Goal: Task Accomplishment & Management: Complete application form

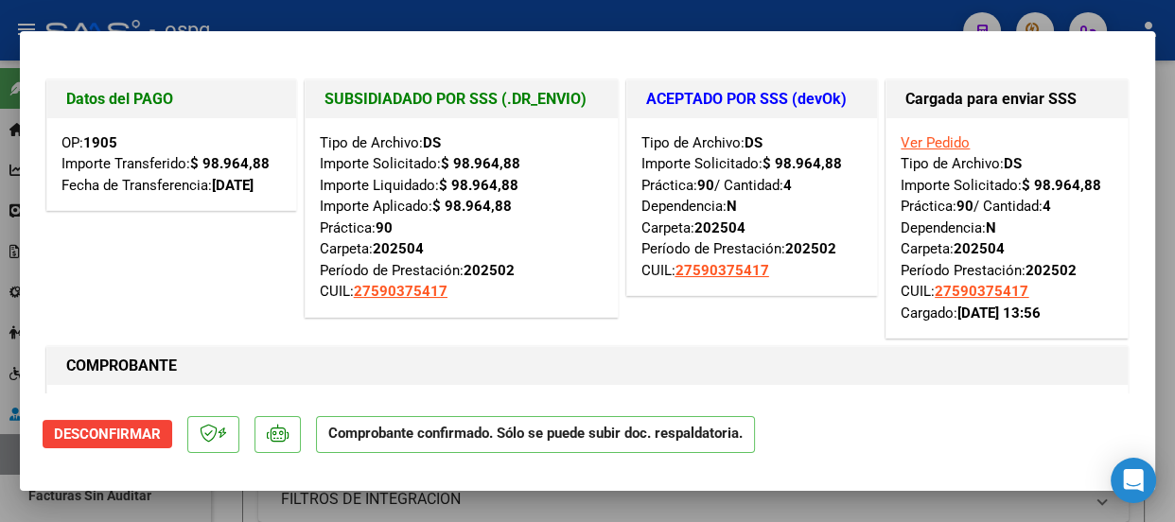
click at [365, 6] on div at bounding box center [587, 261] width 1175 height 522
type input "$ 0,00"
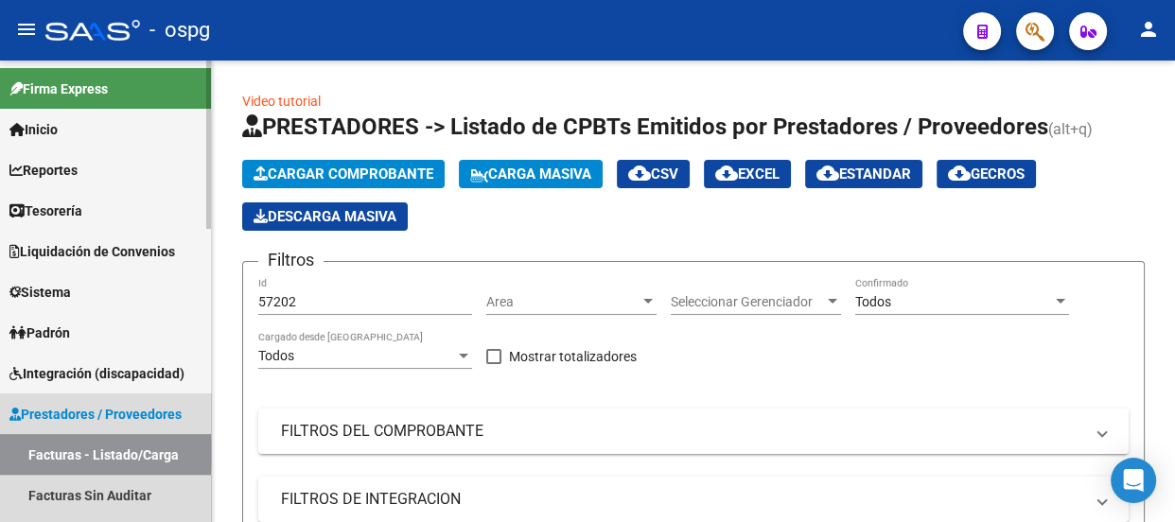
click at [93, 453] on link "Facturas - Listado/Carga" at bounding box center [105, 454] width 211 height 41
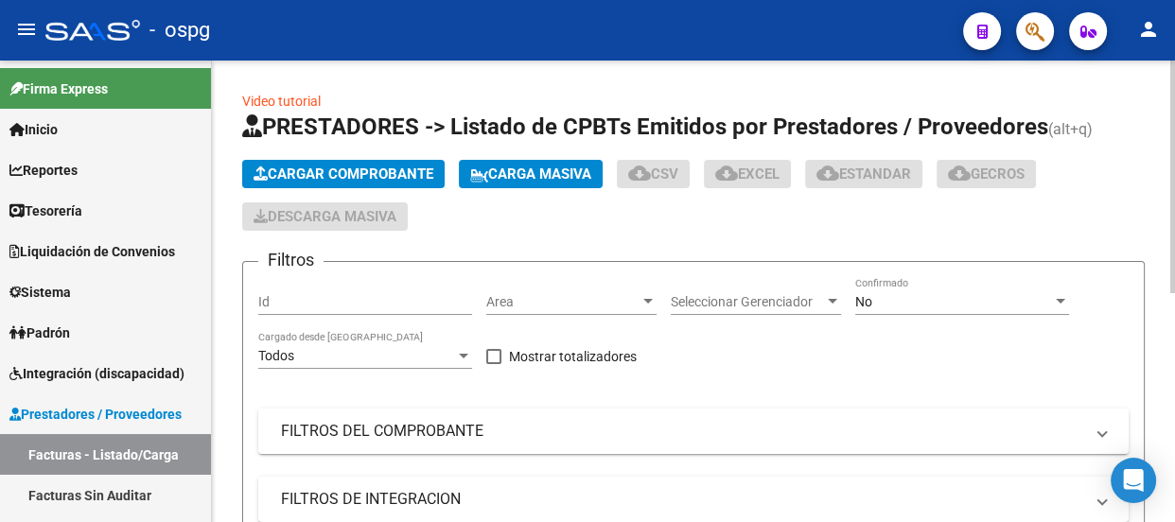
click at [340, 163] on button "Cargar Comprobante" at bounding box center [343, 174] width 202 height 28
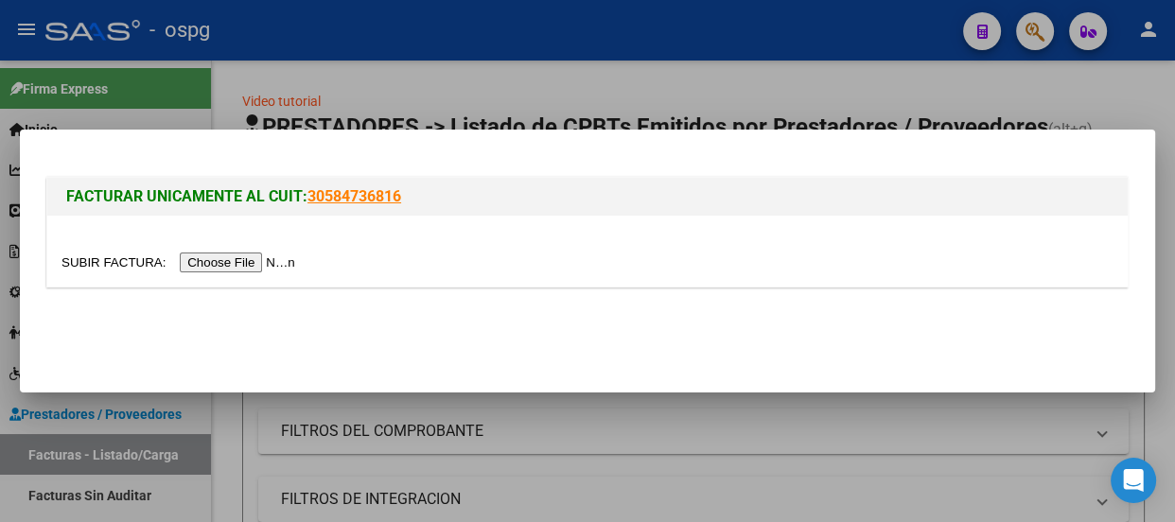
click at [268, 270] on input "file" at bounding box center [180, 263] width 239 height 20
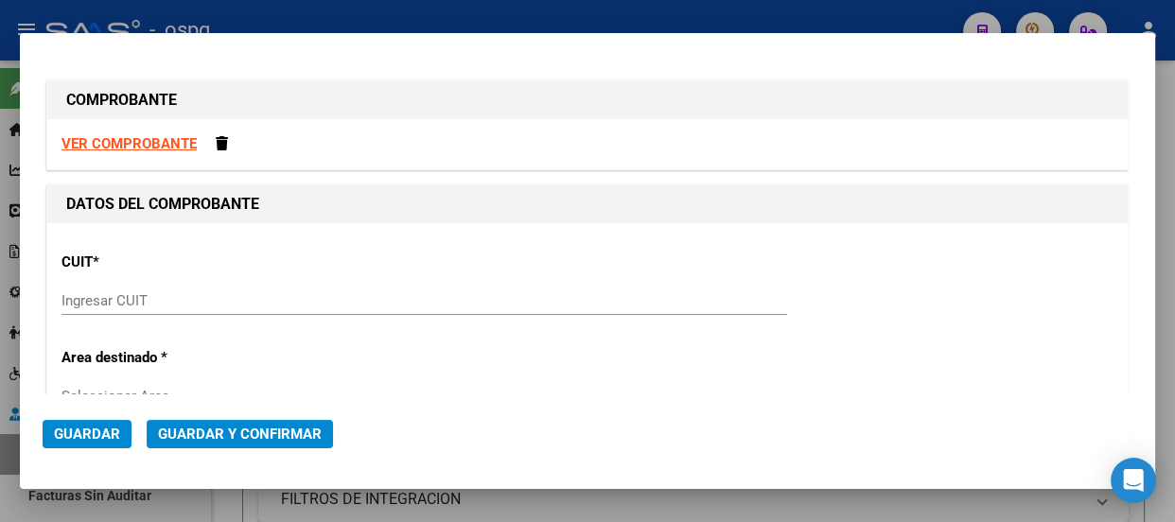
click at [347, 15] on div at bounding box center [587, 261] width 1175 height 522
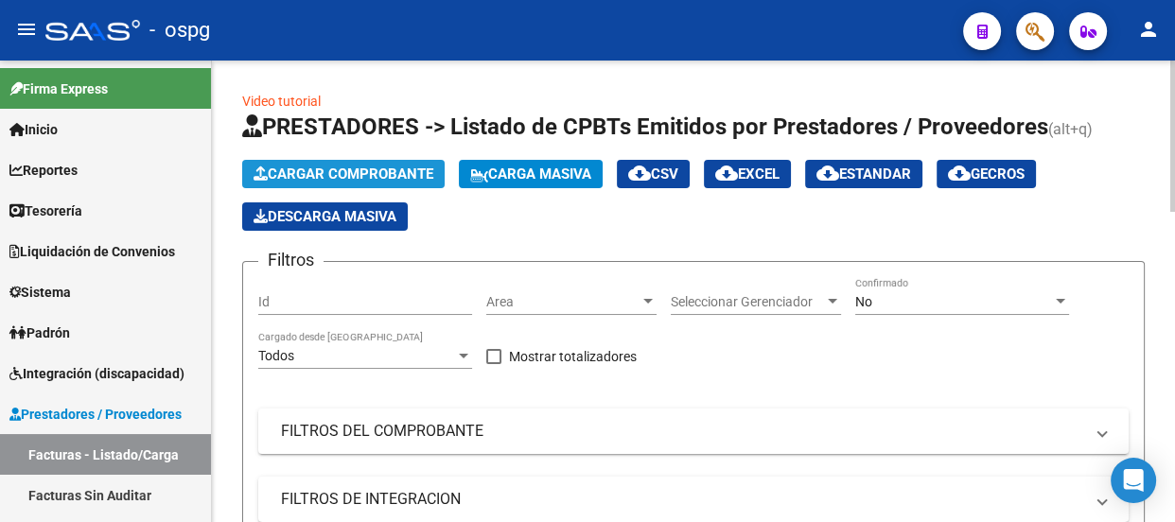
click at [339, 178] on span "Cargar Comprobante" at bounding box center [343, 174] width 180 height 17
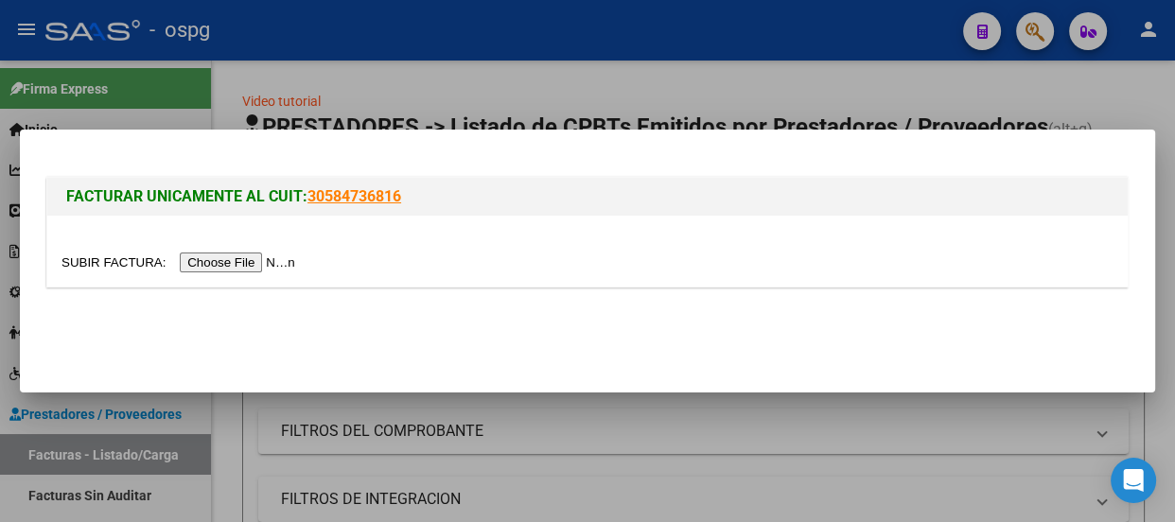
click at [269, 260] on input "file" at bounding box center [180, 263] width 239 height 20
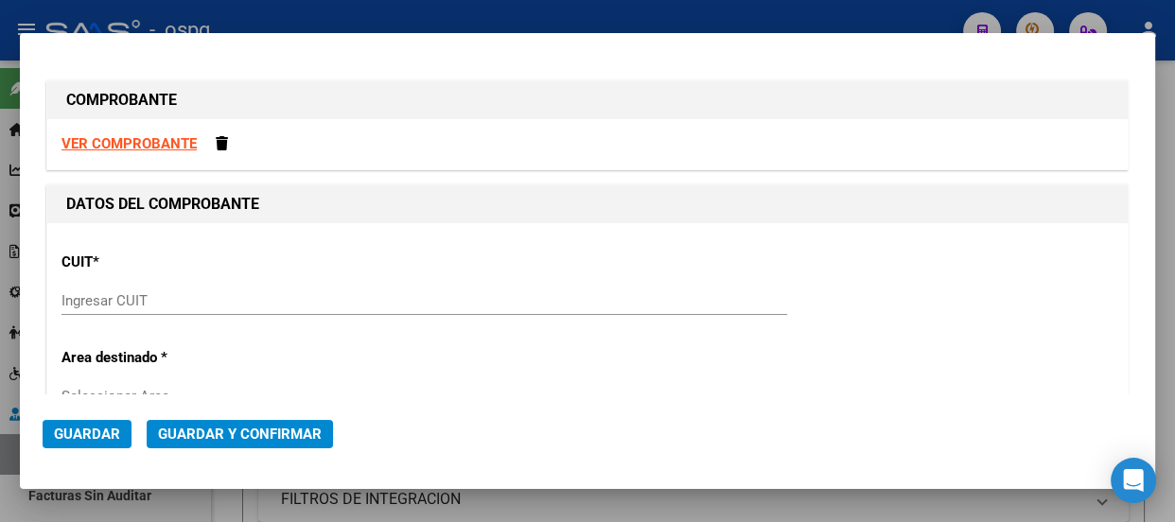
click at [315, 20] on div at bounding box center [587, 261] width 1175 height 522
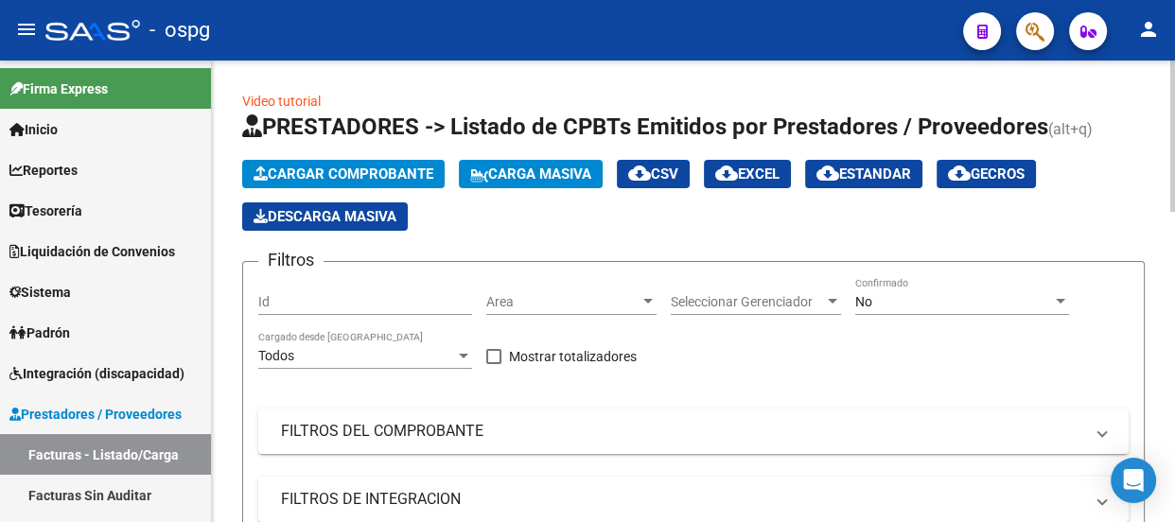
click at [305, 166] on span "Cargar Comprobante" at bounding box center [343, 174] width 180 height 17
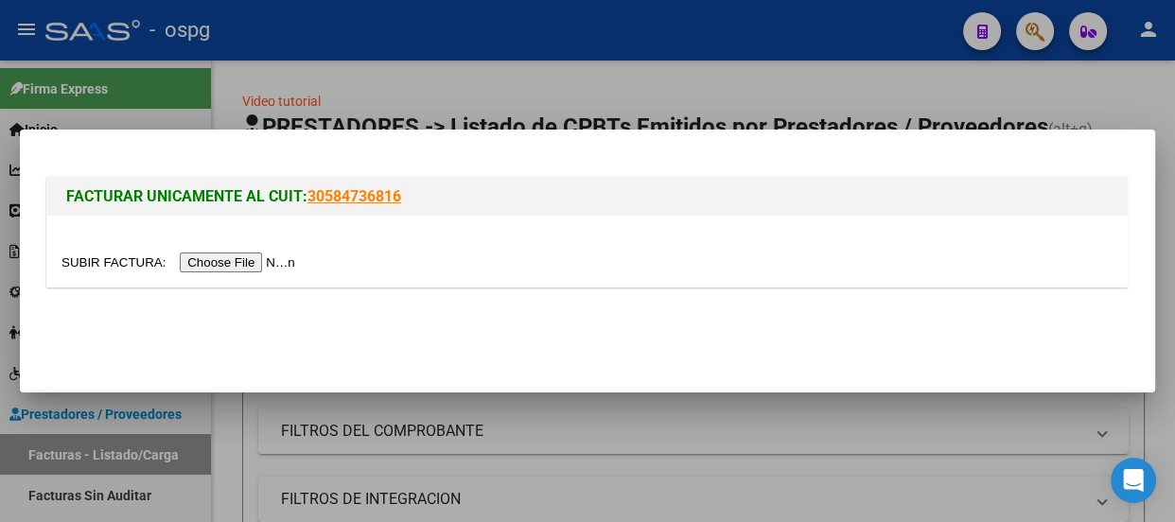
click at [276, 267] on input "file" at bounding box center [180, 263] width 239 height 20
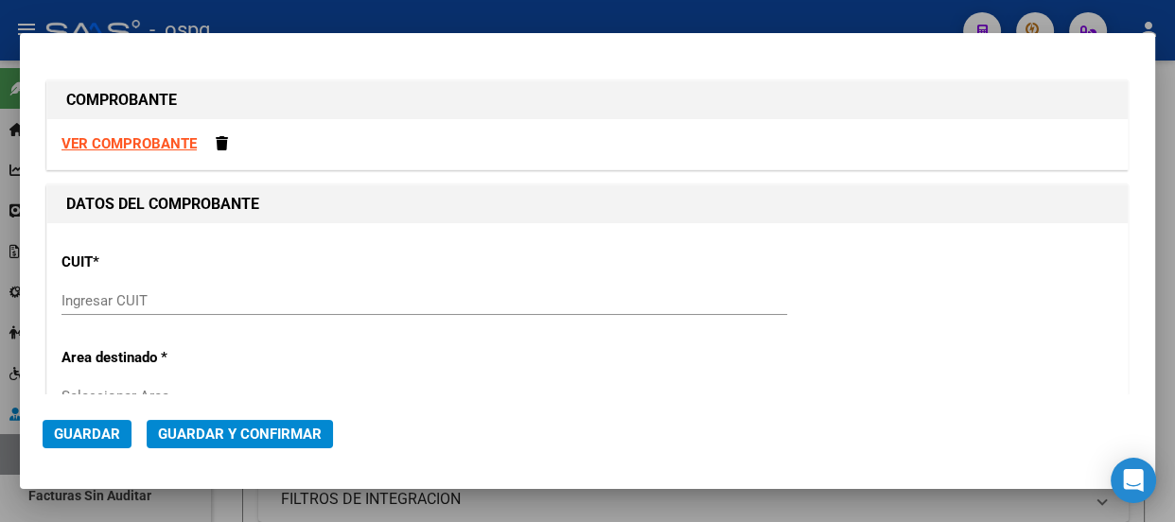
click at [130, 138] on strong "VER COMPROBANTE" at bounding box center [128, 143] width 135 height 17
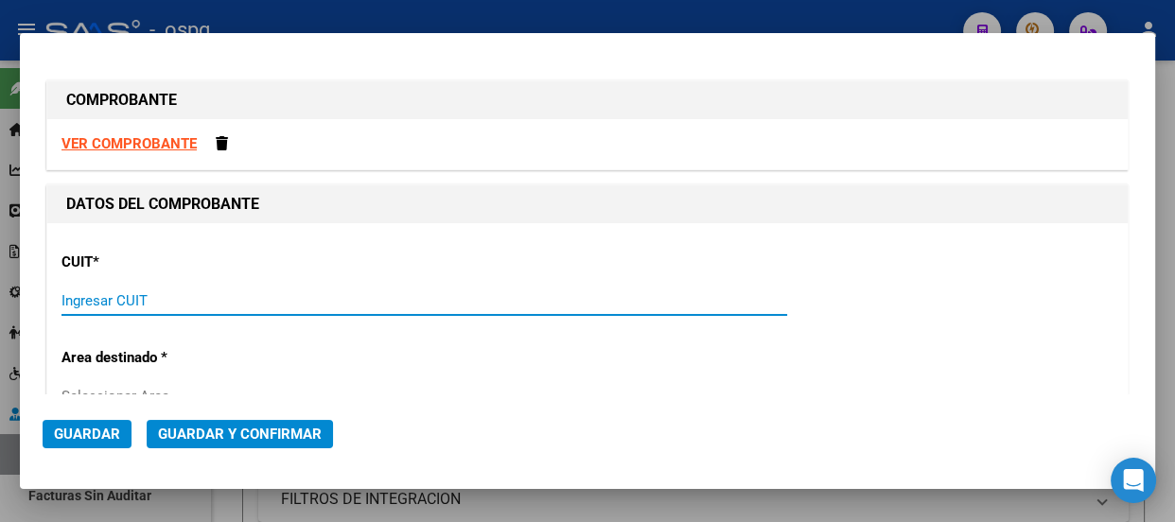
click at [163, 301] on input "Ingresar CUIT" at bounding box center [423, 300] width 725 height 17
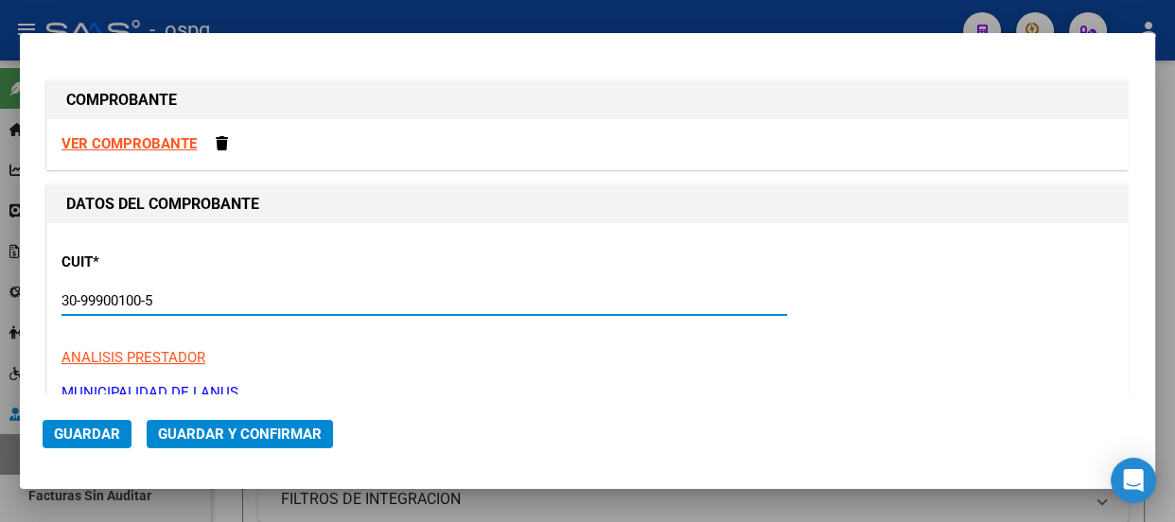
type input "30-99900100-5"
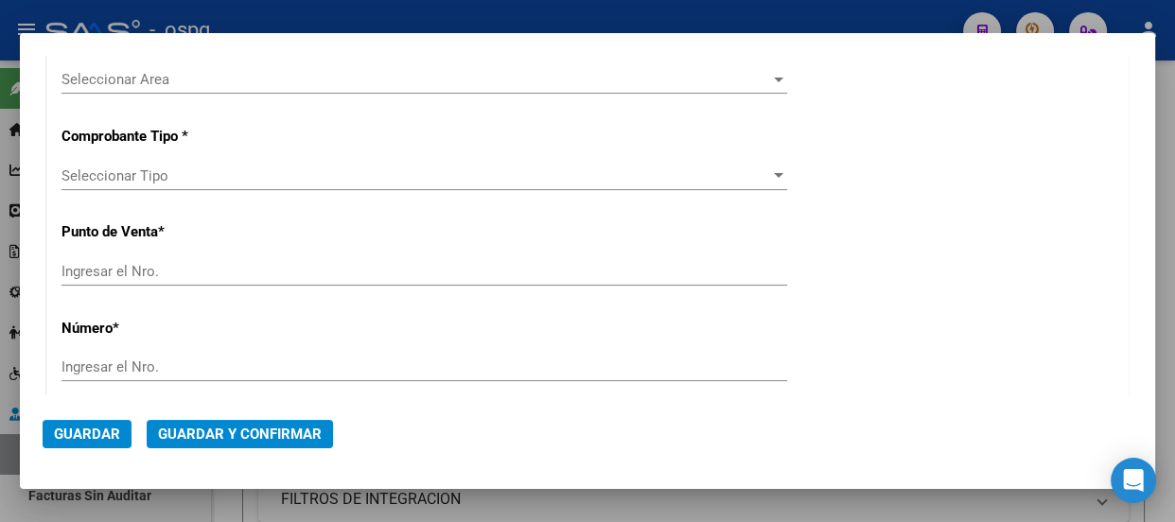
scroll to position [507, 0]
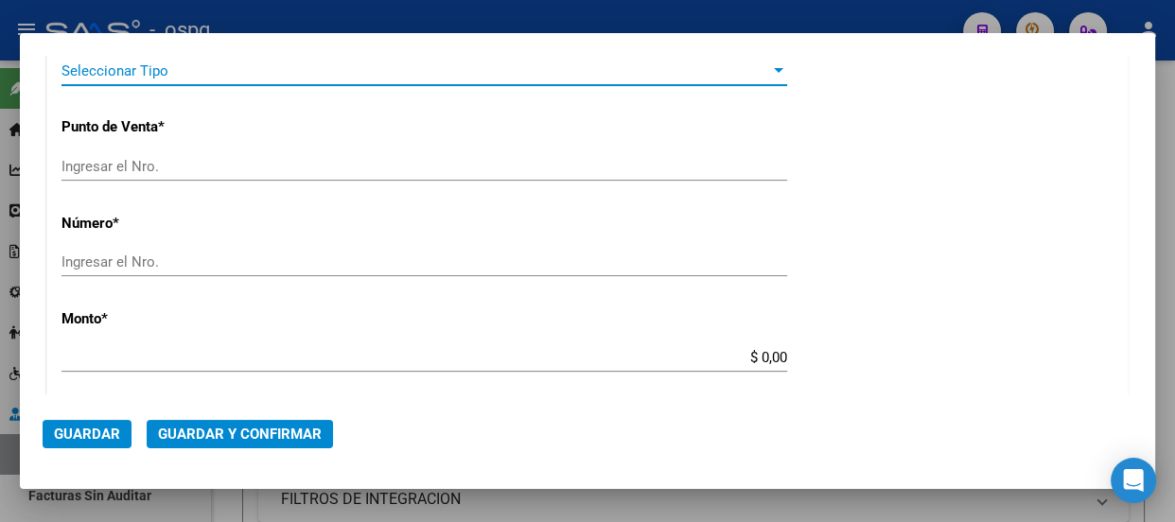
click at [770, 64] on div at bounding box center [778, 70] width 17 height 15
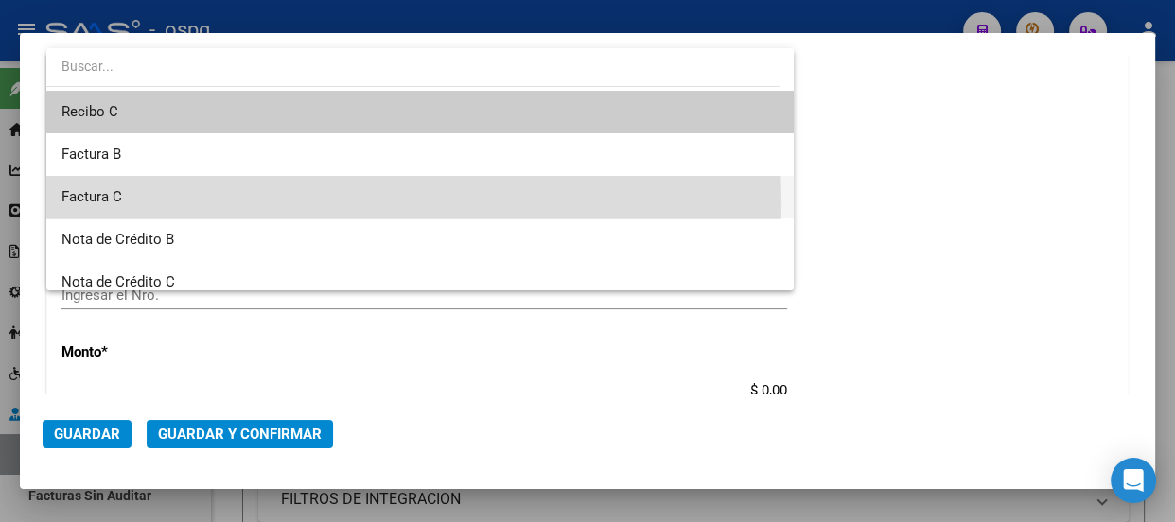
click at [132, 204] on span "Factura C" at bounding box center [419, 197] width 717 height 43
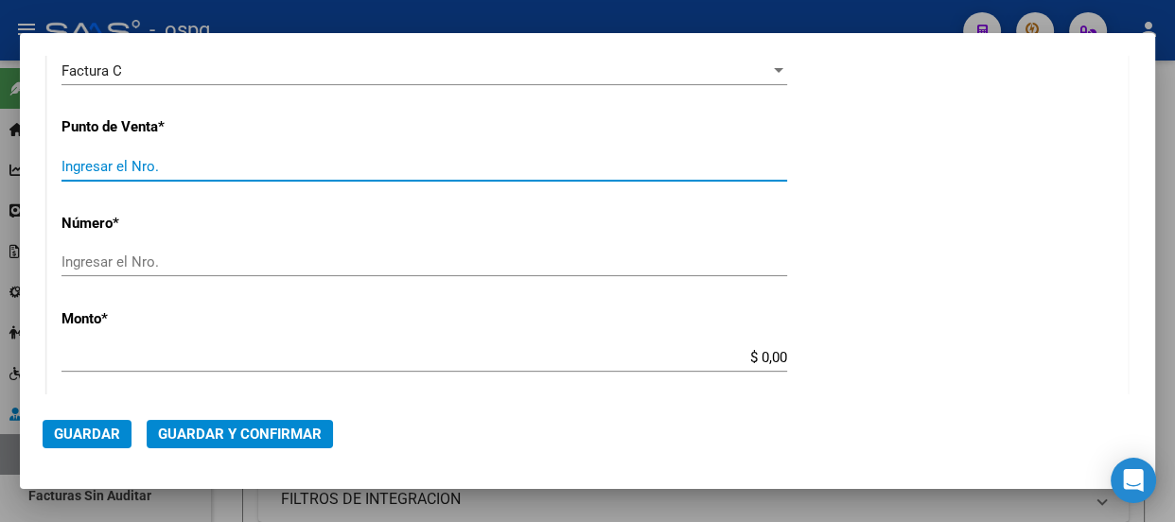
click at [236, 158] on input "Ingresar el Nro." at bounding box center [423, 166] width 725 height 17
type input "1"
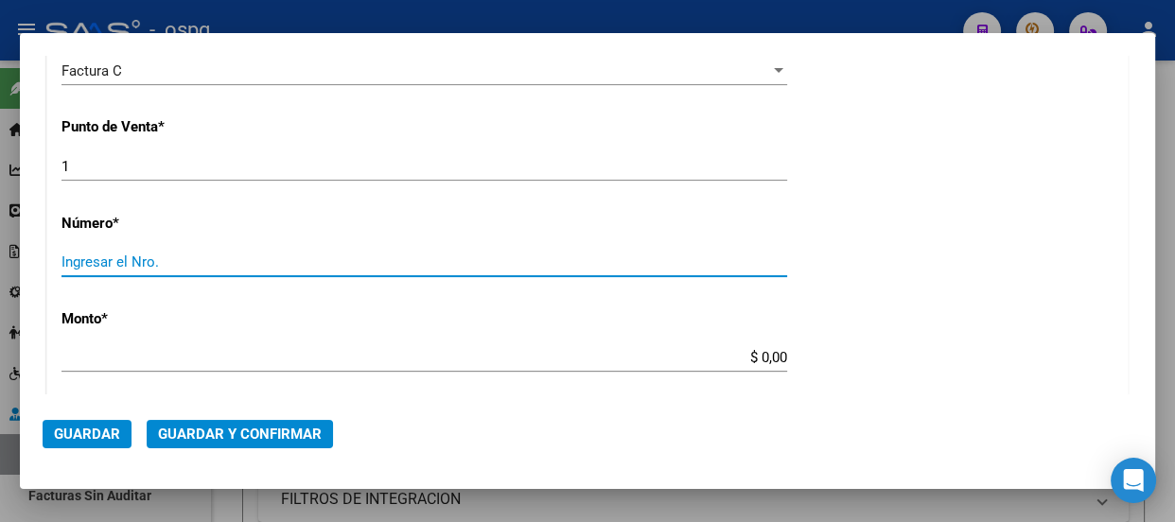
click at [272, 262] on input "Ingresar el Nro." at bounding box center [423, 261] width 725 height 17
type input "1523"
click at [676, 367] on div "$ 0,00 Ingresar el monto" at bounding box center [423, 357] width 725 height 28
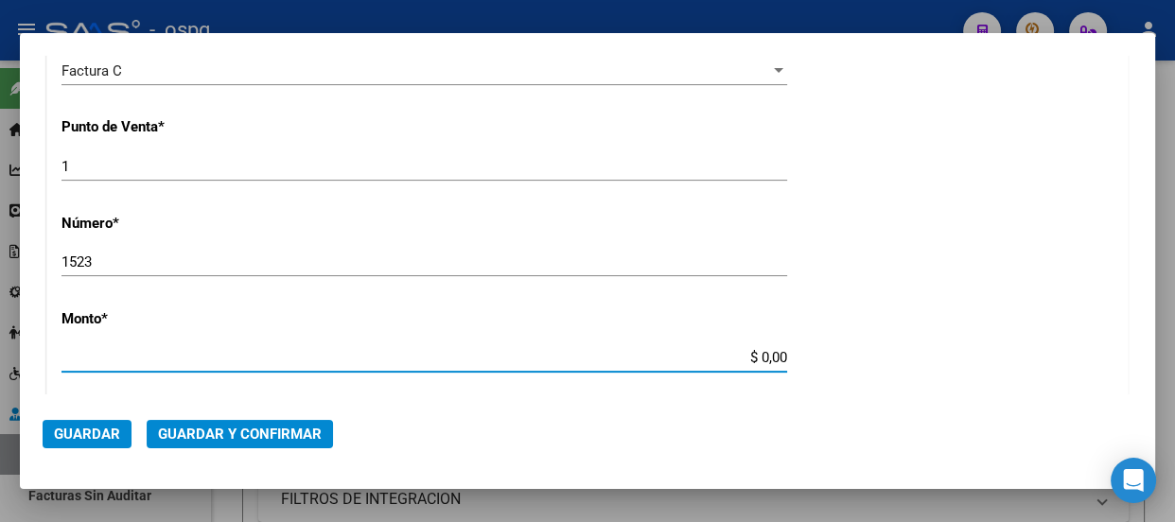
type input "$ 175.273,00"
type input "[DATE]"
type input "75075381162027"
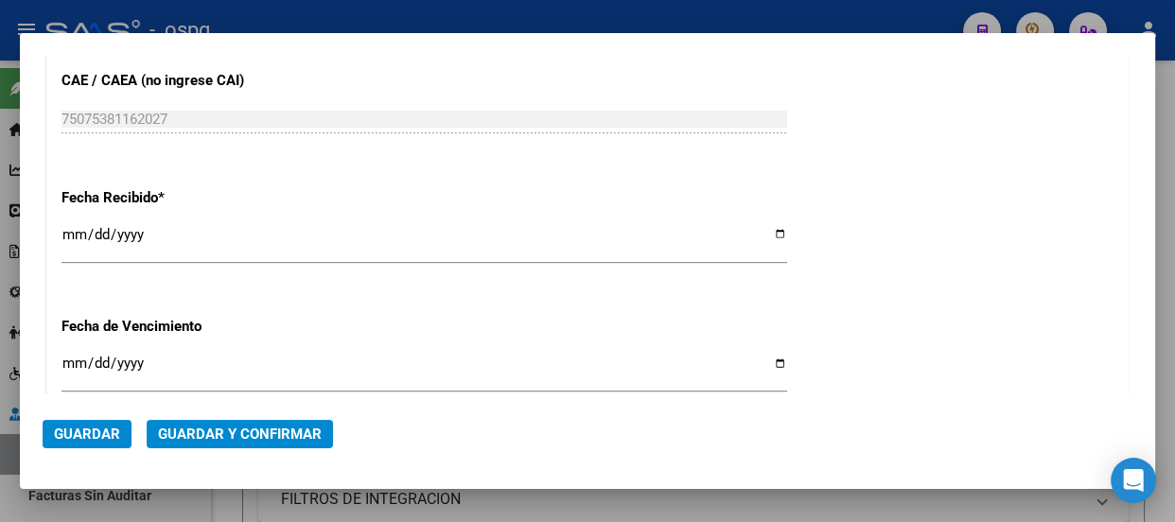
scroll to position [984, 0]
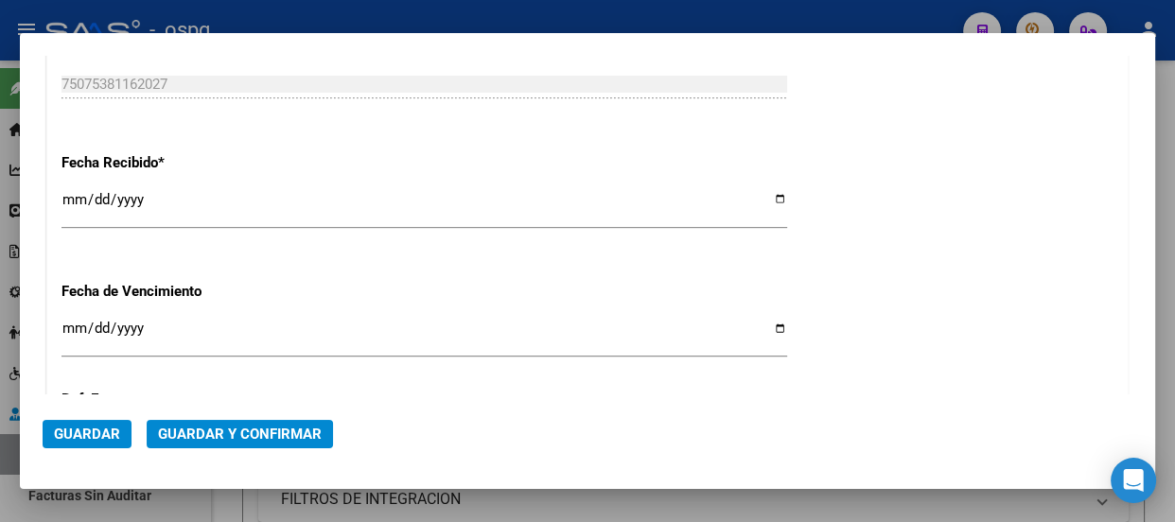
click at [71, 197] on input "[DATE]" at bounding box center [423, 207] width 725 height 30
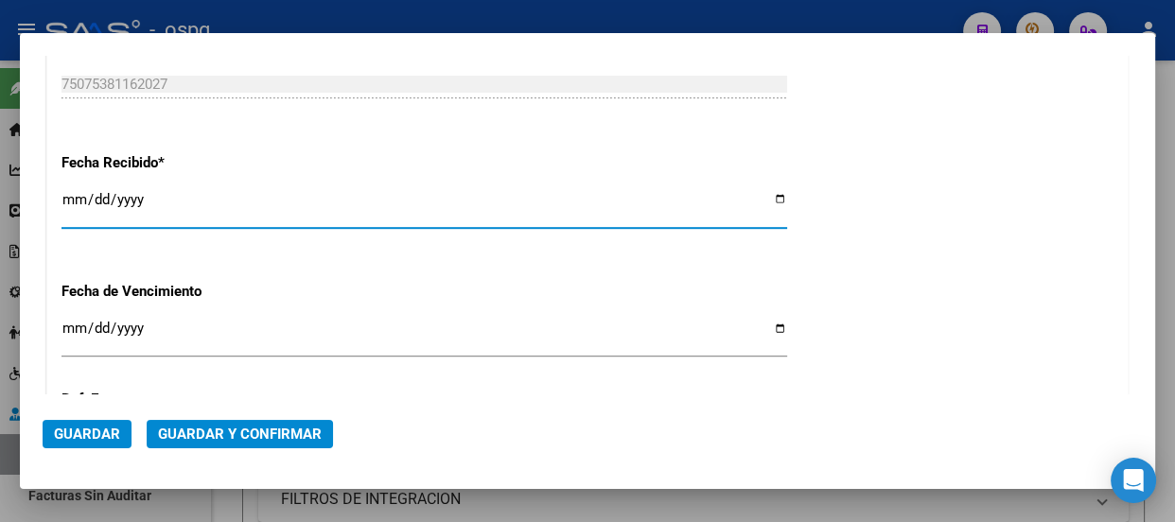
type input "[DATE]"
click at [65, 322] on input "Ingresar la fecha" at bounding box center [423, 336] width 725 height 30
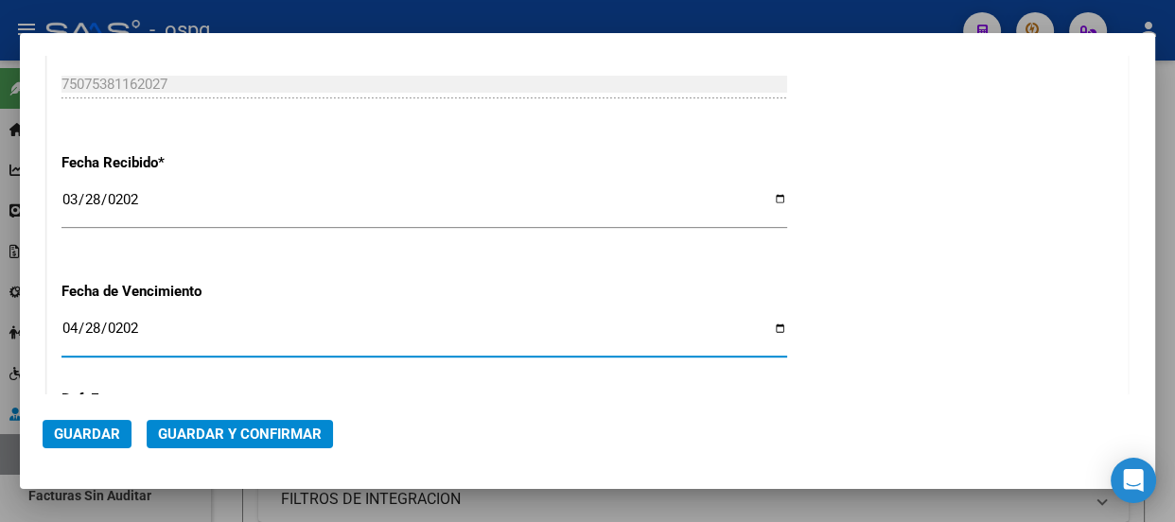
type input "[DATE]"
click at [96, 434] on span "Guardar" at bounding box center [87, 434] width 66 height 17
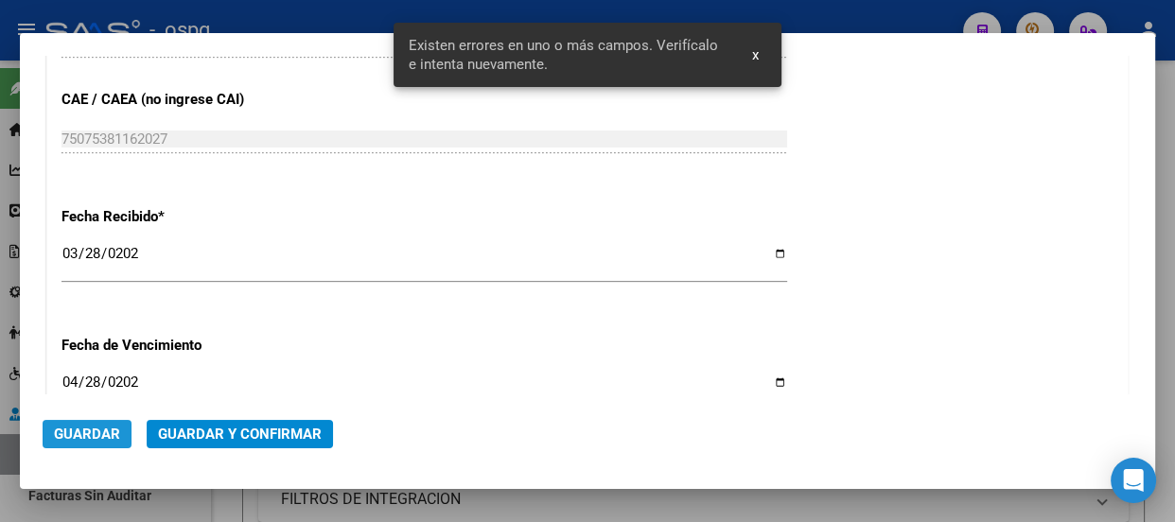
scroll to position [247, 0]
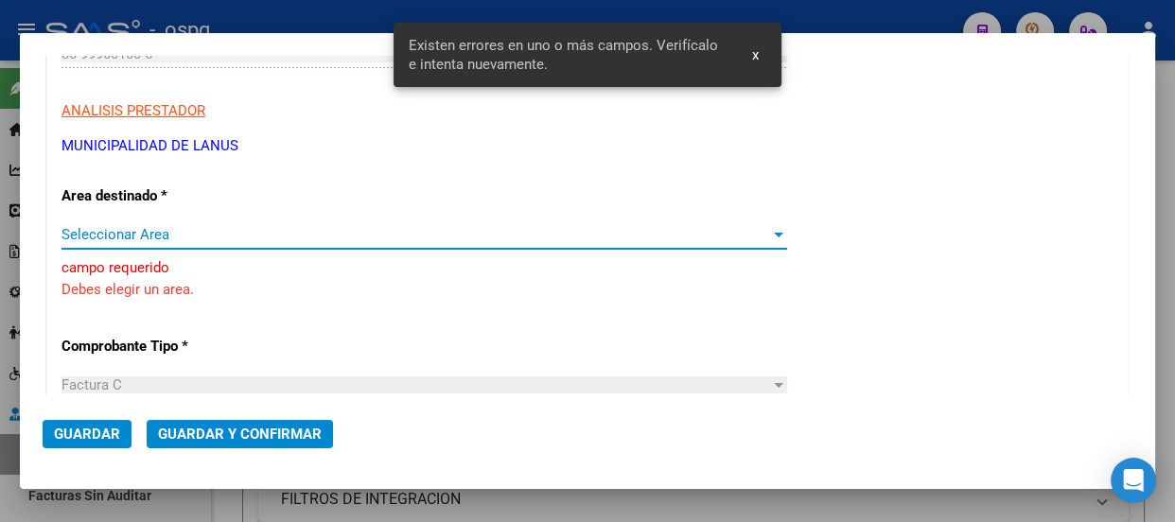
click at [774, 236] on div at bounding box center [778, 234] width 17 height 15
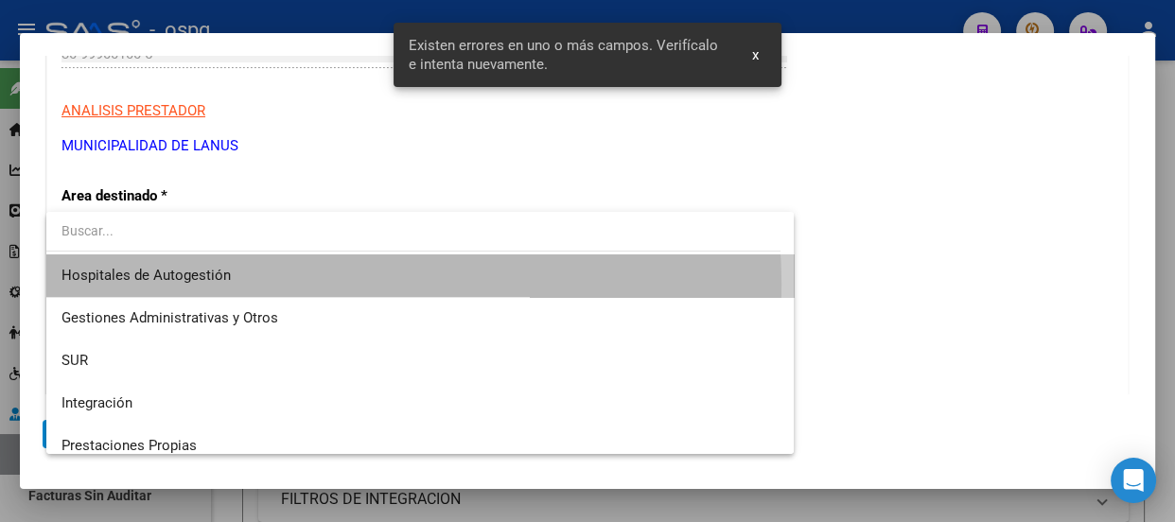
click at [329, 284] on span "Hospitales de Autogestión" at bounding box center [419, 275] width 717 height 43
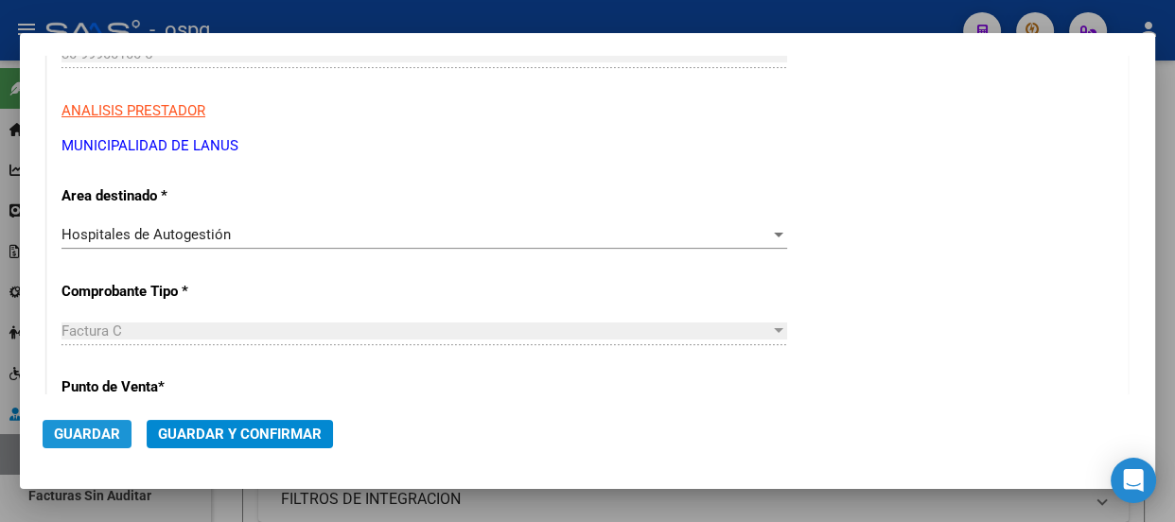
click at [78, 434] on span "Guardar" at bounding box center [87, 434] width 66 height 17
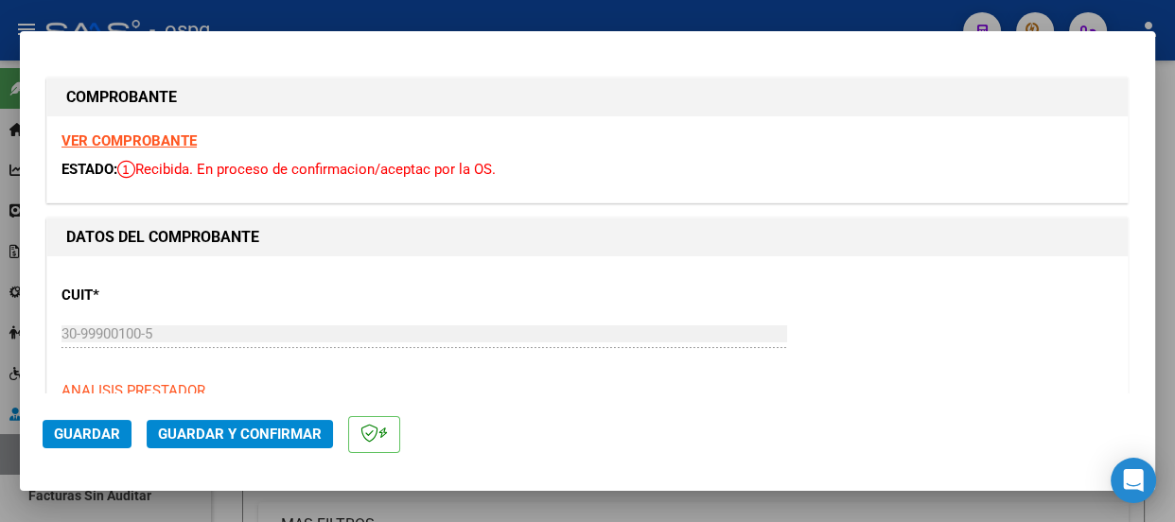
scroll to position [0, 0]
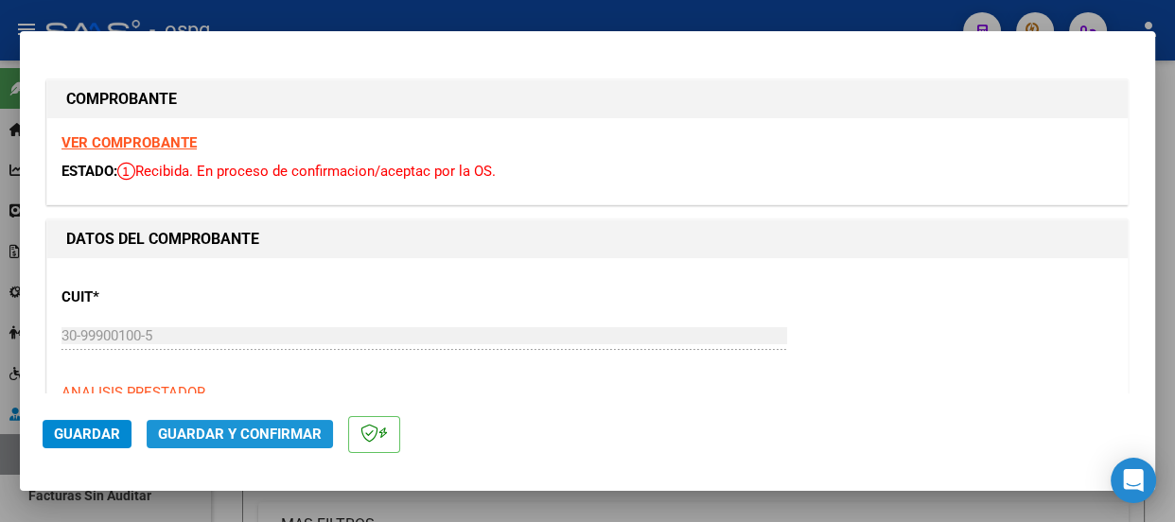
click at [266, 434] on span "Guardar y Confirmar" at bounding box center [240, 434] width 164 height 17
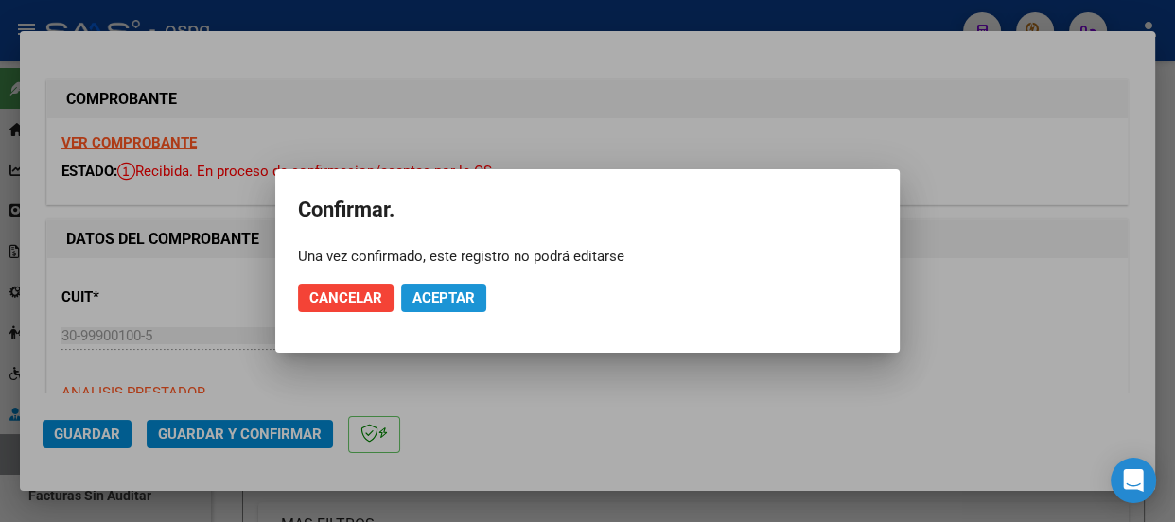
click at [453, 289] on span "Aceptar" at bounding box center [443, 297] width 62 height 17
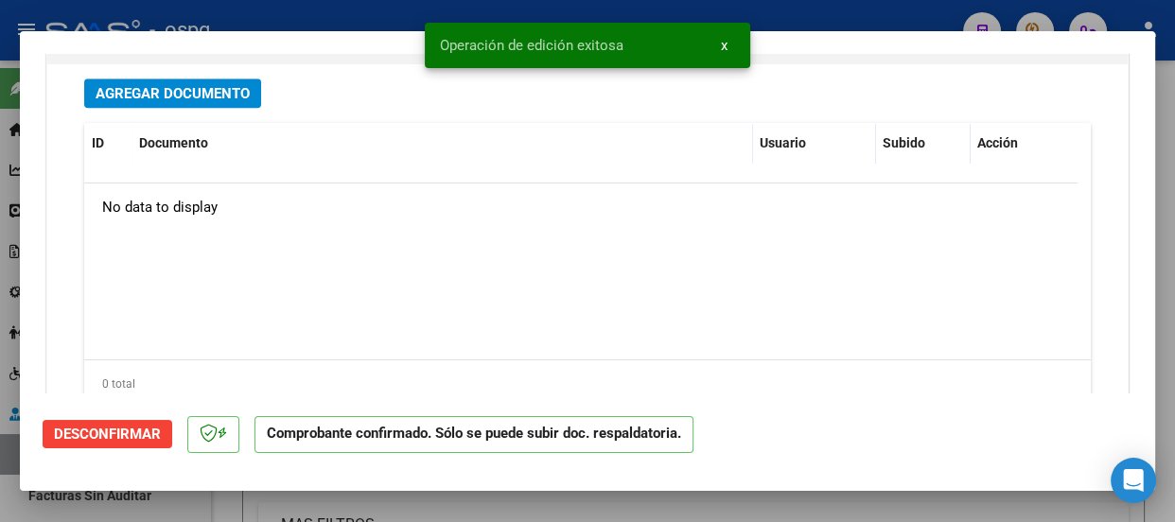
scroll to position [1616, 0]
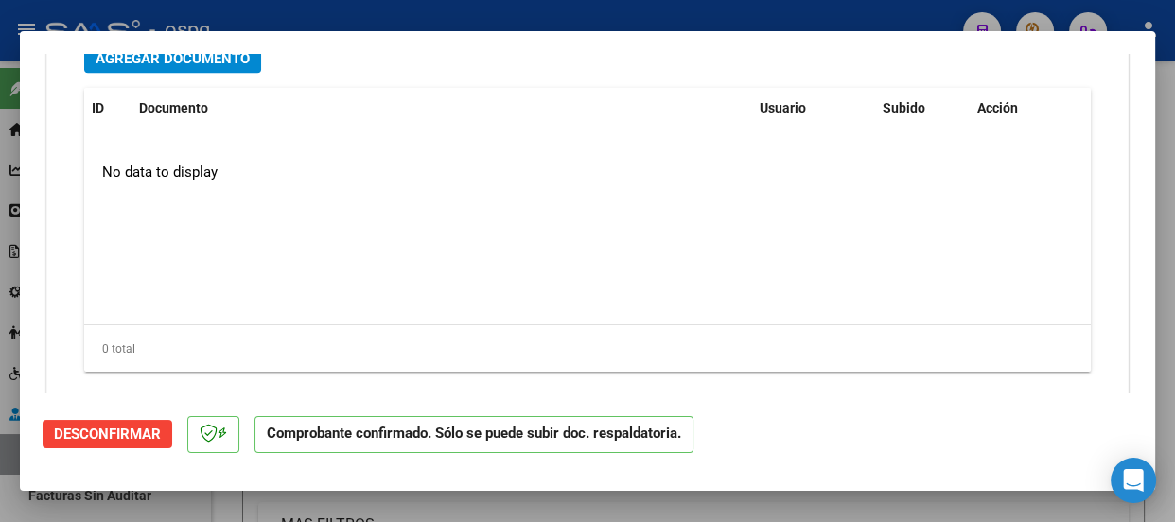
click at [226, 66] on span "Agregar Documento" at bounding box center [173, 58] width 154 height 17
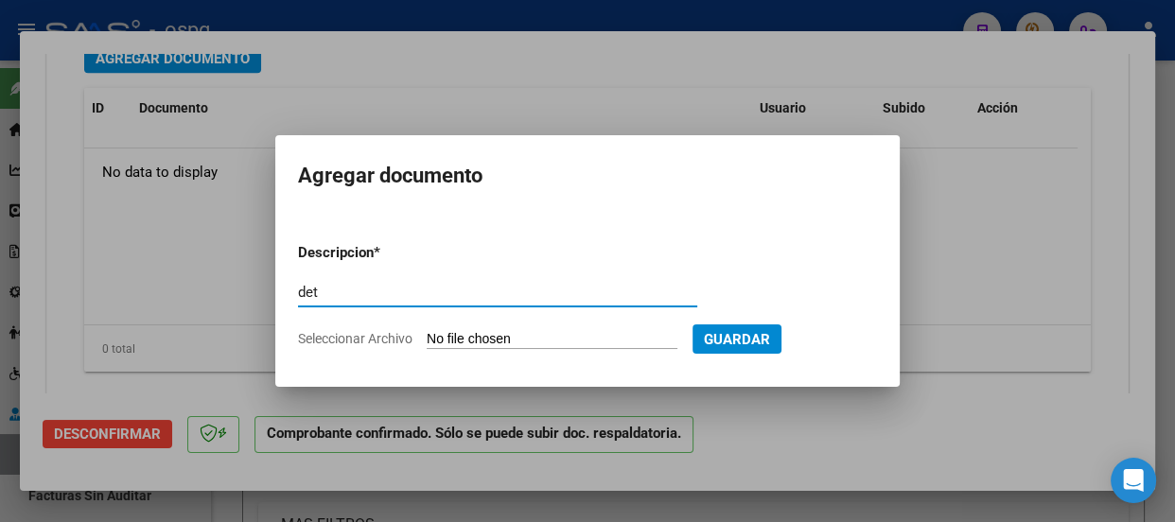
type input "det"
click at [543, 332] on input "Seleccionar Archivo" at bounding box center [552, 340] width 251 height 18
type input "C:\fakepath\Xerox Scan_12092025160017.PDF"
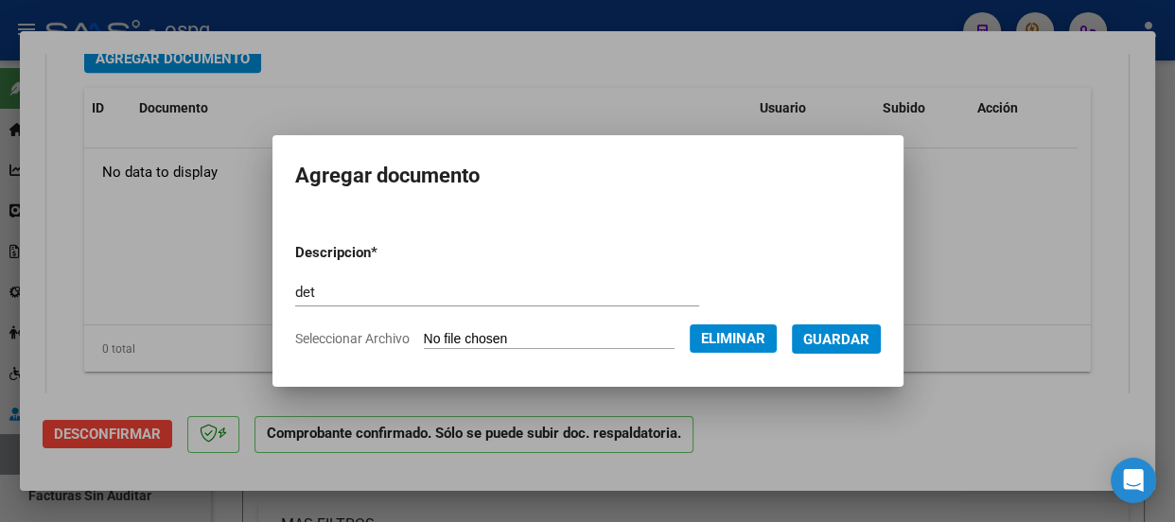
click at [832, 348] on button "Guardar" at bounding box center [836, 338] width 89 height 29
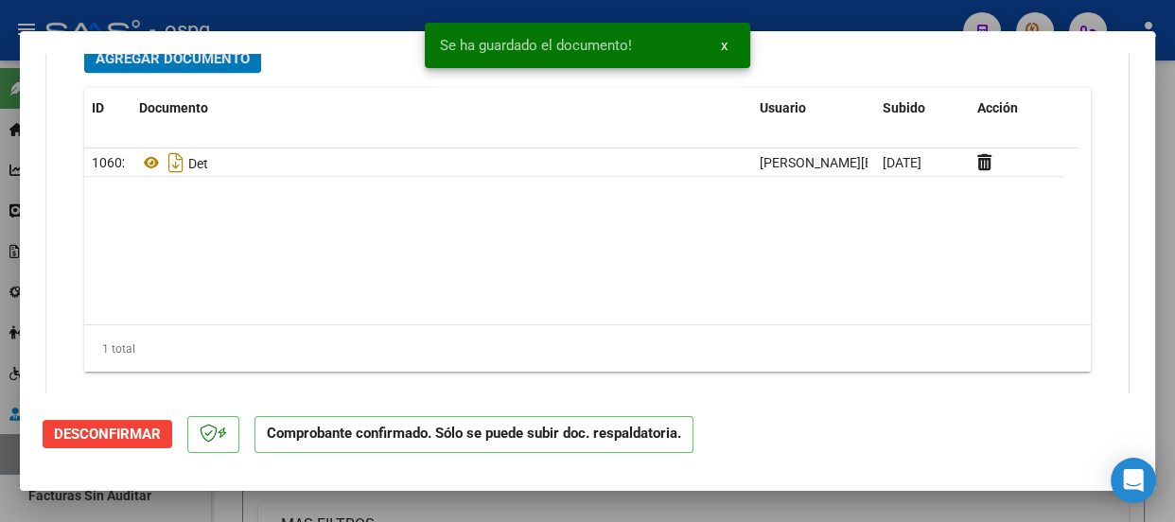
scroll to position [1605, 0]
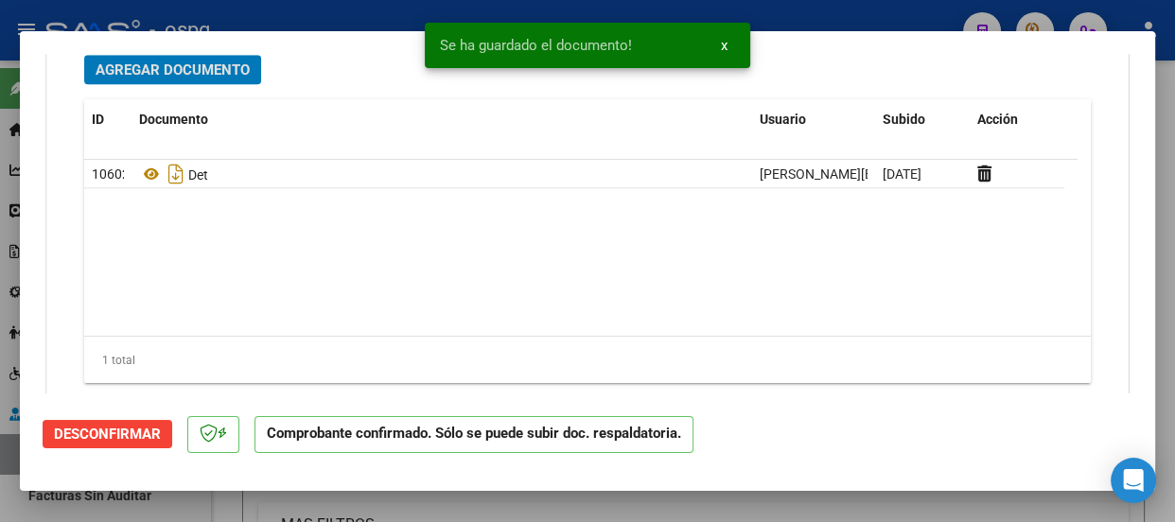
click at [846, 23] on div at bounding box center [587, 261] width 1175 height 522
type input "$ 0,00"
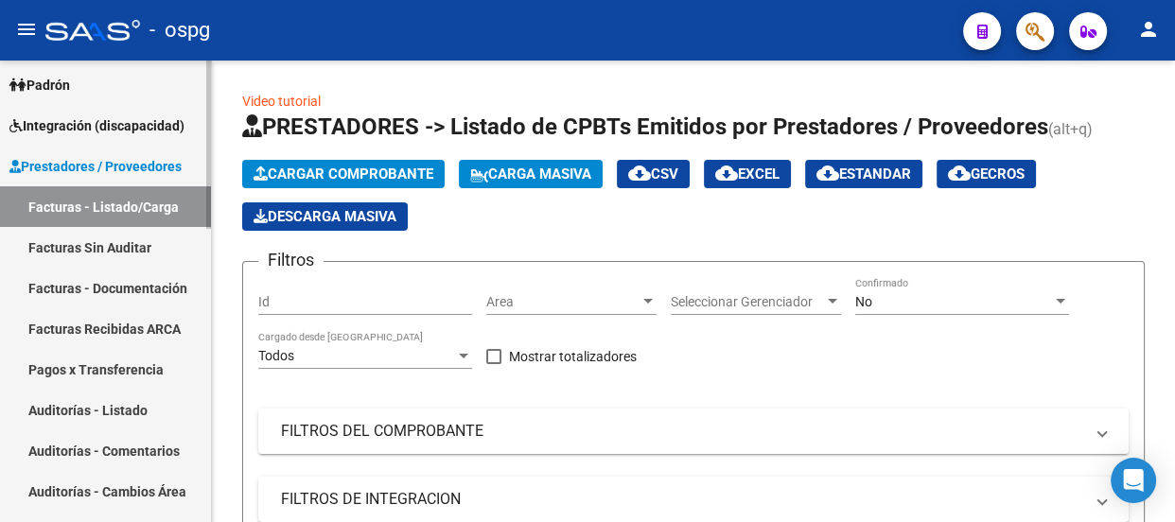
scroll to position [269, 0]
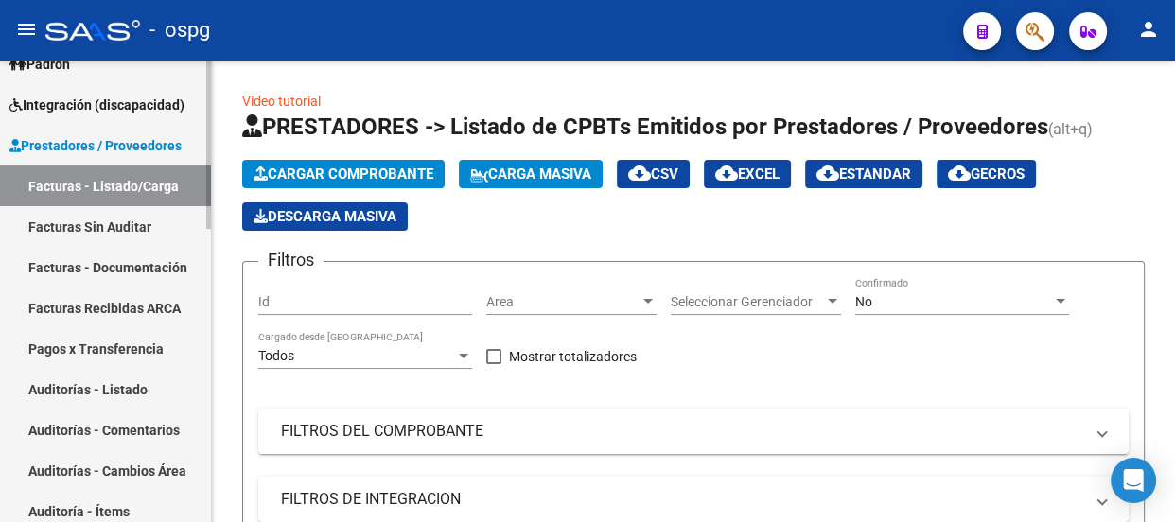
click at [207, 303] on div at bounding box center [208, 242] width 5 height 168
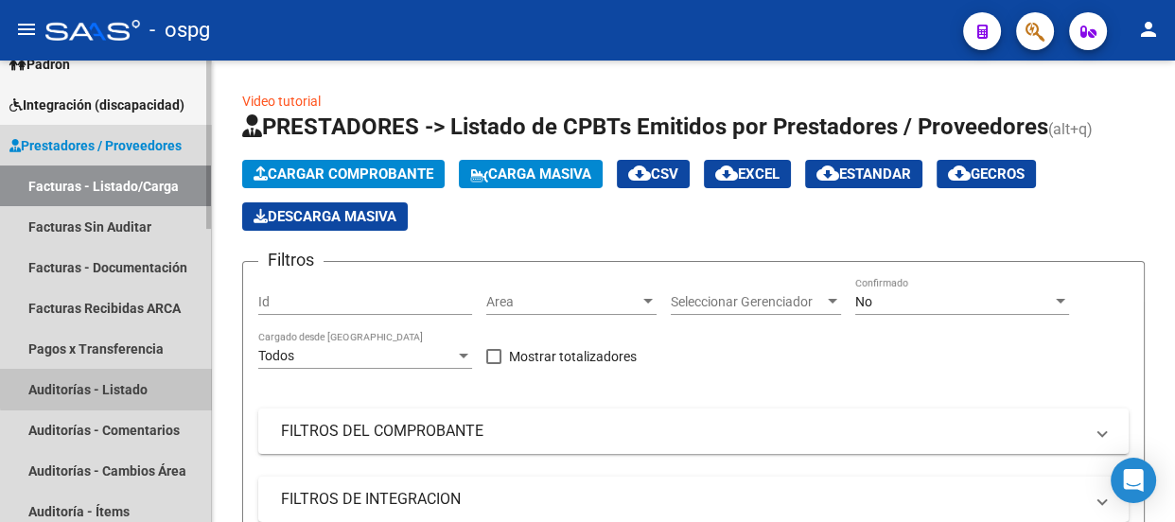
click at [118, 387] on link "Auditorías - Listado" at bounding box center [105, 389] width 211 height 41
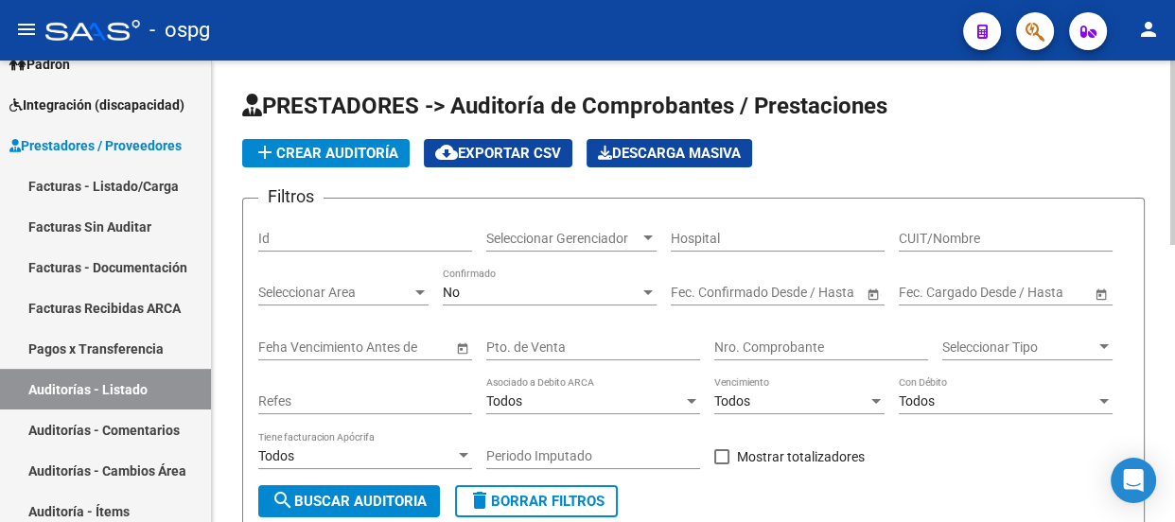
click at [334, 153] on span "add Crear Auditoría" at bounding box center [325, 153] width 145 height 17
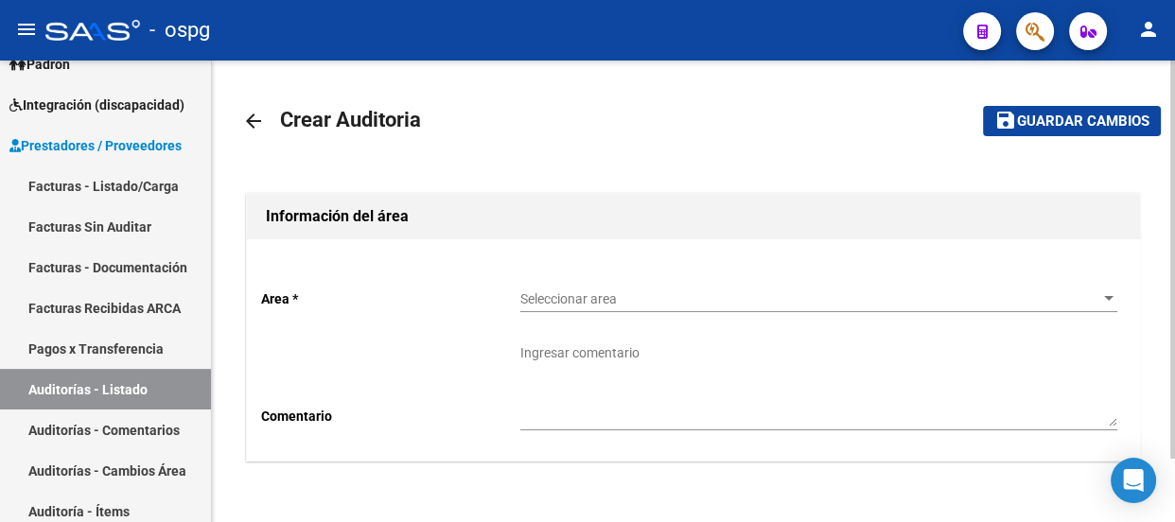
click at [592, 291] on span "Seleccionar area" at bounding box center [810, 299] width 580 height 16
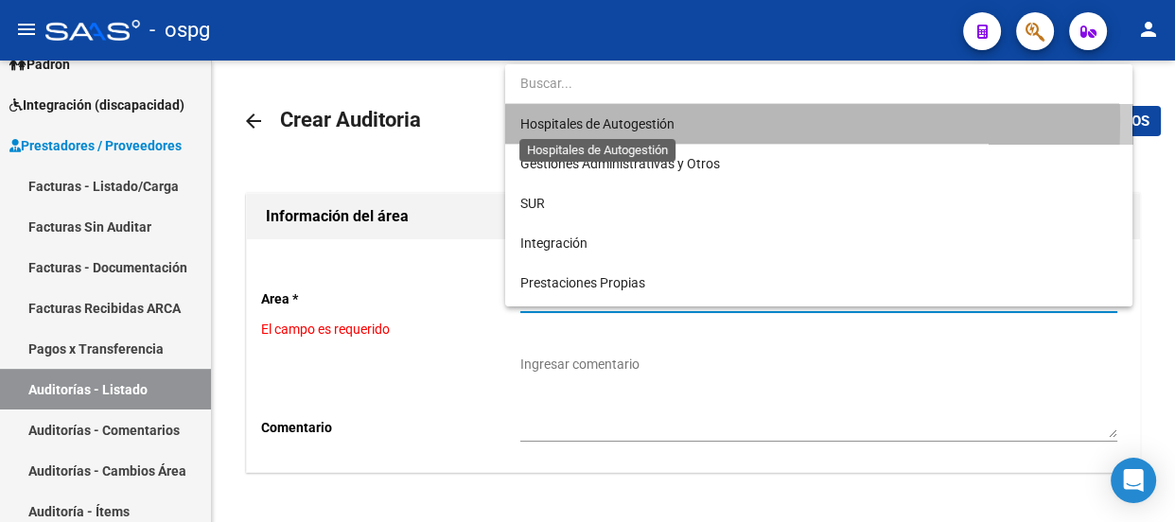
click at [620, 122] on span "Hospitales de Autogestión" at bounding box center [597, 123] width 154 height 15
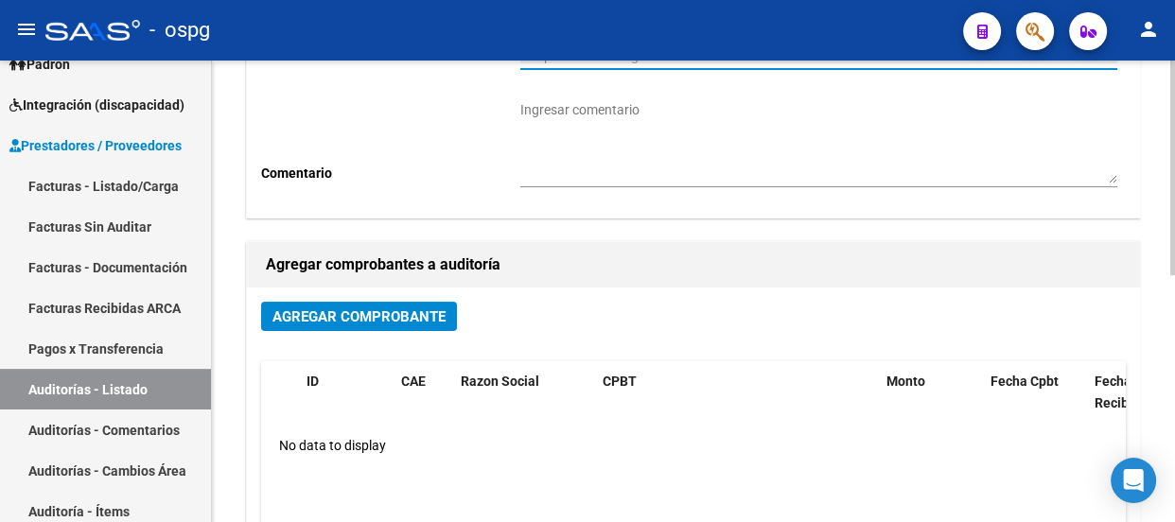
scroll to position [246, 0]
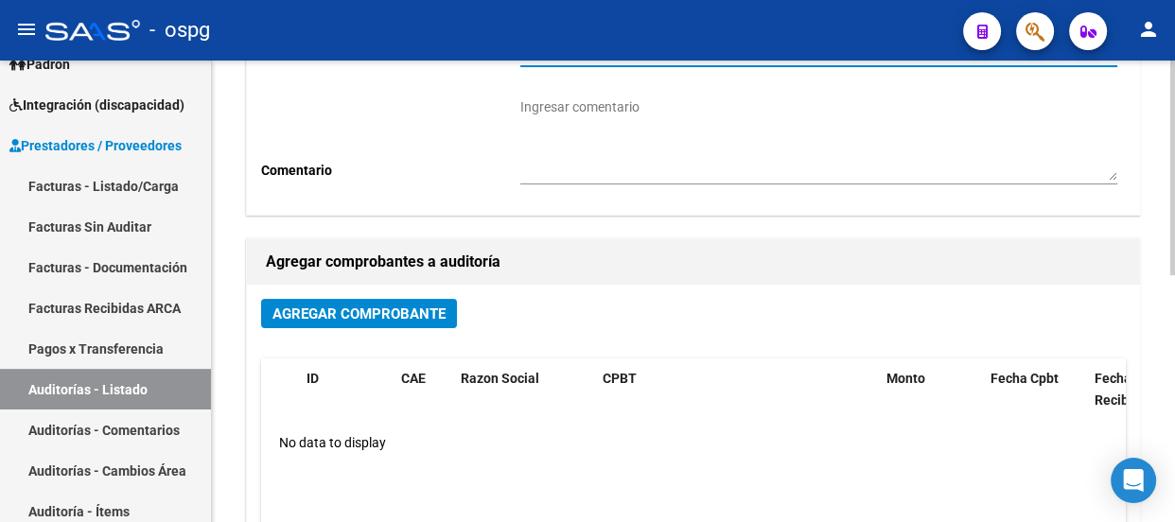
click at [1165, 362] on div "arrow_back Crear Auditoria save Guardar cambios Información del área Area * Hos…" at bounding box center [696, 311] width 968 height 992
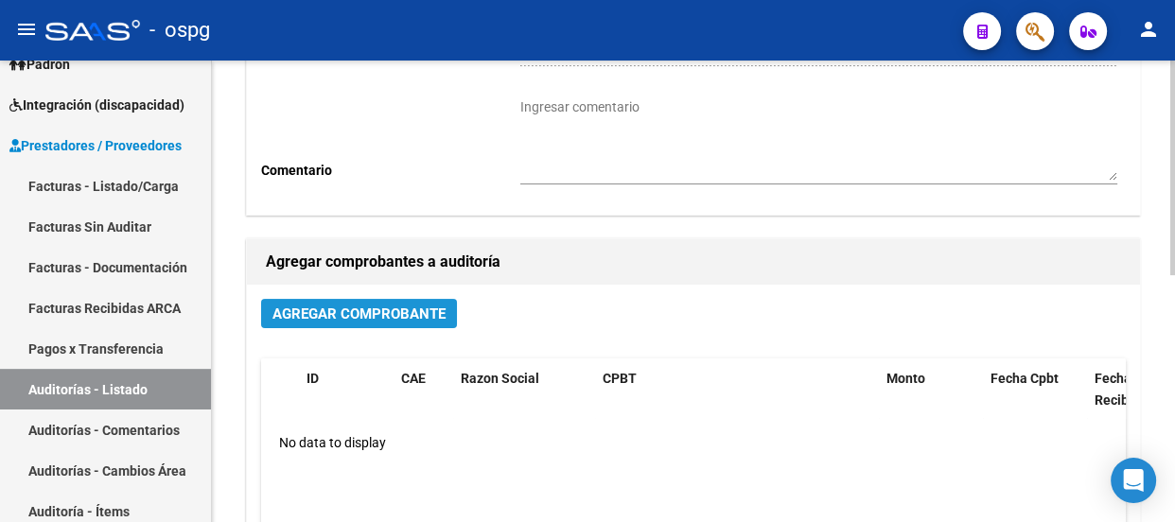
click at [372, 312] on span "Agregar Comprobante" at bounding box center [358, 313] width 173 height 17
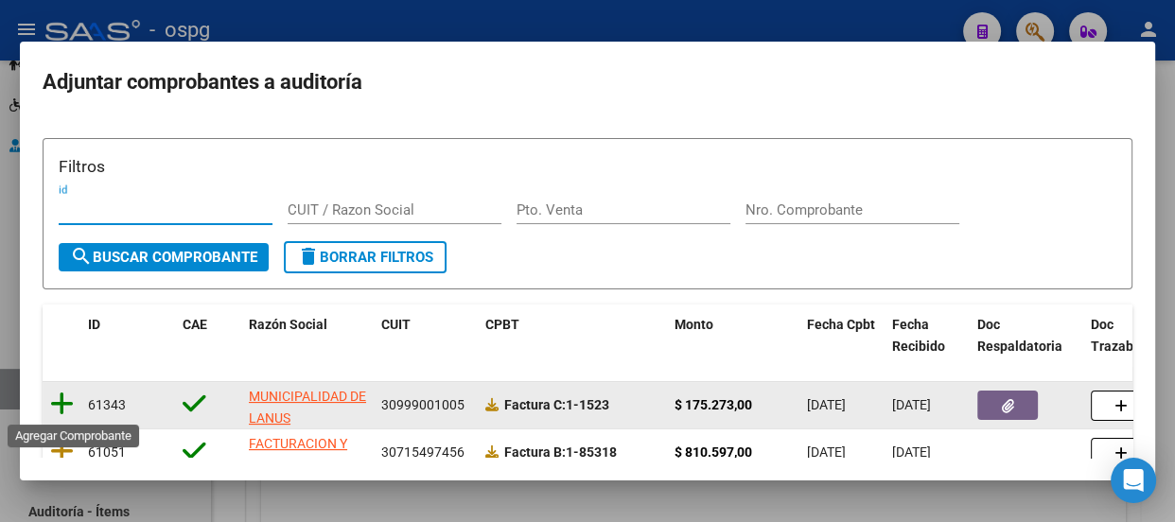
click at [56, 406] on icon at bounding box center [62, 404] width 24 height 26
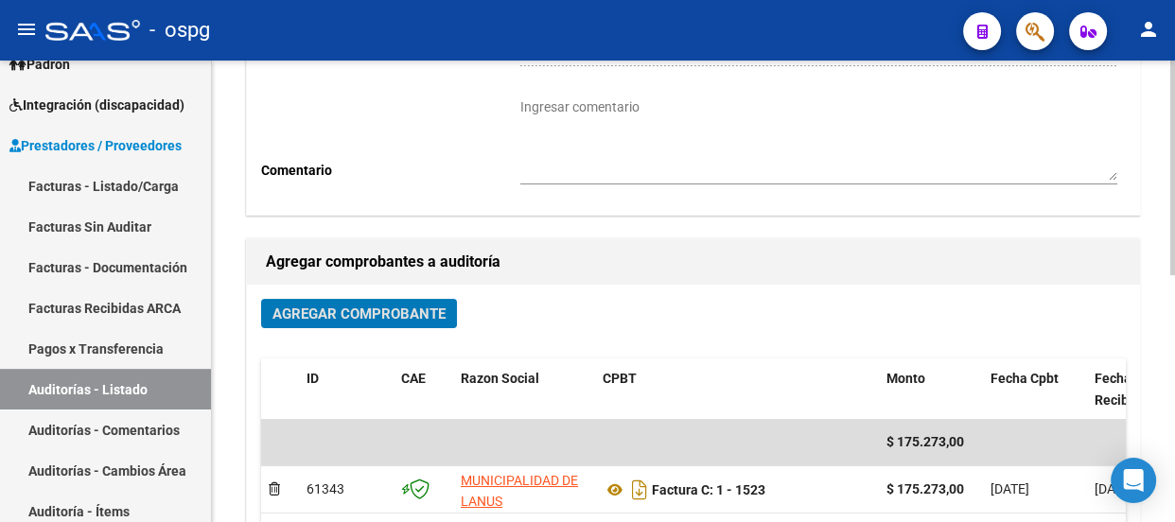
scroll to position [0, 0]
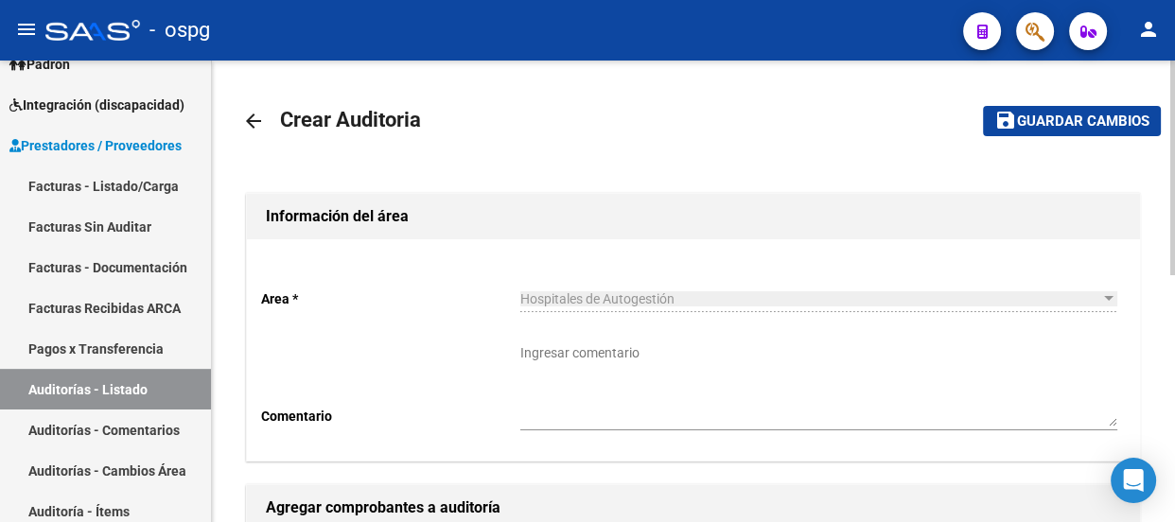
click at [1173, 95] on div at bounding box center [1172, 292] width 5 height 462
click at [1039, 116] on span "Guardar cambios" at bounding box center [1083, 121] width 132 height 17
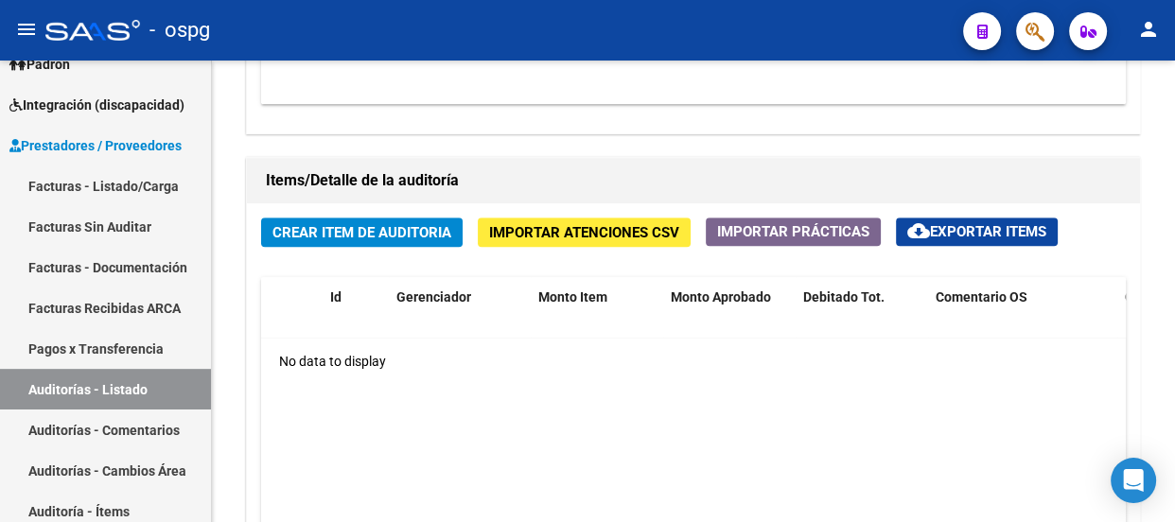
click at [352, 235] on span "Crear Item de Auditoria" at bounding box center [361, 232] width 179 height 17
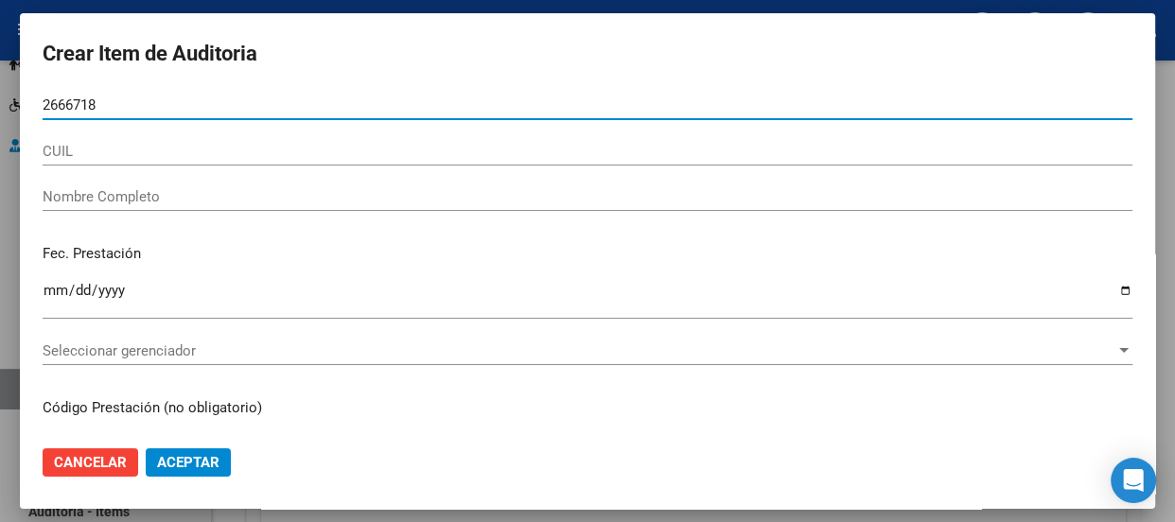
type input "26667186"
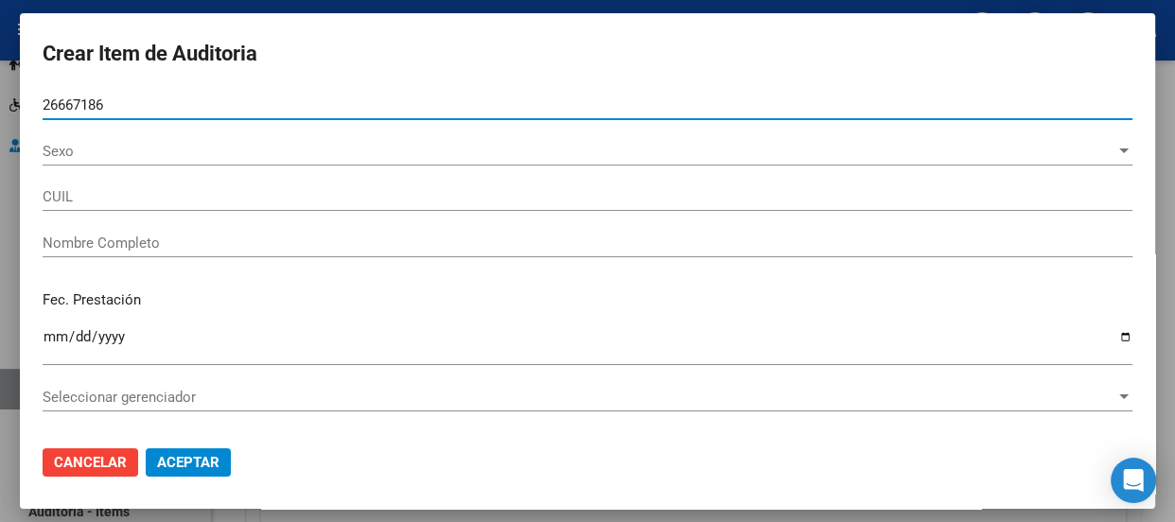
type input "20266671866"
type input "[PERSON_NAME]"
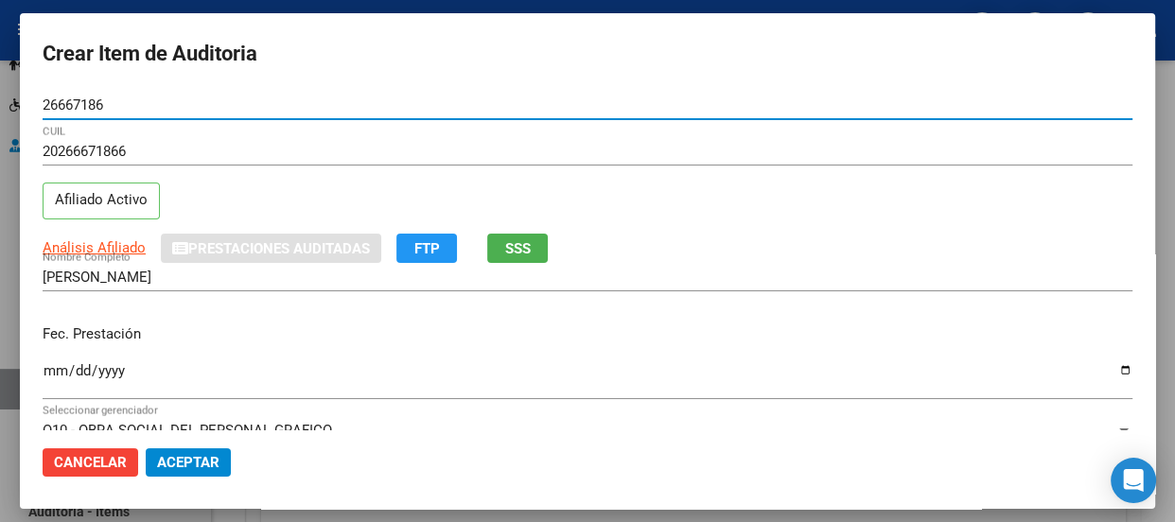
type input "26667186"
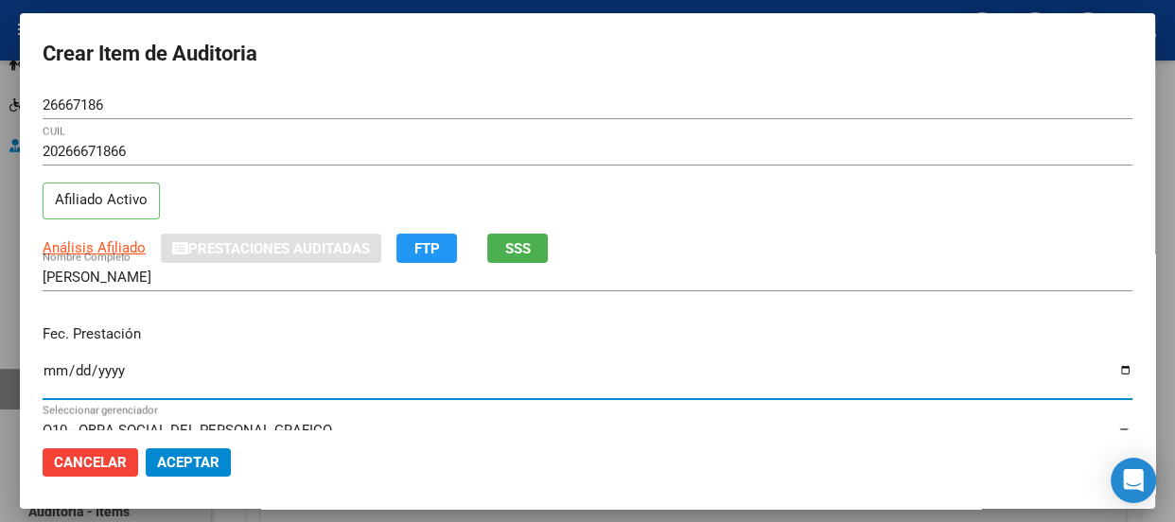
click at [52, 383] on input "Ingresar la fecha" at bounding box center [588, 378] width 1090 height 30
type input "[DATE]"
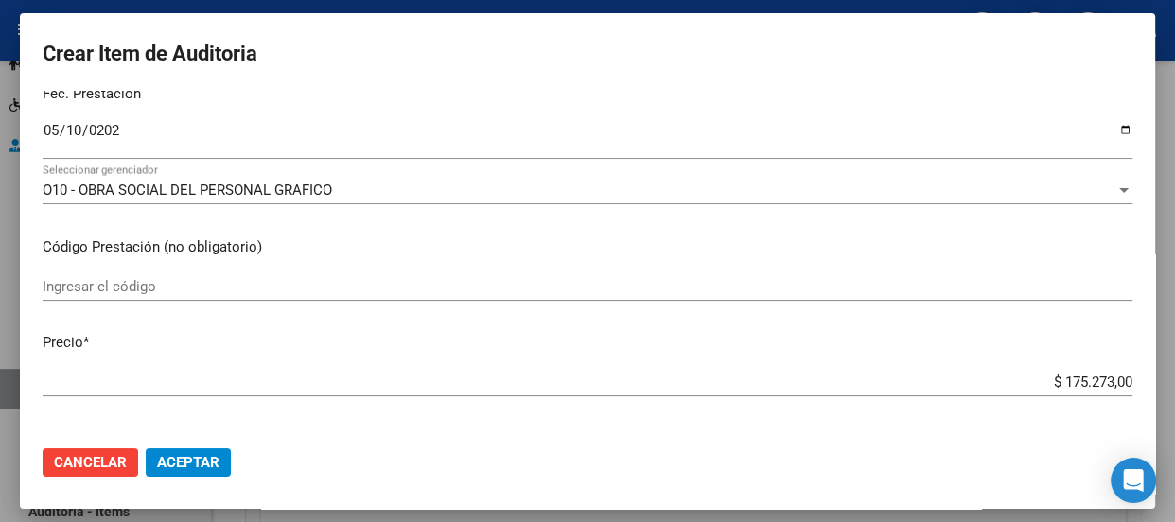
scroll to position [274, 0]
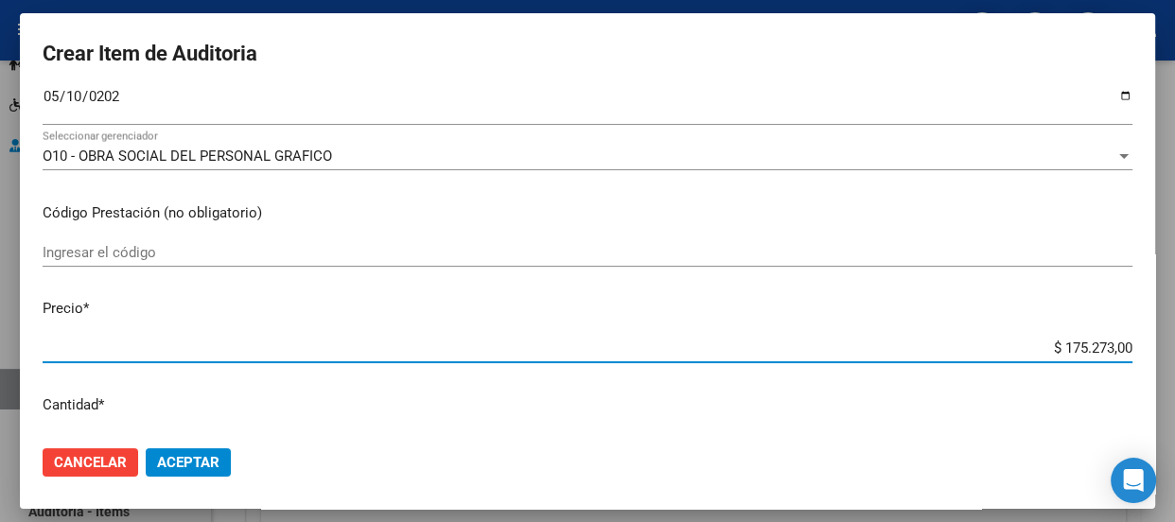
drag, startPoint x: 1025, startPoint y: 341, endPoint x: 1156, endPoint y: 343, distance: 130.5
click at [1156, 343] on div "Crear Item de Auditoria 26667186 Nro Documento 20266671866 CUIL Afiliado Activo…" at bounding box center [587, 261] width 1175 height 522
type input "$ 0,04"
type input "$ 0,40"
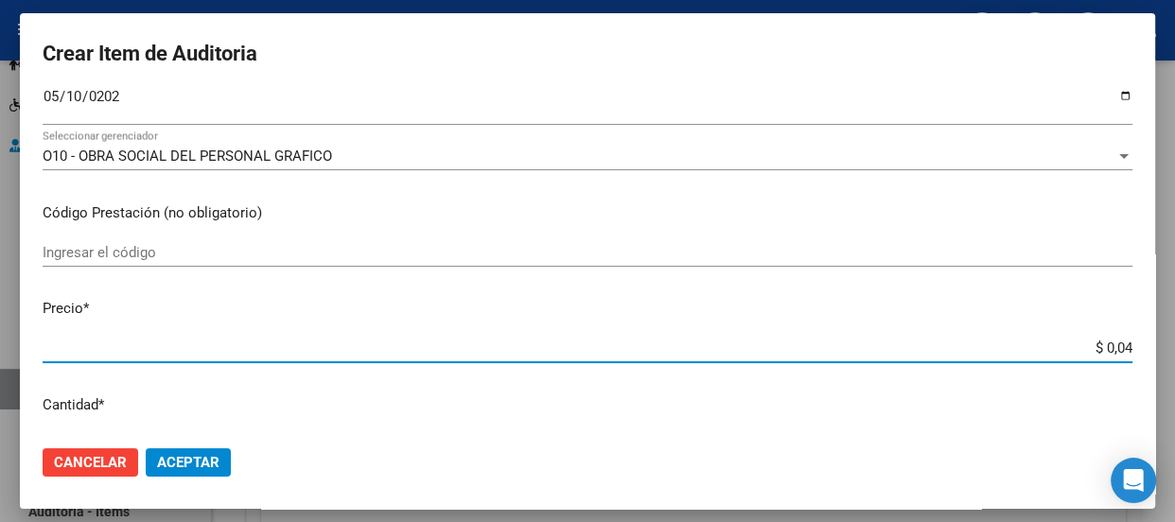
type input "$ 0,40"
type input "$ 4,02"
type input "$ 40,29"
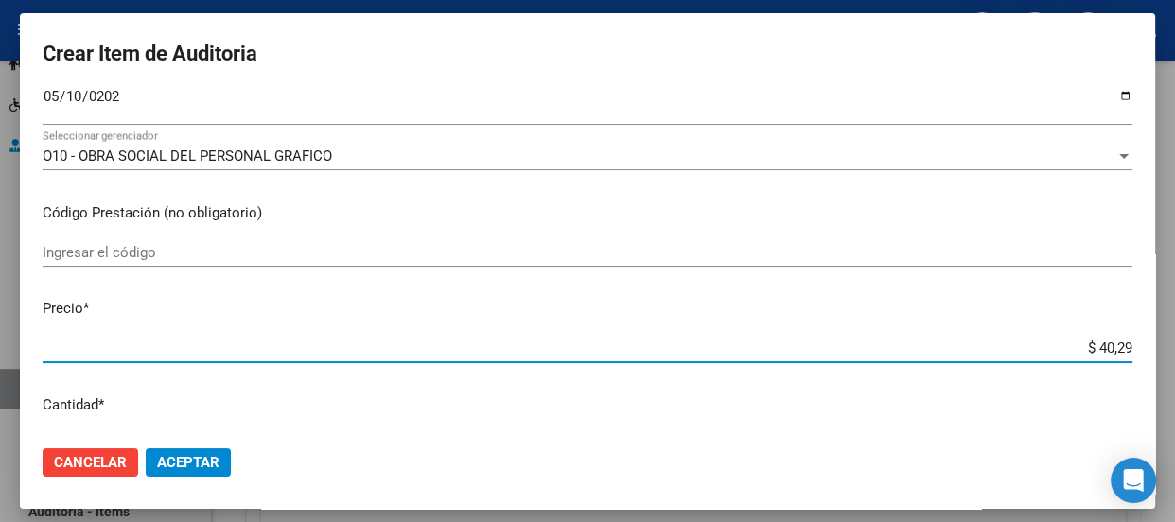
type input "$ 402,90"
type input "$ 4.029,00"
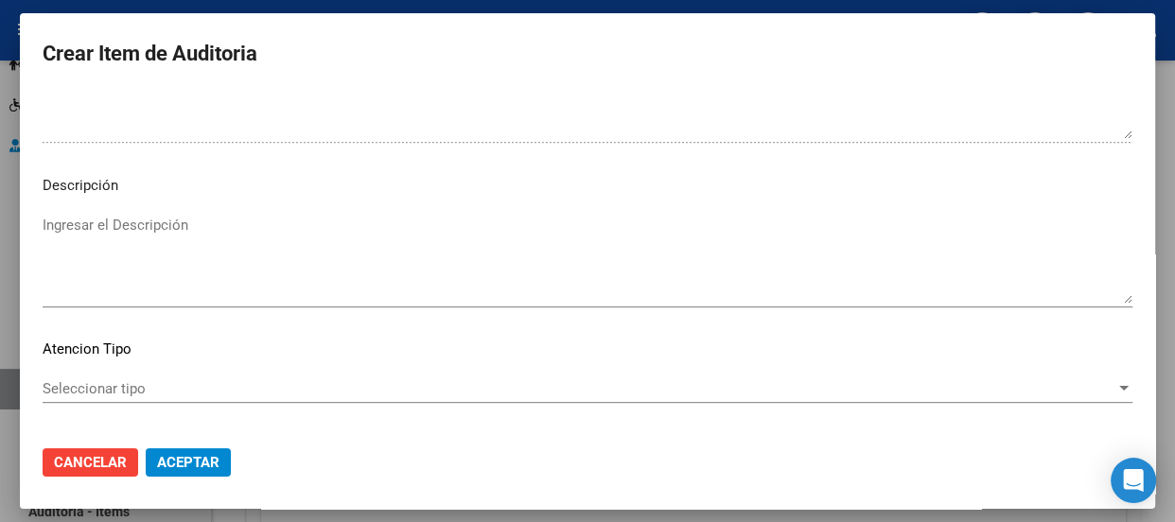
scroll to position [1357, 0]
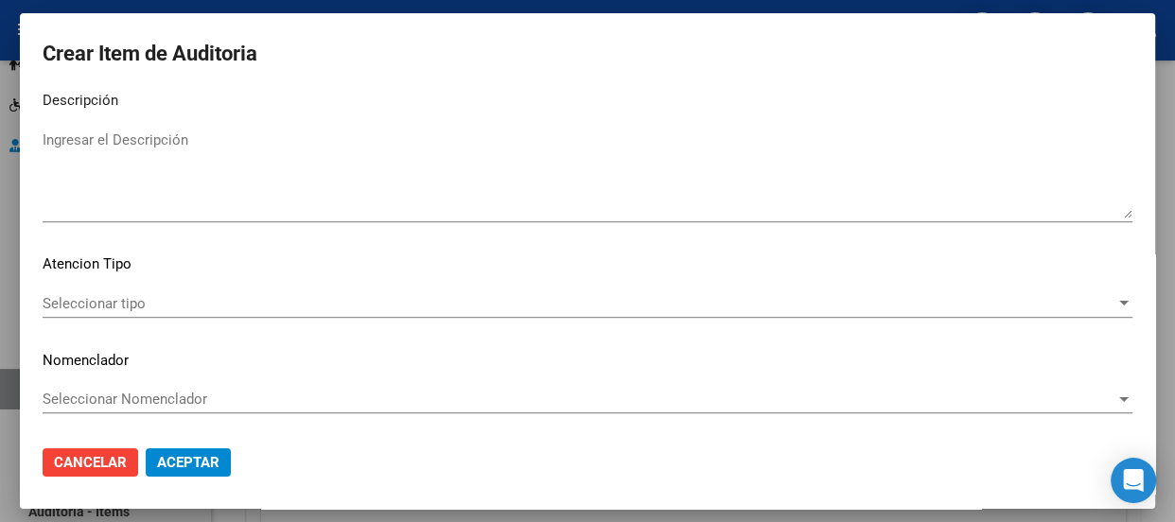
click at [189, 298] on span "Seleccionar tipo" at bounding box center [579, 303] width 1073 height 17
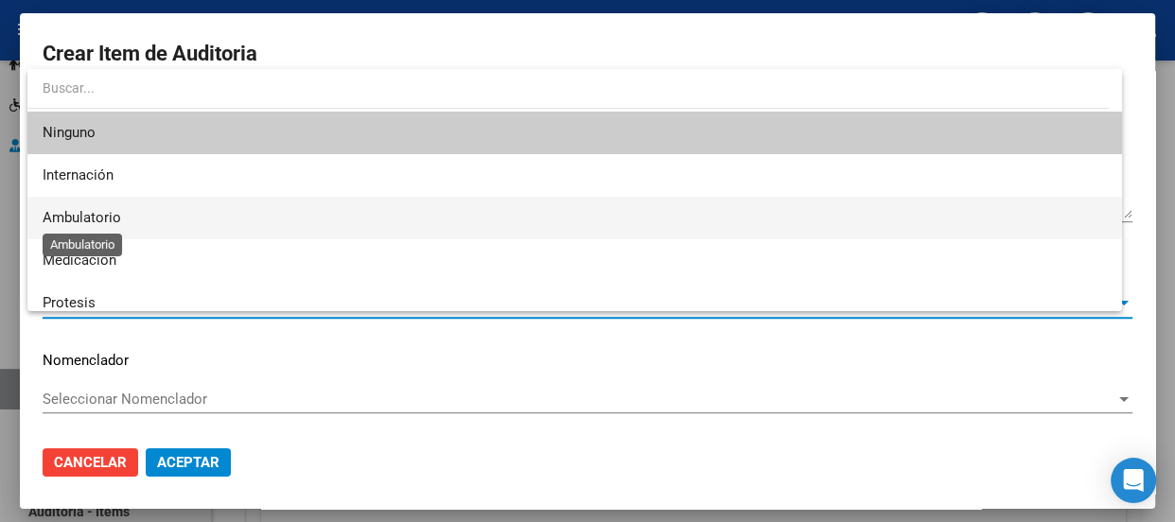
click at [72, 217] on span "Ambulatorio" at bounding box center [82, 217] width 79 height 17
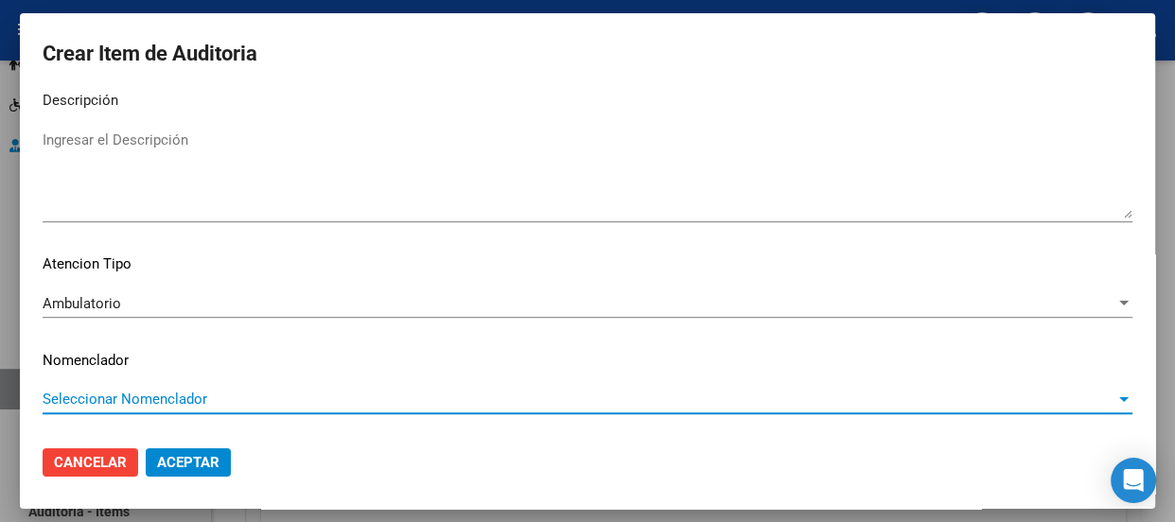
click at [82, 397] on span "Seleccionar Nomenclador" at bounding box center [579, 399] width 1073 height 17
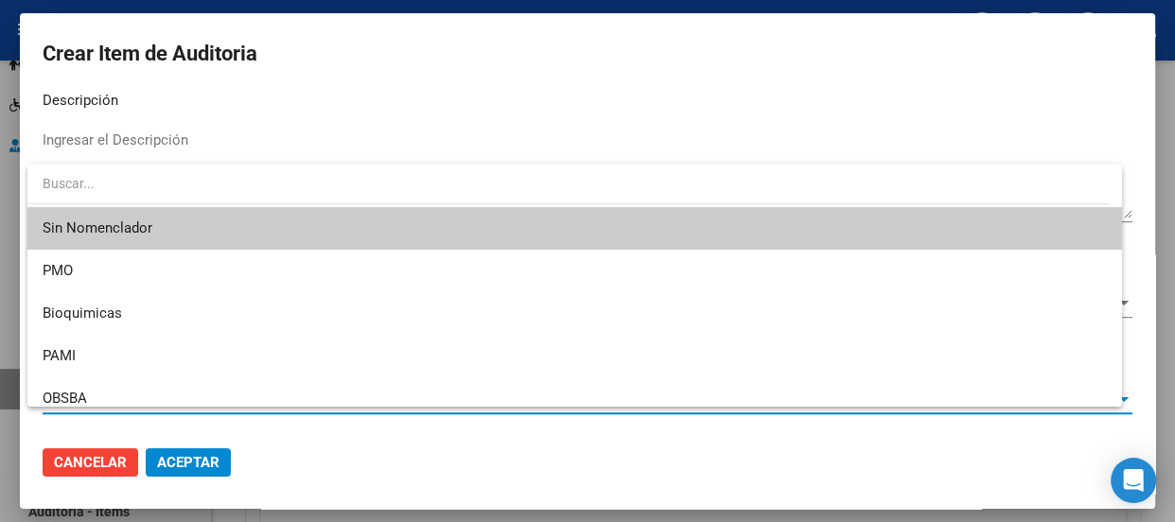
click at [85, 232] on span "Sin Nomenclador" at bounding box center [575, 228] width 1064 height 43
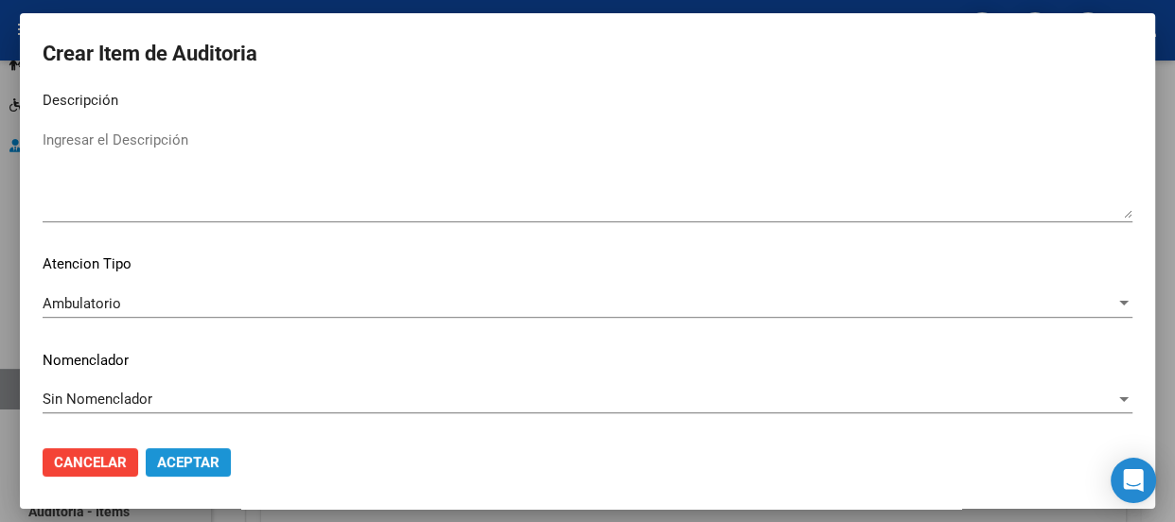
click at [173, 462] on span "Aceptar" at bounding box center [188, 462] width 62 height 17
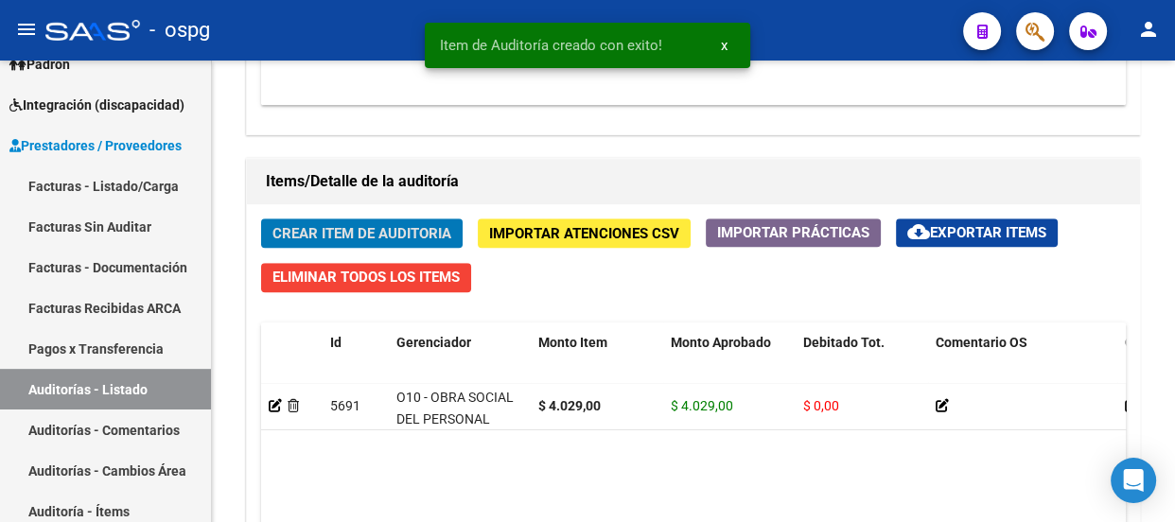
scroll to position [1248, 0]
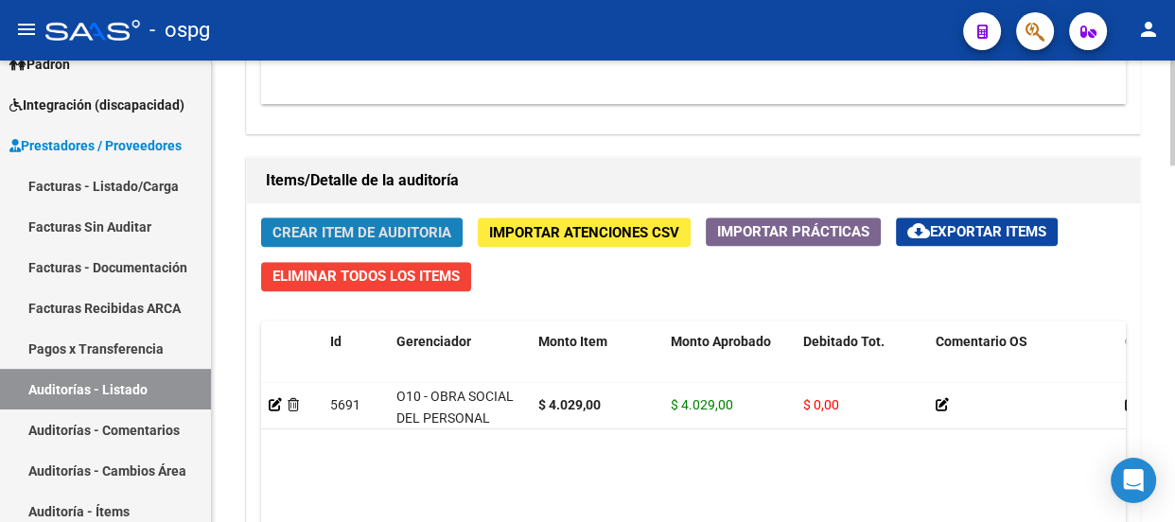
click at [363, 225] on span "Crear Item de Auditoria" at bounding box center [361, 232] width 179 height 17
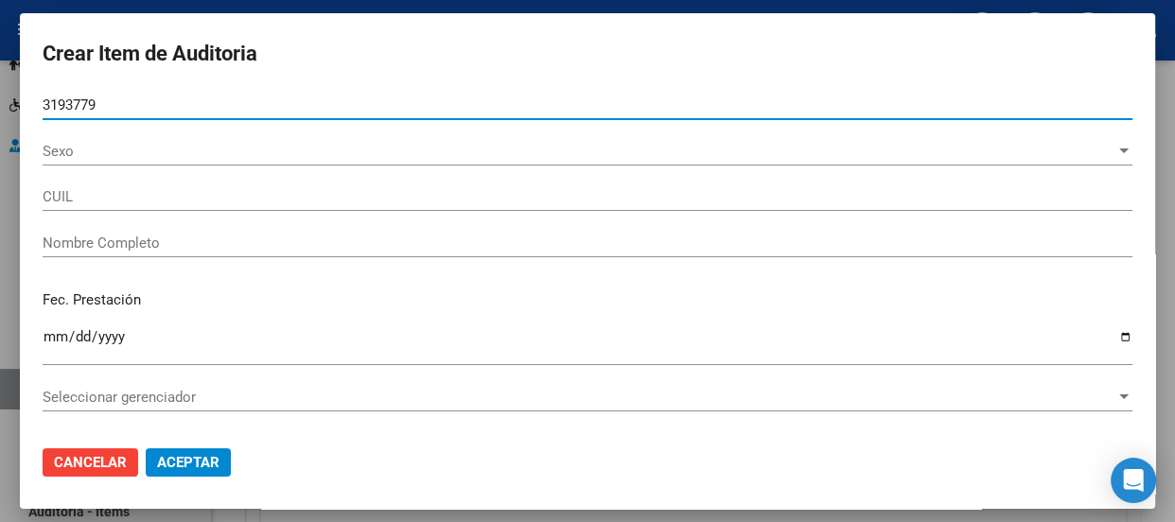
type input "31937793"
type input "20319377930"
type input "[PERSON_NAME]"
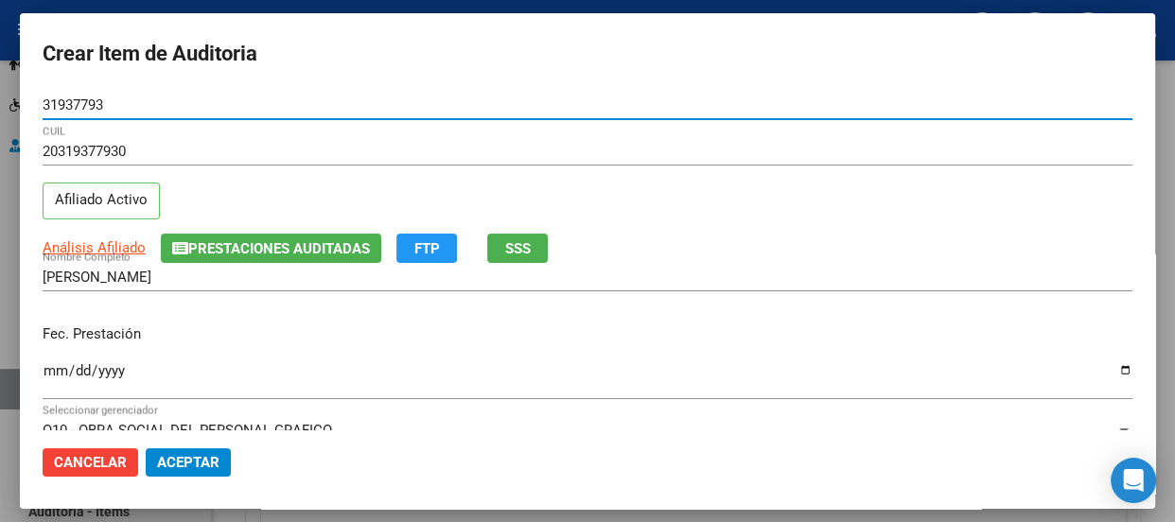
type input "31937793"
click at [49, 370] on input "Ingresar la fecha" at bounding box center [588, 378] width 1090 height 30
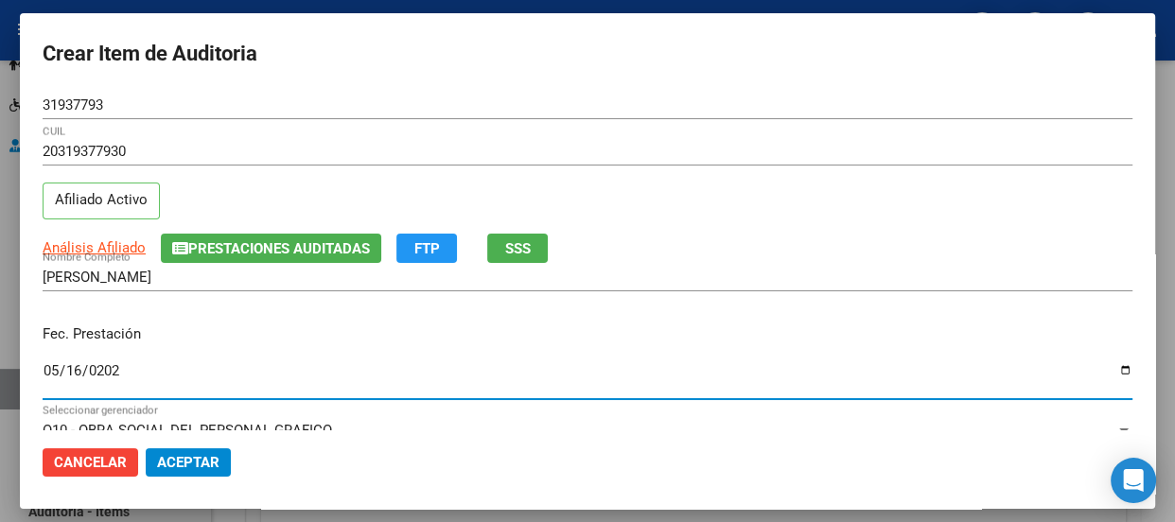
type input "[DATE]"
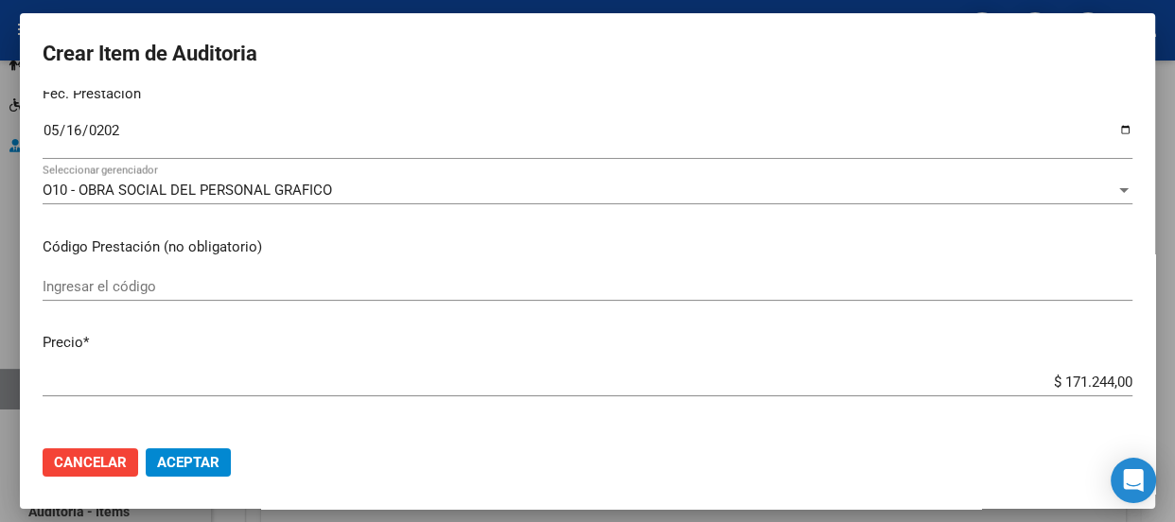
scroll to position [274, 0]
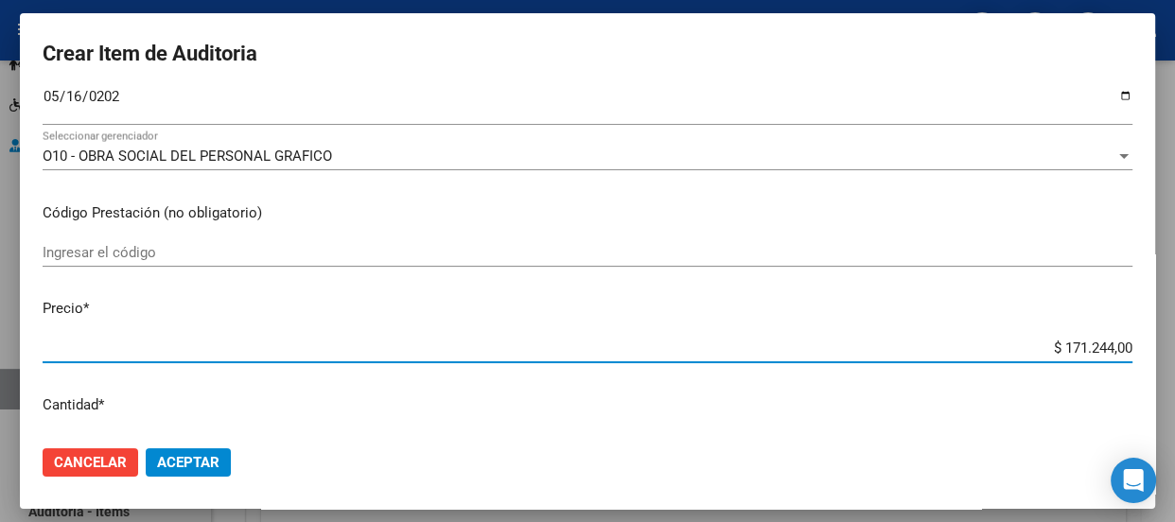
drag, startPoint x: 1021, startPoint y: 341, endPoint x: 1173, endPoint y: 322, distance: 152.6
click at [1173, 322] on div "Crear Item de Auditoria 31937793 Nro Documento 20319377930 CUIL Afiliado Activo…" at bounding box center [587, 261] width 1175 height 522
type input "$ 0,06"
type input "$ 0,66"
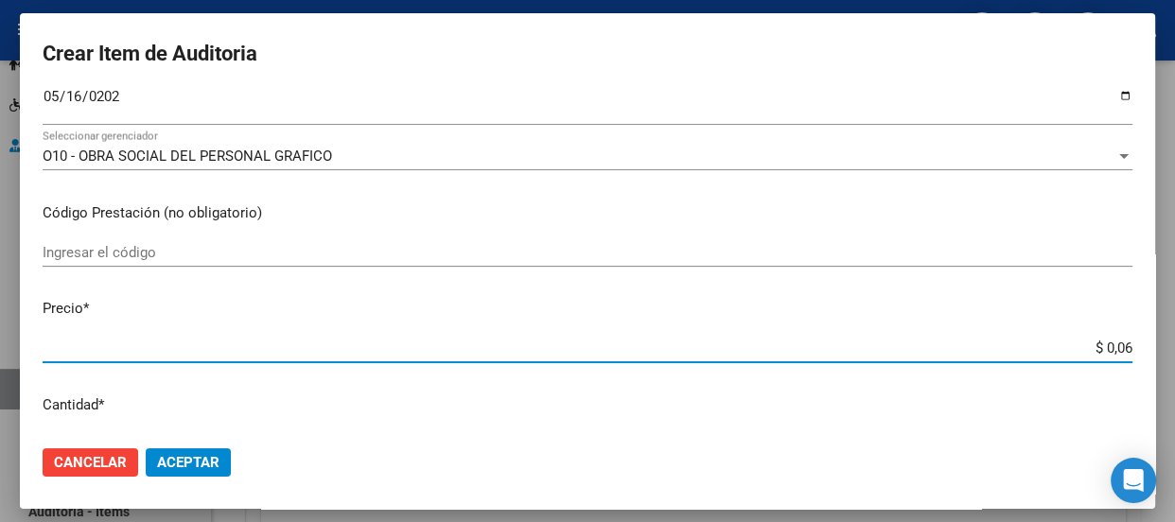
type input "$ 0,66"
type input "$ 6,61"
type input "$ 66,14"
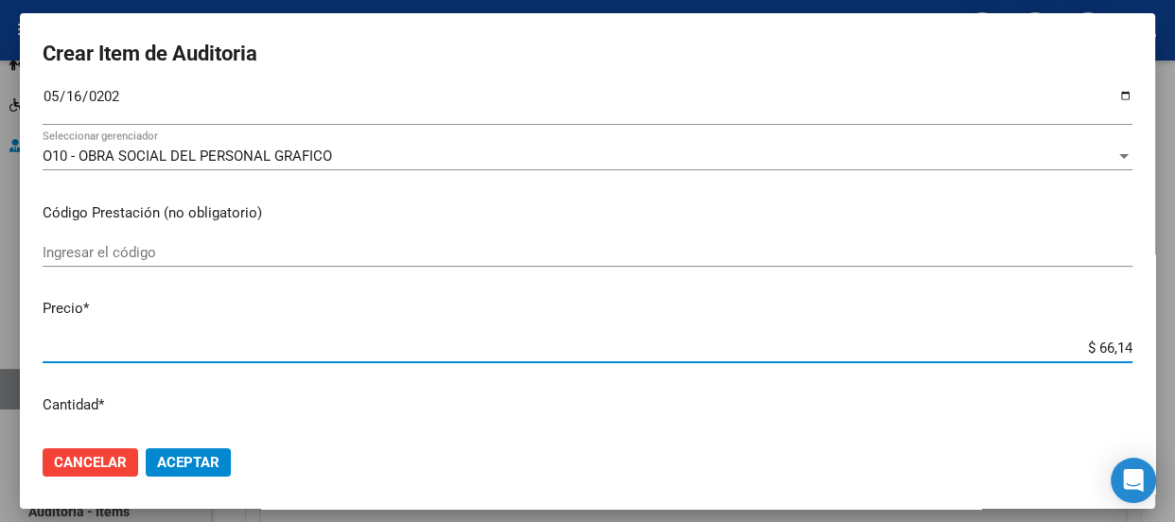
type input "$ 661,40"
type input "$ 6.614,00"
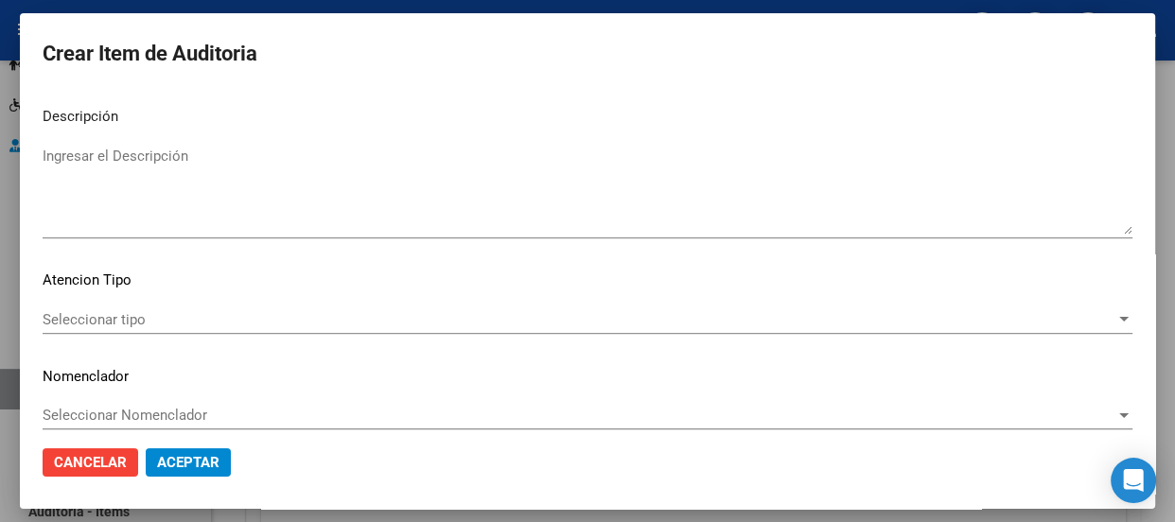
scroll to position [1357, 0]
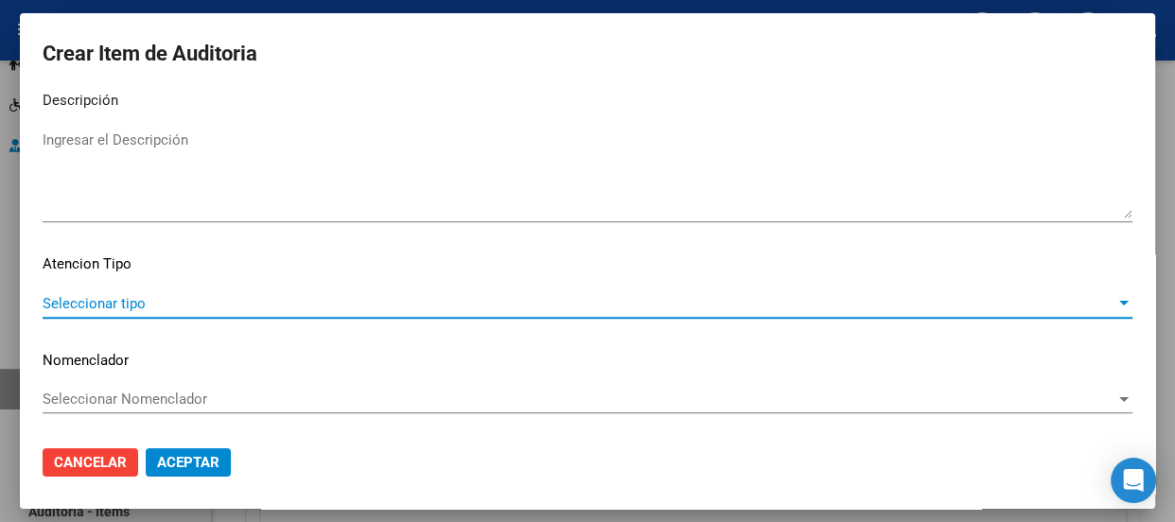
click at [87, 304] on span "Seleccionar tipo" at bounding box center [579, 303] width 1073 height 17
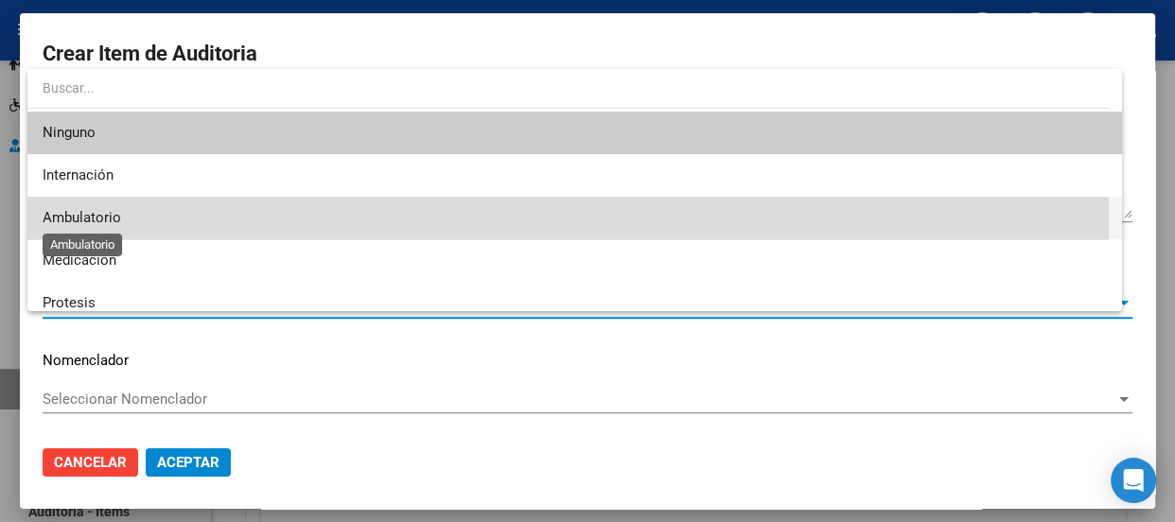
click at [82, 218] on span "Ambulatorio" at bounding box center [82, 217] width 79 height 17
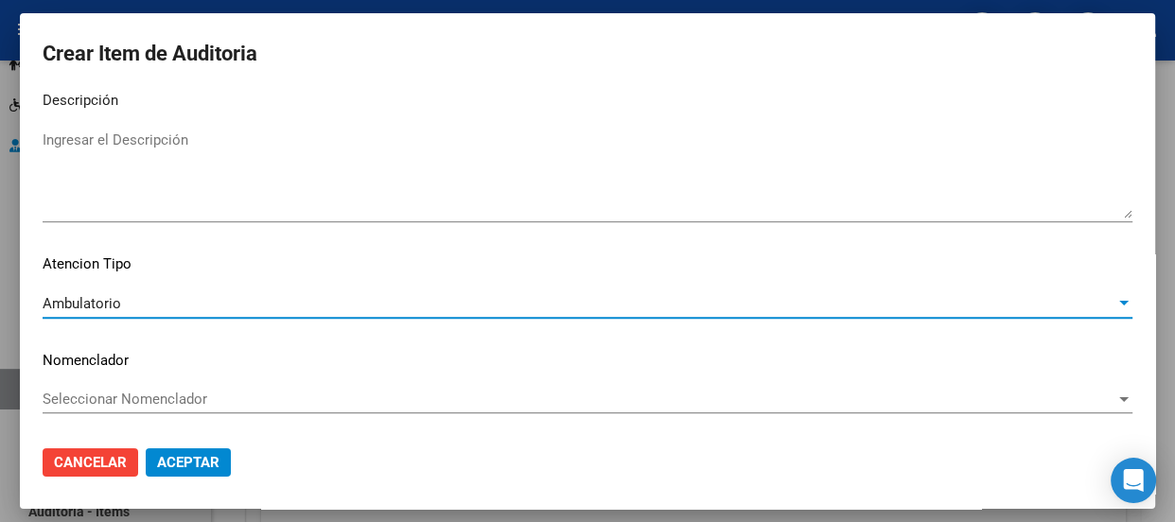
click at [120, 393] on span "Seleccionar Nomenclador" at bounding box center [579, 399] width 1073 height 17
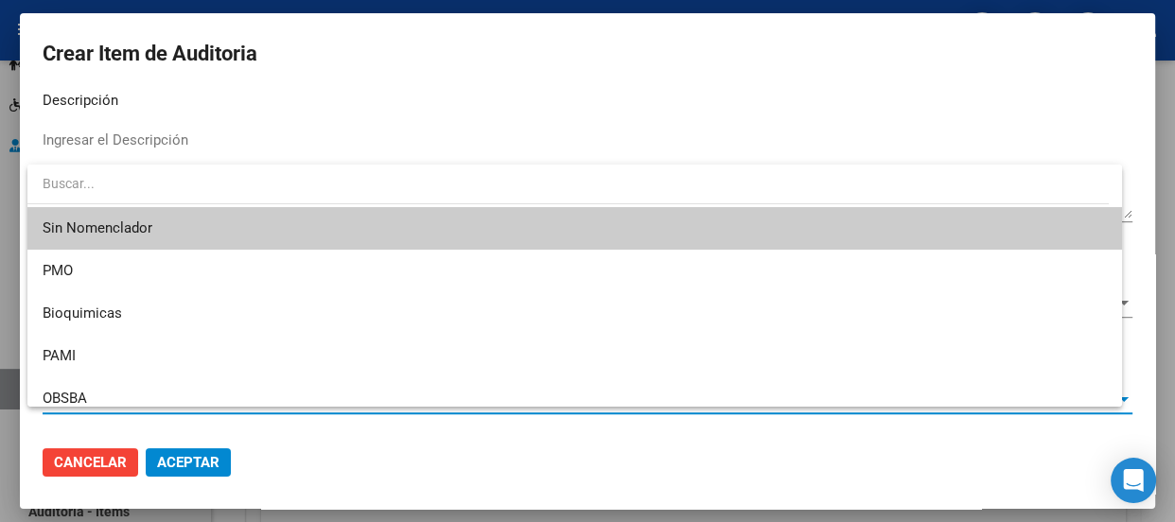
click at [113, 226] on span "Sin Nomenclador" at bounding box center [575, 228] width 1064 height 43
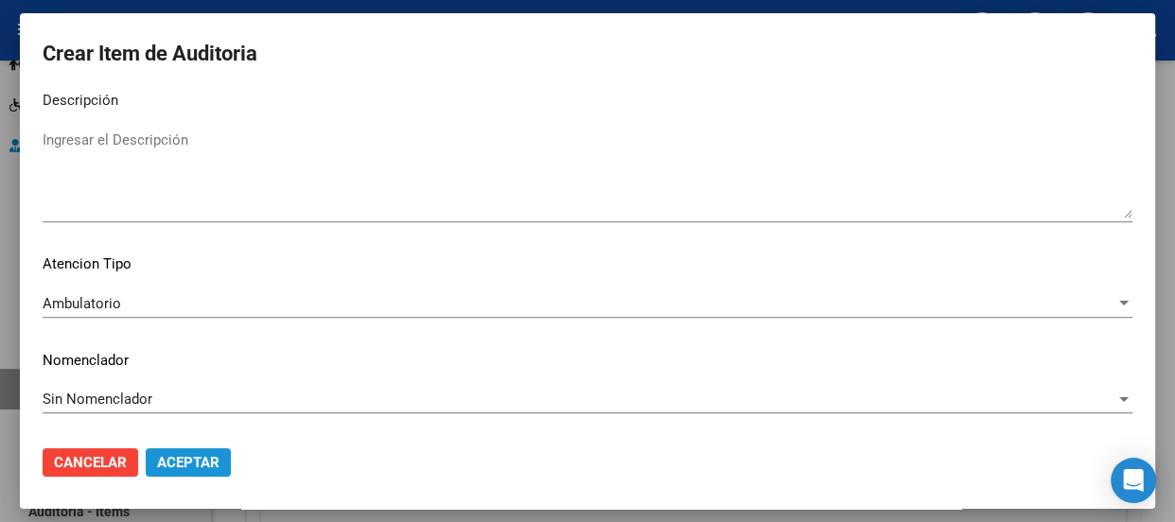
click at [198, 466] on span "Aceptar" at bounding box center [188, 462] width 62 height 17
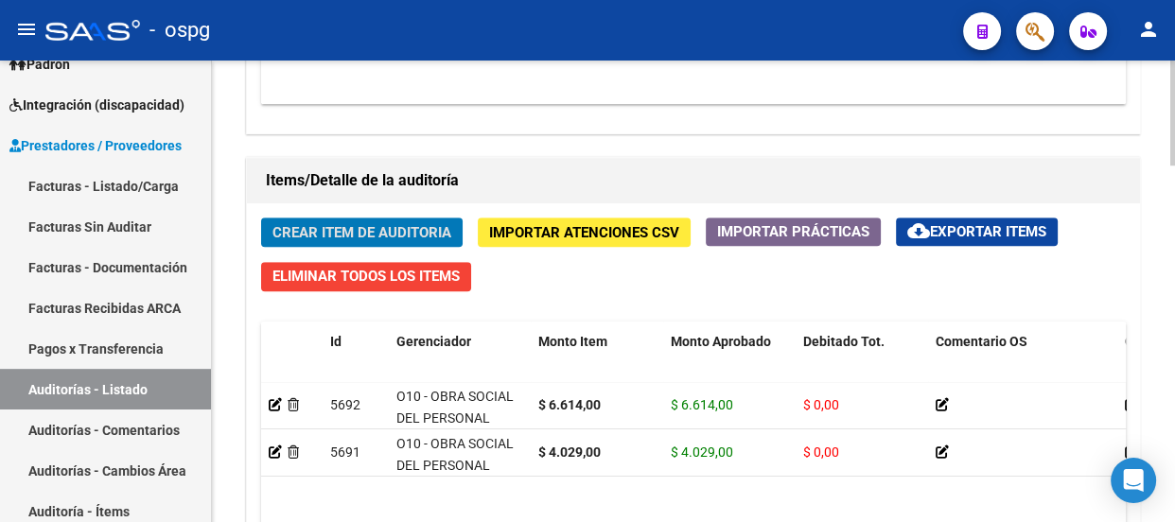
click at [342, 228] on span "Crear Item de Auditoria" at bounding box center [361, 232] width 179 height 17
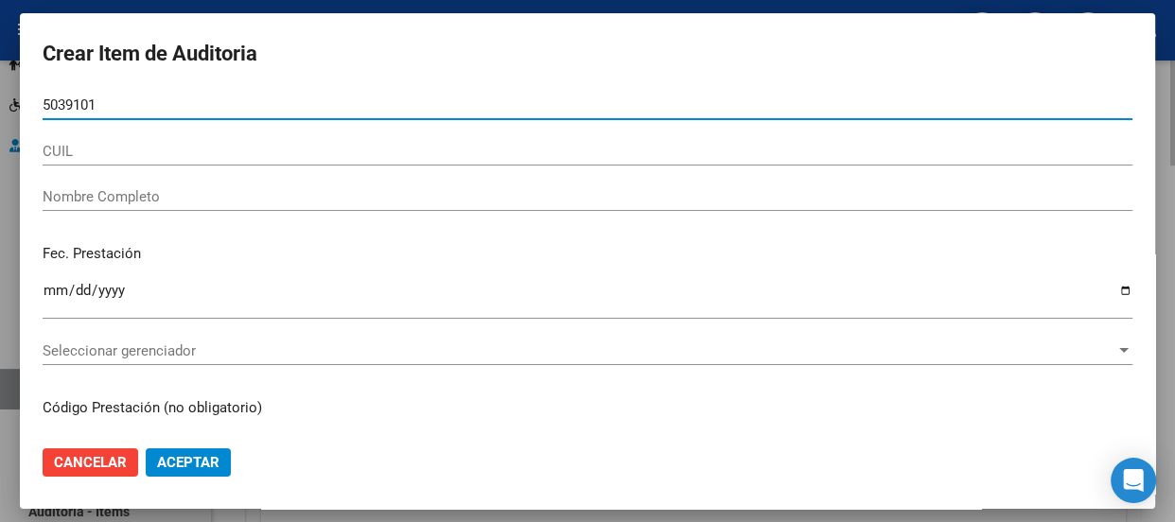
type input "50391014"
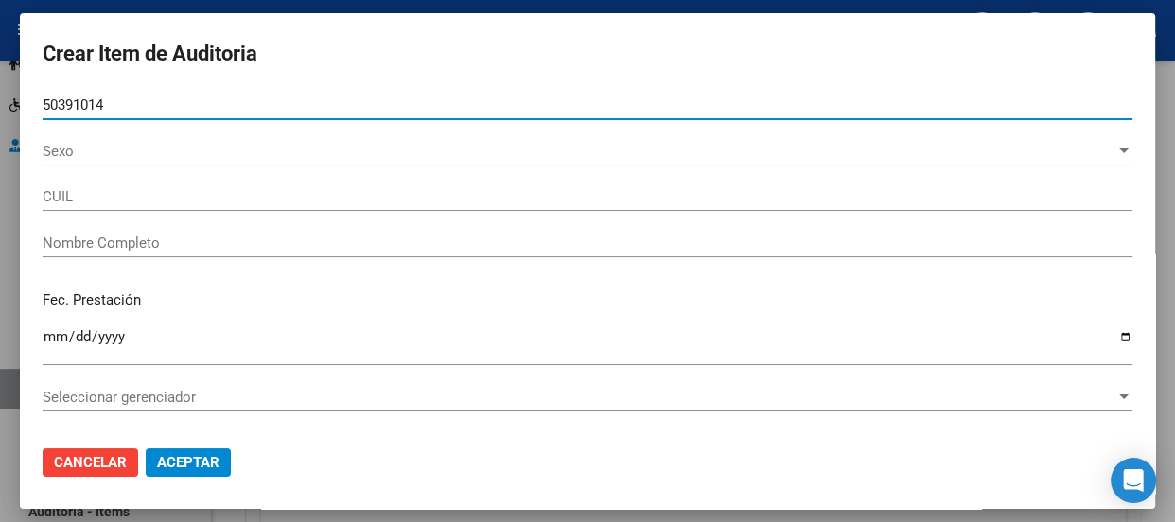
type input "20503910145"
type input "[PERSON_NAME]"
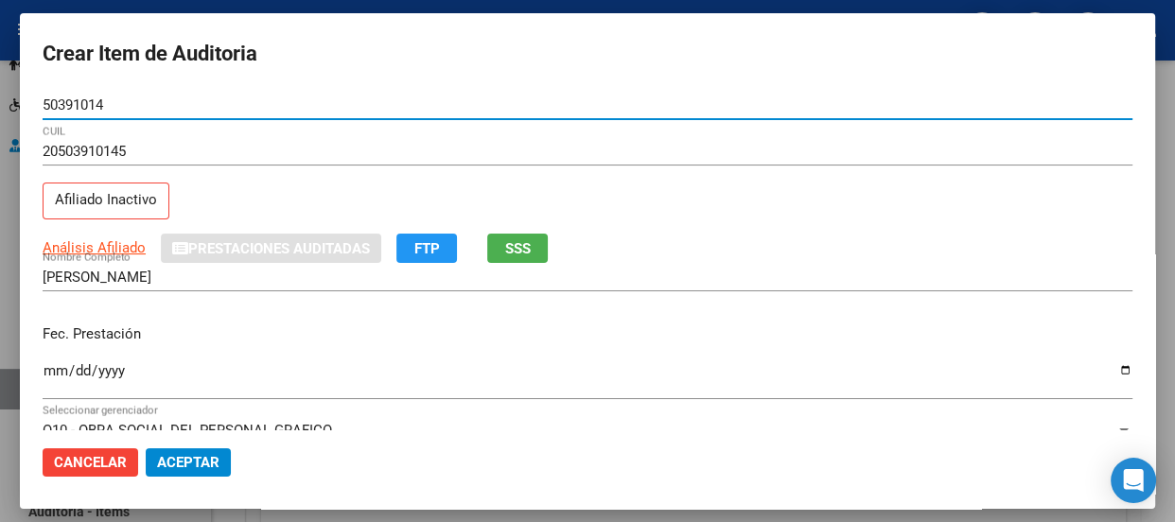
type input "50391014"
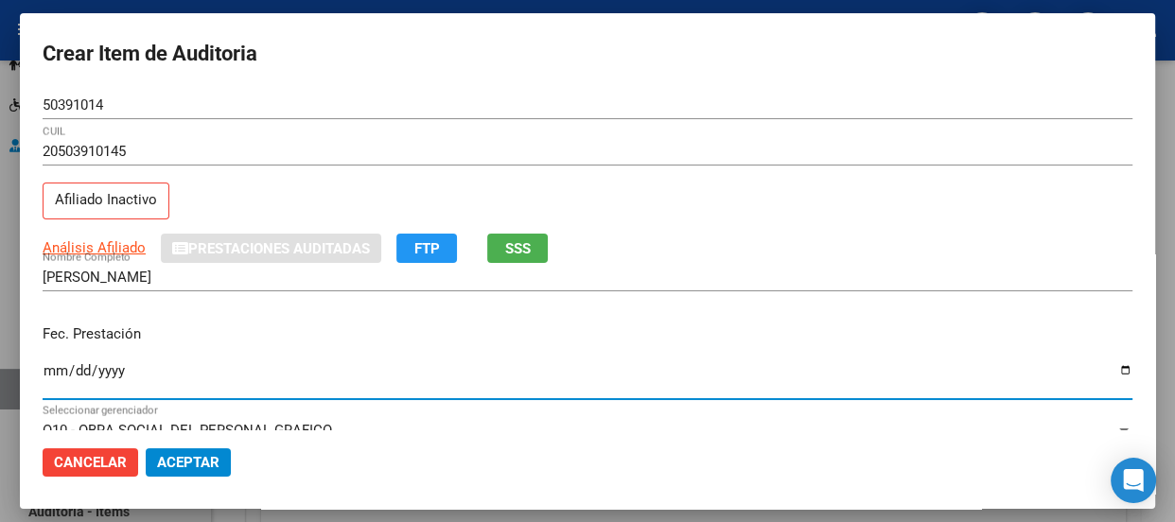
click at [57, 378] on input "Ingresar la fecha" at bounding box center [588, 378] width 1090 height 30
type input "[DATE]"
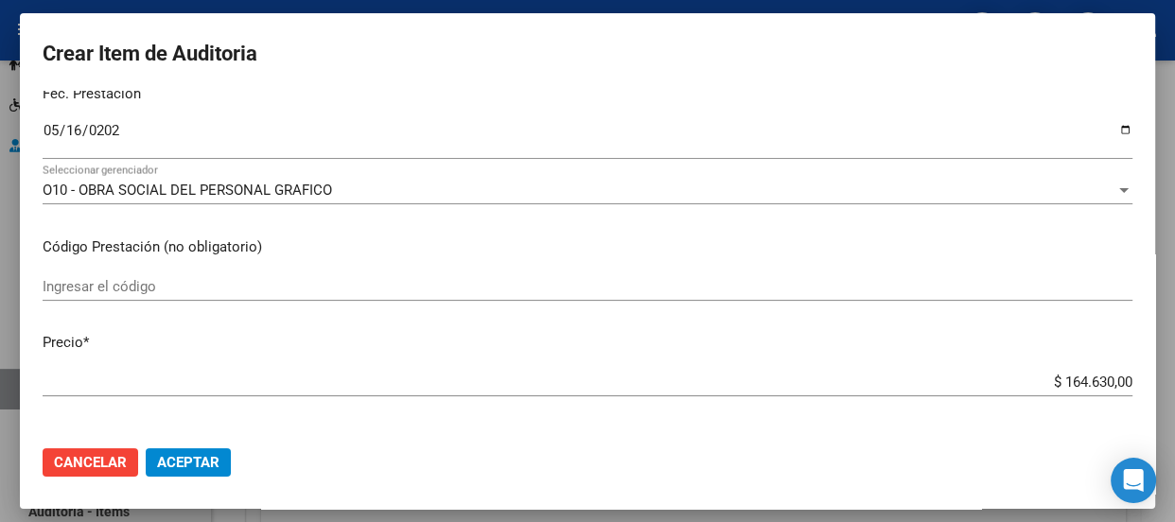
scroll to position [274, 0]
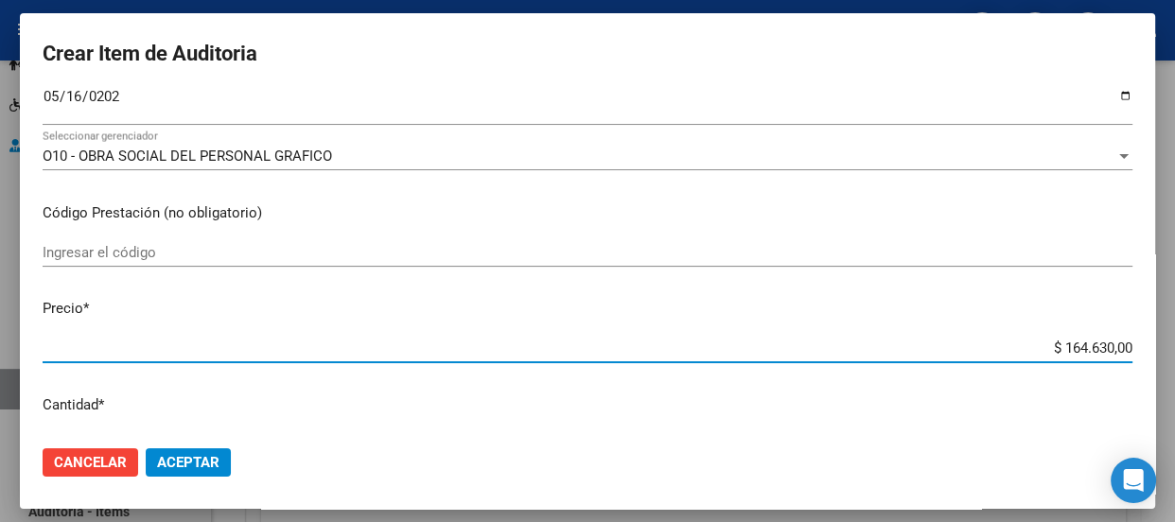
drag, startPoint x: 1021, startPoint y: 350, endPoint x: 1173, endPoint y: 349, distance: 151.3
click at [1173, 349] on div "Crear Item de Auditoria 50391014 Nro Documento 20503910145 CUIL Afiliado Inacti…" at bounding box center [587, 261] width 1175 height 522
type input "$ 0,01"
type input "$ 0,12"
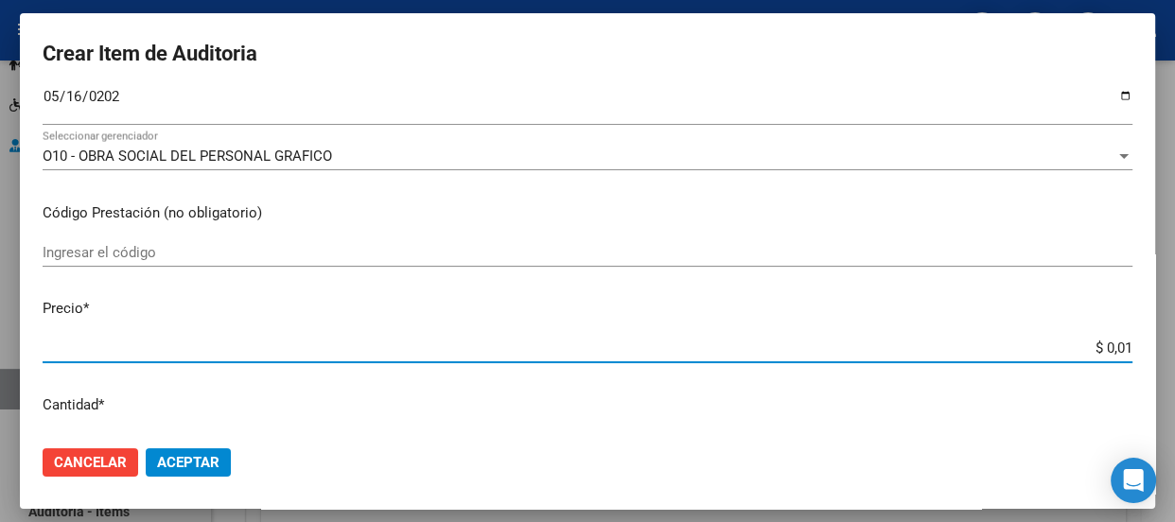
type input "$ 0,12"
type input "$ 1,21"
type input "$ 12,13"
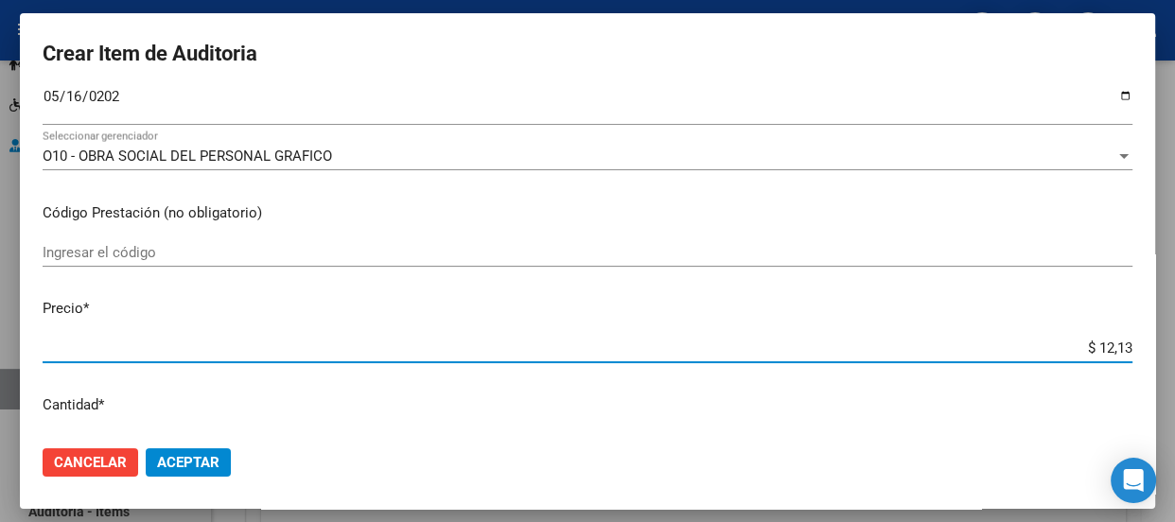
type input "$ 121,37"
type input "$ 1.213,70"
type input "$ 12.137,00"
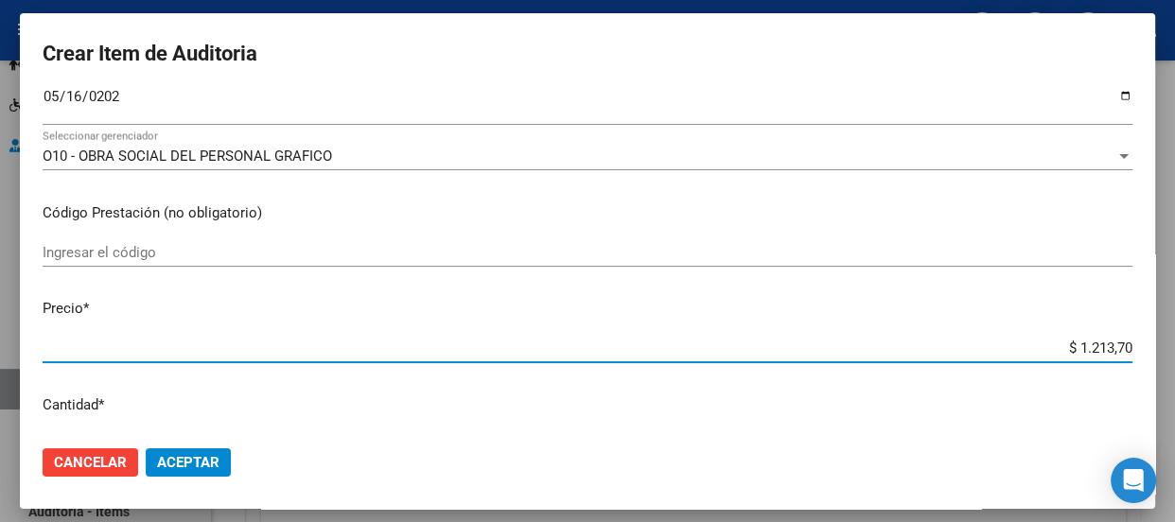
type input "$ 12.137,00"
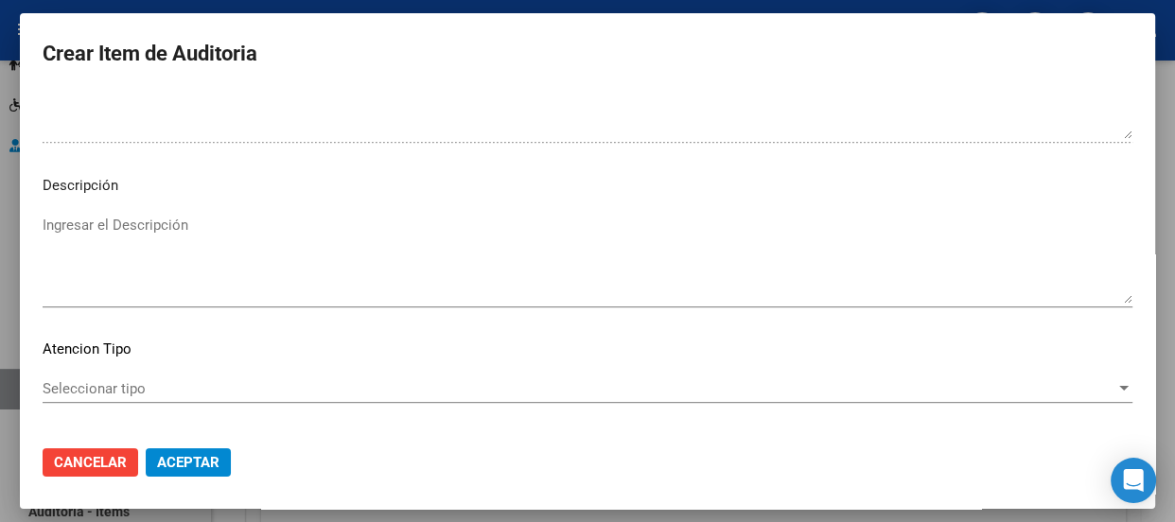
scroll to position [1357, 0]
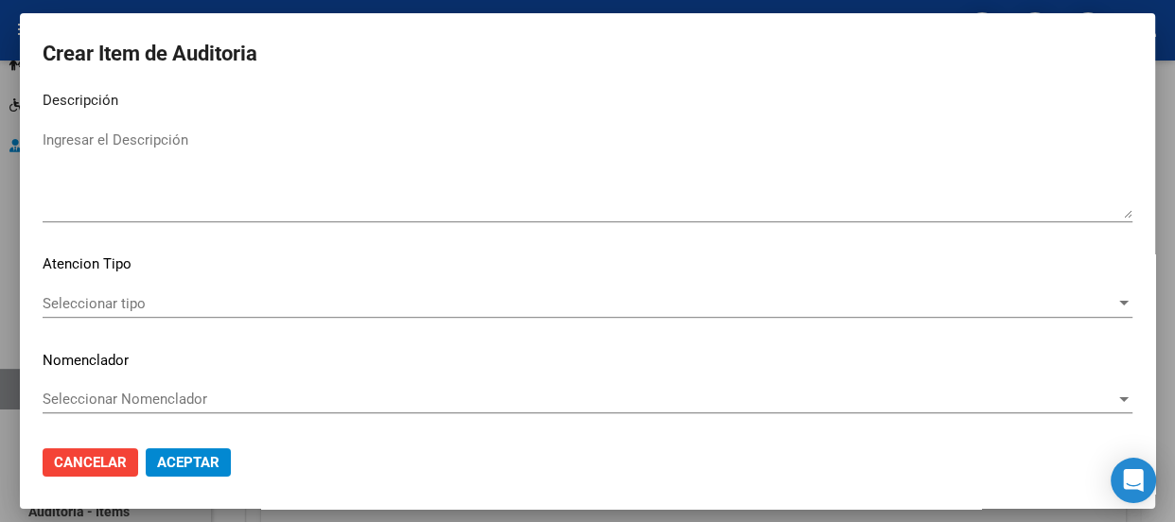
click at [123, 296] on span "Seleccionar tipo" at bounding box center [579, 303] width 1073 height 17
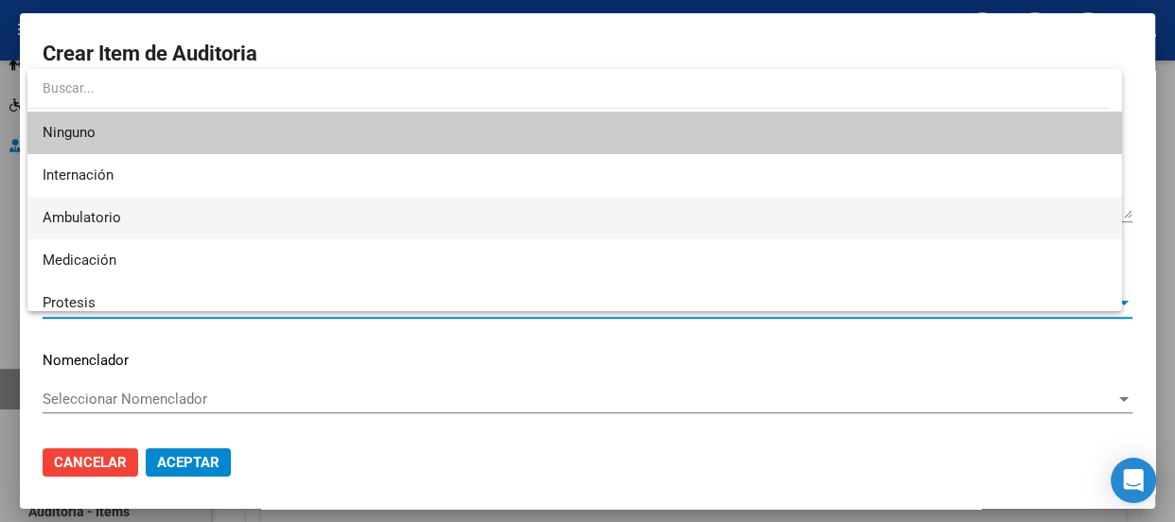
click at [129, 218] on span "Ambulatorio" at bounding box center [575, 218] width 1064 height 43
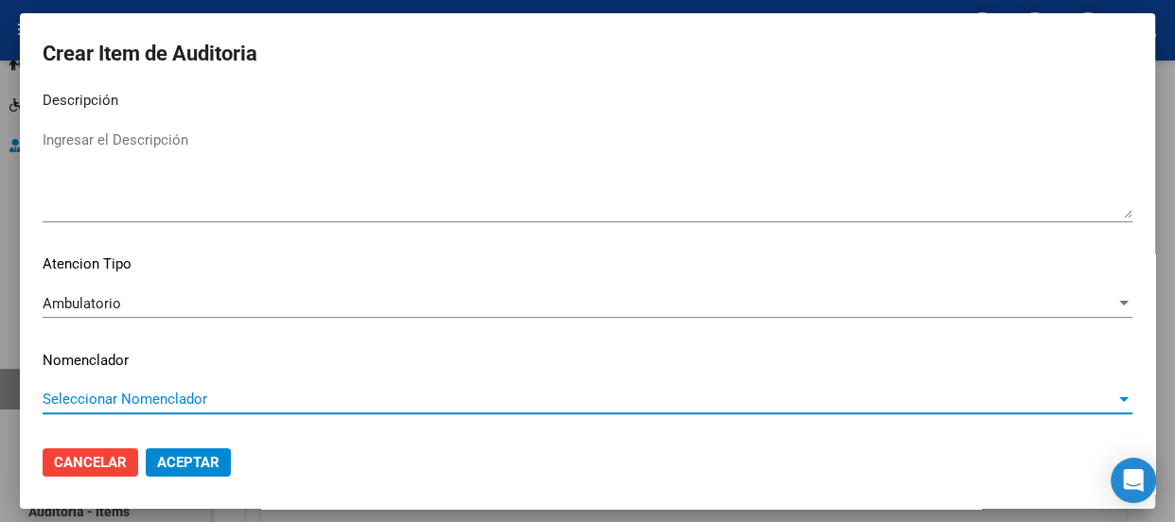
click at [133, 399] on span "Seleccionar Nomenclador" at bounding box center [579, 399] width 1073 height 17
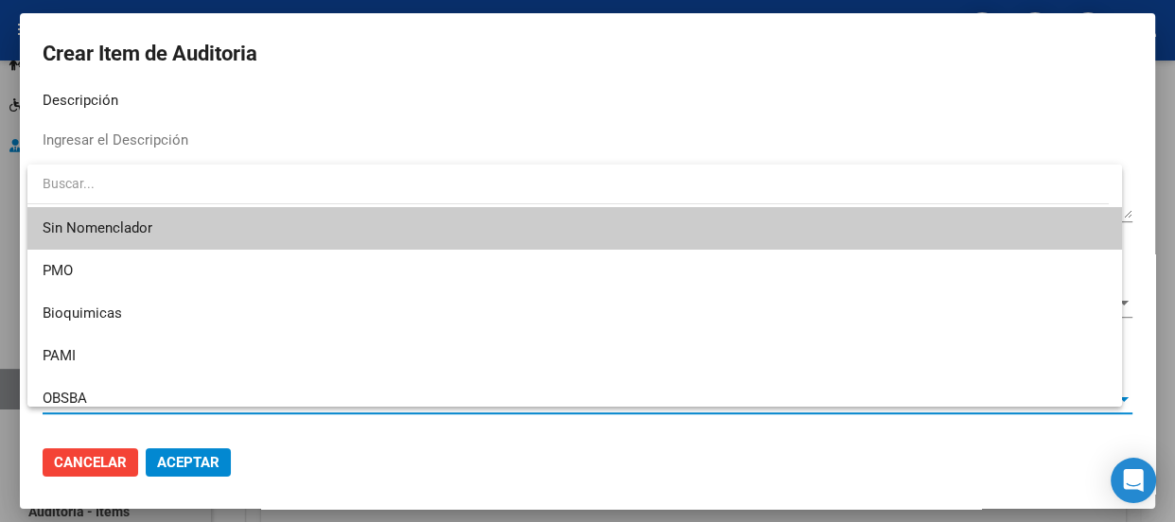
click at [116, 227] on span "Sin Nomenclador" at bounding box center [575, 228] width 1064 height 43
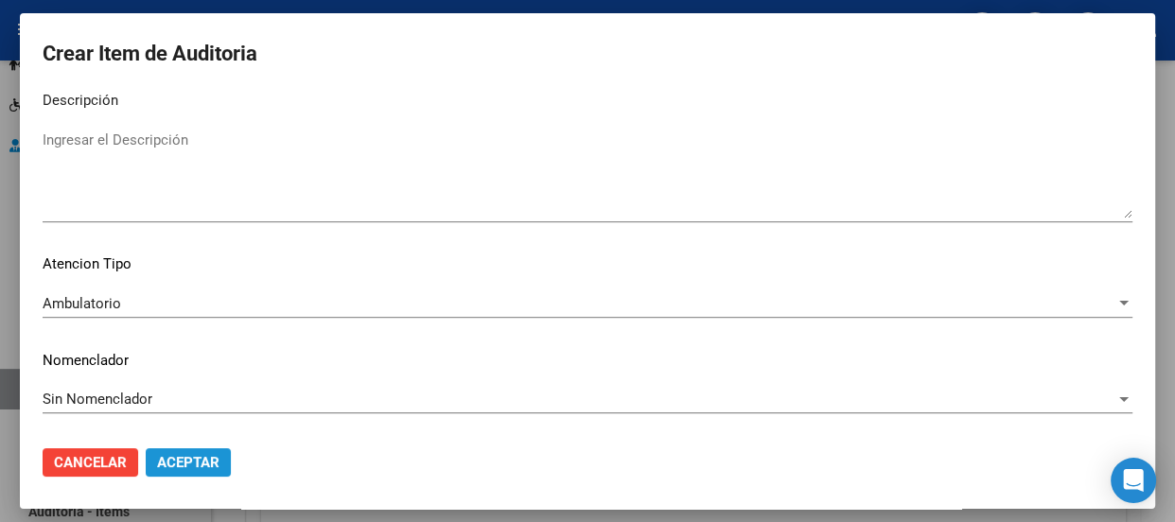
click at [201, 459] on span "Aceptar" at bounding box center [188, 462] width 62 height 17
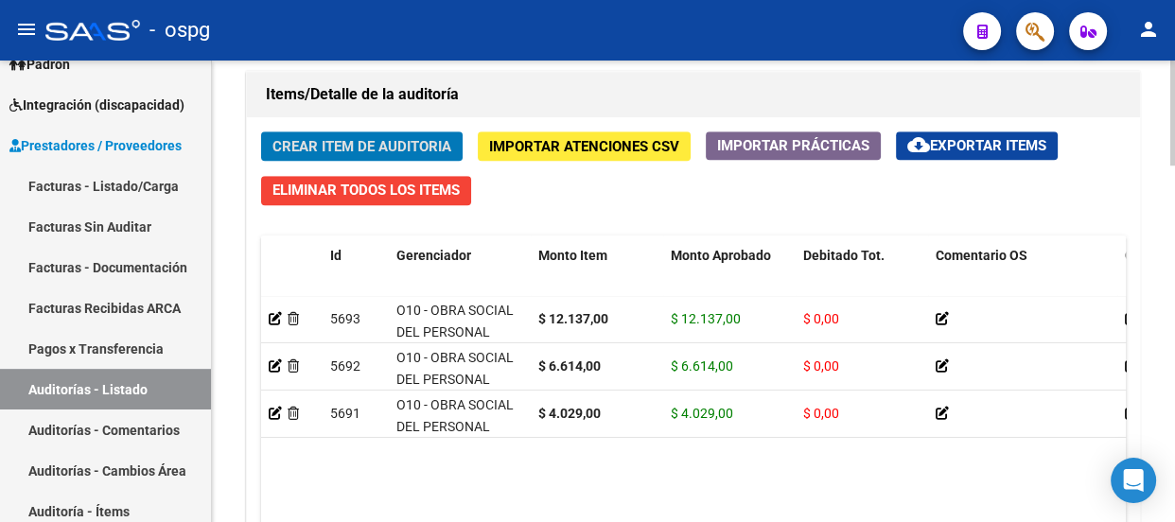
scroll to position [1338, 0]
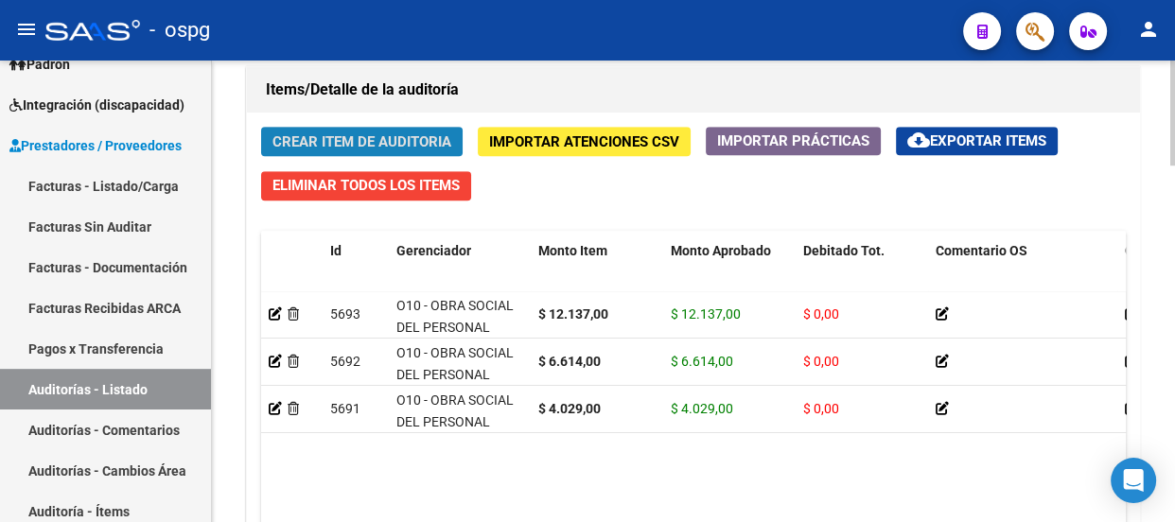
drag, startPoint x: 1173, startPoint y: 424, endPoint x: 375, endPoint y: 130, distance: 849.8
click at [375, 130] on button "Crear Item de Auditoria" at bounding box center [361, 141] width 201 height 29
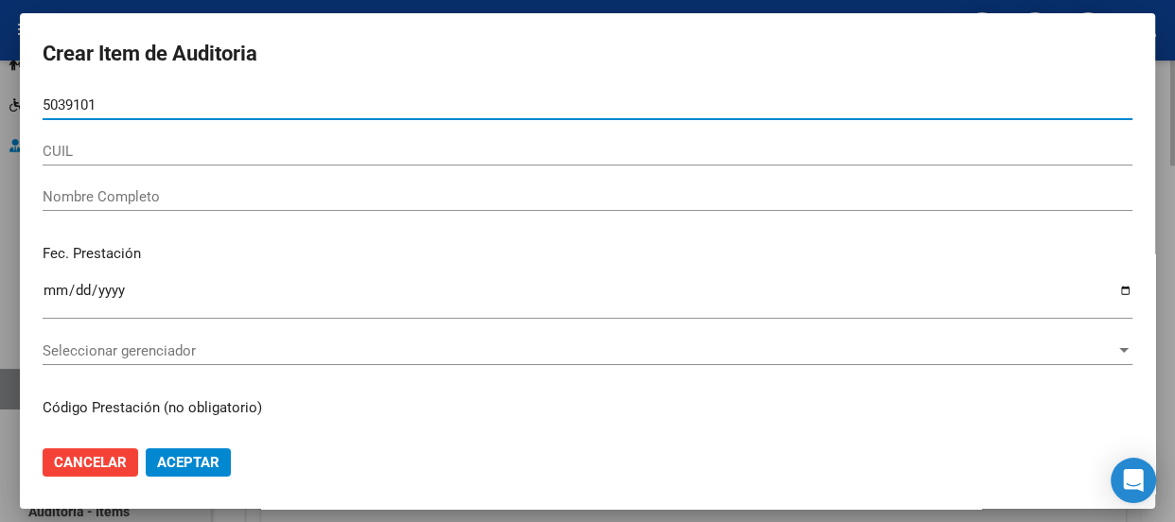
type input "50391014"
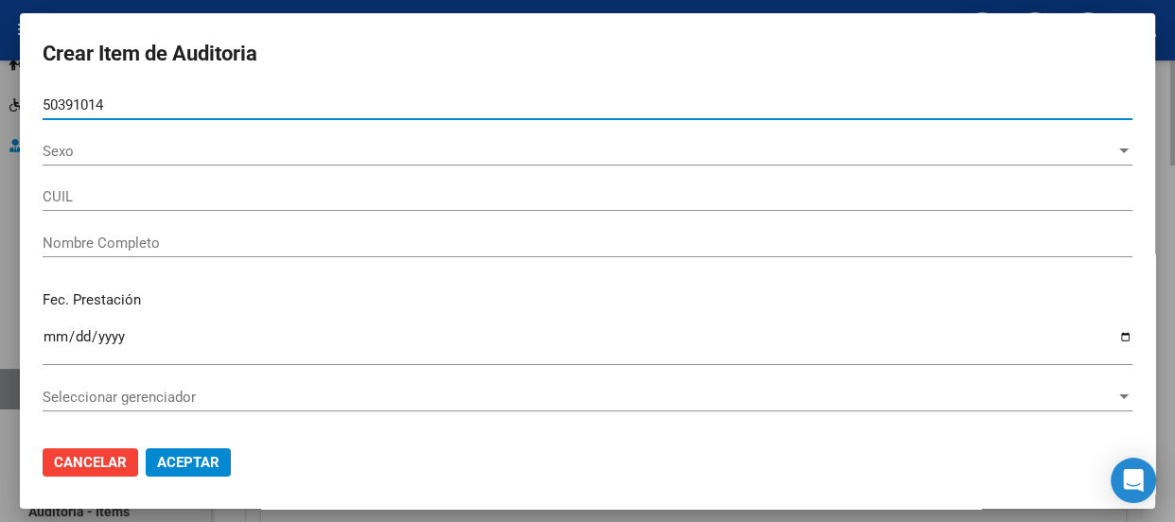
type input "20503910145"
type input "[PERSON_NAME]"
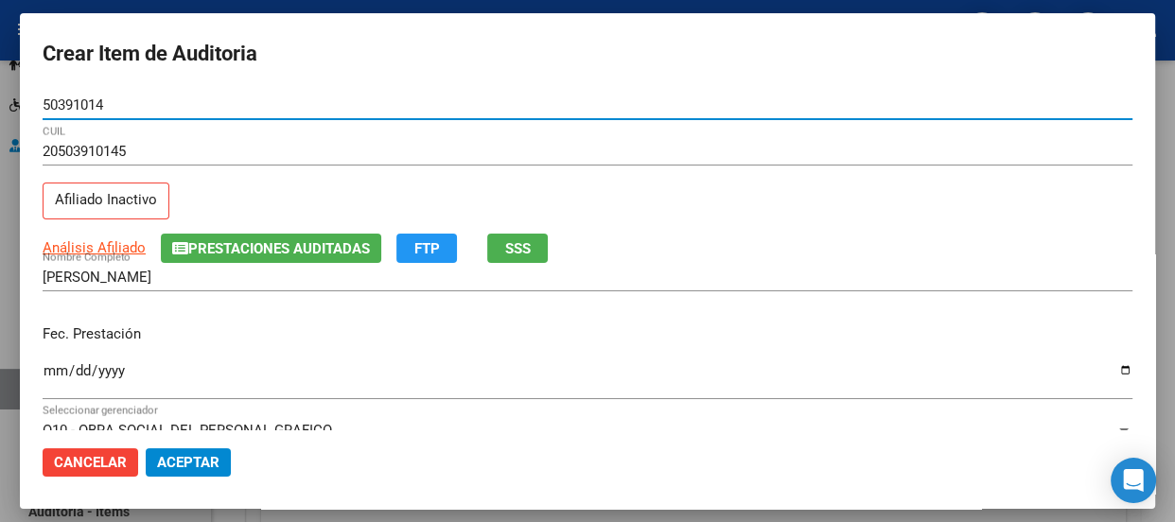
type input "50391014"
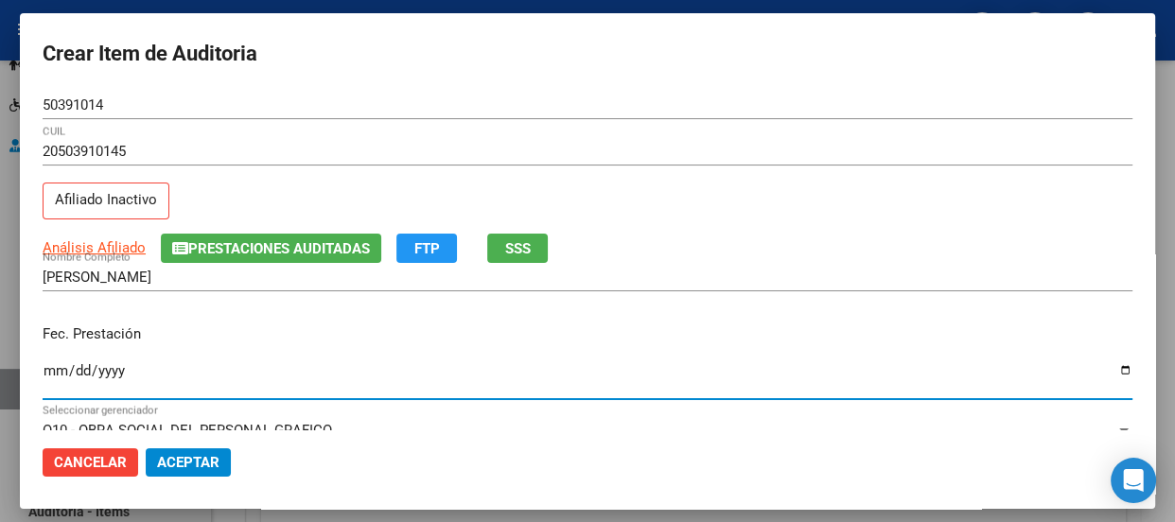
click at [44, 384] on input "Ingresar la fecha" at bounding box center [588, 378] width 1090 height 30
type input "[DATE]"
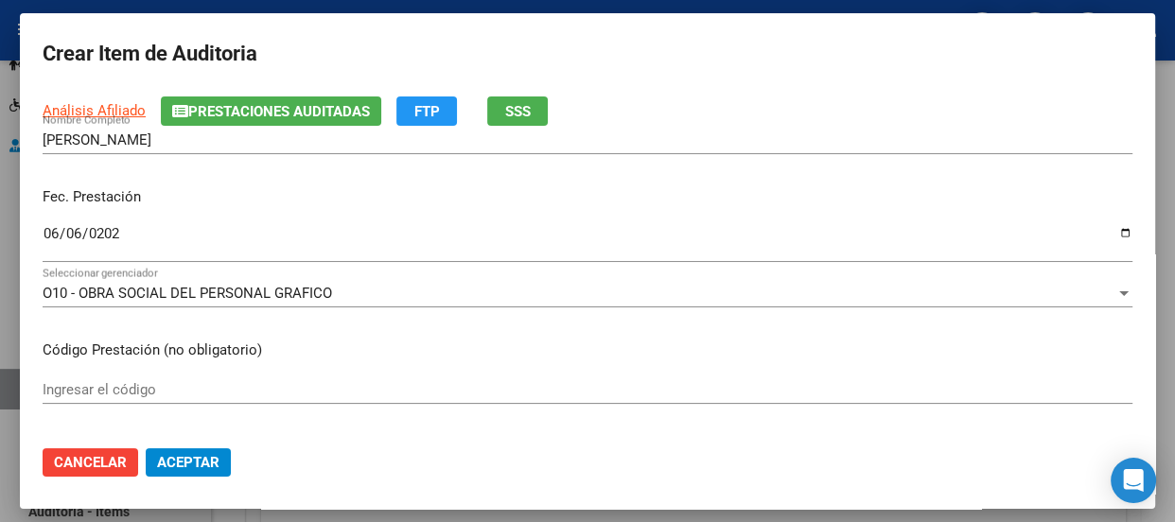
scroll to position [240, 0]
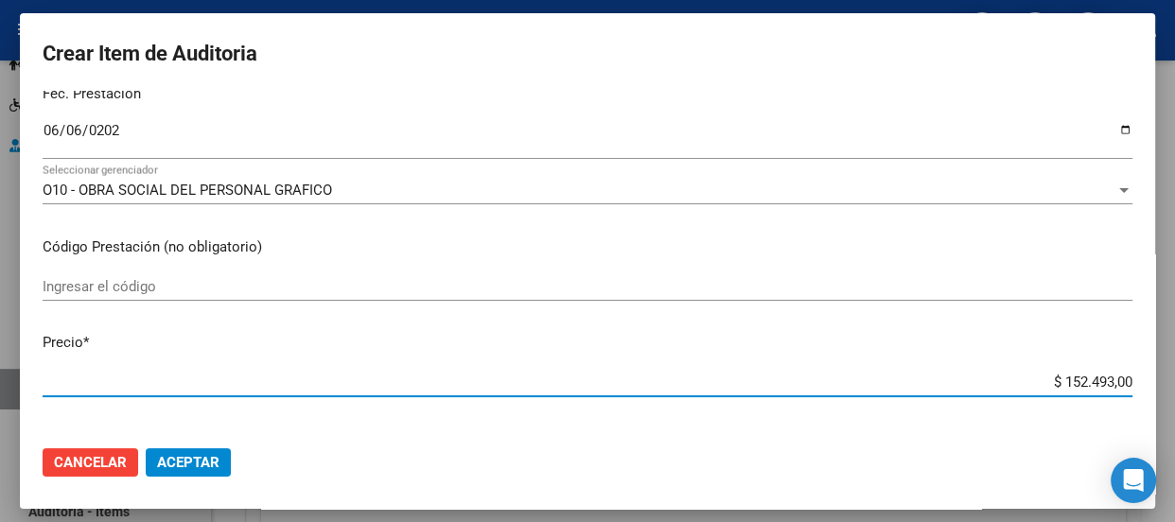
drag, startPoint x: 1032, startPoint y: 375, endPoint x: 1127, endPoint y: 375, distance: 95.5
click at [1127, 375] on mat-dialog-content "50391014 Nro Documento 20503910145 CUIL Afiliado Inactivo Análisis Afiliado Pre…" at bounding box center [587, 261] width 1135 height 340
type input "$ 0,01"
type input "$ 0,12"
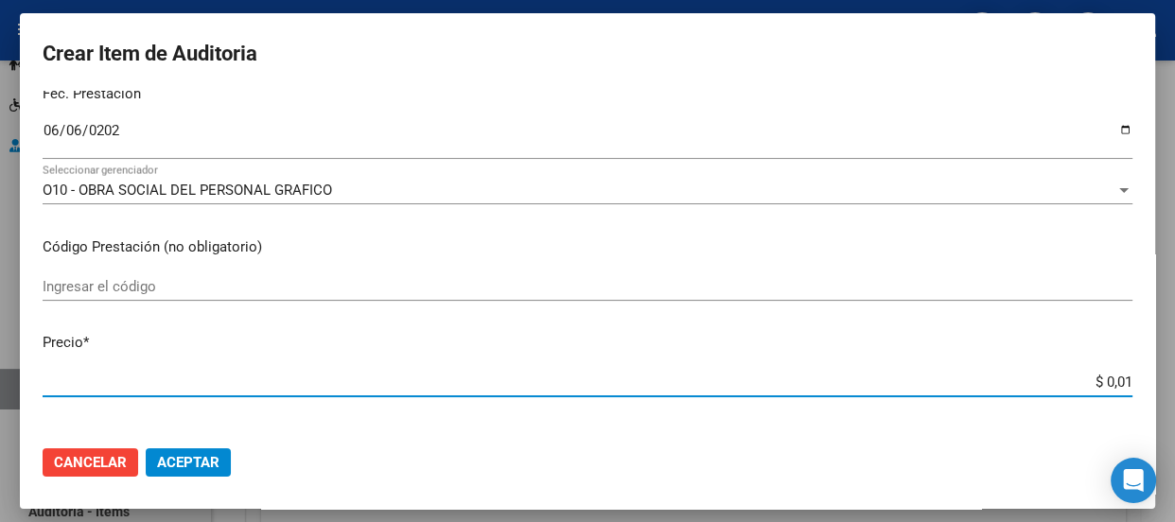
type input "$ 0,12"
type input "$ 1,21"
type input "$ 12,13"
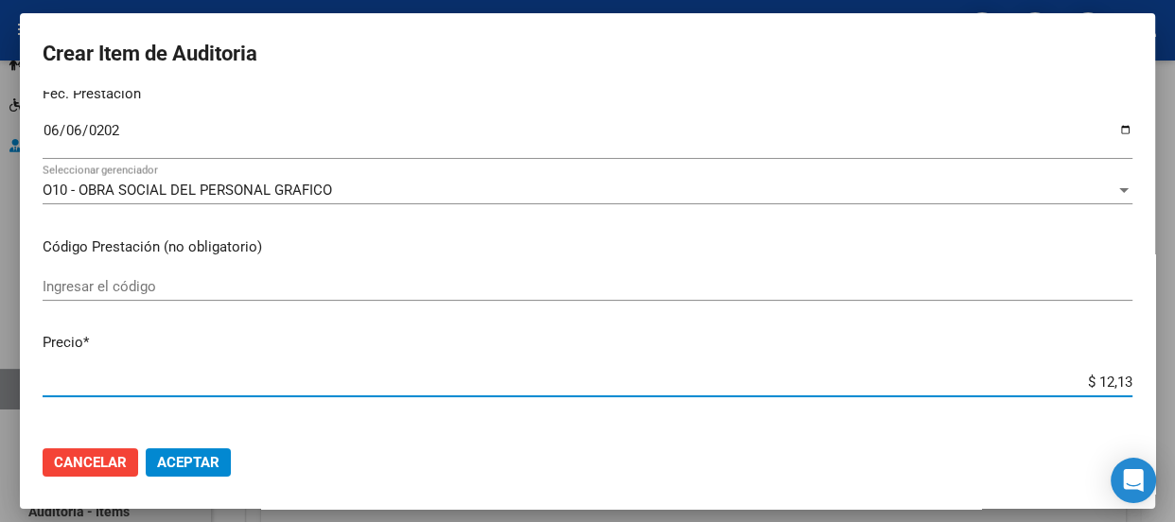
type input "$ 121,37"
type input "$ 1.213,70"
type input "$ 12.137,00"
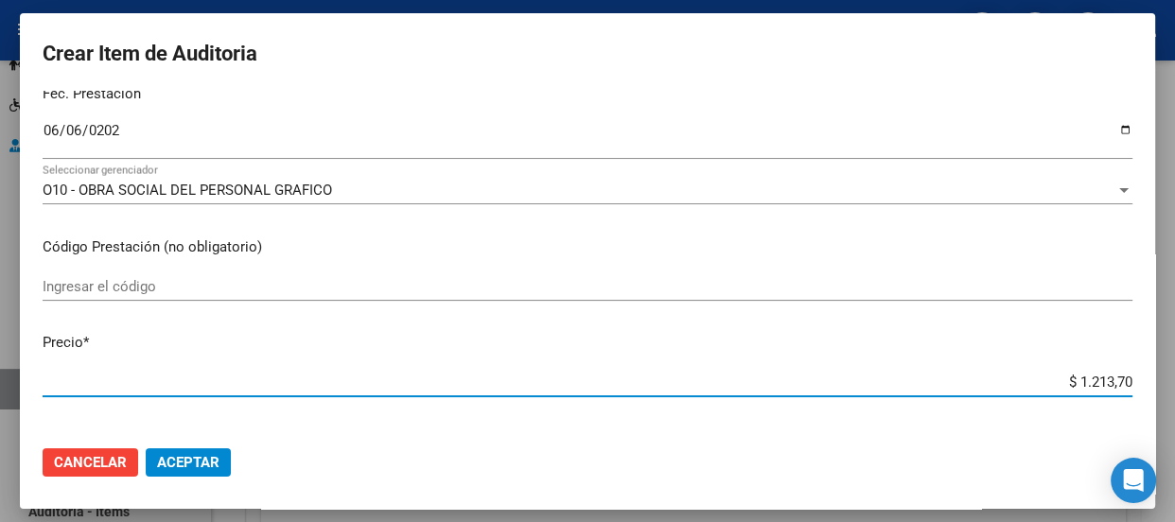
type input "$ 12.137,00"
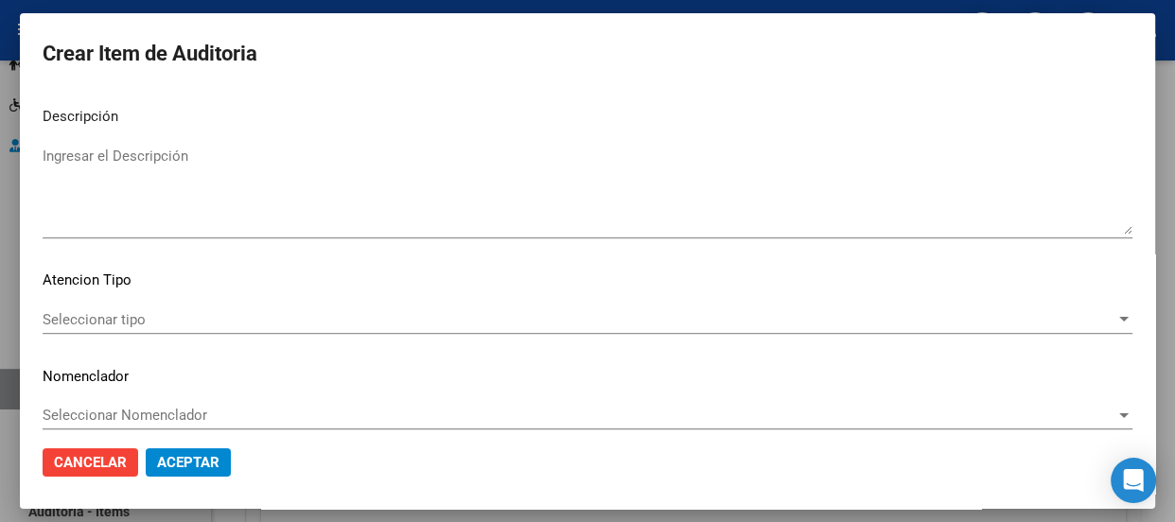
scroll to position [1357, 0]
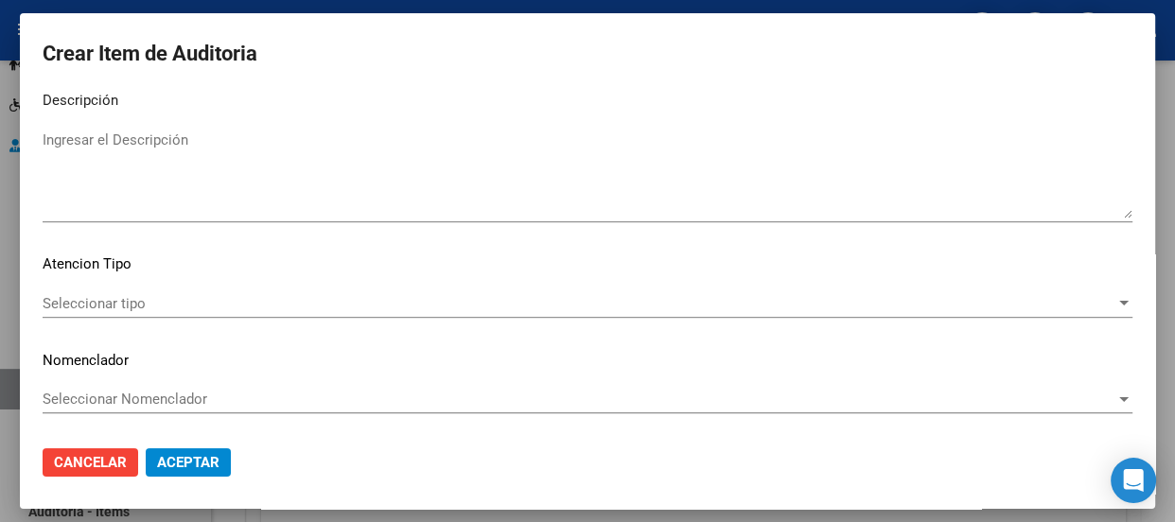
click at [113, 302] on span "Seleccionar tipo" at bounding box center [579, 303] width 1073 height 17
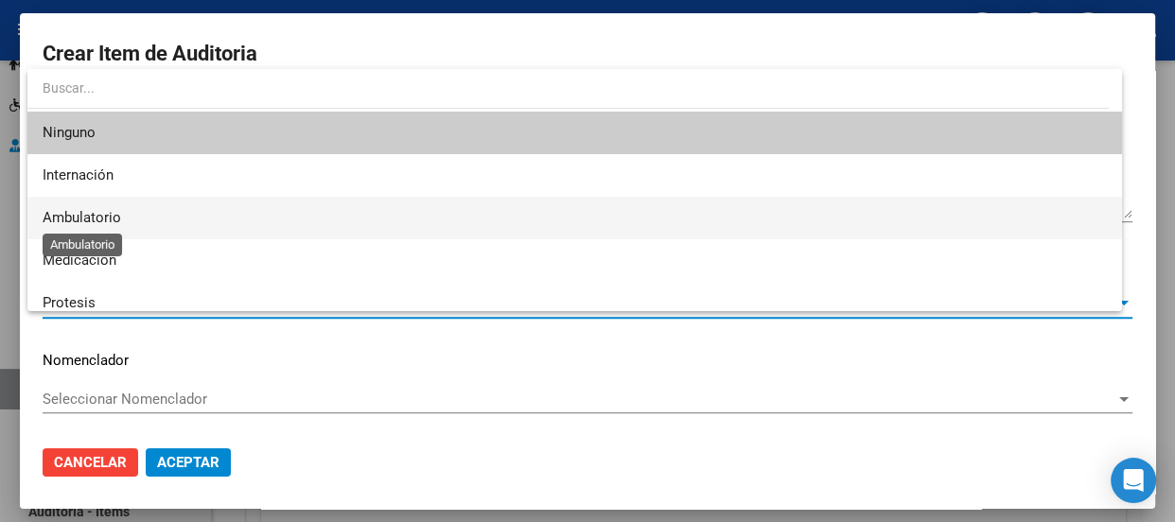
click at [113, 222] on span "Ambulatorio" at bounding box center [82, 217] width 79 height 17
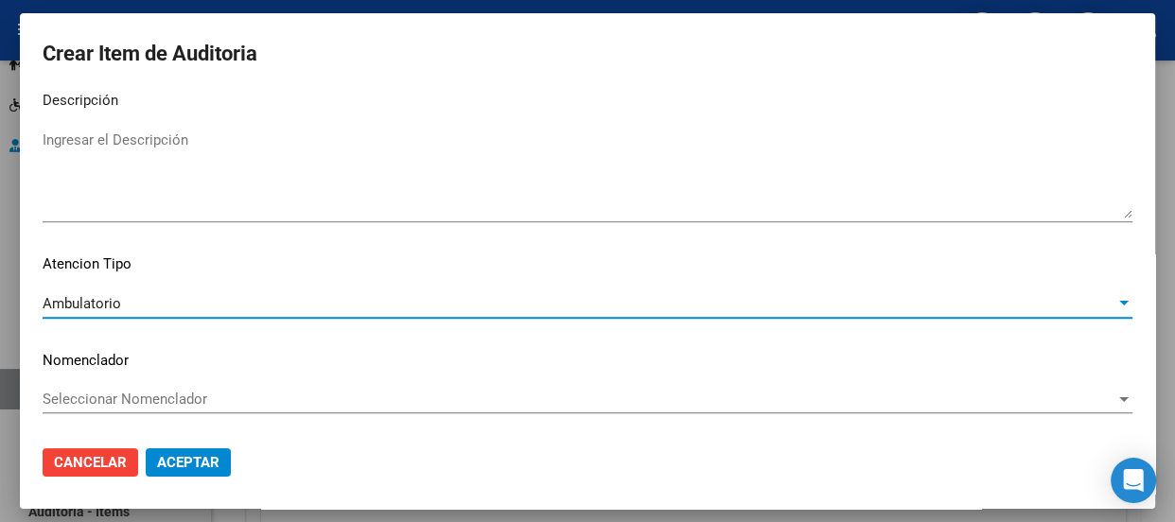
click at [113, 385] on div "Seleccionar Nomenclador Seleccionar Nomenclador" at bounding box center [588, 399] width 1090 height 28
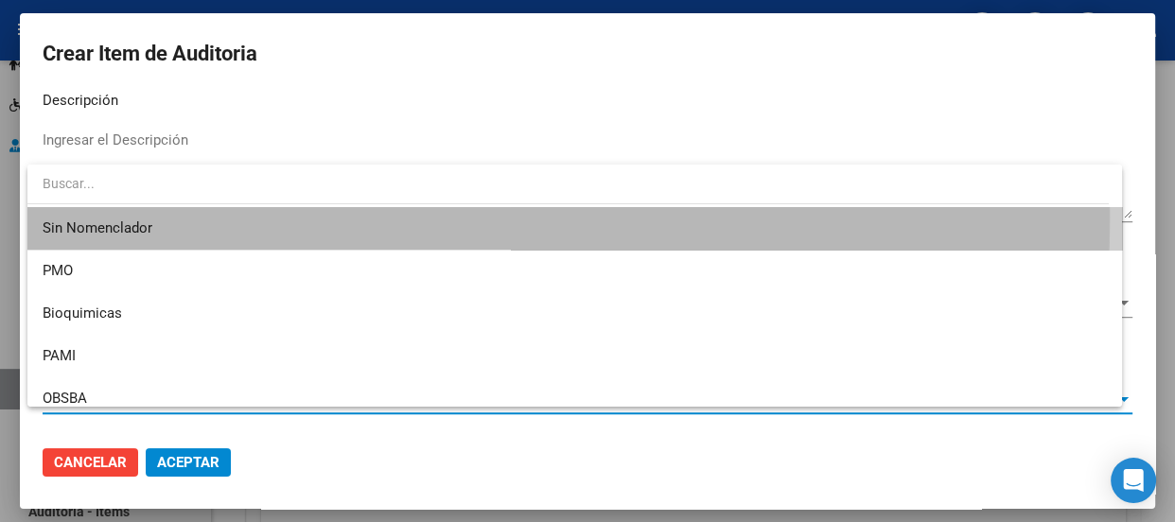
click at [111, 218] on span "Sin Nomenclador" at bounding box center [575, 228] width 1064 height 43
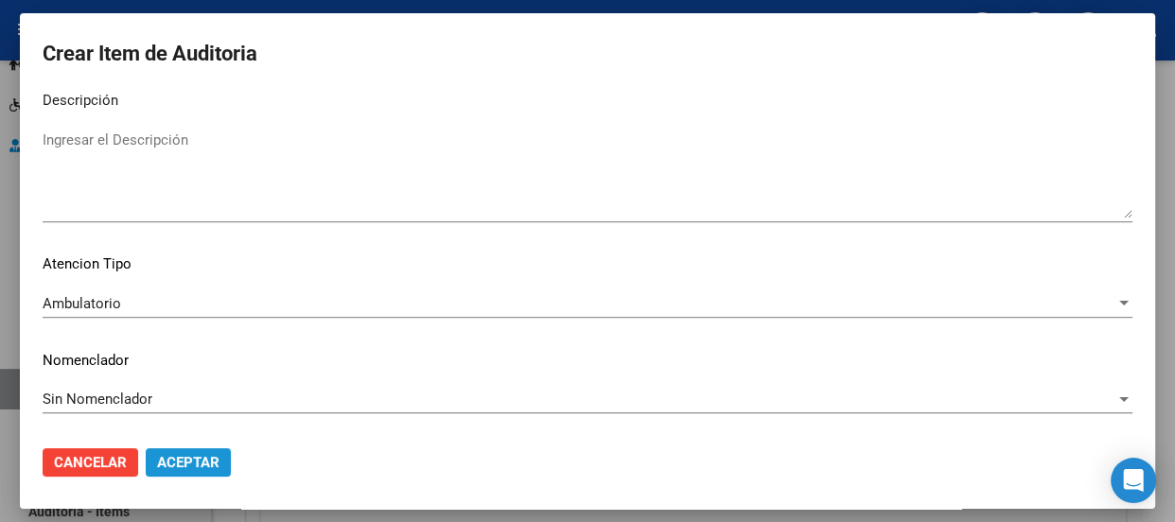
click at [178, 459] on span "Aceptar" at bounding box center [188, 462] width 62 height 17
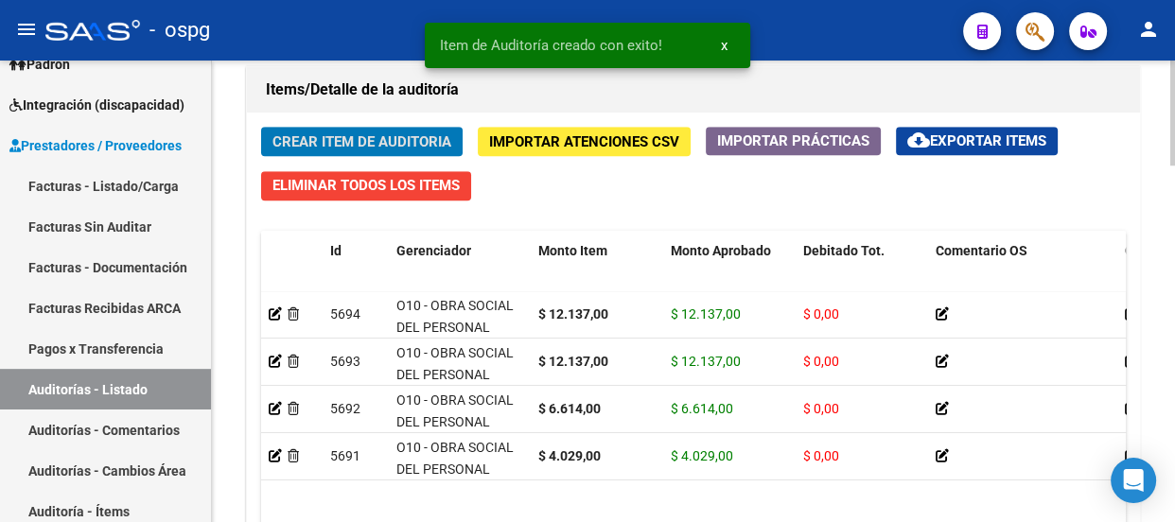
click at [359, 127] on button "Crear Item de Auditoria" at bounding box center [361, 141] width 201 height 29
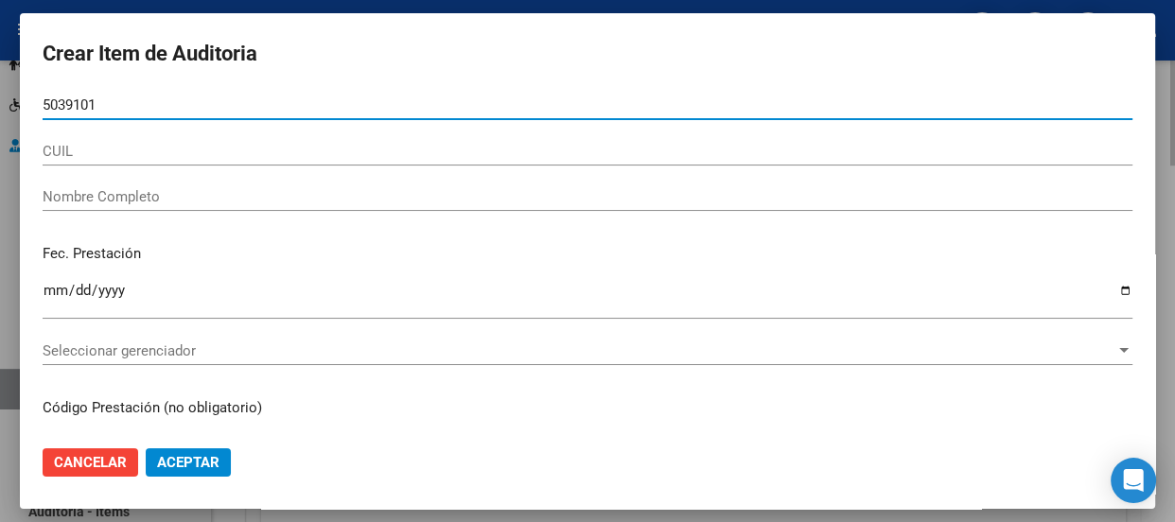
type input "50391014"
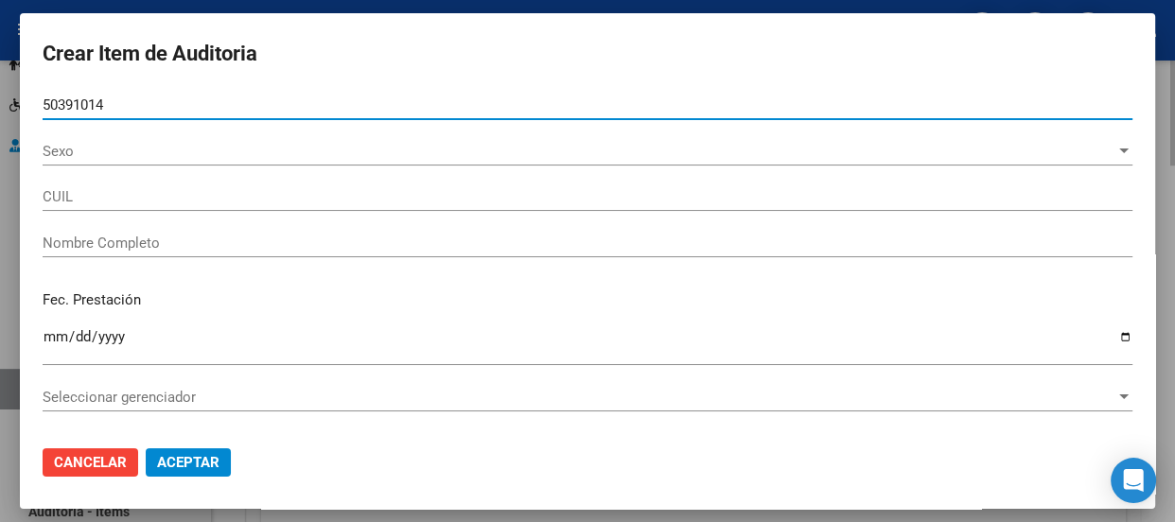
type input "20503910145"
type input "[PERSON_NAME]"
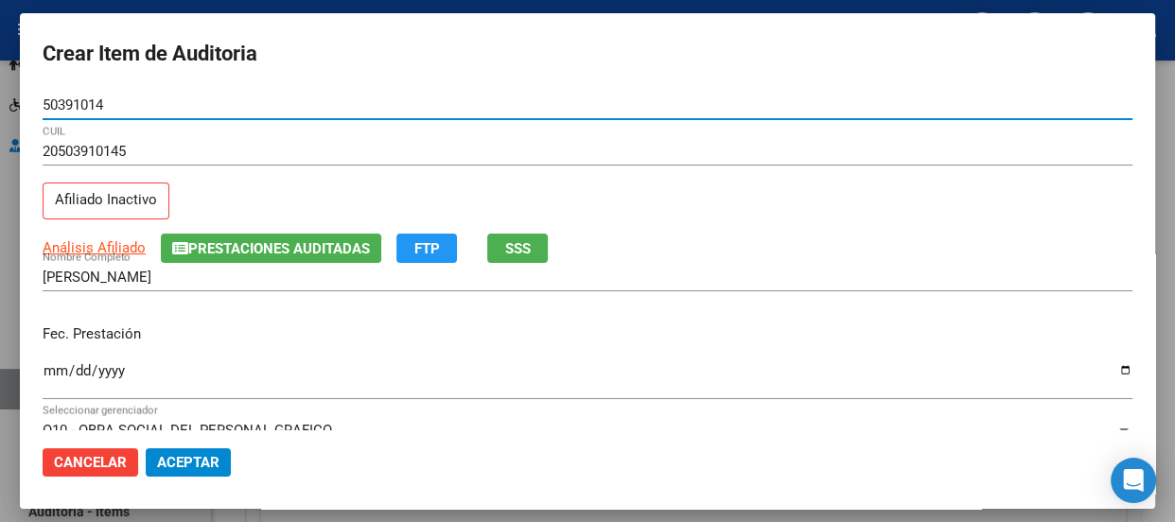
type input "50391014"
click at [51, 363] on input "Ingresar la fecha" at bounding box center [588, 378] width 1090 height 30
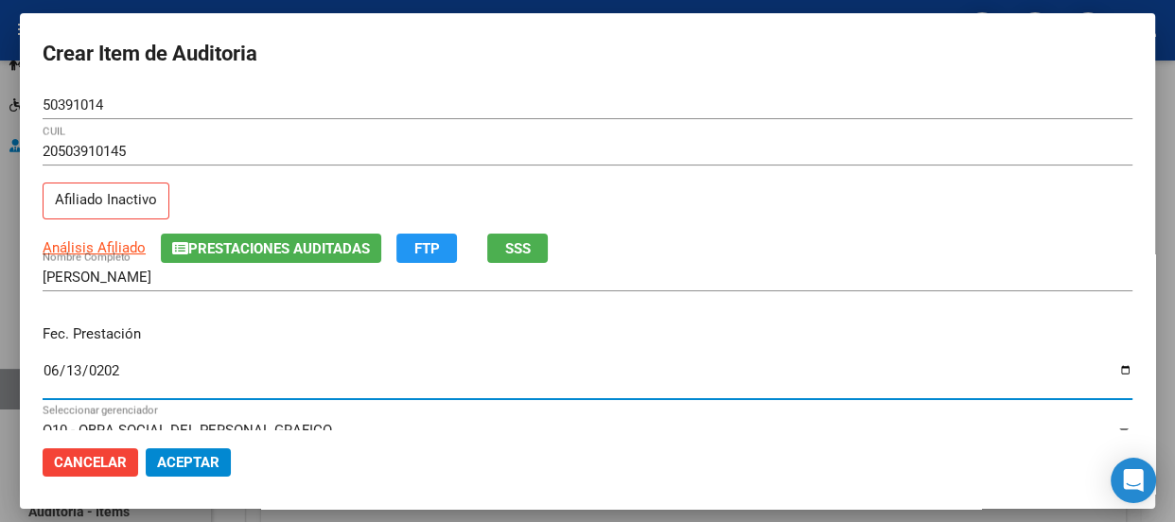
type input "[DATE]"
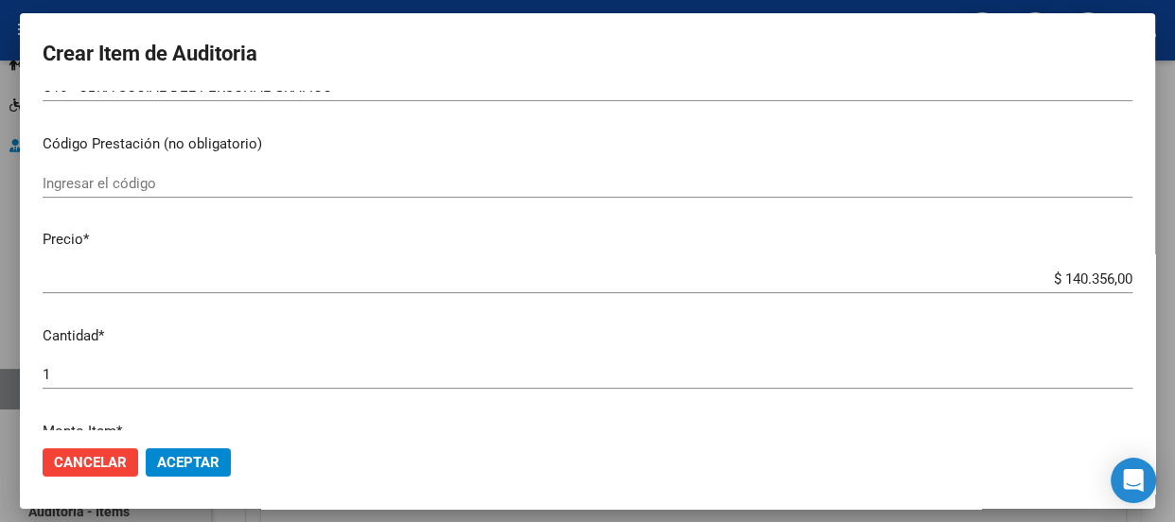
scroll to position [378, 0]
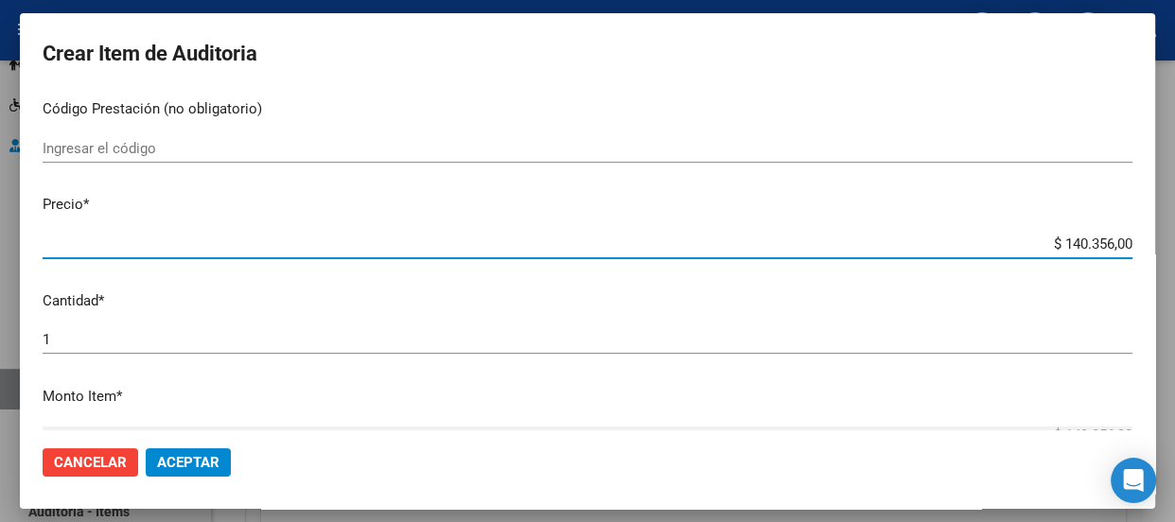
drag, startPoint x: 1028, startPoint y: 242, endPoint x: 1165, endPoint y: 236, distance: 137.3
click at [1165, 236] on div "Crear Item de Auditoria 50391014 Nro Documento 20503910145 CUIL Afiliado Inacti…" at bounding box center [587, 261] width 1175 height 522
type input "$ 0,04"
type input "$ 0,40"
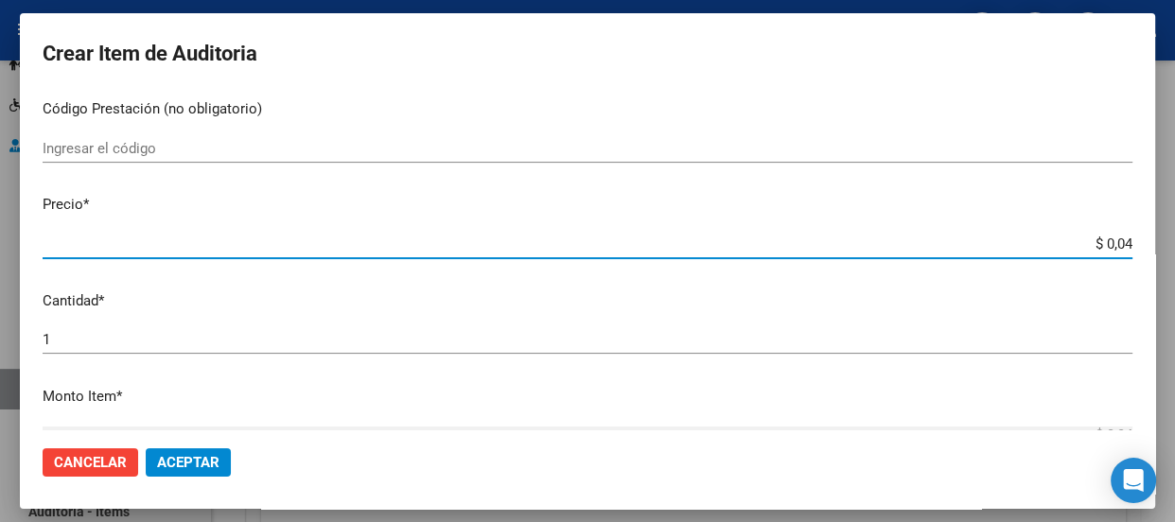
type input "$ 0,40"
type input "$ 4,02"
type input "$ 40,29"
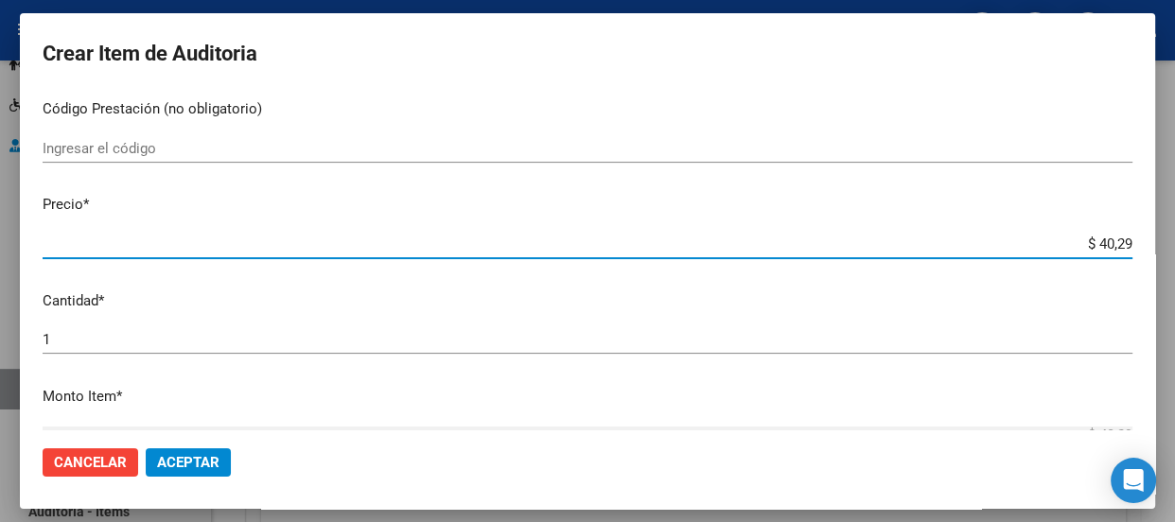
type input "$ 402,90"
type input "$ 4.029,00"
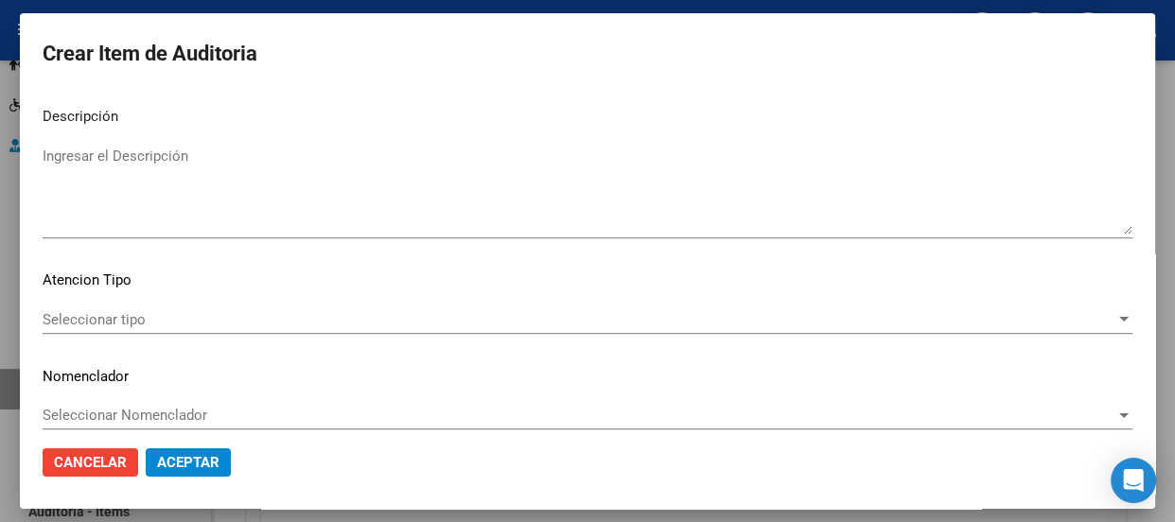
scroll to position [1357, 0]
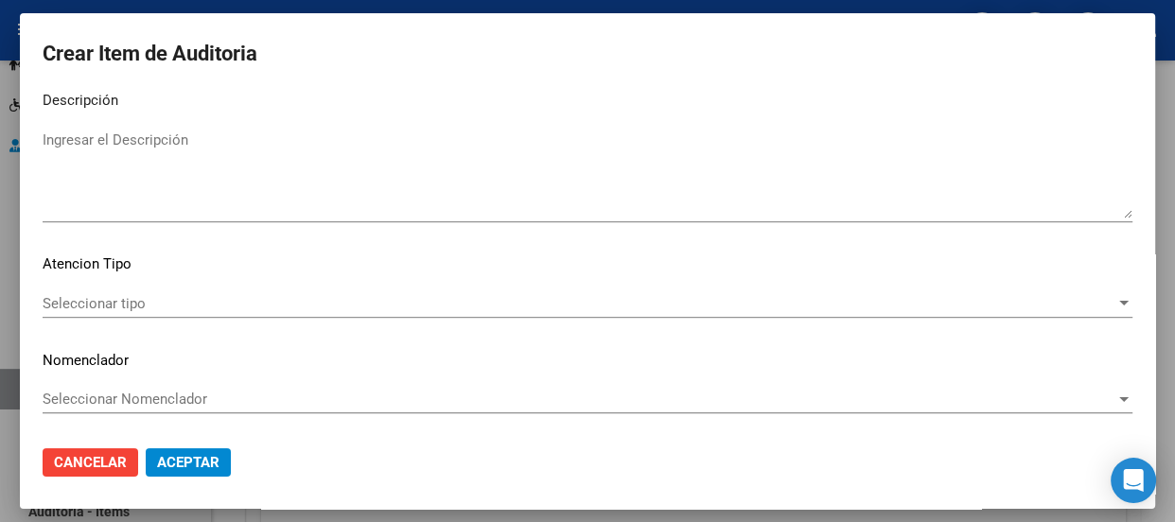
click at [141, 290] on div "Seleccionar tipo Seleccionar tipo" at bounding box center [588, 303] width 1090 height 28
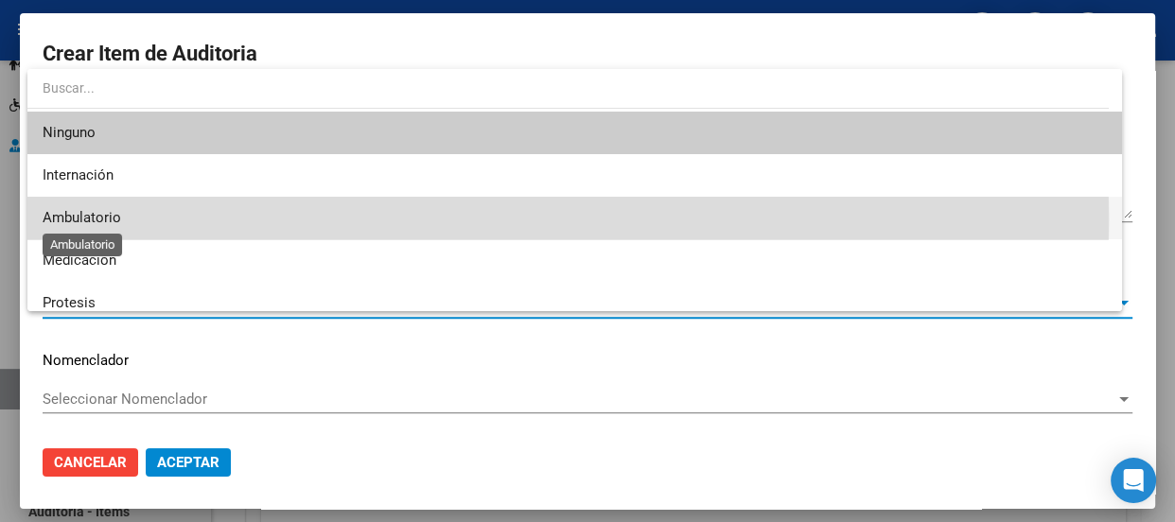
click at [85, 219] on span "Ambulatorio" at bounding box center [82, 217] width 79 height 17
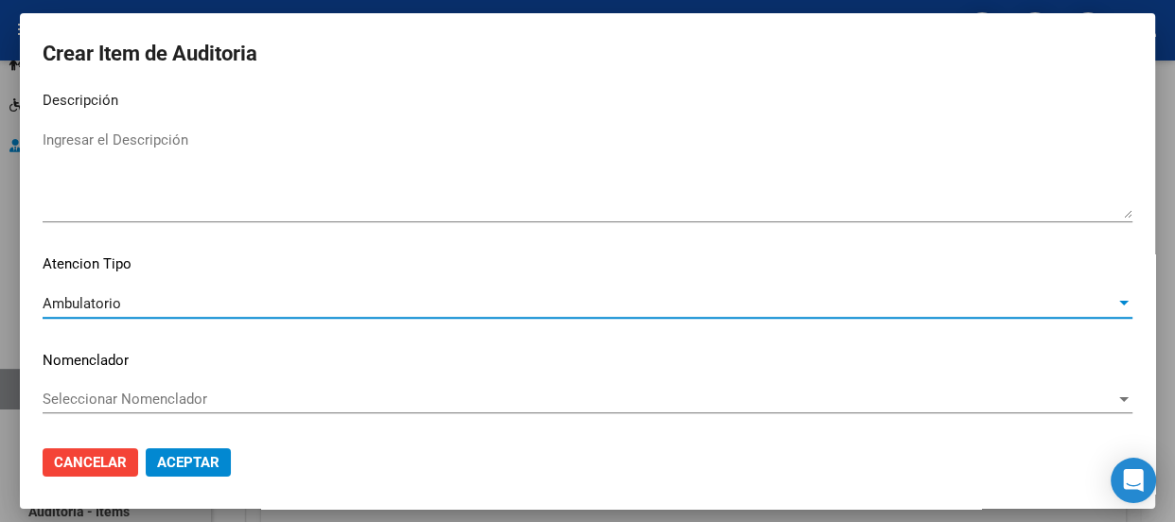
click at [110, 392] on span "Seleccionar Nomenclador" at bounding box center [579, 399] width 1073 height 17
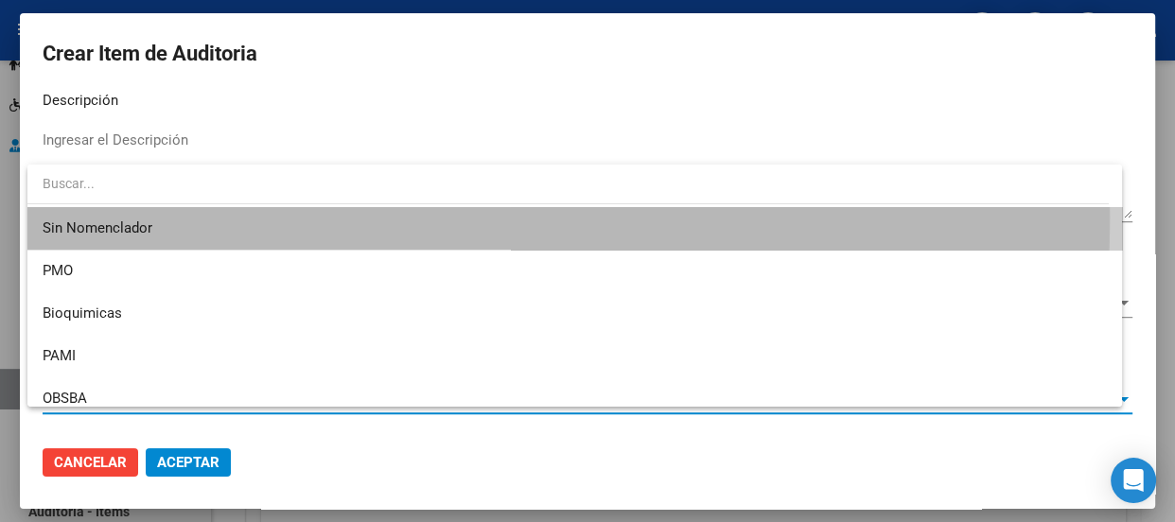
click at [85, 218] on span "Sin Nomenclador" at bounding box center [575, 228] width 1064 height 43
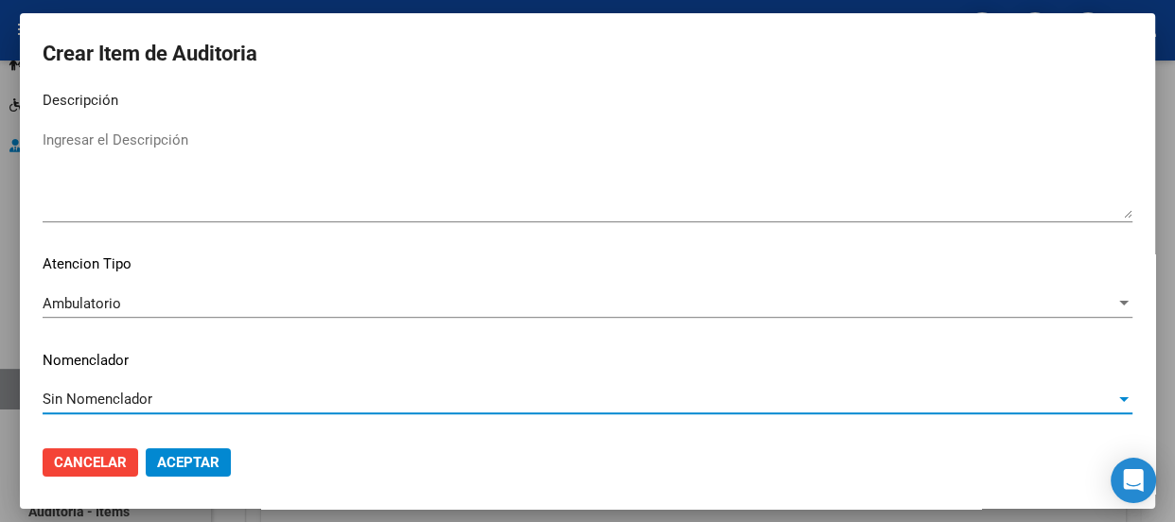
click at [193, 448] on button "Aceptar" at bounding box center [188, 462] width 85 height 28
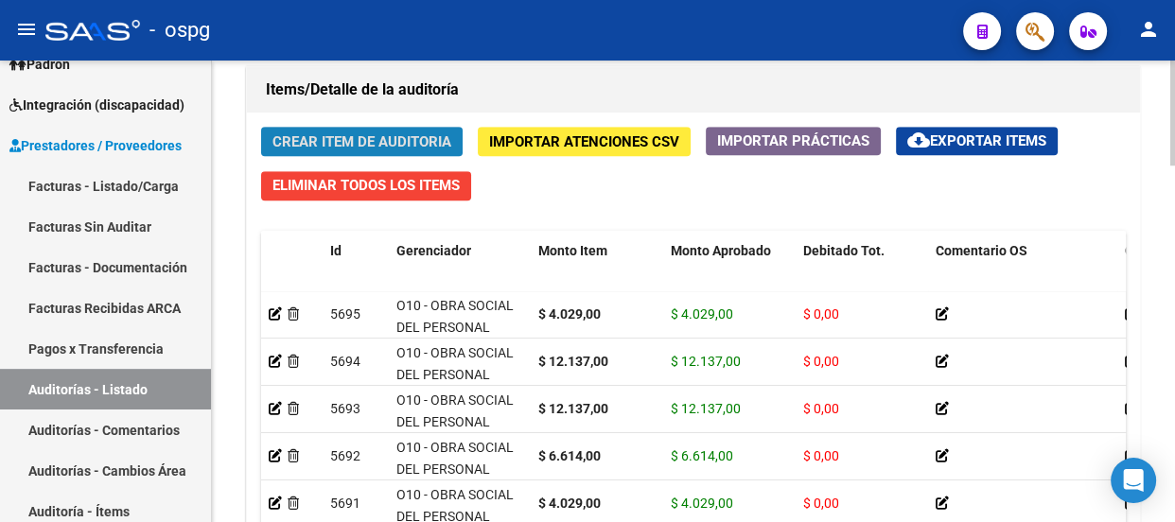
click at [349, 148] on button "Crear Item de Auditoria" at bounding box center [361, 141] width 201 height 29
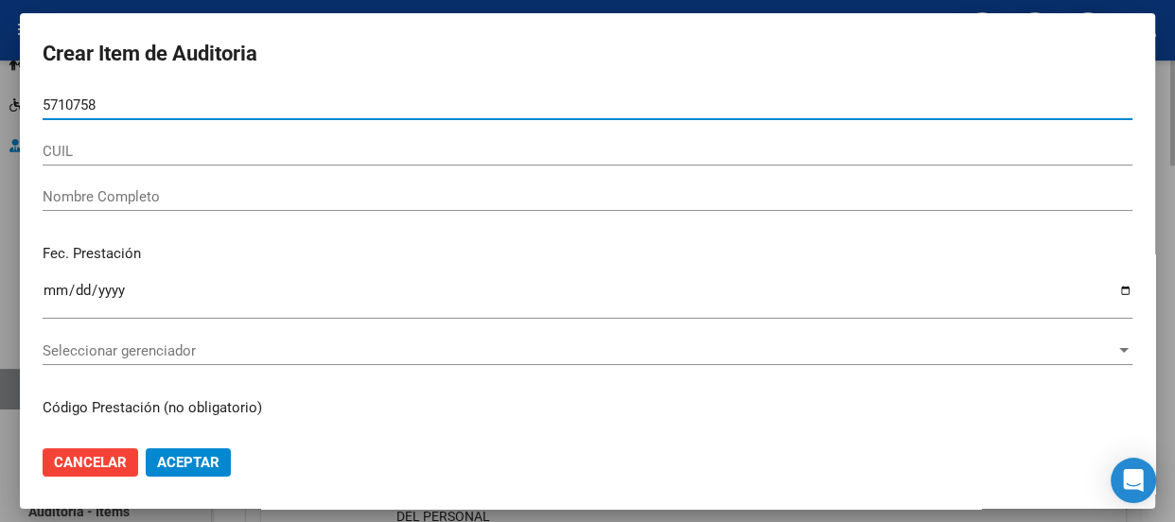
type input "57107588"
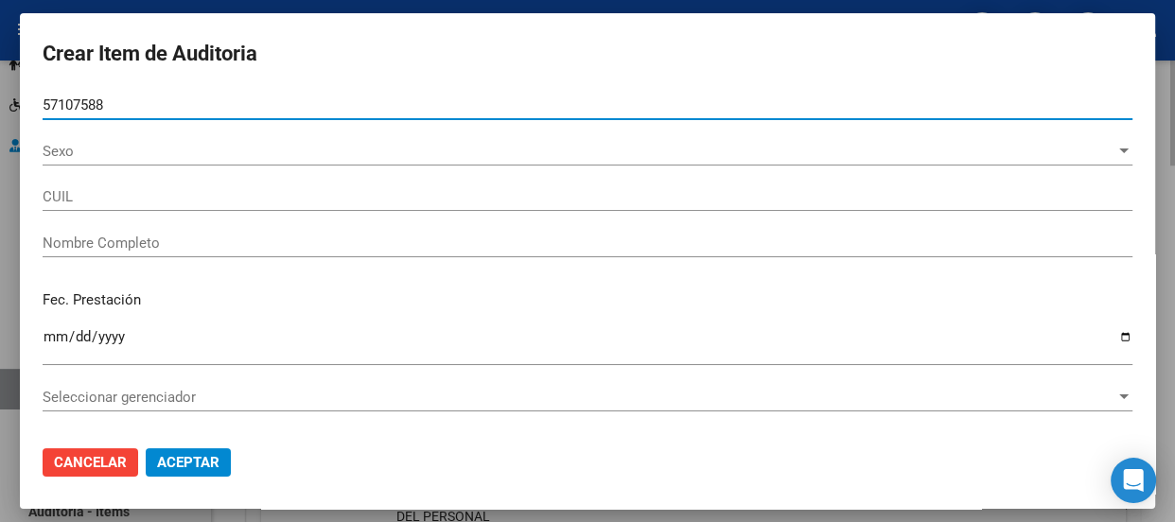
type input "20571075882"
type input "[PERSON_NAME] [PERSON_NAME]"
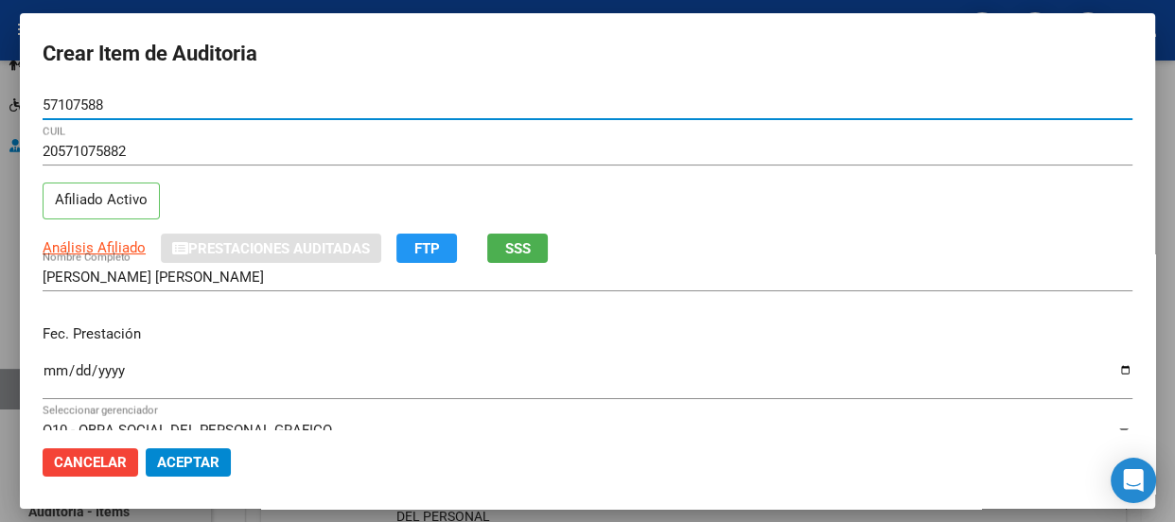
type input "57107588"
click at [54, 363] on input "Ingresar la fecha" at bounding box center [588, 378] width 1090 height 30
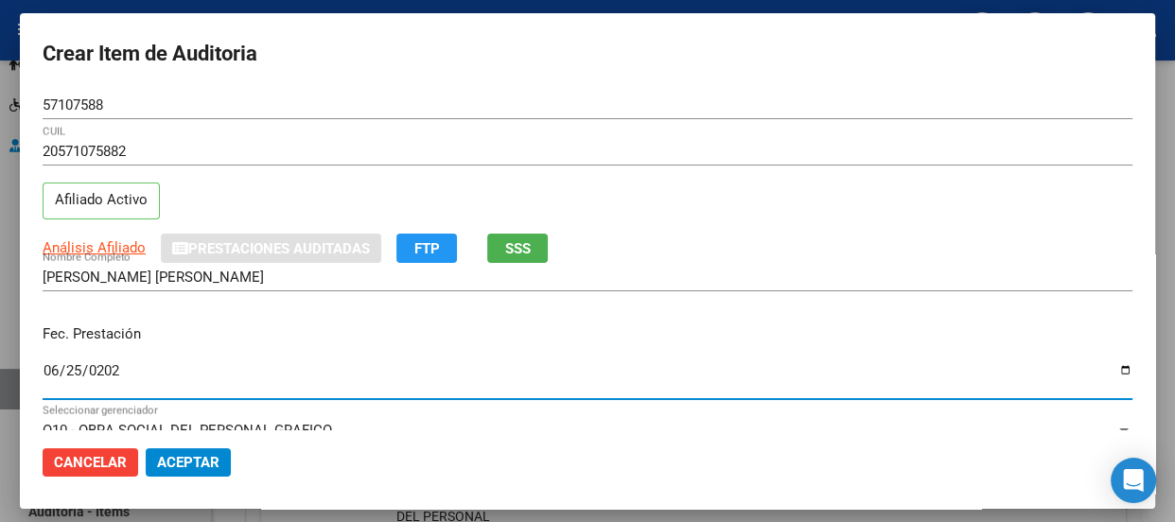
type input "[DATE]"
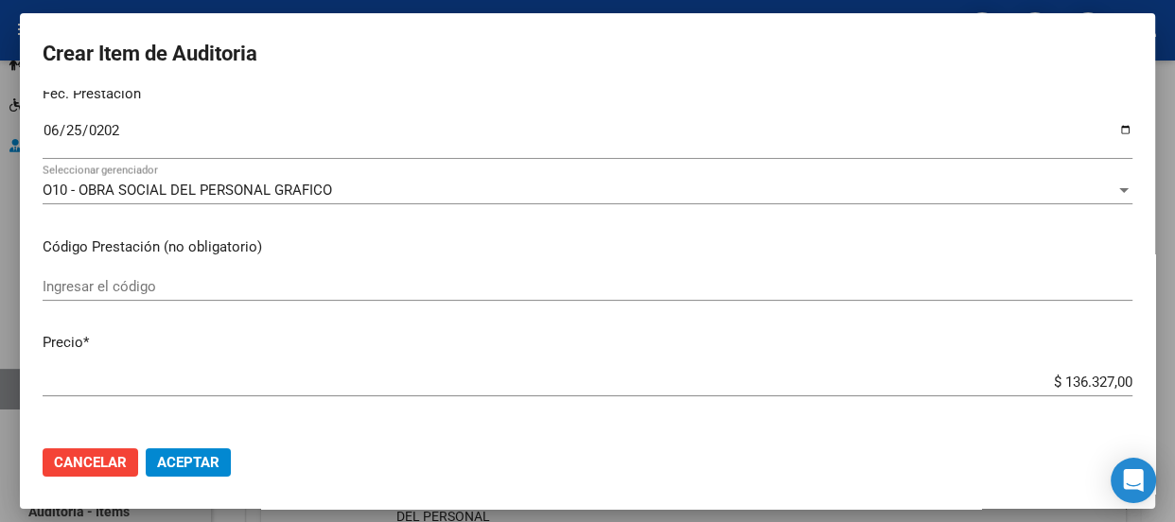
scroll to position [309, 0]
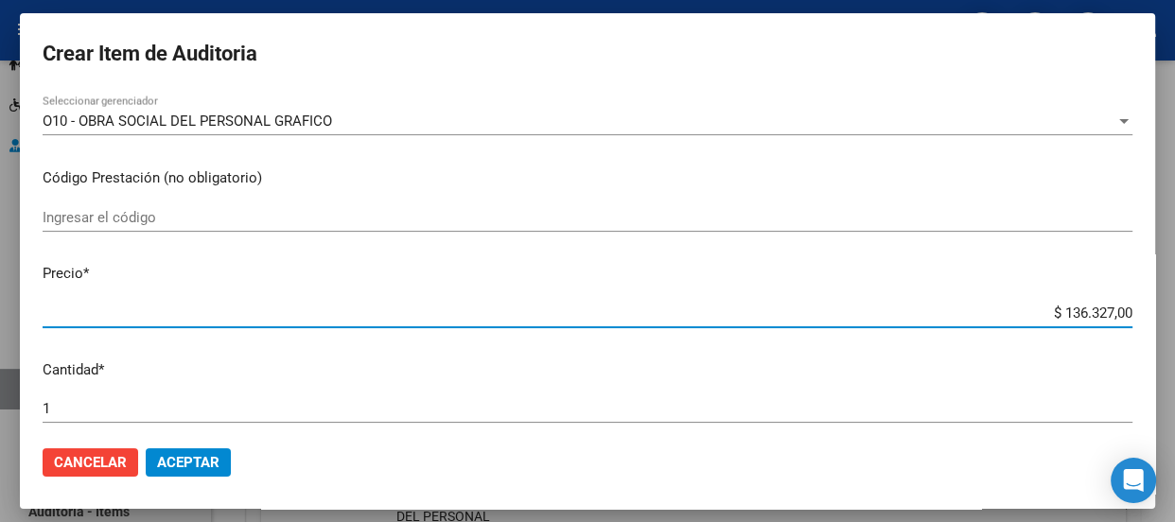
drag, startPoint x: 1014, startPoint y: 307, endPoint x: 1118, endPoint y: 304, distance: 104.1
click at [1118, 304] on app-form-text-field "Precio * $ 136.327,00 Ingresar el precio" at bounding box center [595, 292] width 1105 height 59
type input "$ 0,06"
type input "$ 0,66"
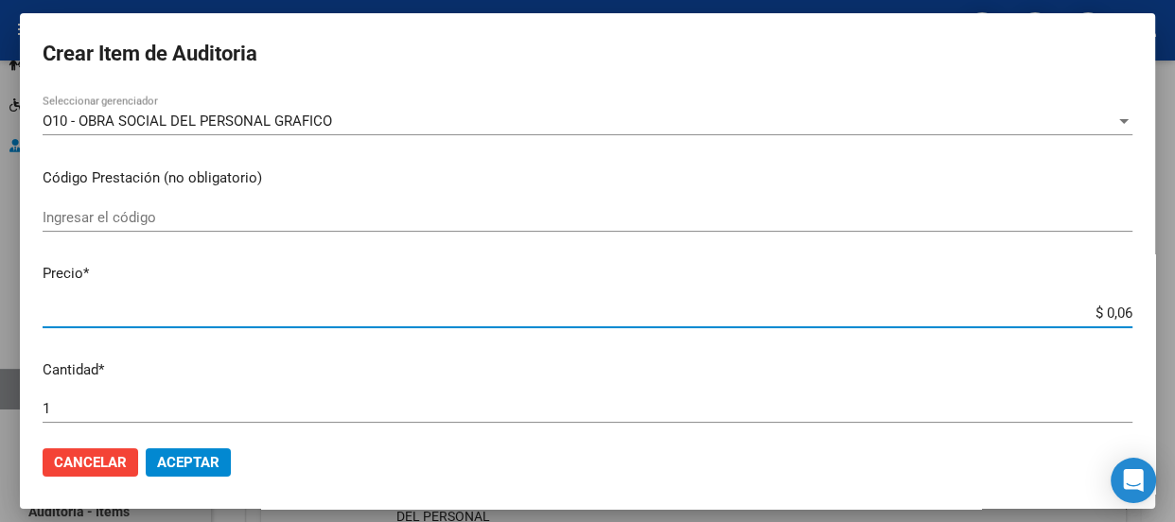
type input "$ 0,66"
type input "$ 6,61"
type input "$ 66,14"
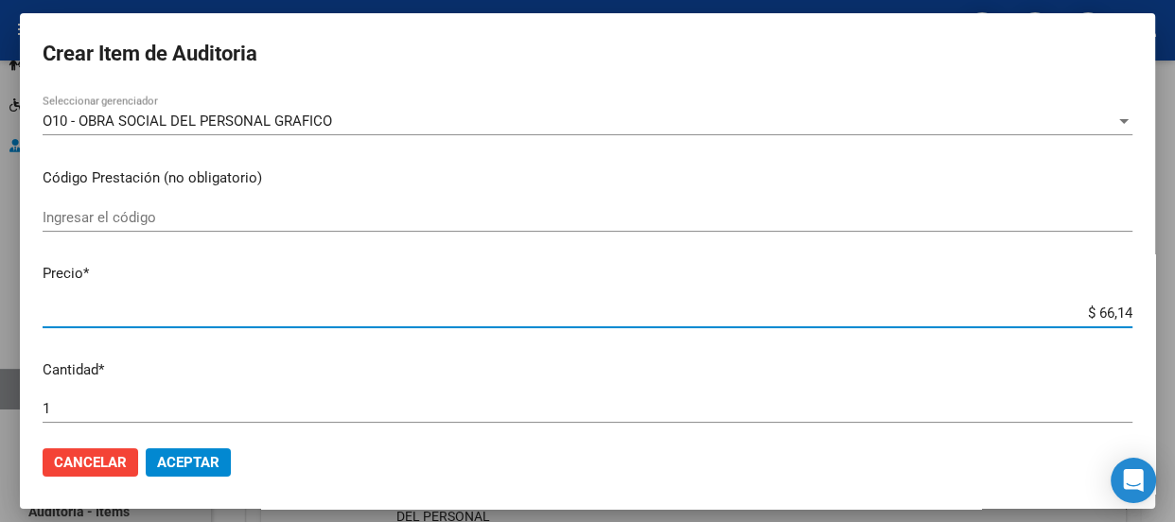
type input "$ 661,40"
type input "$ 6.614,00"
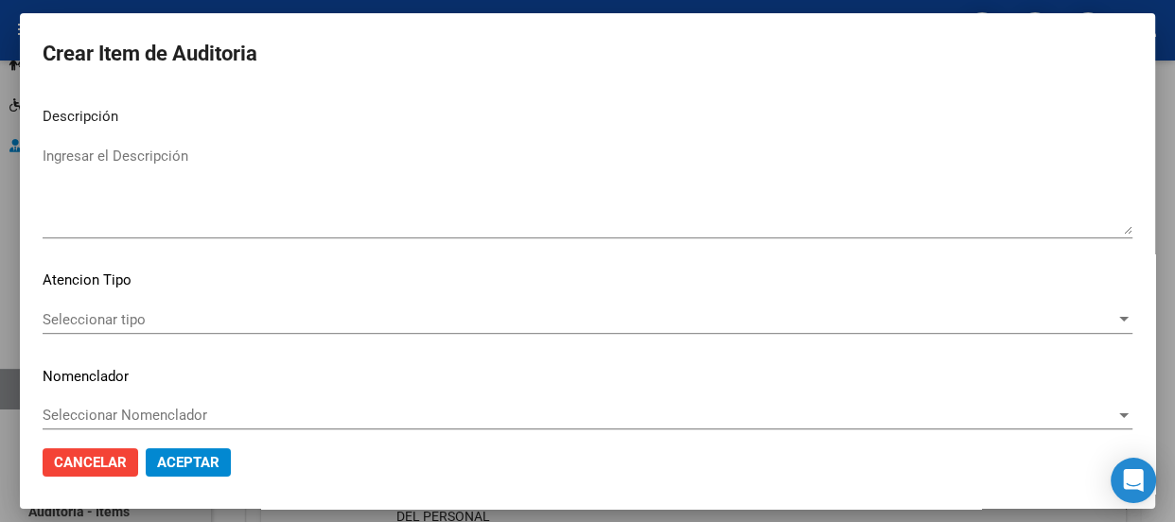
scroll to position [1357, 0]
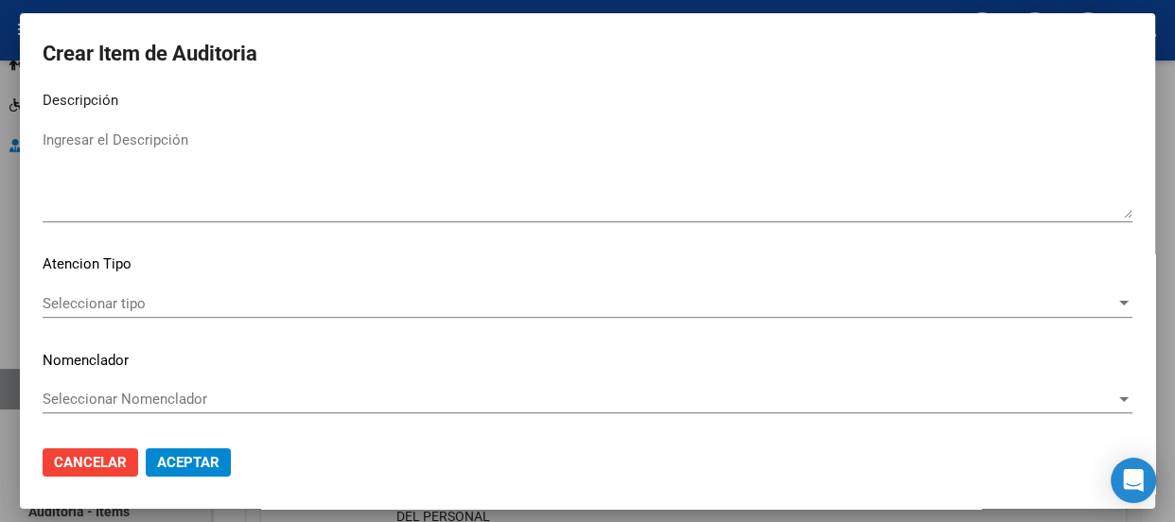
click at [140, 295] on span "Seleccionar tipo" at bounding box center [579, 303] width 1073 height 17
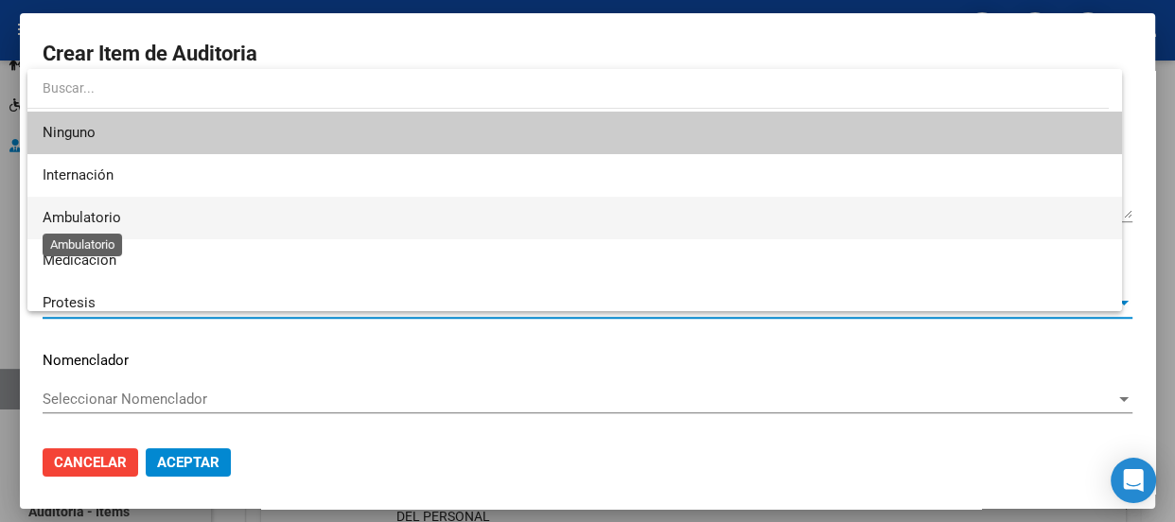
click at [78, 213] on span "Ambulatorio" at bounding box center [82, 217] width 79 height 17
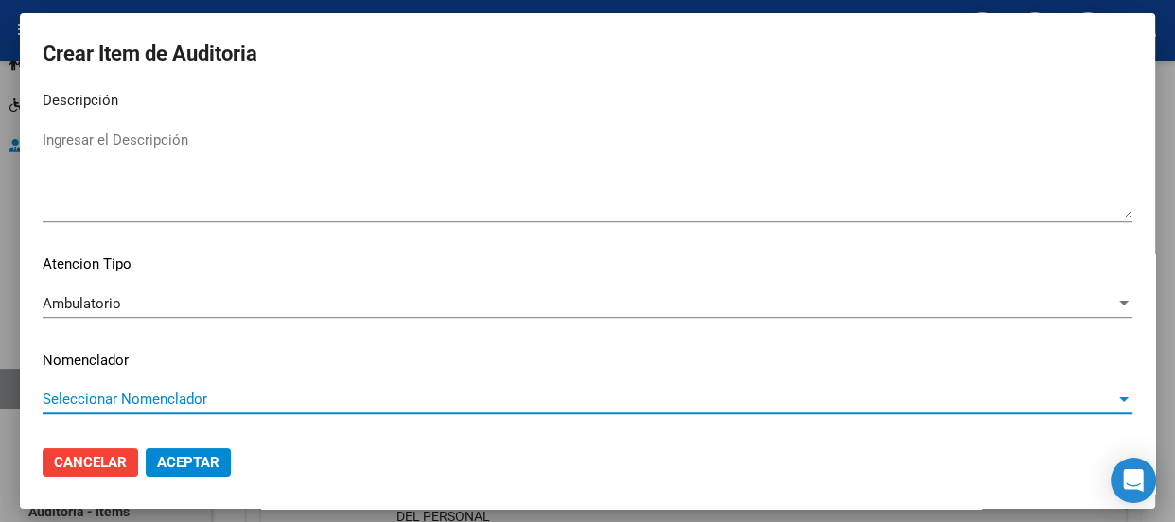
click at [91, 393] on span "Seleccionar Nomenclador" at bounding box center [579, 399] width 1073 height 17
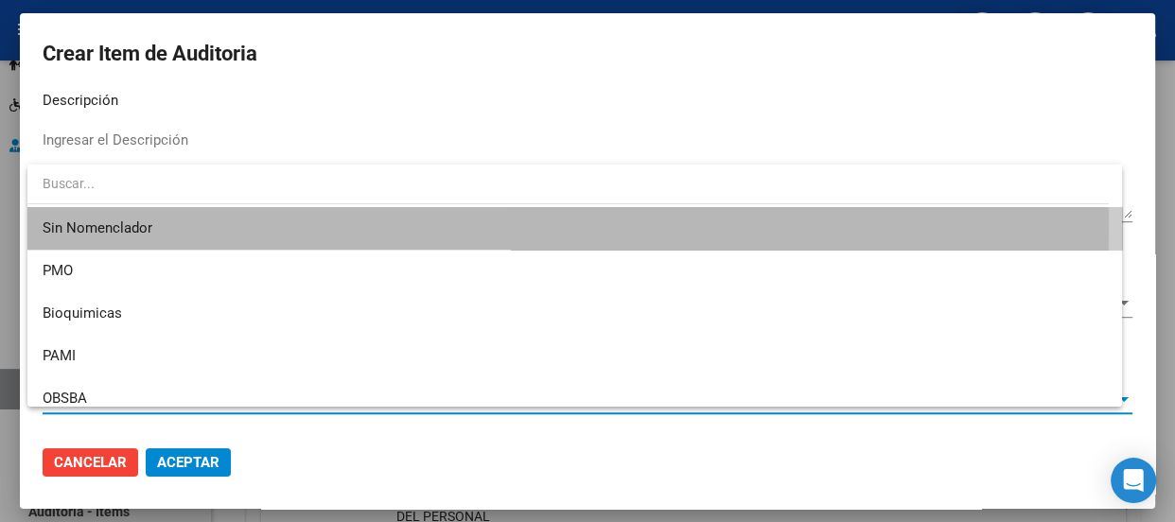
click at [89, 226] on span "Sin Nomenclador" at bounding box center [575, 228] width 1064 height 43
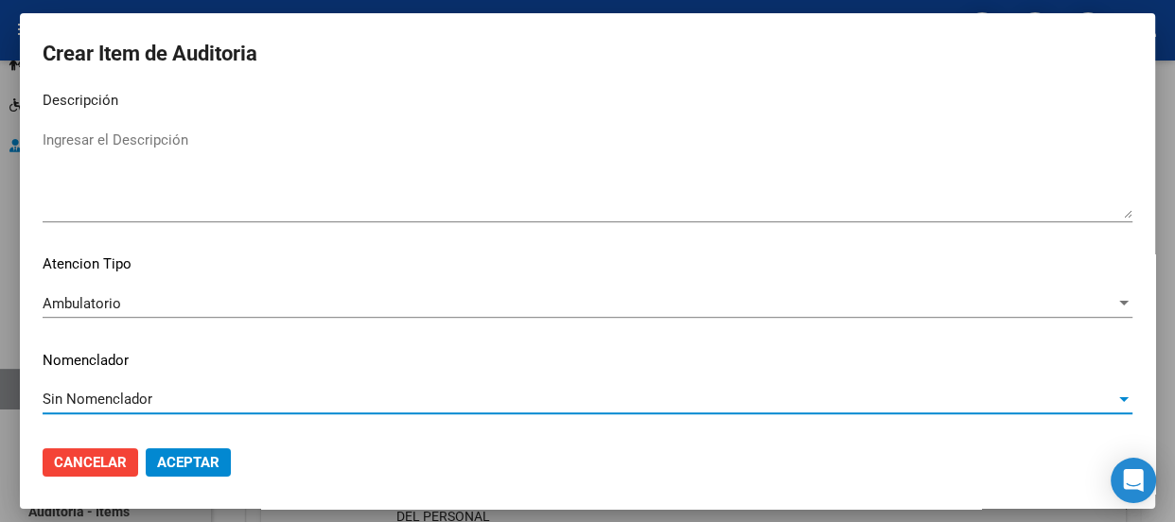
click at [210, 469] on span "Aceptar" at bounding box center [188, 462] width 62 height 17
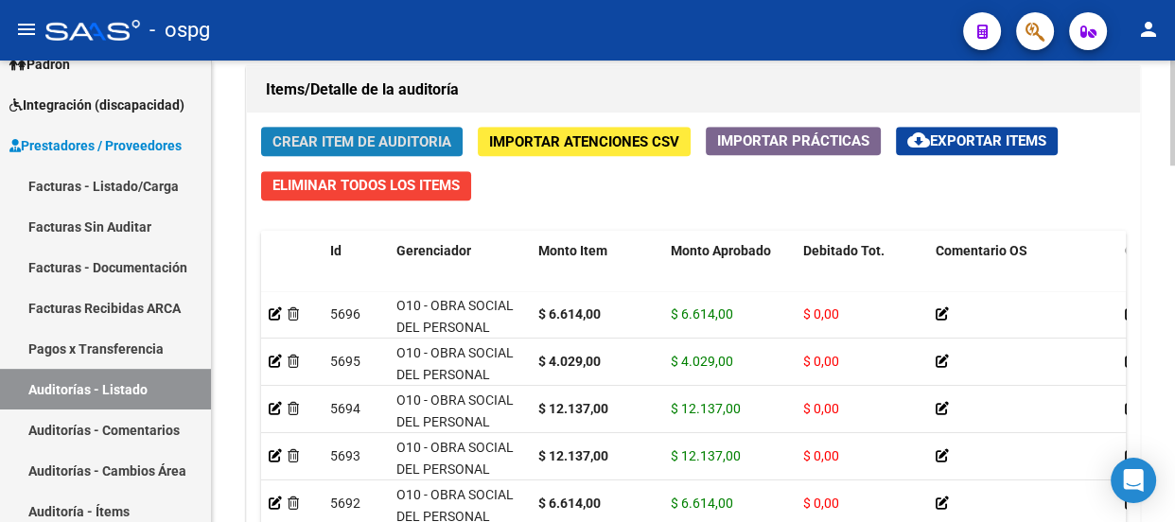
click at [331, 139] on span "Crear Item de Auditoria" at bounding box center [361, 141] width 179 height 17
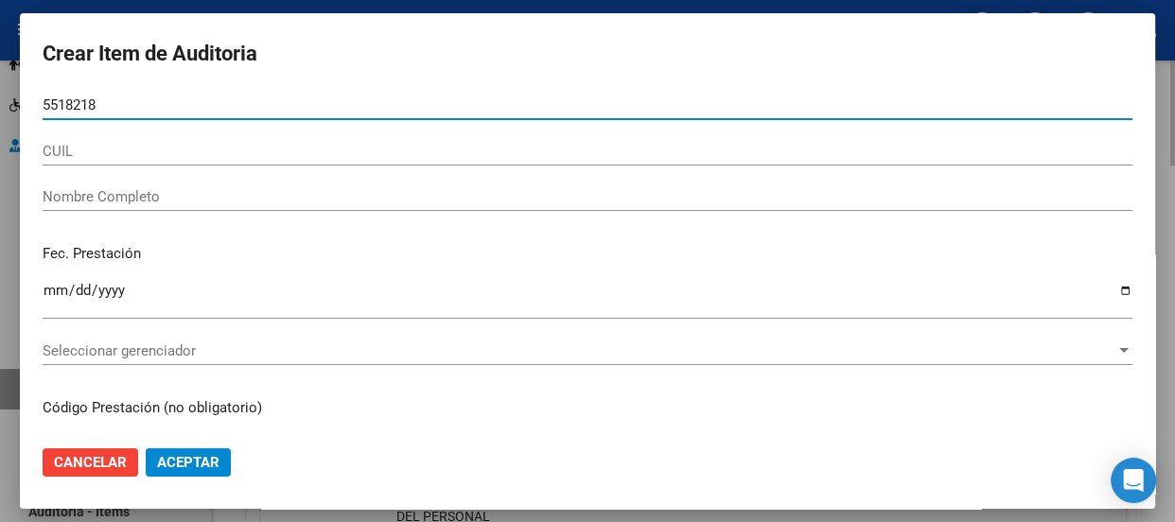
type input "55182188"
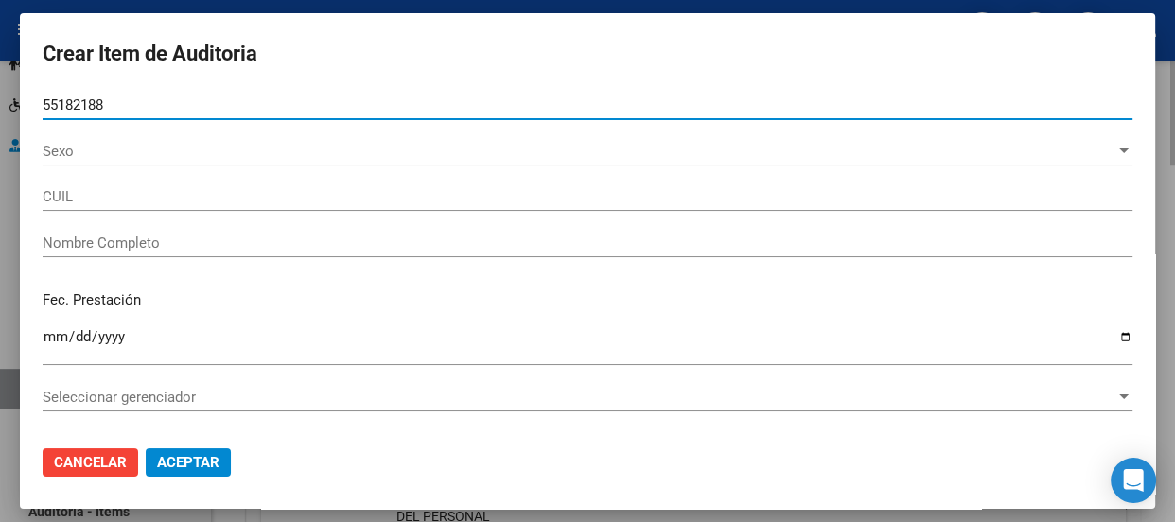
type input "23551821889"
type input "VI?[PERSON_NAME] -"
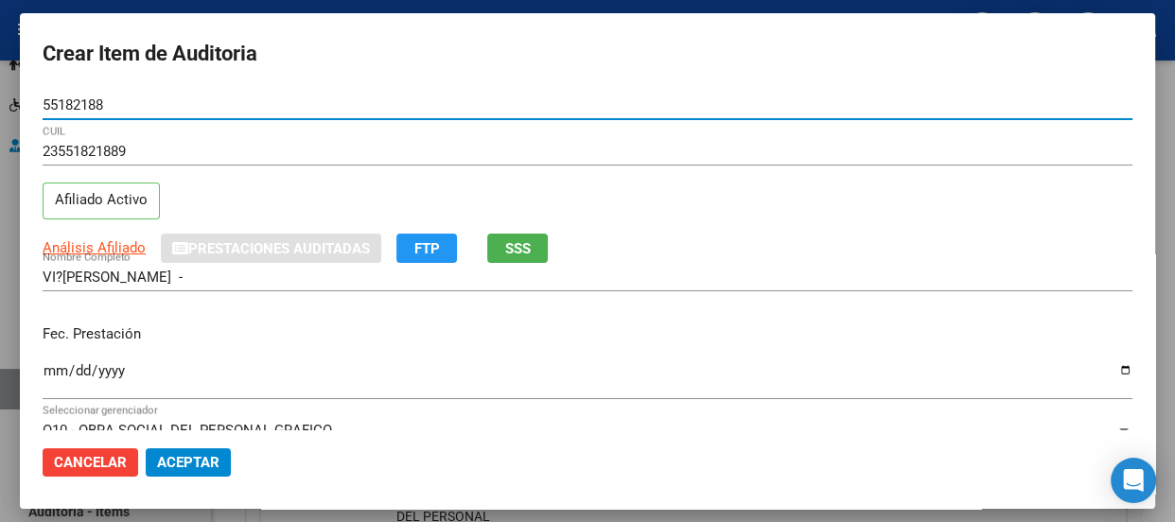
type input "55182188"
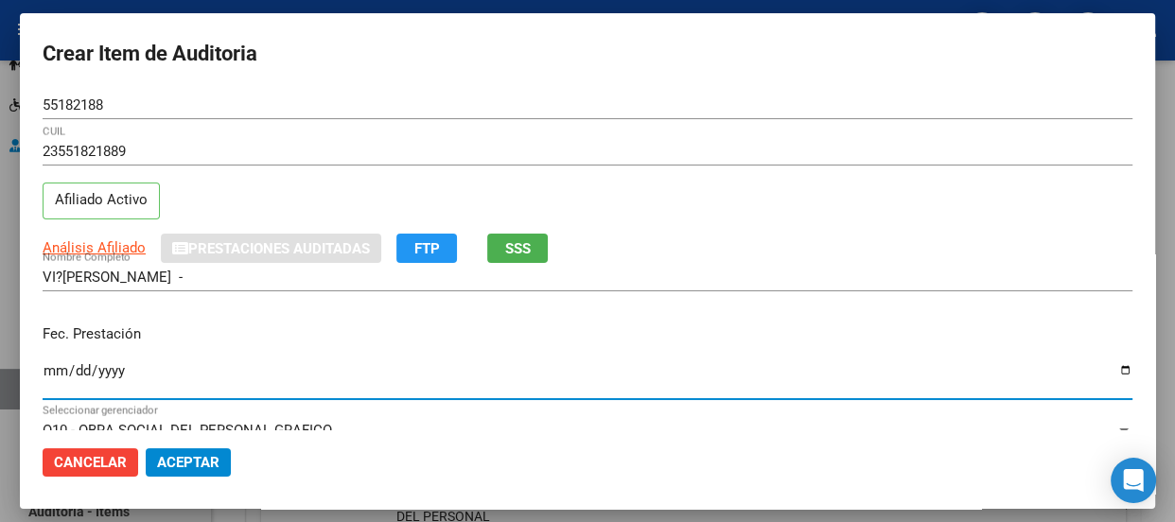
click at [53, 367] on input "Ingresar la fecha" at bounding box center [588, 378] width 1090 height 30
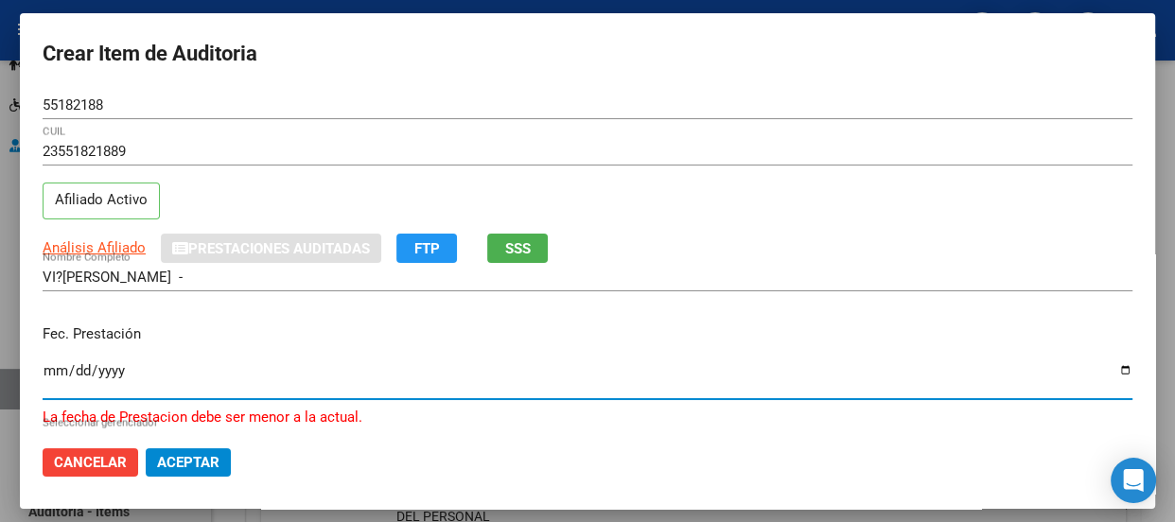
type input "[DATE]"
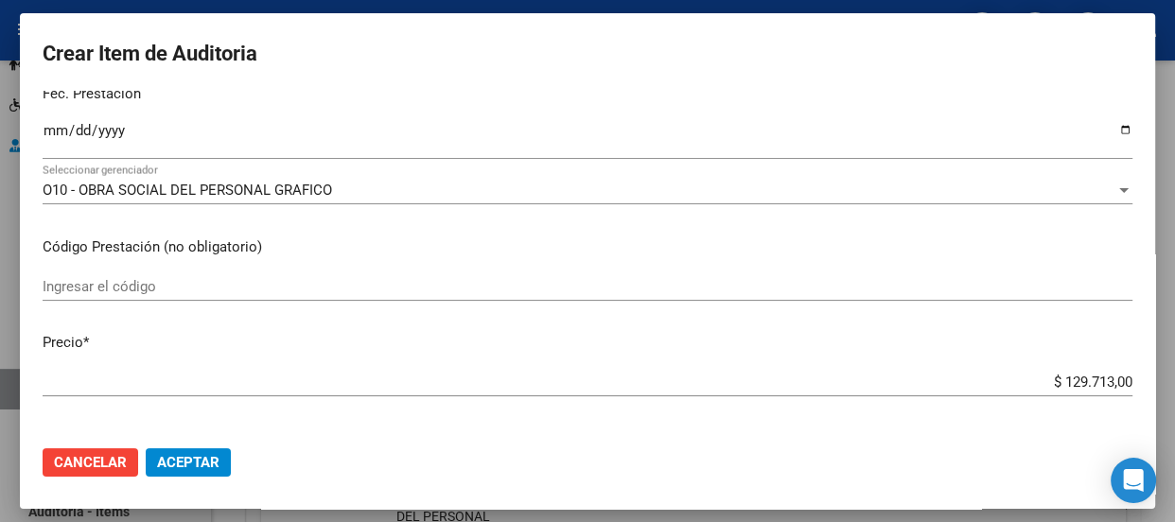
scroll to position [274, 0]
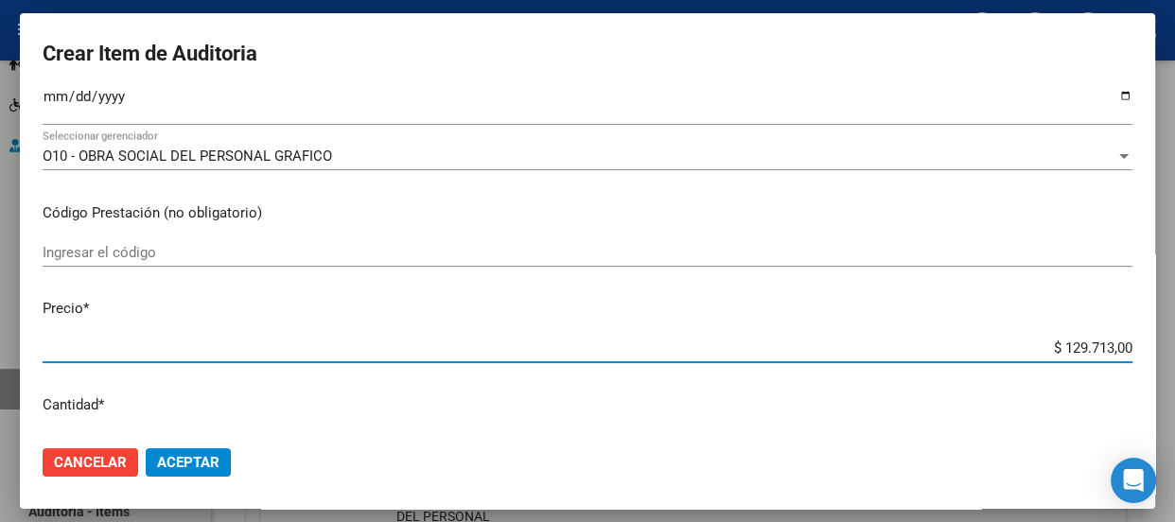
click at [1038, 348] on input "$ 129.713,00" at bounding box center [588, 348] width 1090 height 17
drag, startPoint x: 1039, startPoint y: 341, endPoint x: 1173, endPoint y: 319, distance: 135.3
click at [1173, 319] on div "Crear Item de Auditoria 55182188 Nro Documento 23551821889 CUIL Afiliado Activo…" at bounding box center [587, 261] width 1175 height 522
type input "$ 0,06"
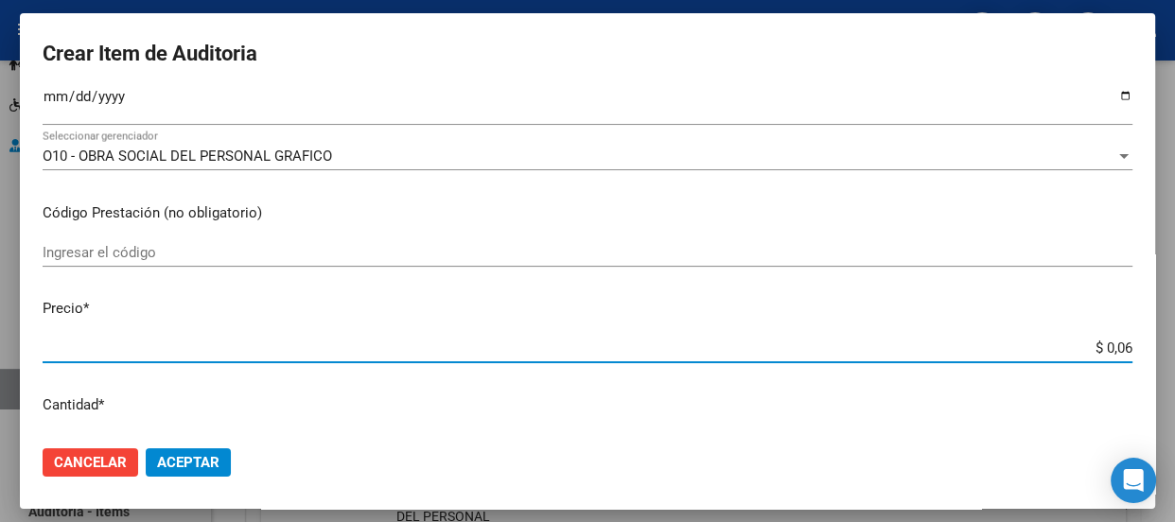
type input "$ 0,66"
type input "$ 6,61"
type input "$ 66,14"
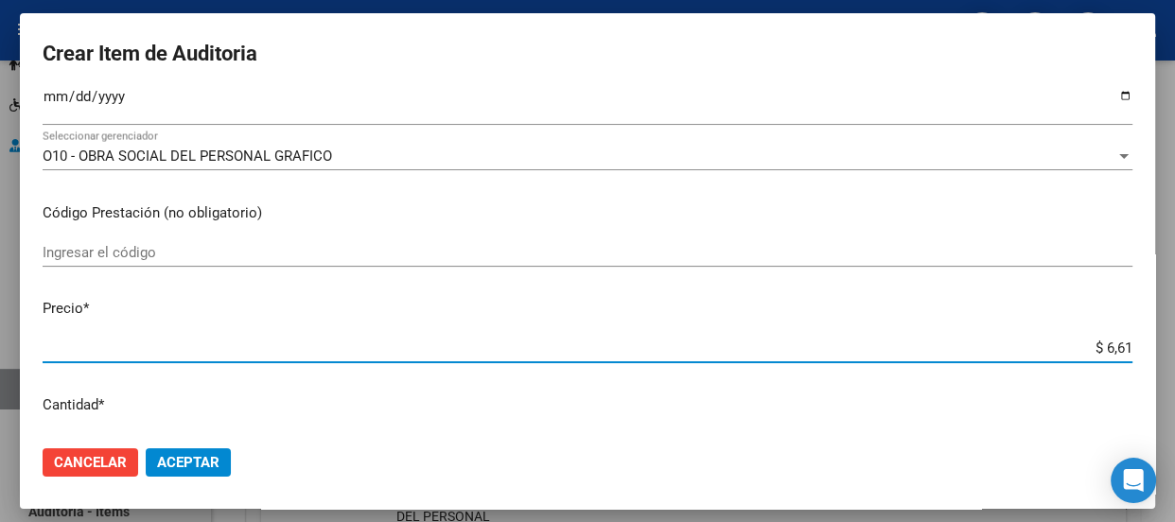
type input "$ 66,14"
type input "$ 661,40"
type input "$ 6.614,00"
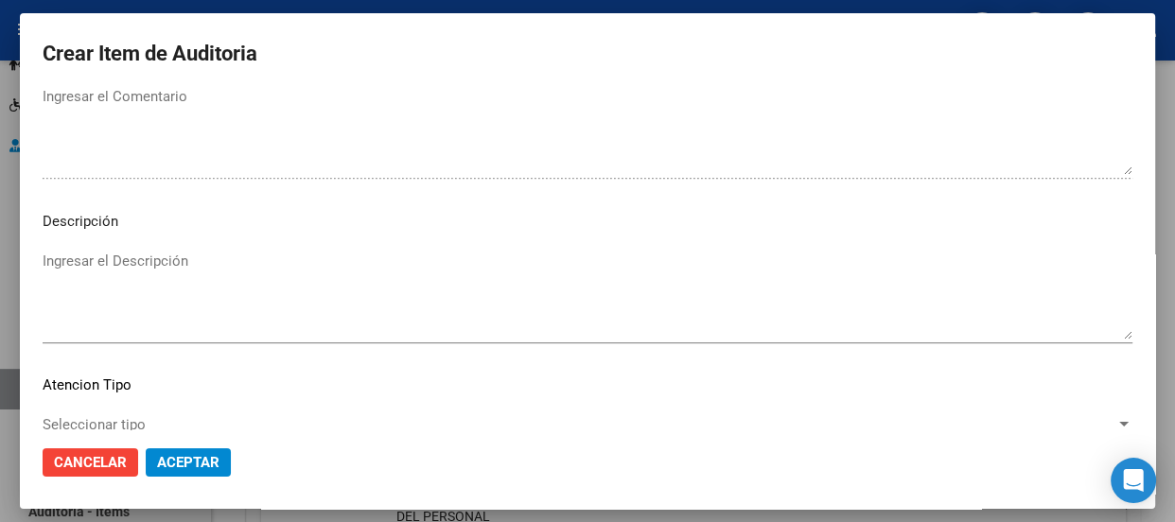
scroll to position [1357, 0]
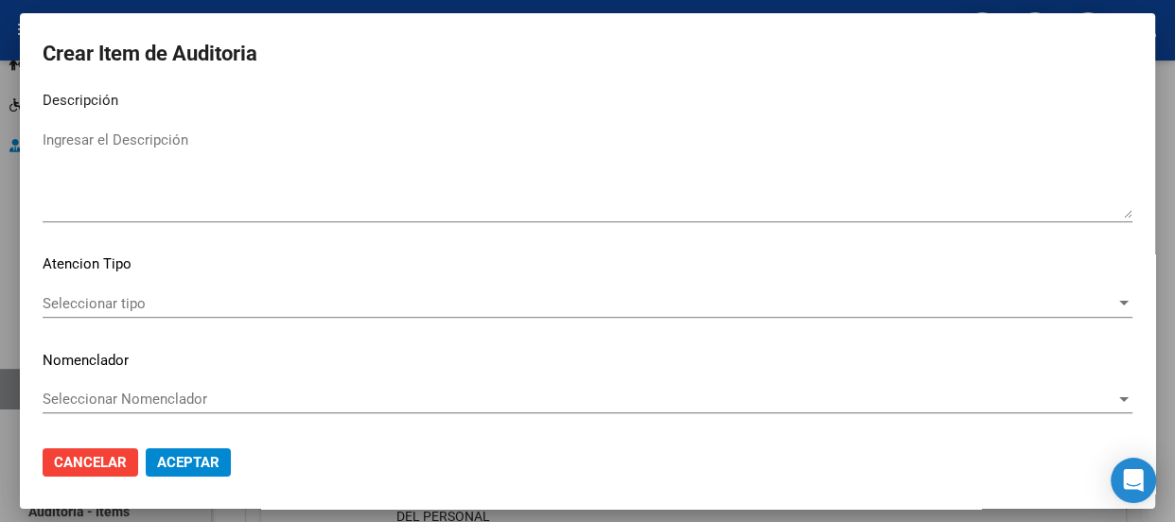
click at [129, 306] on span "Seleccionar tipo" at bounding box center [579, 303] width 1073 height 17
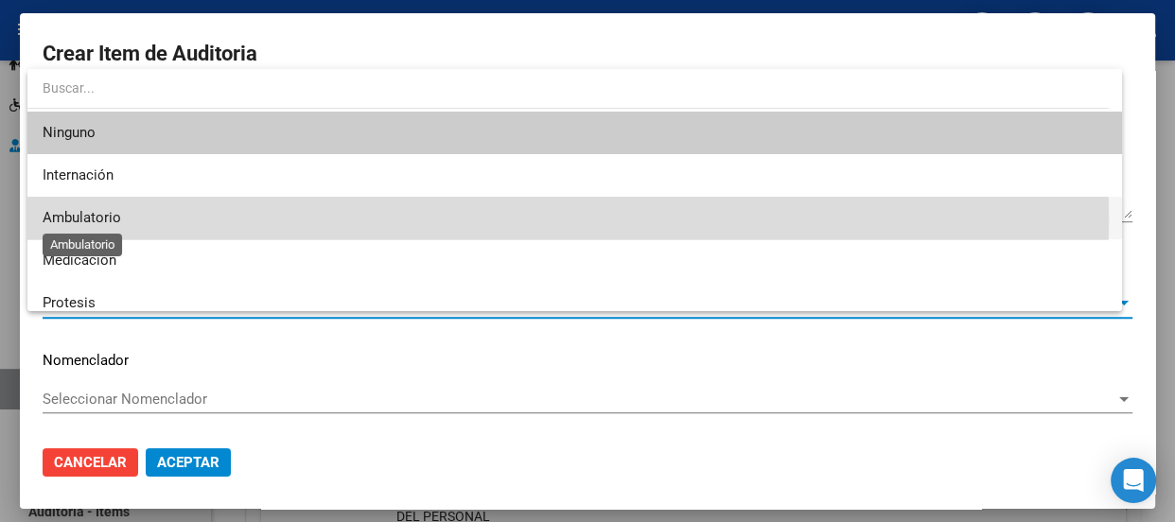
click at [91, 220] on span "Ambulatorio" at bounding box center [82, 217] width 79 height 17
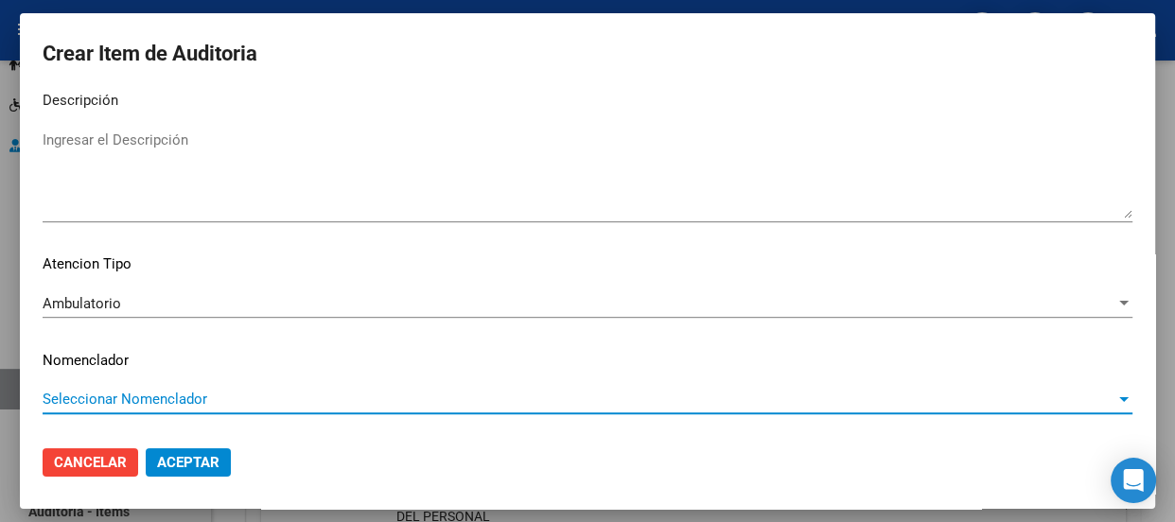
click at [90, 393] on span "Seleccionar Nomenclador" at bounding box center [579, 399] width 1073 height 17
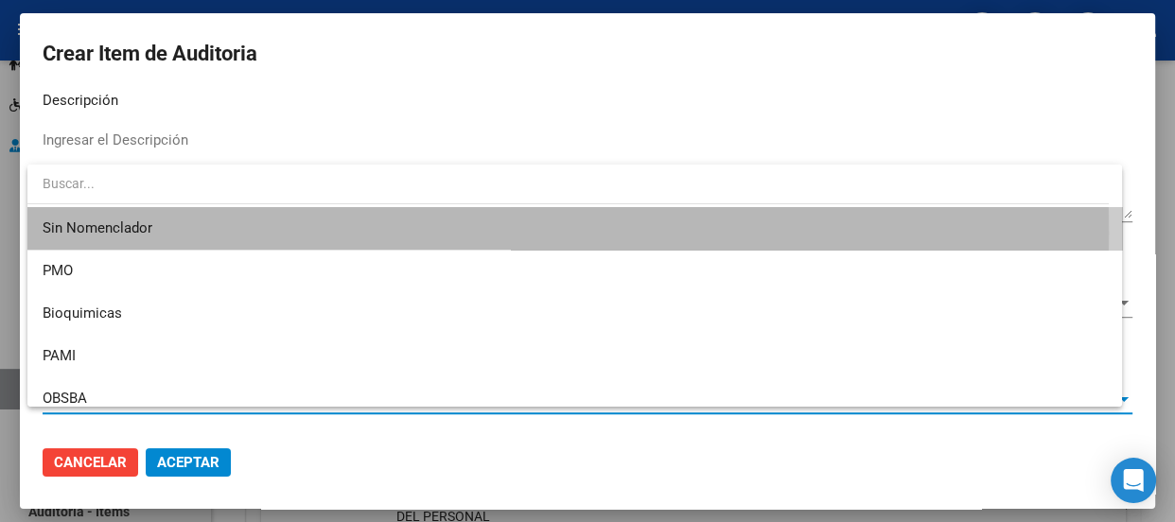
click at [85, 233] on span "Sin Nomenclador" at bounding box center [575, 228] width 1064 height 43
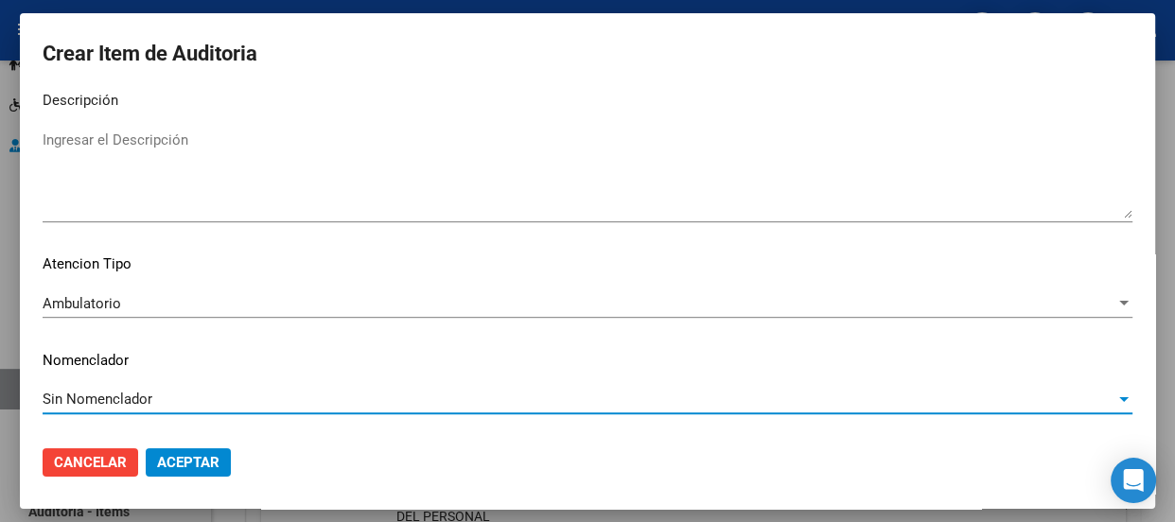
click at [198, 466] on span "Aceptar" at bounding box center [188, 462] width 62 height 17
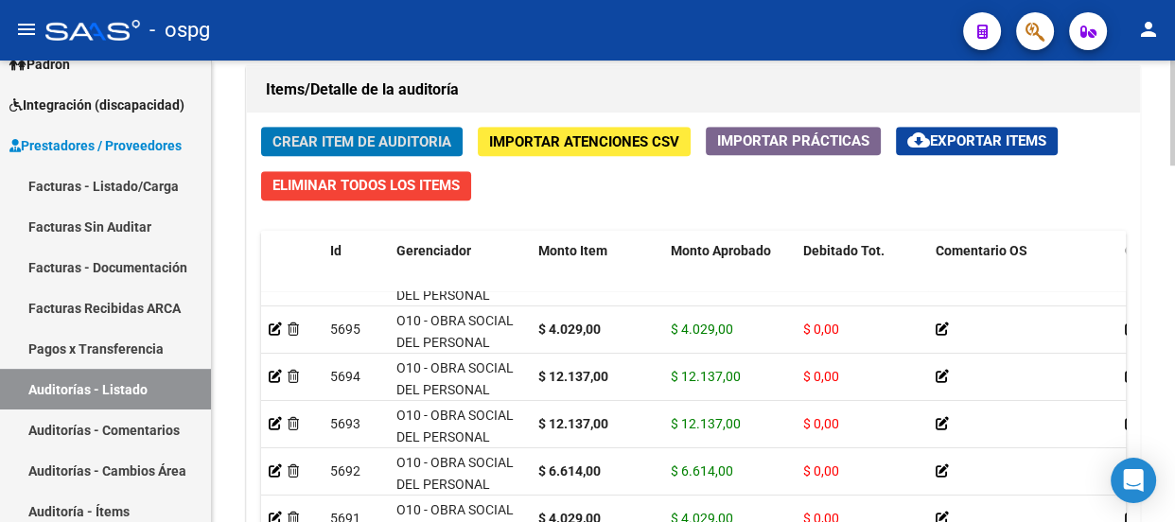
scroll to position [0, 0]
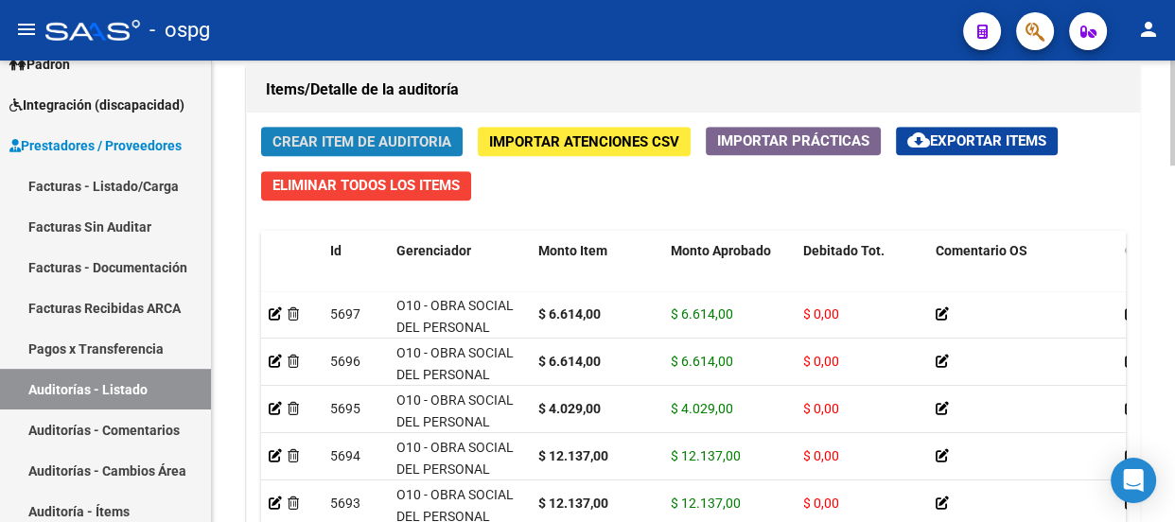
click at [348, 144] on span "Crear Item de Auditoria" at bounding box center [361, 141] width 179 height 17
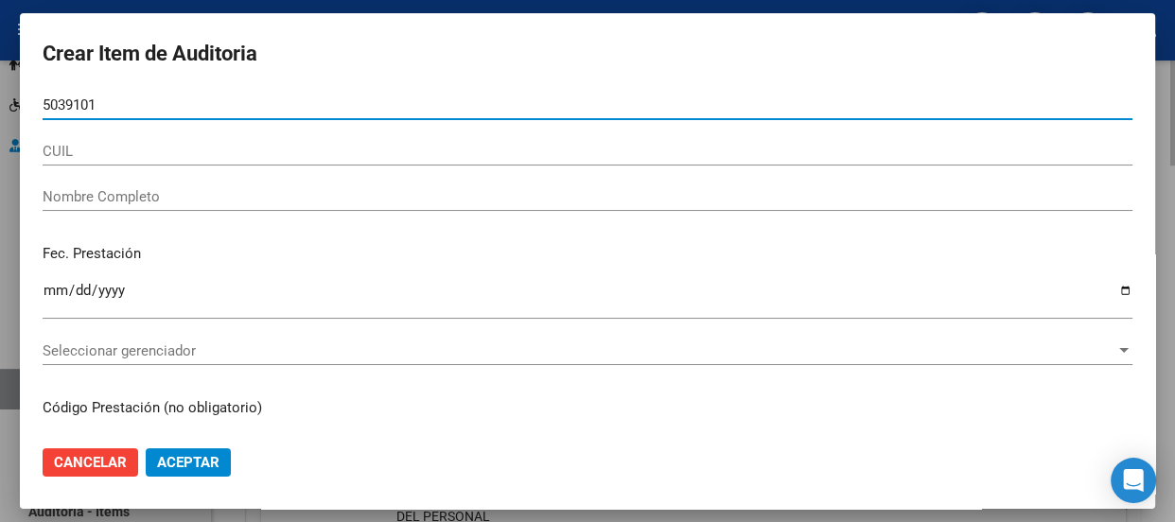
type input "50391014"
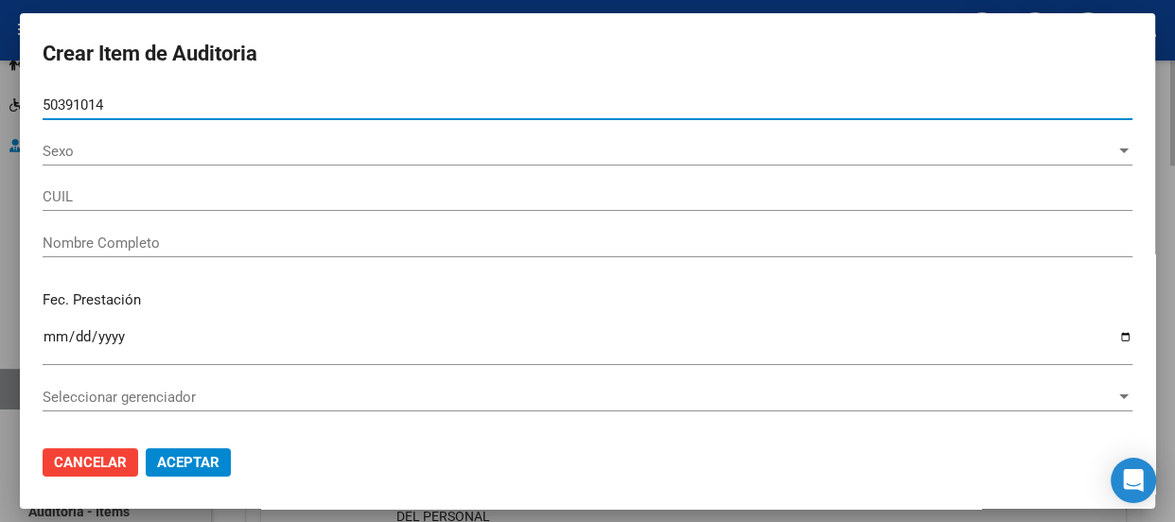
type input "20503910145"
type input "[PERSON_NAME]"
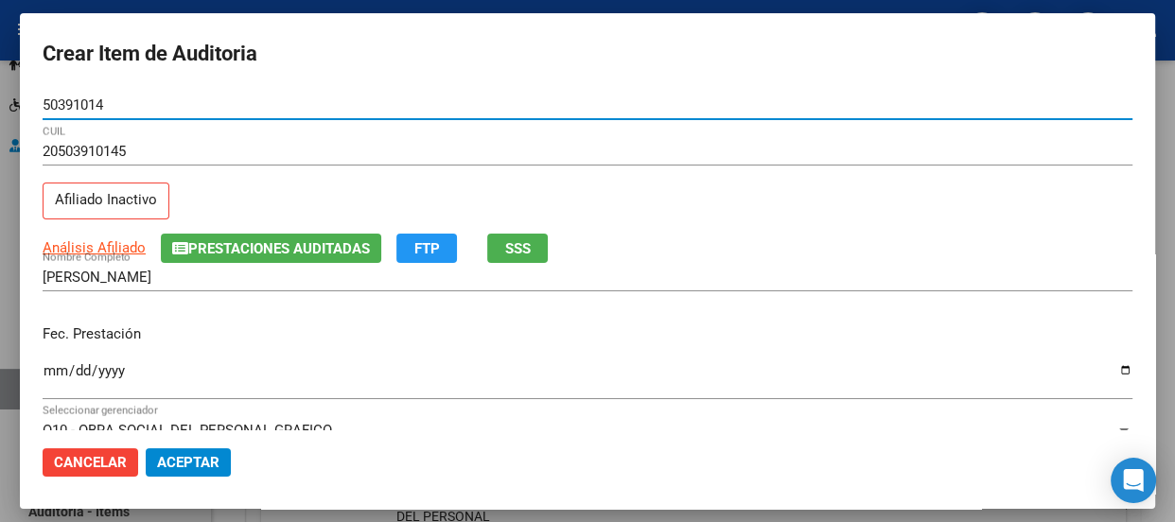
type input "50391014"
click at [50, 368] on input "Ingresar la fecha" at bounding box center [588, 378] width 1090 height 30
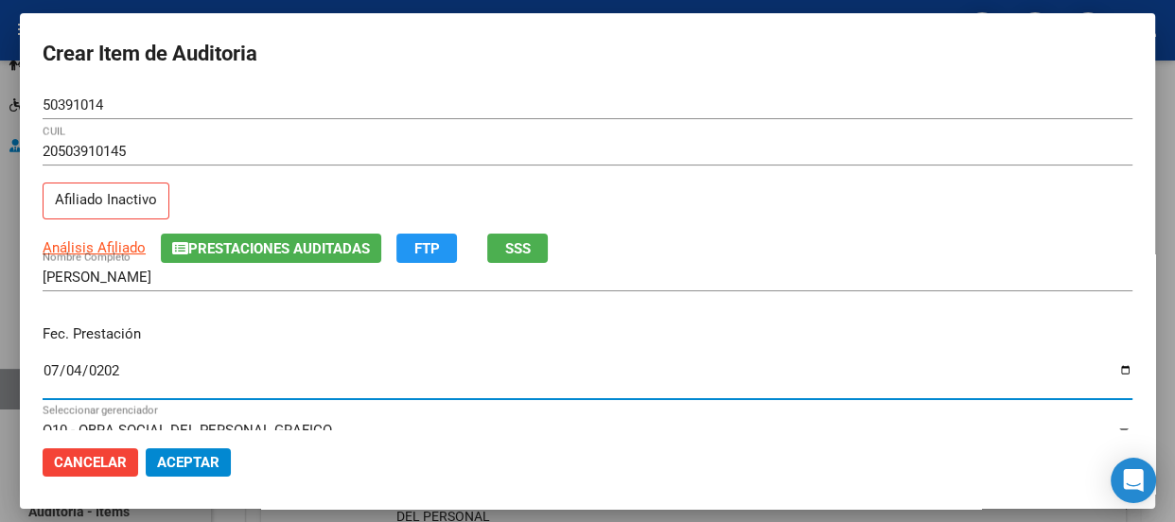
type input "[DATE]"
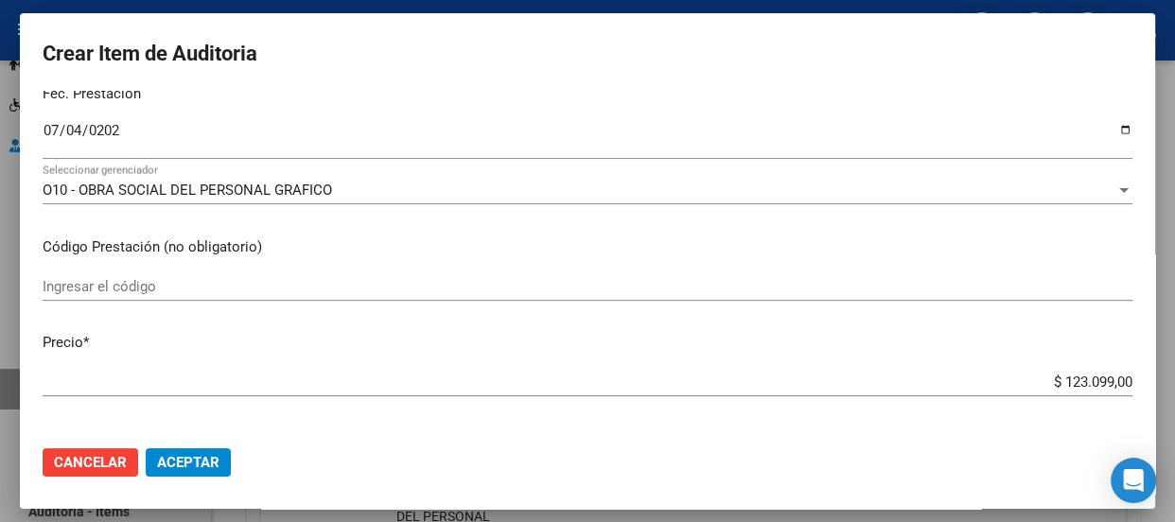
scroll to position [343, 0]
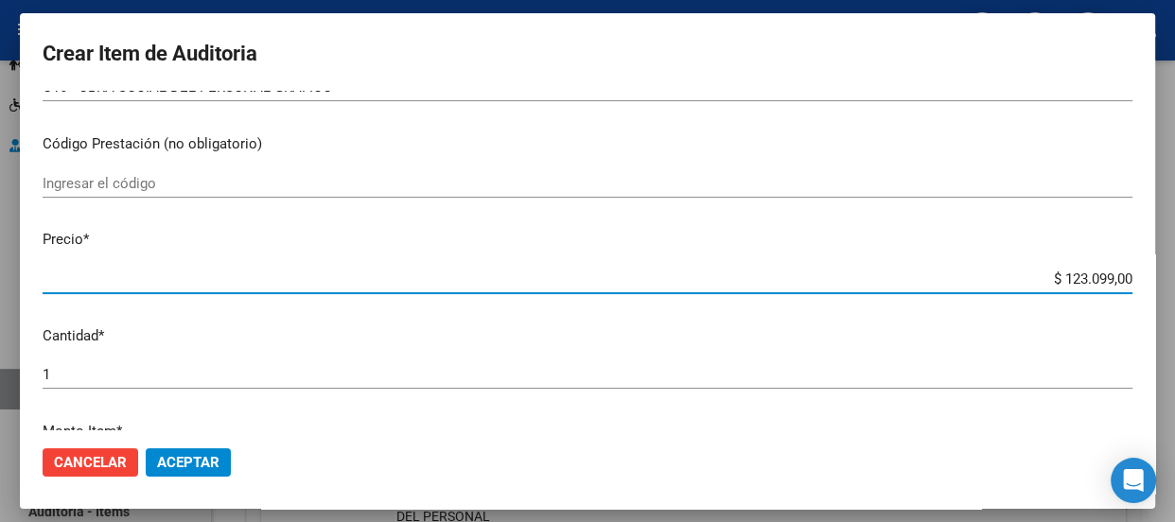
drag, startPoint x: 1026, startPoint y: 281, endPoint x: 1173, endPoint y: 320, distance: 151.6
click at [1173, 318] on div "Crear Item de Auditoria 50391014 Nro Documento 20503910145 CUIL Afiliado Inacti…" at bounding box center [587, 261] width 1175 height 522
type input "$ 0,01"
type input "$ 0,12"
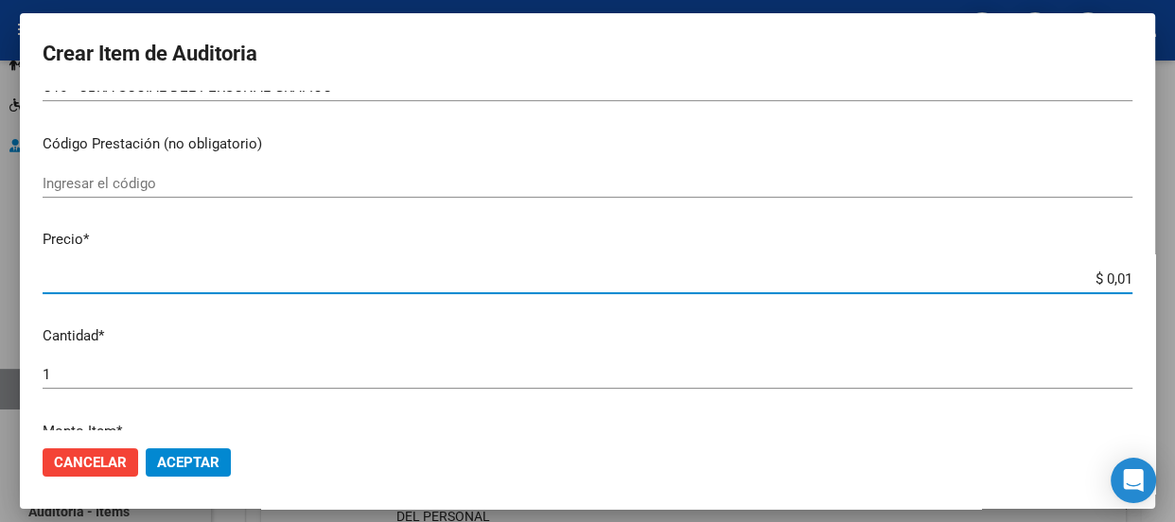
type input "$ 0,12"
type input "$ 1,21"
type input "$ 12,13"
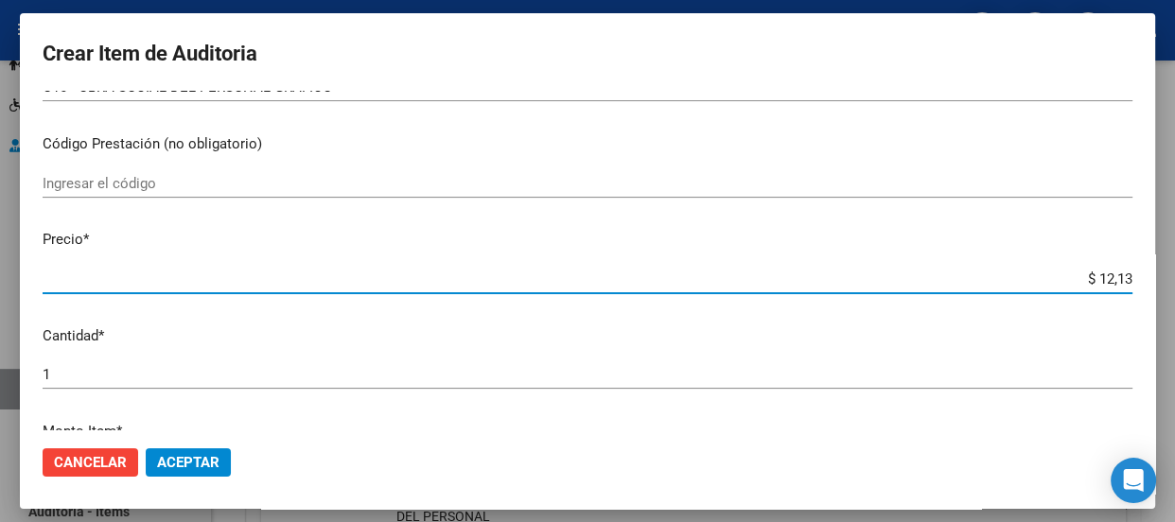
type input "$ 121,37"
type input "$ 1.213,70"
type input "$ 12.137,00"
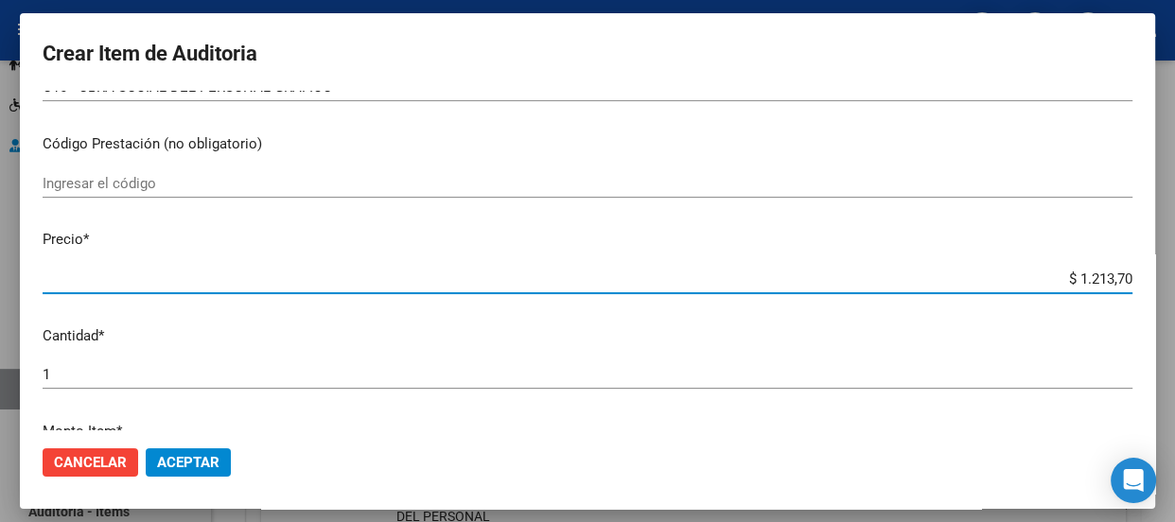
type input "$ 12.137,00"
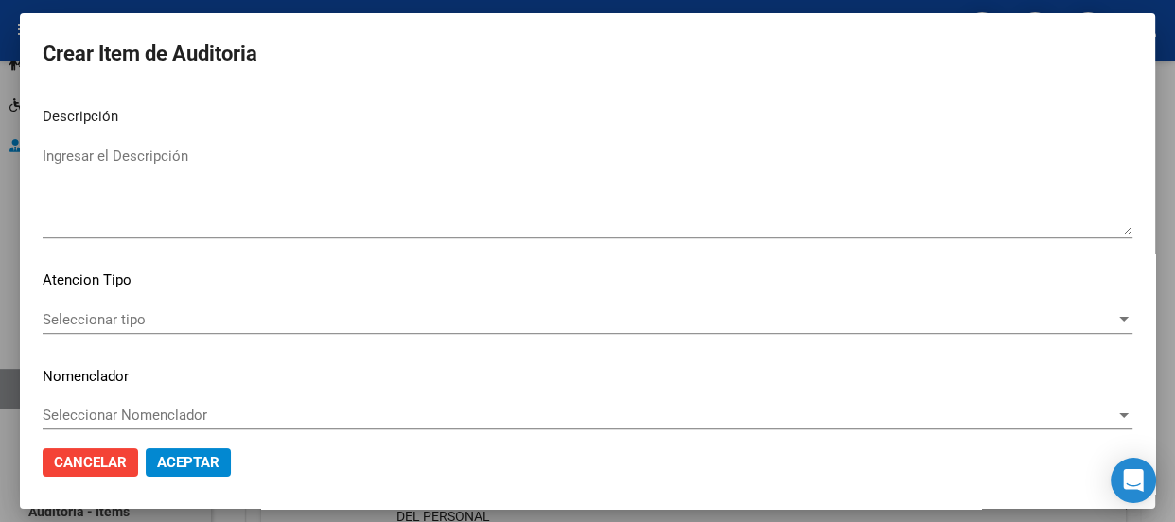
scroll to position [1357, 0]
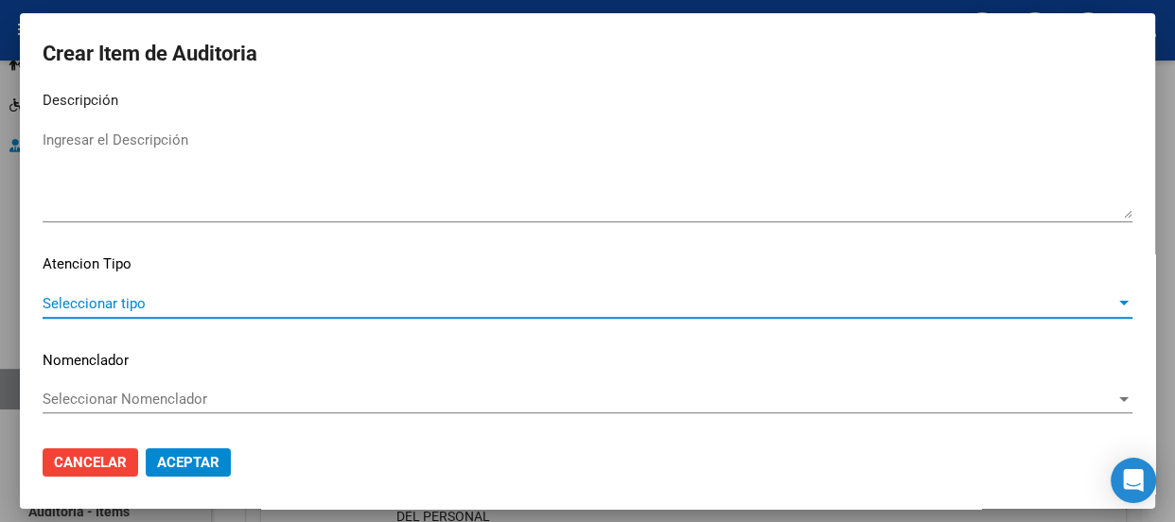
click at [137, 306] on span "Seleccionar tipo" at bounding box center [579, 303] width 1073 height 17
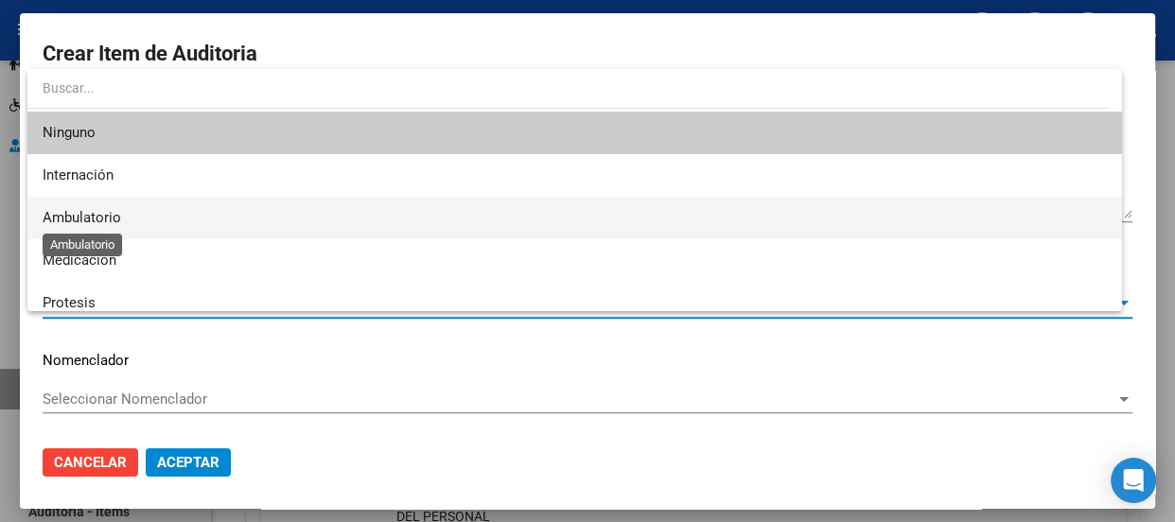
click at [95, 211] on span "Ambulatorio" at bounding box center [82, 217] width 79 height 17
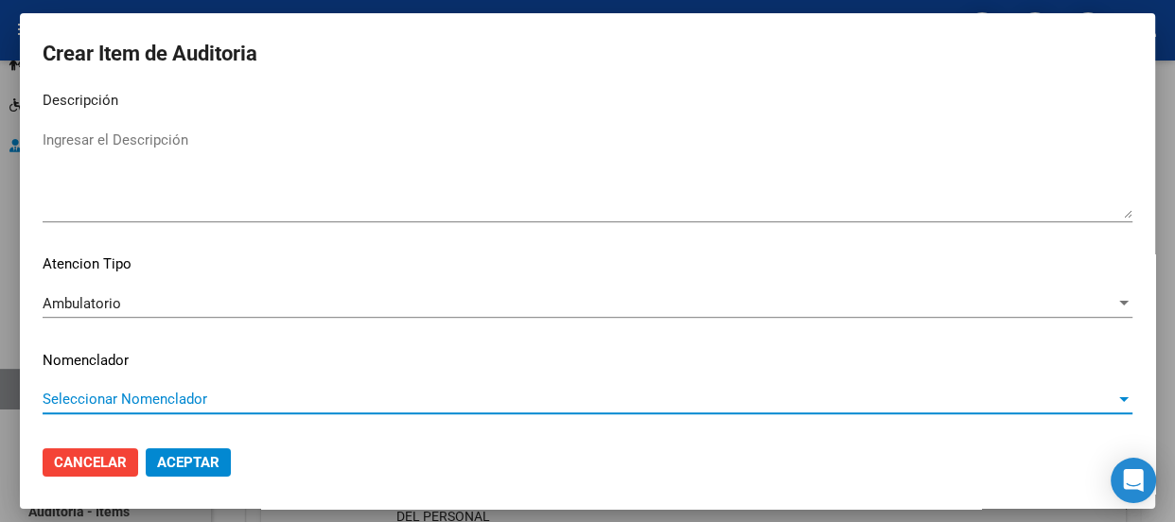
click at [88, 400] on span "Seleccionar Nomenclador" at bounding box center [579, 399] width 1073 height 17
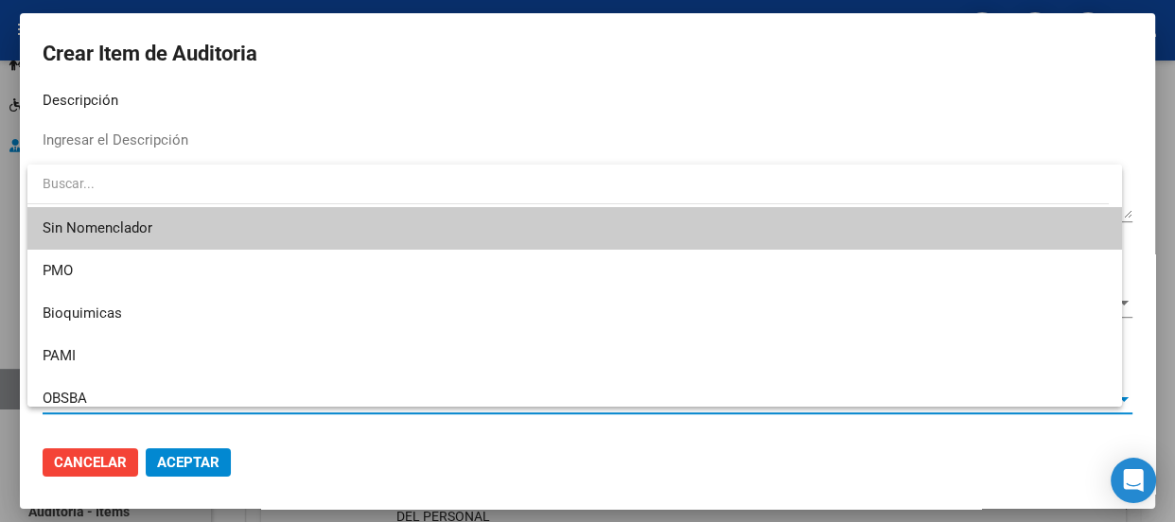
click at [96, 218] on span "Sin Nomenclador" at bounding box center [575, 228] width 1064 height 43
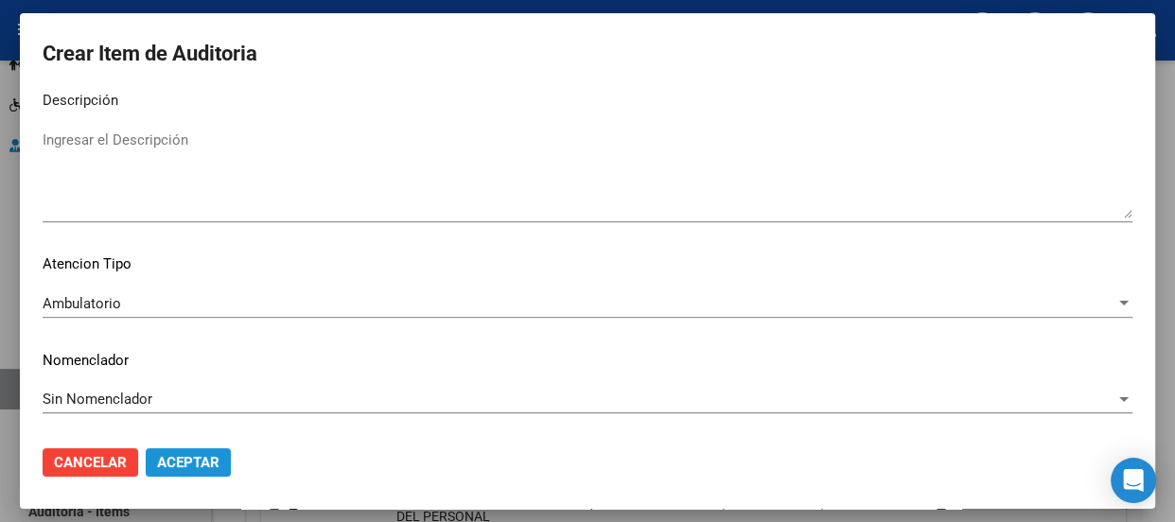
click at [195, 454] on span "Aceptar" at bounding box center [188, 462] width 62 height 17
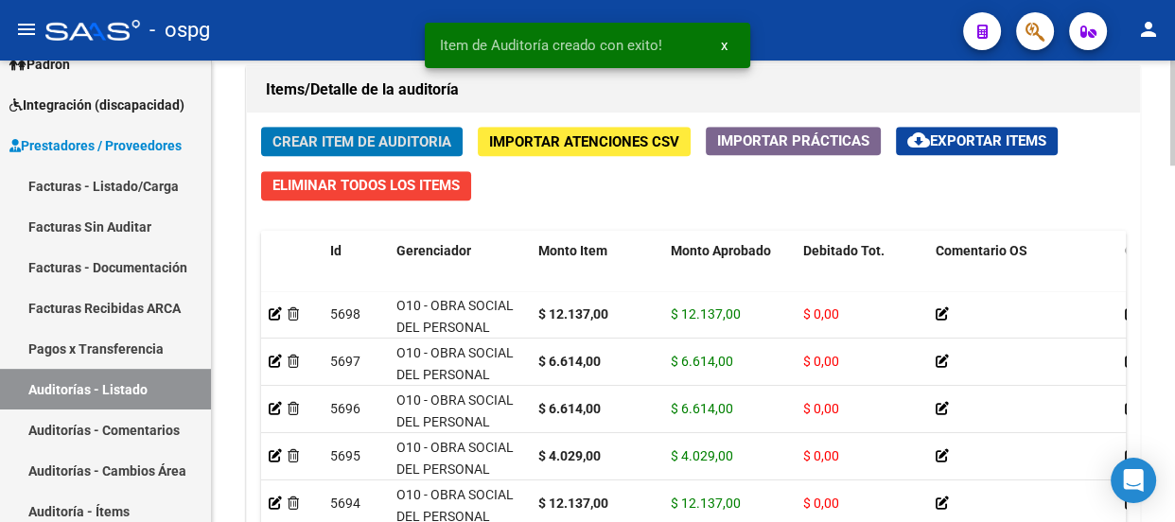
click at [375, 133] on span "Crear Item de Auditoria" at bounding box center [361, 141] width 179 height 17
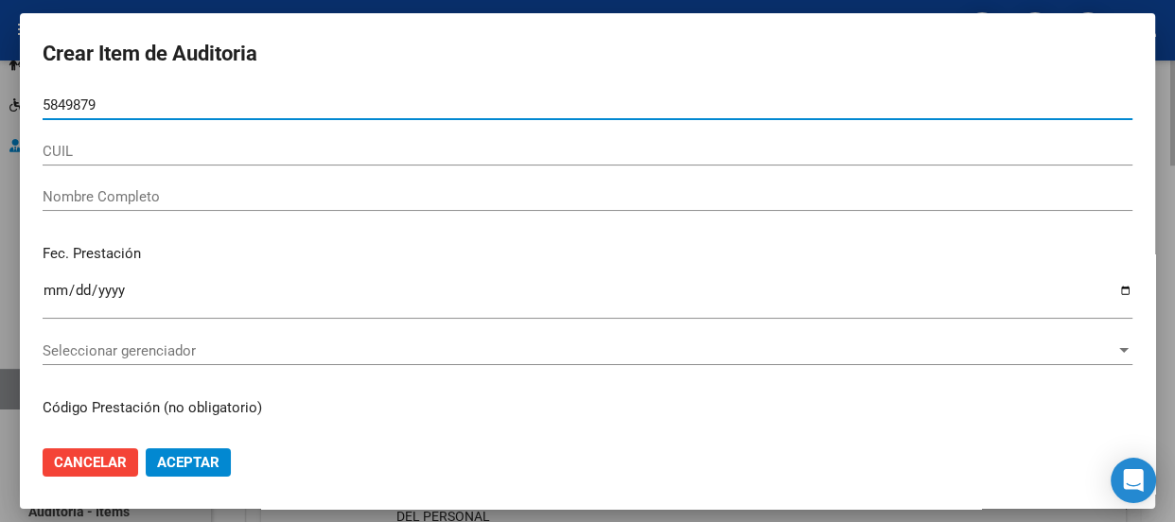
type input "58498791"
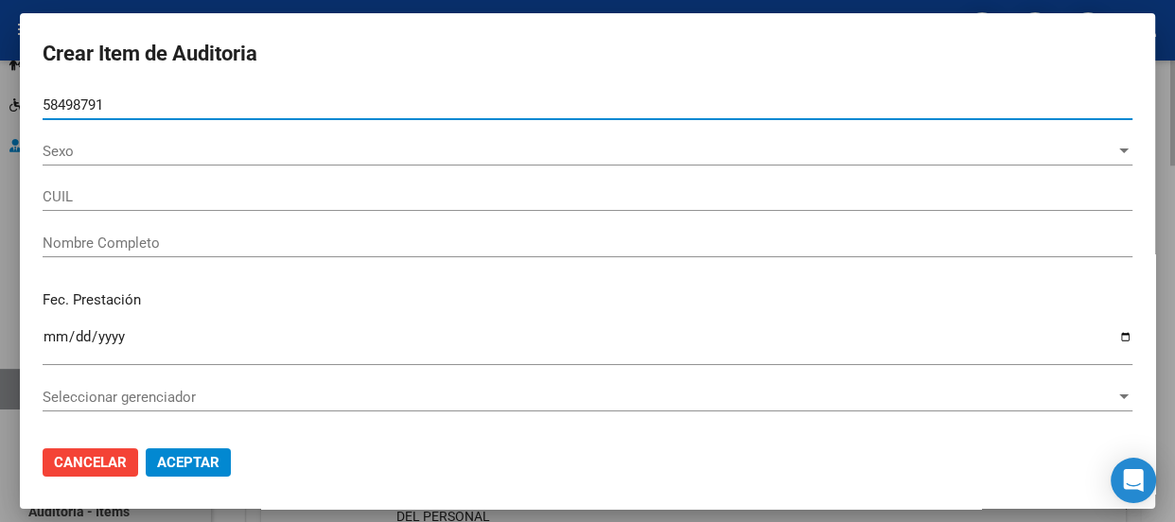
type input "20584987910"
type input "[PERSON_NAME]"
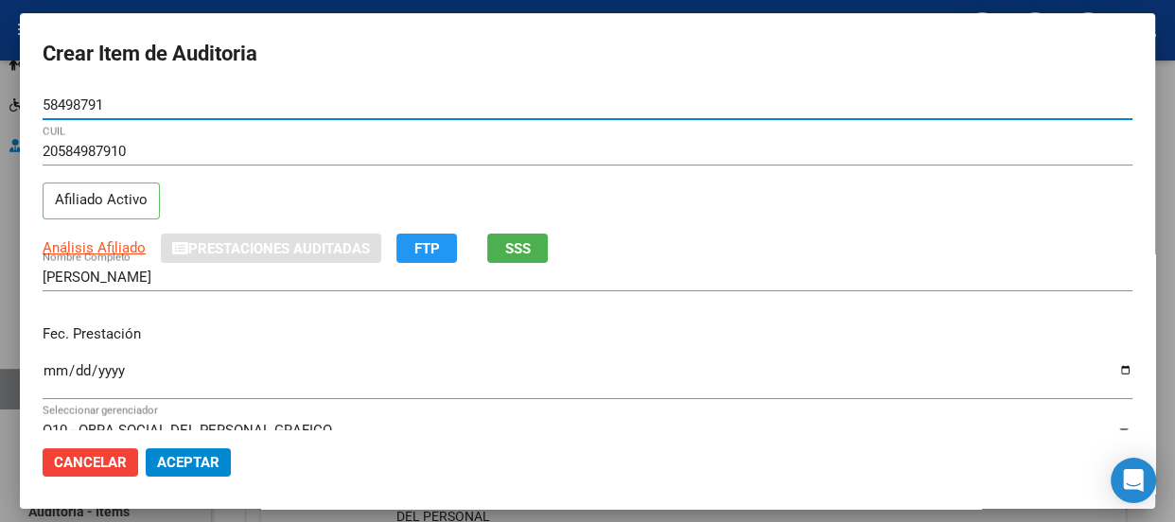
type input "58498791"
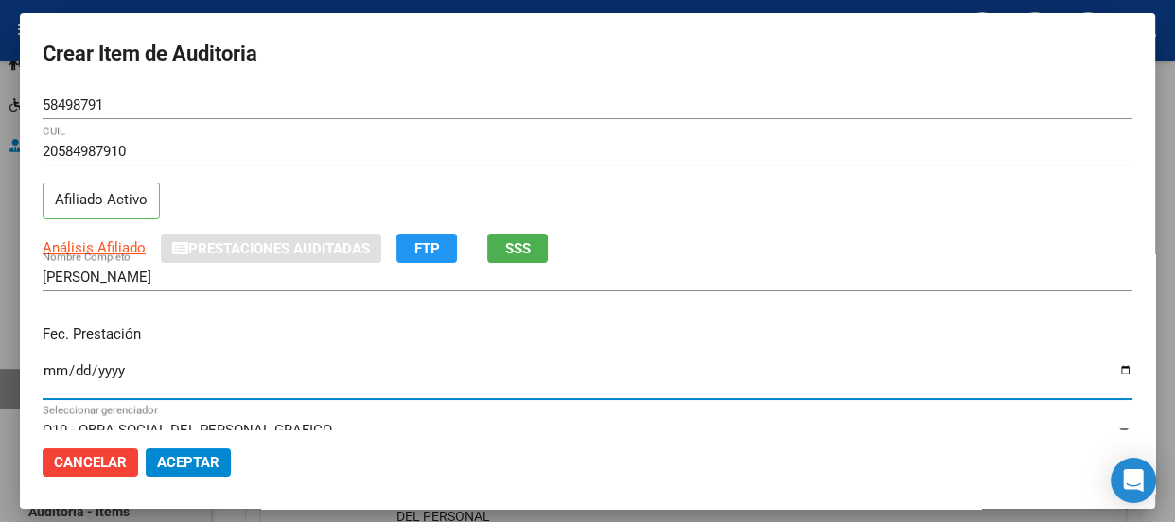
click at [61, 378] on input "Ingresar la fecha" at bounding box center [588, 378] width 1090 height 30
type input "[DATE]"
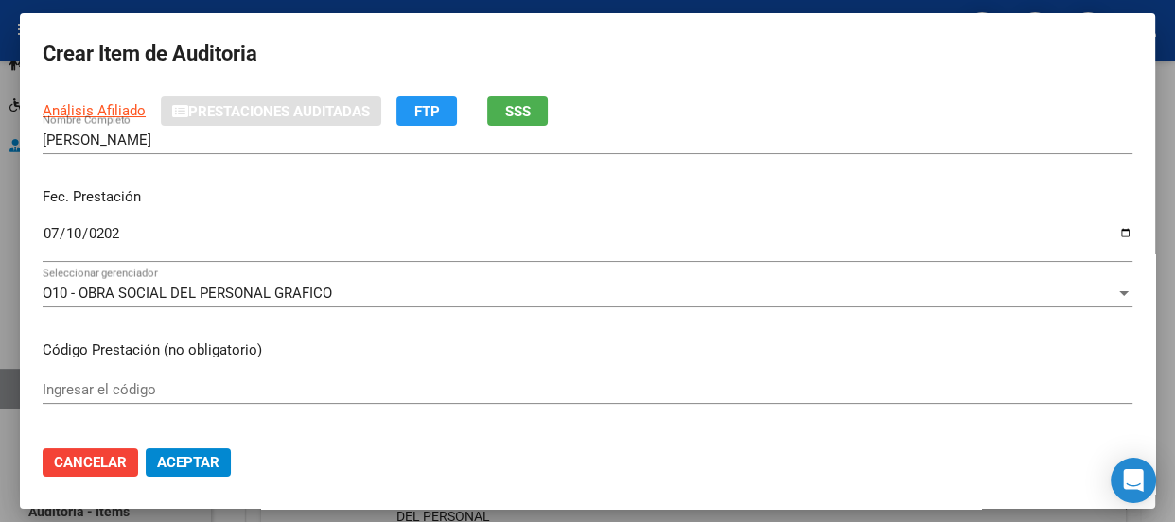
scroll to position [343, 0]
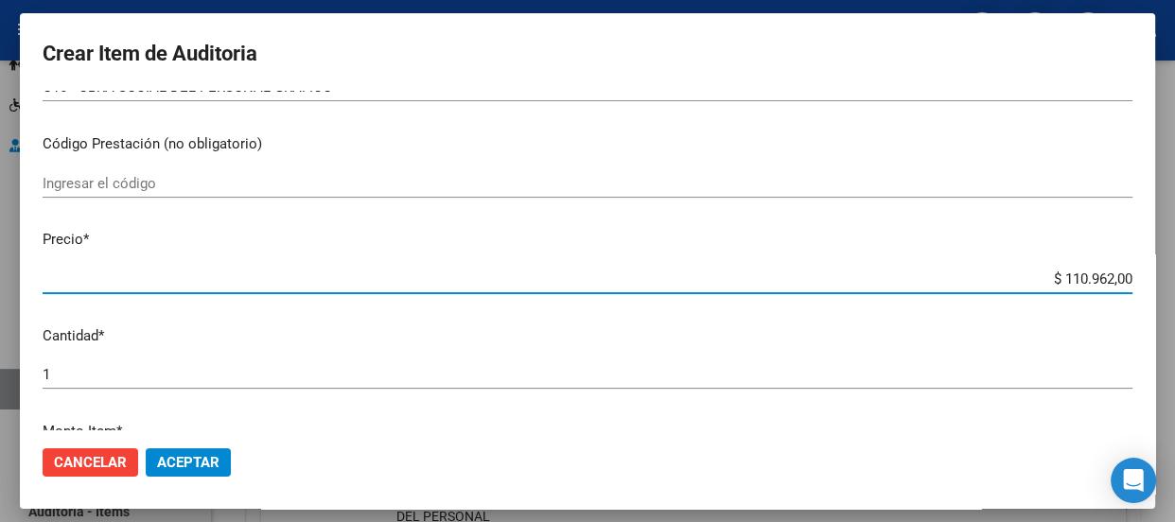
drag, startPoint x: 1023, startPoint y: 286, endPoint x: 1173, endPoint y: 343, distance: 160.2
click at [1173, 343] on div "Crear Item de Auditoria 58498791 Nro Documento 20584987910 CUIL Afiliado Activo…" at bounding box center [587, 261] width 1175 height 522
type input "$ 0,06"
type input "$ 0,66"
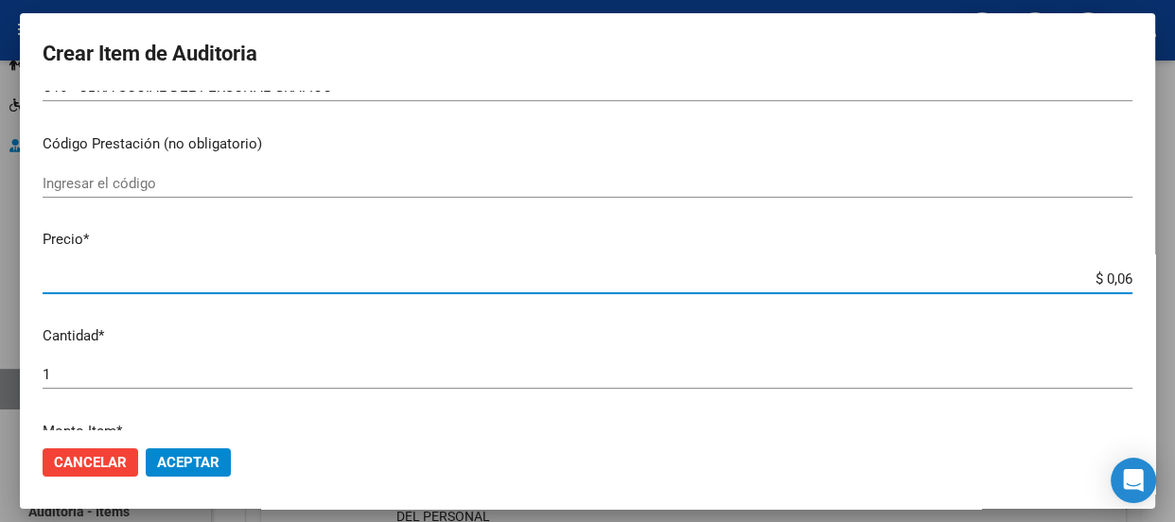
type input "$ 0,66"
type input "$ 6,61"
type input "$ 66,14"
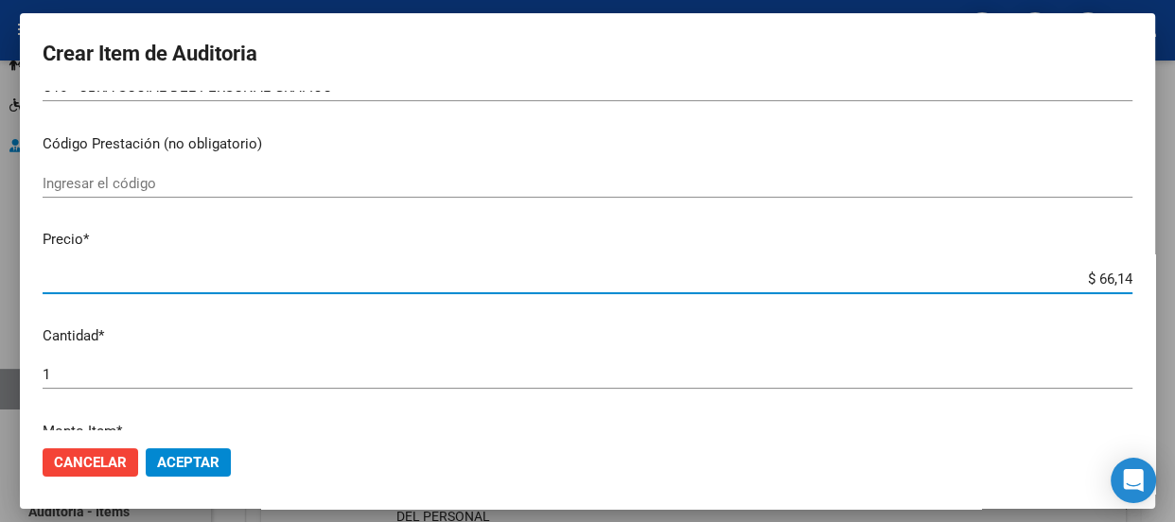
type input "$ 661,40"
type input "$ 6.614,00"
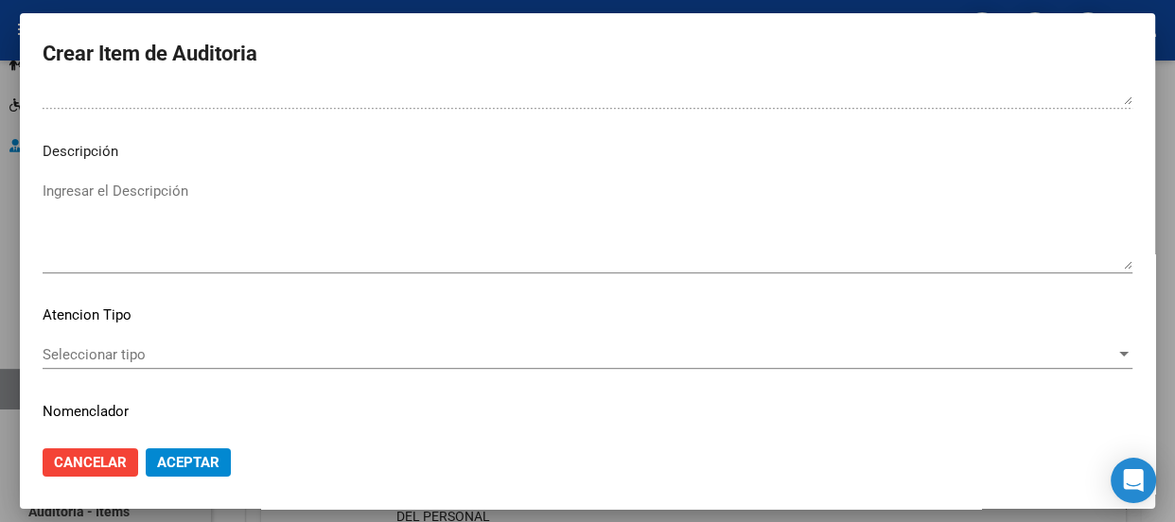
scroll to position [1357, 0]
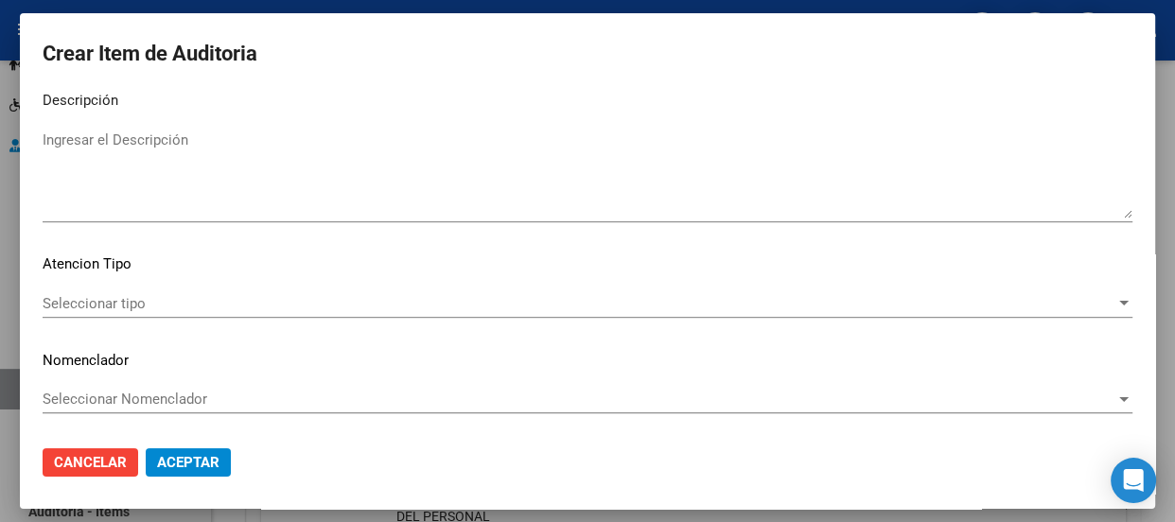
click at [90, 296] on span "Seleccionar tipo" at bounding box center [579, 303] width 1073 height 17
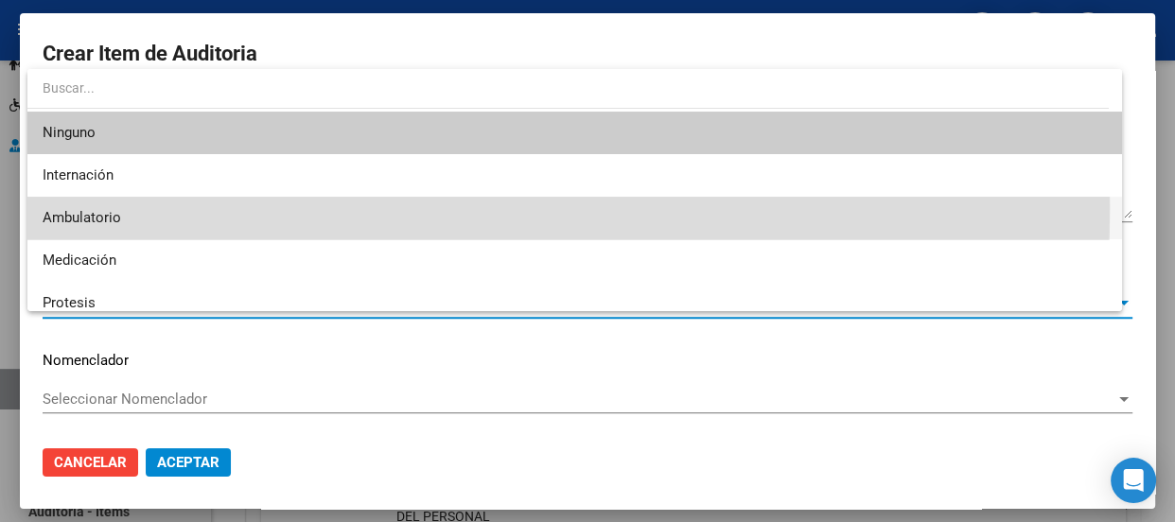
click at [85, 207] on span "Ambulatorio" at bounding box center [575, 218] width 1064 height 43
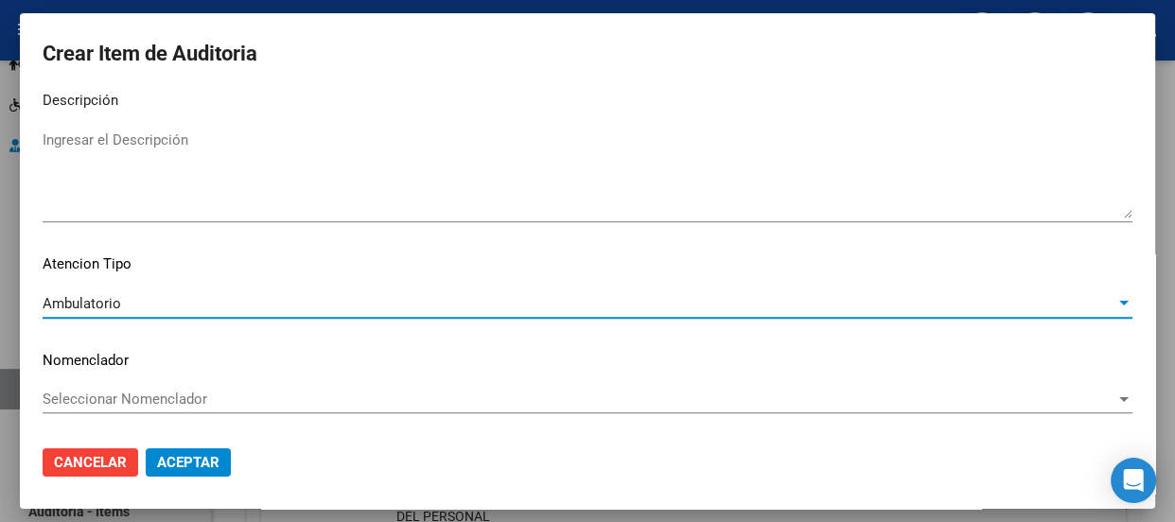
click at [104, 398] on span "Seleccionar Nomenclador" at bounding box center [579, 399] width 1073 height 17
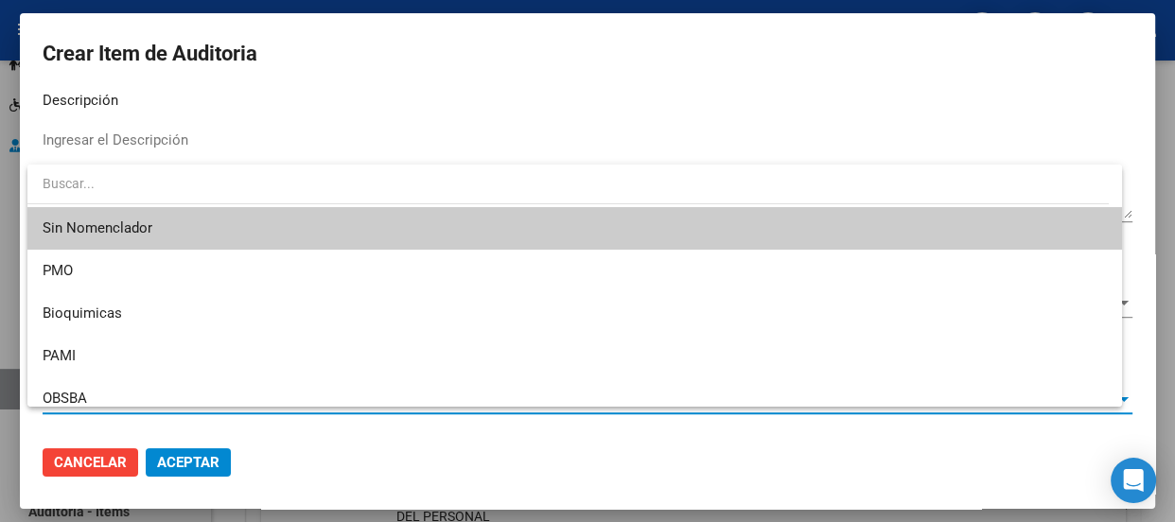
click at [101, 231] on span "Sin Nomenclador" at bounding box center [575, 228] width 1064 height 43
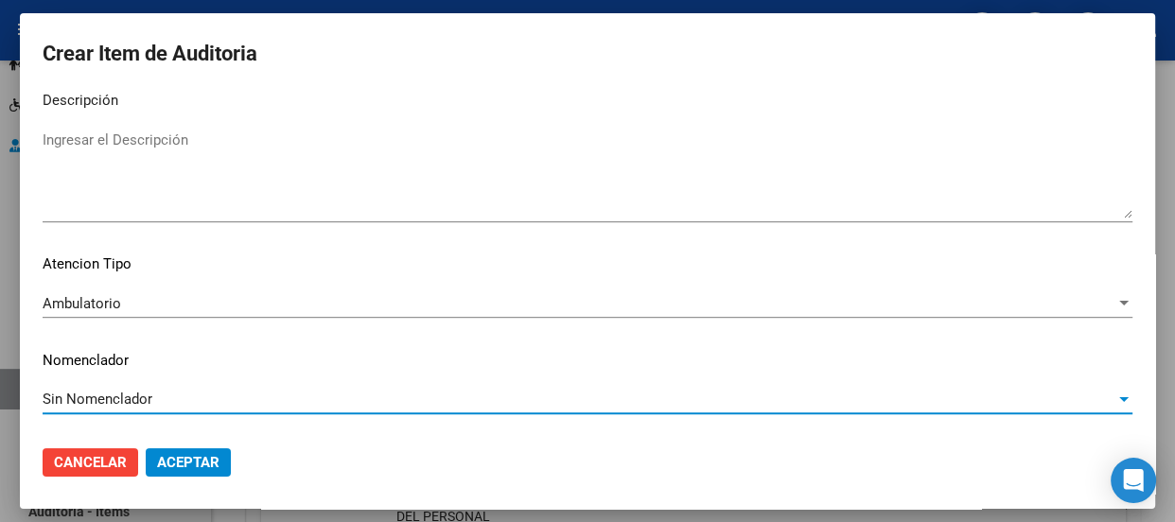
click at [200, 454] on span "Aceptar" at bounding box center [188, 462] width 62 height 17
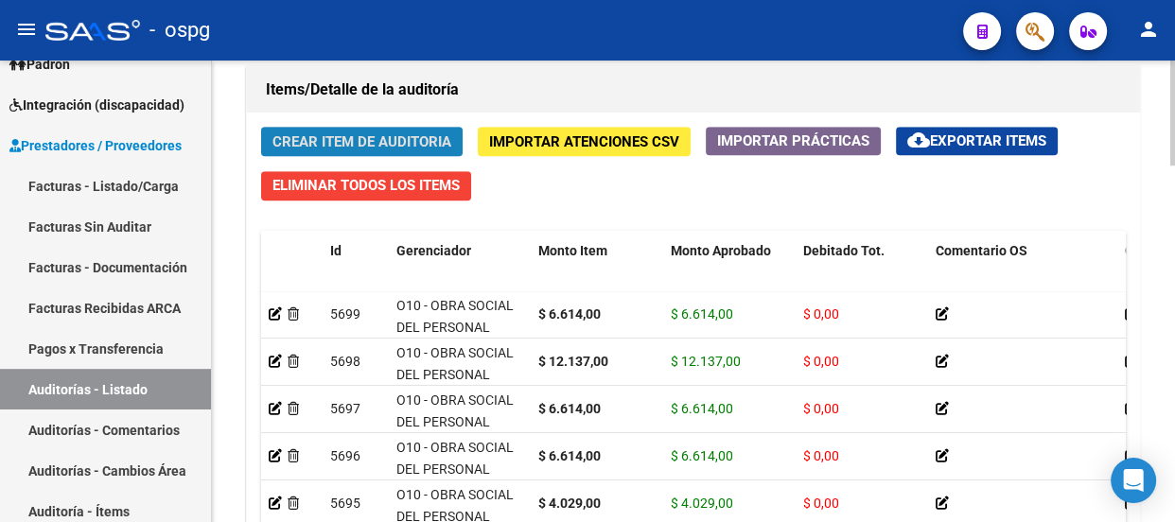
click at [324, 146] on span "Crear Item de Auditoria" at bounding box center [361, 141] width 179 height 17
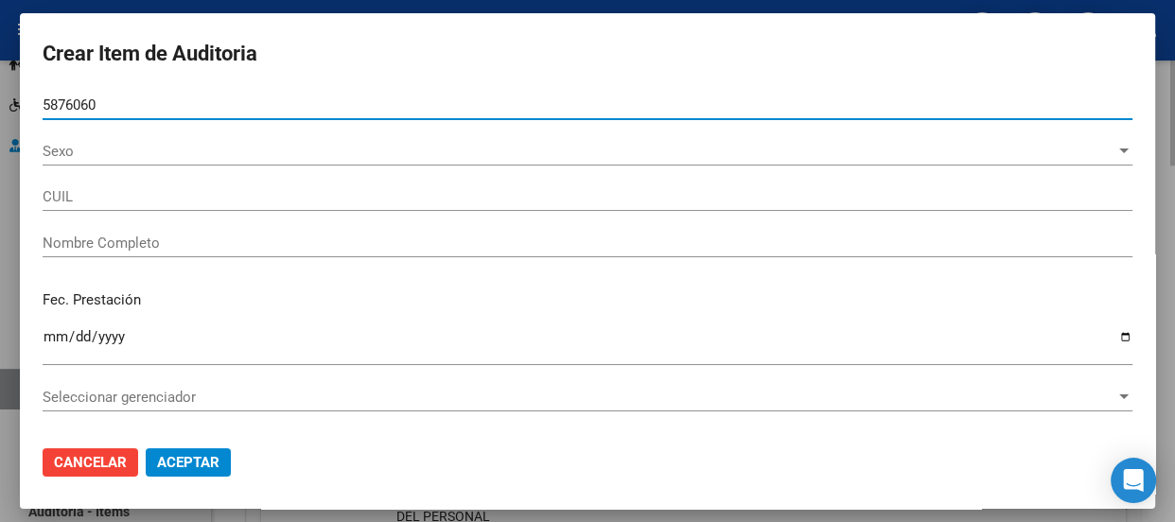
type input "58760601"
type input "20587606012"
type input "[PERSON_NAME] [PERSON_NAME]"
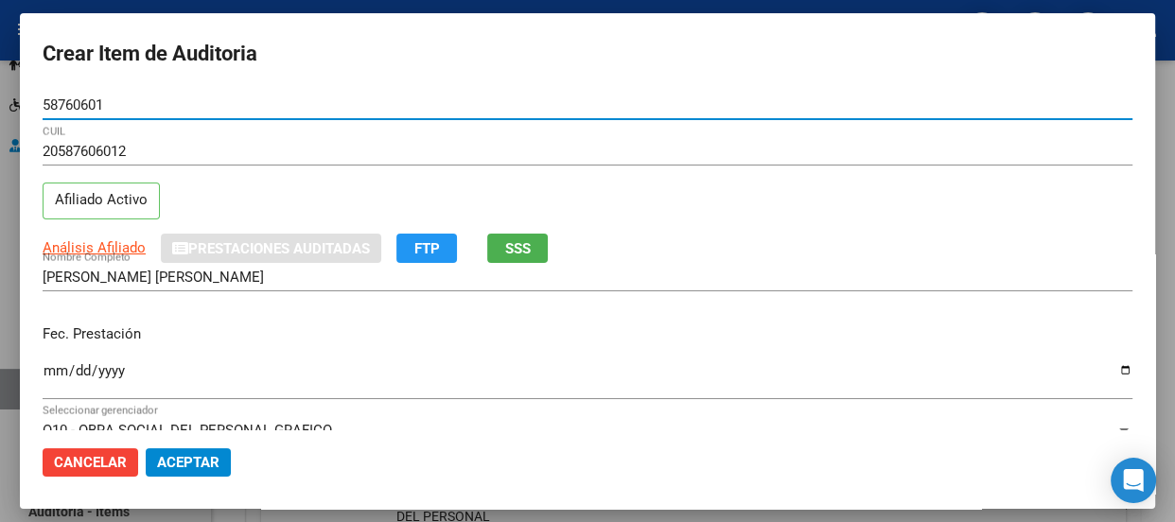
type input "58760601"
click at [49, 371] on input "Ingresar la fecha" at bounding box center [588, 378] width 1090 height 30
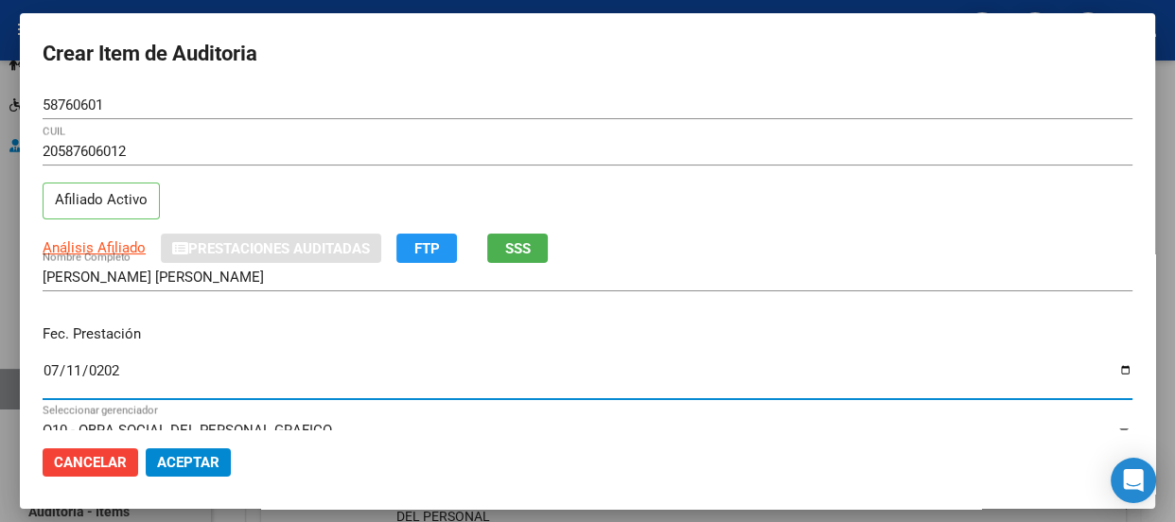
type input "[DATE]"
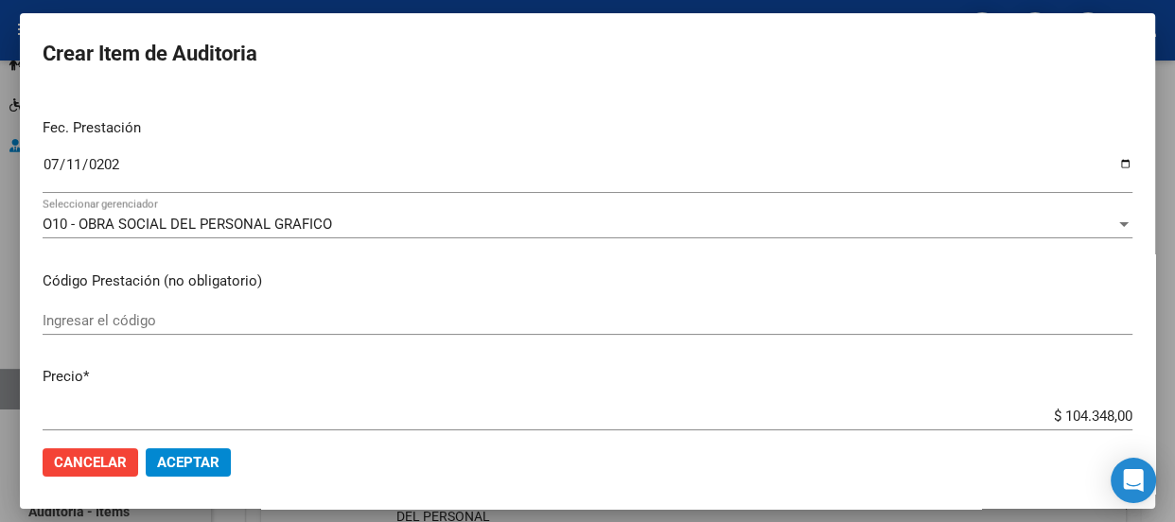
scroll to position [274, 0]
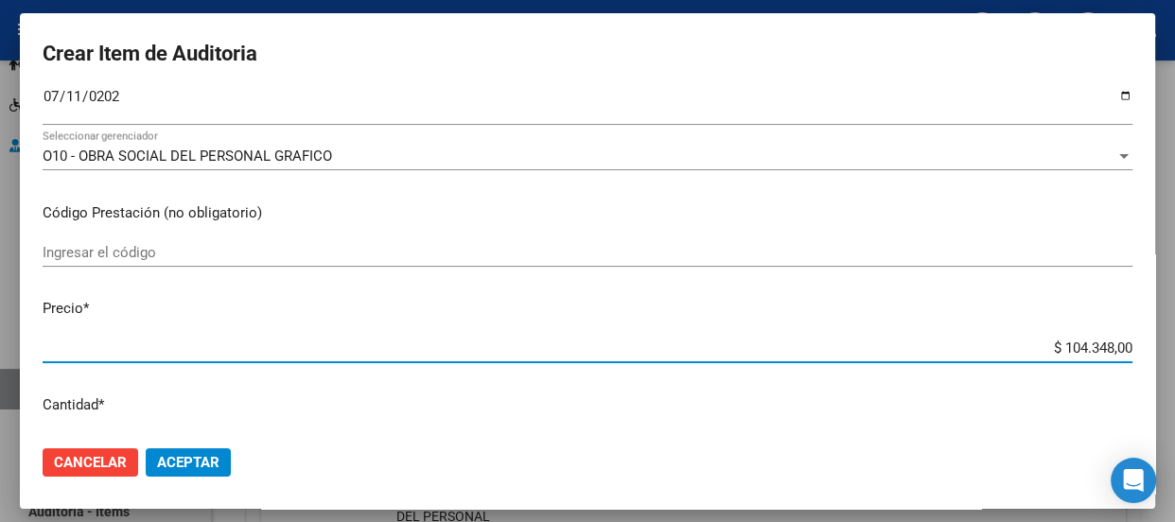
drag, startPoint x: 1023, startPoint y: 346, endPoint x: 1173, endPoint y: 358, distance: 149.9
click at [1173, 357] on div "Crear Item de Auditoria 58760601 Nro Documento 20587606012 CUIL Afiliado Activo…" at bounding box center [587, 261] width 1175 height 522
type input "$ 0,06"
type input "$ 0,66"
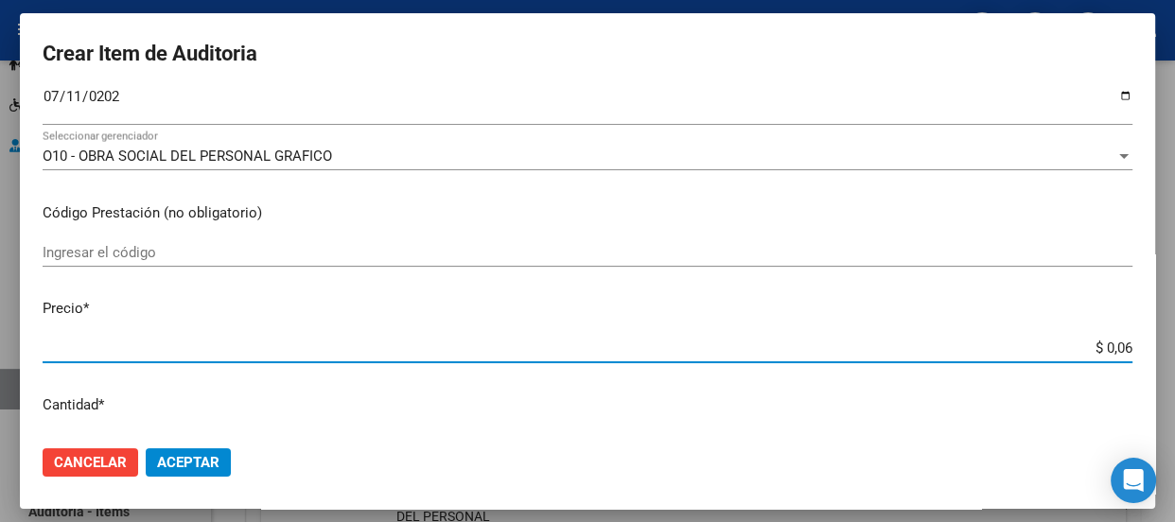
type input "$ 0,66"
type input "$ 6,61"
type input "$ 66,14"
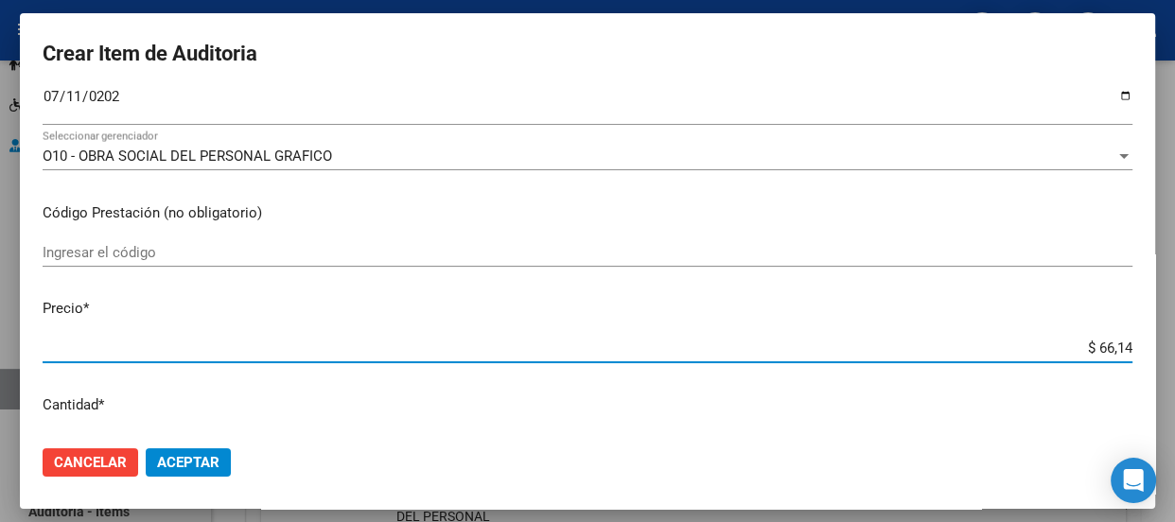
type input "$ 661,40"
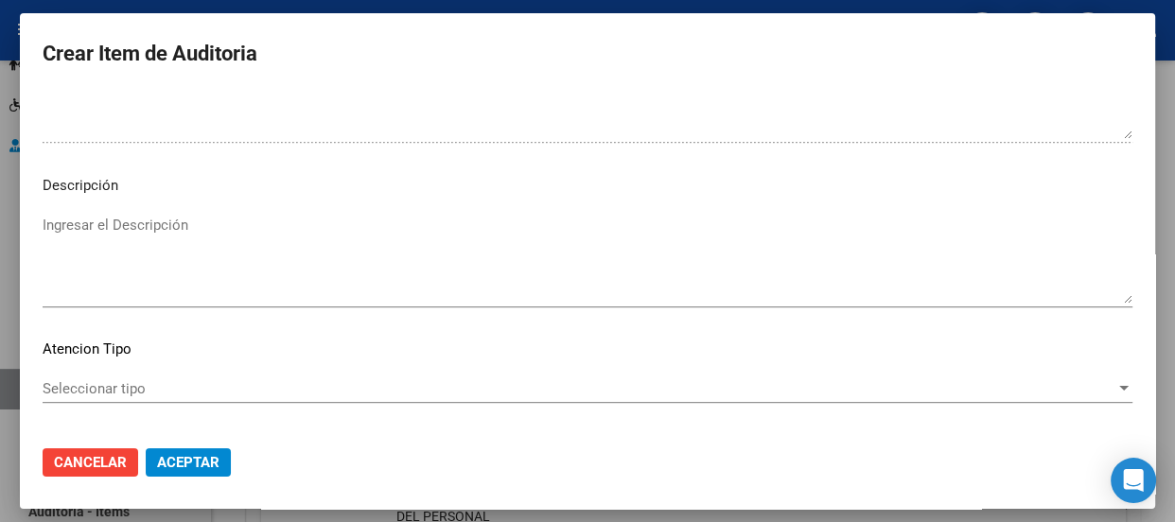
scroll to position [1357, 0]
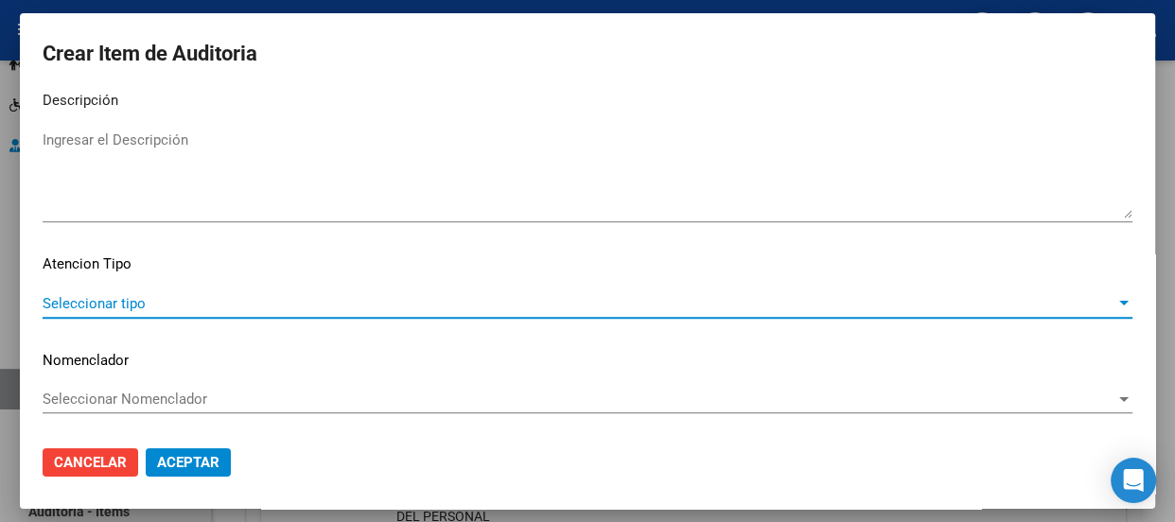
click at [153, 299] on span "Seleccionar tipo" at bounding box center [579, 303] width 1073 height 17
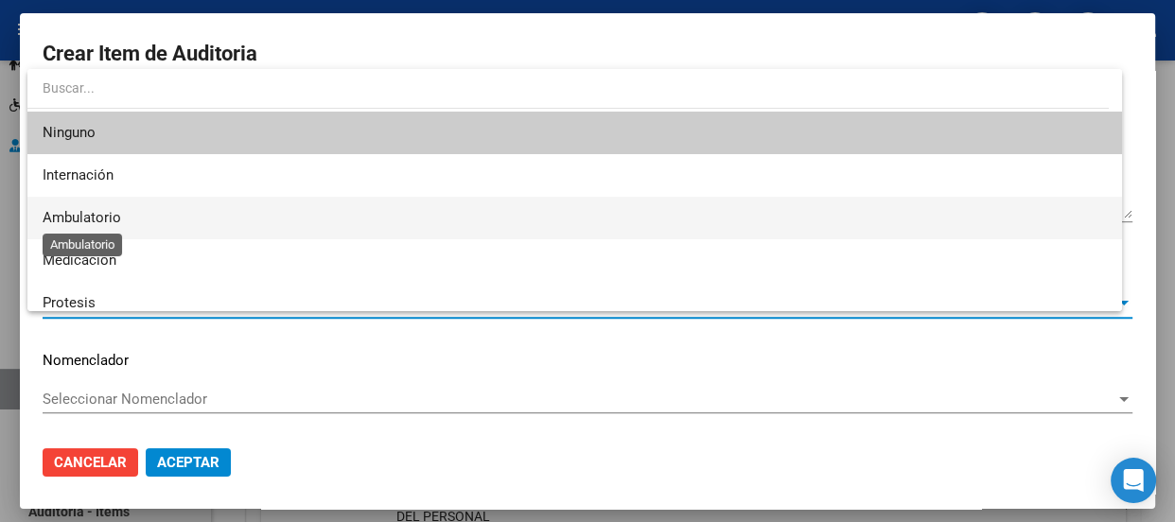
click at [70, 214] on span "Ambulatorio" at bounding box center [82, 217] width 79 height 17
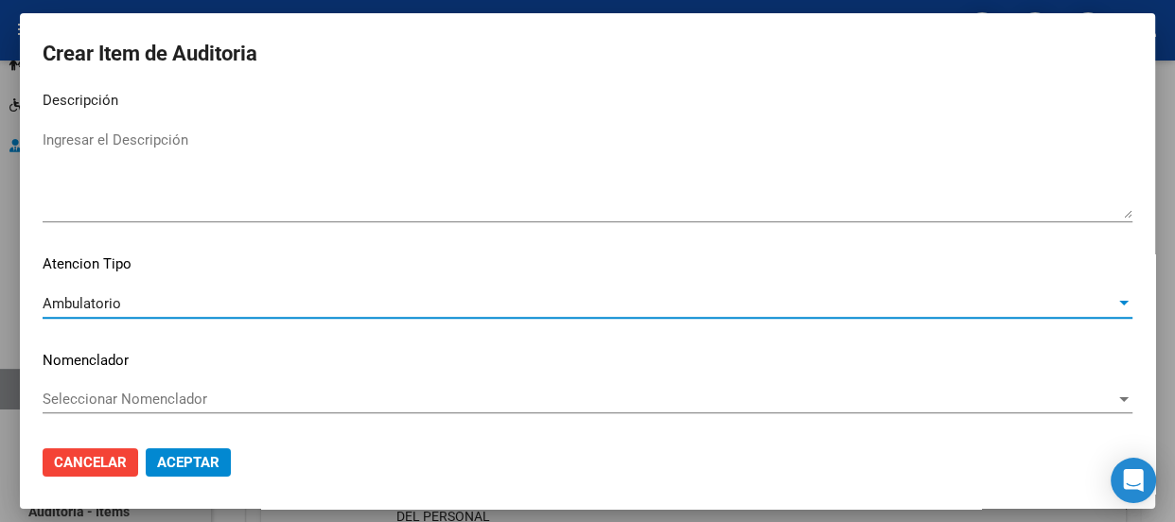
click at [85, 395] on span "Seleccionar Nomenclador" at bounding box center [579, 399] width 1073 height 17
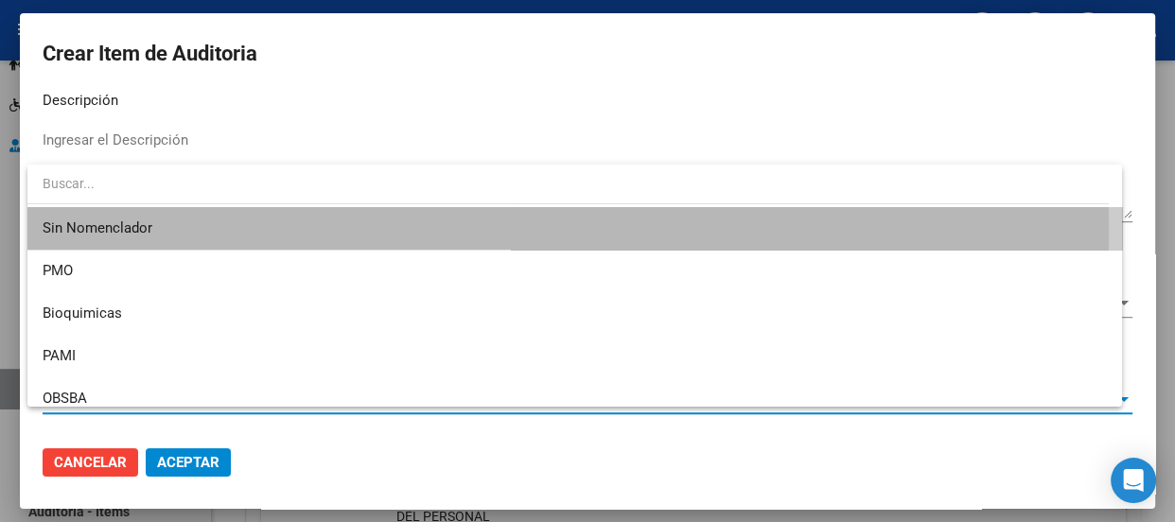
click at [80, 231] on span "Sin Nomenclador" at bounding box center [575, 228] width 1064 height 43
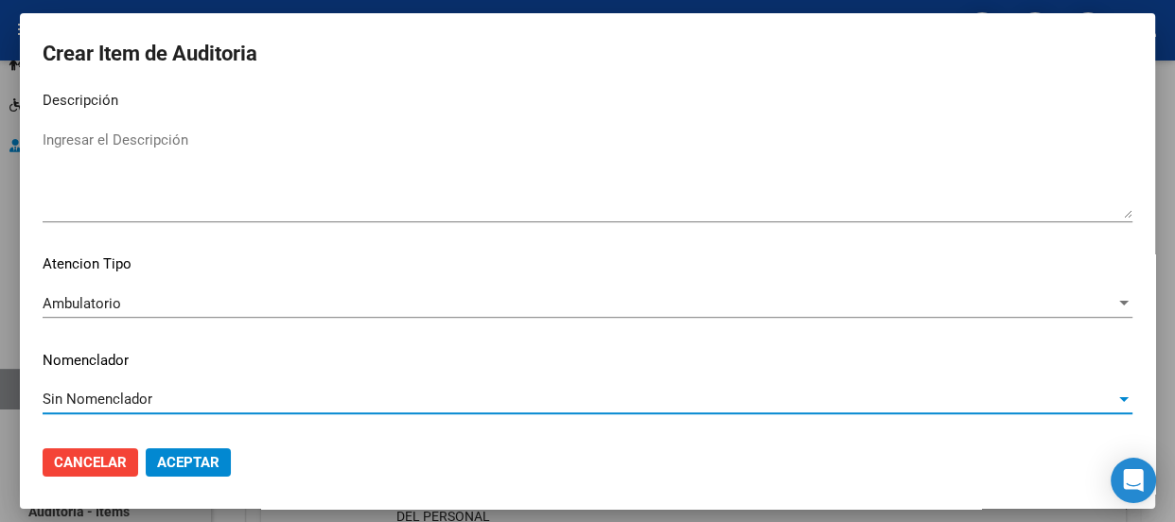
click at [179, 468] on span "Aceptar" at bounding box center [188, 462] width 62 height 17
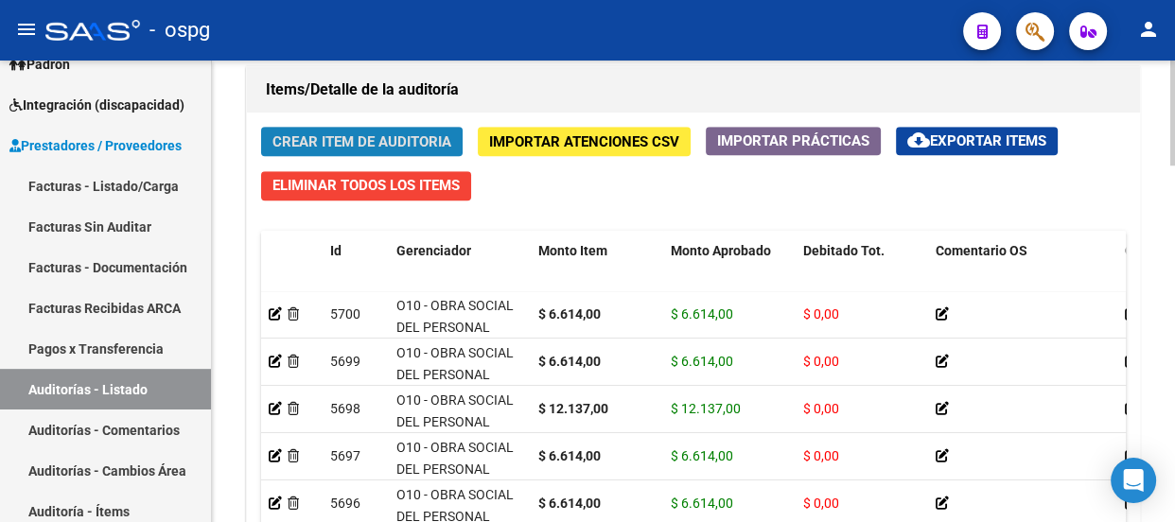
click at [383, 133] on span "Crear Item de Auditoria" at bounding box center [361, 141] width 179 height 17
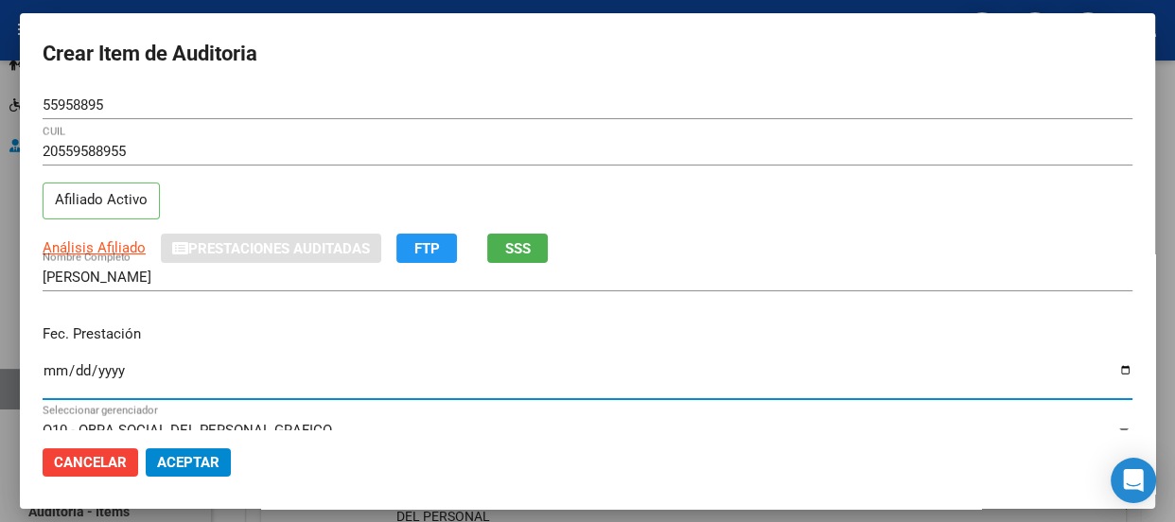
click at [52, 375] on input "Ingresar la fecha" at bounding box center [588, 378] width 1090 height 30
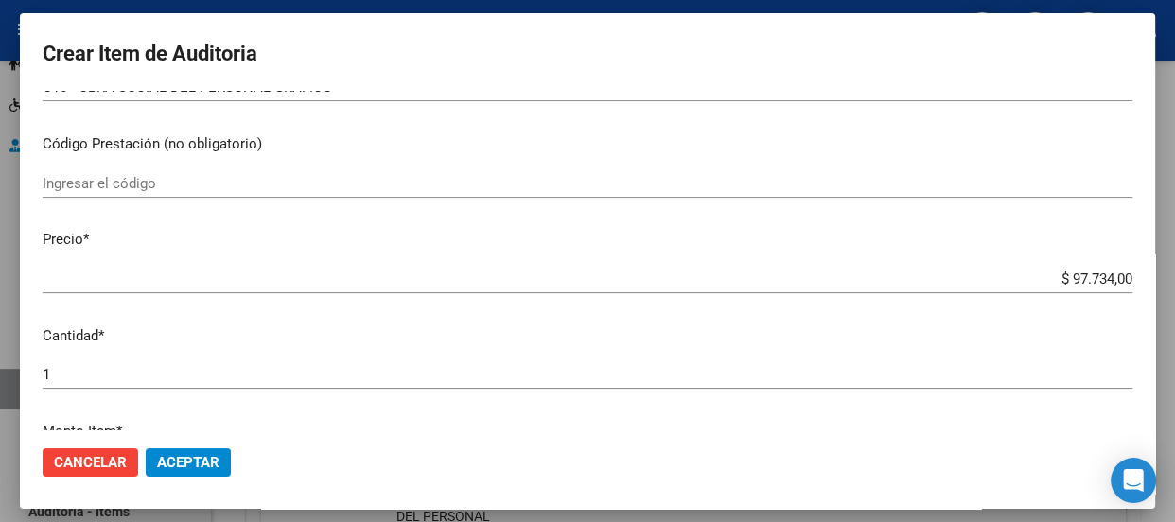
scroll to position [378, 0]
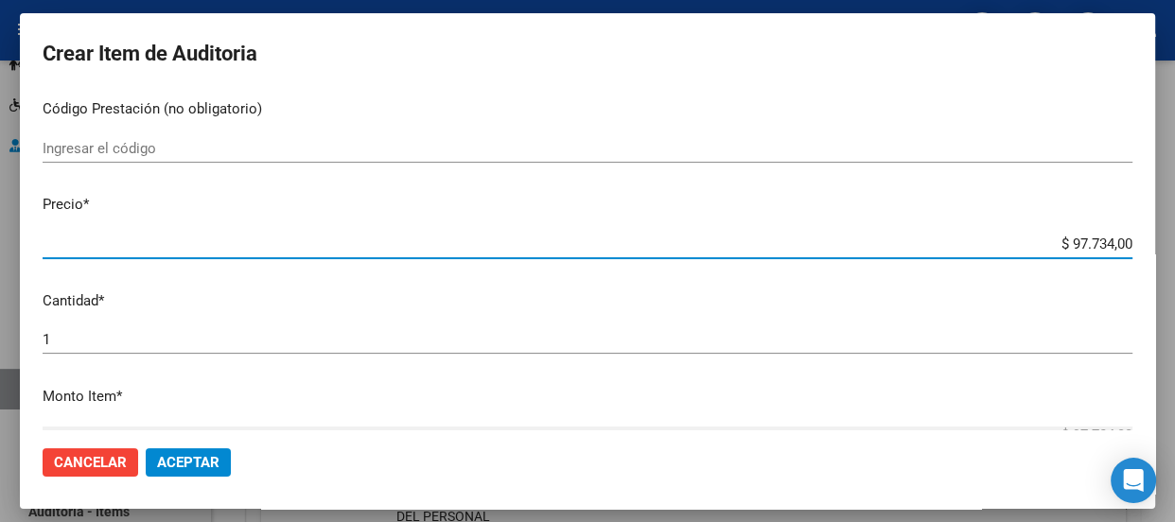
drag, startPoint x: 1037, startPoint y: 242, endPoint x: 1173, endPoint y: 293, distance: 145.5
click at [1173, 293] on div "Crear Item de Auditoria 55958895 Nro Documento 20559588955 CUIL Afiliado Activo…" at bounding box center [587, 261] width 1175 height 522
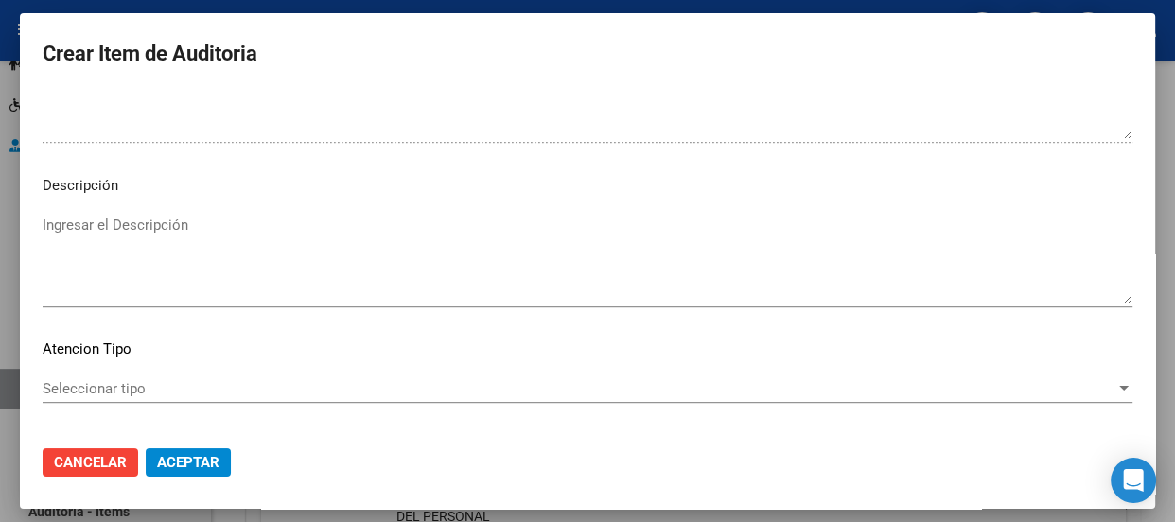
scroll to position [1357, 0]
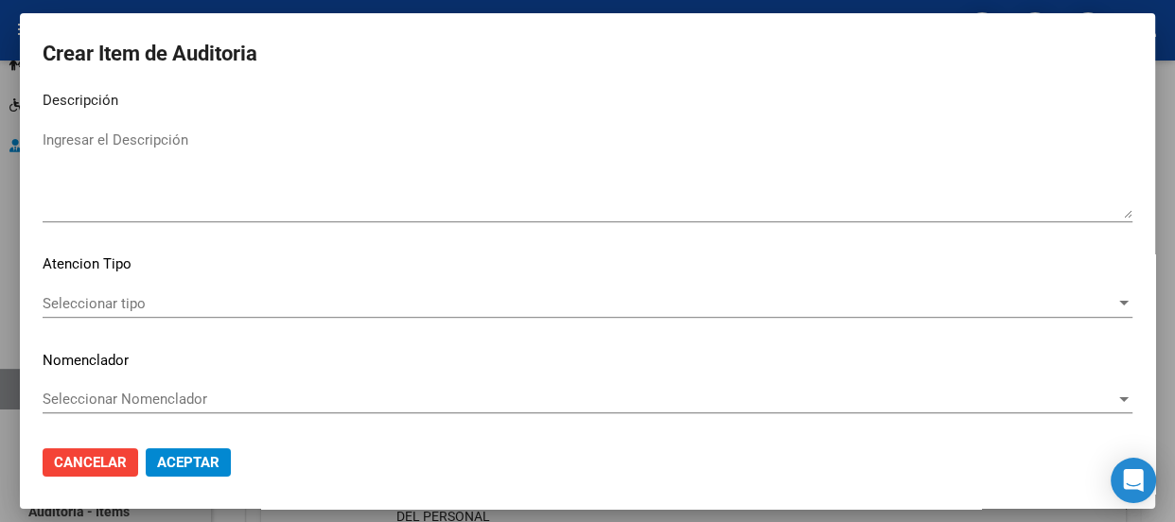
click at [127, 303] on span "Seleccionar tipo" at bounding box center [579, 303] width 1073 height 17
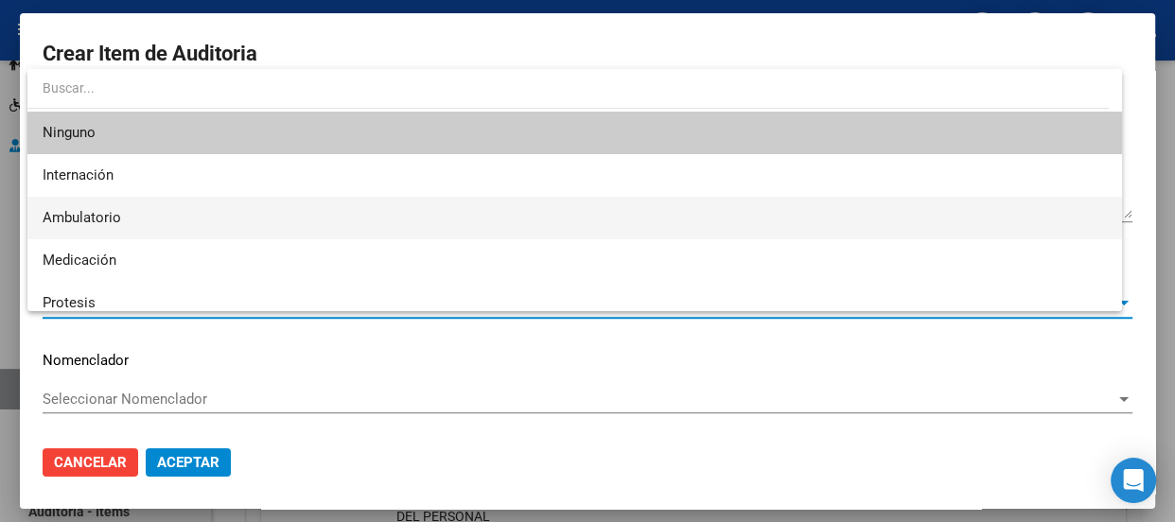
click at [82, 206] on span "Ambulatorio" at bounding box center [575, 218] width 1064 height 43
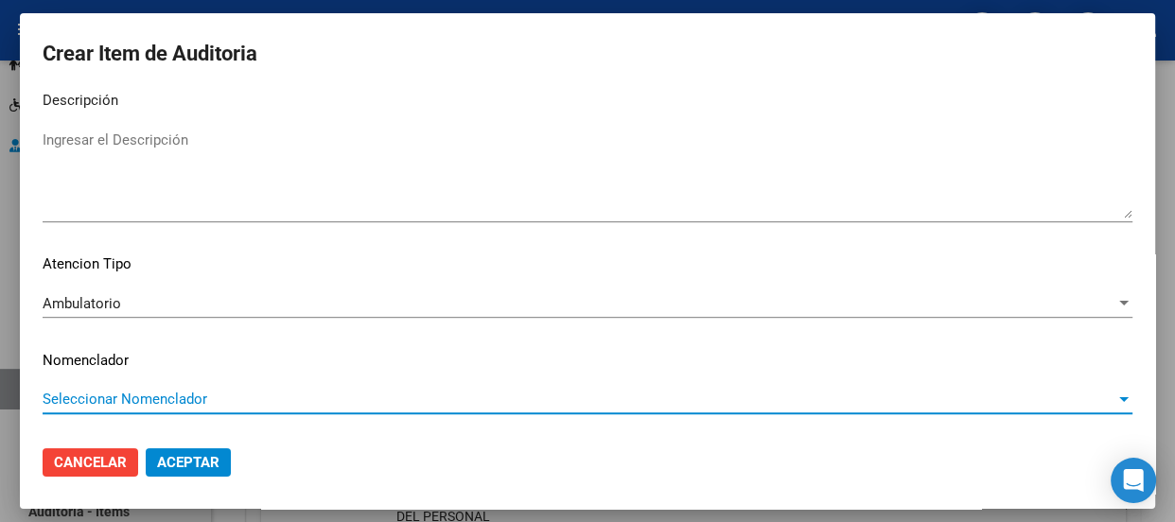
click at [159, 402] on span "Seleccionar Nomenclador" at bounding box center [579, 399] width 1073 height 17
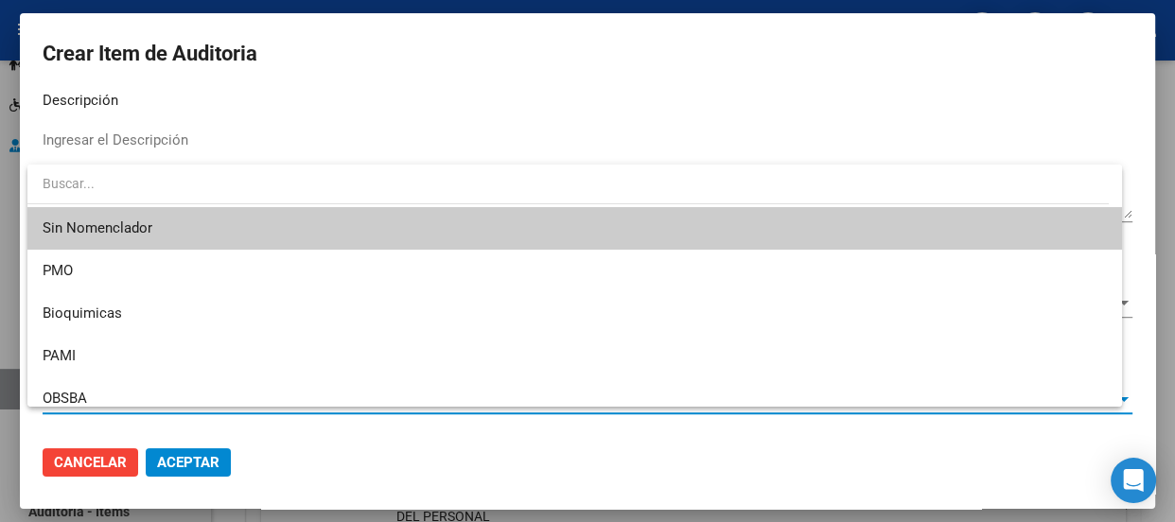
click at [121, 224] on span "Sin Nomenclador" at bounding box center [575, 228] width 1064 height 43
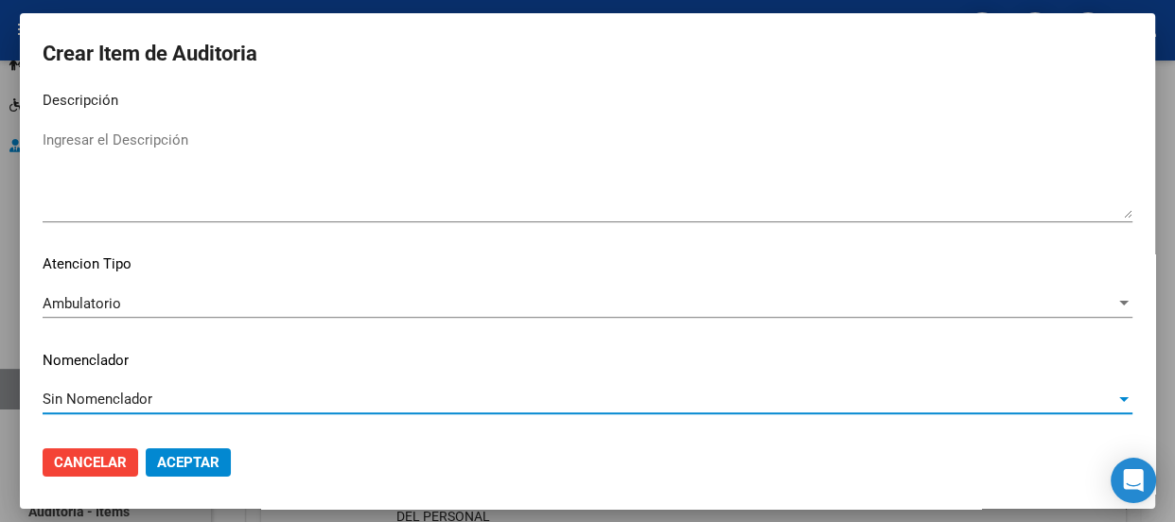
click at [199, 471] on button "Aceptar" at bounding box center [188, 462] width 85 height 28
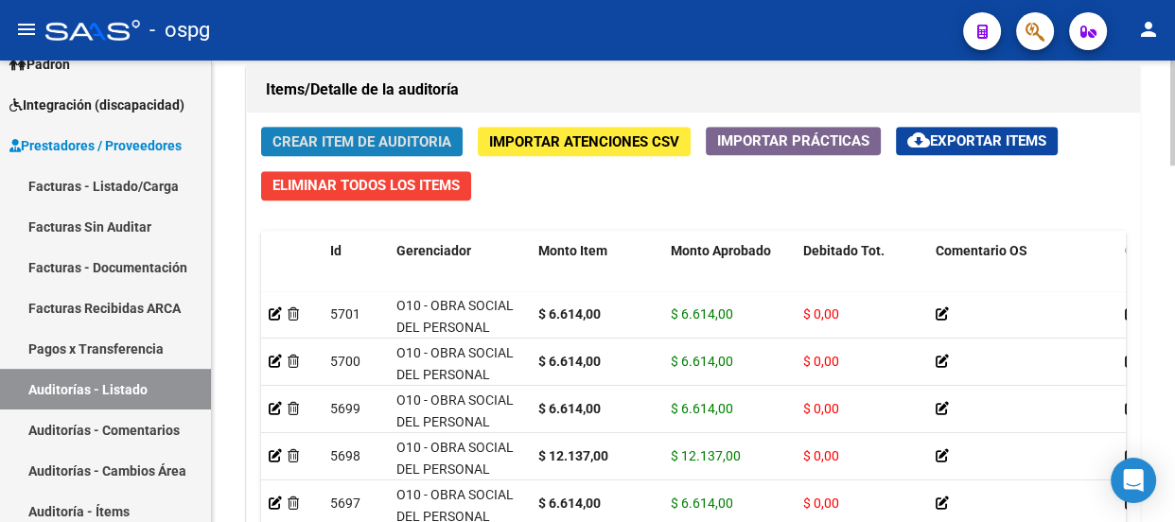
click at [368, 133] on span "Crear Item de Auditoria" at bounding box center [361, 141] width 179 height 17
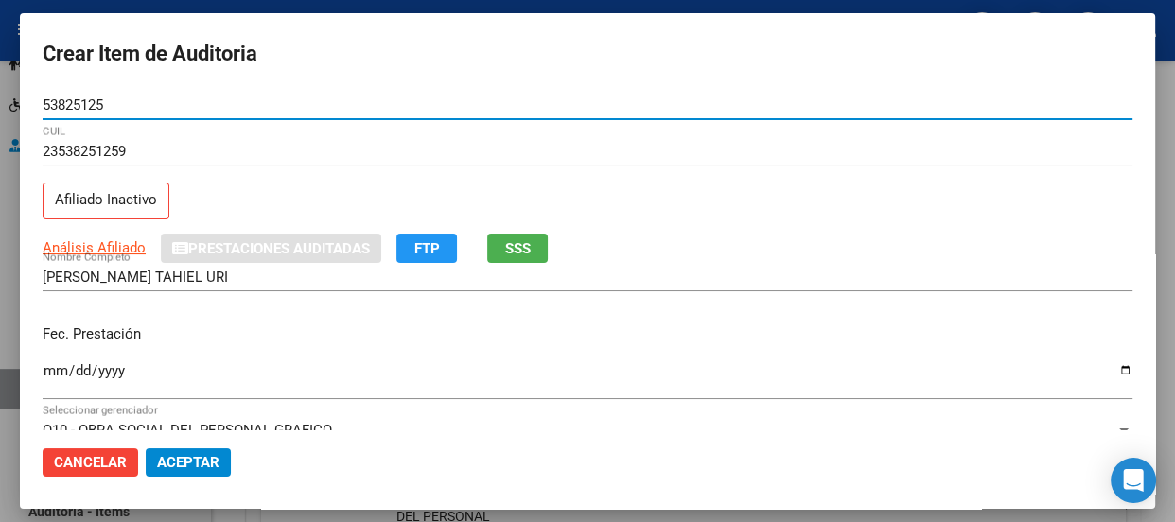
click at [51, 369] on input "Ingresar la fecha" at bounding box center [588, 378] width 1090 height 30
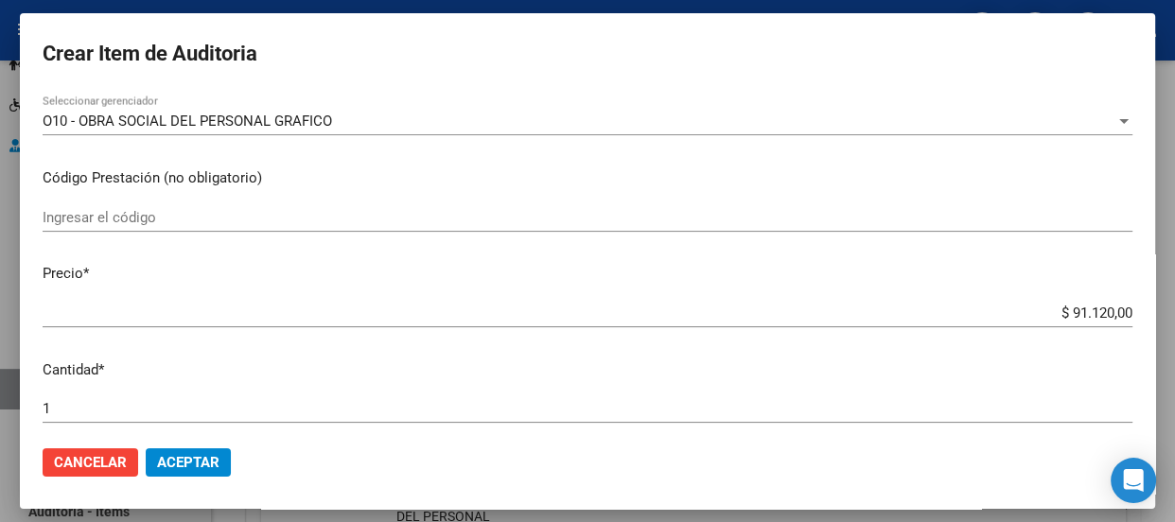
scroll to position [343, 0]
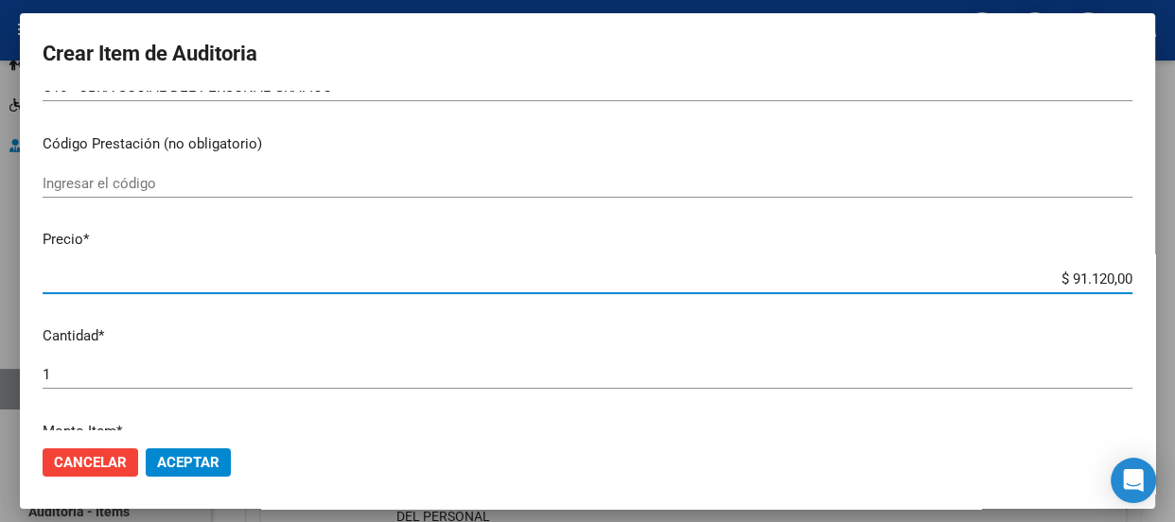
drag, startPoint x: 1035, startPoint y: 272, endPoint x: 1173, endPoint y: 271, distance: 138.1
click at [1173, 269] on div "Crear Item de Auditoria 53825125 Nro Documento 23538251259 CUIL Afiliado Inacti…" at bounding box center [587, 261] width 1175 height 522
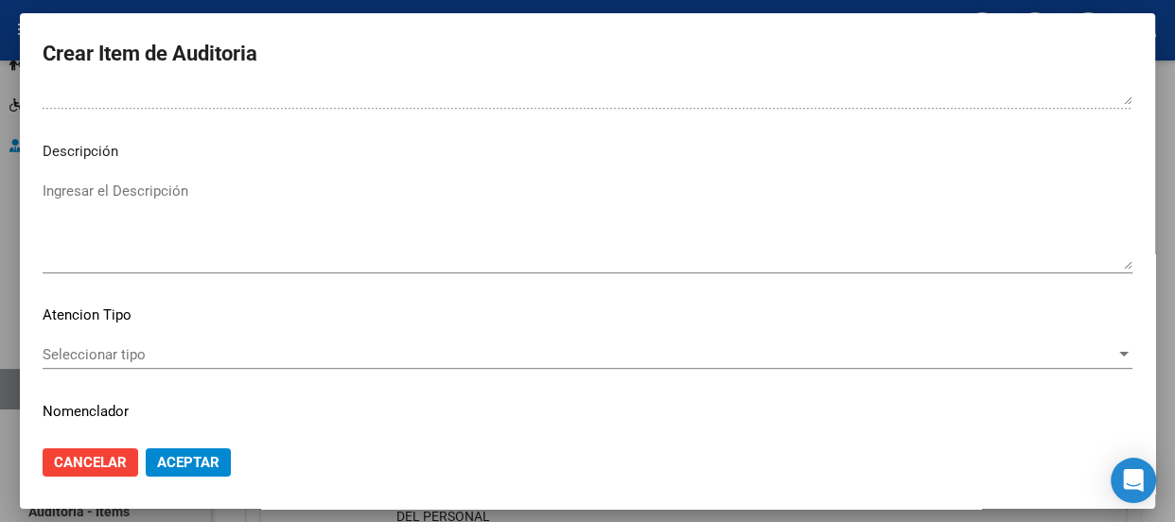
scroll to position [1357, 0]
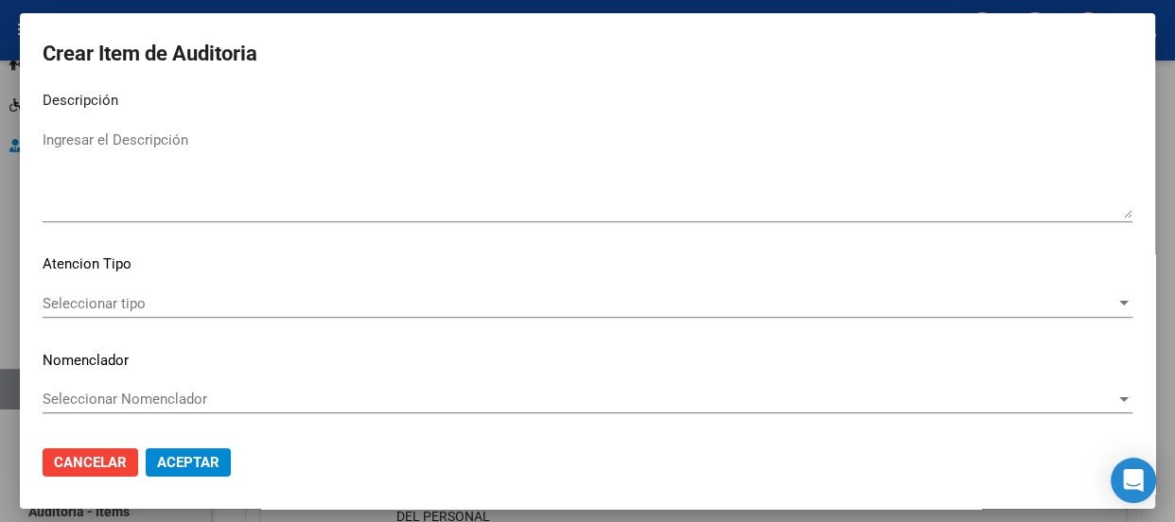
click at [111, 298] on span "Seleccionar tipo" at bounding box center [579, 303] width 1073 height 17
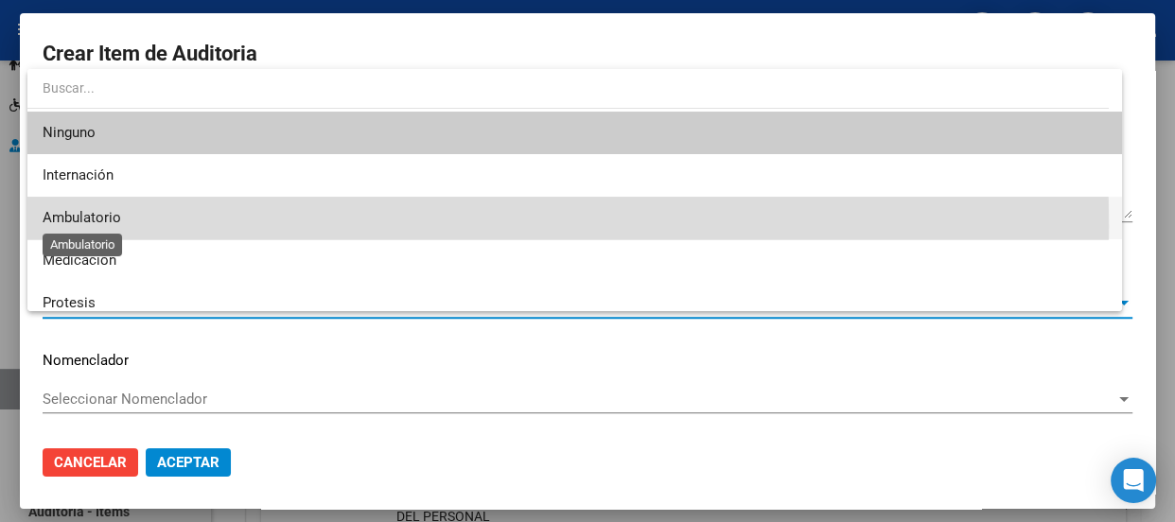
click at [90, 226] on span "Ambulatorio" at bounding box center [82, 217] width 79 height 17
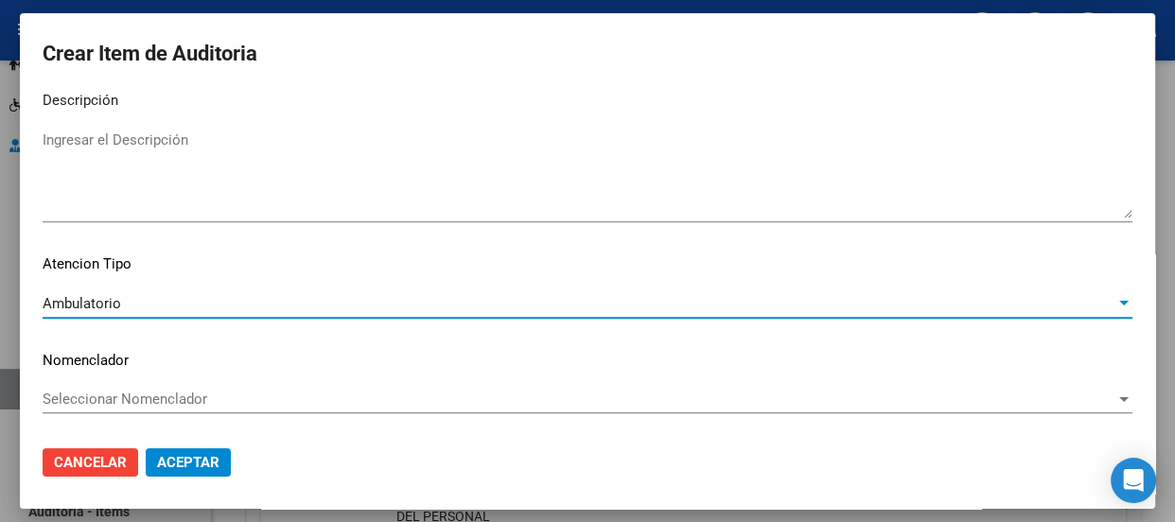
click at [125, 395] on span "Seleccionar Nomenclador" at bounding box center [579, 399] width 1073 height 17
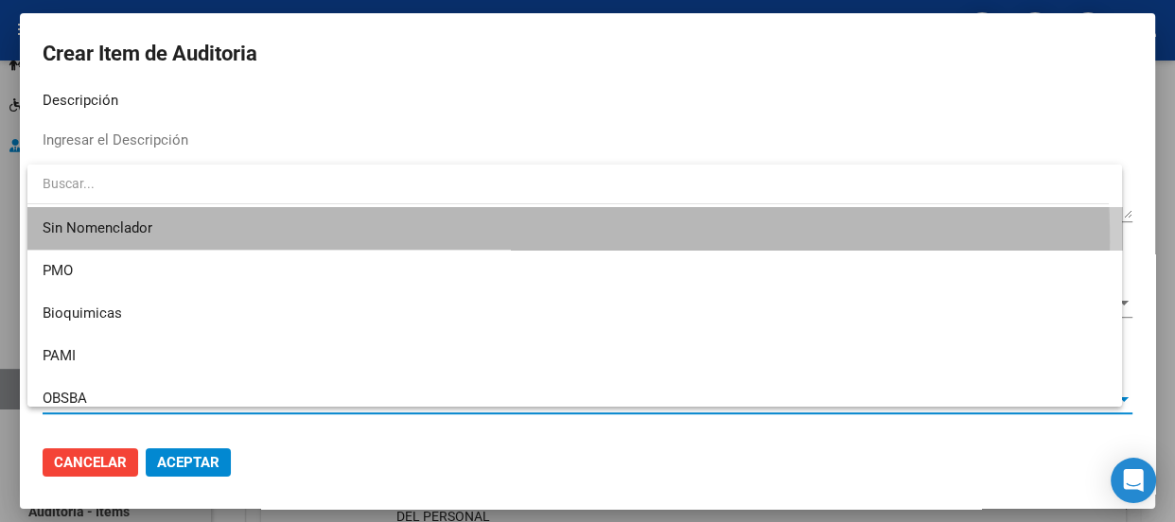
click at [119, 242] on span "Sin Nomenclador" at bounding box center [575, 228] width 1064 height 43
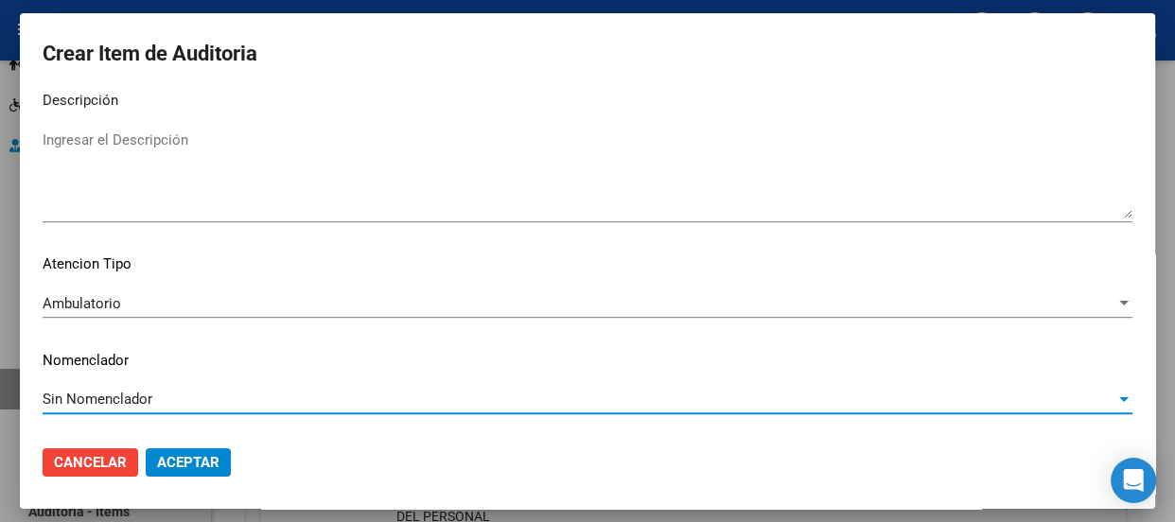
click at [168, 450] on button "Aceptar" at bounding box center [188, 462] width 85 height 28
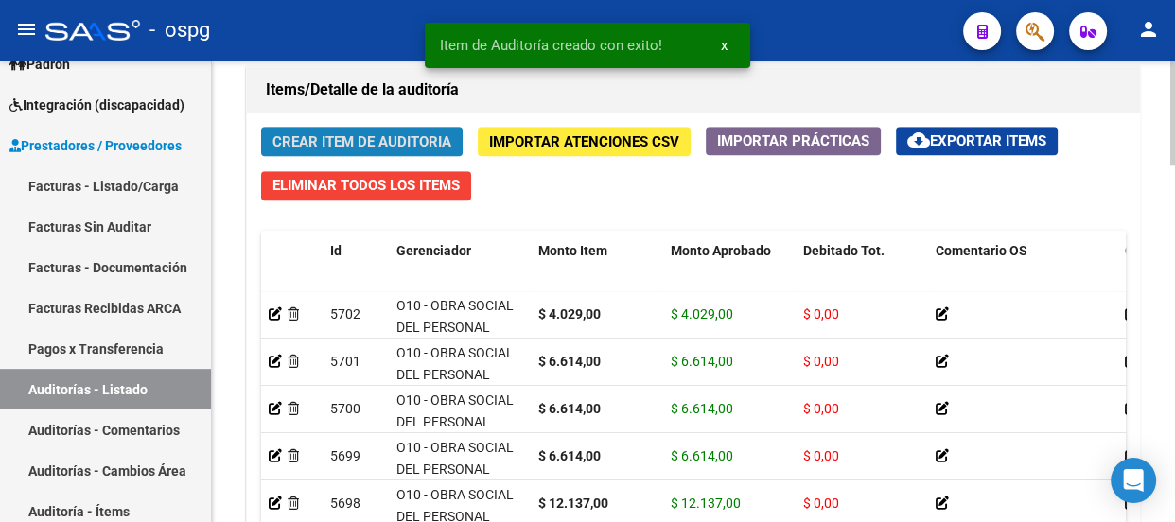
click at [312, 142] on span "Crear Item de Auditoria" at bounding box center [361, 141] width 179 height 17
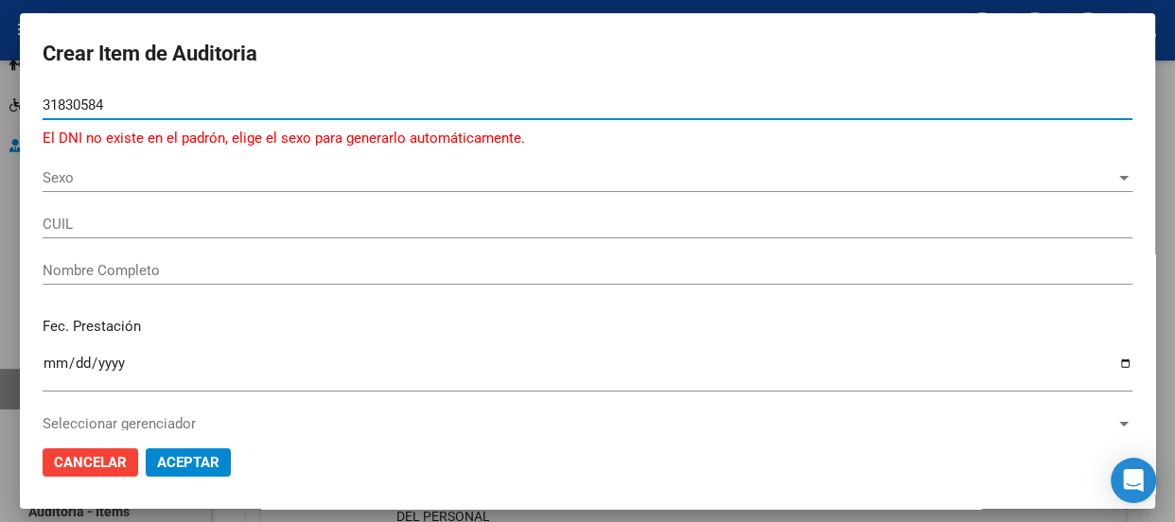
click at [120, 177] on span "Sexo" at bounding box center [579, 177] width 1073 height 17
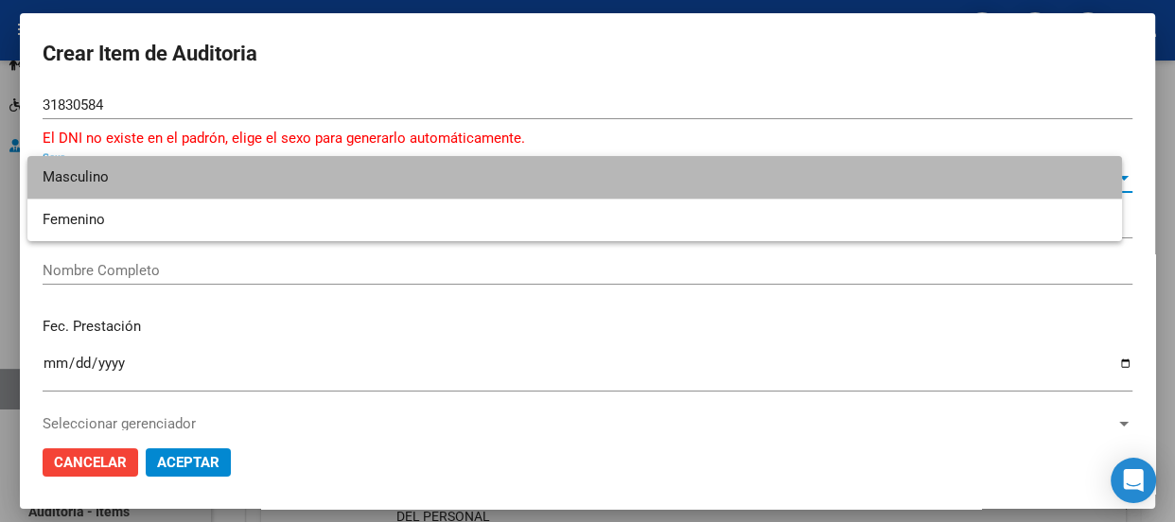
click at [118, 176] on span "Masculino" at bounding box center [575, 177] width 1064 height 43
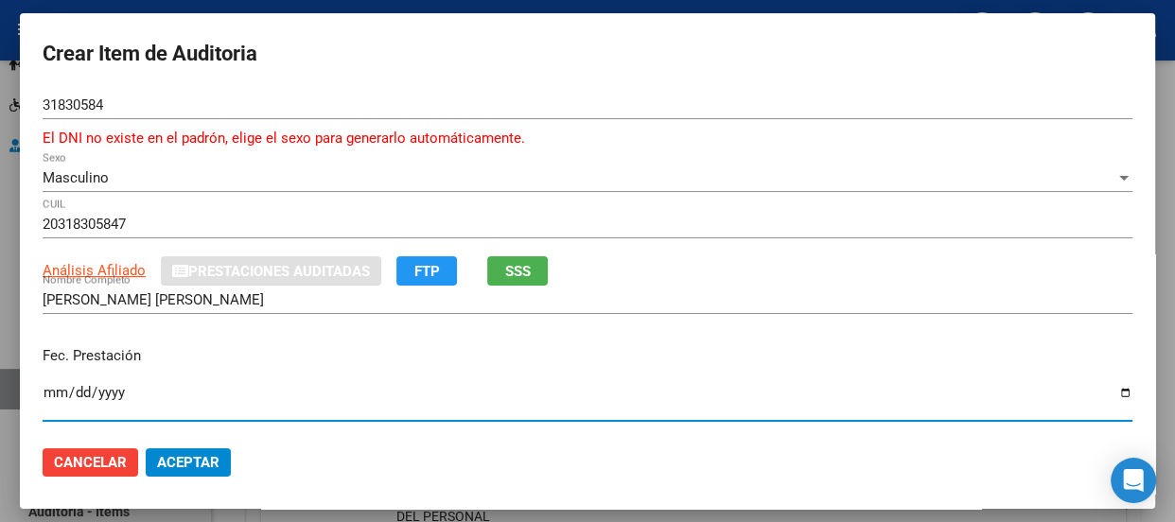
click at [43, 400] on input "Ingresar la fecha" at bounding box center [588, 400] width 1090 height 30
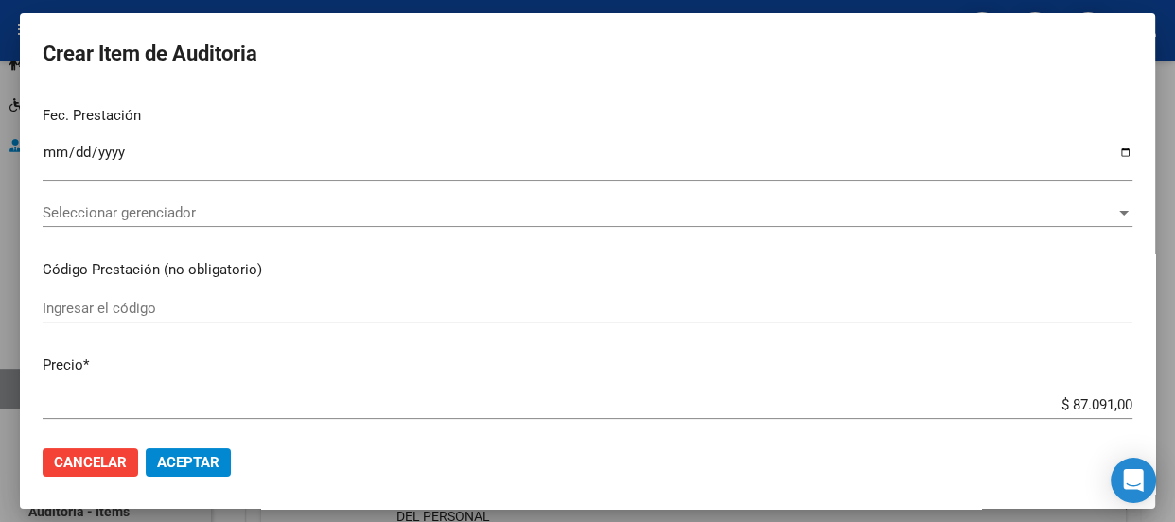
scroll to position [274, 0]
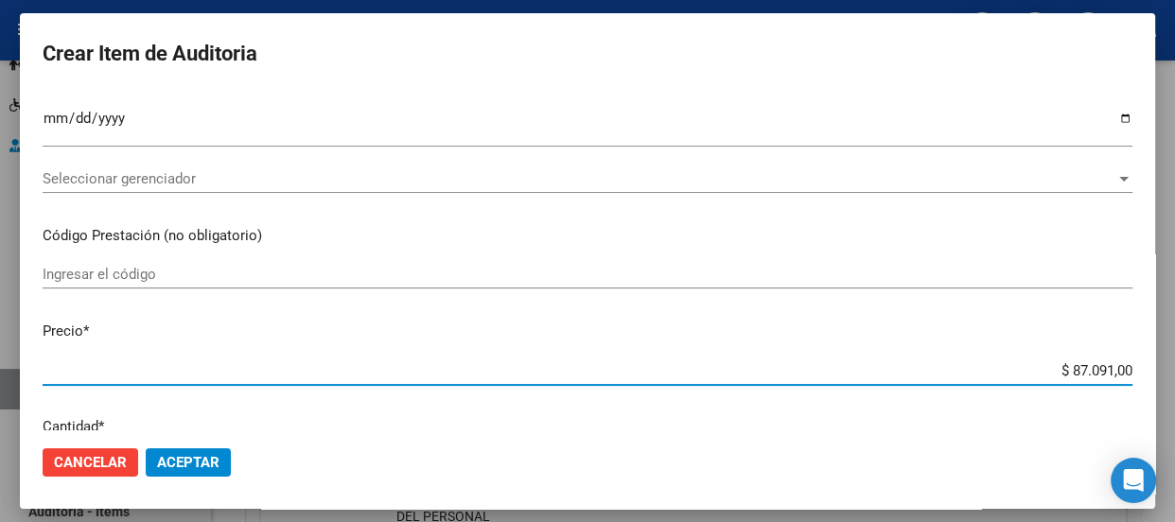
drag, startPoint x: 1033, startPoint y: 370, endPoint x: 1173, endPoint y: 349, distance: 141.5
click at [1173, 349] on div "Crear Item de Auditoria 31830584 Nro Documento El DNI no existe en el padrón, e…" at bounding box center [587, 261] width 1175 height 522
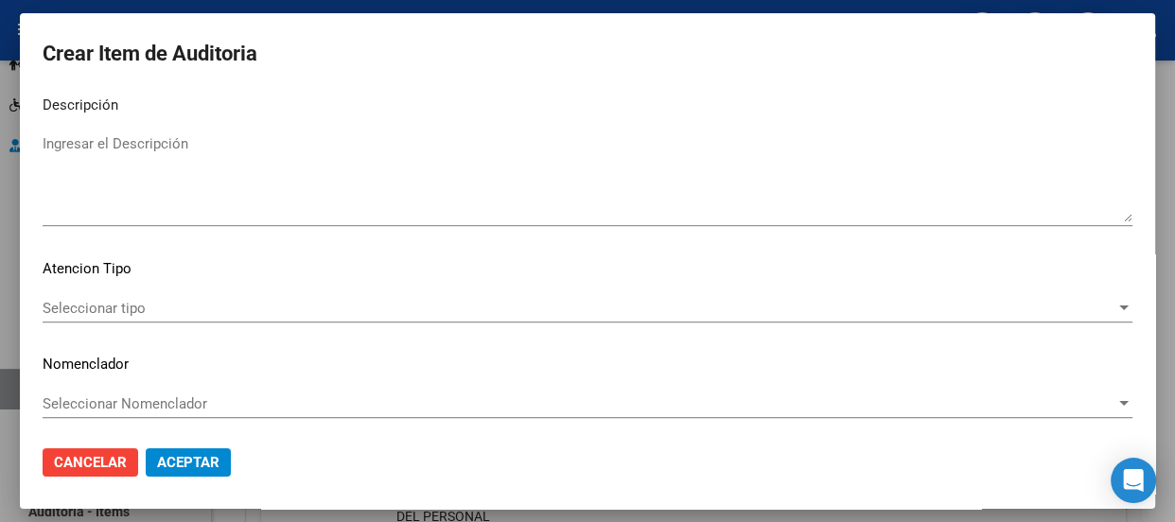
scroll to position [1380, 0]
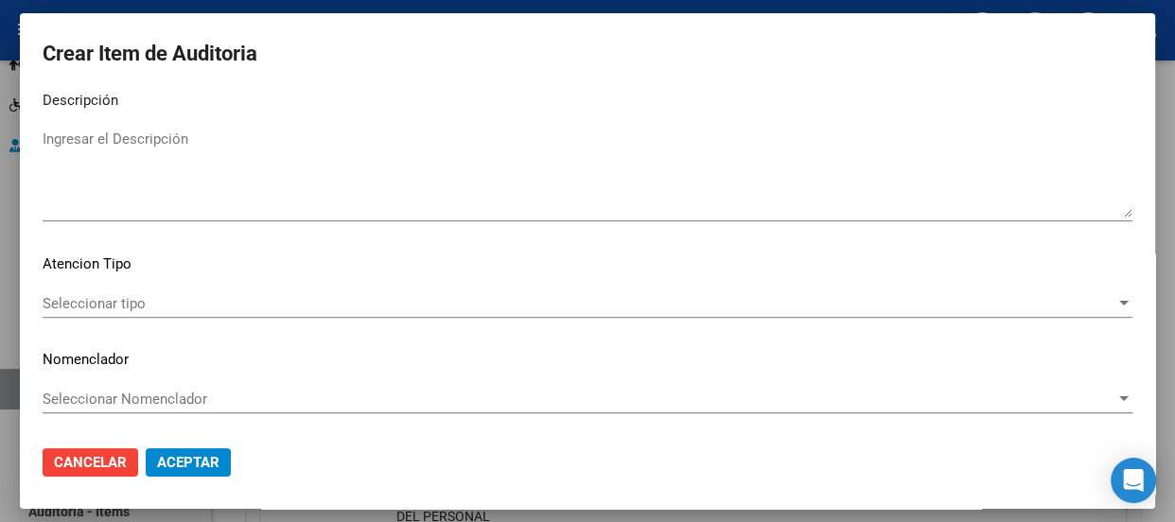
click at [87, 296] on span "Seleccionar tipo" at bounding box center [579, 303] width 1073 height 17
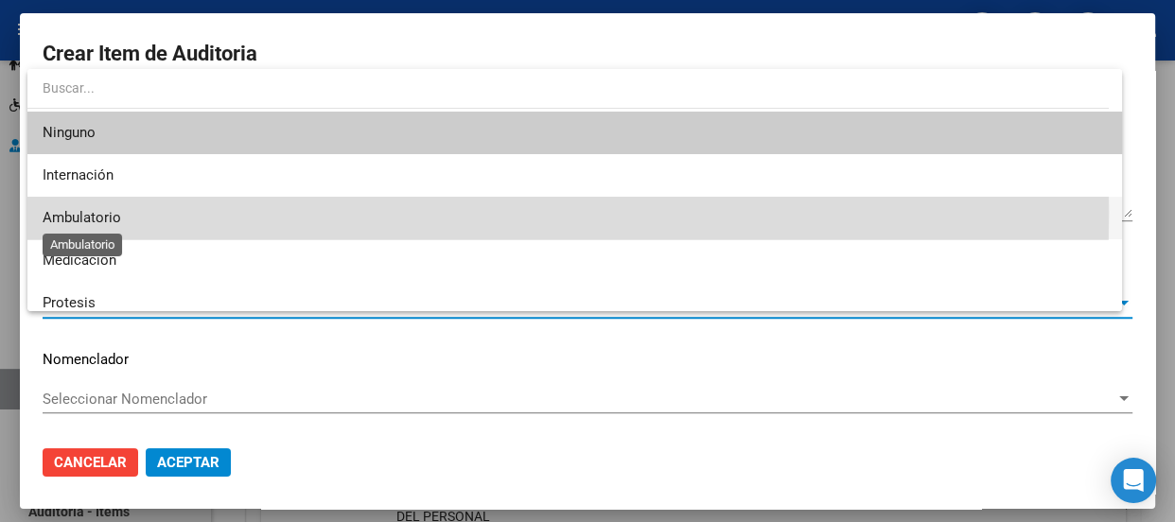
click at [93, 212] on span "Ambulatorio" at bounding box center [82, 217] width 79 height 17
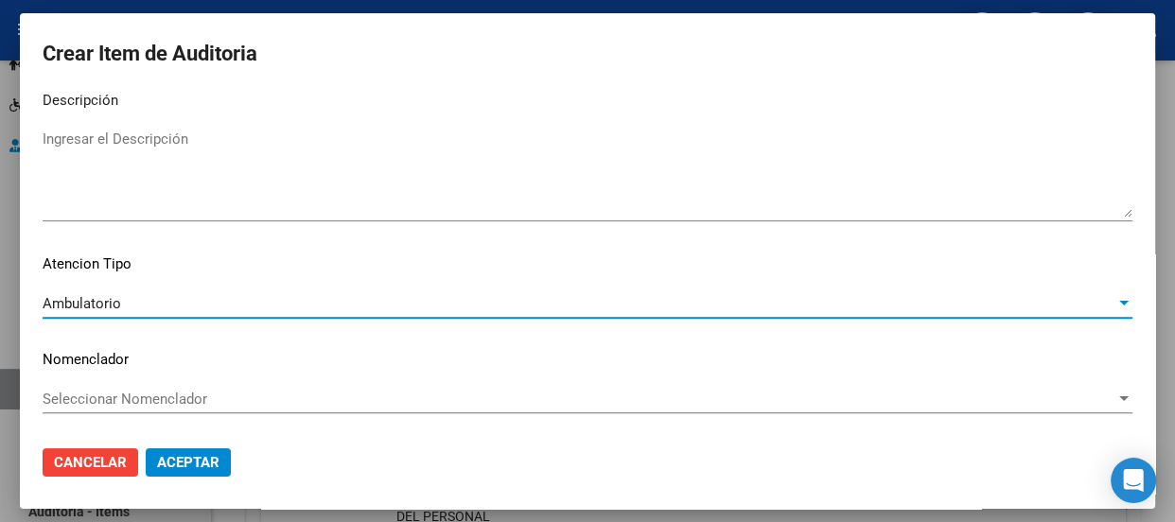
click at [97, 388] on div "Seleccionar Nomenclador Seleccionar Nomenclador" at bounding box center [588, 399] width 1090 height 28
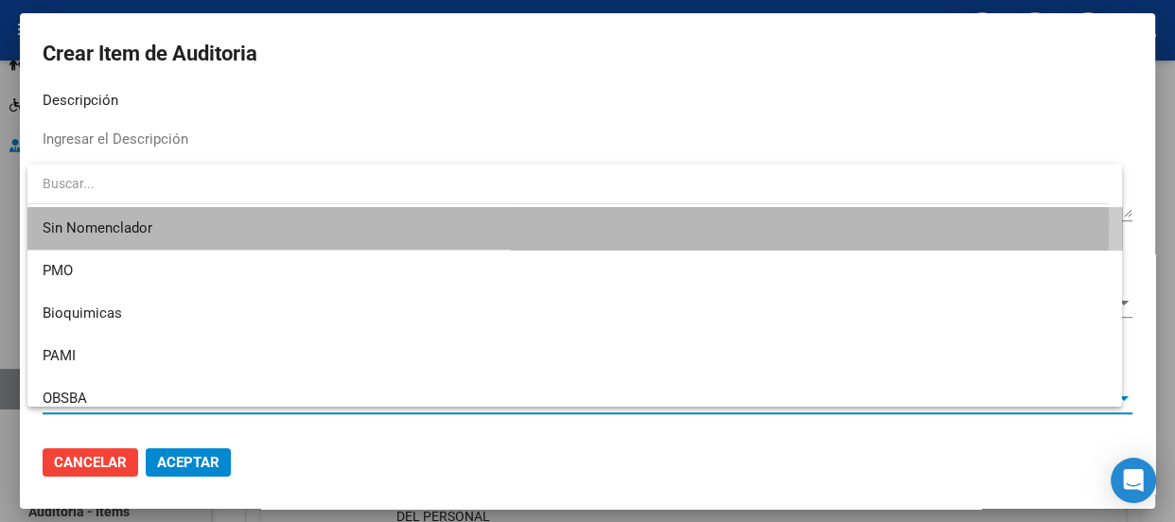
click at [87, 222] on span "Sin Nomenclador" at bounding box center [575, 228] width 1064 height 43
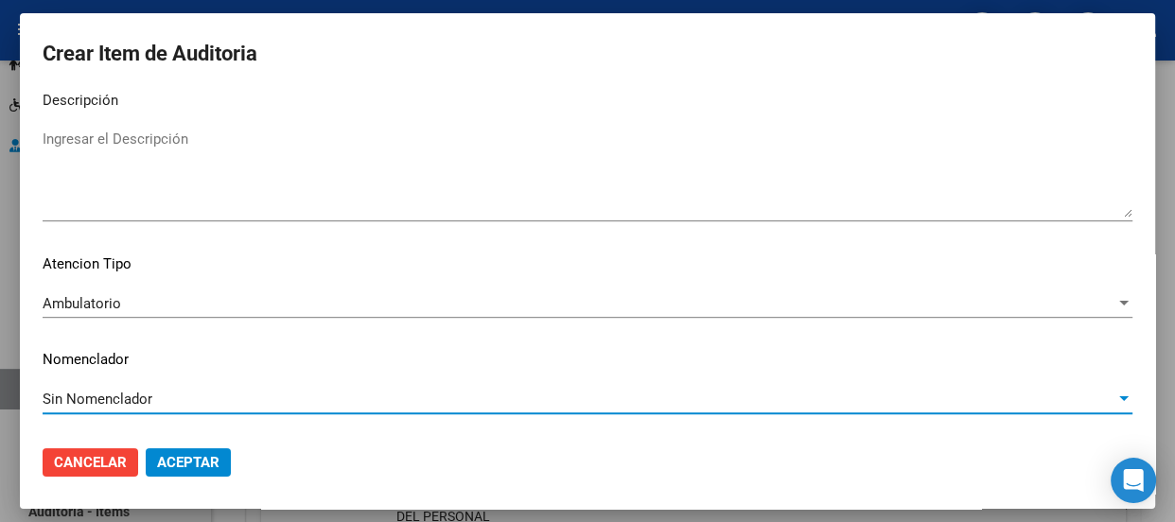
click at [157, 458] on span "Aceptar" at bounding box center [188, 462] width 62 height 17
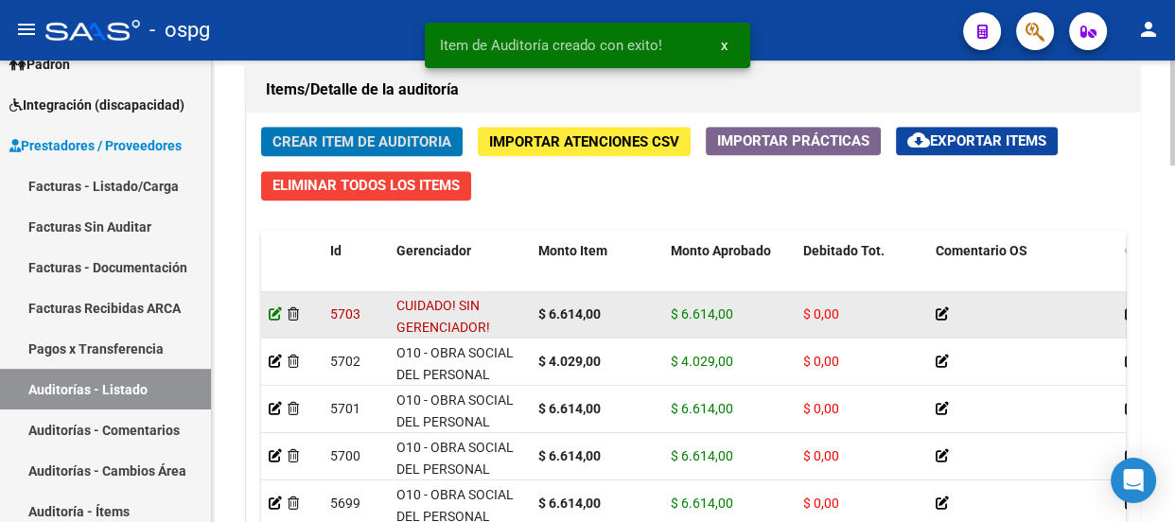
click at [277, 318] on icon at bounding box center [275, 313] width 13 height 13
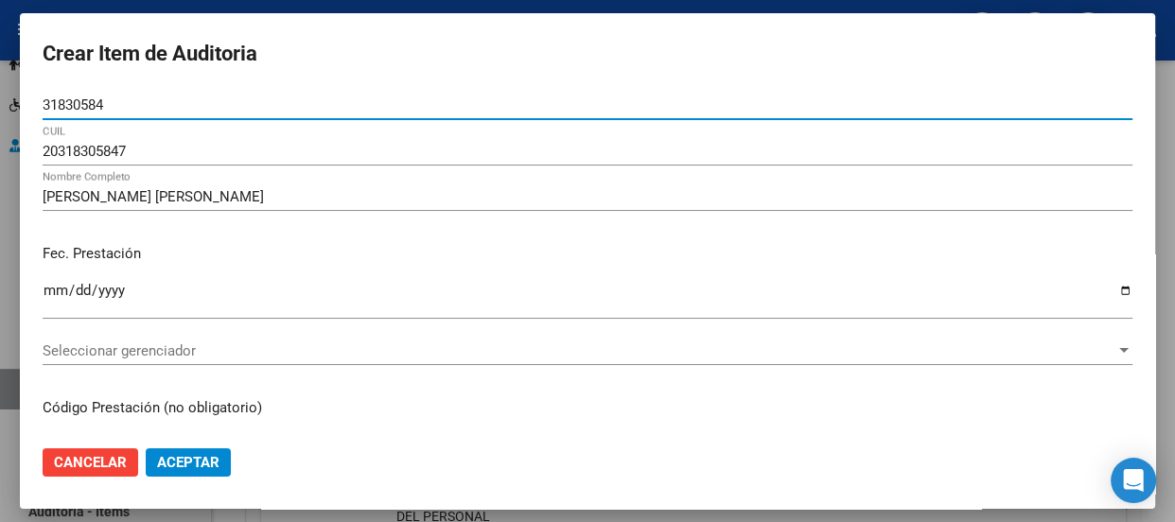
click at [276, 358] on span "Seleccionar gerenciador" at bounding box center [579, 350] width 1073 height 17
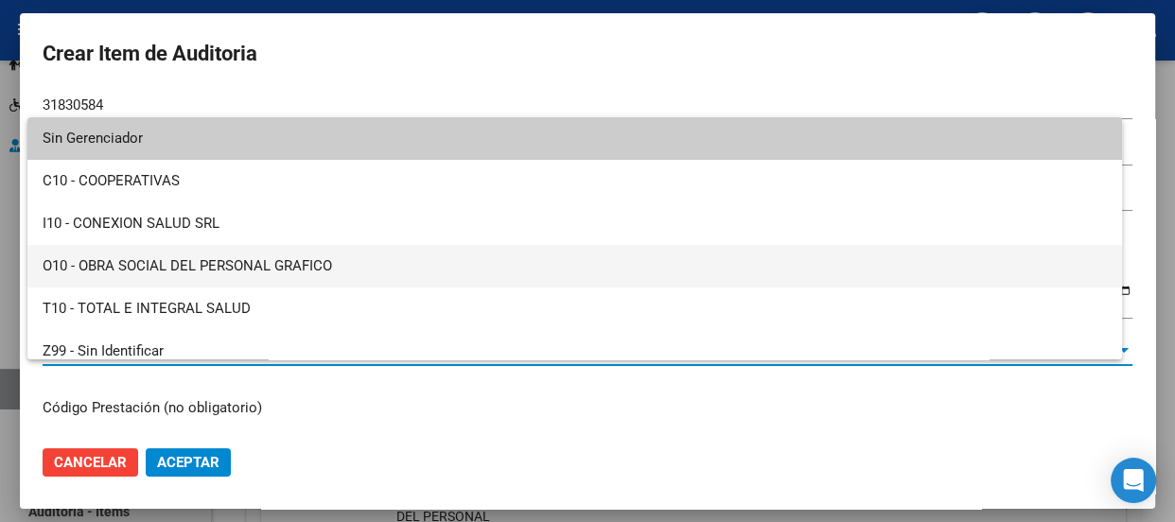
click at [459, 264] on span "O10 - OBRA SOCIAL DEL PERSONAL GRAFICO" at bounding box center [575, 266] width 1064 height 43
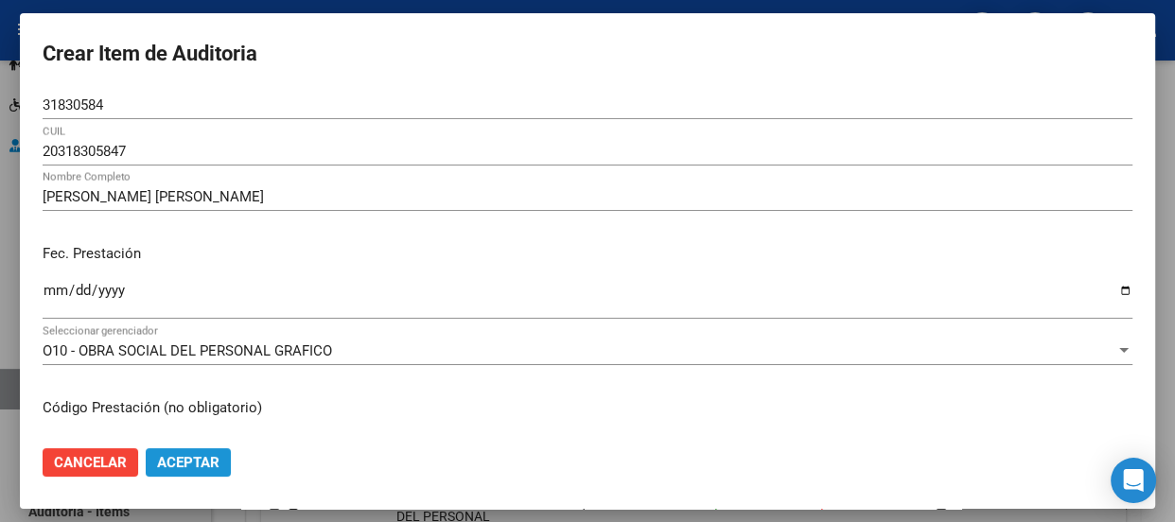
click at [206, 472] on button "Aceptar" at bounding box center [188, 462] width 85 height 28
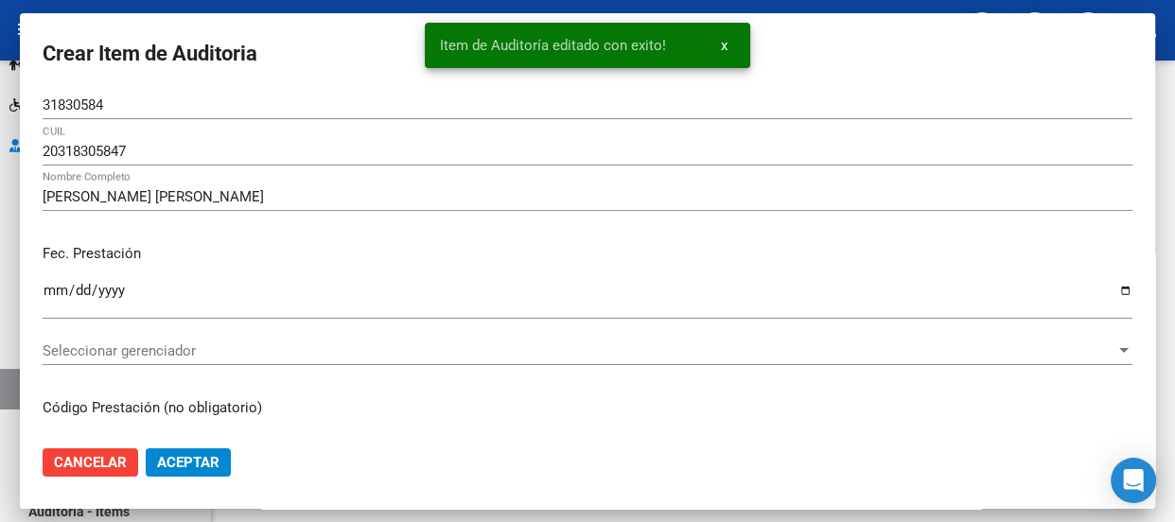
scroll to position [0, 0]
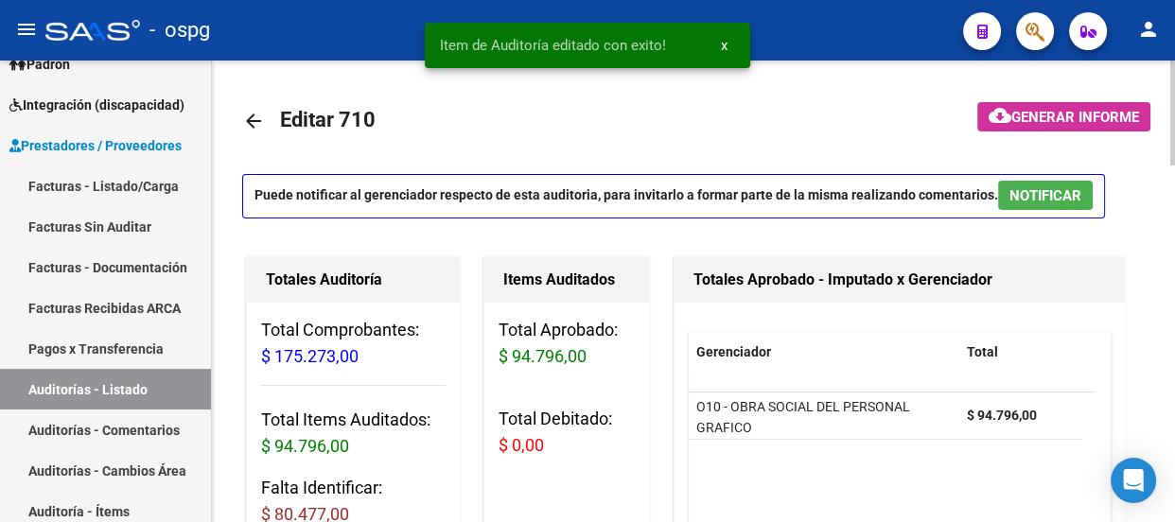
click at [1173, 116] on div at bounding box center [1172, 113] width 5 height 105
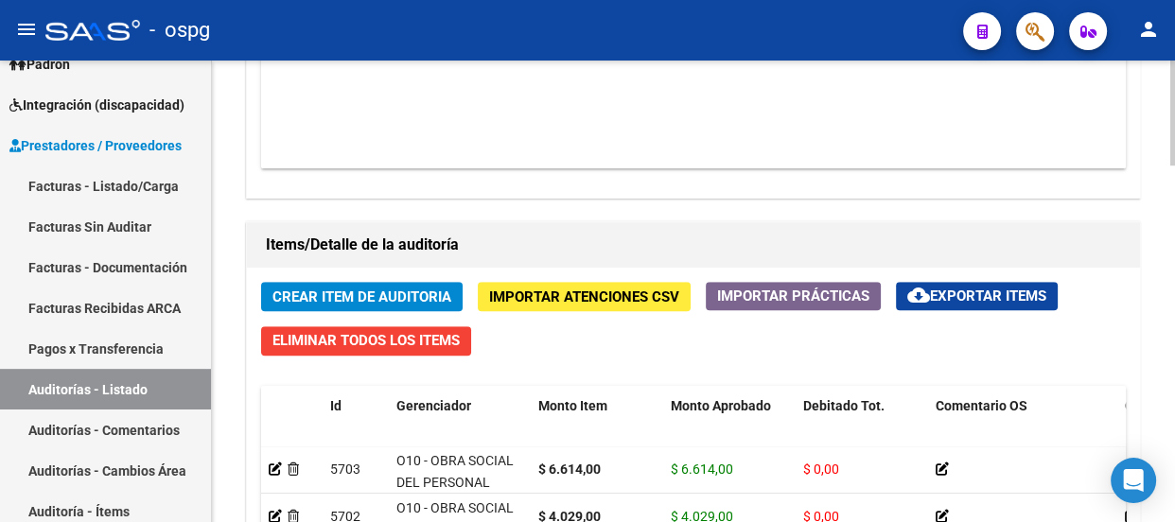
scroll to position [1240, 0]
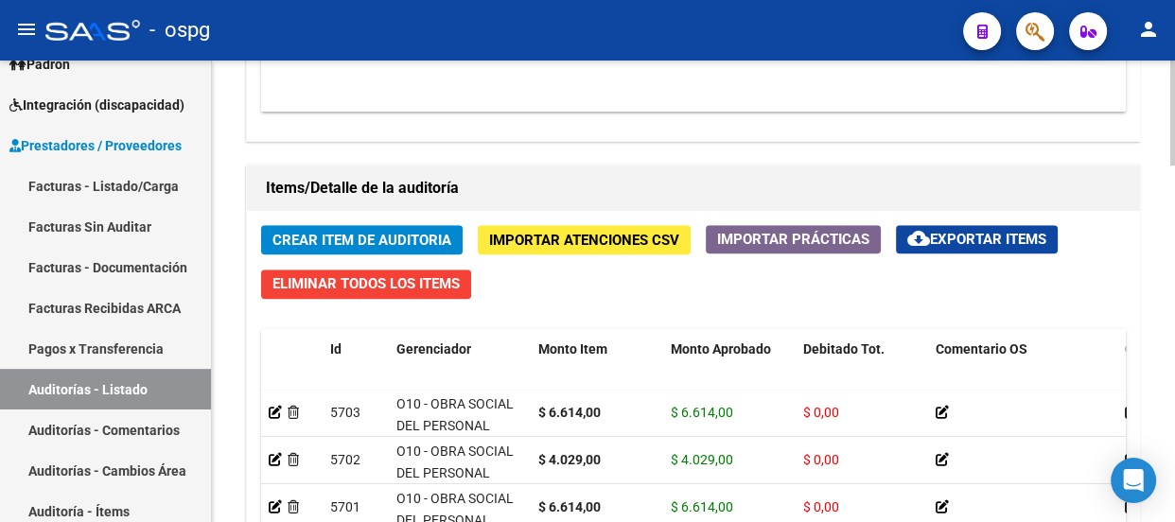
click at [370, 243] on span "Crear Item de Auditoria" at bounding box center [361, 240] width 179 height 17
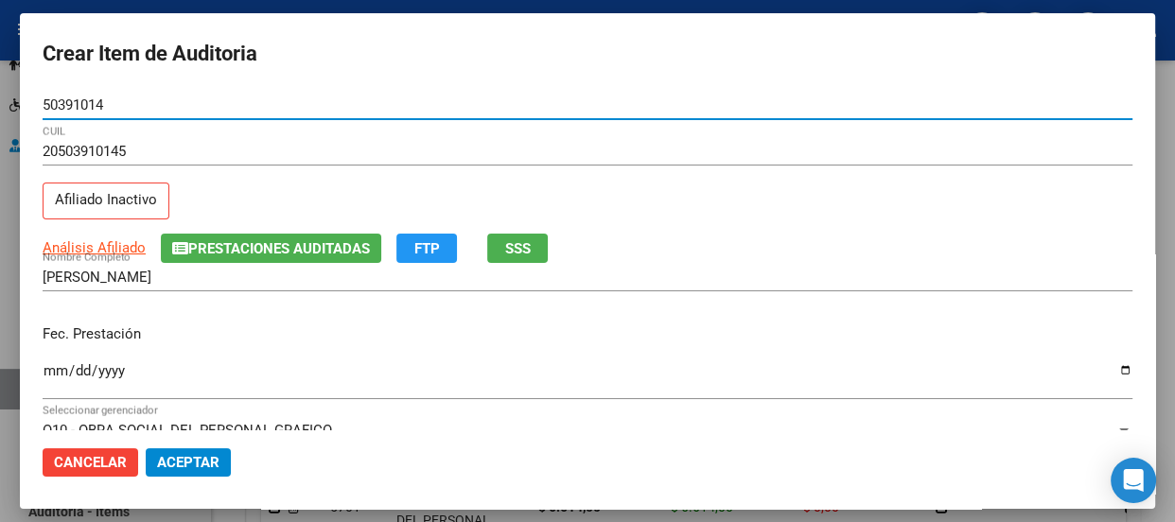
click at [52, 397] on div "Ingresar la fecha" at bounding box center [588, 378] width 1090 height 41
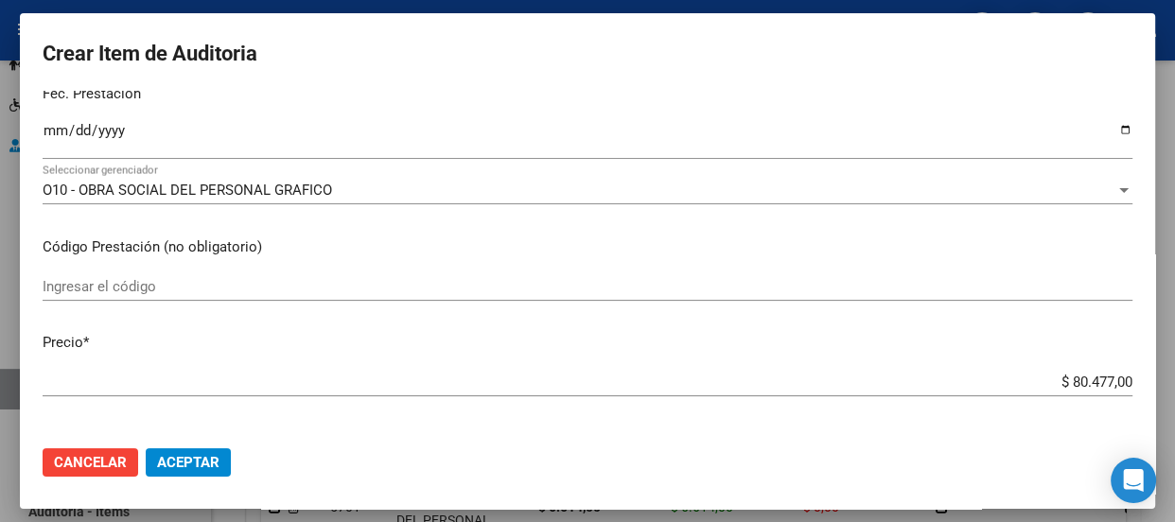
scroll to position [343, 0]
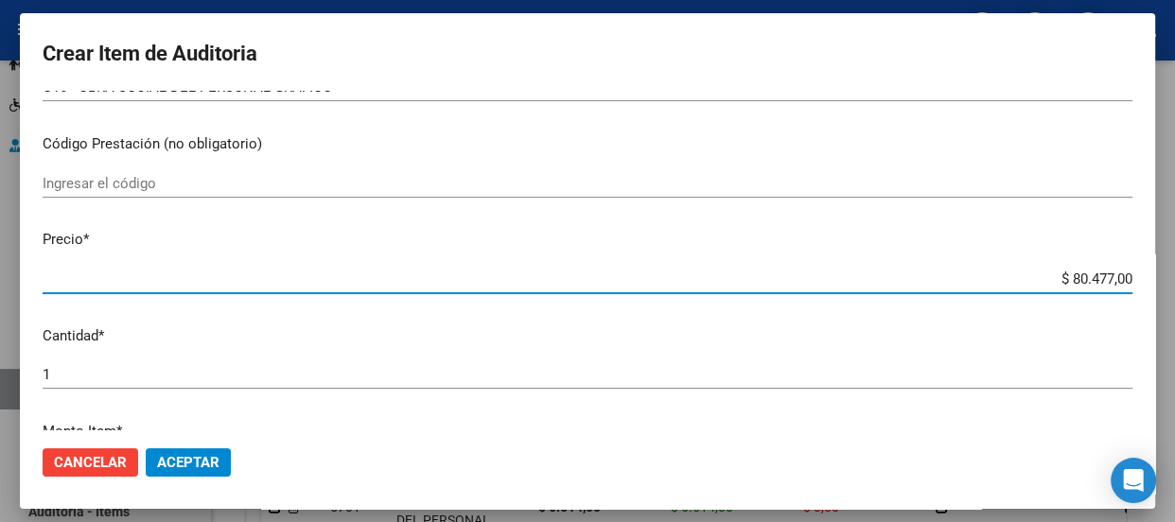
drag, startPoint x: 1037, startPoint y: 279, endPoint x: 1173, endPoint y: 265, distance: 136.9
click at [1173, 265] on div "Crear Item de Auditoria 50391014 Nro Documento 20503910145 CUIL Afiliado Inacti…" at bounding box center [587, 261] width 1175 height 522
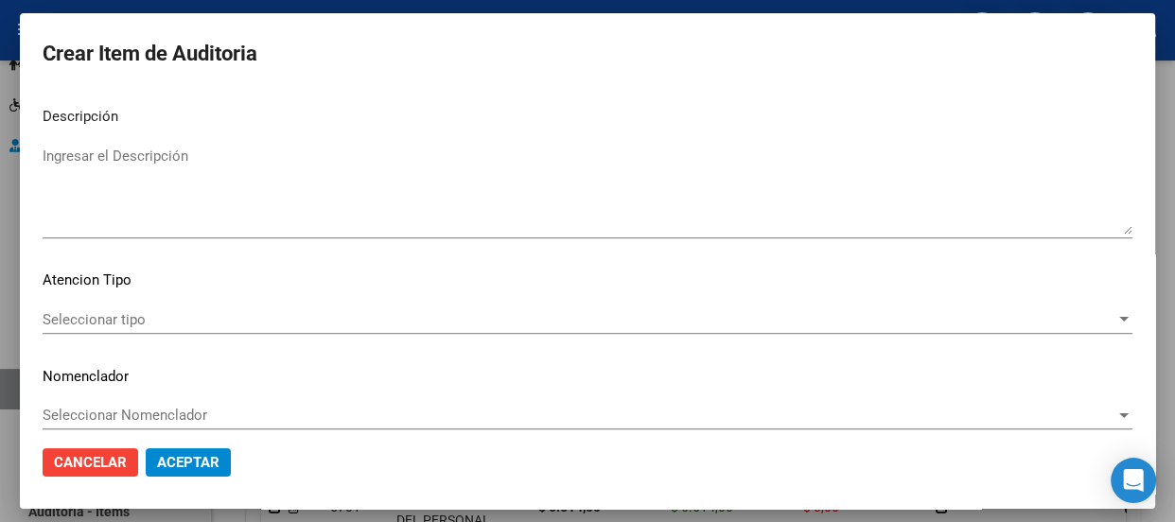
scroll to position [1357, 0]
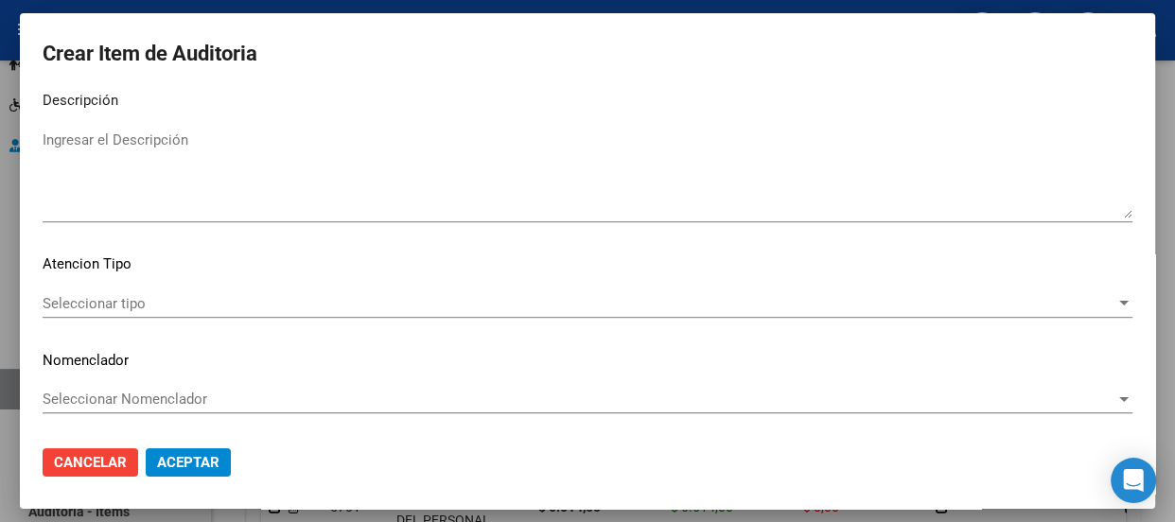
click at [97, 311] on div "Seleccionar tipo Seleccionar tipo" at bounding box center [588, 303] width 1090 height 28
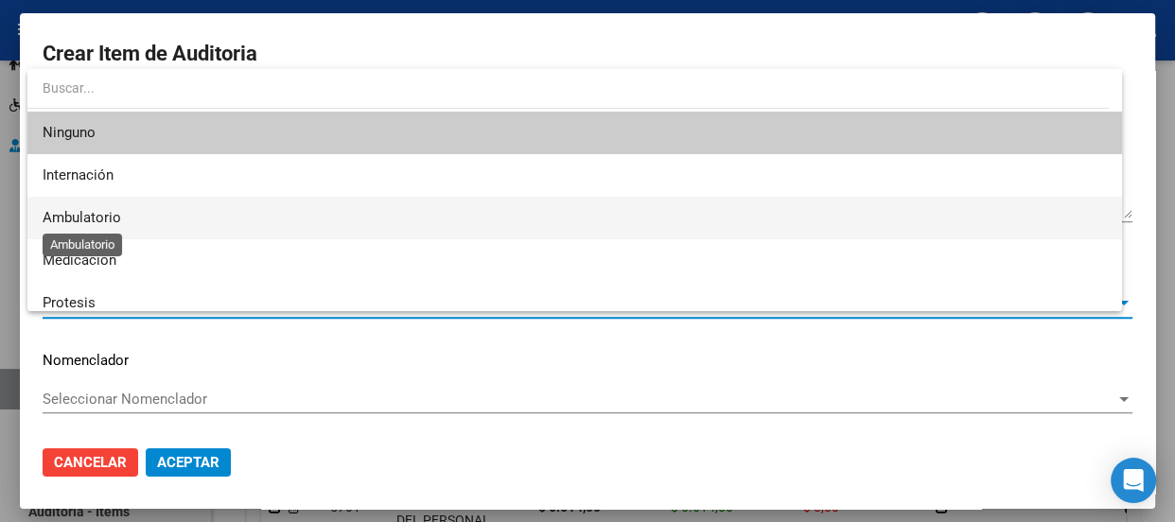
click at [85, 224] on span "Ambulatorio" at bounding box center [82, 217] width 79 height 17
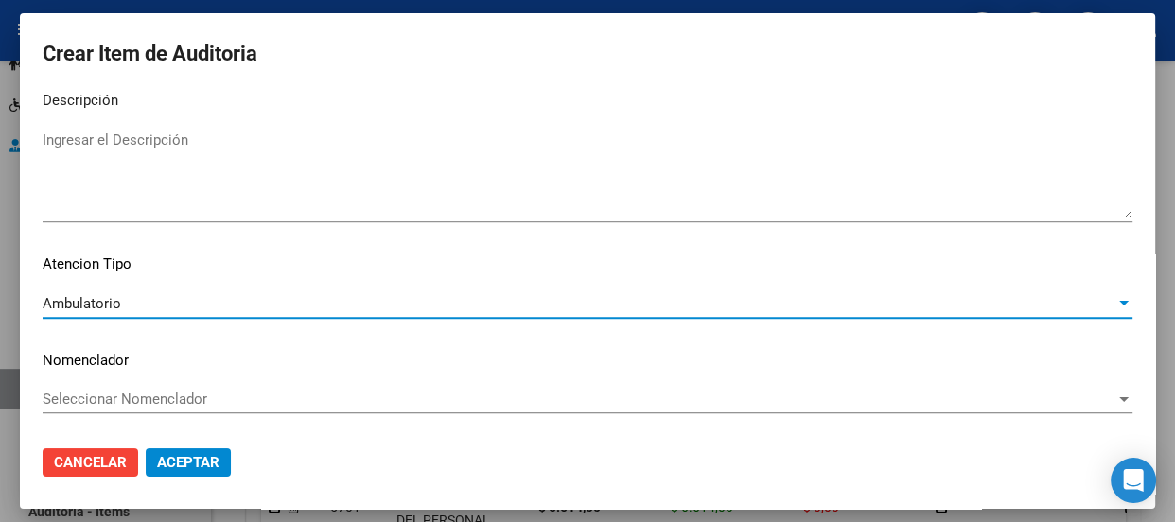
click at [85, 388] on div "Seleccionar Nomenclador Seleccionar Nomenclador" at bounding box center [588, 399] width 1090 height 28
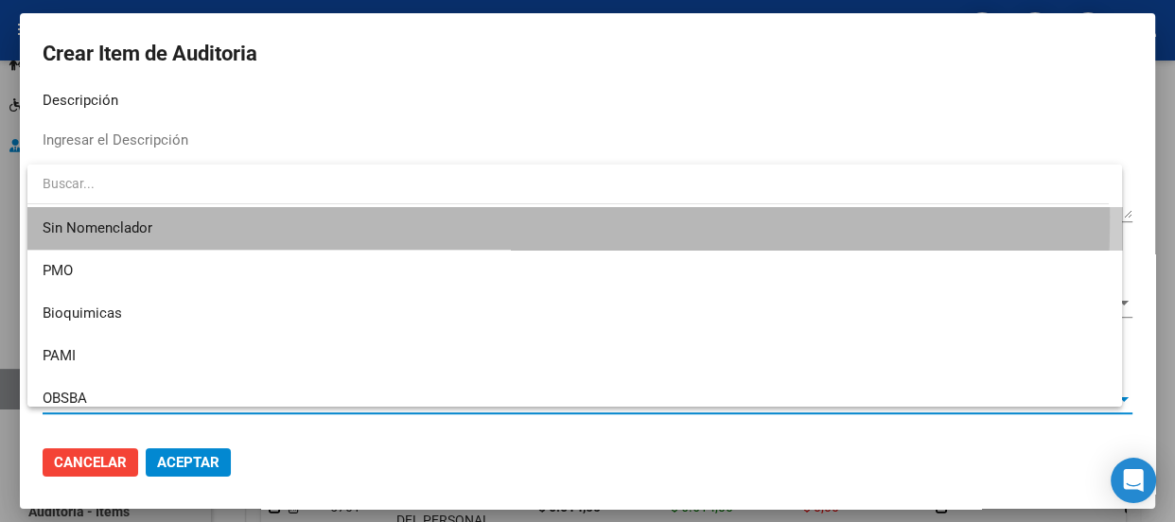
click at [90, 217] on span "Sin Nomenclador" at bounding box center [575, 228] width 1064 height 43
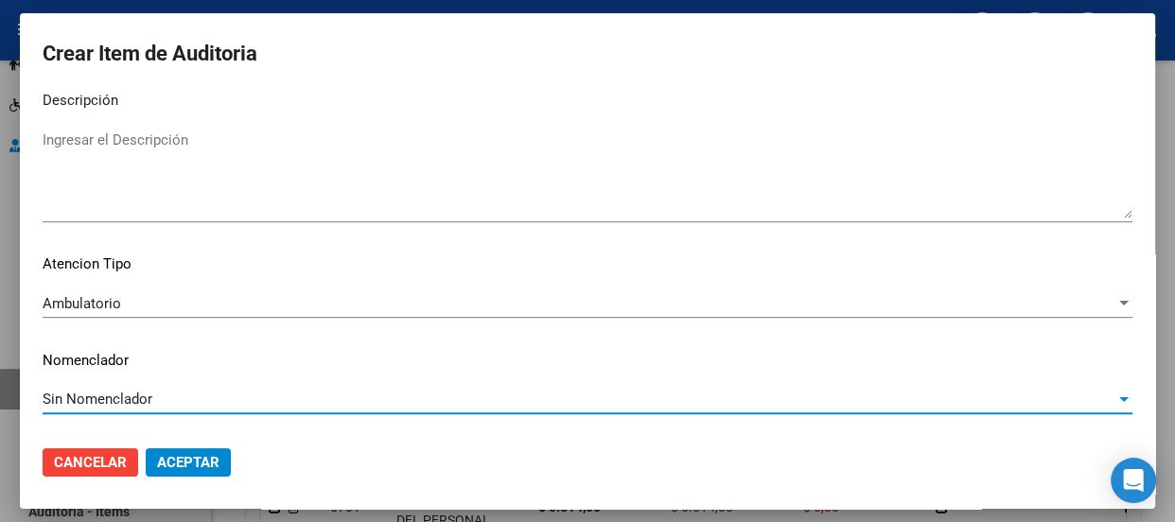
click at [196, 462] on span "Aceptar" at bounding box center [188, 462] width 62 height 17
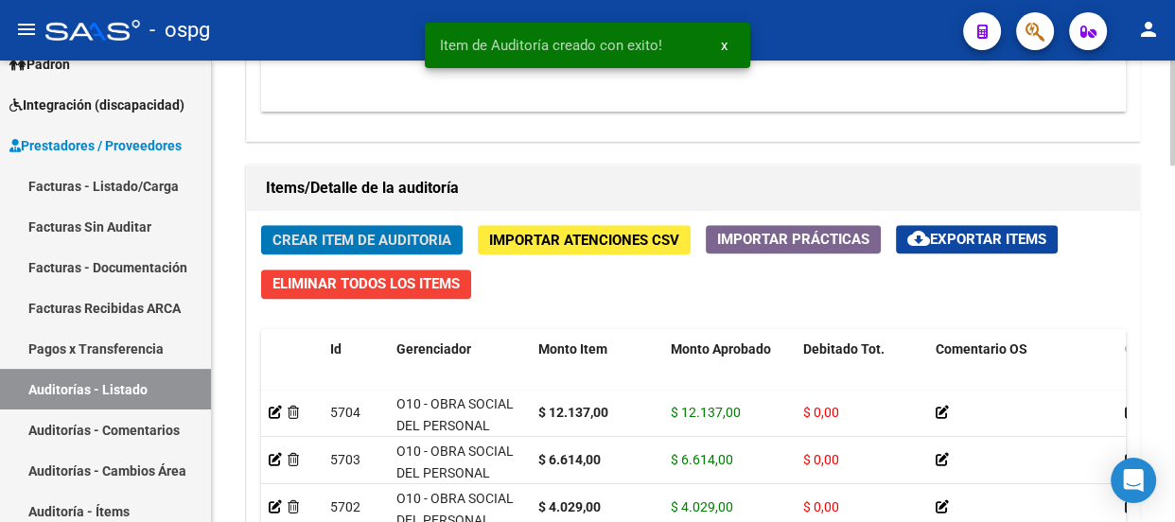
click at [303, 235] on span "Crear Item de Auditoria" at bounding box center [361, 240] width 179 height 17
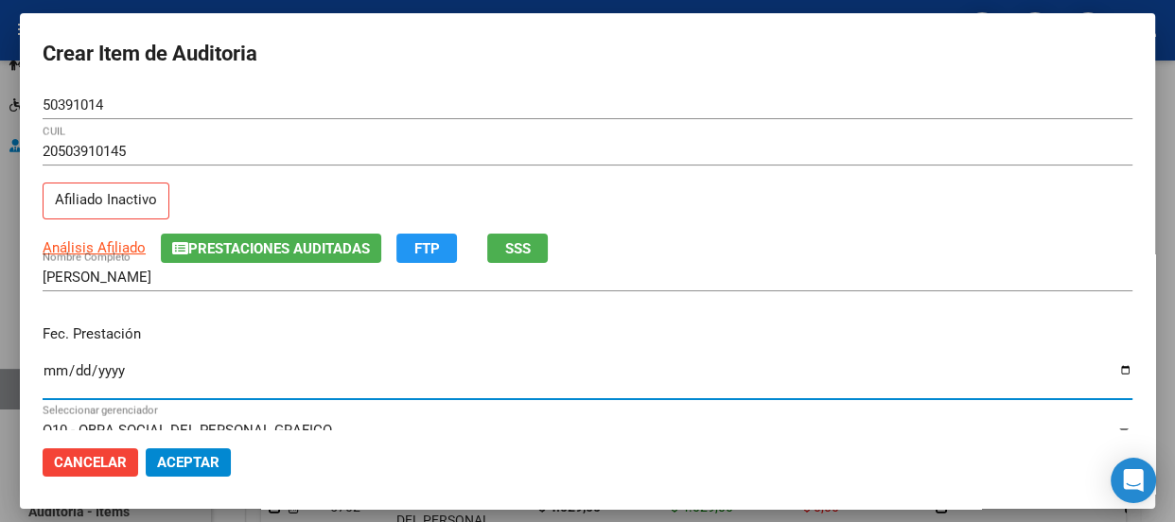
click at [49, 365] on input "Ingresar la fecha" at bounding box center [588, 378] width 1090 height 30
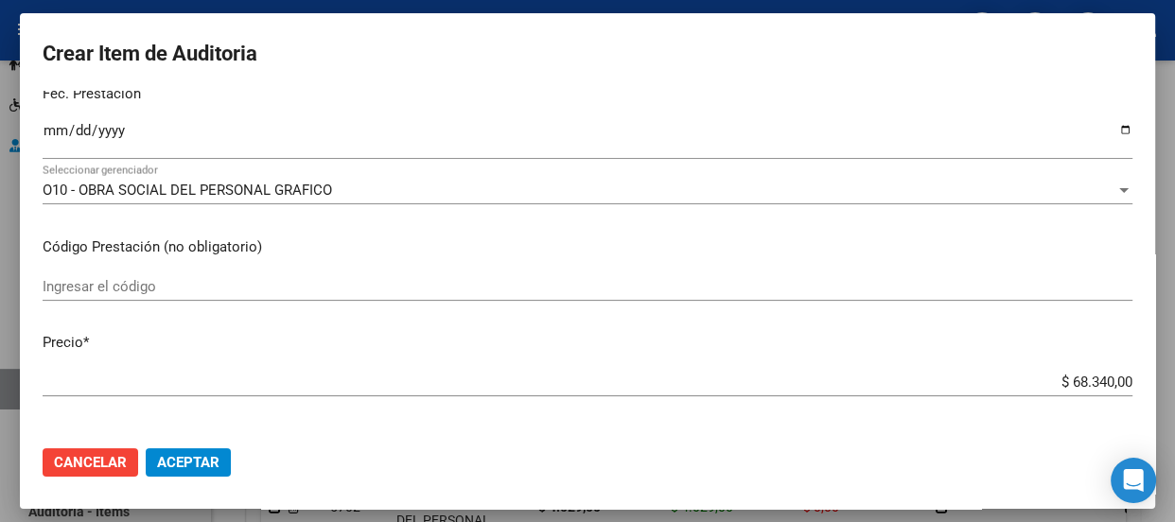
scroll to position [309, 0]
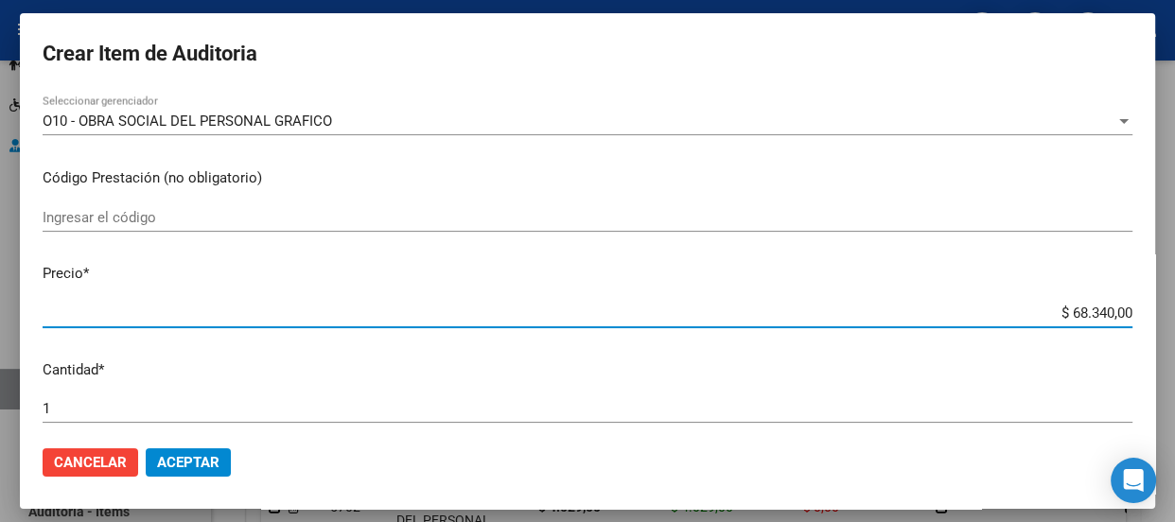
drag, startPoint x: 1016, startPoint y: 312, endPoint x: 1173, endPoint y: 313, distance: 157.0
click at [1173, 313] on div "Crear Item de Auditoria 50391014 Nro Documento 20503910145 CUIL Afiliado Inacti…" at bounding box center [587, 261] width 1175 height 522
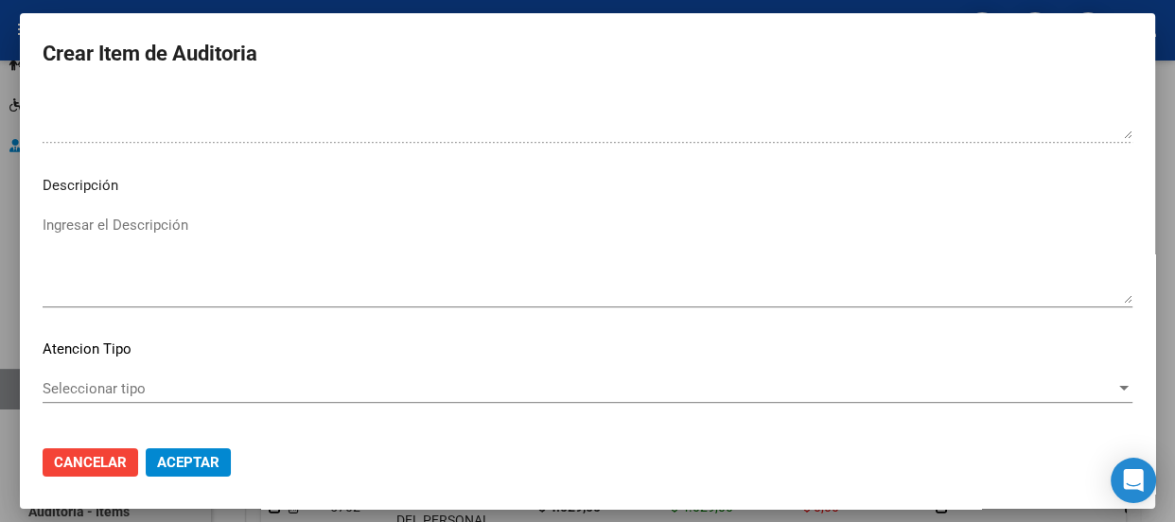
scroll to position [1357, 0]
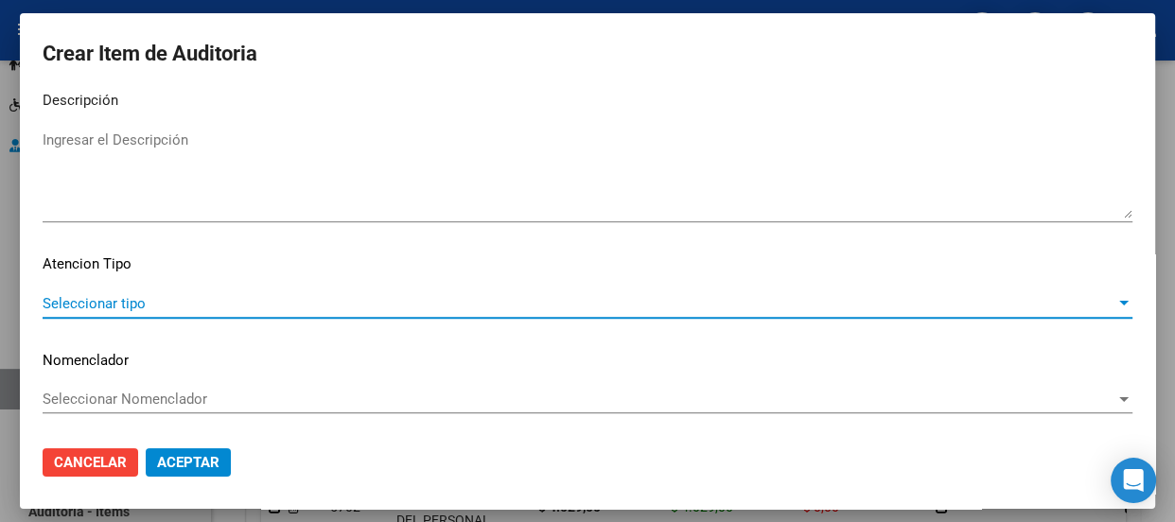
click at [101, 302] on span "Seleccionar tipo" at bounding box center [579, 303] width 1073 height 17
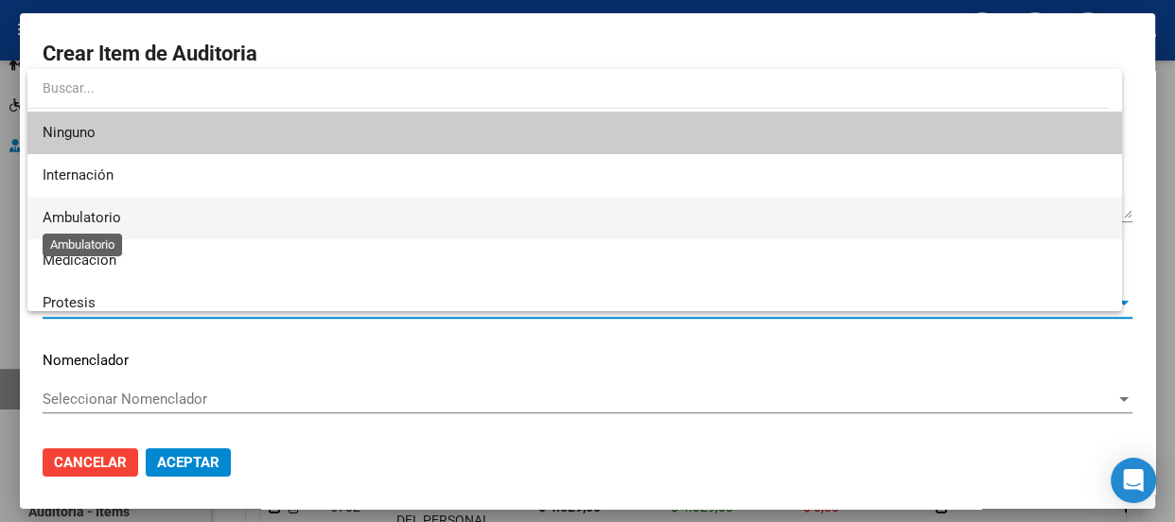
click at [89, 212] on span "Ambulatorio" at bounding box center [82, 217] width 79 height 17
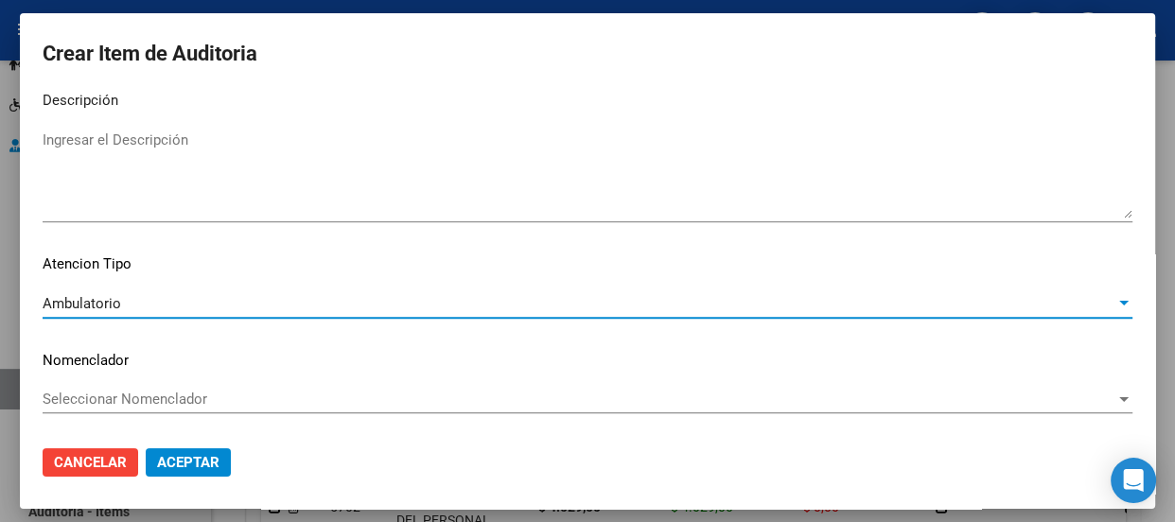
click at [91, 393] on span "Seleccionar Nomenclador" at bounding box center [579, 399] width 1073 height 17
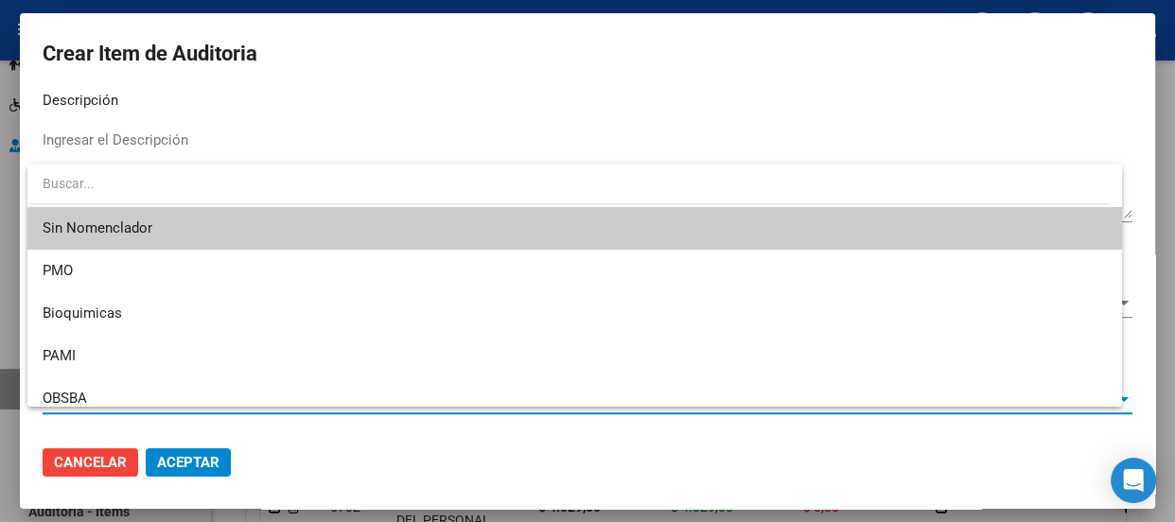
click at [76, 227] on span "Sin Nomenclador" at bounding box center [575, 228] width 1064 height 43
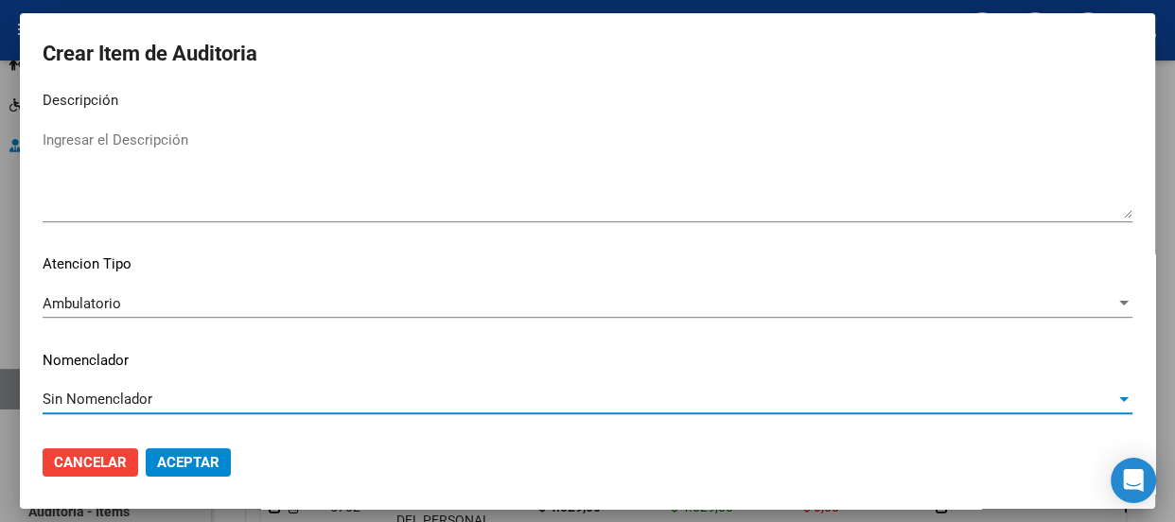
click at [186, 456] on span "Aceptar" at bounding box center [188, 462] width 62 height 17
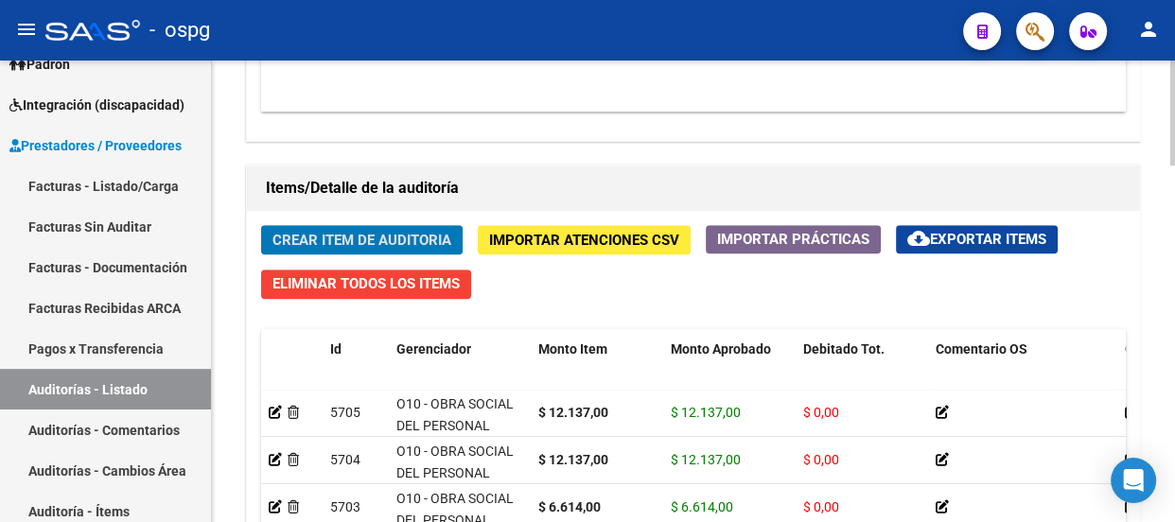
click at [308, 236] on span "Crear Item de Auditoria" at bounding box center [361, 240] width 179 height 17
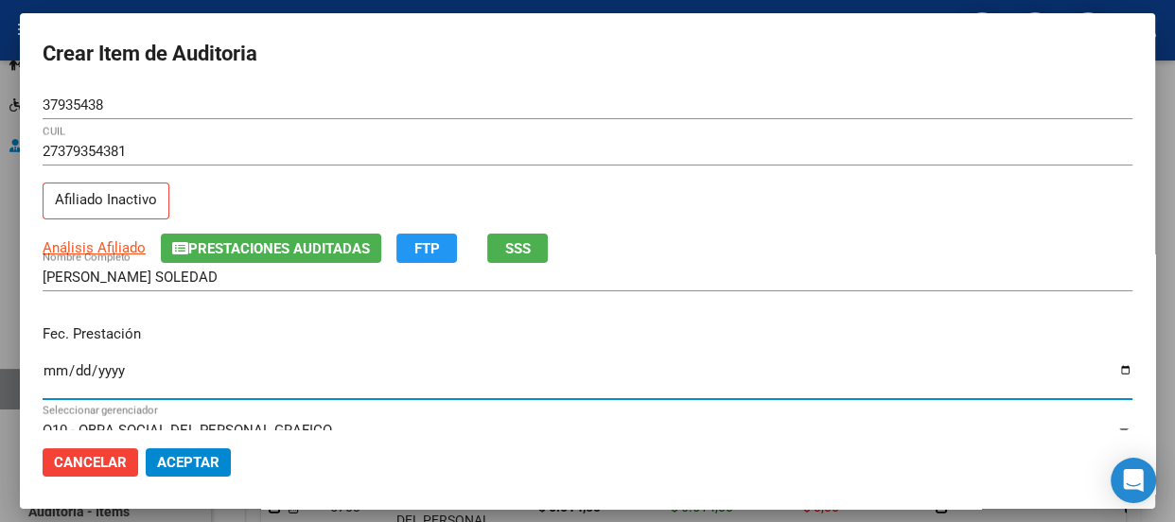
click at [54, 379] on input "Ingresar la fecha" at bounding box center [588, 378] width 1090 height 30
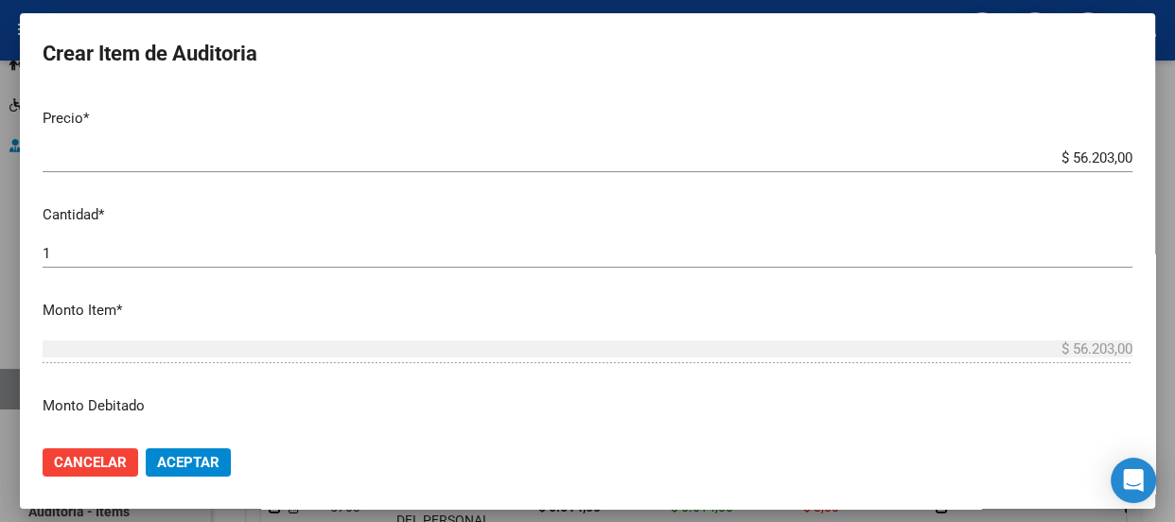
scroll to position [412, 0]
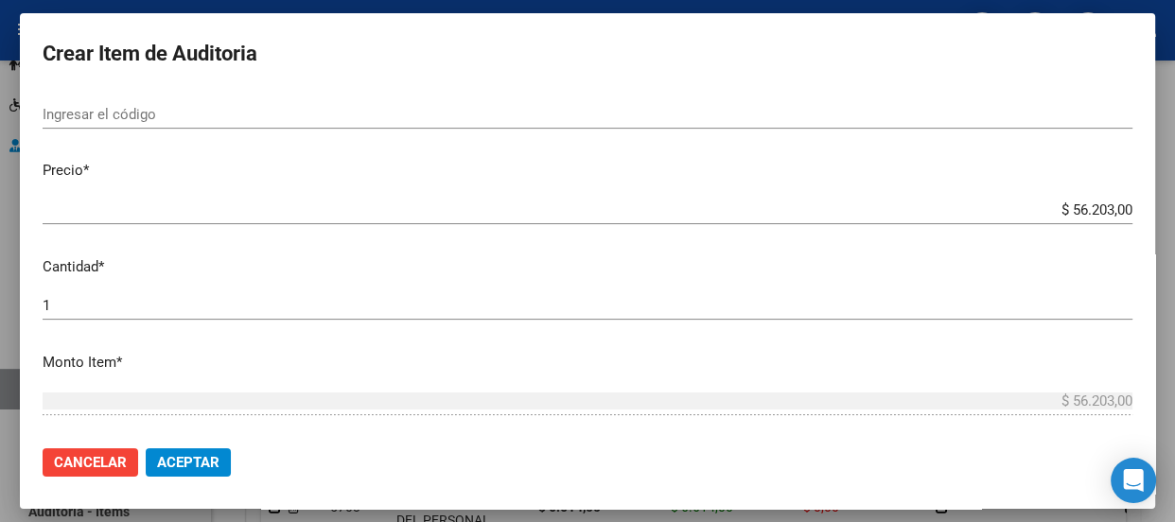
drag, startPoint x: 1038, startPoint y: 199, endPoint x: 1084, endPoint y: 216, distance: 48.5
click at [1084, 216] on div "$ 56.203,00 Ingresar el precio" at bounding box center [588, 210] width 1090 height 28
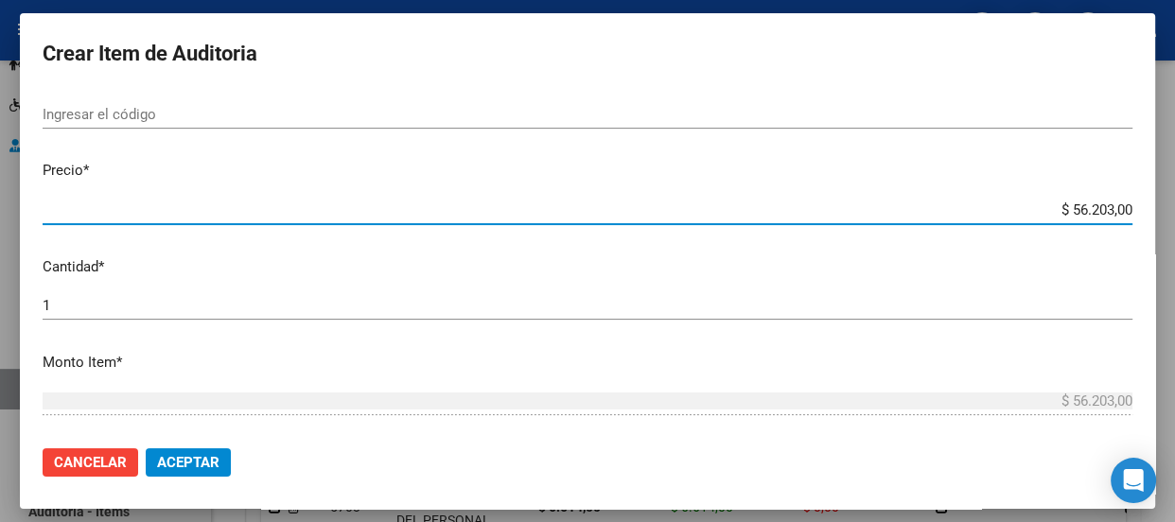
drag, startPoint x: 1040, startPoint y: 212, endPoint x: 1165, endPoint y: 205, distance: 125.0
click at [1165, 205] on div "Crear Item de Auditoria 37935438 Nro Documento 27379354381 CUIL Afiliado Inacti…" at bounding box center [587, 261] width 1175 height 522
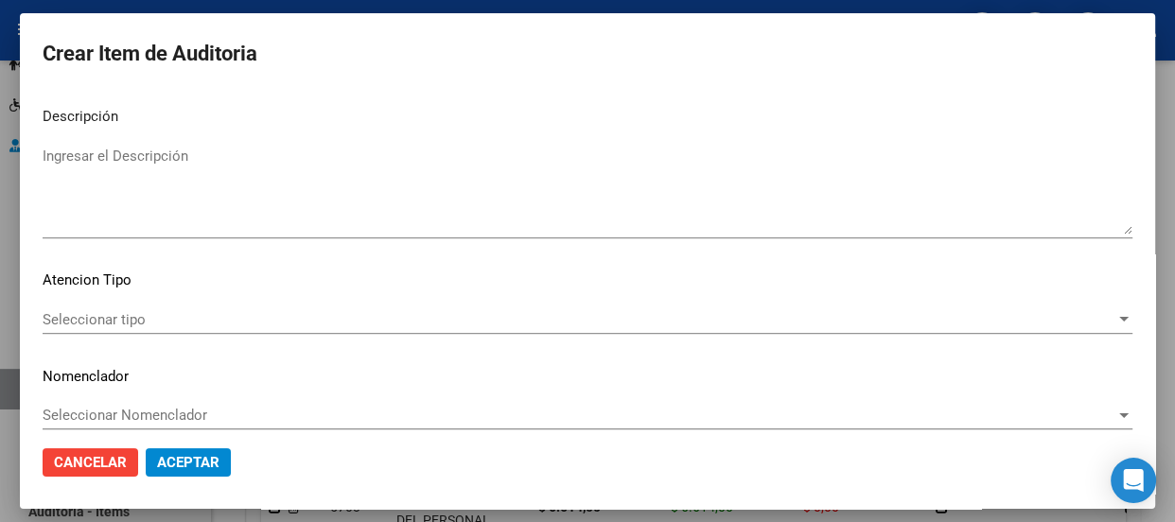
scroll to position [1357, 0]
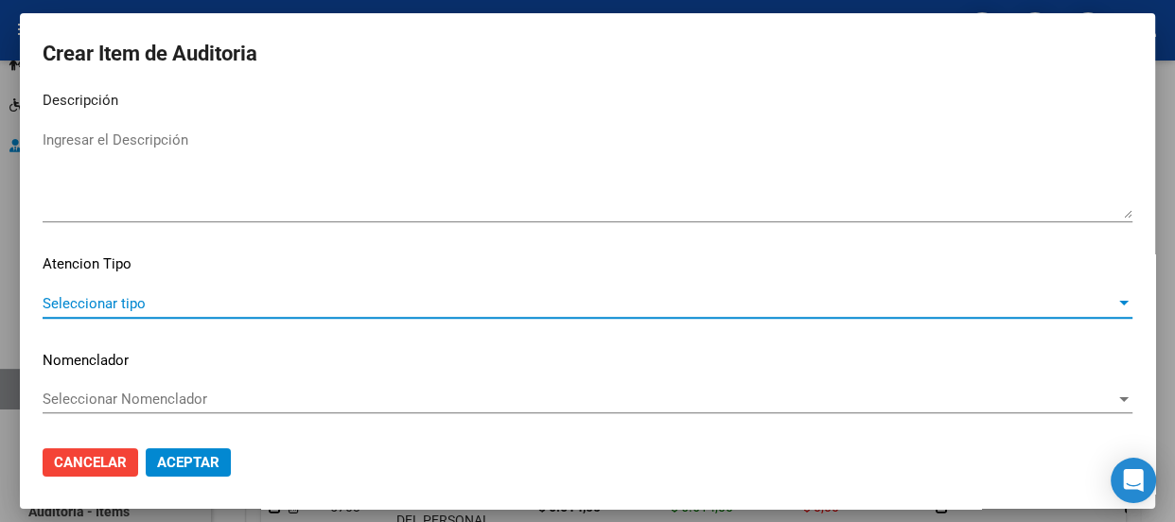
click at [199, 303] on span "Seleccionar tipo" at bounding box center [579, 303] width 1073 height 17
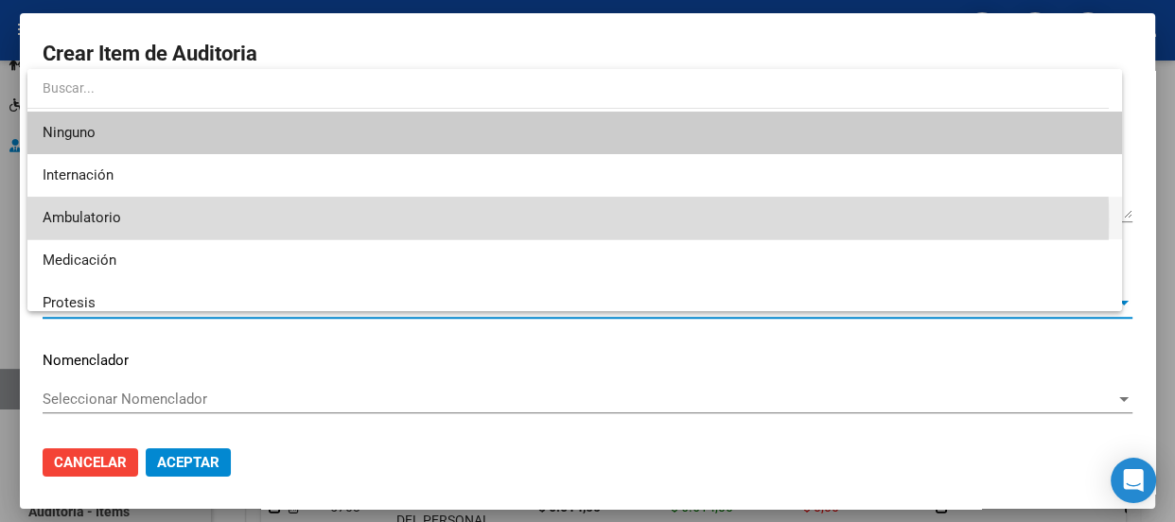
click at [130, 221] on span "Ambulatorio" at bounding box center [575, 218] width 1064 height 43
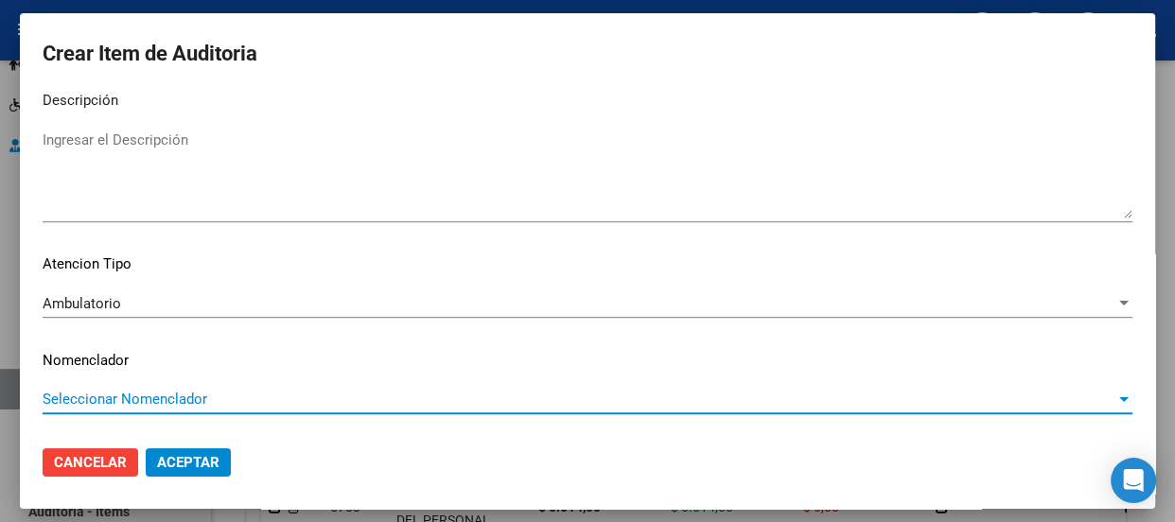
click at [102, 394] on span "Seleccionar Nomenclador" at bounding box center [579, 399] width 1073 height 17
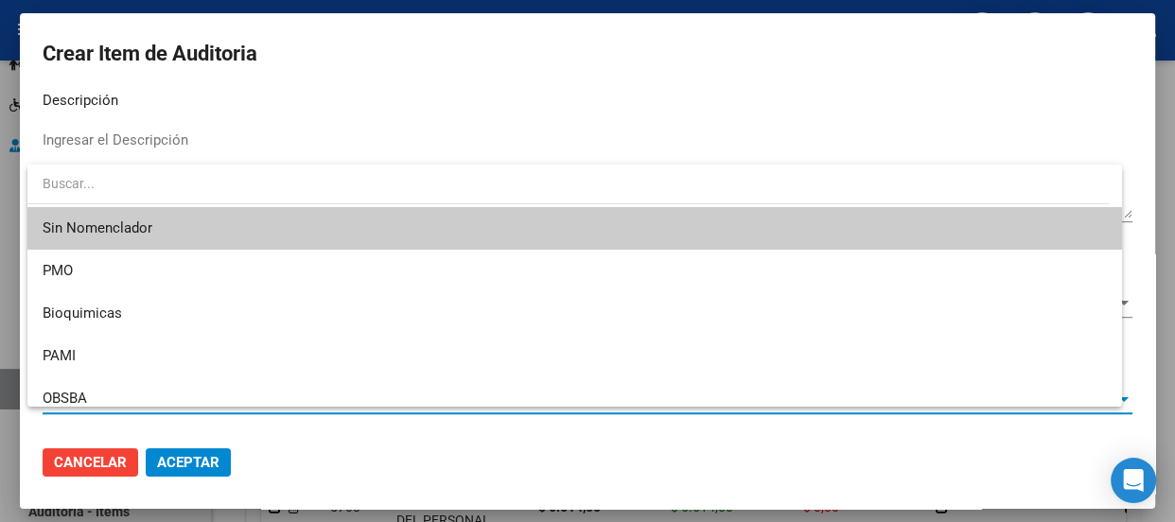
click at [74, 232] on span "Sin Nomenclador" at bounding box center [575, 228] width 1064 height 43
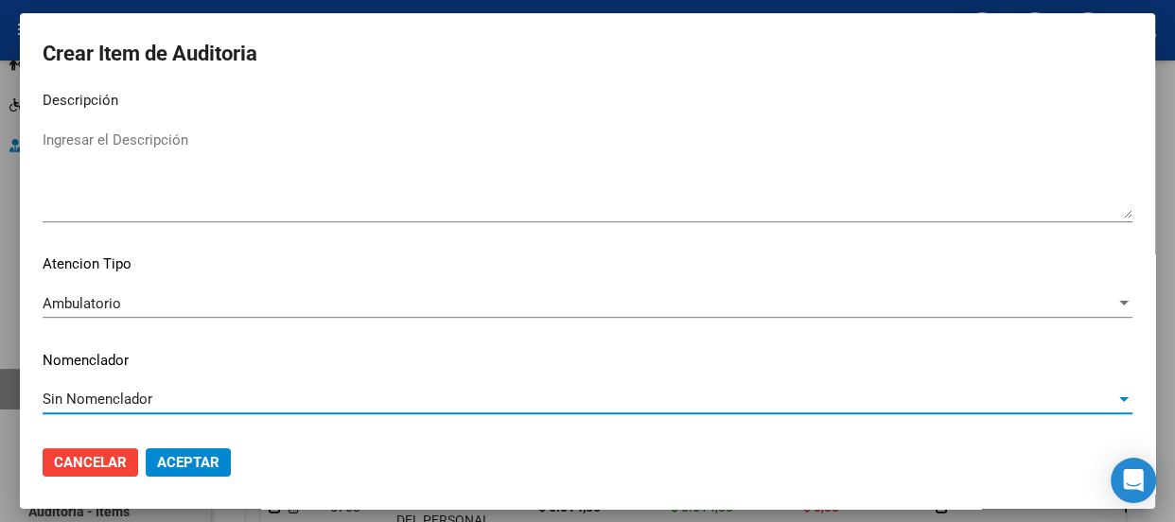
click at [172, 457] on span "Aceptar" at bounding box center [188, 462] width 62 height 17
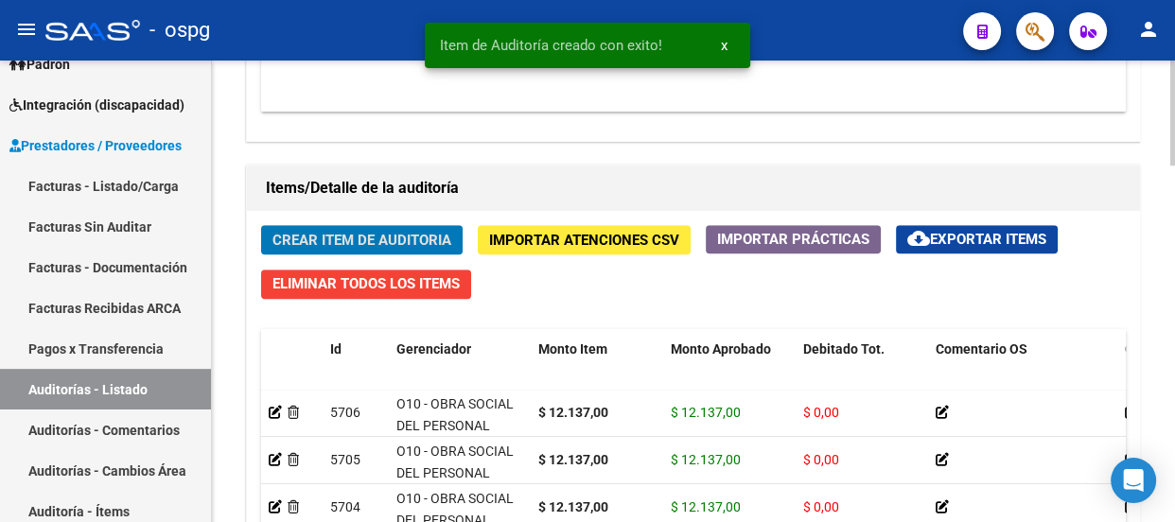
click at [412, 238] on span "Crear Item de Auditoria" at bounding box center [361, 240] width 179 height 17
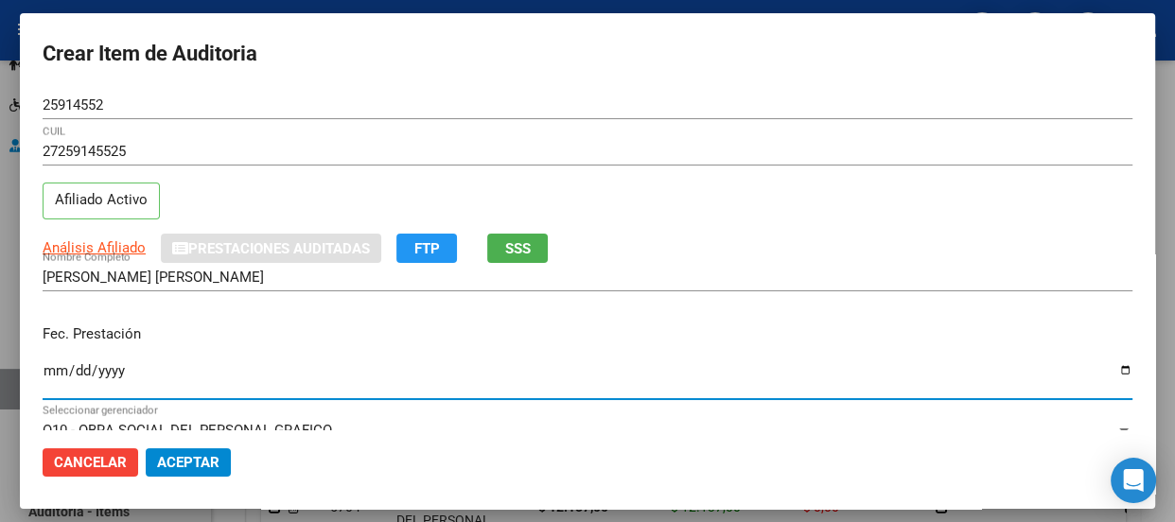
click at [52, 372] on input "Ingresar la fecha" at bounding box center [588, 378] width 1090 height 30
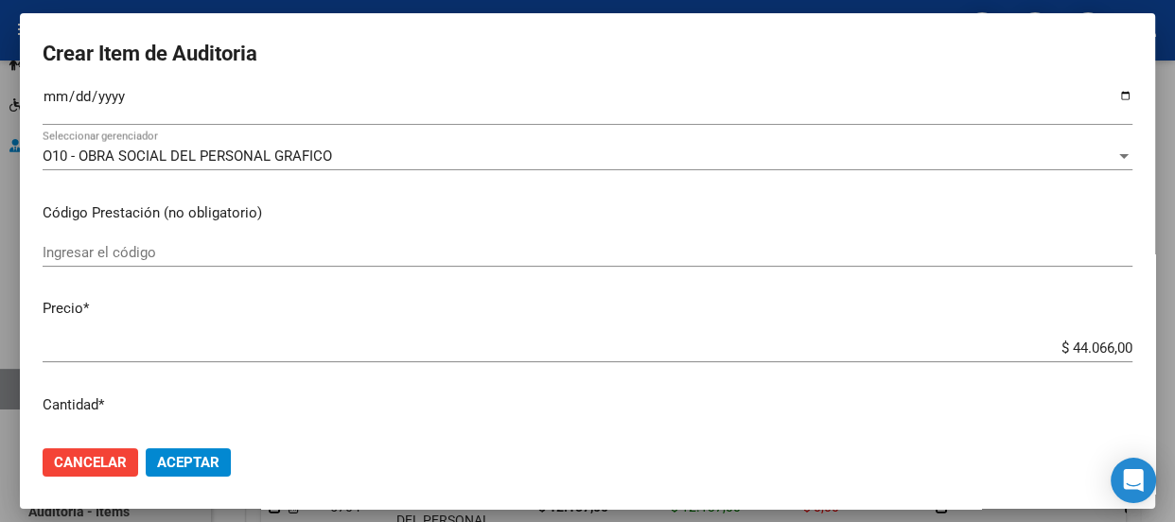
scroll to position [309, 0]
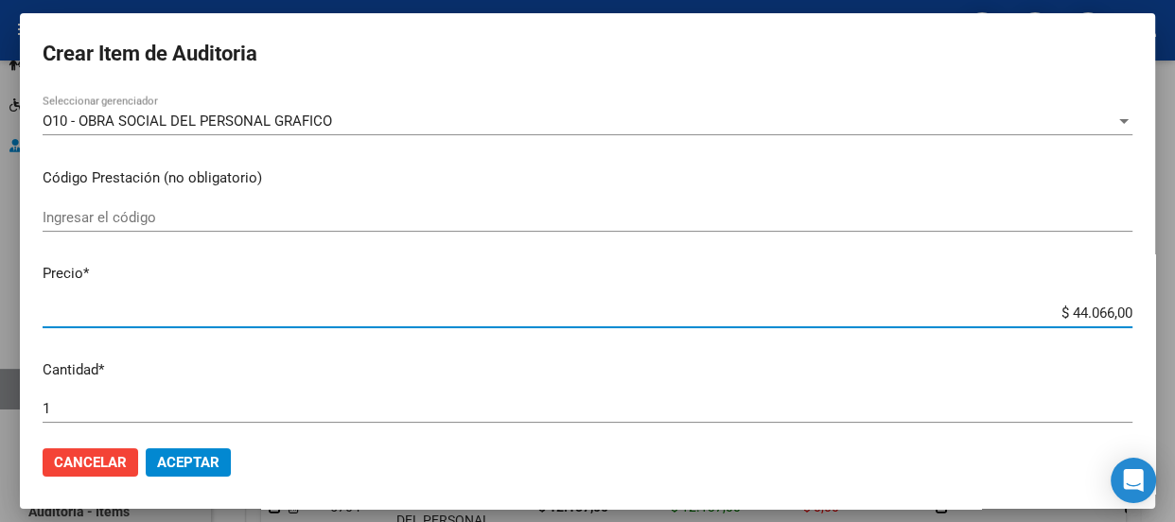
drag, startPoint x: 1021, startPoint y: 309, endPoint x: 1131, endPoint y: 306, distance: 109.7
click at [1131, 306] on mat-dialog-content "25914552 Nro Documento 27259145525 CUIL Afiliado Activo Análisis Afiliado Prest…" at bounding box center [587, 261] width 1135 height 340
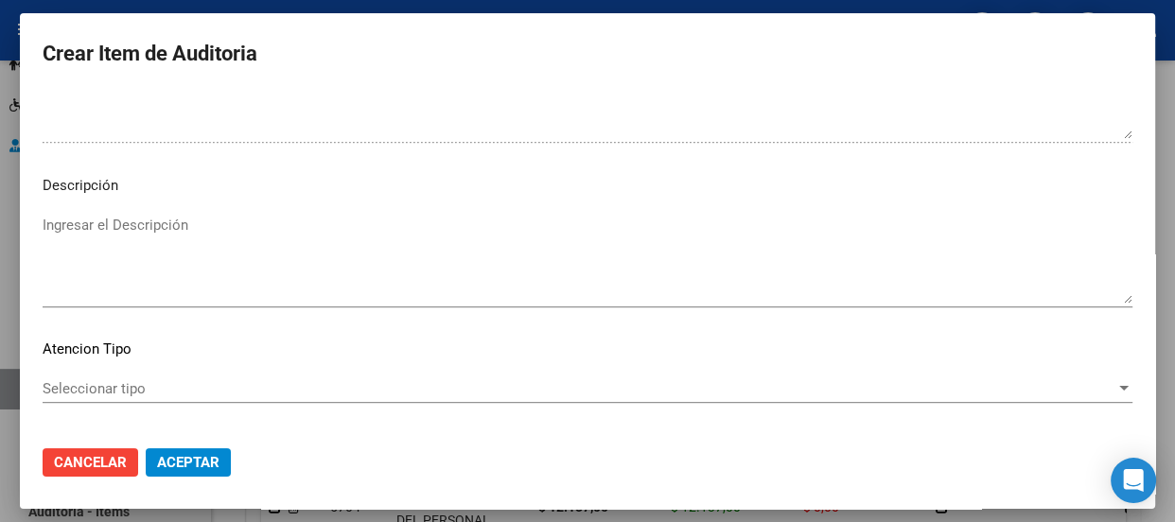
scroll to position [1357, 0]
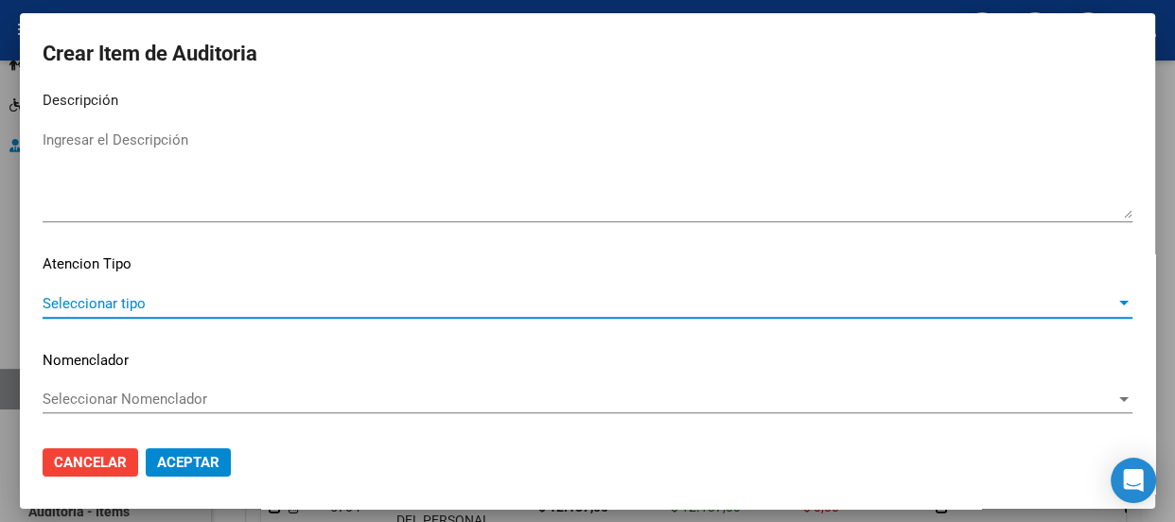
click at [123, 296] on span "Seleccionar tipo" at bounding box center [579, 303] width 1073 height 17
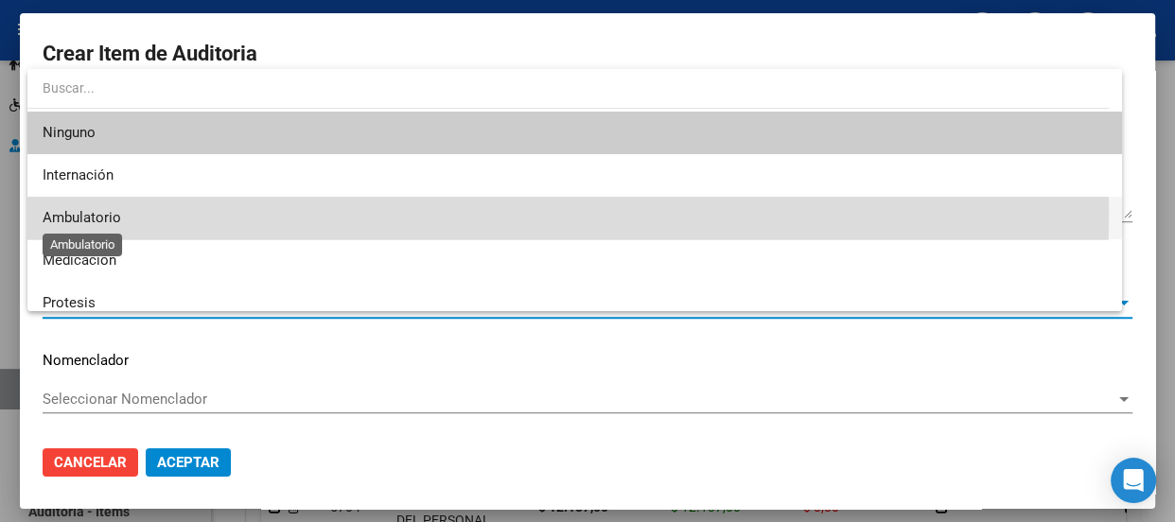
click at [86, 211] on span "Ambulatorio" at bounding box center [82, 217] width 79 height 17
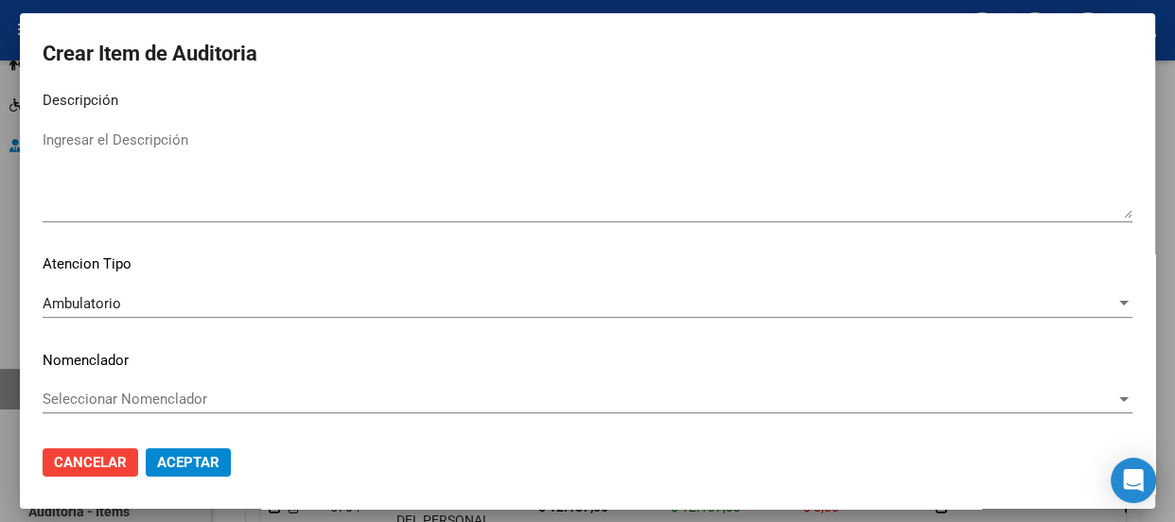
click at [83, 388] on div "Seleccionar Nomenclador Seleccionar Nomenclador" at bounding box center [588, 399] width 1090 height 28
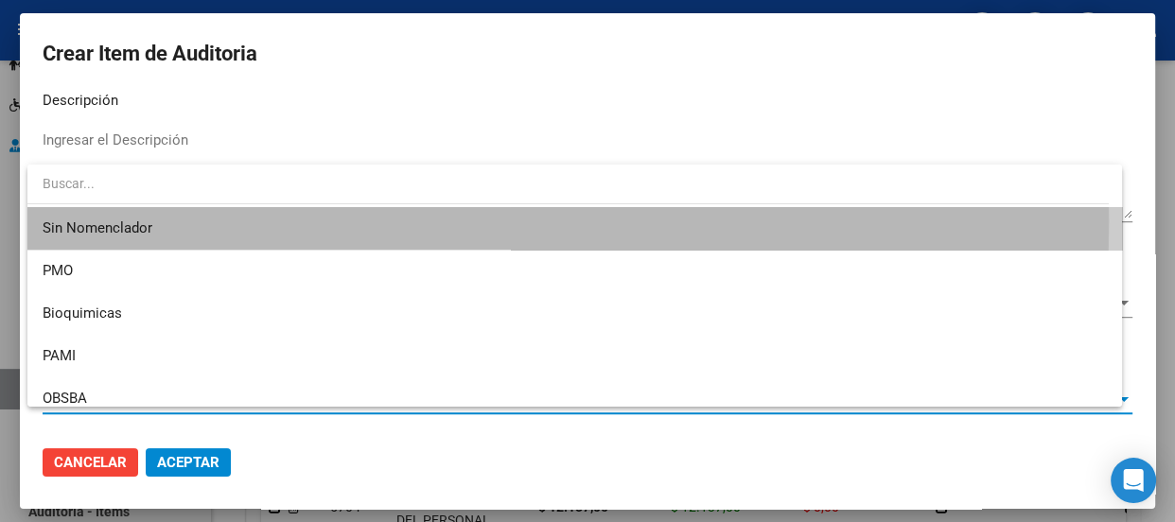
click at [75, 220] on span "Sin Nomenclador" at bounding box center [575, 228] width 1064 height 43
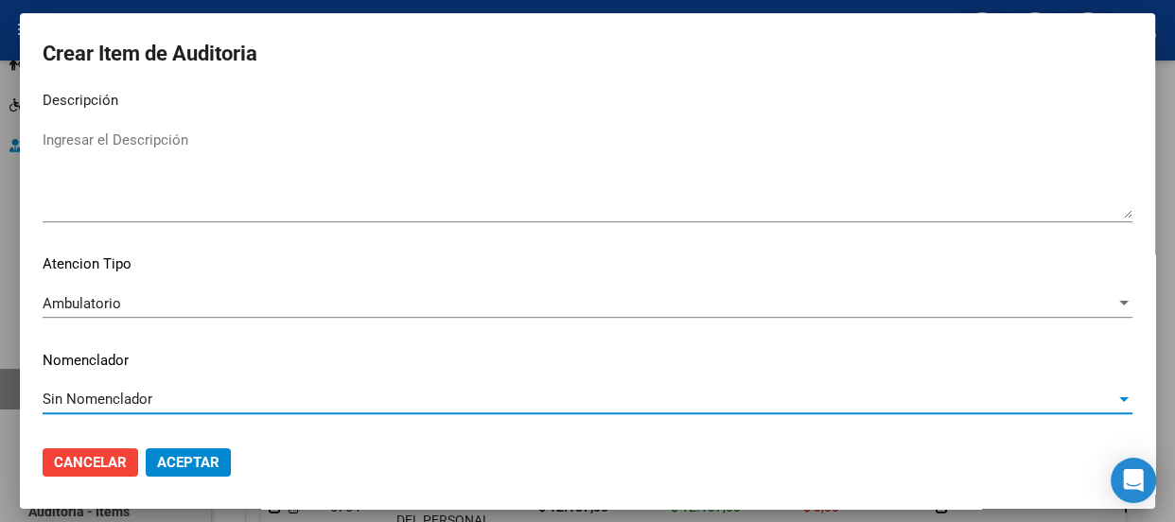
click at [188, 452] on button "Aceptar" at bounding box center [188, 462] width 85 height 28
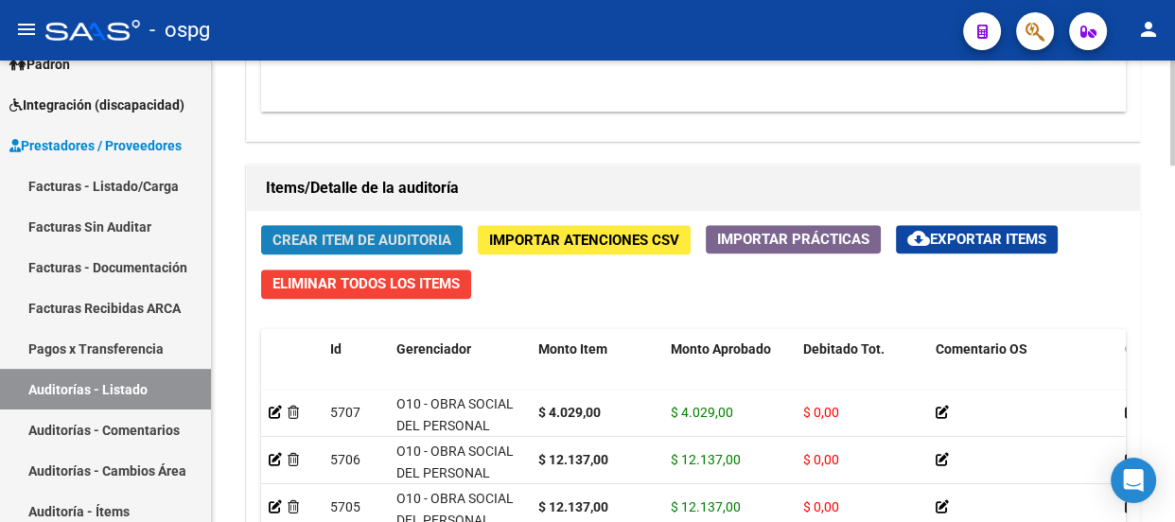
click at [404, 241] on span "Crear Item de Auditoria" at bounding box center [361, 240] width 179 height 17
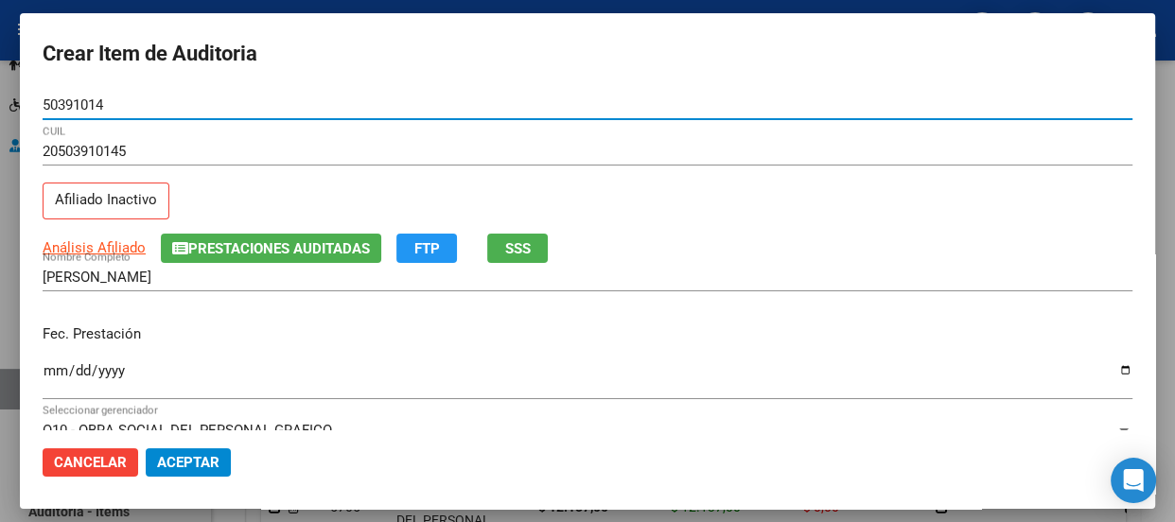
click at [51, 369] on input "Ingresar la fecha" at bounding box center [588, 378] width 1090 height 30
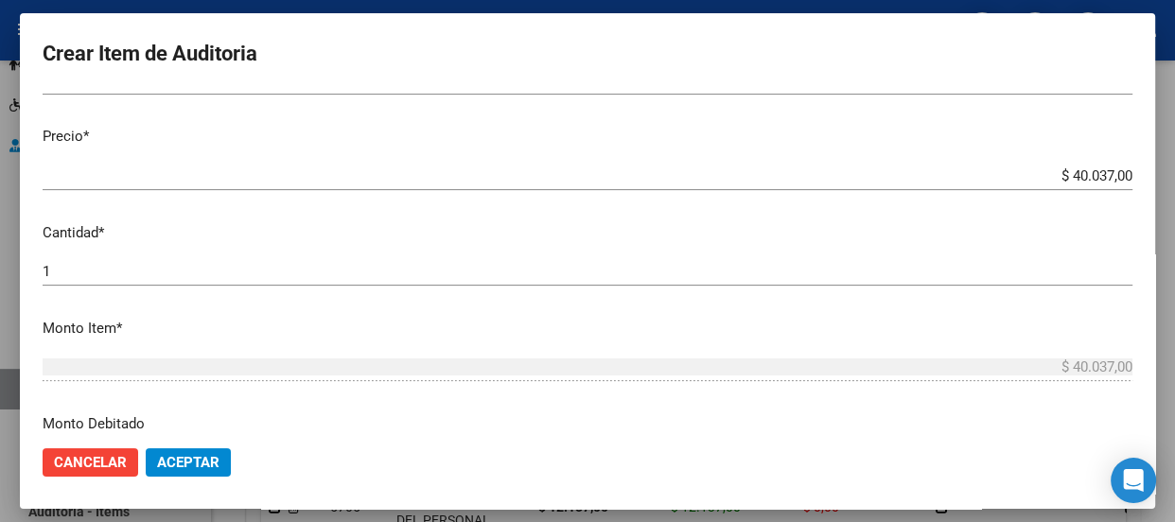
scroll to position [481, 0]
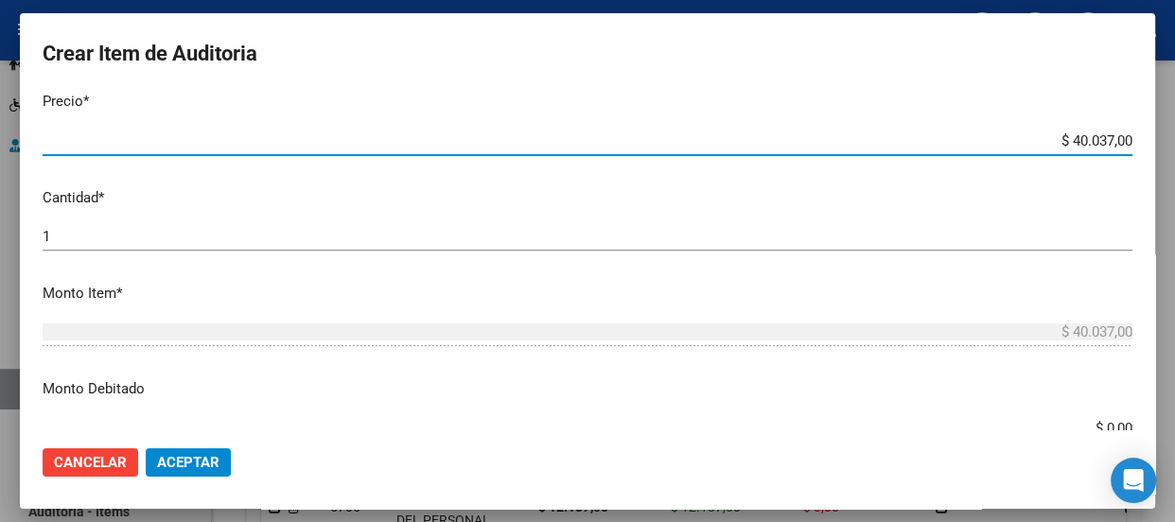
drag, startPoint x: 1028, startPoint y: 137, endPoint x: 1173, endPoint y: 101, distance: 149.1
click at [1173, 101] on div "Crear Item de Auditoria 50391014 Nro Documento 20503910145 CUIL Afiliado Inacti…" at bounding box center [587, 261] width 1175 height 522
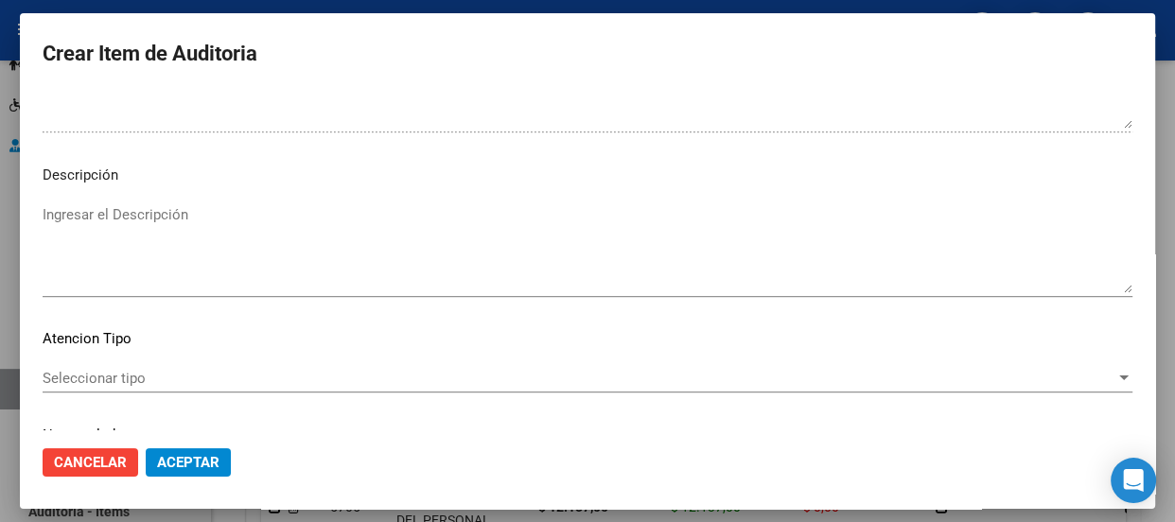
scroll to position [1357, 0]
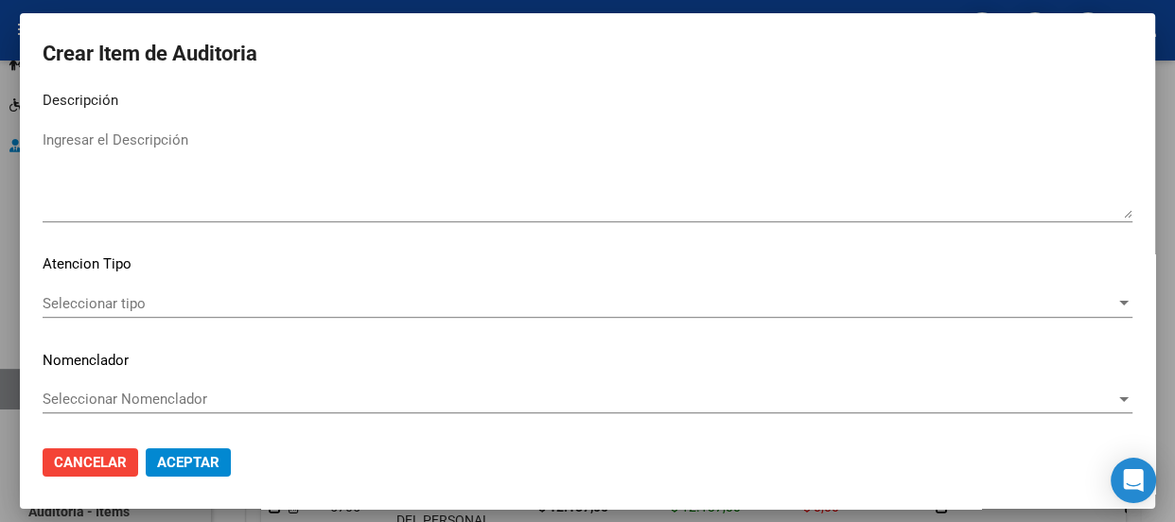
click at [166, 295] on span "Seleccionar tipo" at bounding box center [579, 303] width 1073 height 17
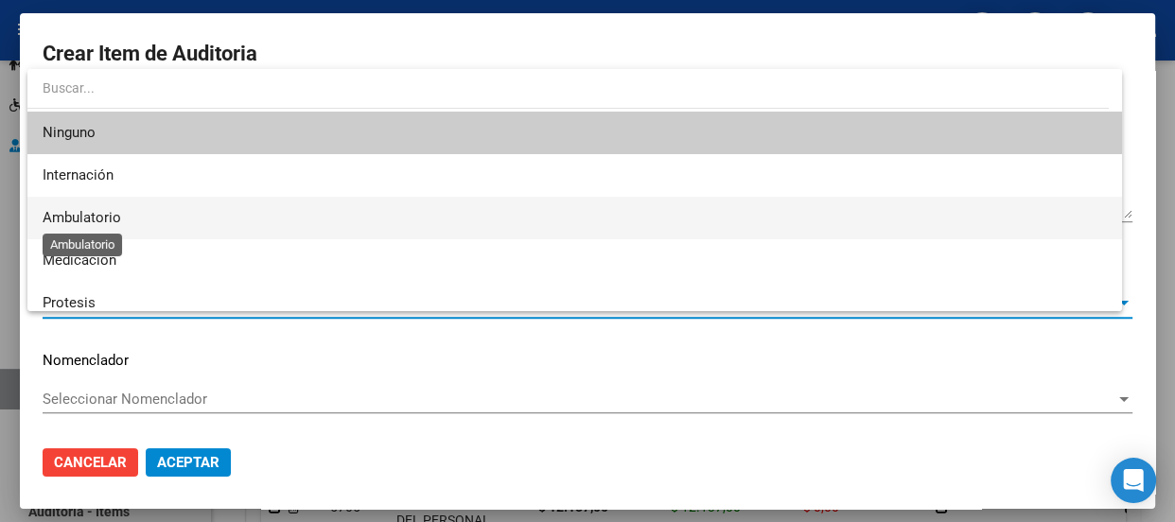
click at [90, 218] on span "Ambulatorio" at bounding box center [82, 217] width 79 height 17
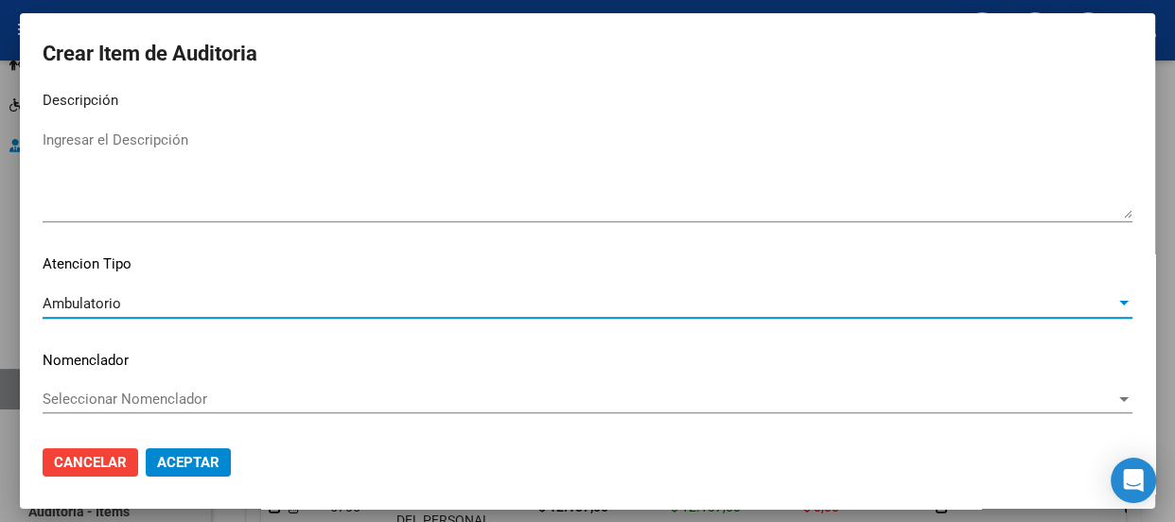
click at [106, 403] on span "Seleccionar Nomenclador" at bounding box center [579, 399] width 1073 height 17
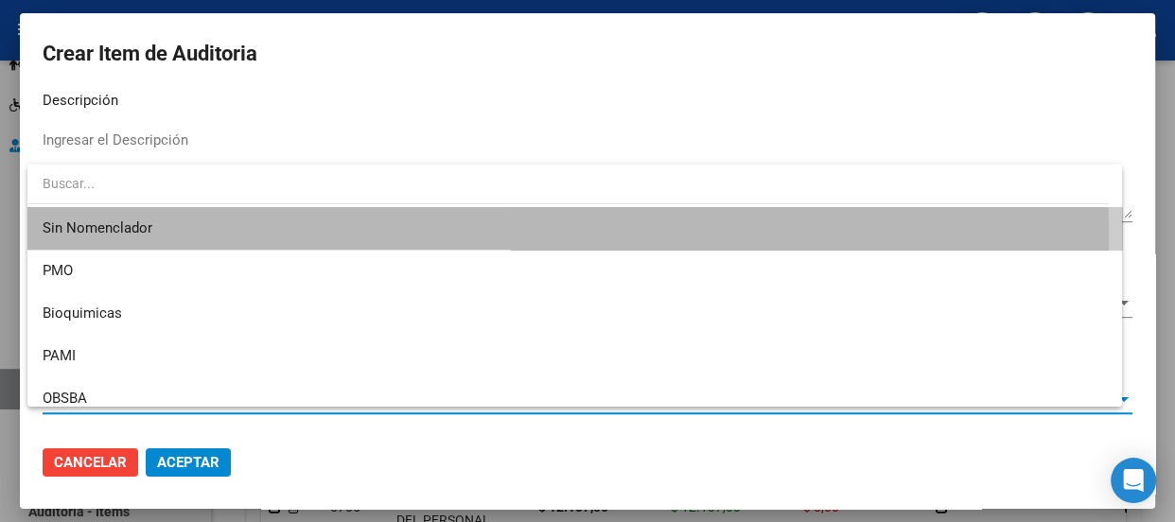
click at [142, 235] on span "Sin Nomenclador" at bounding box center [575, 228] width 1064 height 43
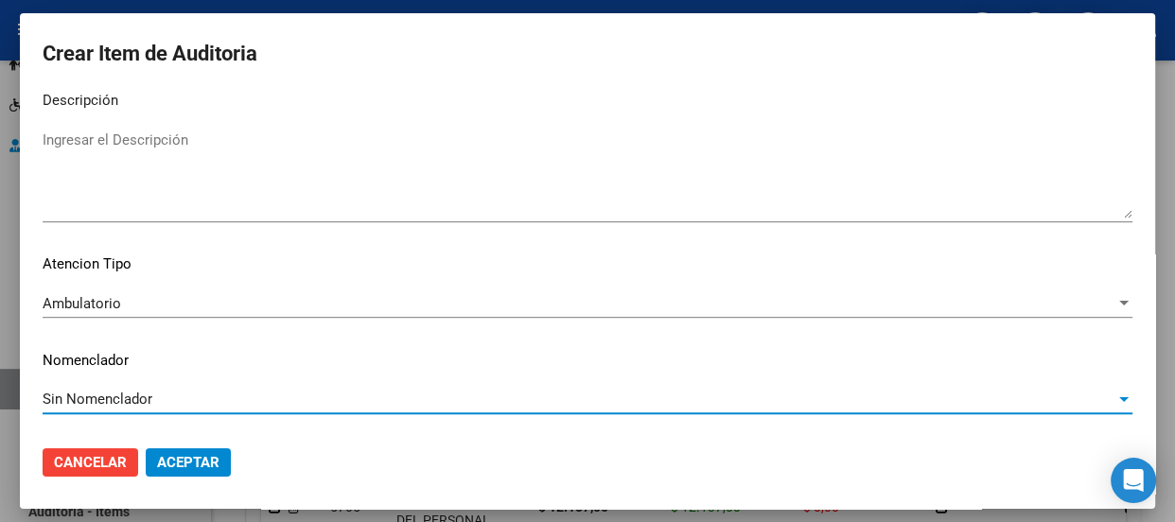
click at [202, 462] on span "Aceptar" at bounding box center [188, 462] width 62 height 17
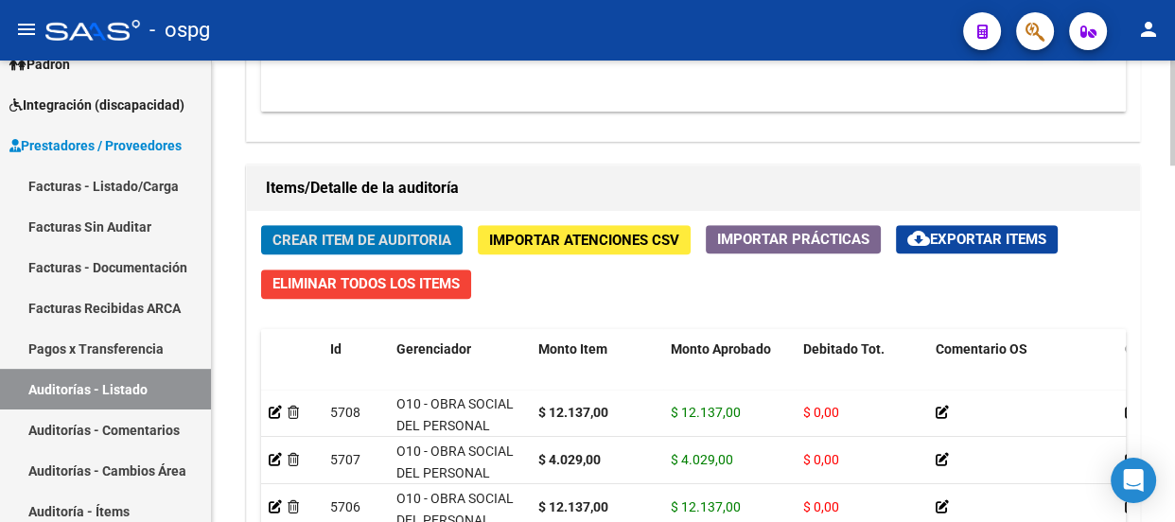
click at [338, 245] on span "Crear Item de Auditoria" at bounding box center [361, 240] width 179 height 17
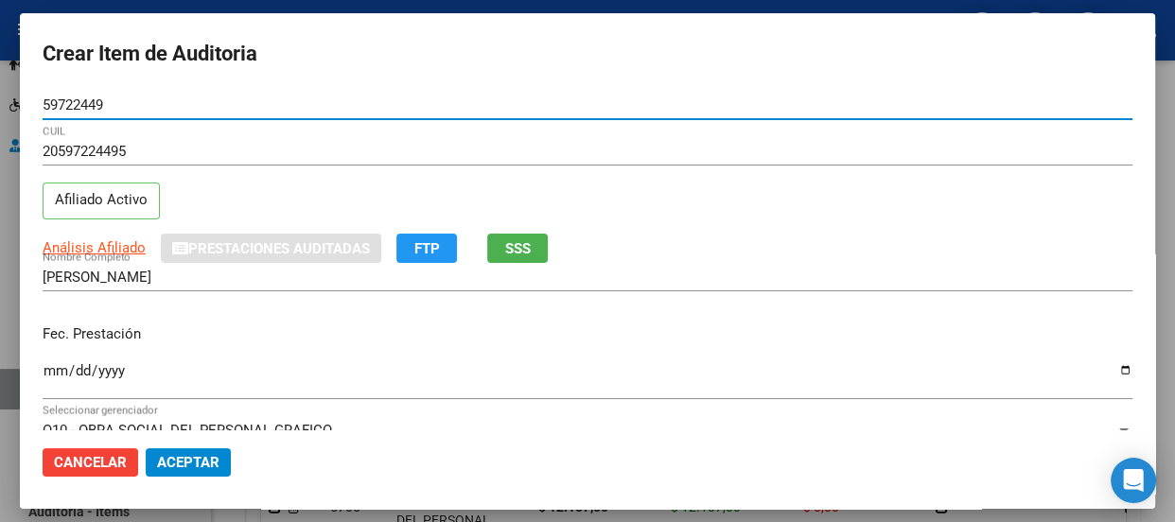
click at [47, 323] on p "Fec. Prestación" at bounding box center [588, 334] width 1090 height 22
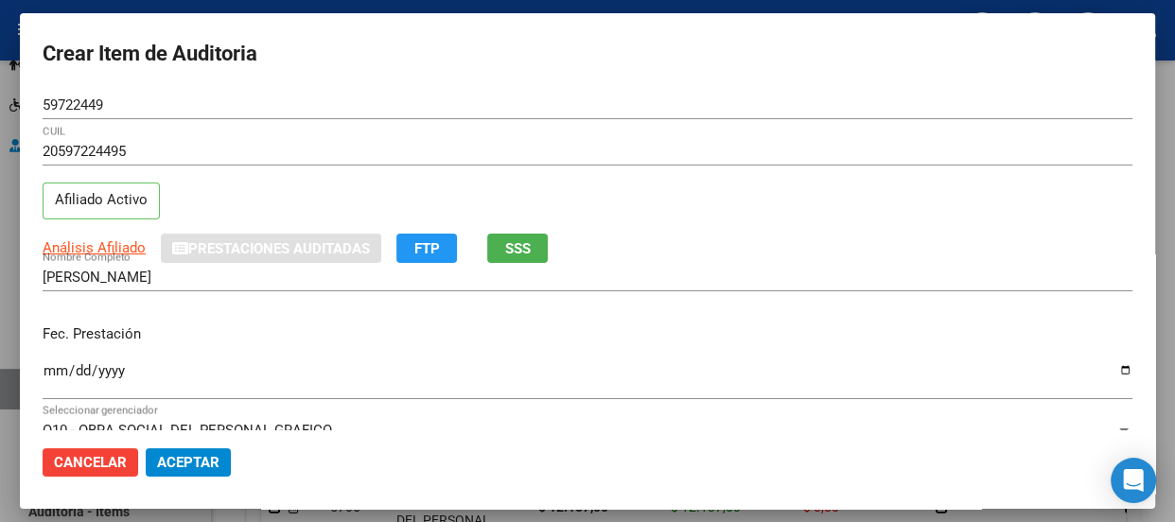
click at [48, 375] on input "Ingresar la fecha" at bounding box center [588, 378] width 1090 height 30
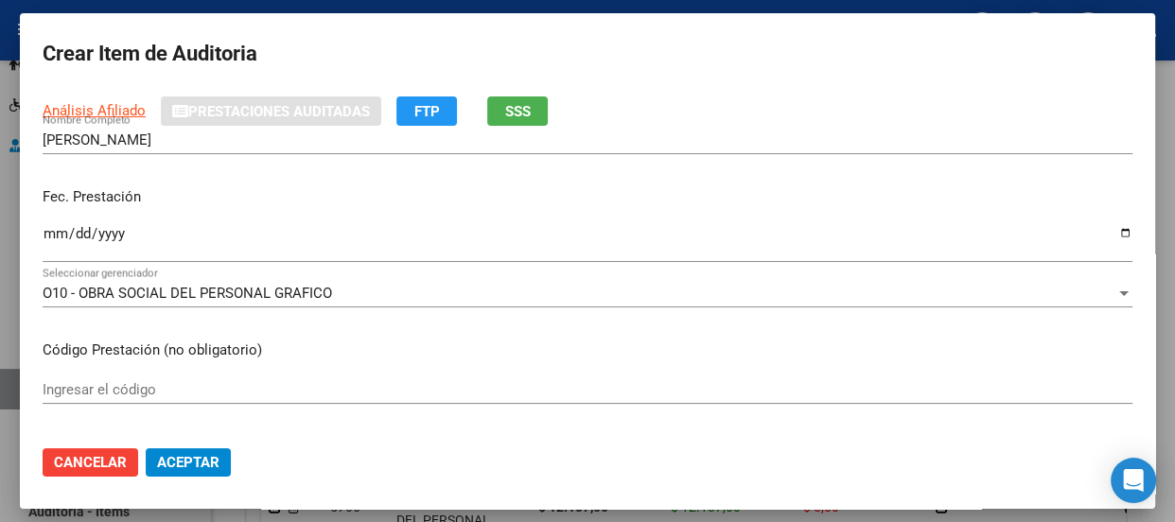
scroll to position [240, 0]
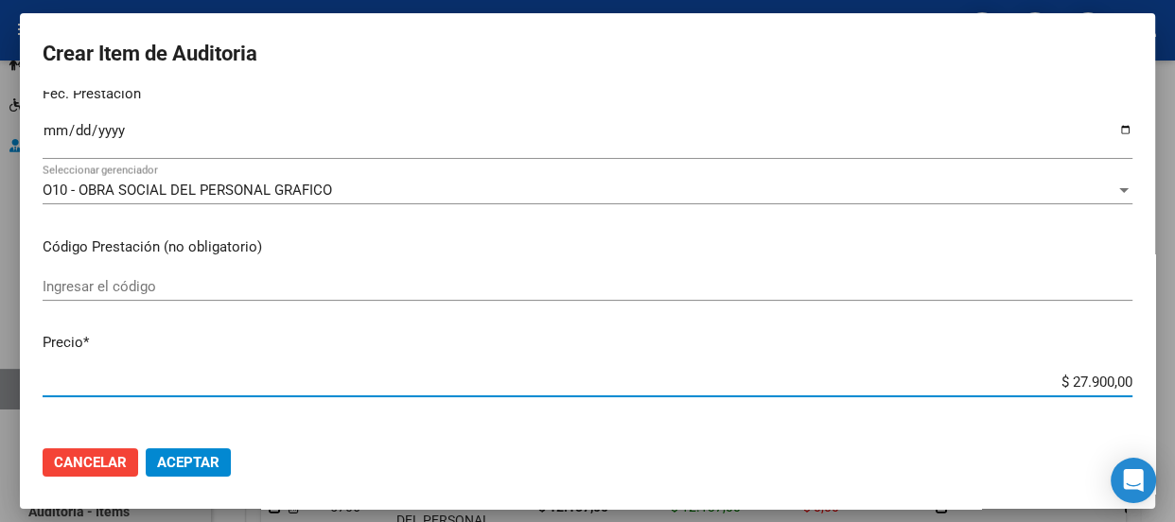
drag, startPoint x: 1021, startPoint y: 381, endPoint x: 1173, endPoint y: 375, distance: 151.5
click at [1173, 375] on div "Crear Item de Auditoria 59722449 Nro Documento 20597224495 CUIL Afiliado Activo…" at bounding box center [587, 261] width 1175 height 522
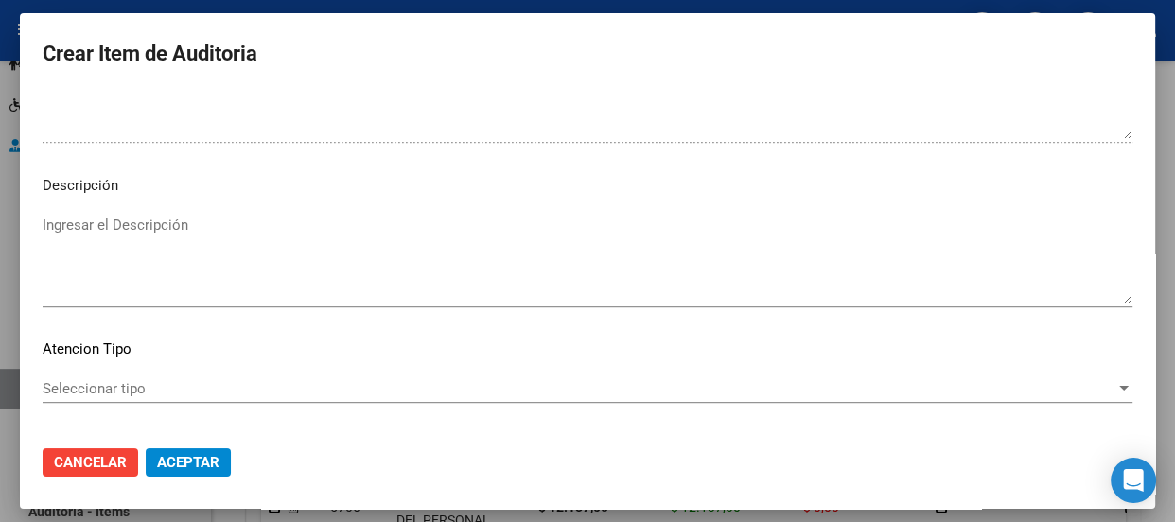
scroll to position [1357, 0]
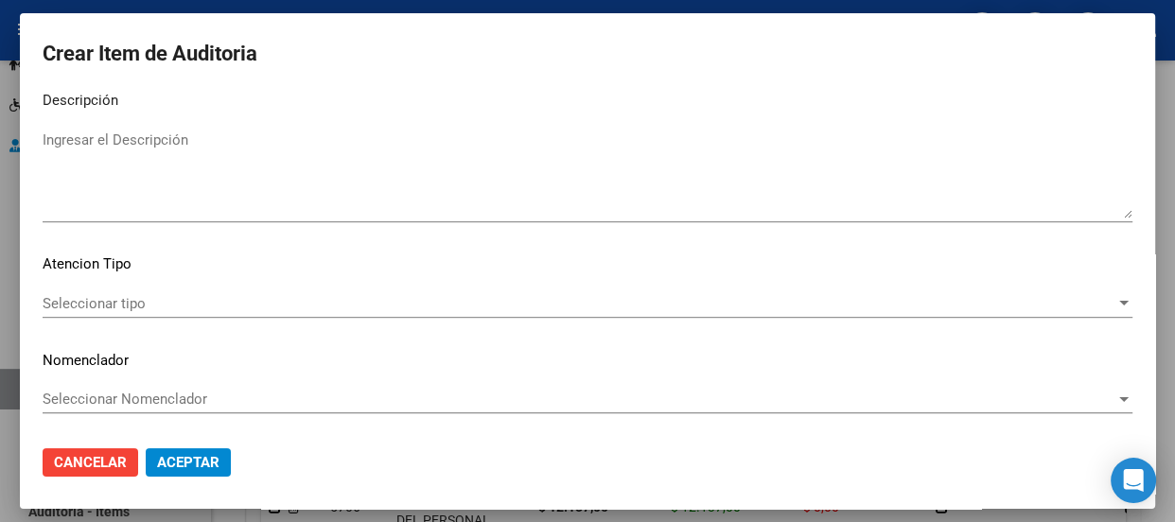
click at [98, 297] on span "Seleccionar tipo" at bounding box center [579, 303] width 1073 height 17
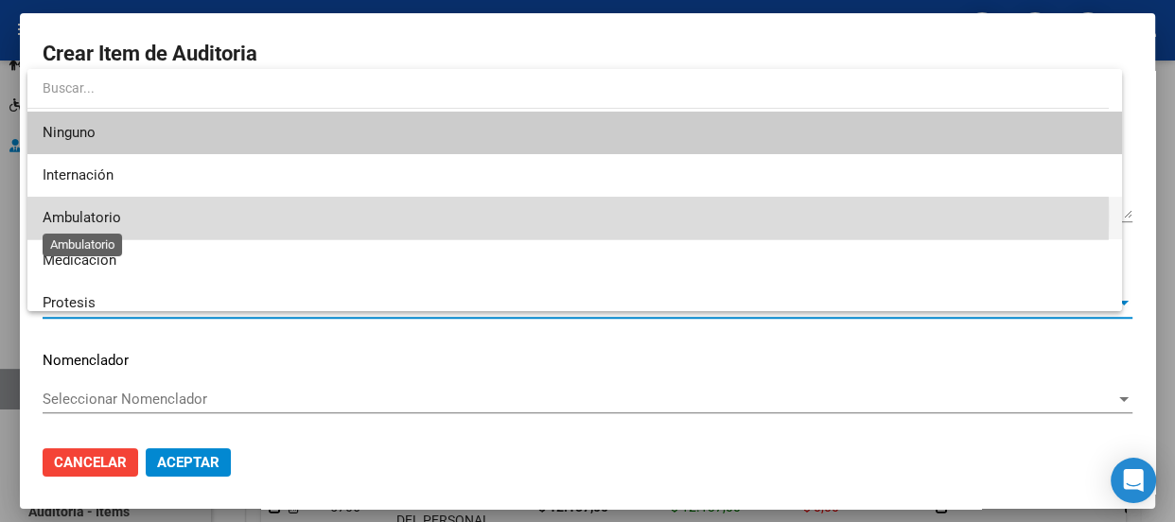
click at [119, 217] on span "Ambulatorio" at bounding box center [82, 217] width 79 height 17
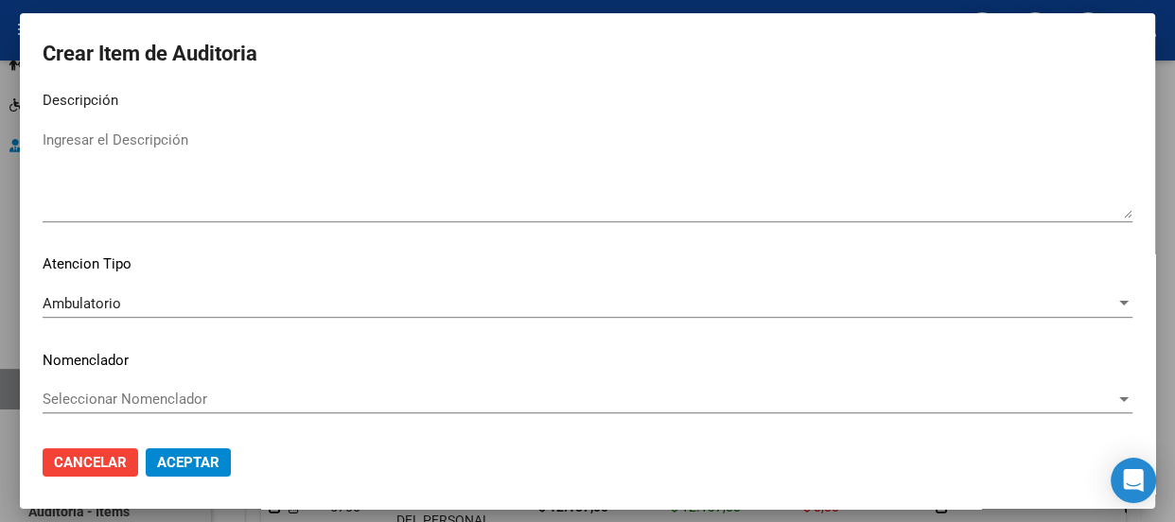
click at [117, 387] on div "Seleccionar Nomenclador Seleccionar Nomenclador" at bounding box center [588, 399] width 1090 height 28
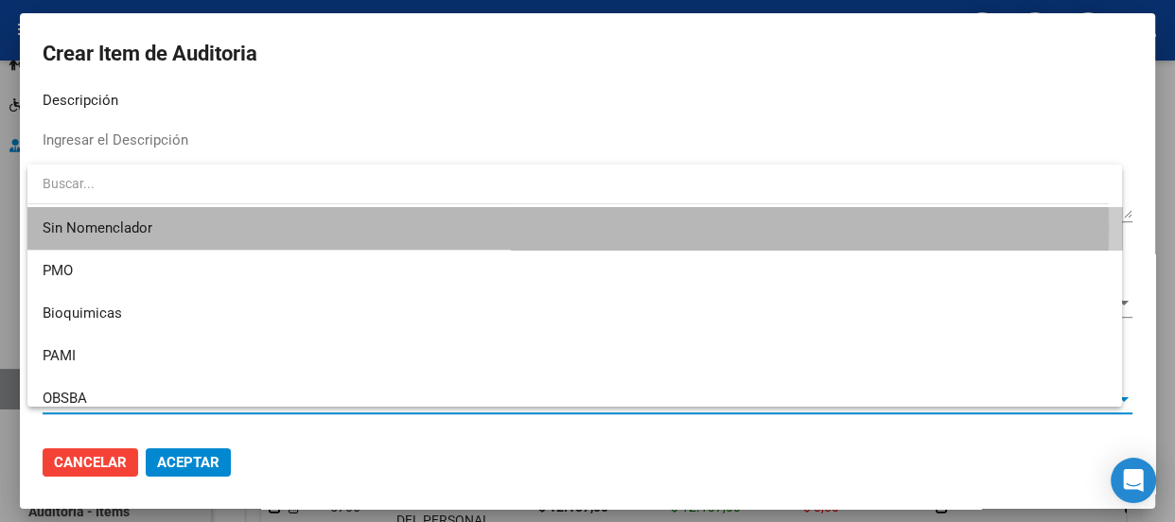
click at [111, 229] on span "Sin Nomenclador" at bounding box center [575, 228] width 1064 height 43
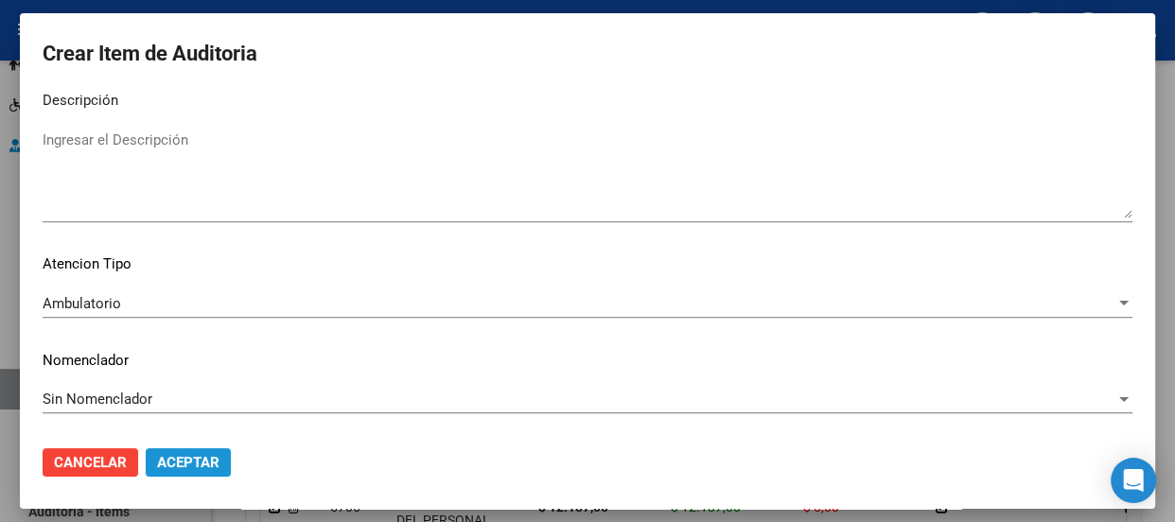
click at [190, 460] on span "Aceptar" at bounding box center [188, 462] width 62 height 17
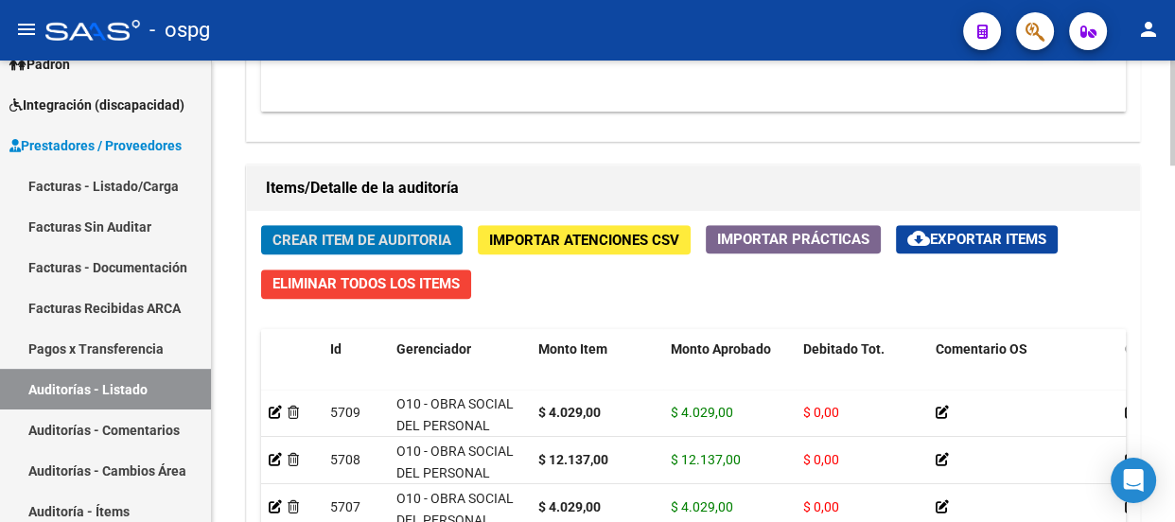
click at [346, 240] on span "Crear Item de Auditoria" at bounding box center [361, 240] width 179 height 17
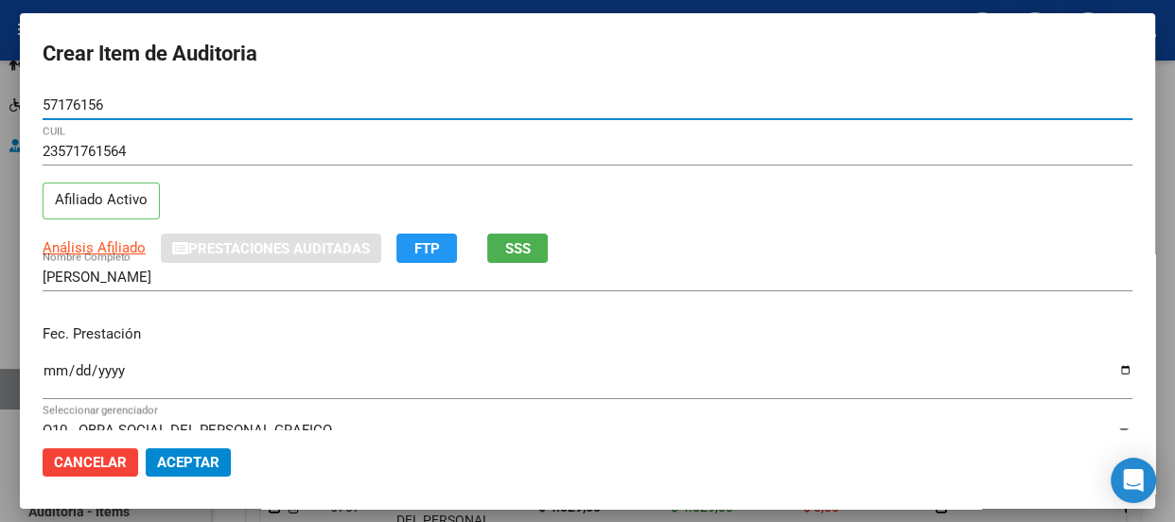
click at [59, 372] on input "Ingresar la fecha" at bounding box center [588, 378] width 1090 height 30
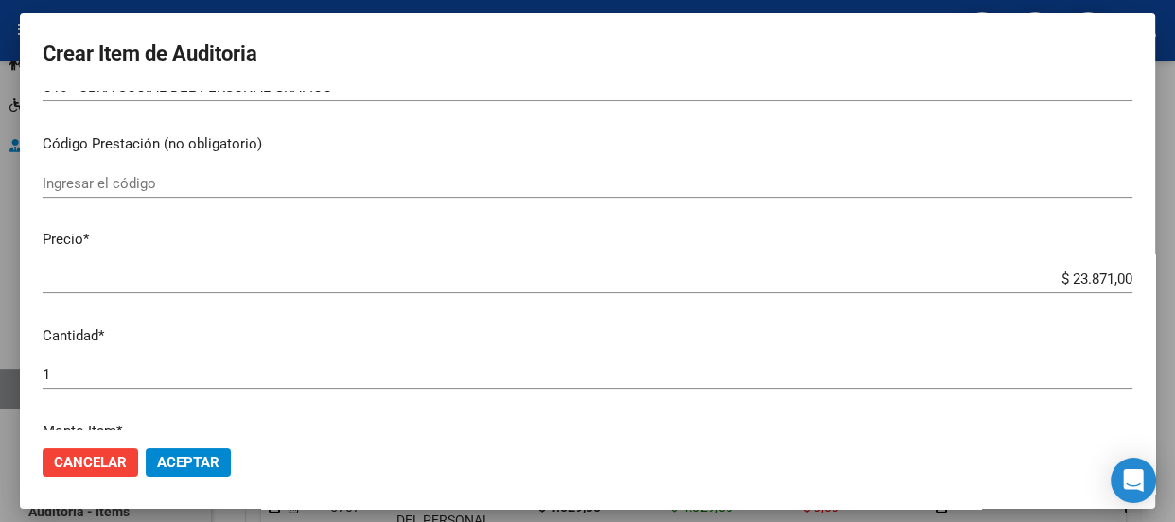
scroll to position [412, 0]
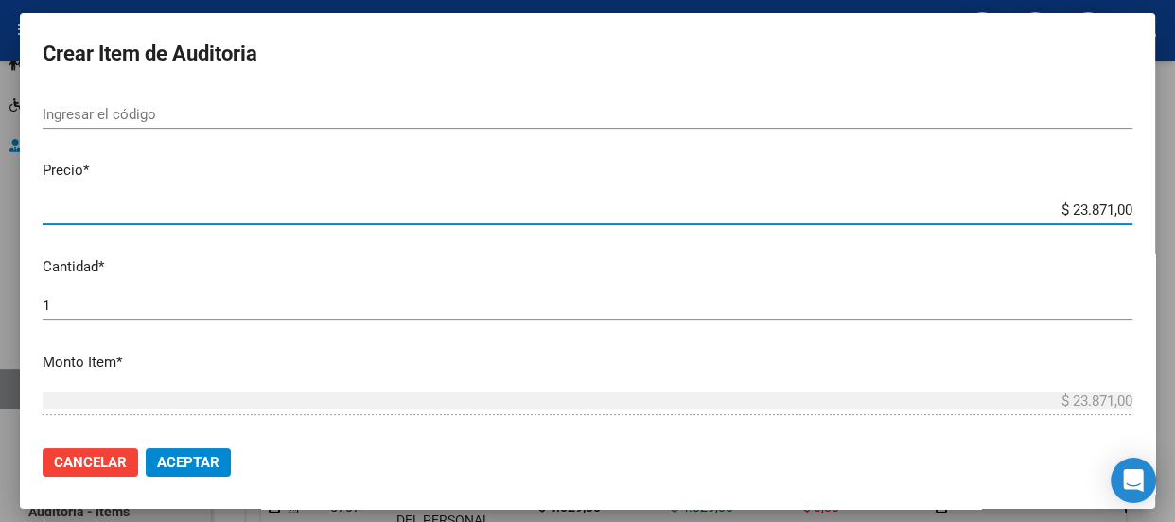
drag, startPoint x: 1030, startPoint y: 201, endPoint x: 1173, endPoint y: 207, distance: 143.0
click at [1173, 207] on div "Crear Item de Auditoria 57176156 Nro Documento 23571761564 CUIL Afiliado Activo…" at bounding box center [587, 261] width 1175 height 522
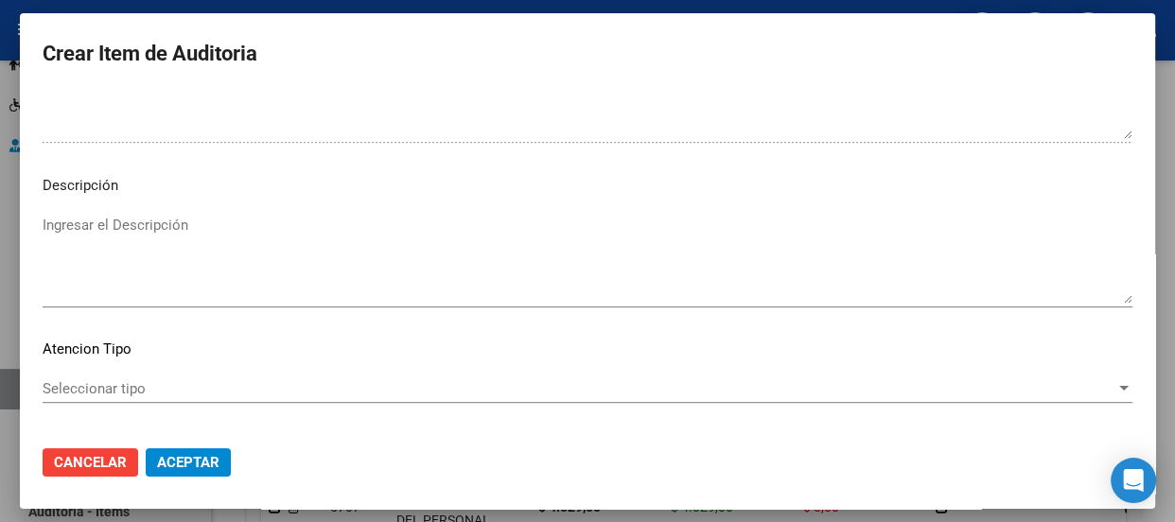
scroll to position [1357, 0]
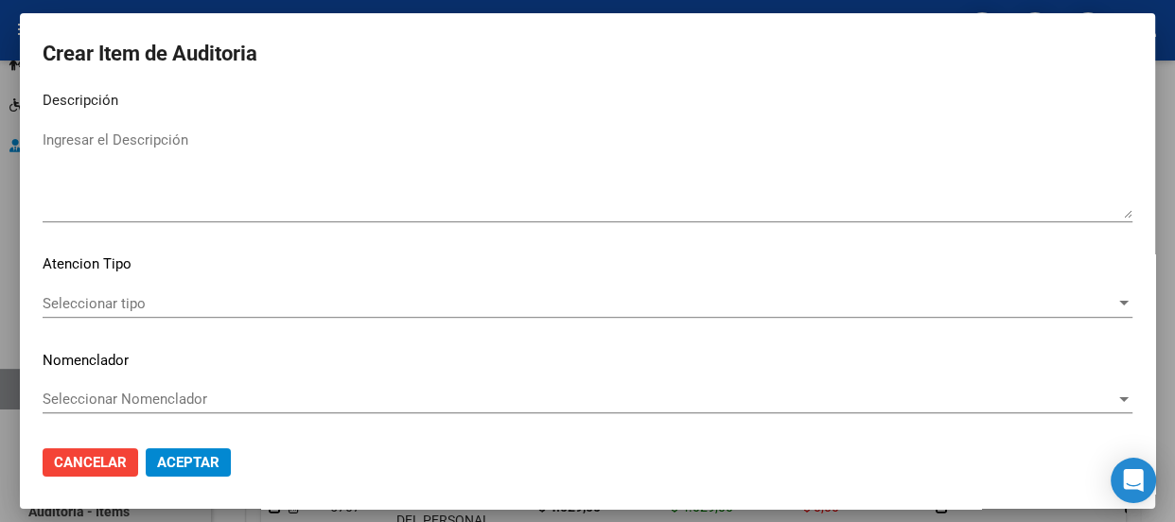
click at [145, 301] on span "Seleccionar tipo" at bounding box center [579, 303] width 1073 height 17
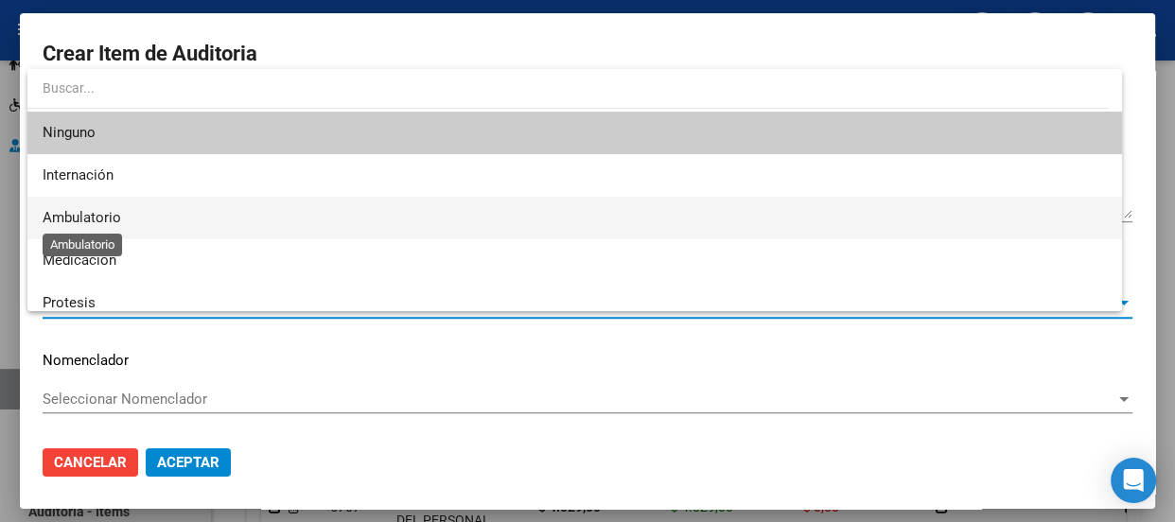
click at [93, 221] on span "Ambulatorio" at bounding box center [82, 217] width 79 height 17
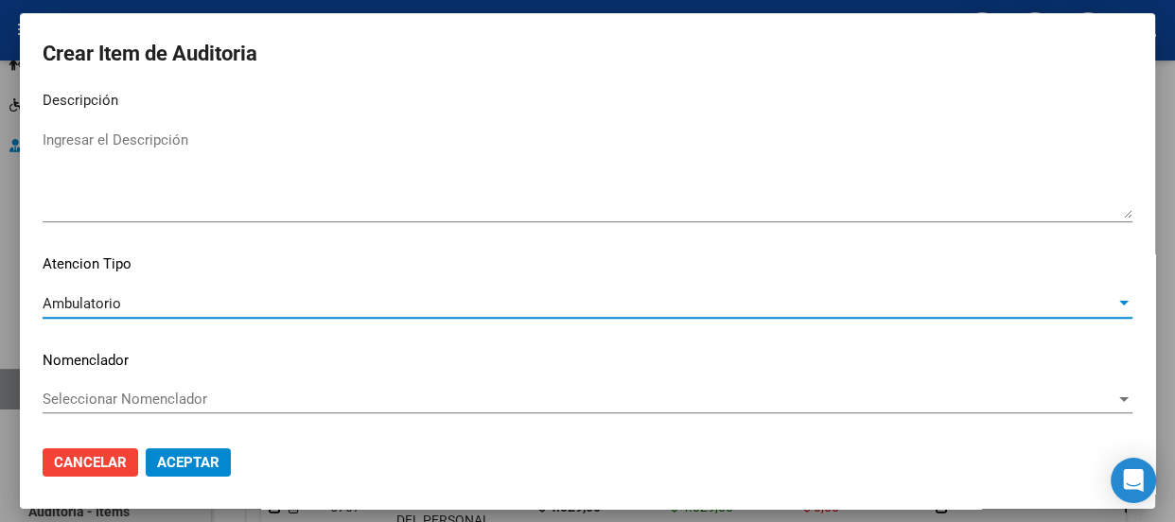
click at [106, 394] on span "Seleccionar Nomenclador" at bounding box center [579, 399] width 1073 height 17
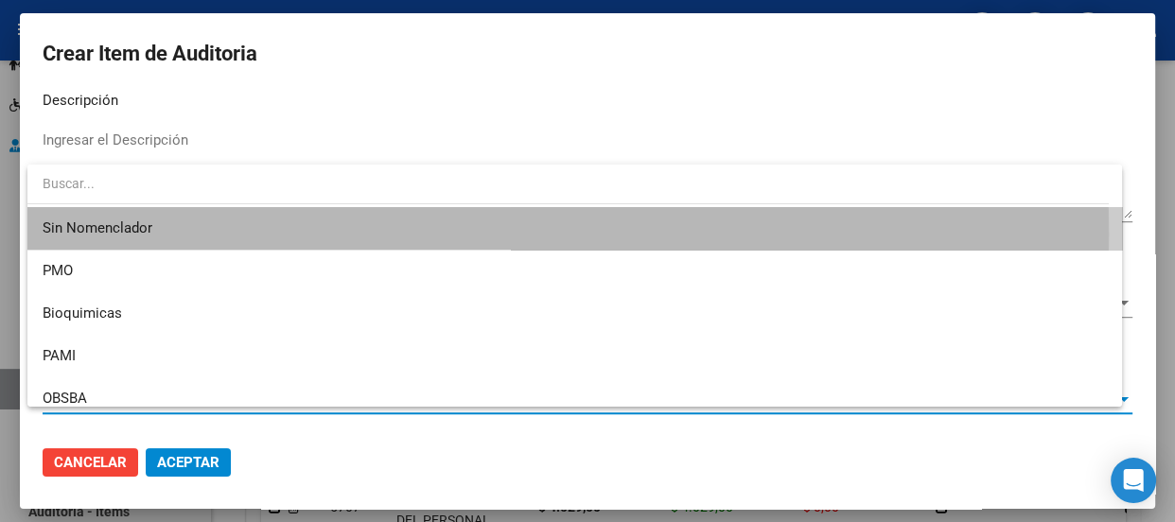
click at [89, 235] on span "Sin Nomenclador" at bounding box center [575, 228] width 1064 height 43
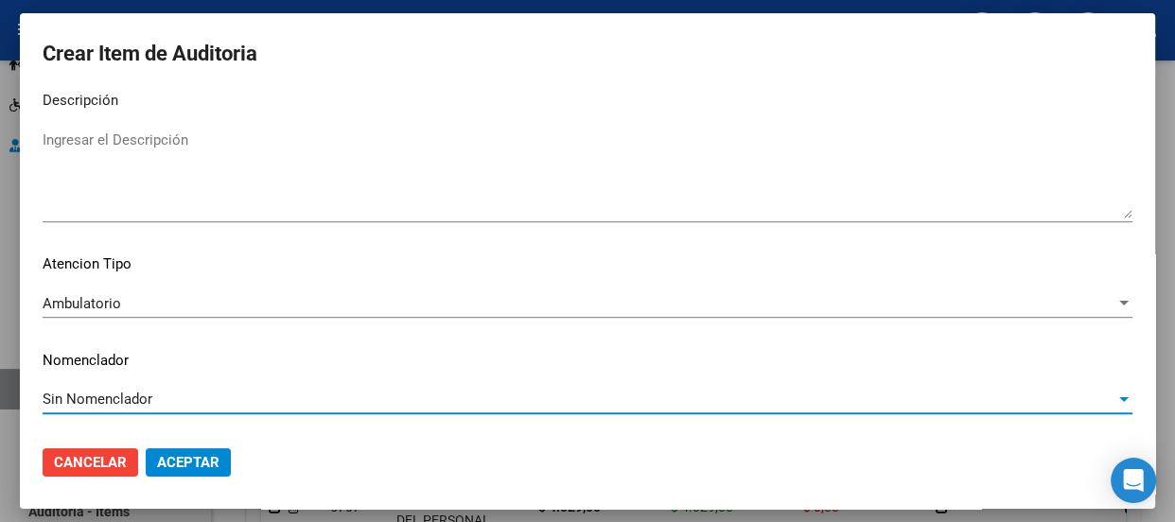
click at [201, 451] on button "Aceptar" at bounding box center [188, 462] width 85 height 28
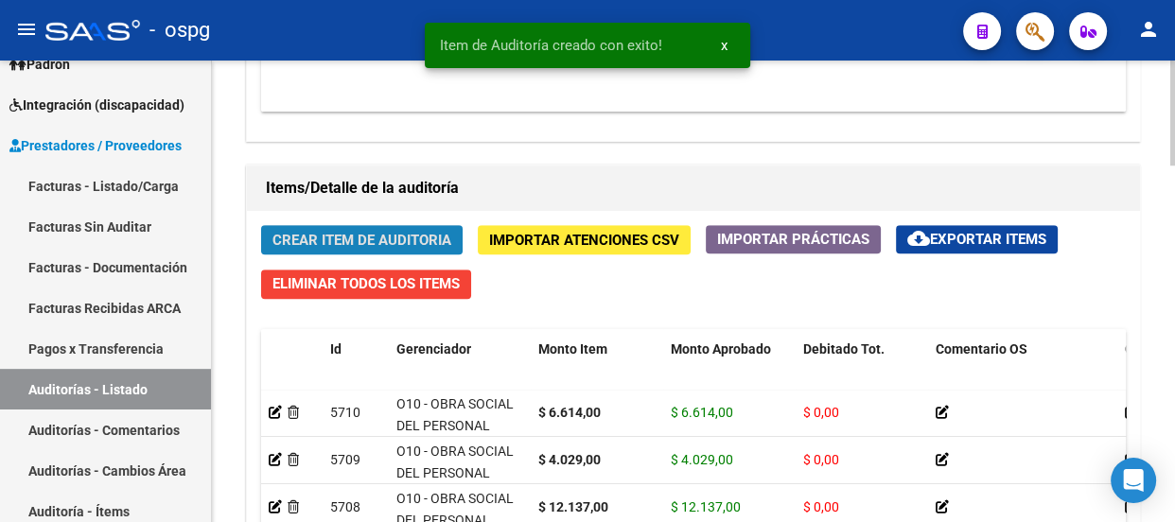
click at [321, 243] on span "Crear Item de Auditoria" at bounding box center [361, 240] width 179 height 17
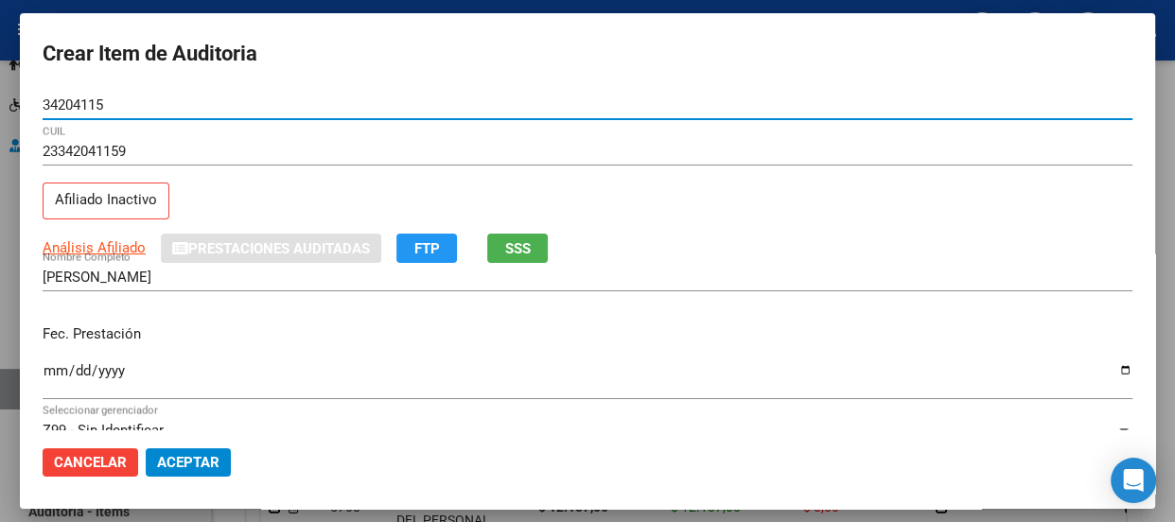
click at [46, 384] on input "Ingresar la fecha" at bounding box center [588, 378] width 1090 height 30
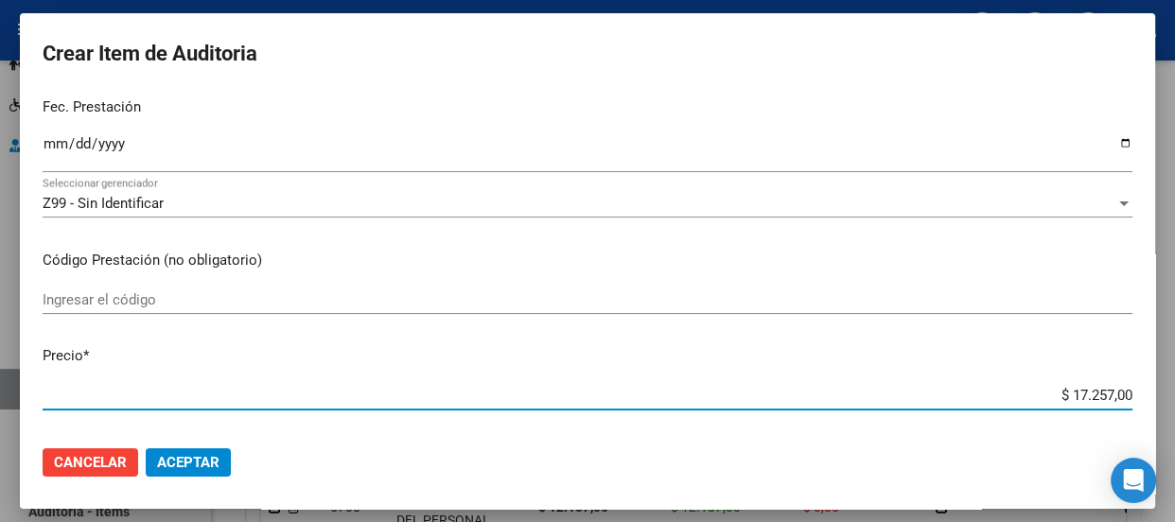
scroll to position [238, 0]
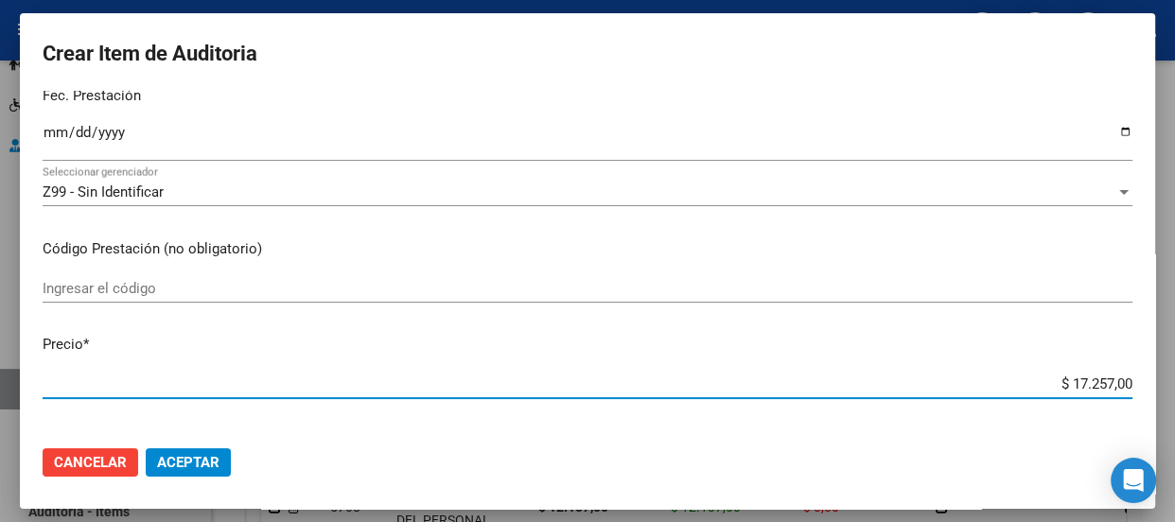
drag, startPoint x: 1038, startPoint y: 411, endPoint x: 1160, endPoint y: 378, distance: 127.3
click at [1160, 378] on div "Crear Item de Auditoria 34204115 Nro Documento 23342041159 CUIL Afiliado Inacti…" at bounding box center [587, 261] width 1175 height 522
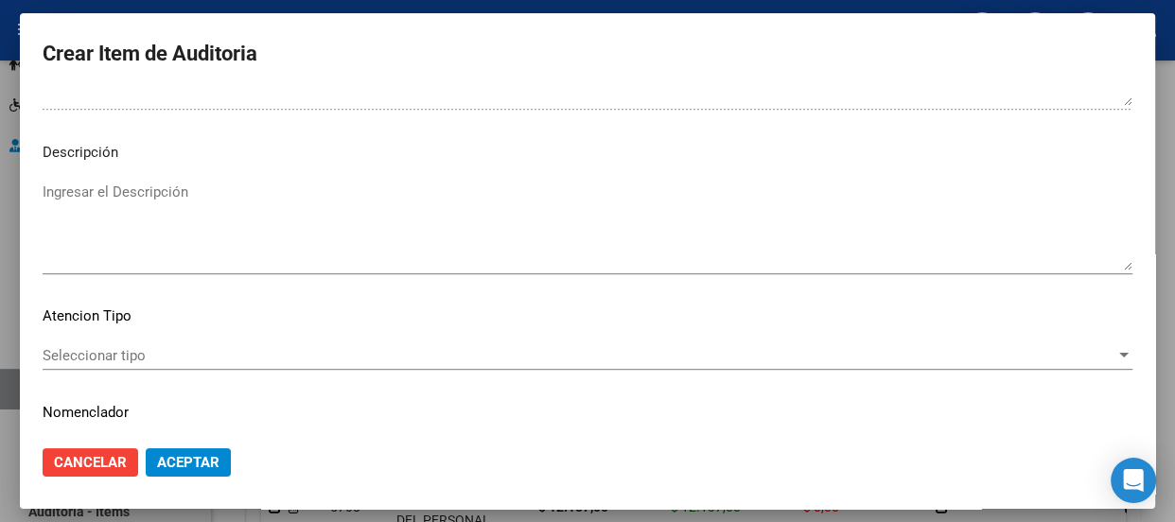
scroll to position [1357, 0]
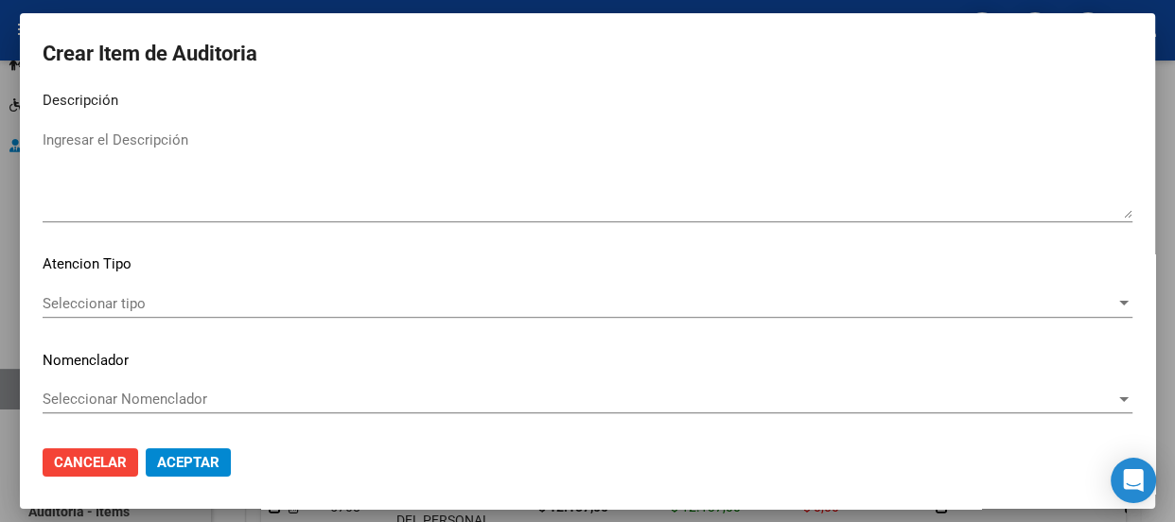
click at [67, 295] on span "Seleccionar tipo" at bounding box center [579, 303] width 1073 height 17
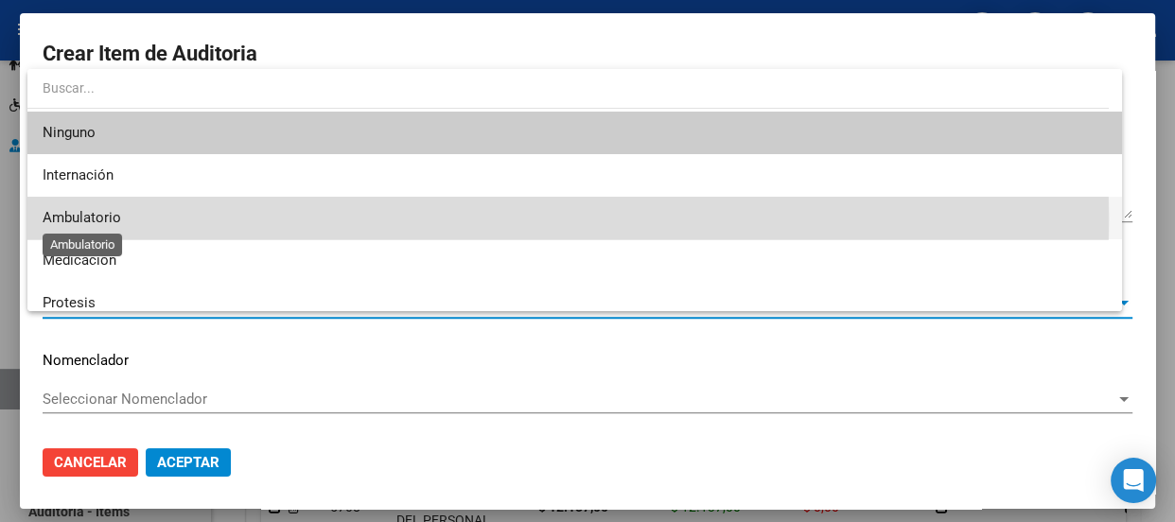
click at [69, 219] on span "Ambulatorio" at bounding box center [82, 217] width 79 height 17
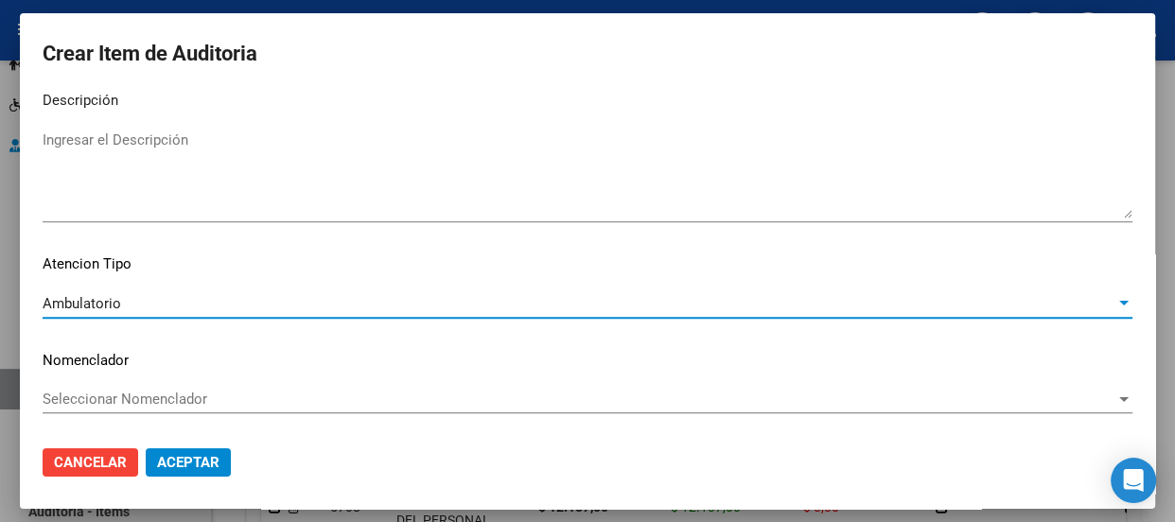
click at [91, 396] on span "Seleccionar Nomenclador" at bounding box center [579, 399] width 1073 height 17
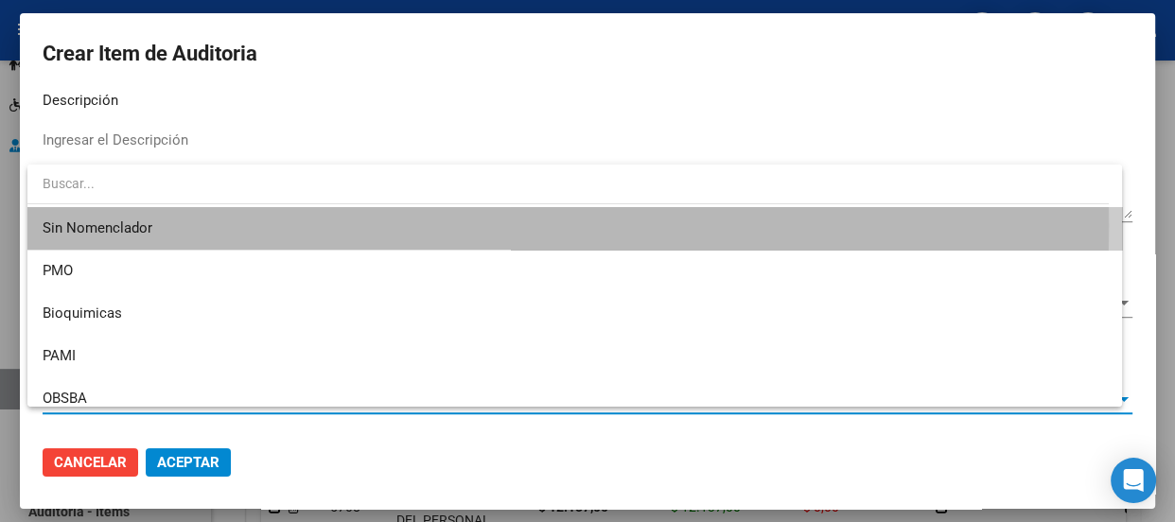
click at [85, 225] on span "Sin Nomenclador" at bounding box center [575, 228] width 1064 height 43
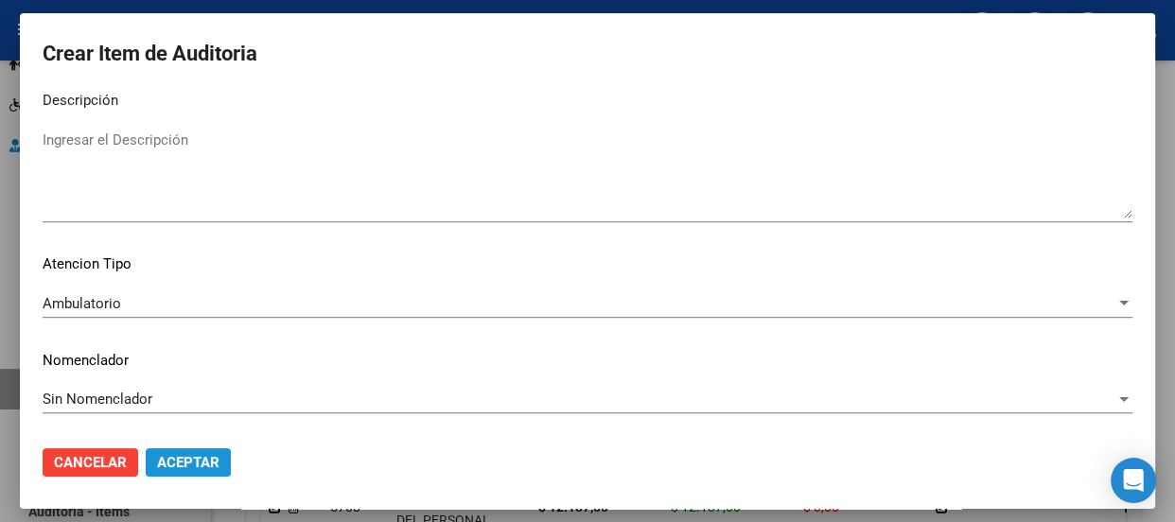
click at [191, 449] on button "Aceptar" at bounding box center [188, 462] width 85 height 28
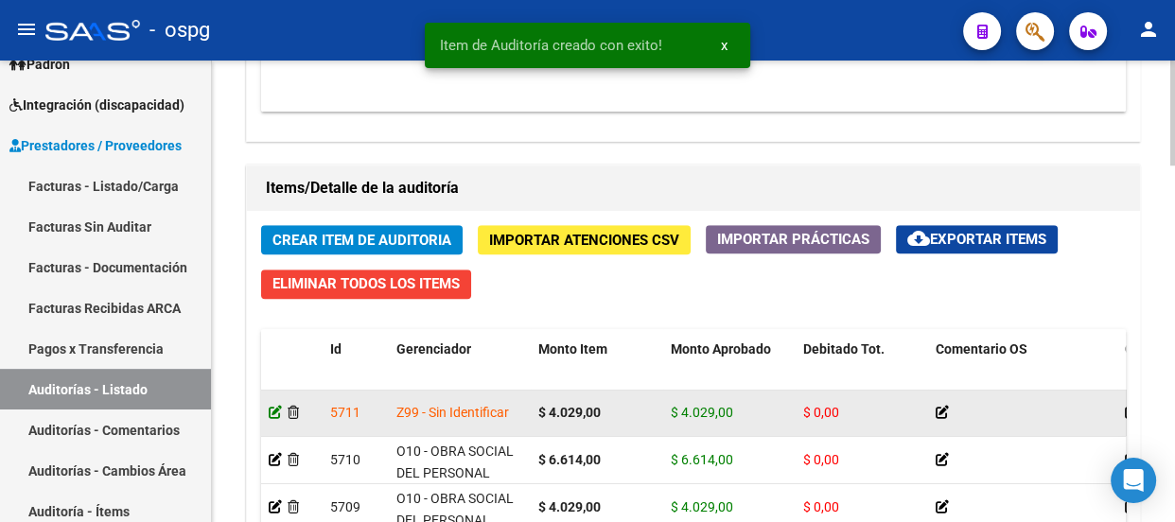
click at [270, 411] on icon at bounding box center [275, 412] width 13 height 13
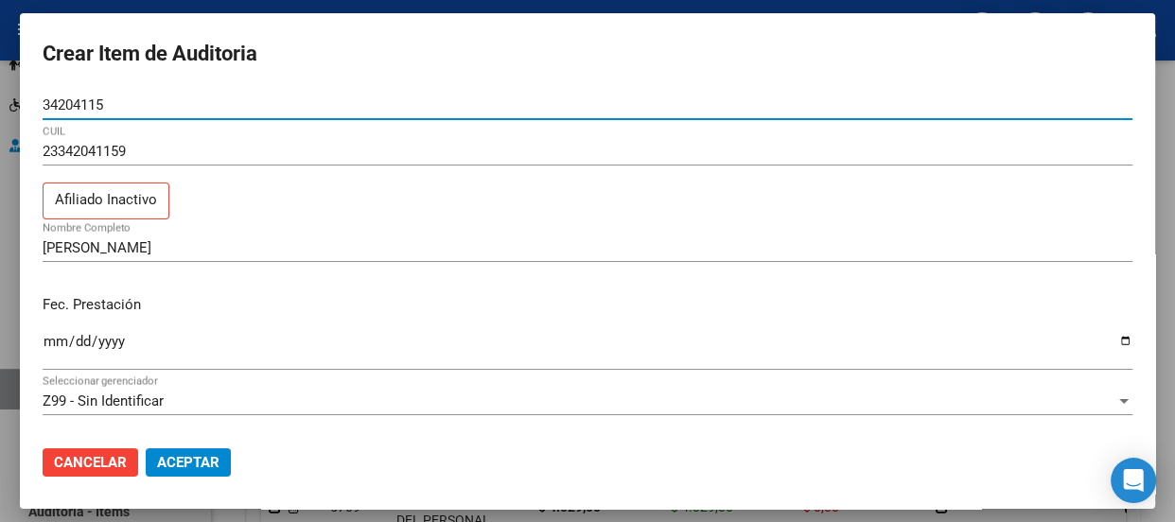
click at [221, 397] on div "Z99 - Sin Identificar" at bounding box center [579, 401] width 1073 height 17
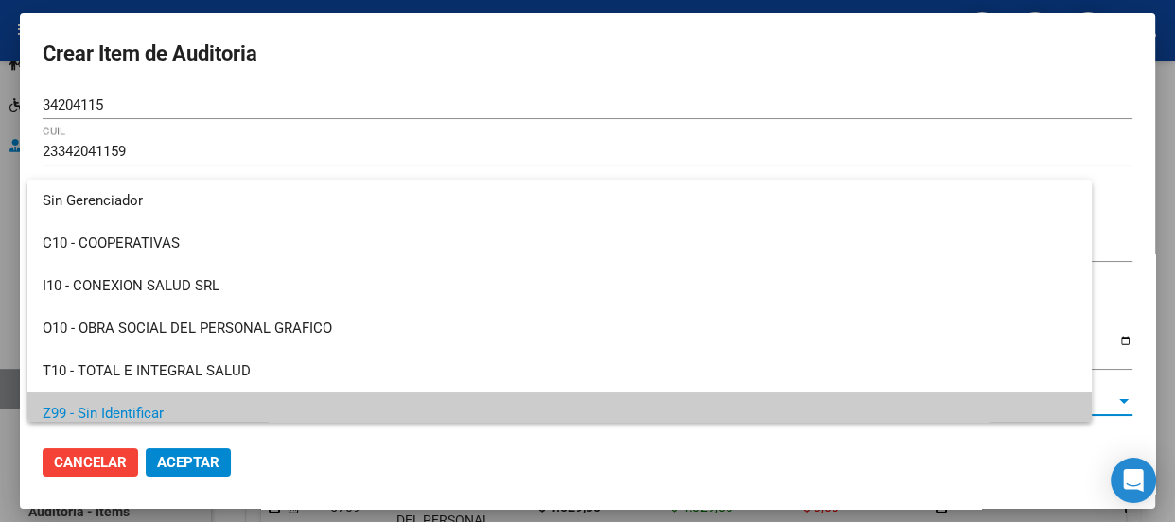
scroll to position [12, 0]
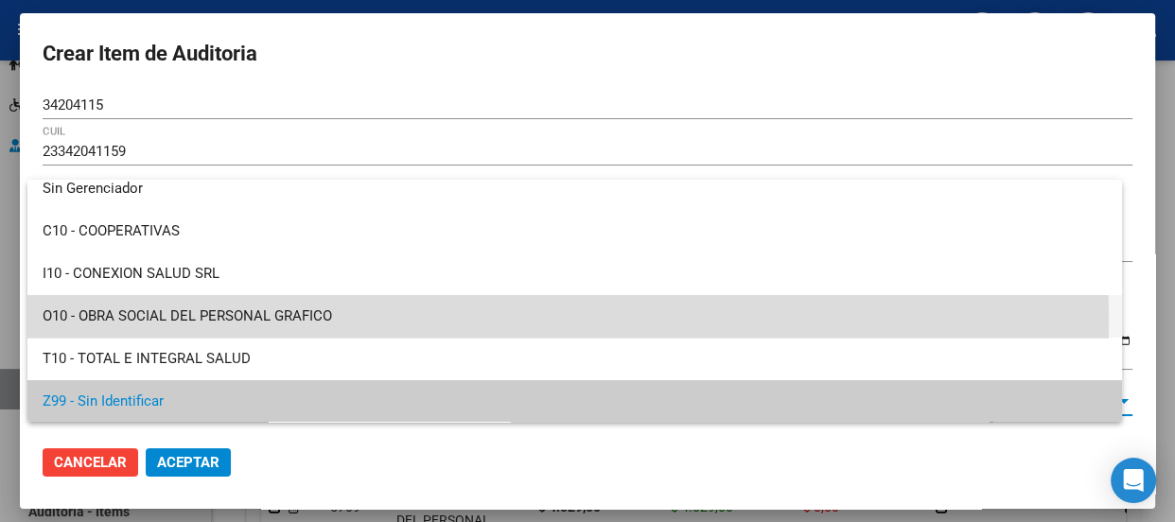
click at [305, 321] on span "O10 - OBRA SOCIAL DEL PERSONAL GRAFICO" at bounding box center [575, 316] width 1064 height 43
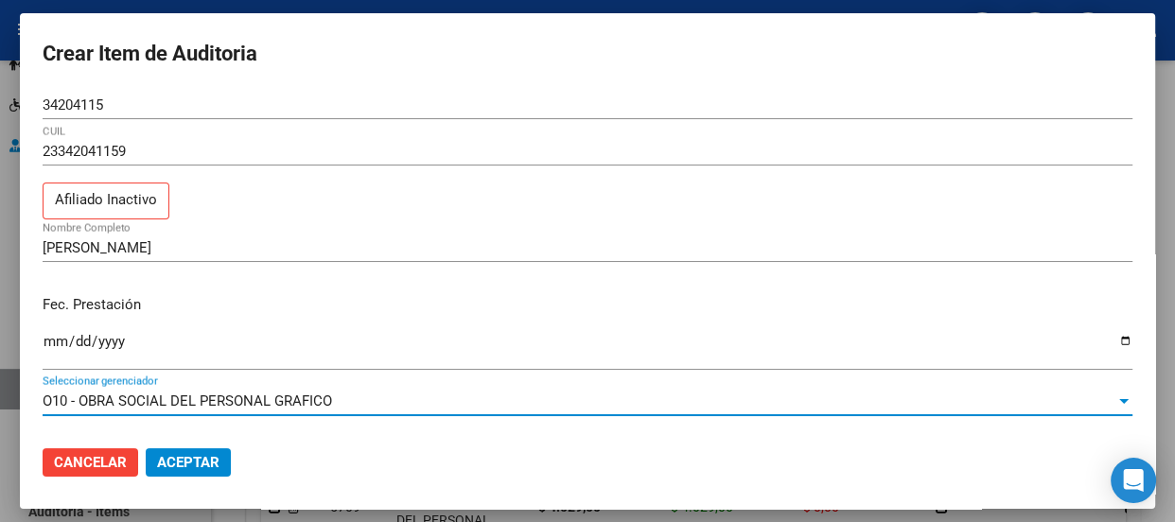
click at [226, 467] on button "Aceptar" at bounding box center [188, 462] width 85 height 28
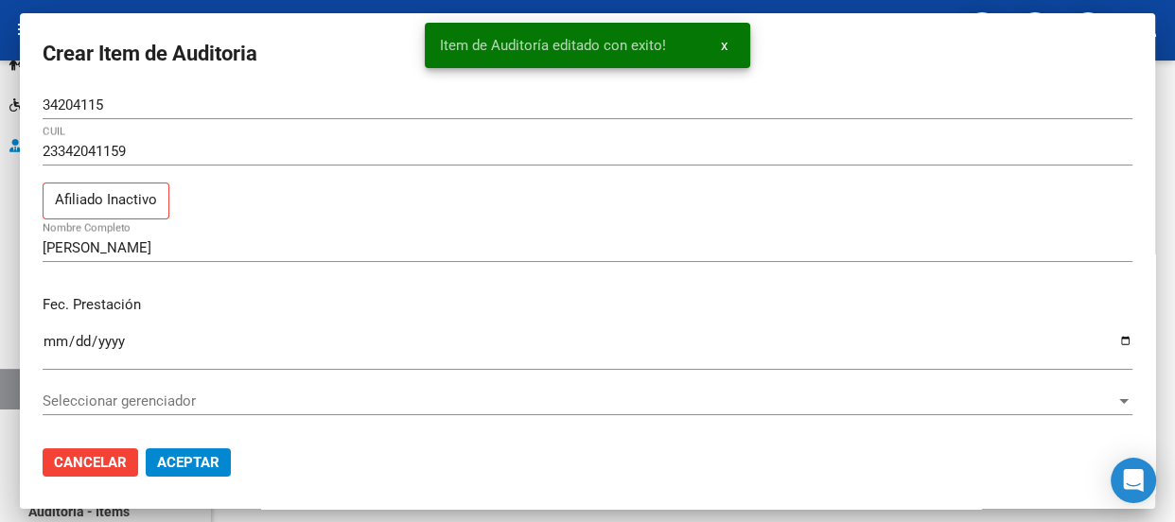
scroll to position [0, 0]
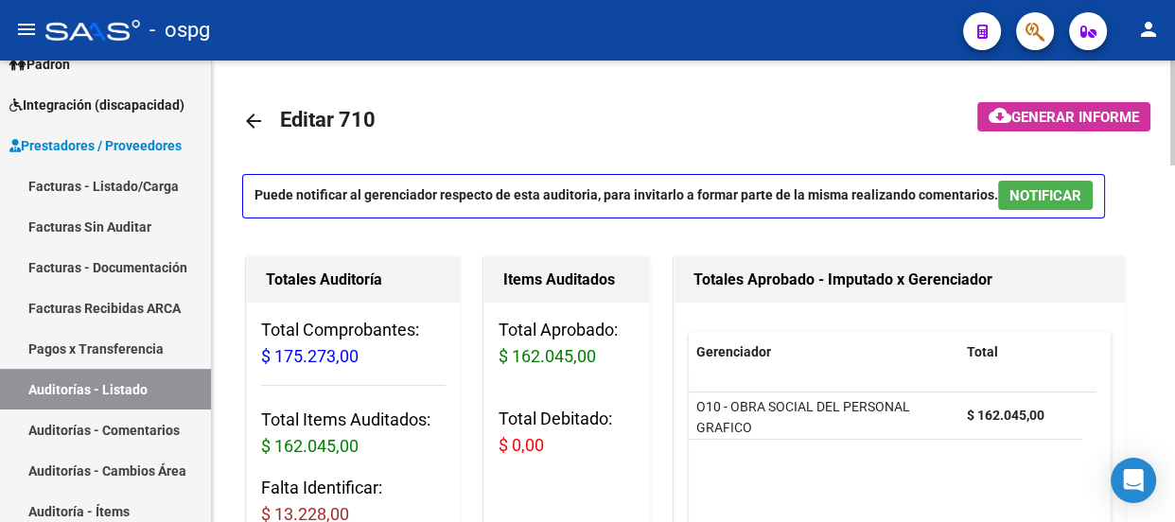
click at [1173, 319] on div at bounding box center [1172, 292] width 5 height 462
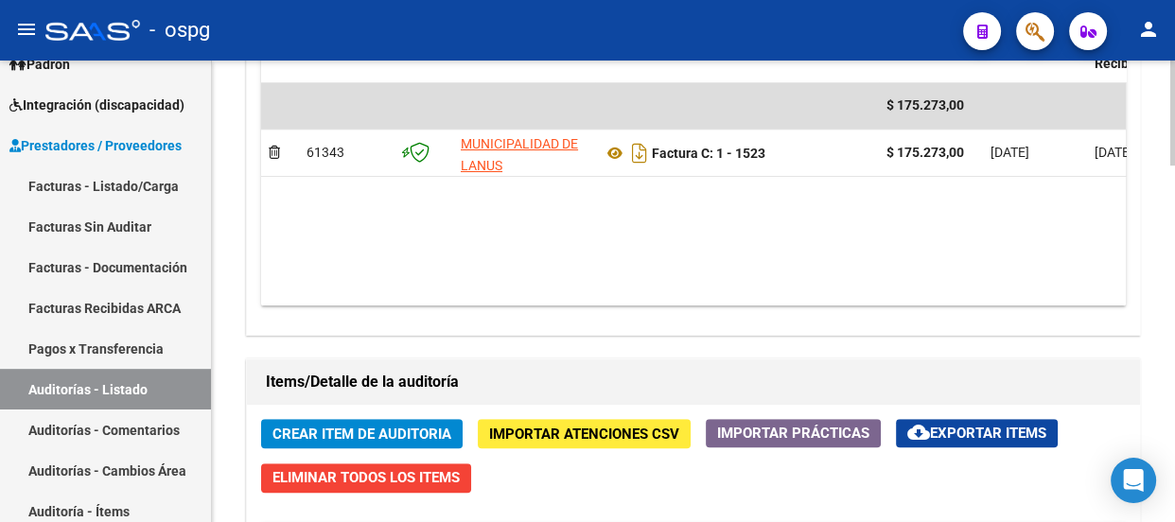
scroll to position [1080, 0]
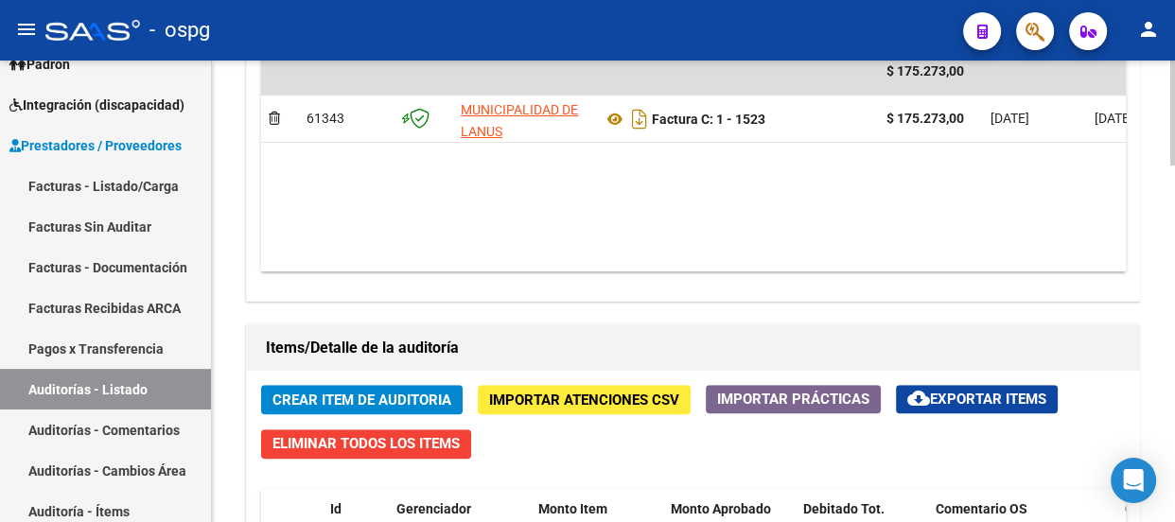
click at [444, 396] on span "Crear Item de Auditoria" at bounding box center [361, 400] width 179 height 17
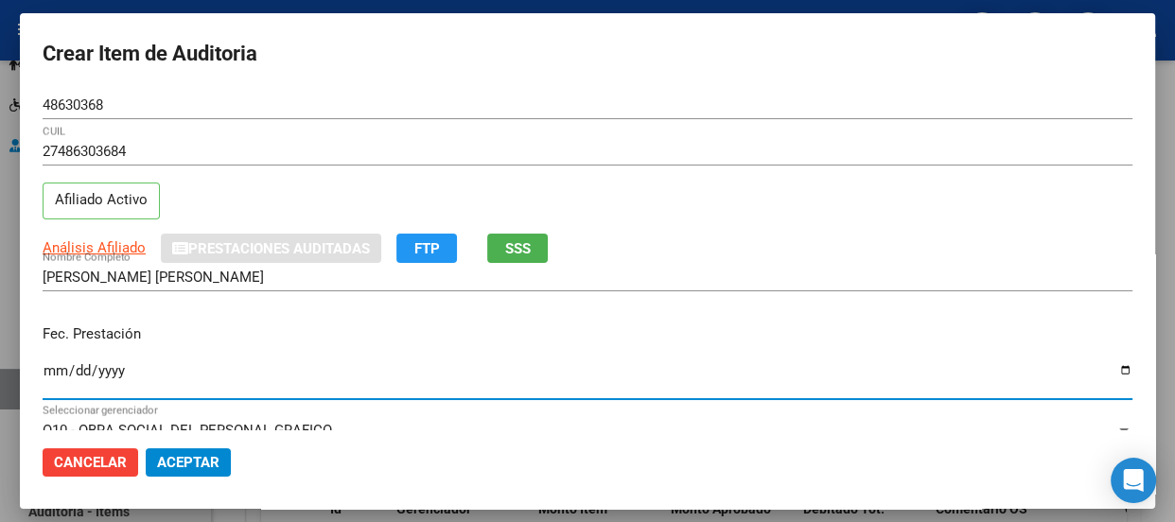
click at [54, 369] on input "Ingresar la fecha" at bounding box center [588, 378] width 1090 height 30
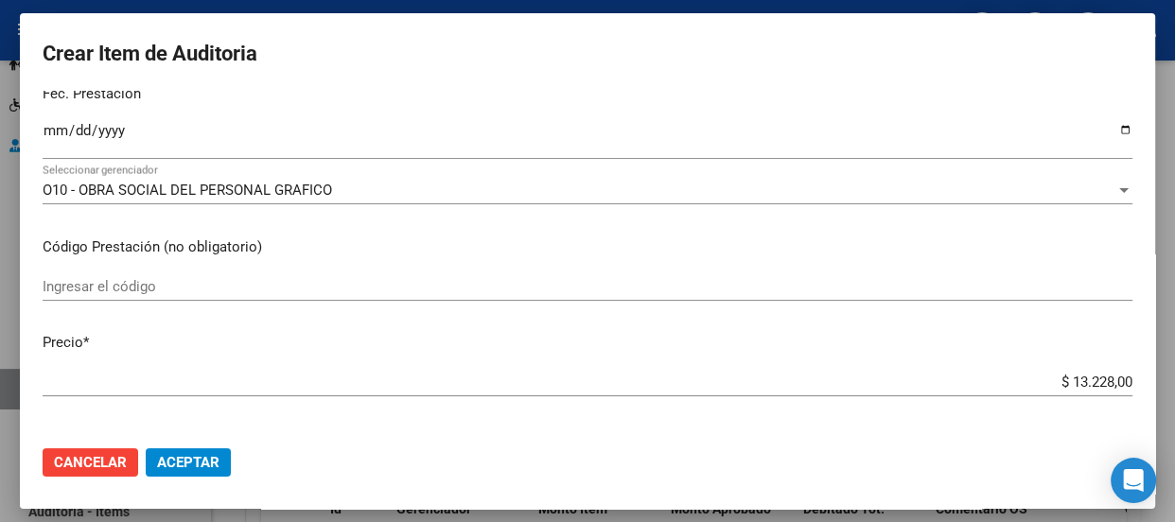
scroll to position [274, 0]
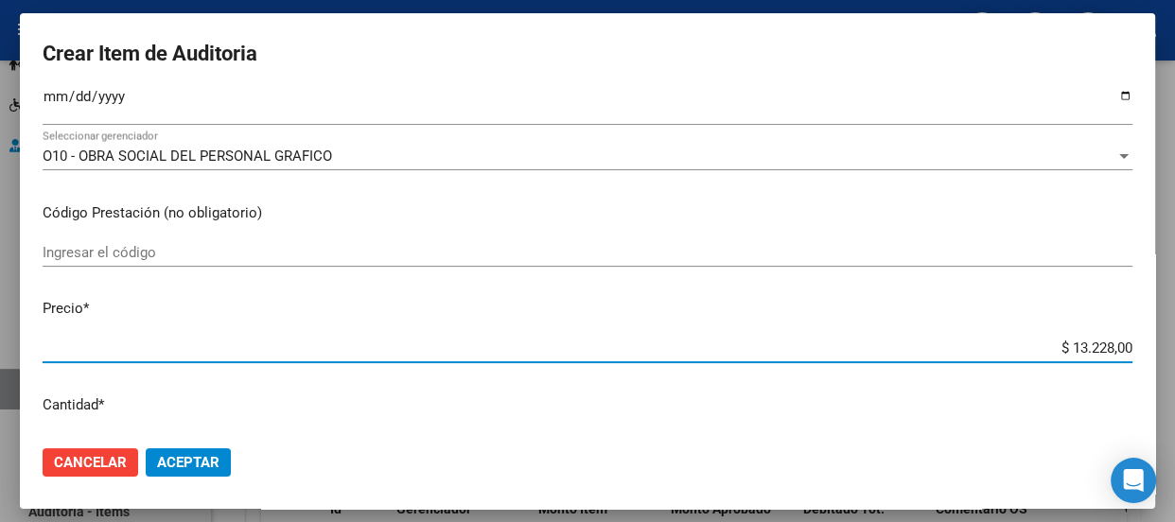
drag, startPoint x: 1028, startPoint y: 343, endPoint x: 1173, endPoint y: 329, distance: 145.4
click at [1173, 329] on div "Crear Item de Auditoria 48630368 Nro Documento 27486303684 CUIL Afiliado Activo…" at bounding box center [587, 261] width 1175 height 522
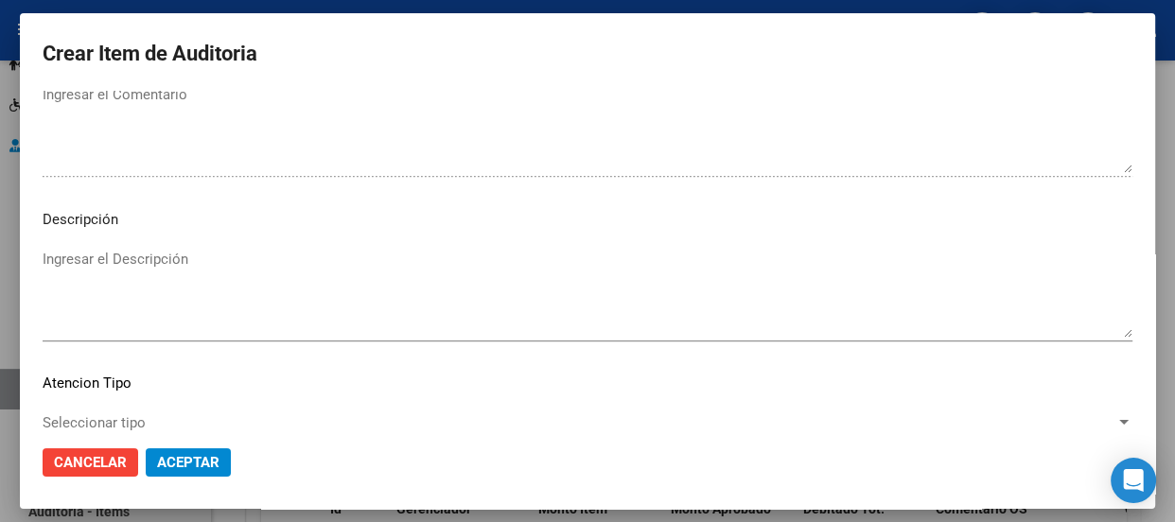
scroll to position [1357, 0]
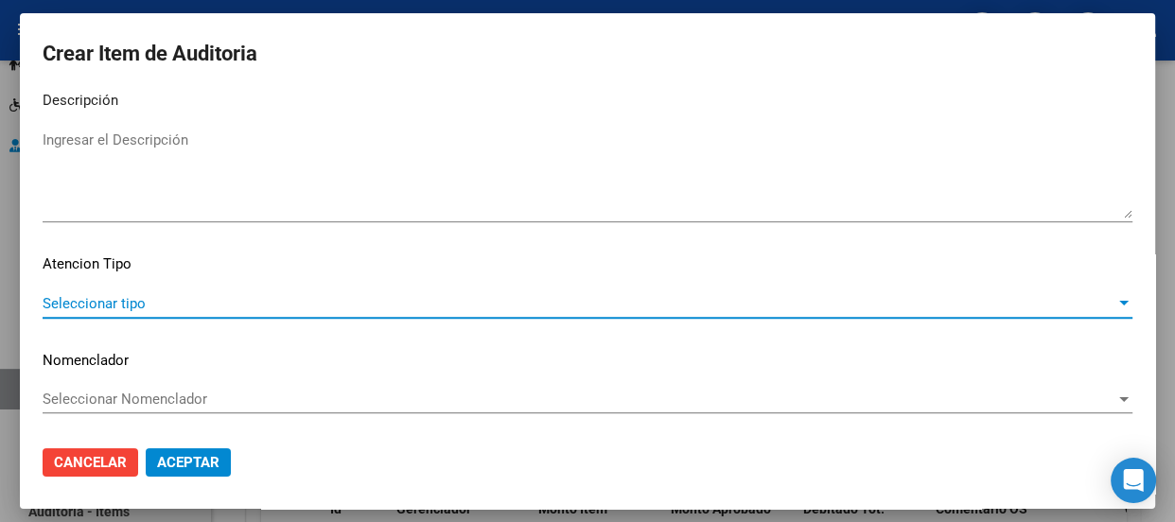
click at [89, 306] on span "Seleccionar tipo" at bounding box center [579, 303] width 1073 height 17
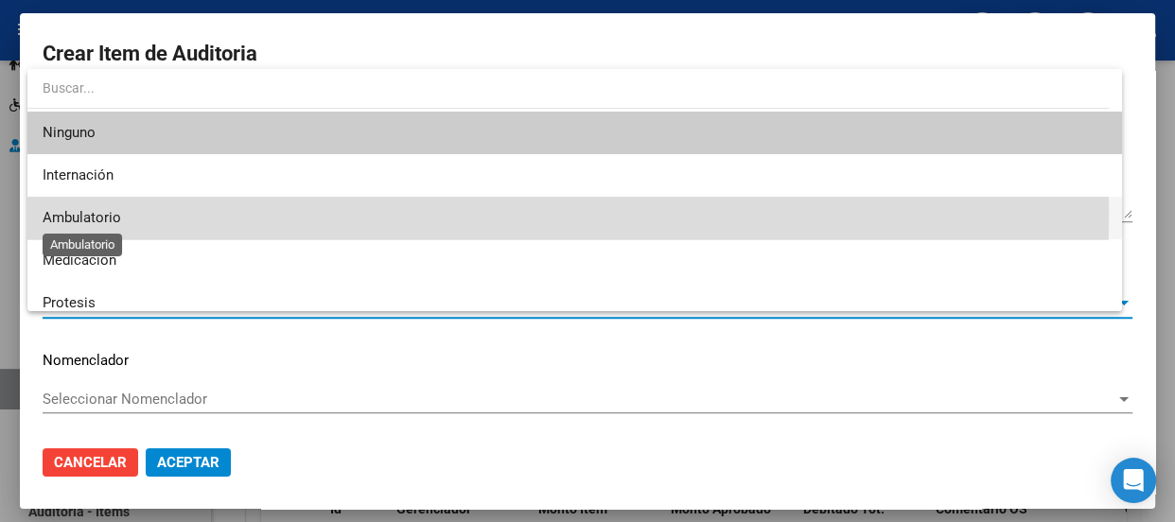
click at [84, 212] on span "Ambulatorio" at bounding box center [82, 217] width 79 height 17
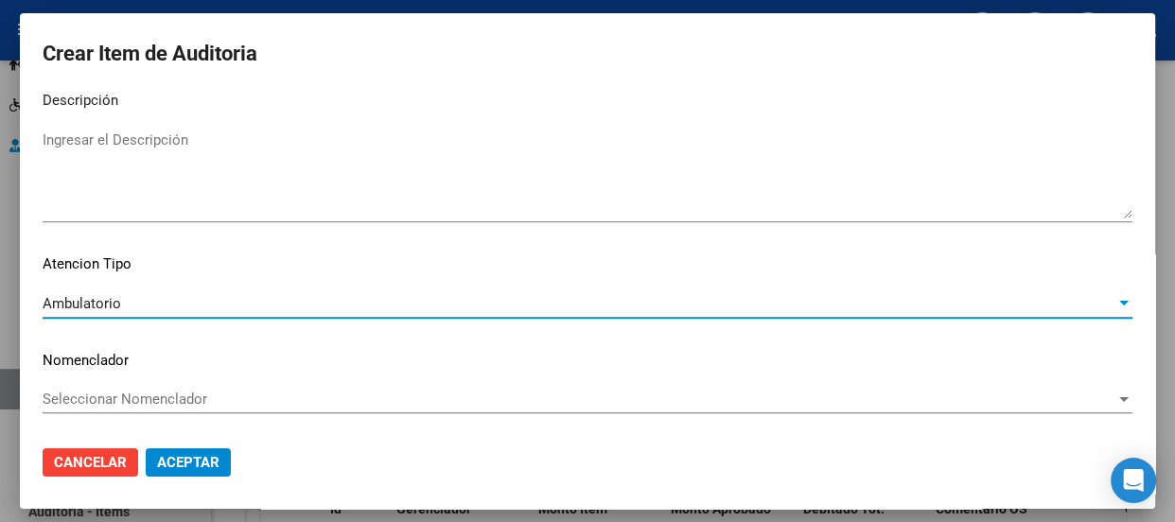
click at [112, 393] on span "Seleccionar Nomenclador" at bounding box center [579, 399] width 1073 height 17
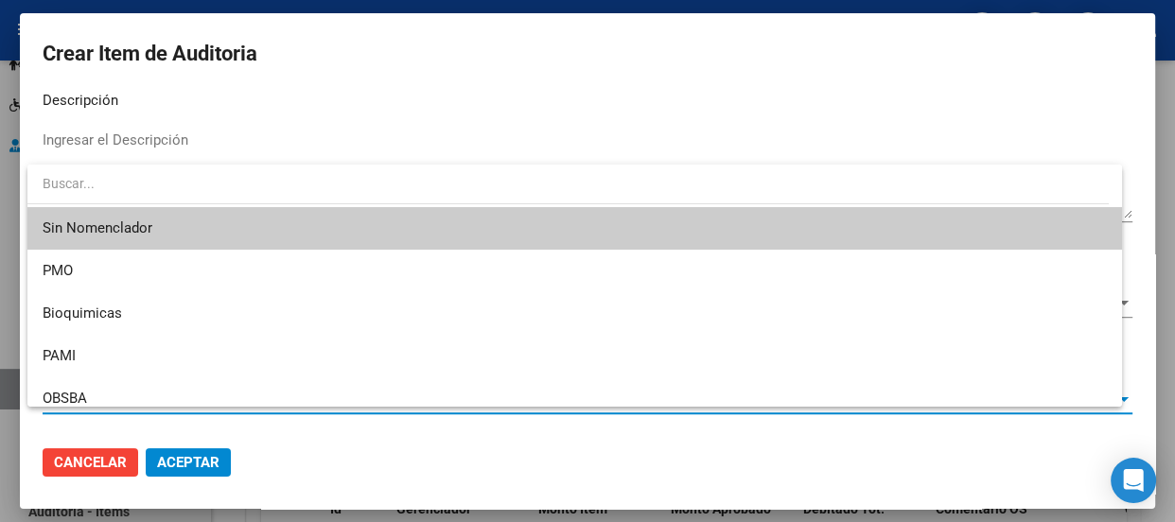
click at [81, 225] on span "Sin Nomenclador" at bounding box center [575, 228] width 1064 height 43
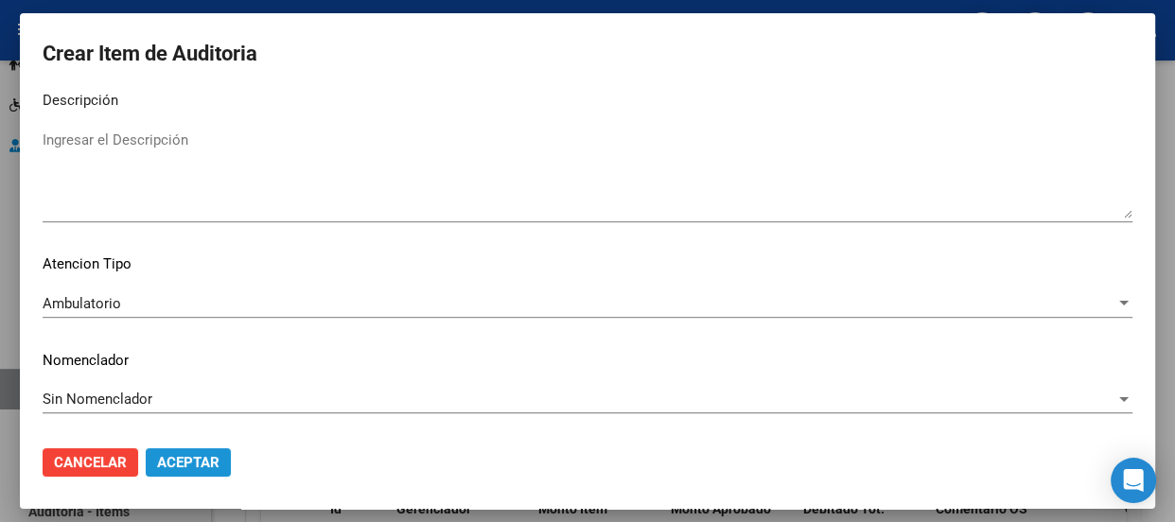
click at [173, 460] on span "Aceptar" at bounding box center [188, 462] width 62 height 17
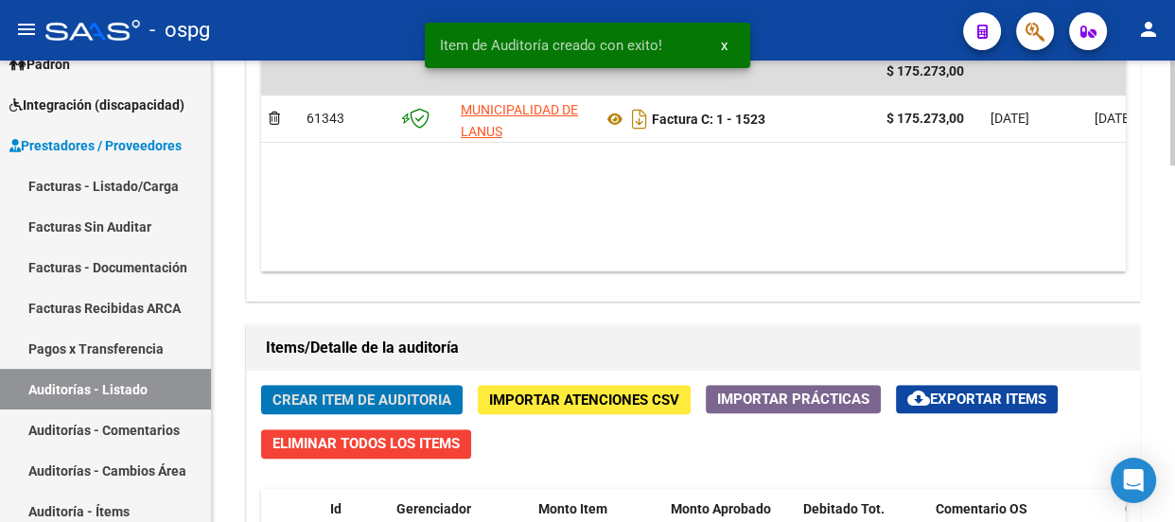
click at [292, 395] on span "Crear Item de Auditoria" at bounding box center [361, 400] width 179 height 17
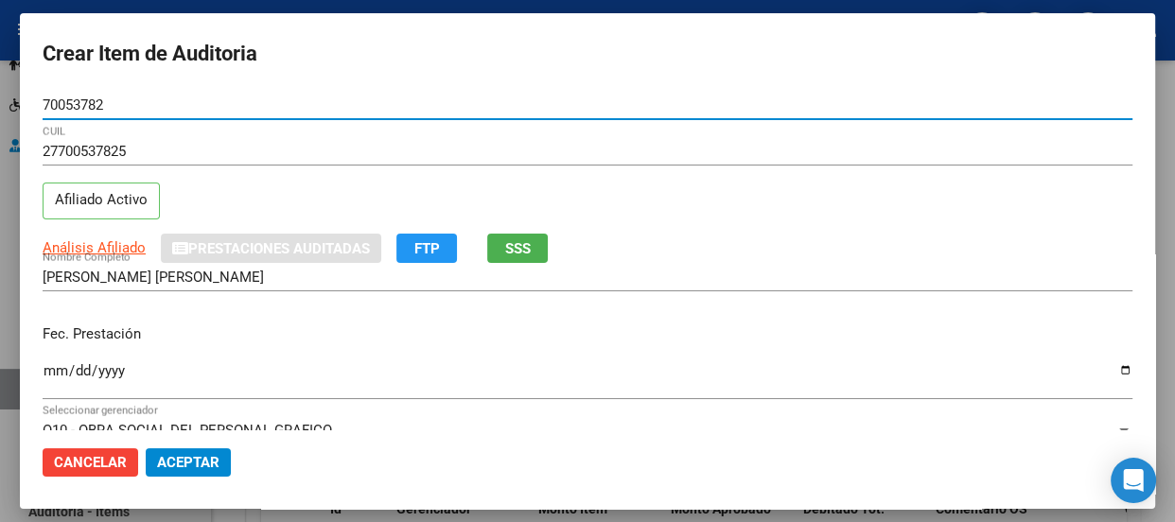
click at [51, 369] on input "Ingresar la fecha" at bounding box center [588, 378] width 1090 height 30
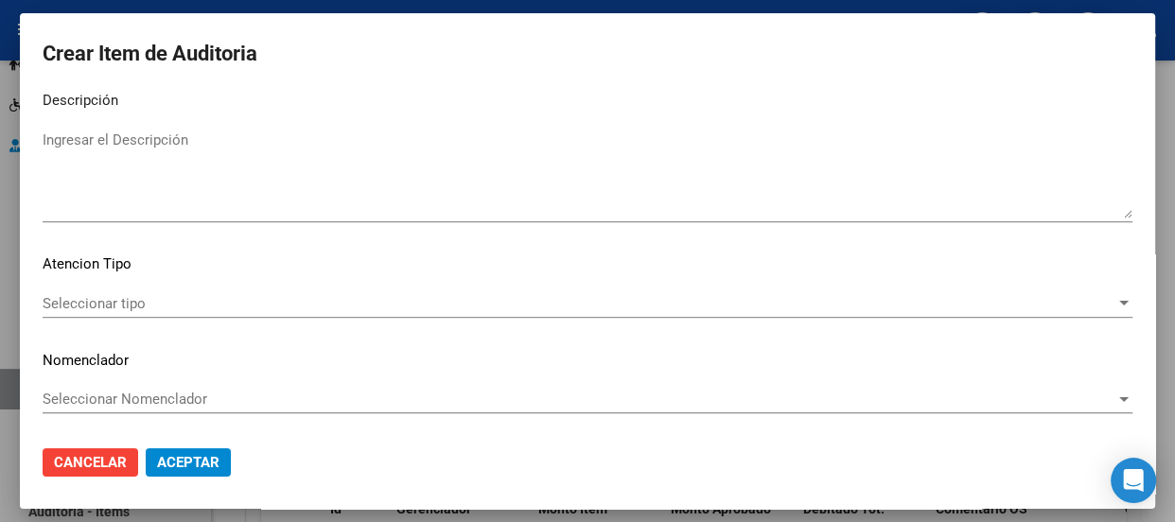
click at [123, 290] on div "Seleccionar tipo Seleccionar tipo" at bounding box center [588, 303] width 1090 height 28
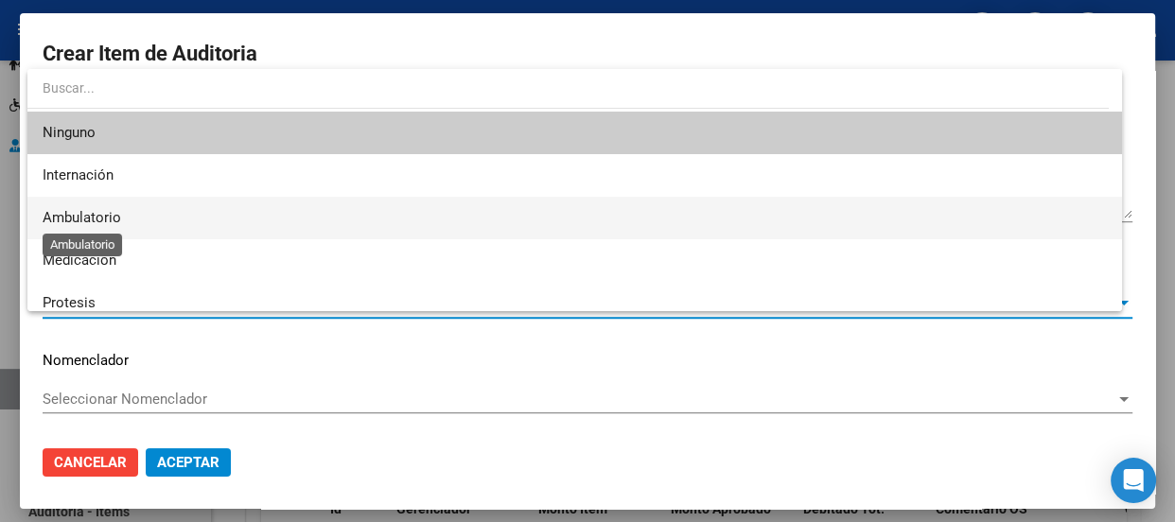
click at [99, 209] on span "Ambulatorio" at bounding box center [82, 217] width 79 height 17
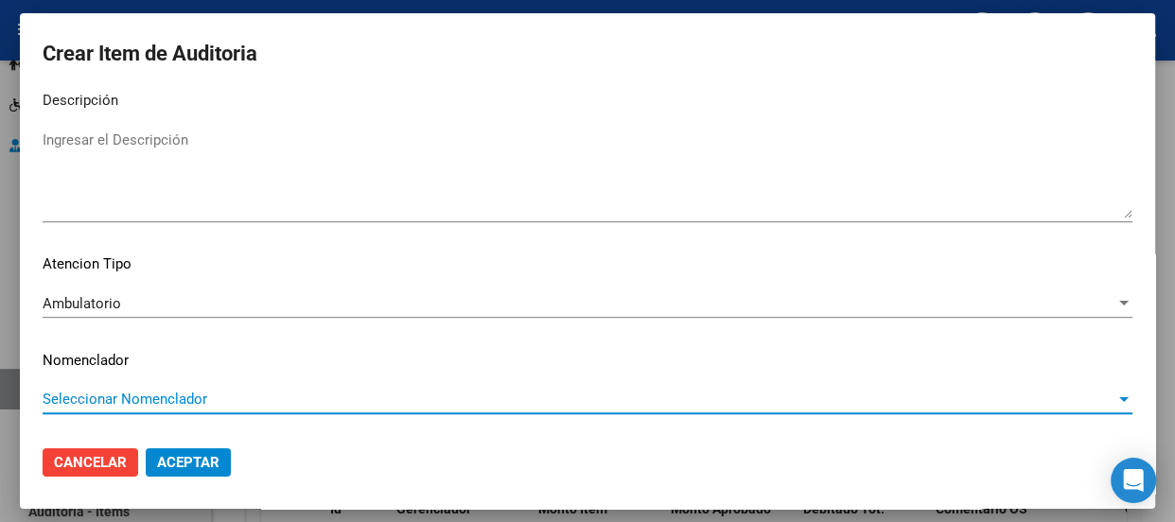
click at [125, 400] on span "Seleccionar Nomenclador" at bounding box center [579, 399] width 1073 height 17
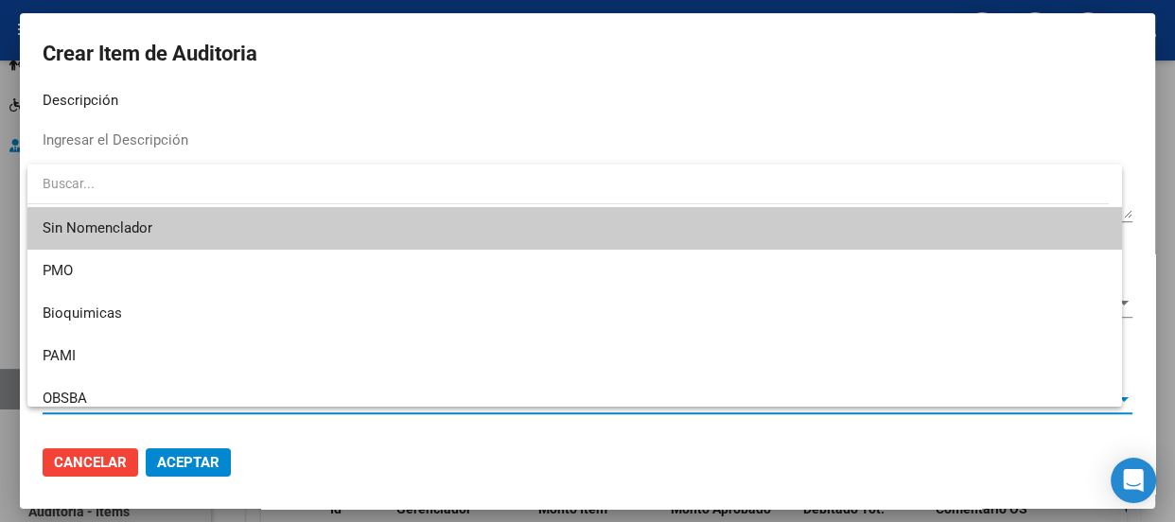
click at [132, 240] on span "Sin Nomenclador" at bounding box center [575, 228] width 1064 height 43
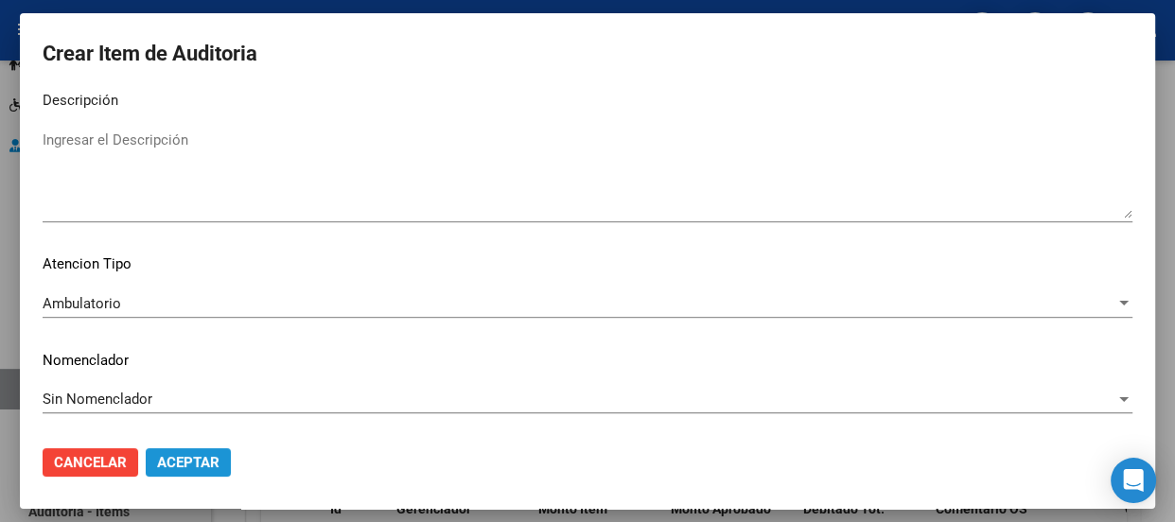
click at [182, 451] on button "Aceptar" at bounding box center [188, 462] width 85 height 28
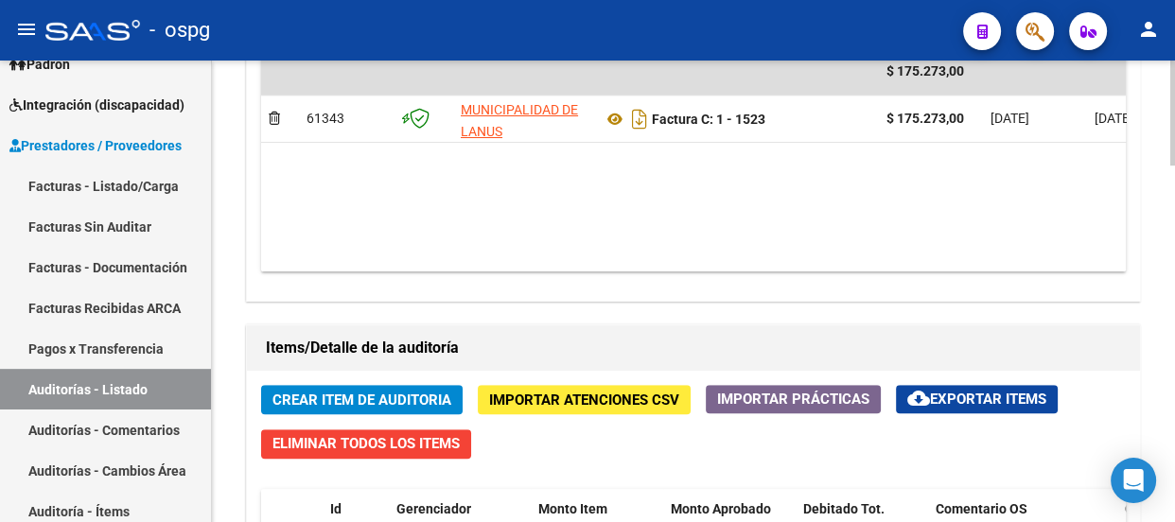
click at [1164, 144] on div "arrow_back Editar 710 cloud_download Generar informe Puede notificar al gerenci…" at bounding box center [693, -1] width 963 height 2039
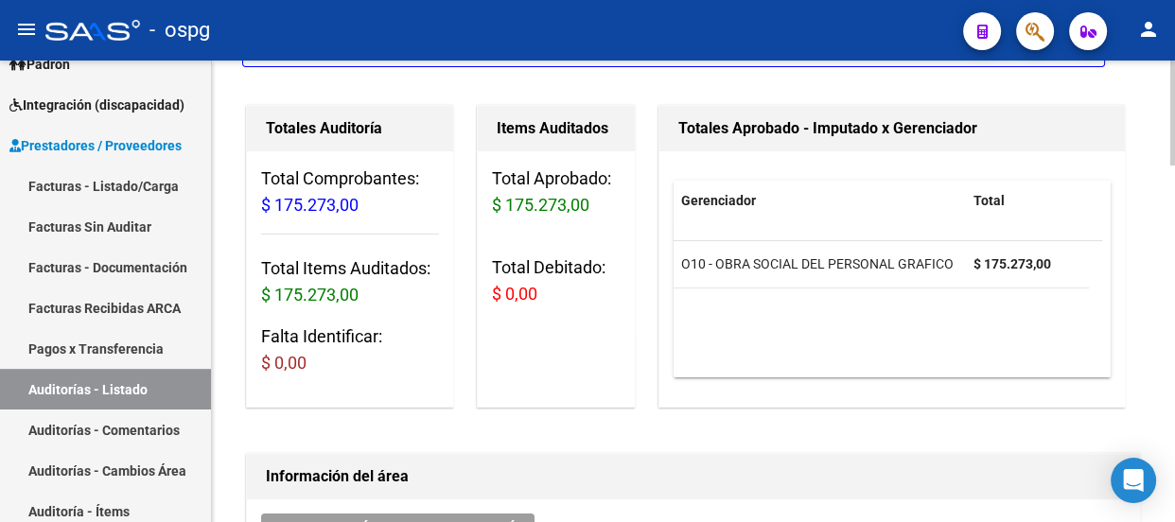
scroll to position [0, 0]
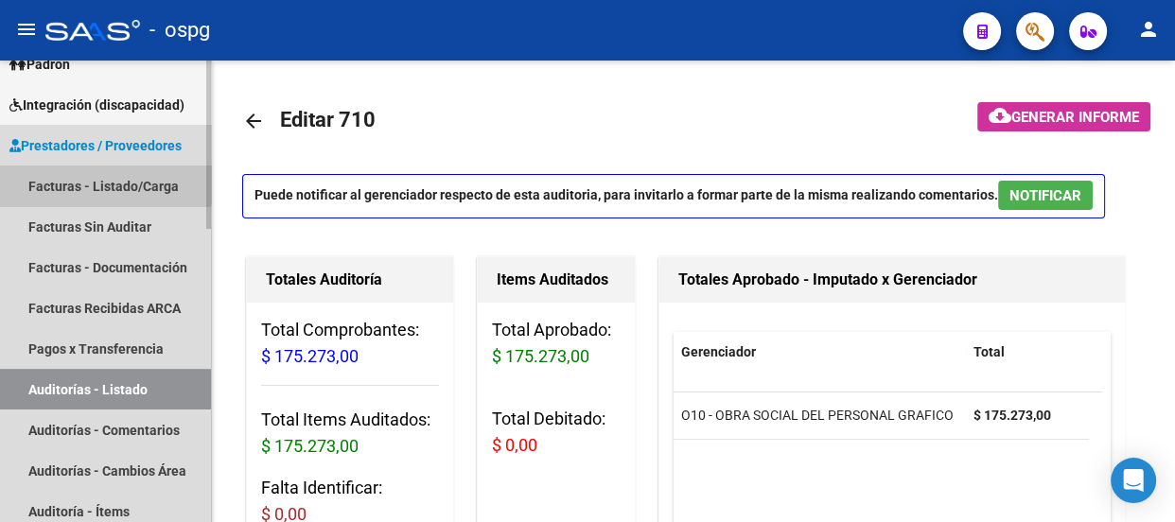
click at [91, 176] on link "Facturas - Listado/Carga" at bounding box center [105, 186] width 211 height 41
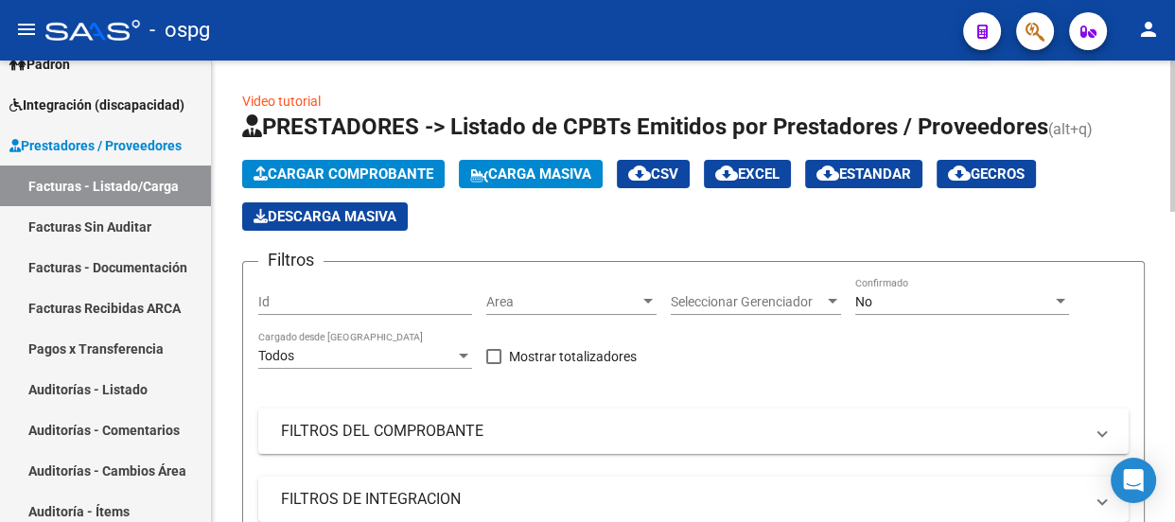
click at [307, 177] on span "Cargar Comprobante" at bounding box center [343, 174] width 180 height 17
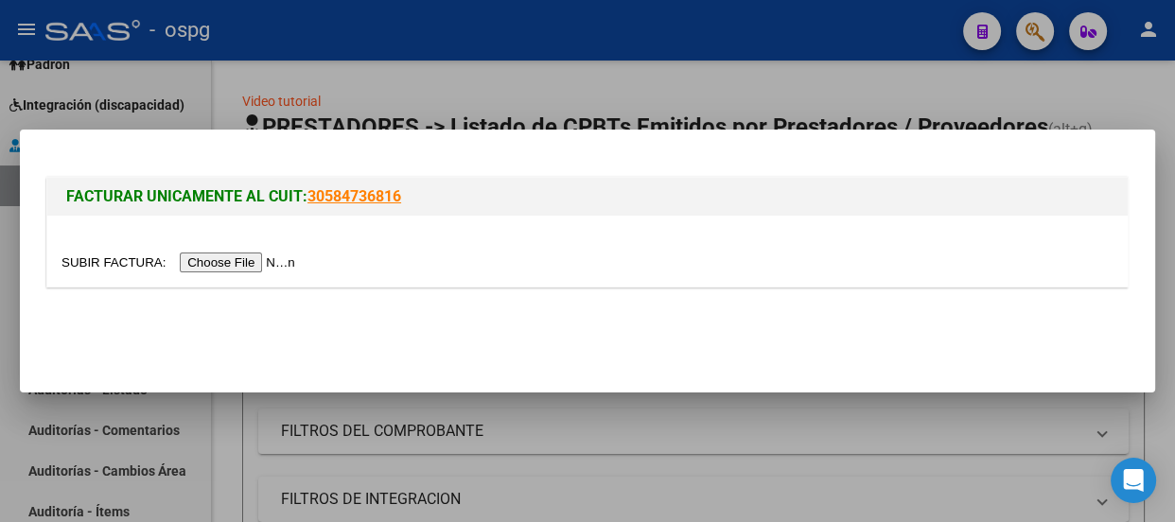
click at [243, 261] on input "file" at bounding box center [180, 263] width 239 height 20
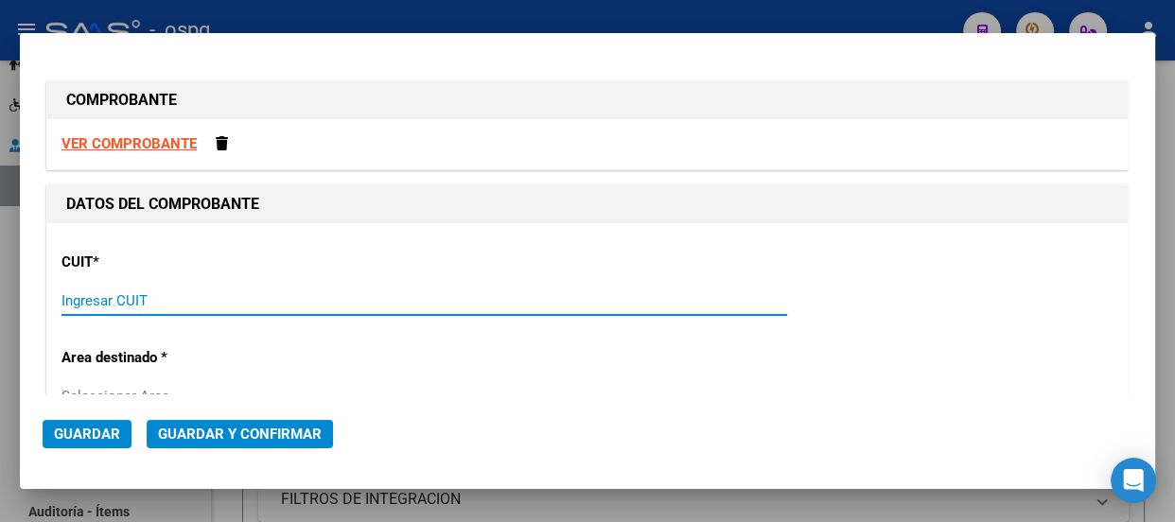
click at [113, 304] on input "Ingresar CUIT" at bounding box center [423, 300] width 725 height 17
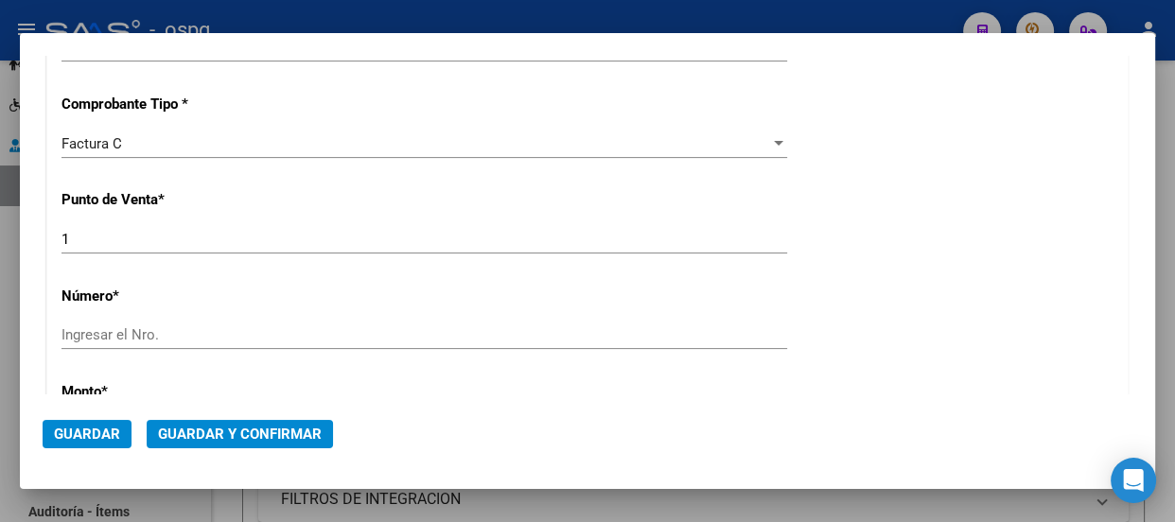
scroll to position [468, 0]
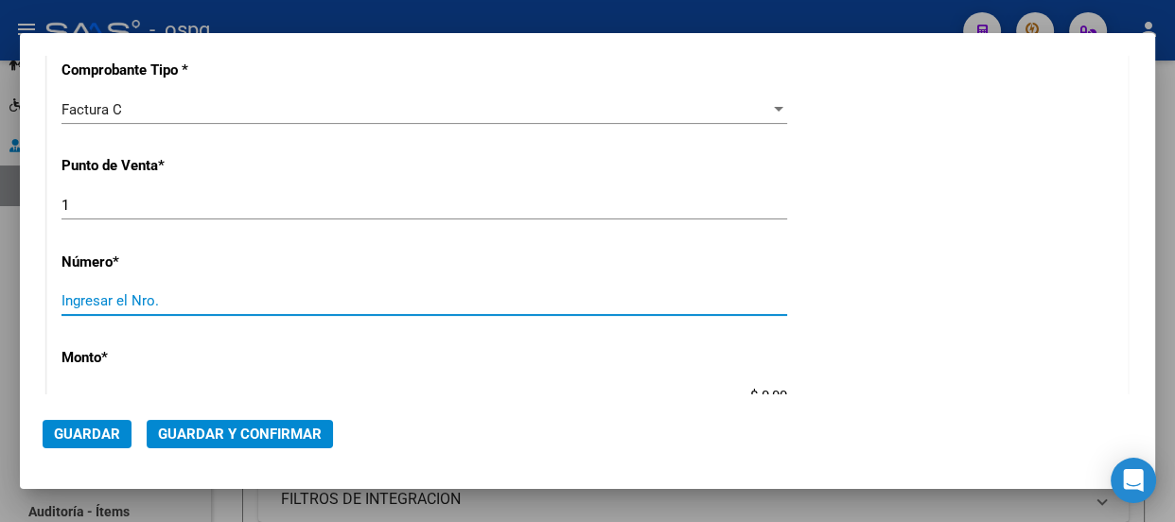
click at [456, 303] on input "Ingresar el Nro." at bounding box center [423, 300] width 725 height 17
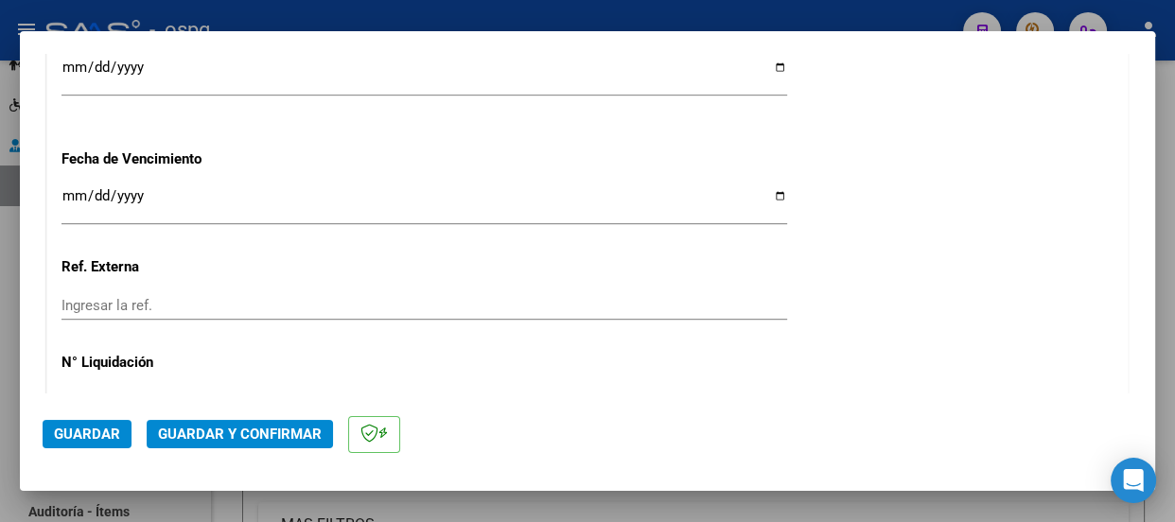
scroll to position [1116, 0]
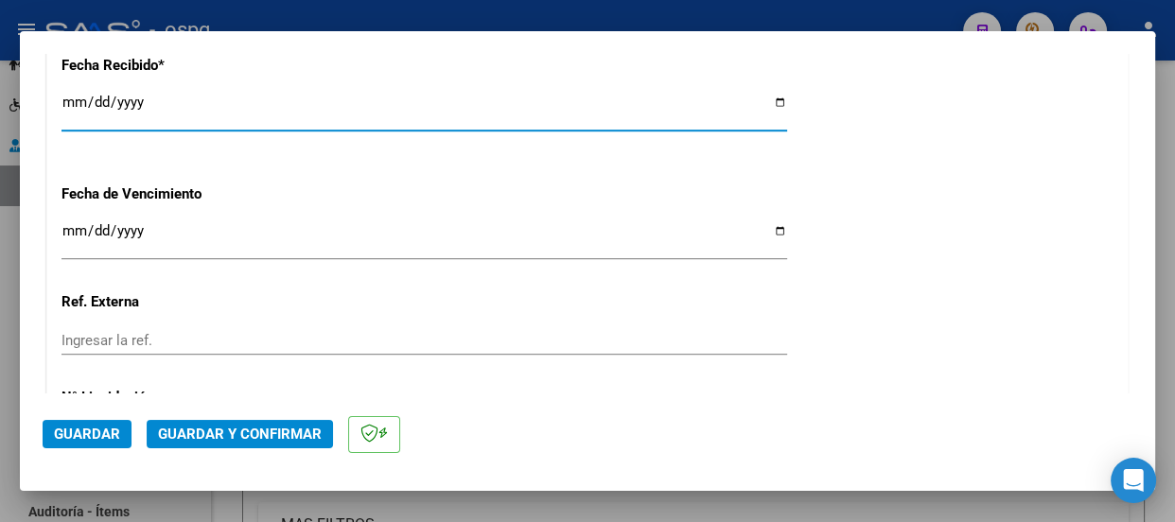
click at [70, 104] on input "[DATE]" at bounding box center [423, 110] width 725 height 30
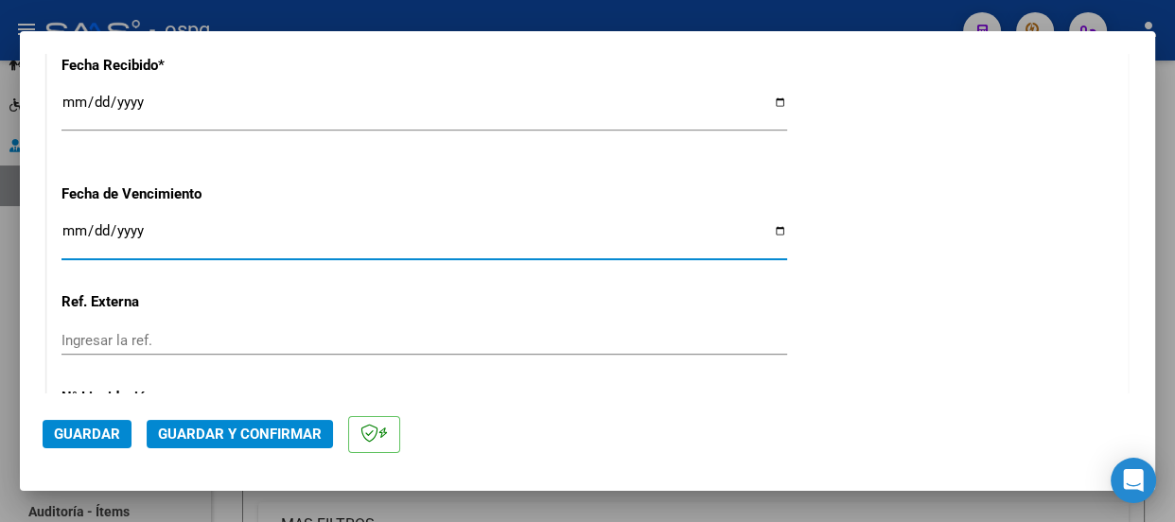
click at [65, 236] on input "Ingresar la fecha" at bounding box center [423, 238] width 725 height 30
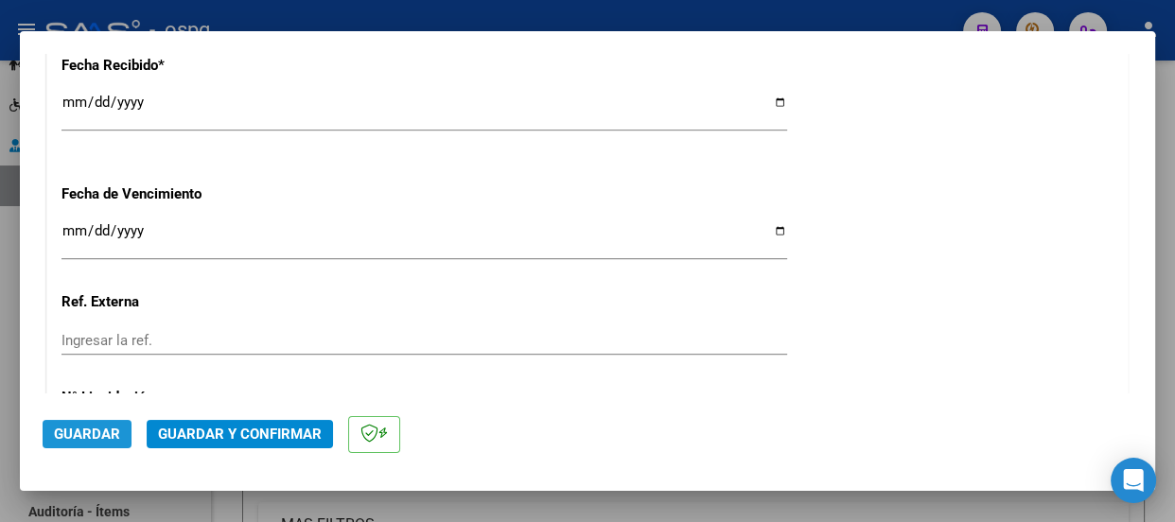
click at [110, 428] on span "Guardar" at bounding box center [87, 434] width 66 height 17
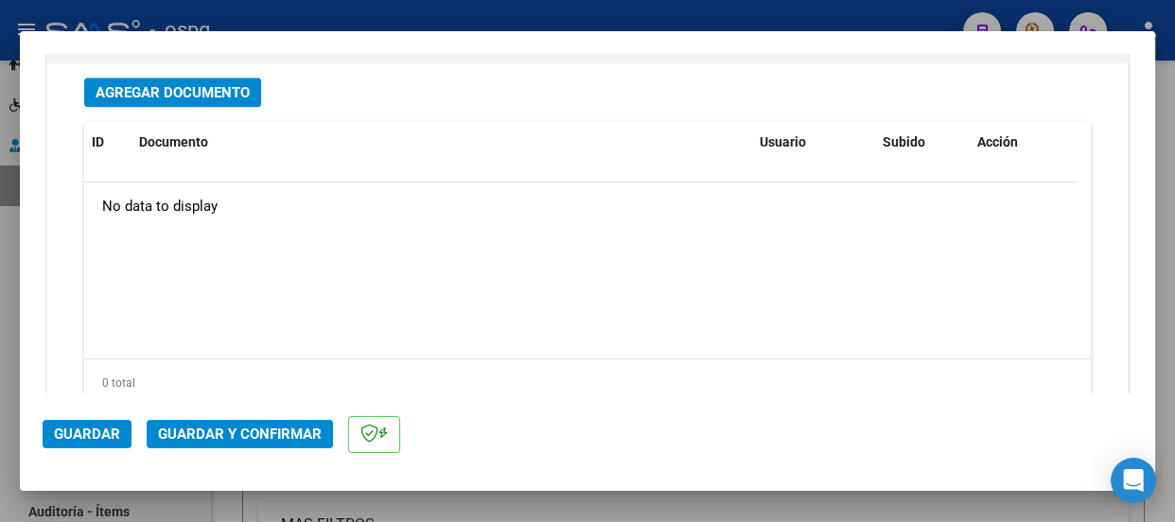
scroll to position [1601, 0]
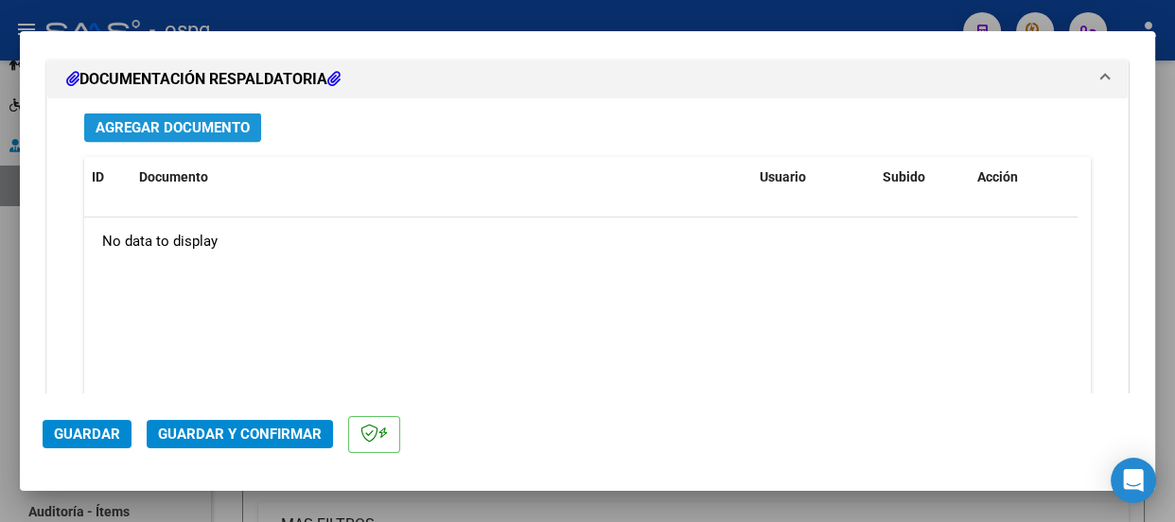
click at [154, 131] on span "Agregar Documento" at bounding box center [173, 127] width 154 height 17
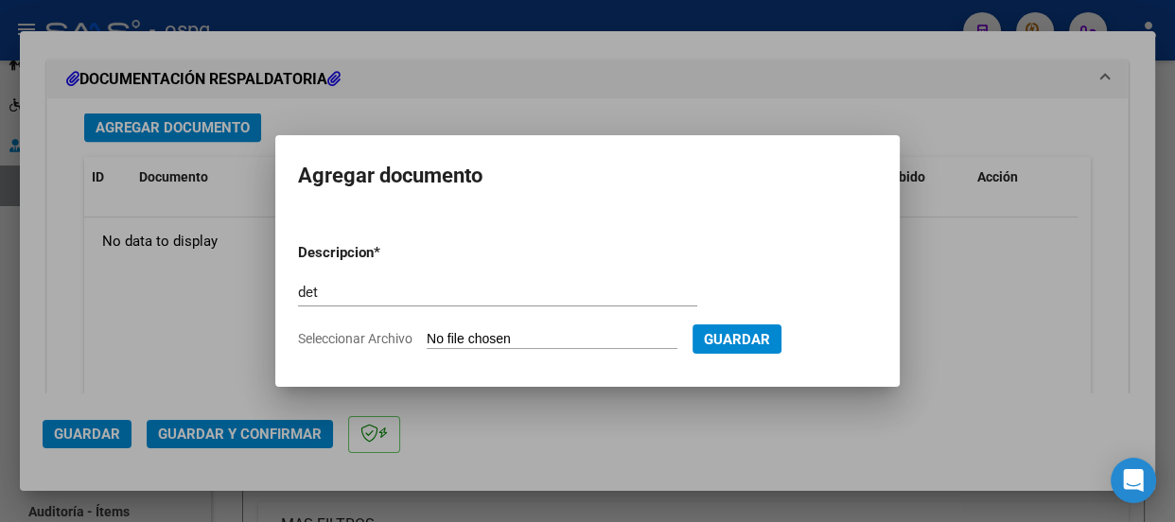
click at [465, 331] on input "Seleccionar Archivo" at bounding box center [552, 340] width 251 height 18
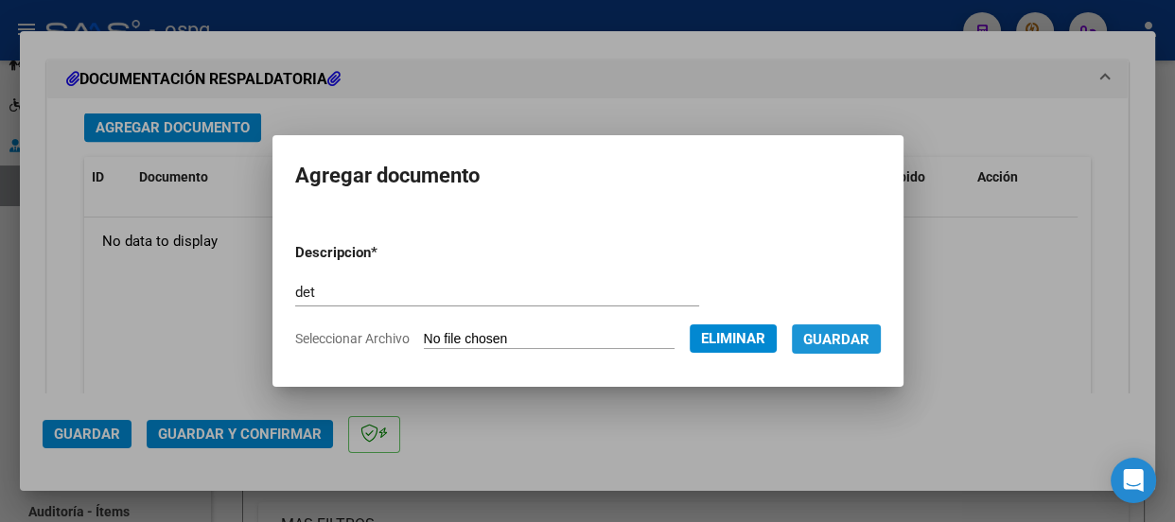
click at [858, 338] on span "Guardar" at bounding box center [836, 339] width 66 height 17
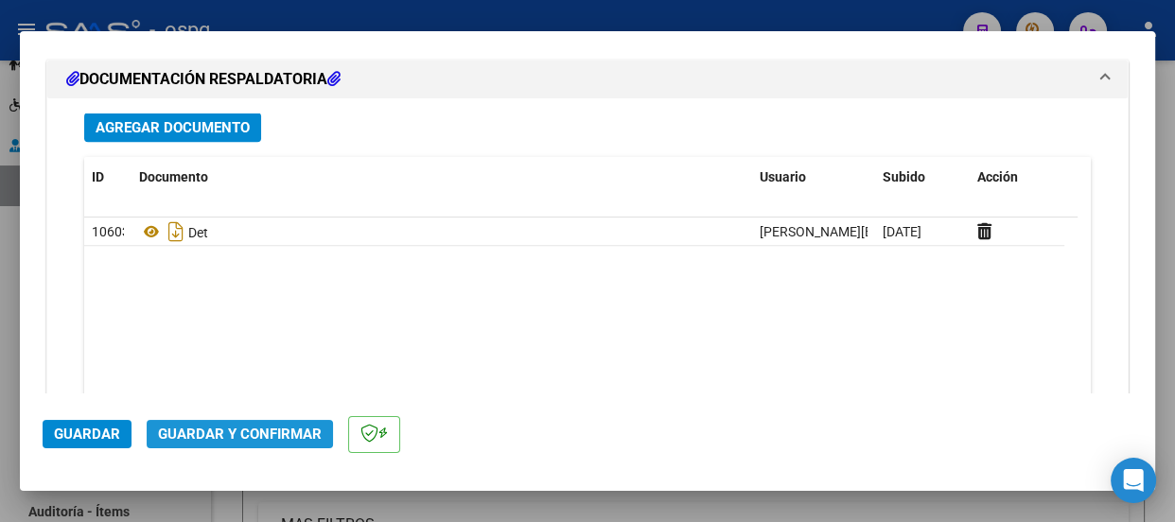
click at [274, 428] on span "Guardar y Confirmar" at bounding box center [240, 434] width 164 height 17
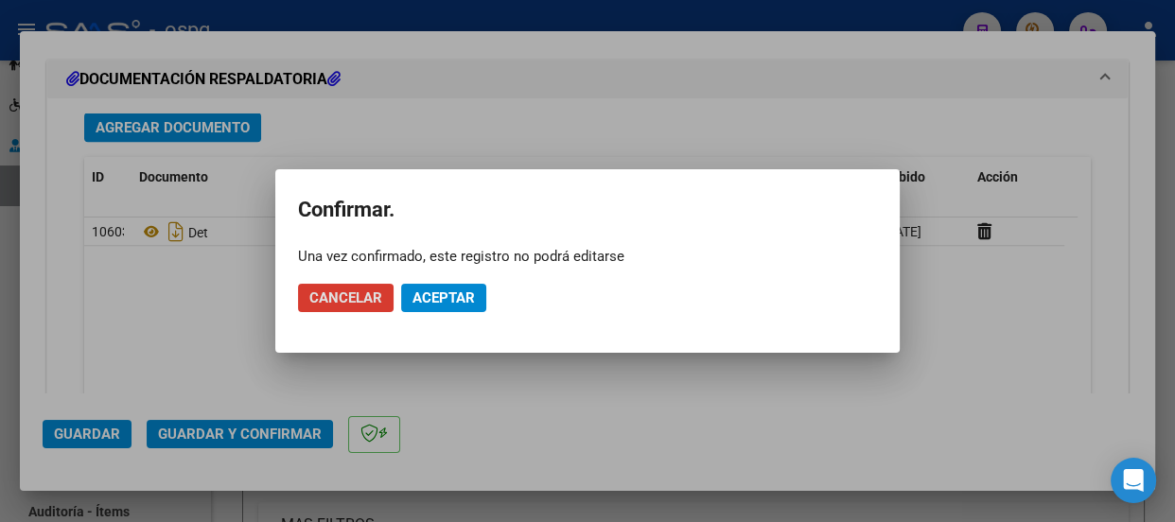
click at [453, 299] on span "Aceptar" at bounding box center [443, 297] width 62 height 17
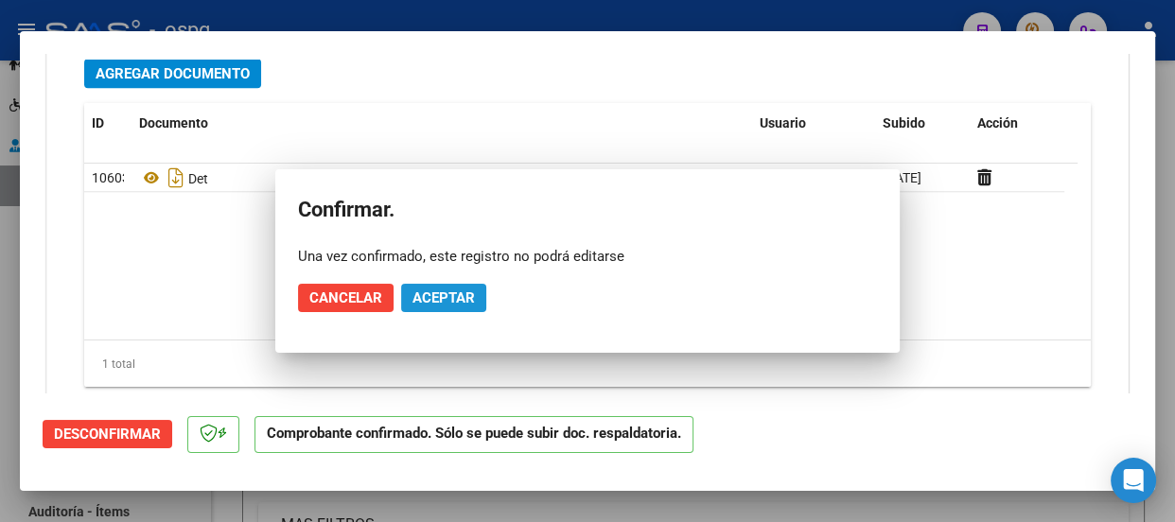
scroll to position [1548, 0]
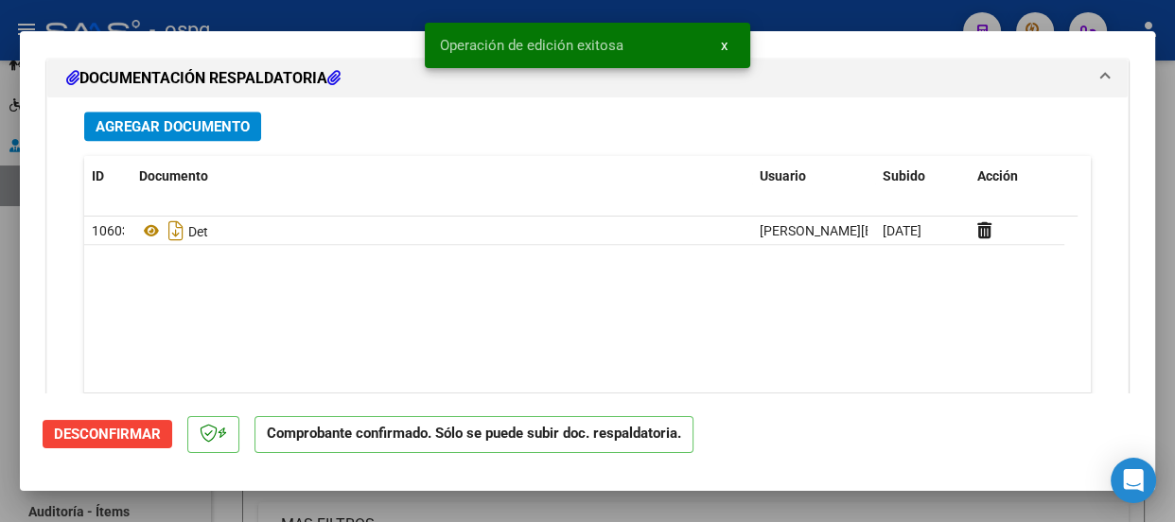
click at [510, 9] on div "Operación de edición exitosa x" at bounding box center [587, 45] width 371 height 91
click at [71, 12] on div at bounding box center [587, 261] width 1175 height 522
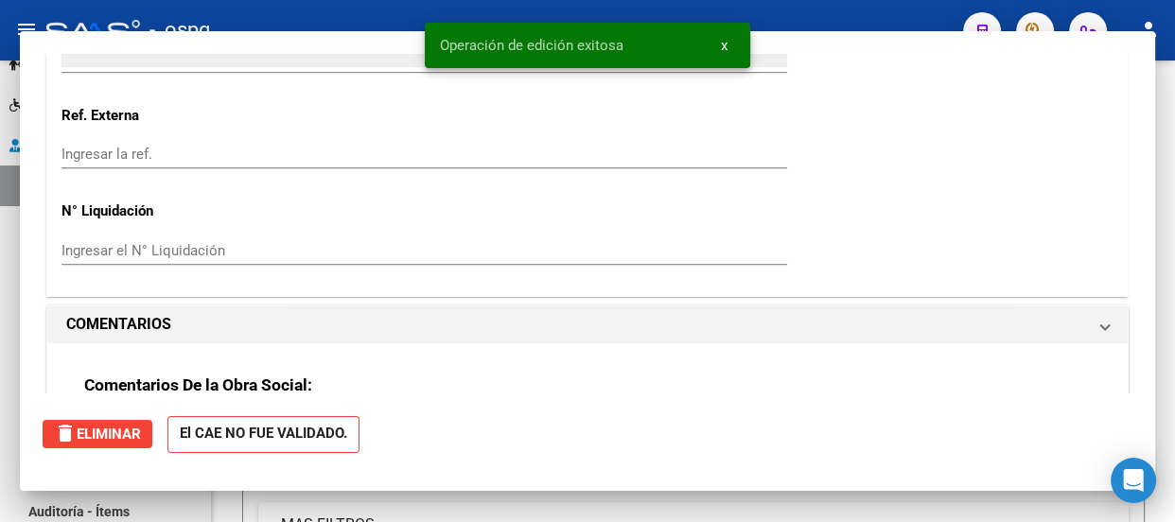
scroll to position [1847, 0]
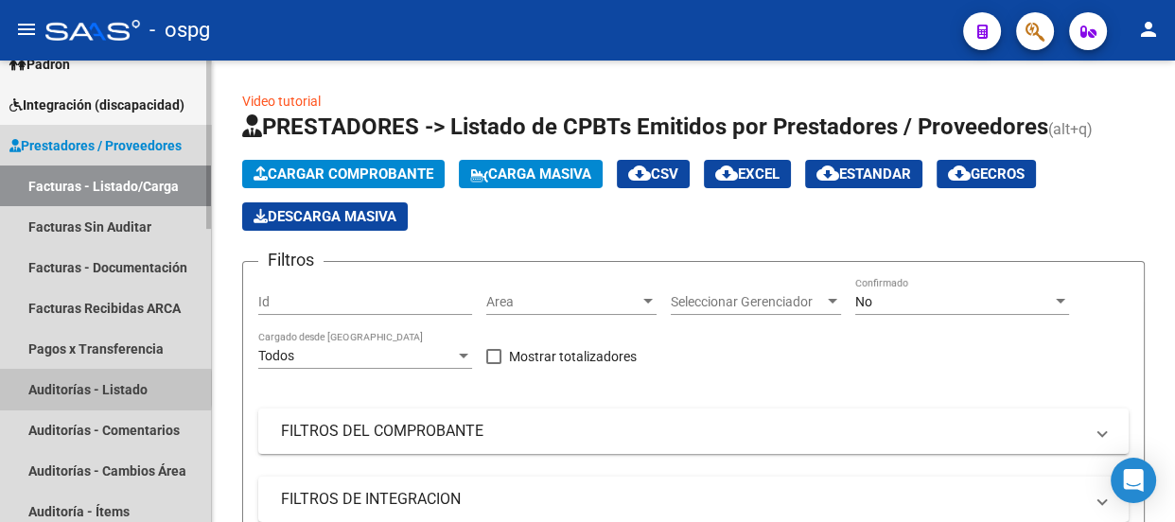
click at [67, 388] on link "Auditorías - Listado" at bounding box center [105, 389] width 211 height 41
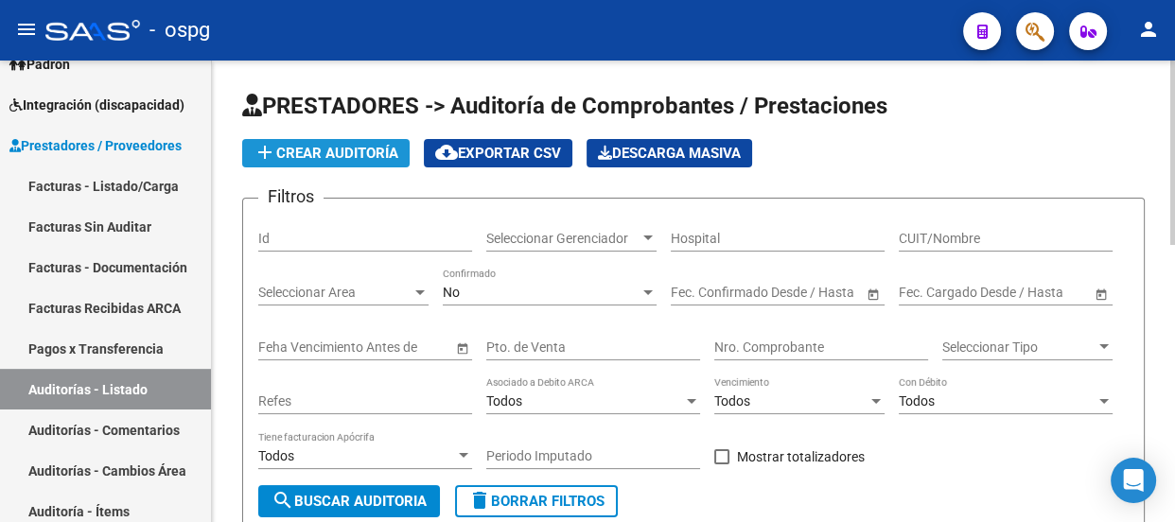
click at [334, 159] on span "add Crear Auditoría" at bounding box center [325, 153] width 145 height 17
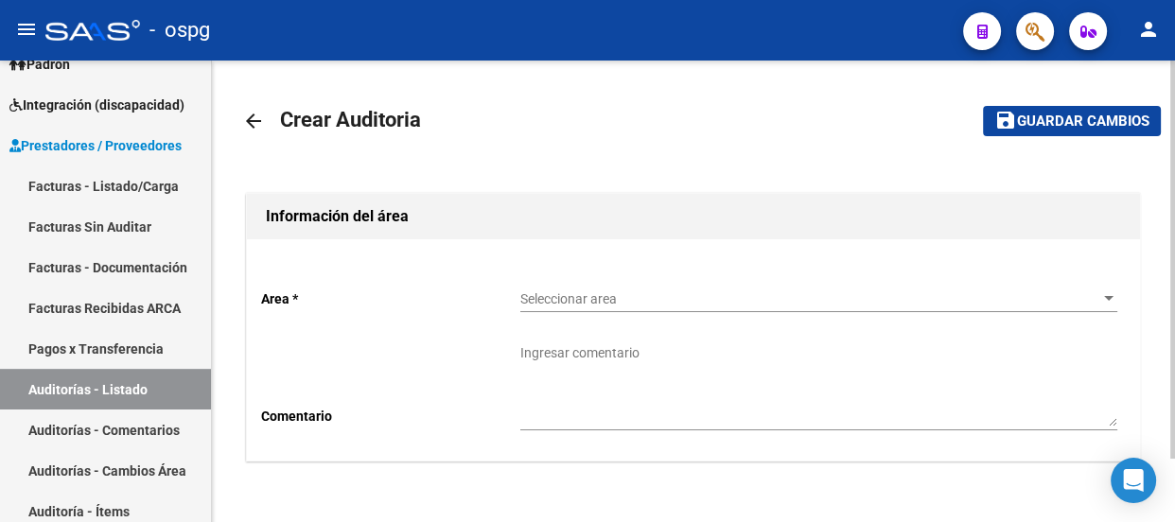
click at [571, 296] on span "Seleccionar area" at bounding box center [810, 299] width 580 height 16
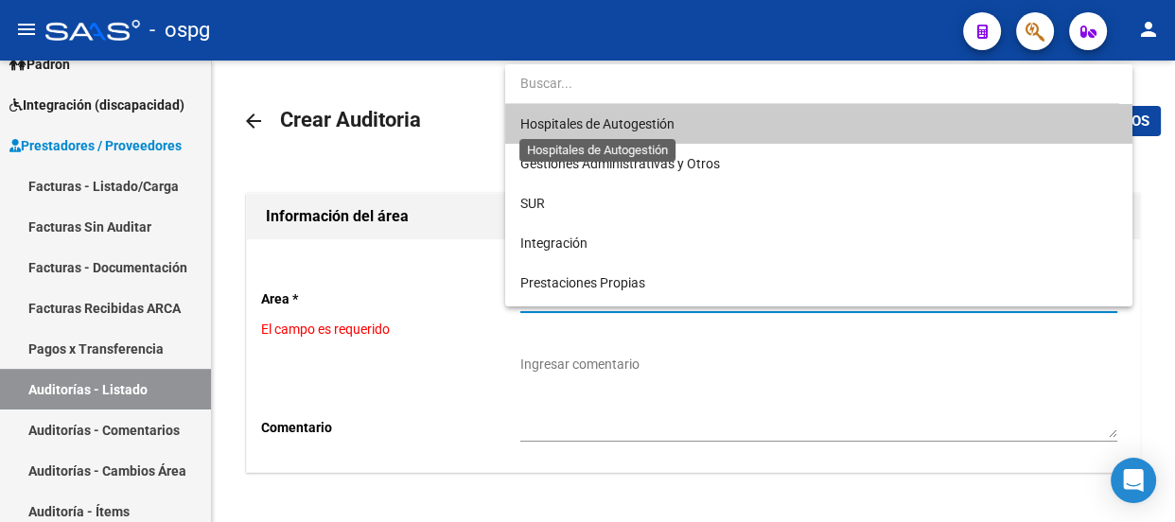
click at [602, 124] on span "Hospitales de Autogestión" at bounding box center [597, 123] width 154 height 15
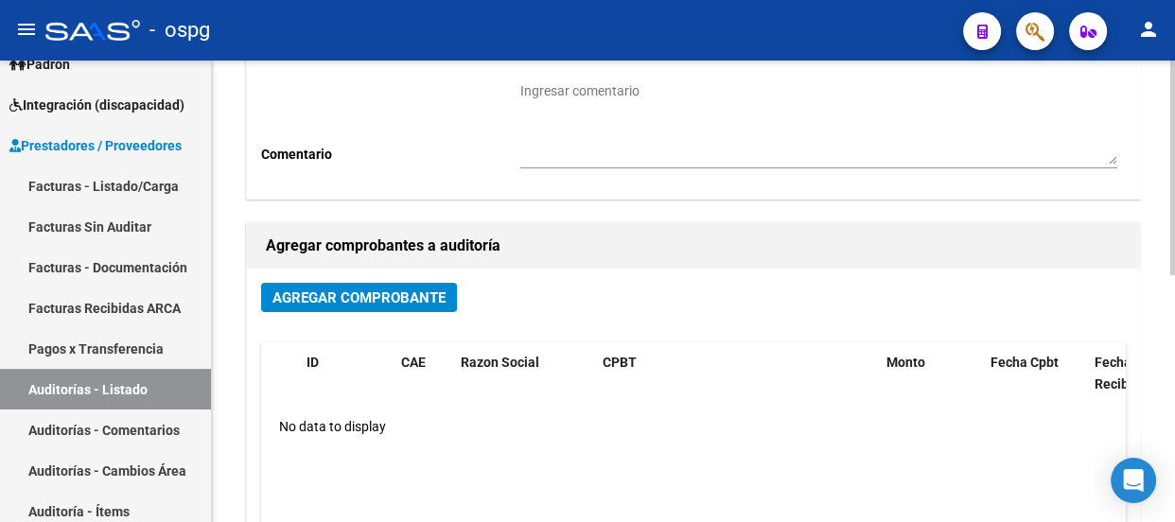
scroll to position [280, 0]
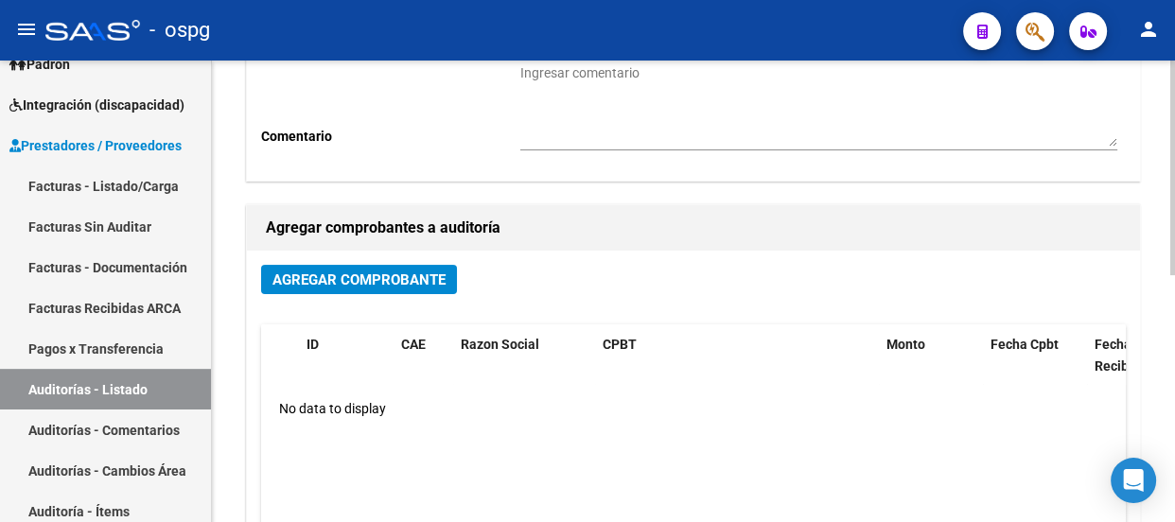
click at [1163, 382] on div "arrow_back Crear Auditoria save Guardar cambios Información del área Area * Hos…" at bounding box center [696, 277] width 968 height 992
click at [345, 271] on span "Agregar Comprobante" at bounding box center [358, 279] width 173 height 17
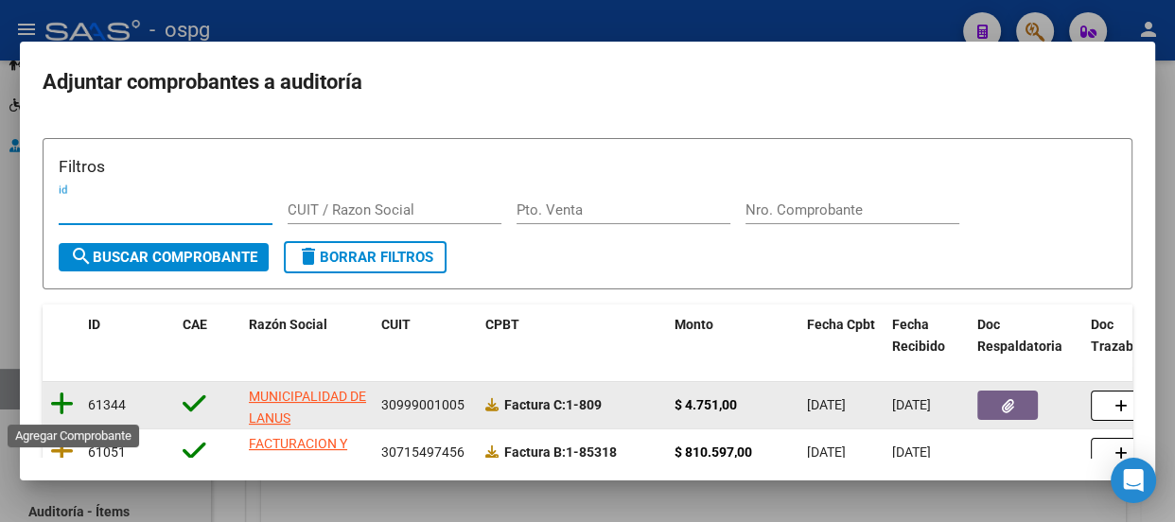
click at [67, 397] on icon at bounding box center [62, 404] width 24 height 26
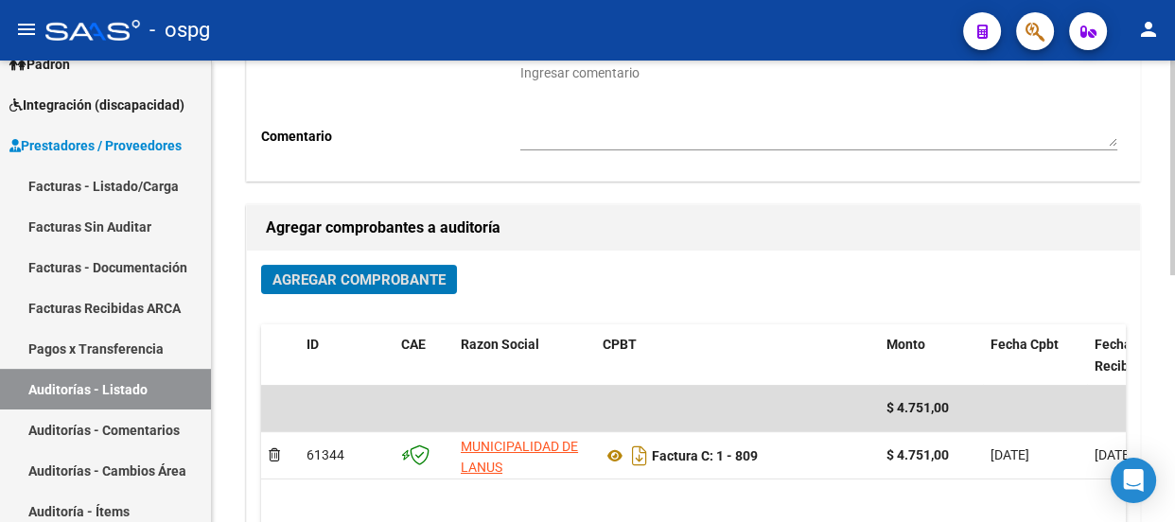
scroll to position [0, 0]
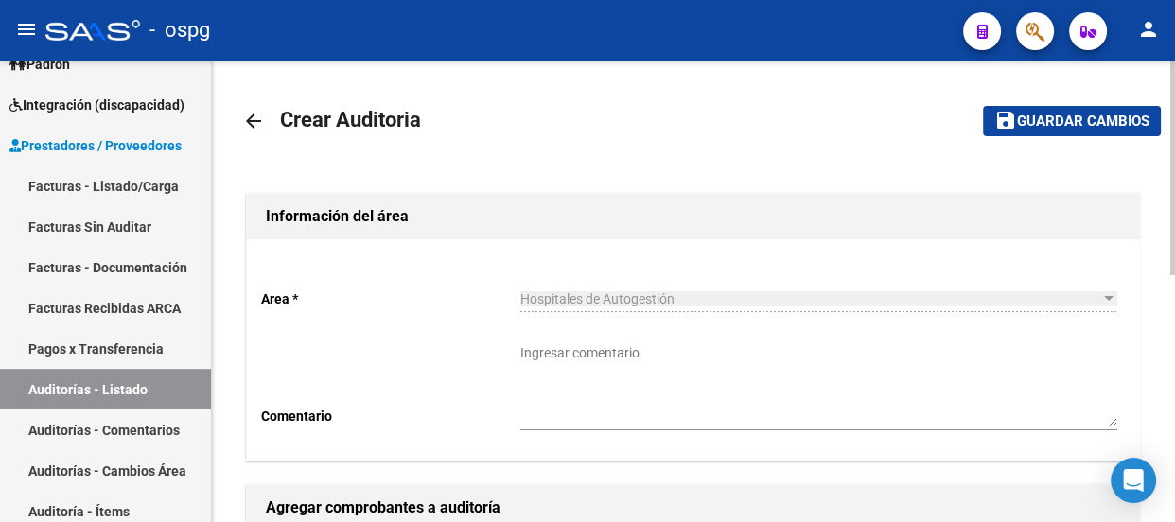
click at [1173, 113] on div at bounding box center [1172, 292] width 5 height 462
click at [1108, 122] on span "Guardar cambios" at bounding box center [1083, 121] width 132 height 17
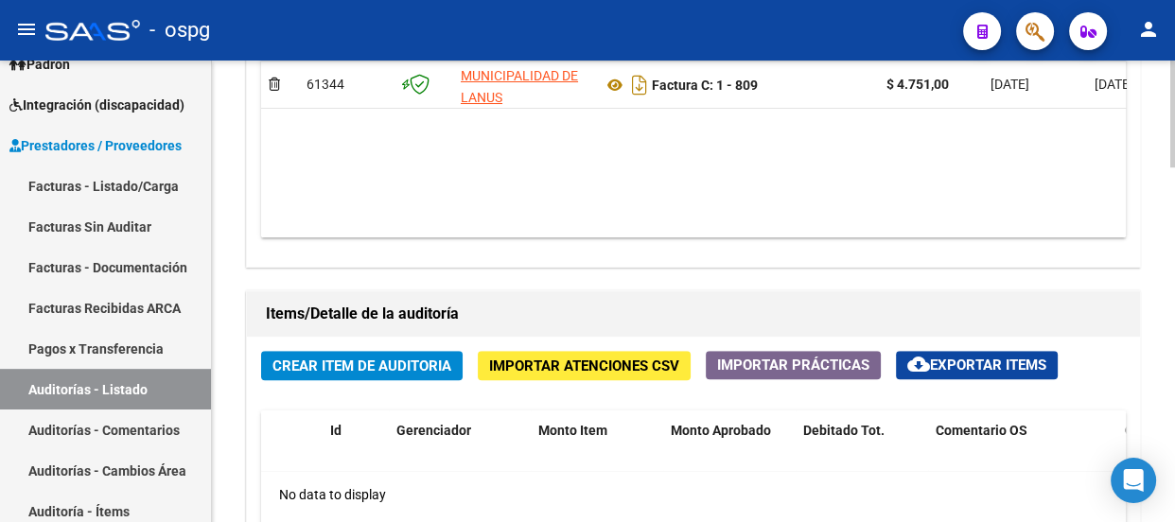
scroll to position [1065, 0]
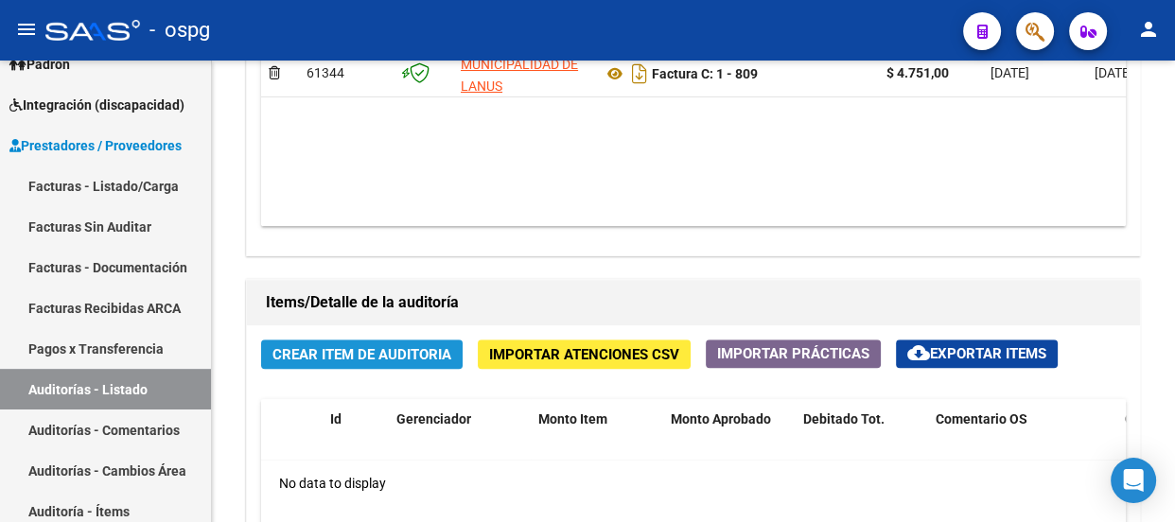
click at [409, 350] on span "Crear Item de Auditoria" at bounding box center [361, 354] width 179 height 17
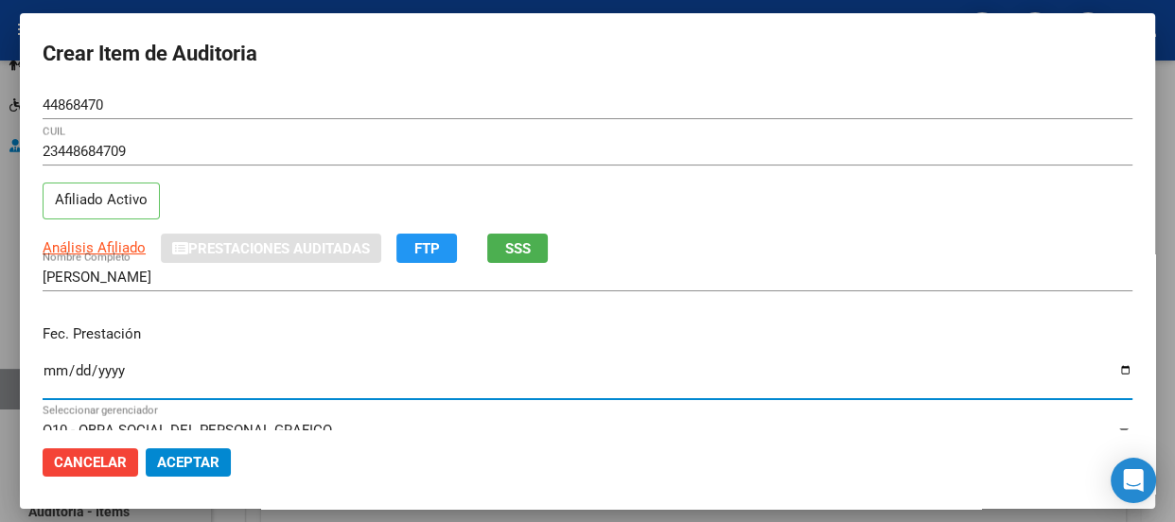
click at [52, 367] on input "Ingresar la fecha" at bounding box center [588, 378] width 1090 height 30
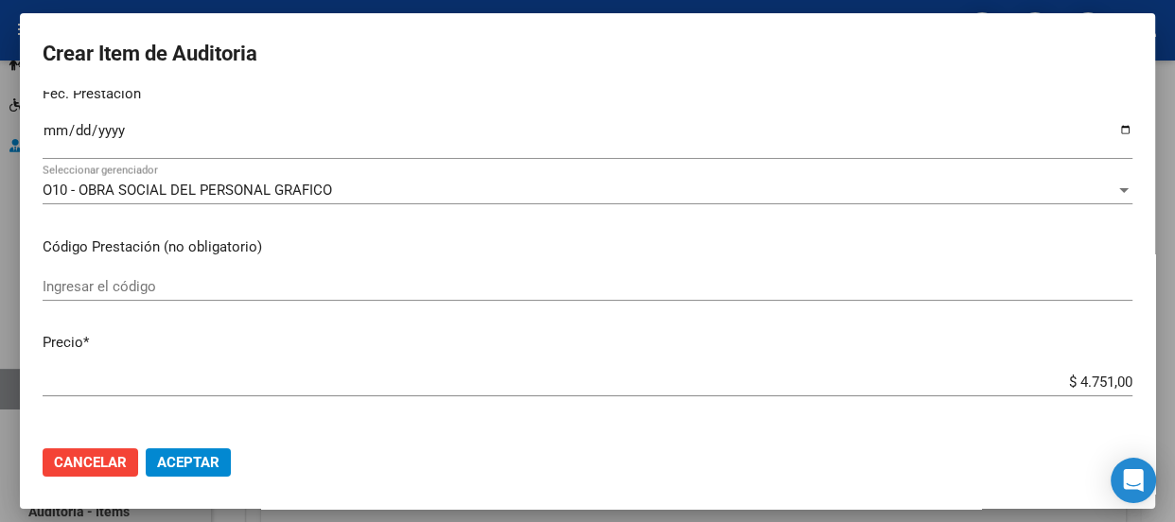
scroll to position [274, 0]
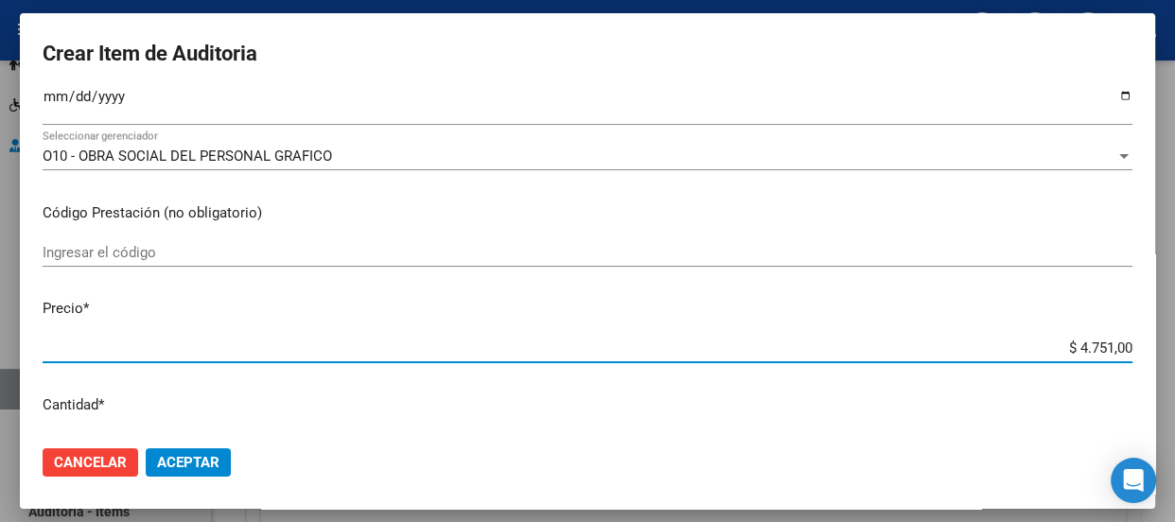
drag, startPoint x: 1039, startPoint y: 344, endPoint x: 1173, endPoint y: 351, distance: 133.5
click at [1173, 351] on div "Crear Item de Auditoria 44868470 Nro Documento 23448684709 CUIL Afiliado Activo…" at bounding box center [587, 261] width 1175 height 522
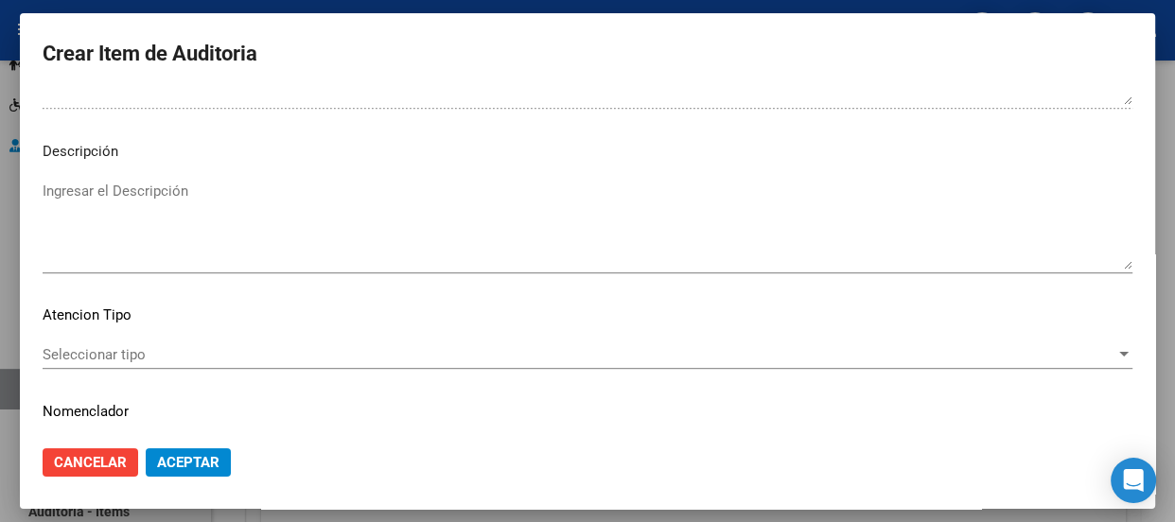
scroll to position [1357, 0]
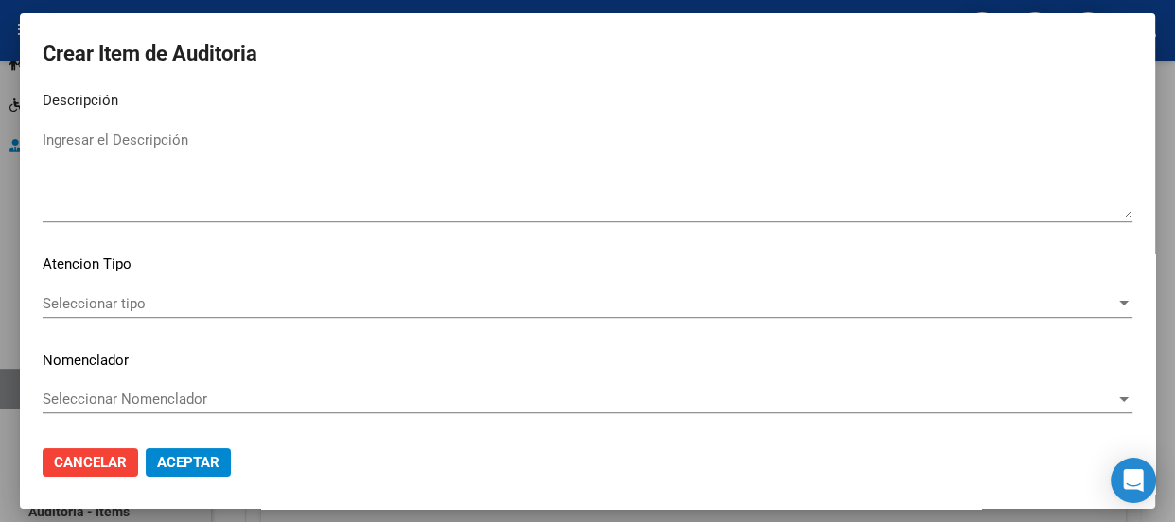
click at [90, 304] on span "Seleccionar tipo" at bounding box center [579, 303] width 1073 height 17
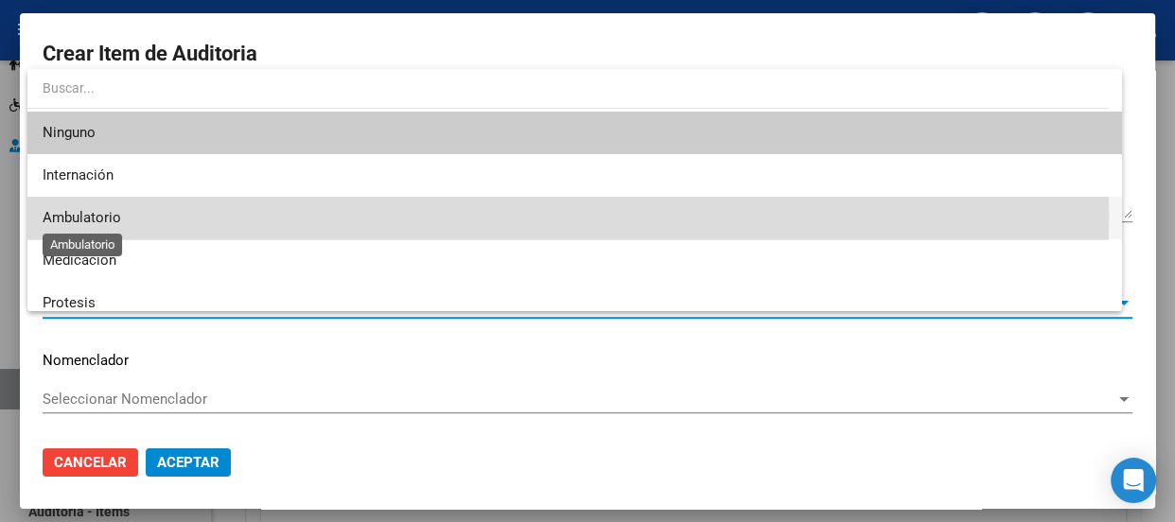
click at [101, 214] on span "Ambulatorio" at bounding box center [82, 217] width 79 height 17
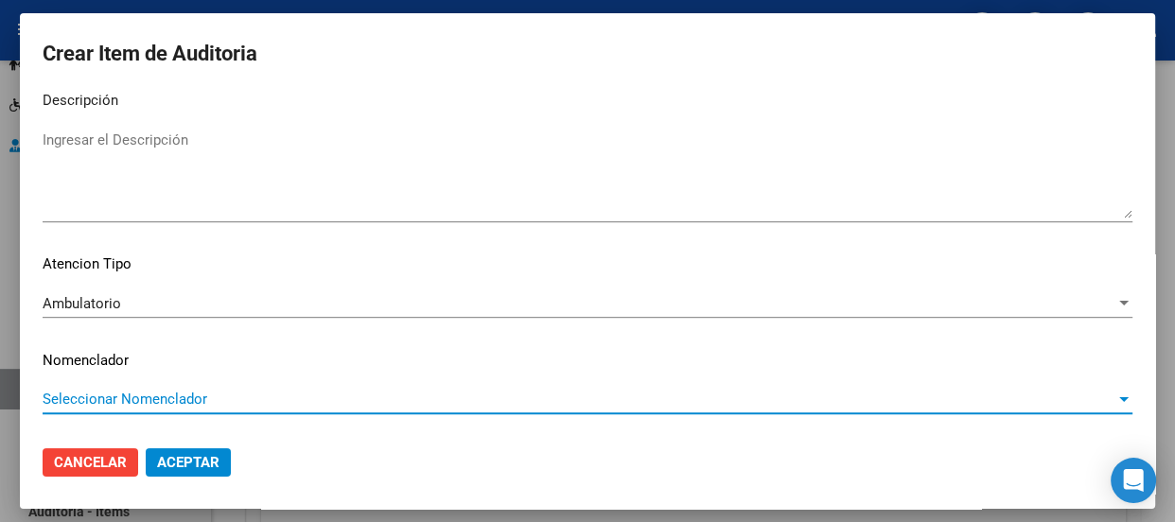
click at [70, 394] on span "Seleccionar Nomenclador" at bounding box center [579, 399] width 1073 height 17
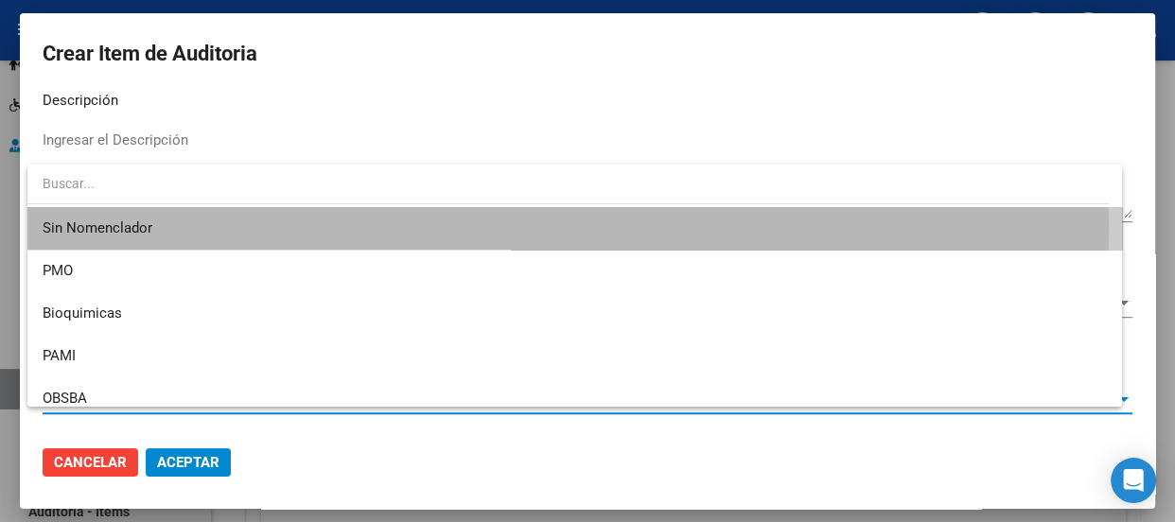
click at [91, 229] on span "Sin Nomenclador" at bounding box center [575, 228] width 1064 height 43
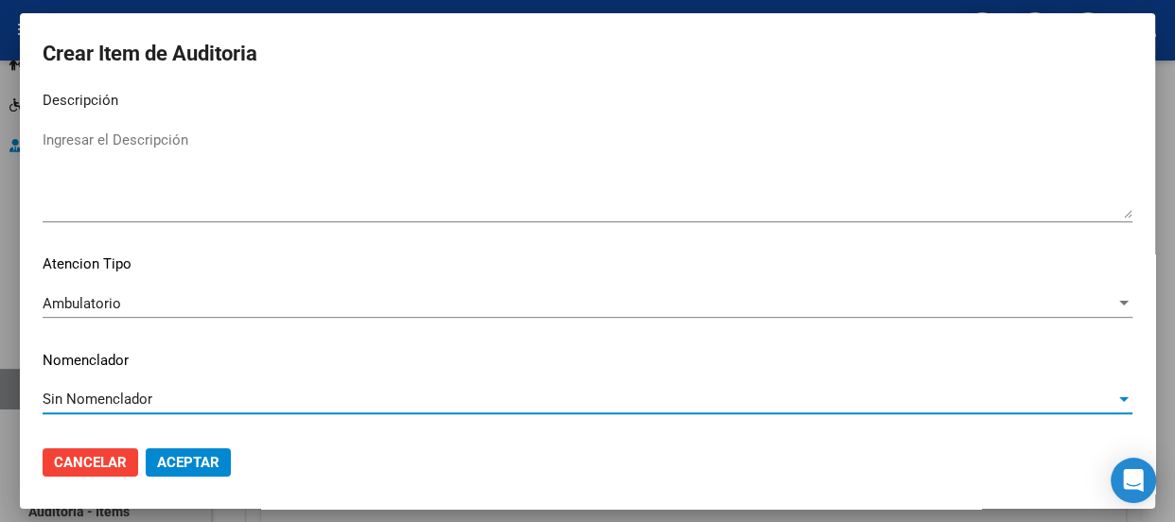
click at [169, 456] on span "Aceptar" at bounding box center [188, 462] width 62 height 17
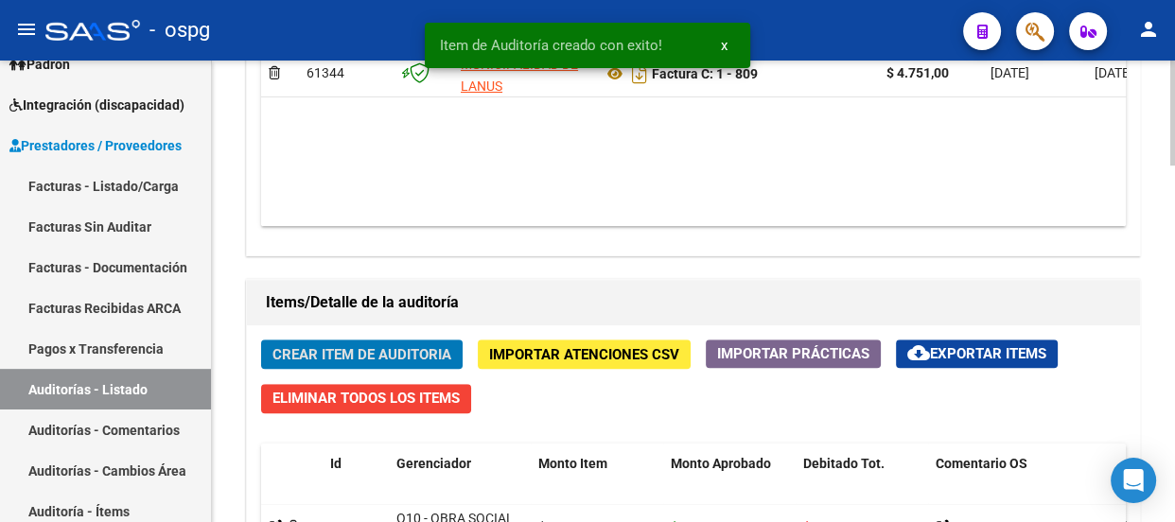
scroll to position [1125, 0]
click at [410, 356] on span "Crear Item de Auditoria" at bounding box center [361, 354] width 179 height 17
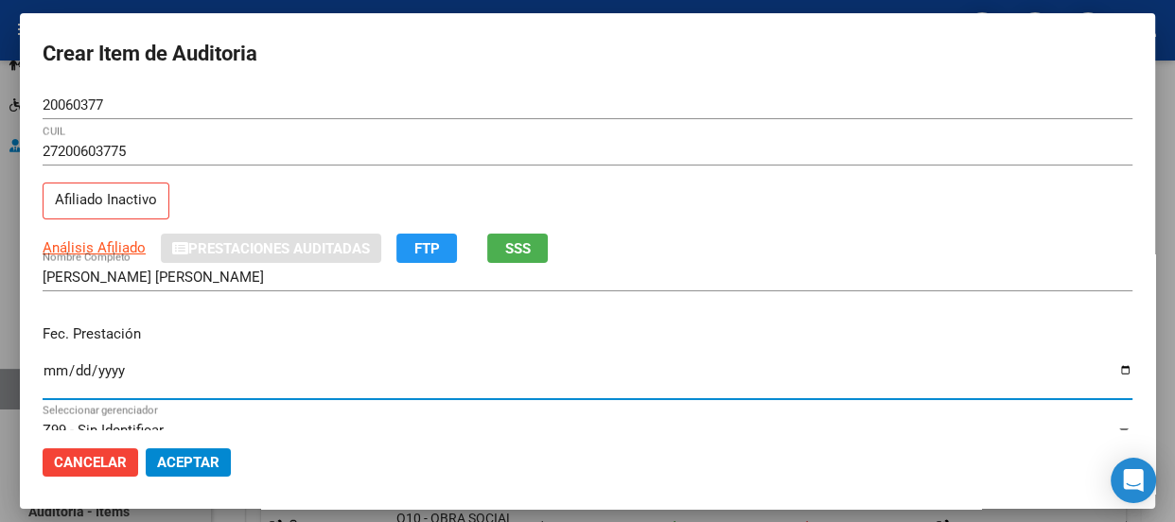
click at [56, 368] on input "Ingresar la fecha" at bounding box center [588, 378] width 1090 height 30
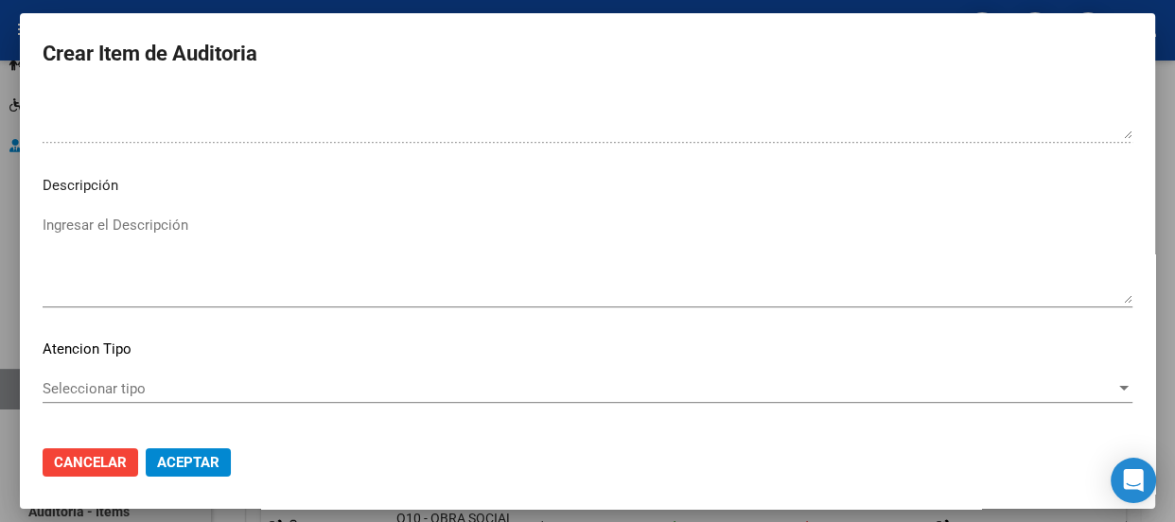
scroll to position [1357, 0]
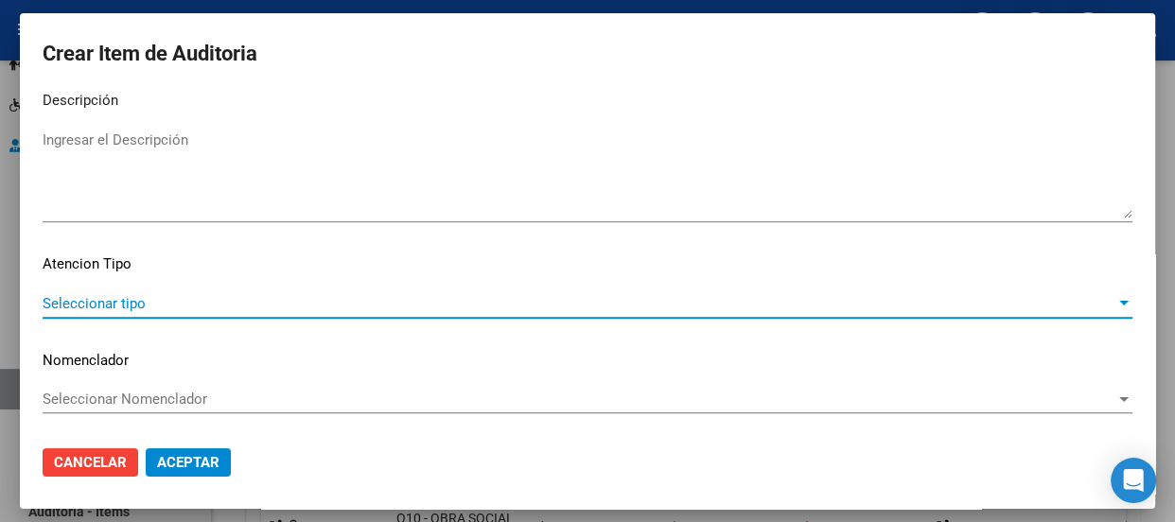
click at [92, 302] on span "Seleccionar tipo" at bounding box center [579, 303] width 1073 height 17
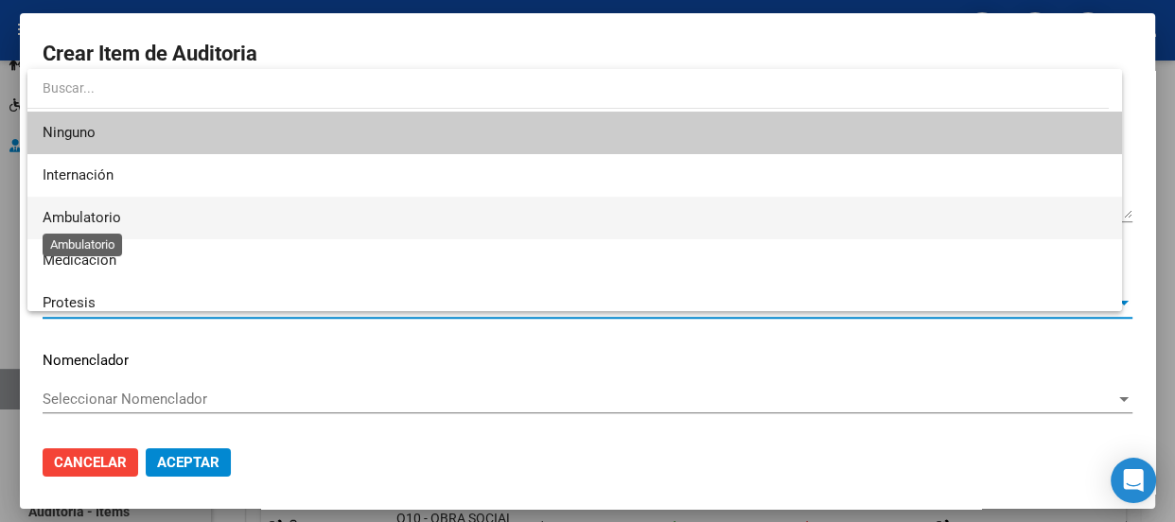
click at [79, 209] on span "Ambulatorio" at bounding box center [82, 217] width 79 height 17
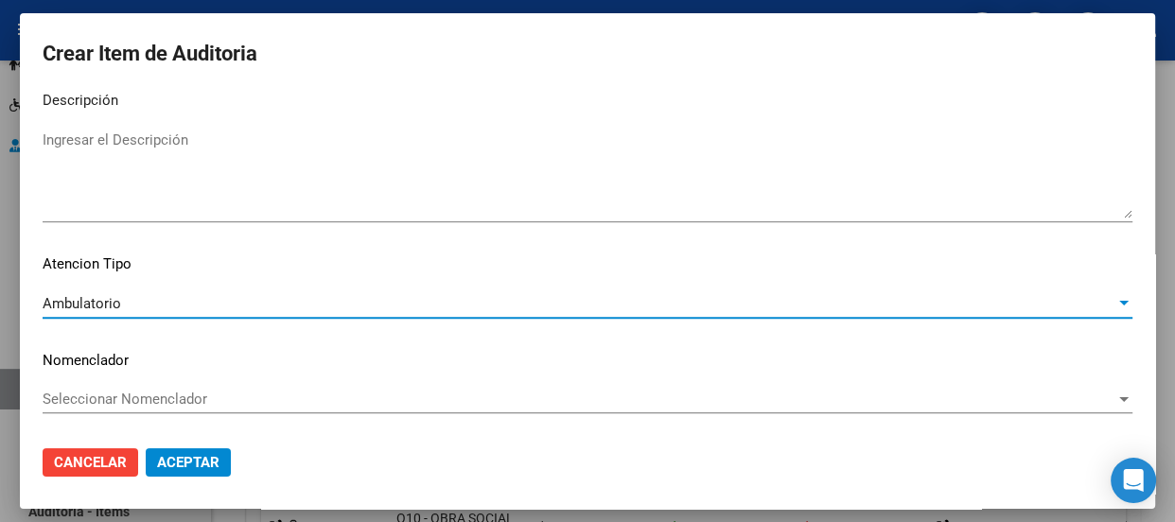
click at [107, 394] on span "Seleccionar Nomenclador" at bounding box center [579, 399] width 1073 height 17
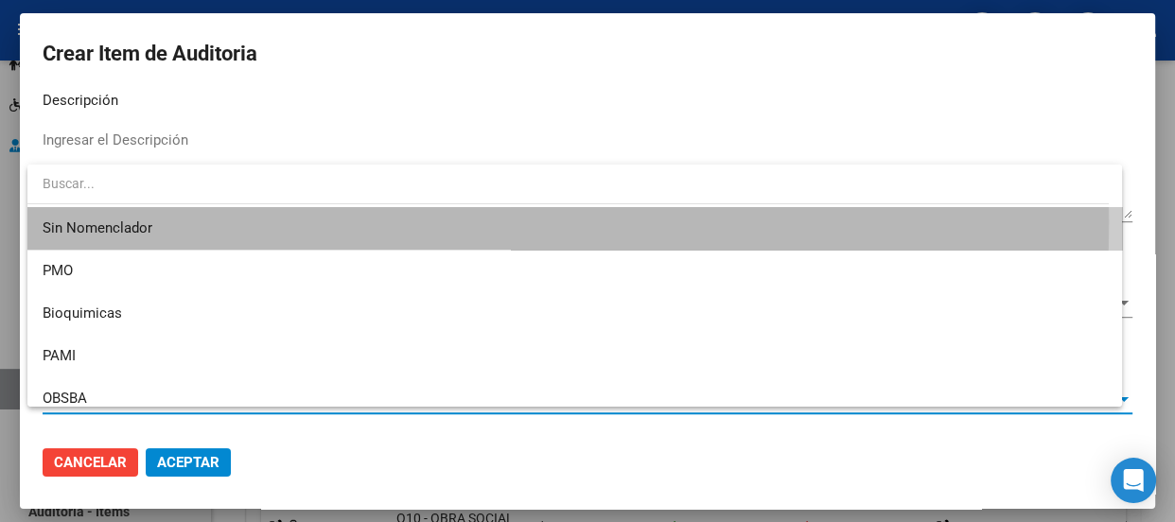
click at [86, 221] on span "Sin Nomenclador" at bounding box center [575, 228] width 1064 height 43
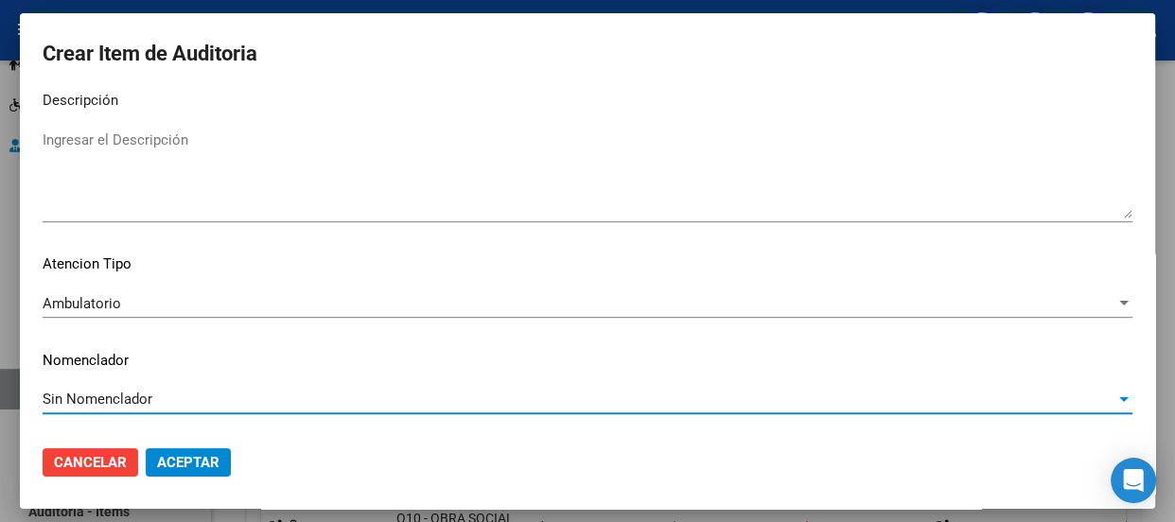
click at [183, 454] on span "Aceptar" at bounding box center [188, 462] width 62 height 17
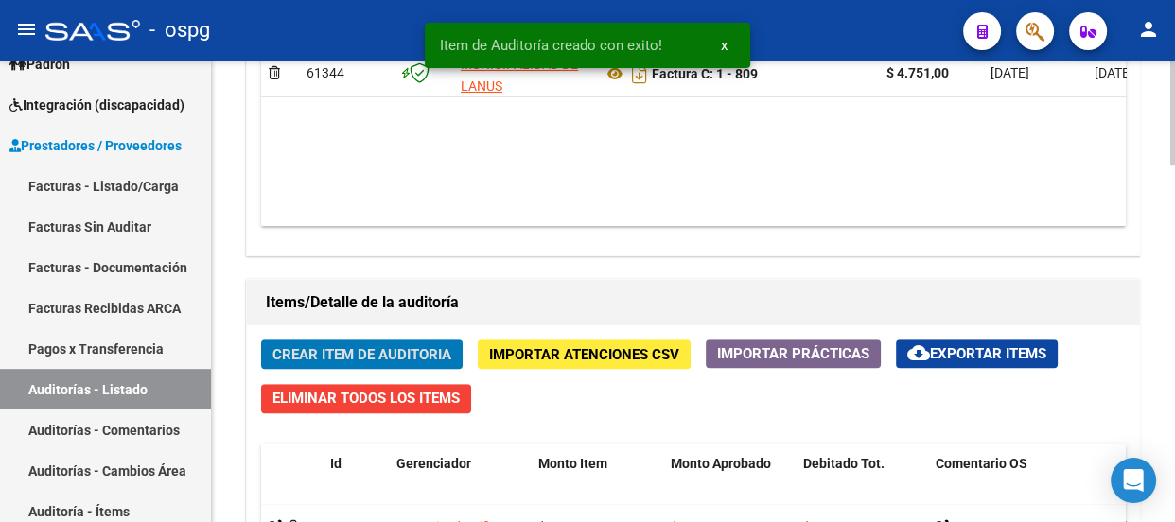
scroll to position [663, 0]
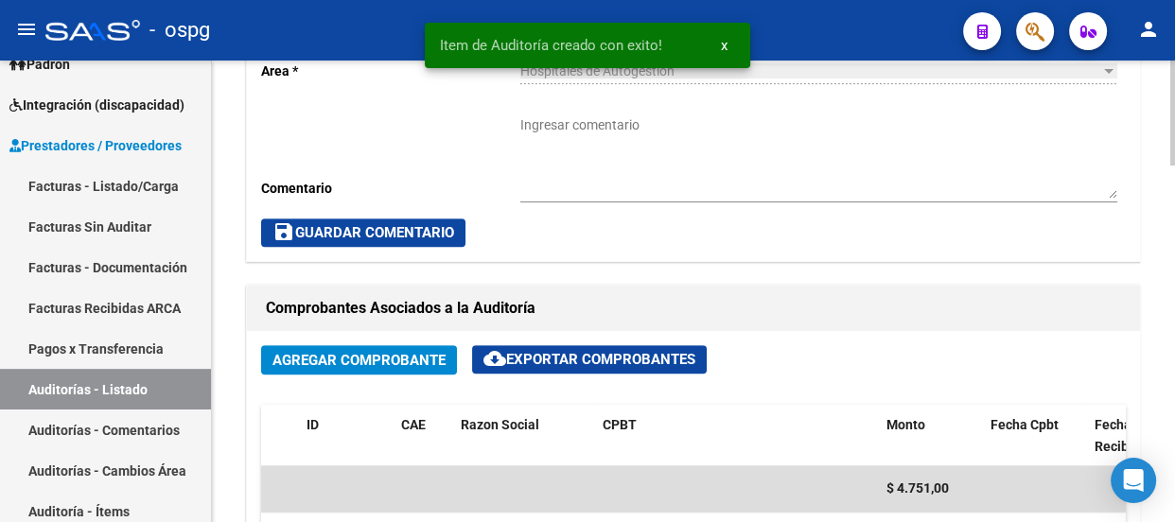
click at [1173, 150] on div at bounding box center [1172, 292] width 5 height 462
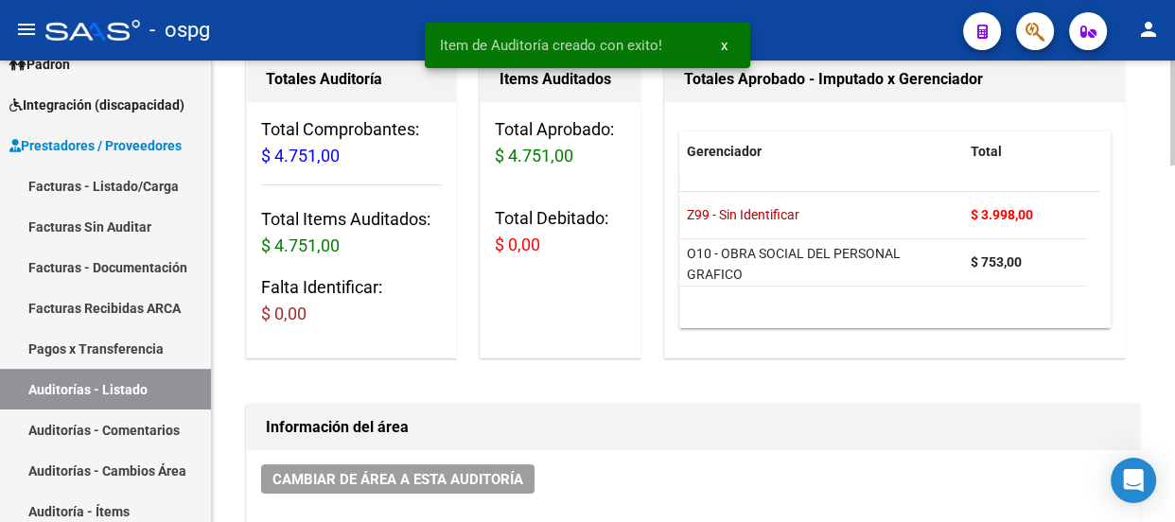
click at [1173, 150] on div at bounding box center [1172, 292] width 5 height 462
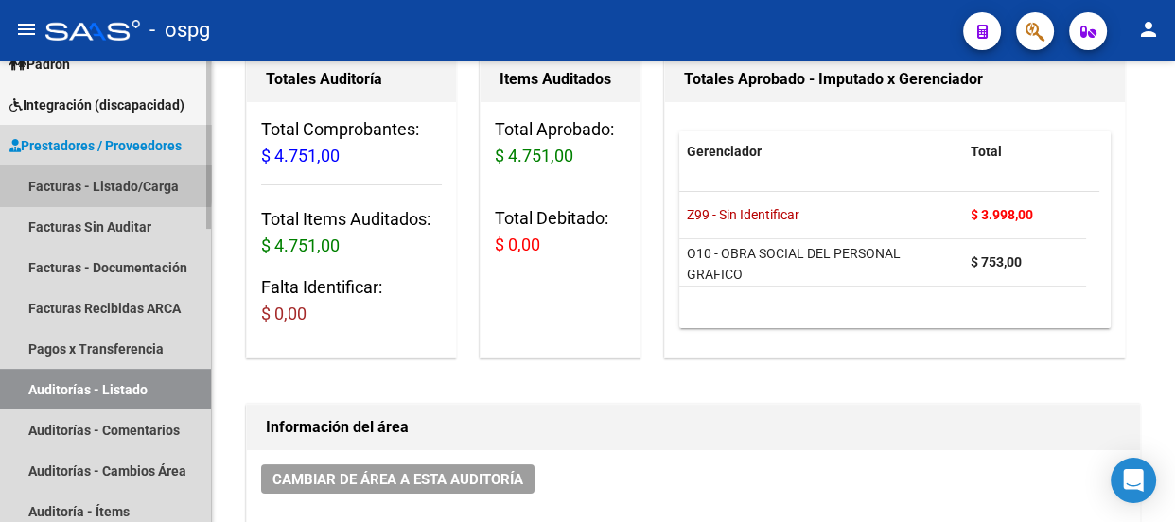
click at [63, 179] on link "Facturas - Listado/Carga" at bounding box center [105, 186] width 211 height 41
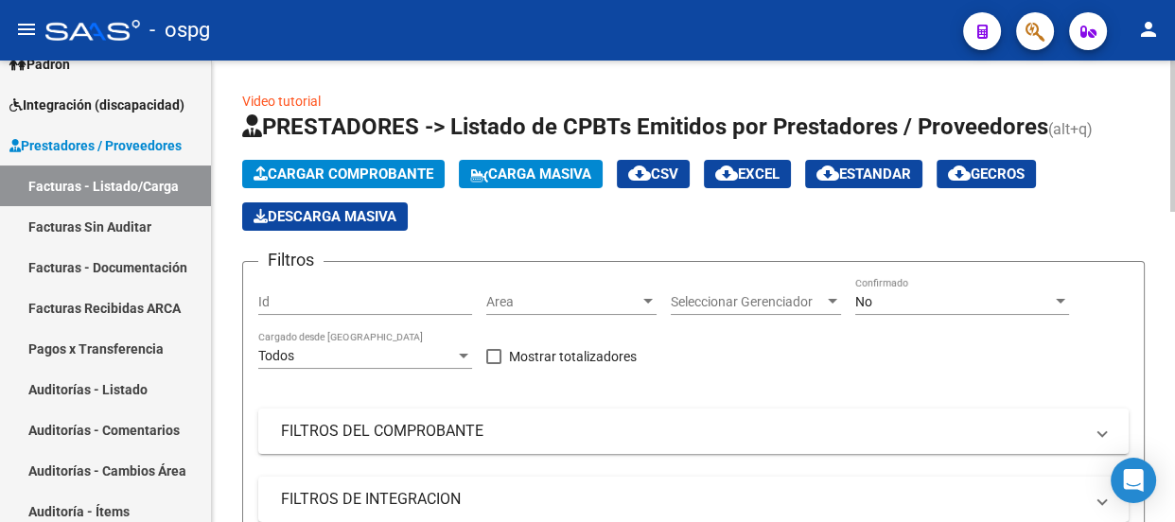
click at [1173, 85] on div at bounding box center [1172, 292] width 5 height 462
click at [341, 168] on span "Cargar Comprobante" at bounding box center [343, 174] width 180 height 17
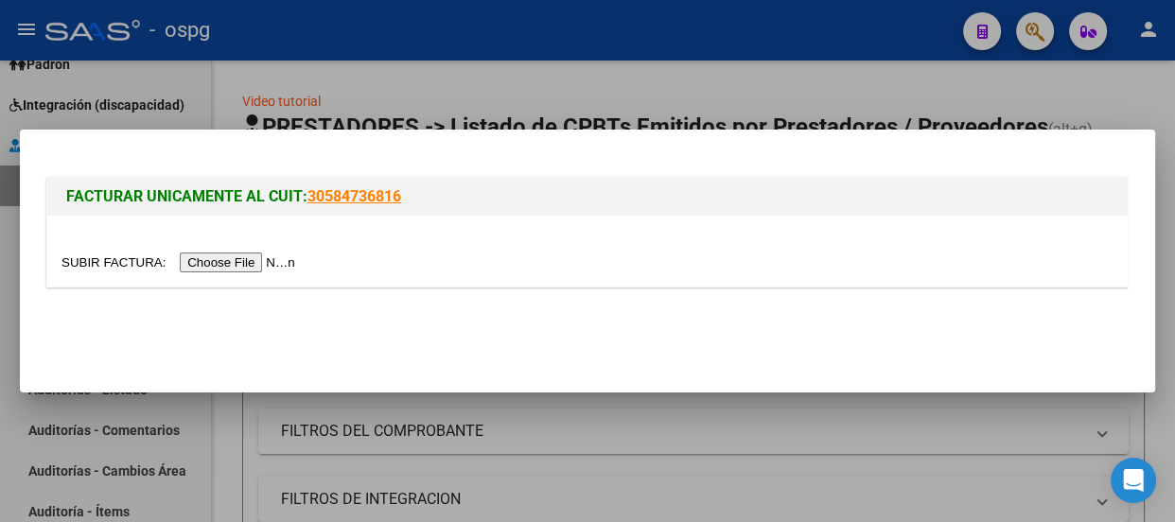
click at [239, 258] on input "file" at bounding box center [180, 263] width 239 height 20
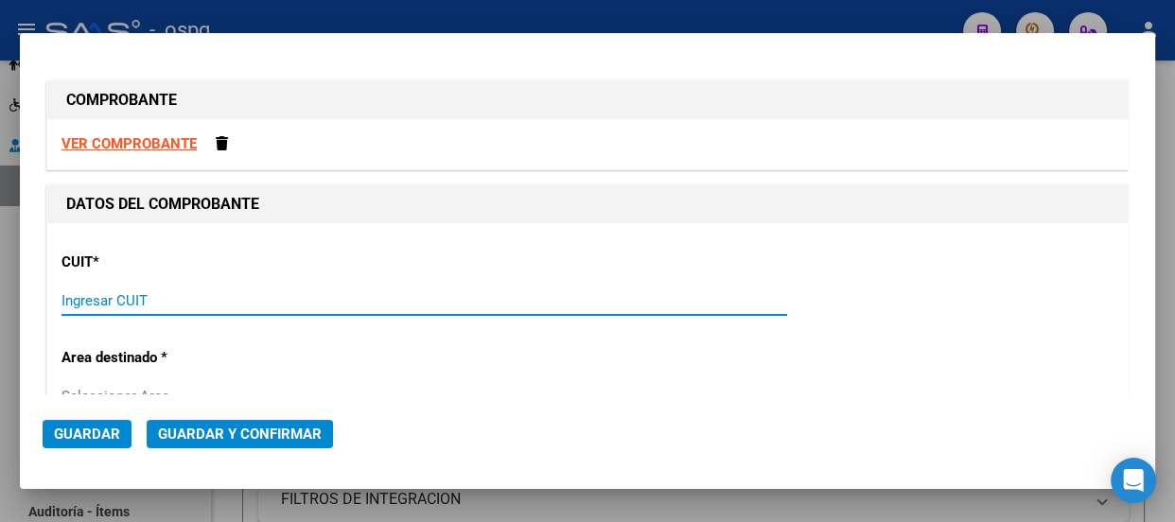
click at [217, 305] on input "Ingresar CUIT" at bounding box center [423, 300] width 725 height 17
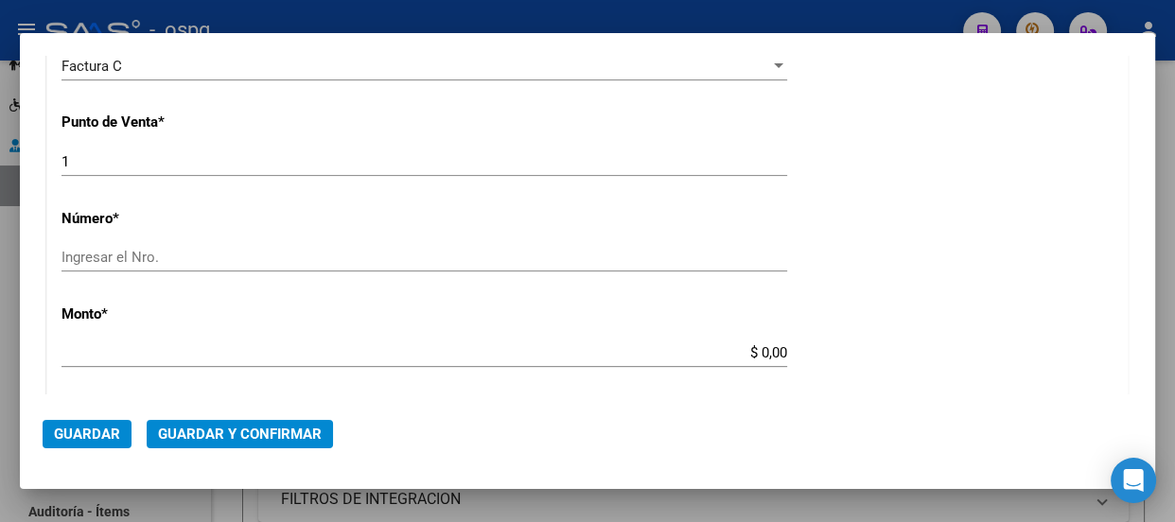
scroll to position [547, 0]
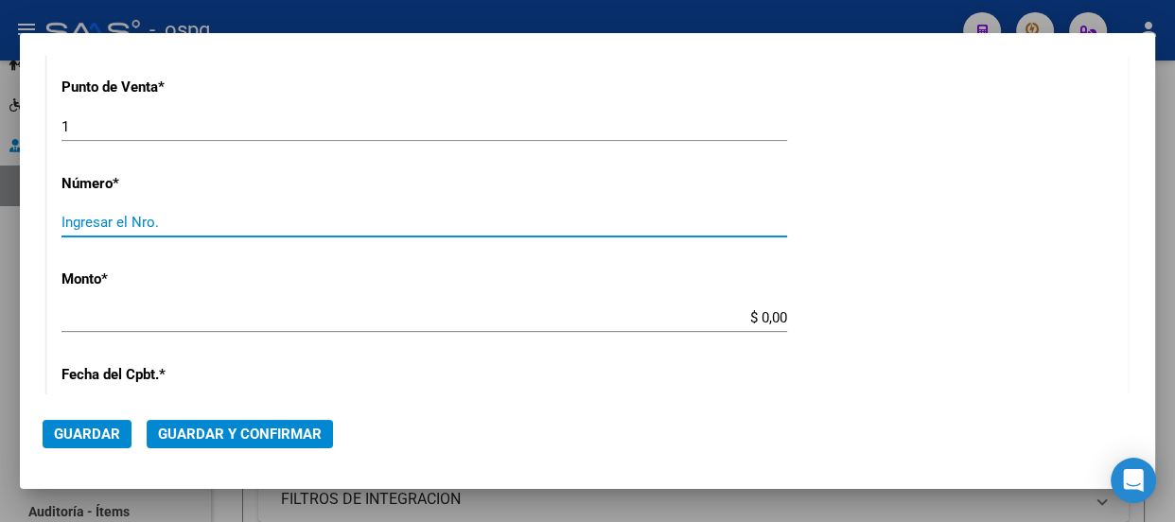
click at [361, 219] on input "Ingresar el Nro." at bounding box center [423, 222] width 725 height 17
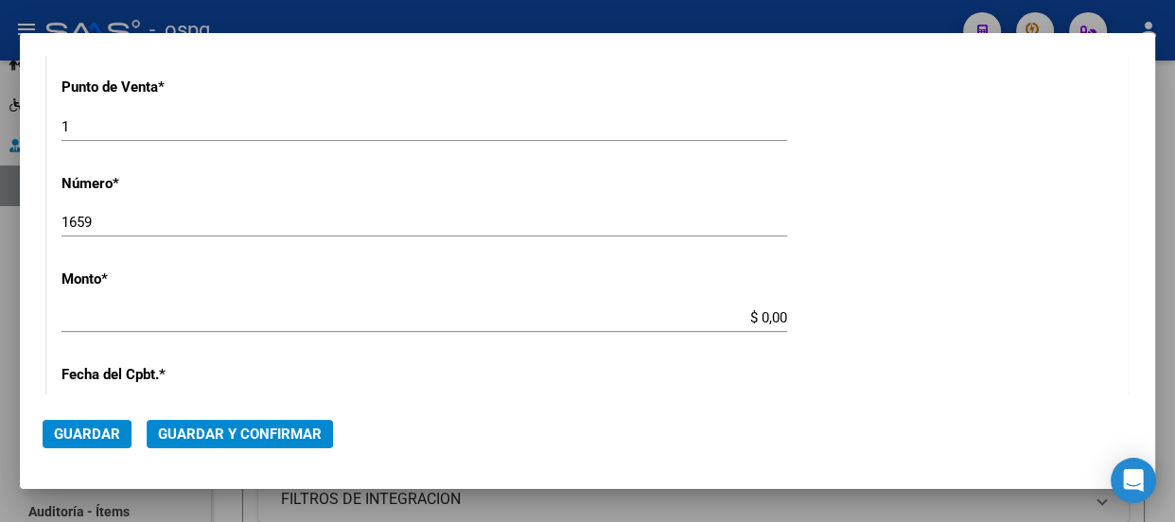
click at [714, 302] on div "CUIT * 30-99900100-5 Ingresar CUIT ANALISIS PRESTADOR MUNICIPALIDAD [PERSON_NAM…" at bounding box center [587, 347] width 1080 height 1341
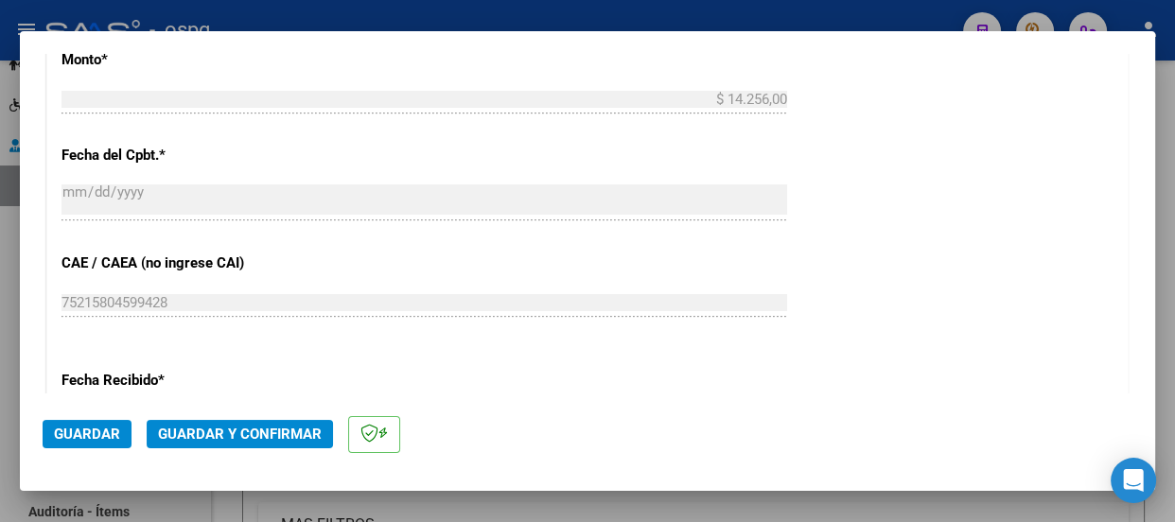
scroll to position [1052, 0]
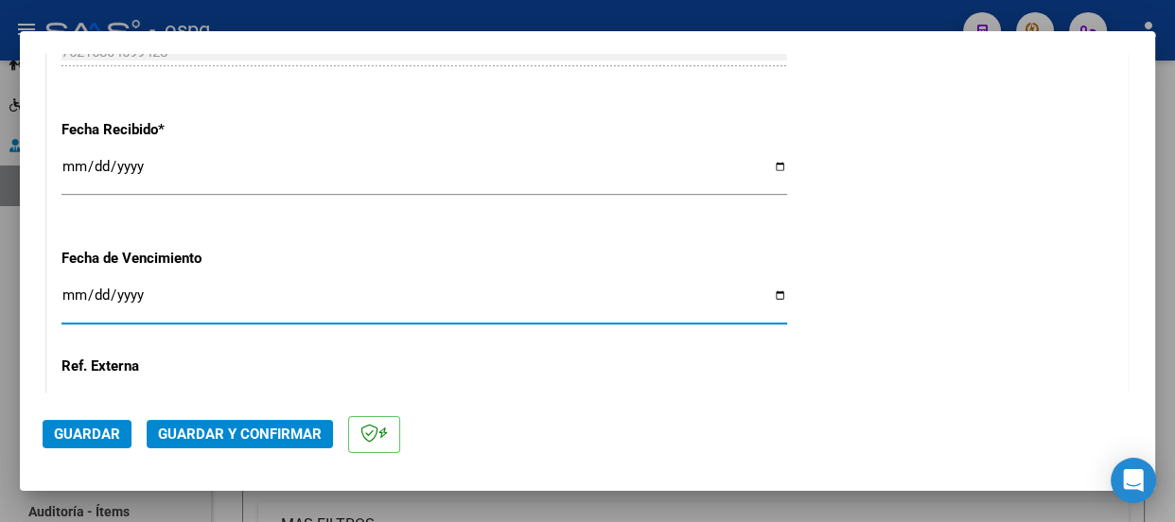
click at [61, 305] on input "Ingresar la fecha" at bounding box center [423, 303] width 725 height 30
click at [103, 433] on span "Guardar" at bounding box center [87, 434] width 66 height 17
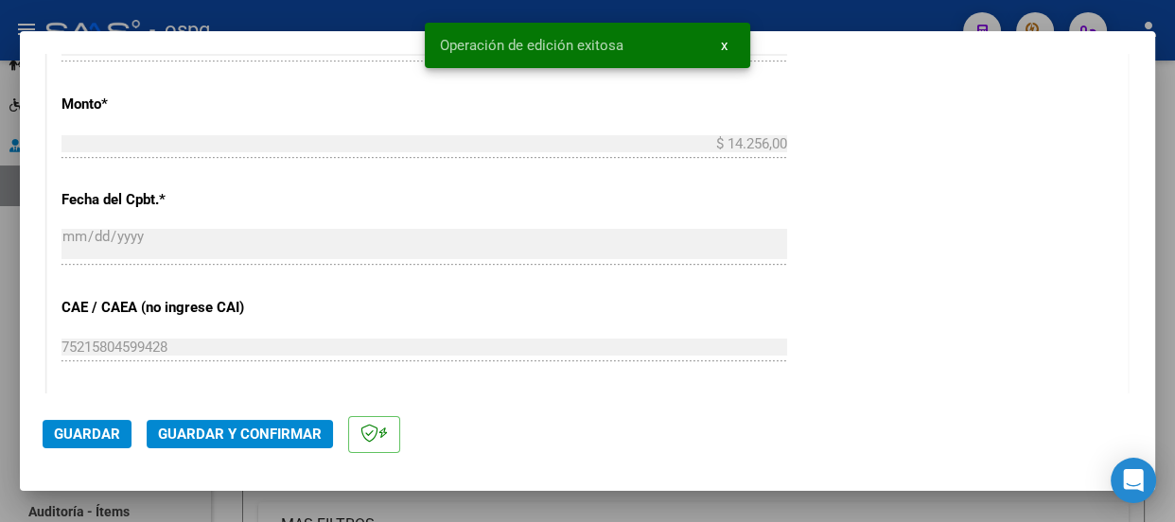
scroll to position [0, 0]
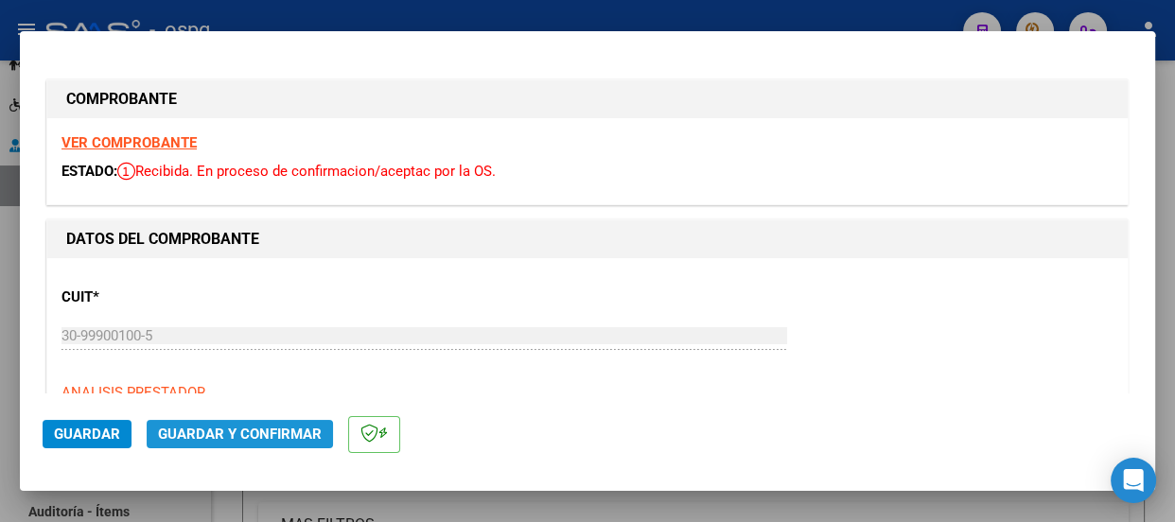
click at [272, 433] on span "Guardar y Confirmar" at bounding box center [240, 434] width 164 height 17
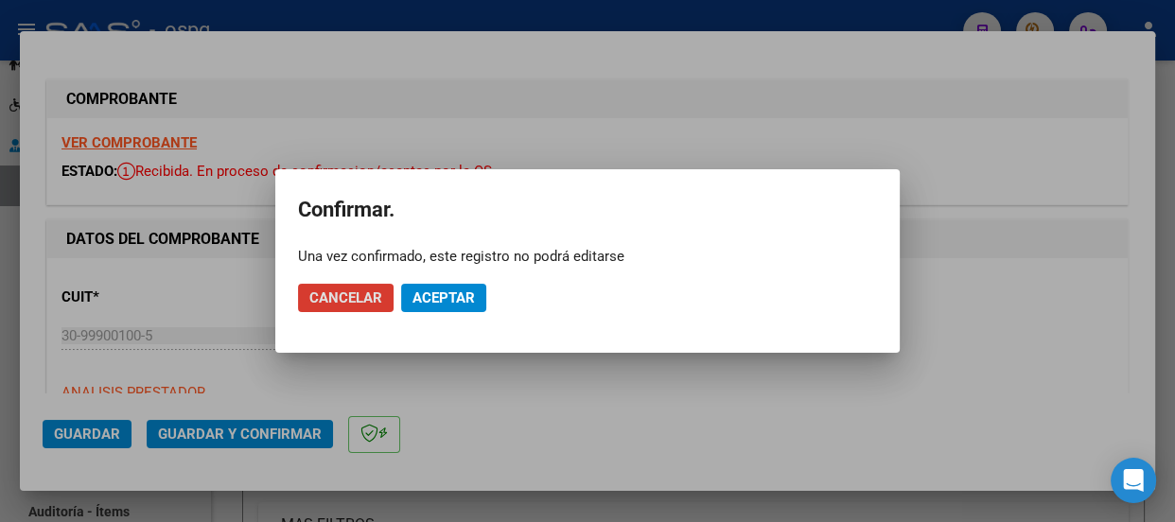
click at [449, 298] on span "Aceptar" at bounding box center [443, 297] width 62 height 17
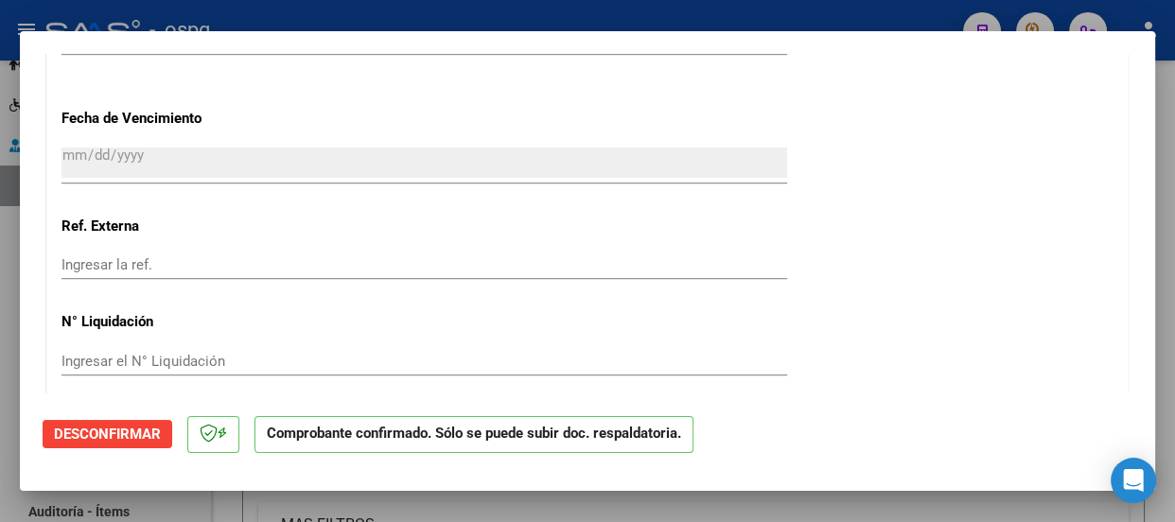
scroll to position [1363, 0]
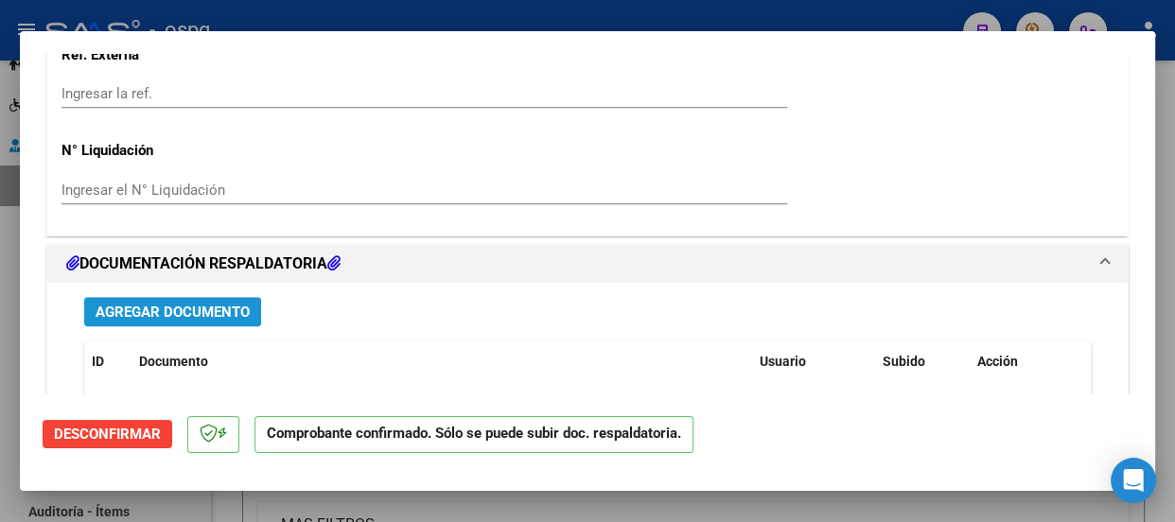
click at [188, 315] on span "Agregar Documento" at bounding box center [173, 312] width 154 height 17
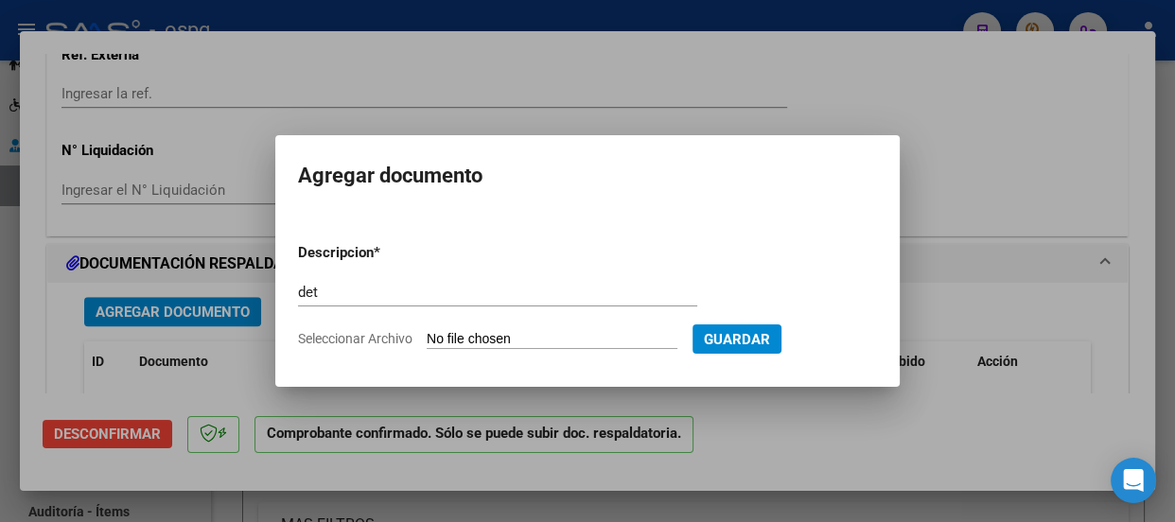
click at [585, 343] on input "Seleccionar Archivo" at bounding box center [552, 340] width 251 height 18
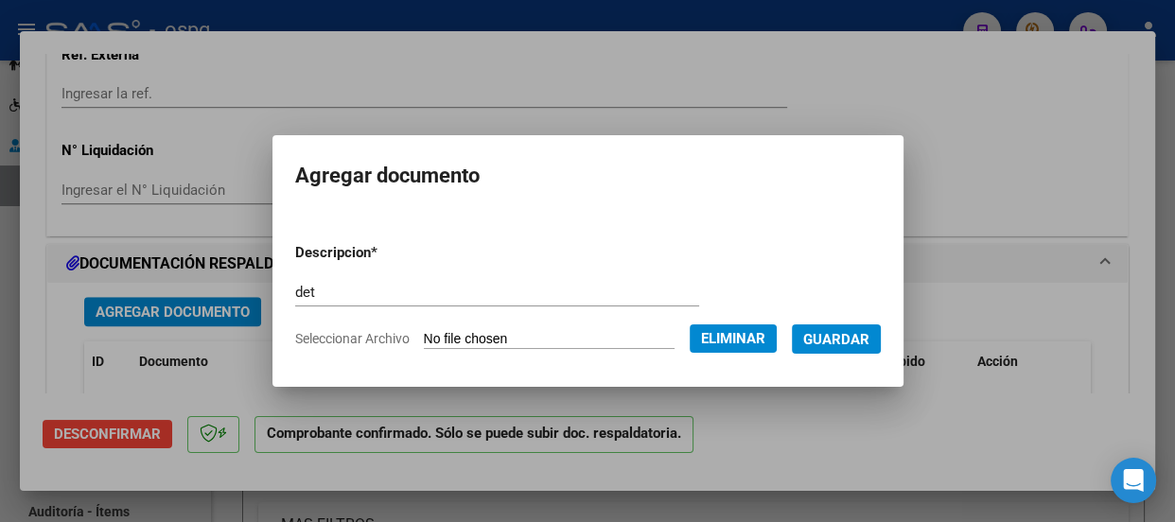
click at [849, 350] on button "Guardar" at bounding box center [836, 338] width 89 height 29
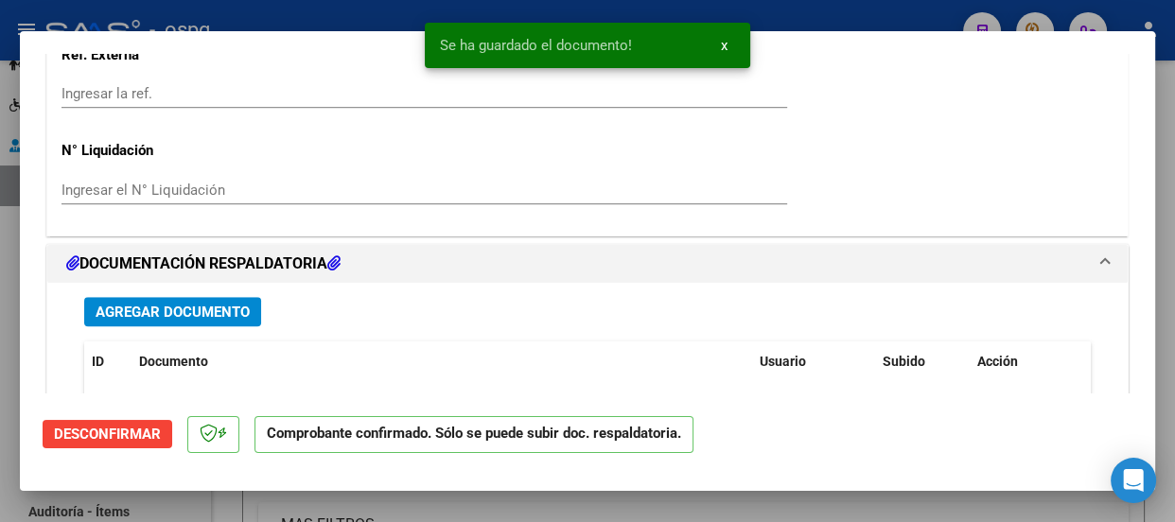
click at [881, 17] on div at bounding box center [587, 261] width 1175 height 522
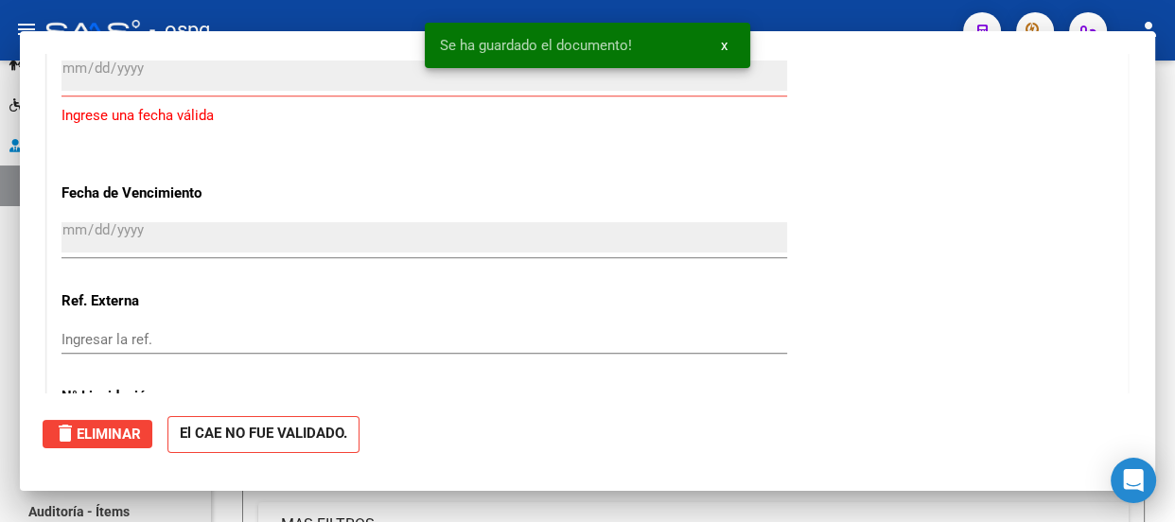
scroll to position [1609, 0]
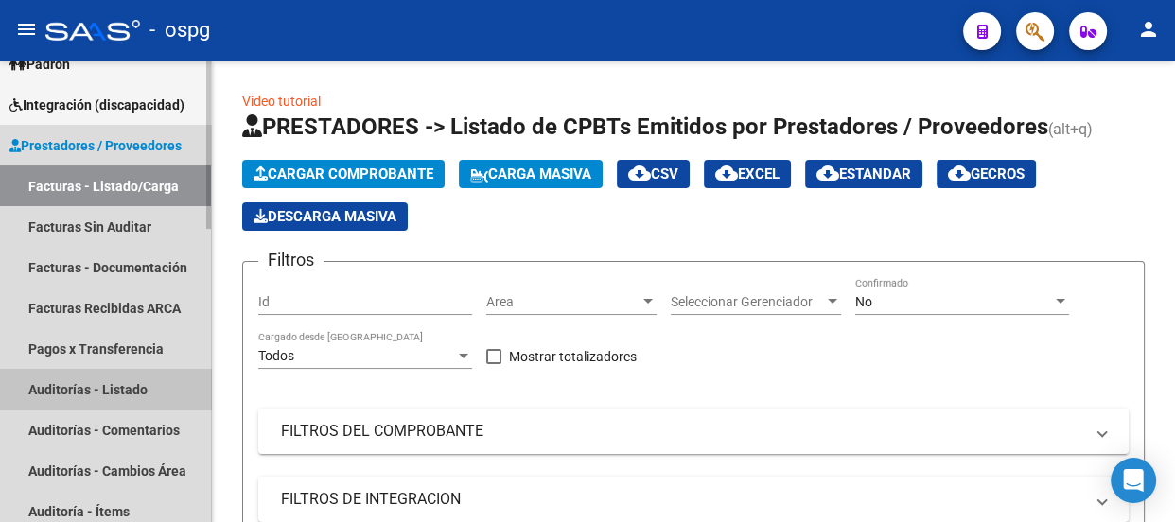
click at [107, 386] on link "Auditorías - Listado" at bounding box center [105, 389] width 211 height 41
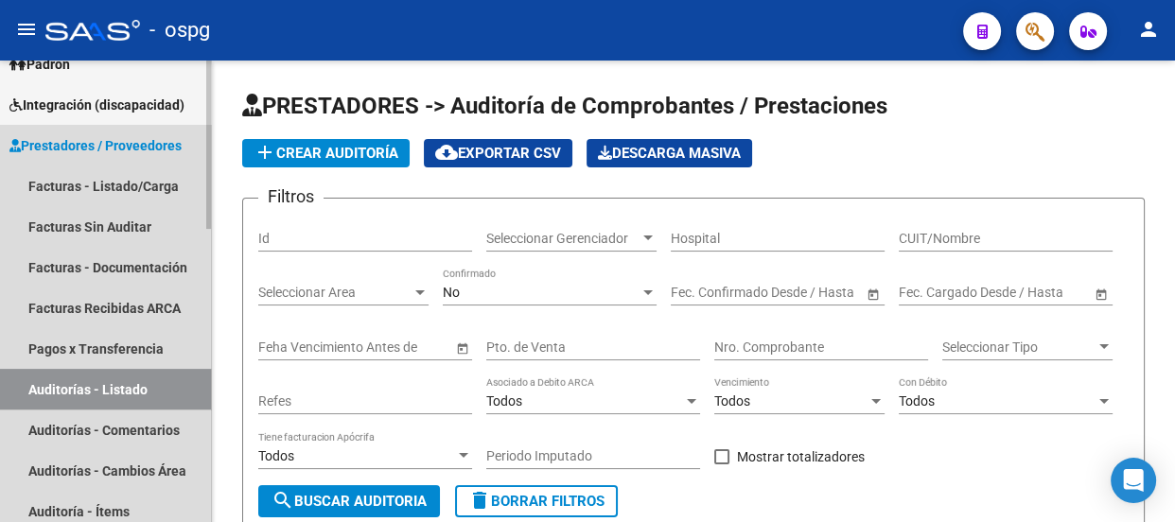
click at [107, 386] on link "Auditorías - Listado" at bounding box center [105, 389] width 211 height 41
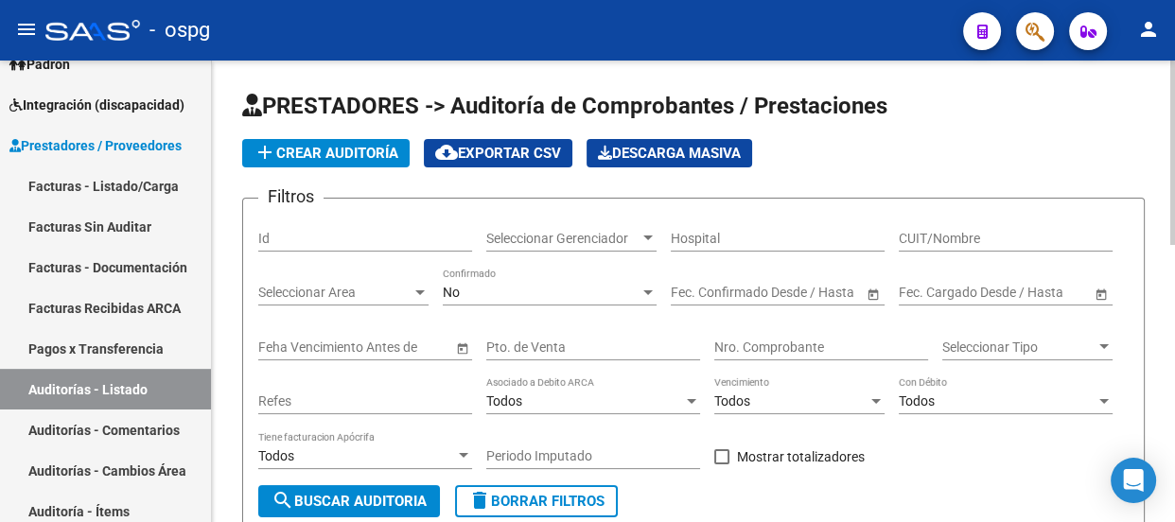
click at [354, 160] on span "add Crear Auditoría" at bounding box center [325, 153] width 145 height 17
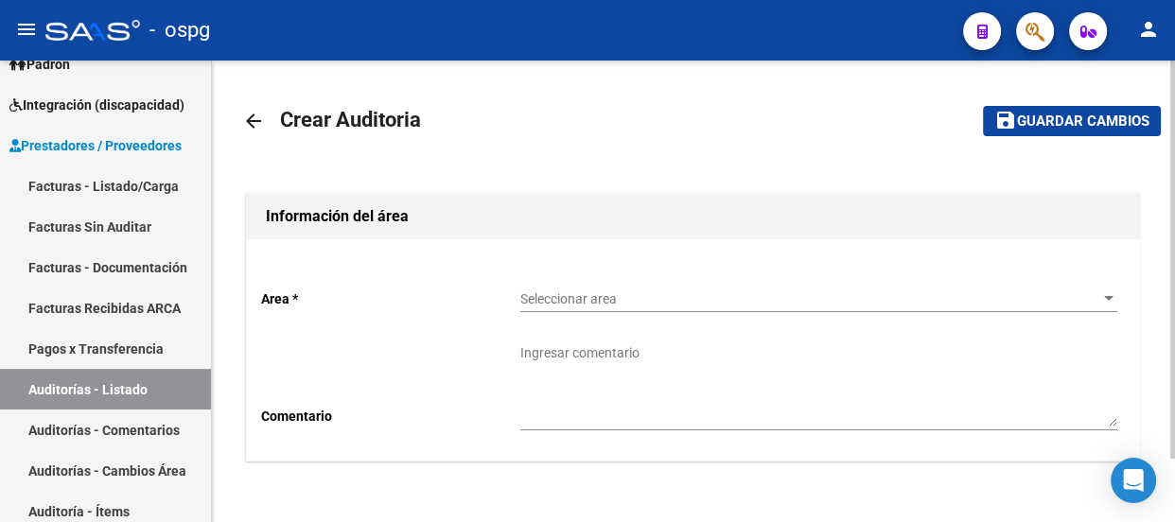
click at [1093, 291] on span "Seleccionar area" at bounding box center [810, 299] width 580 height 16
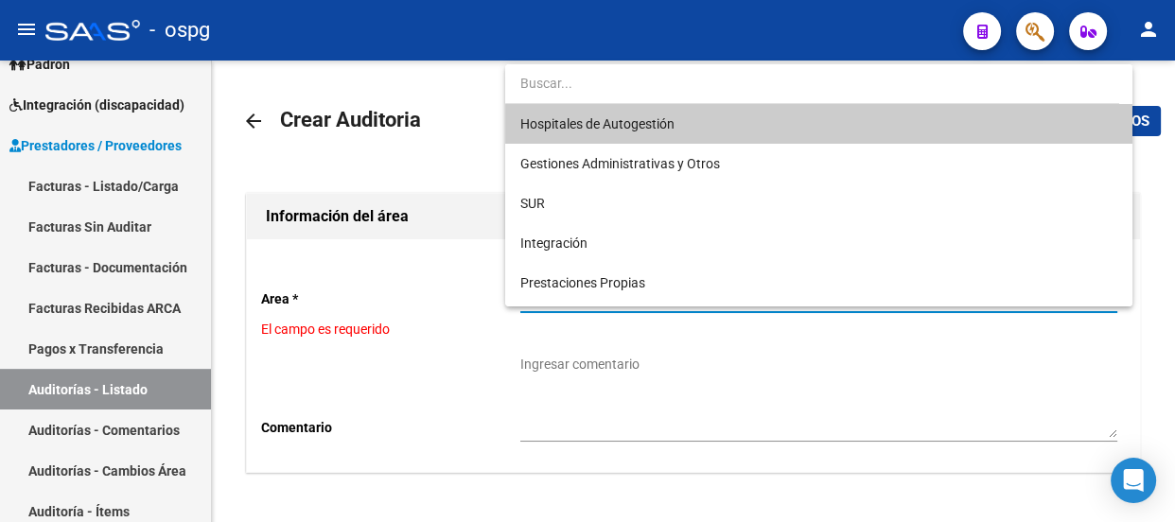
click at [690, 121] on span "Hospitales de Autogestión" at bounding box center [818, 124] width 597 height 40
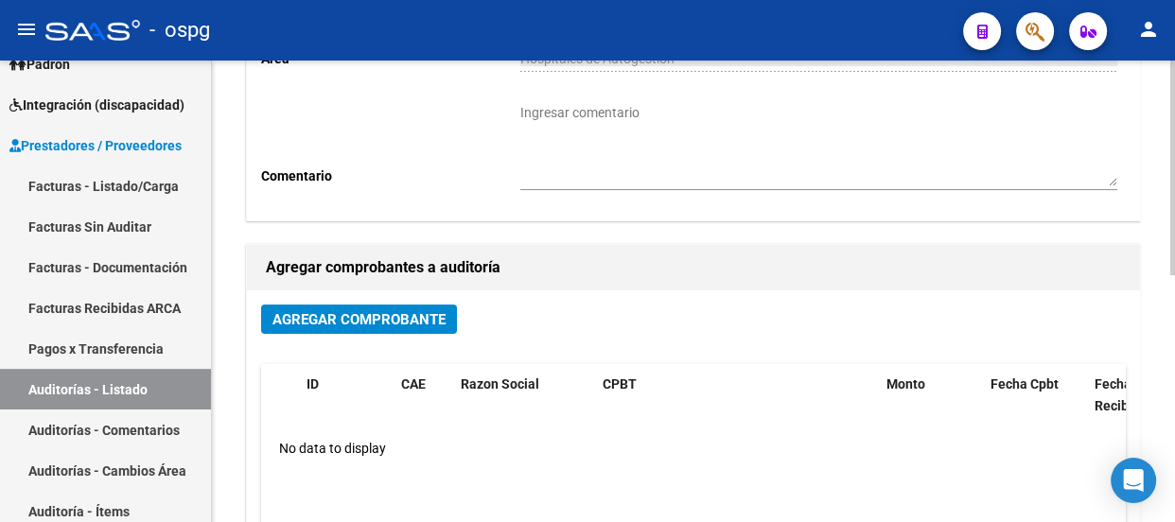
scroll to position [378, 0]
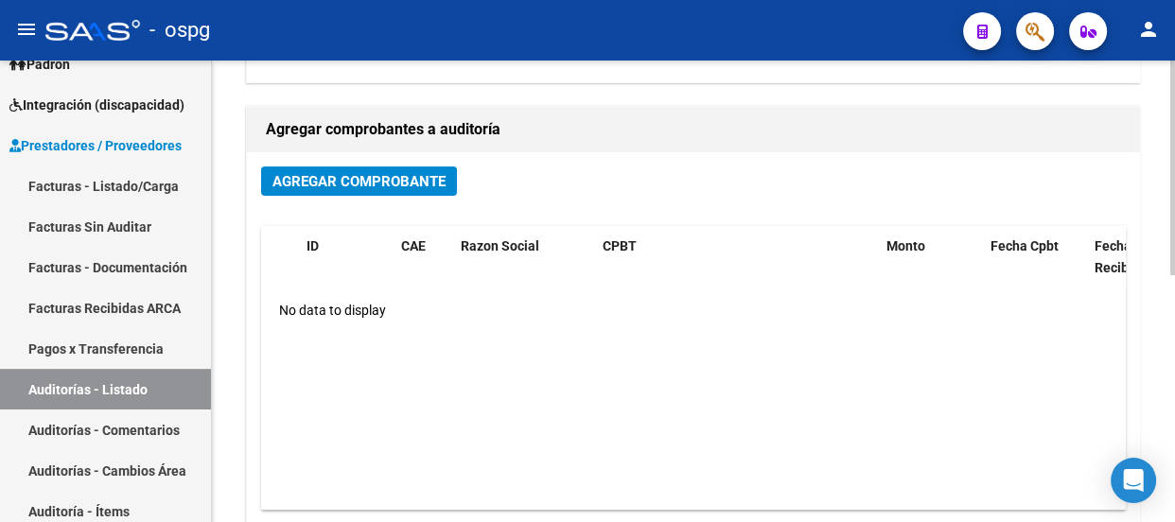
click at [355, 182] on span "Agregar Comprobante" at bounding box center [358, 181] width 173 height 17
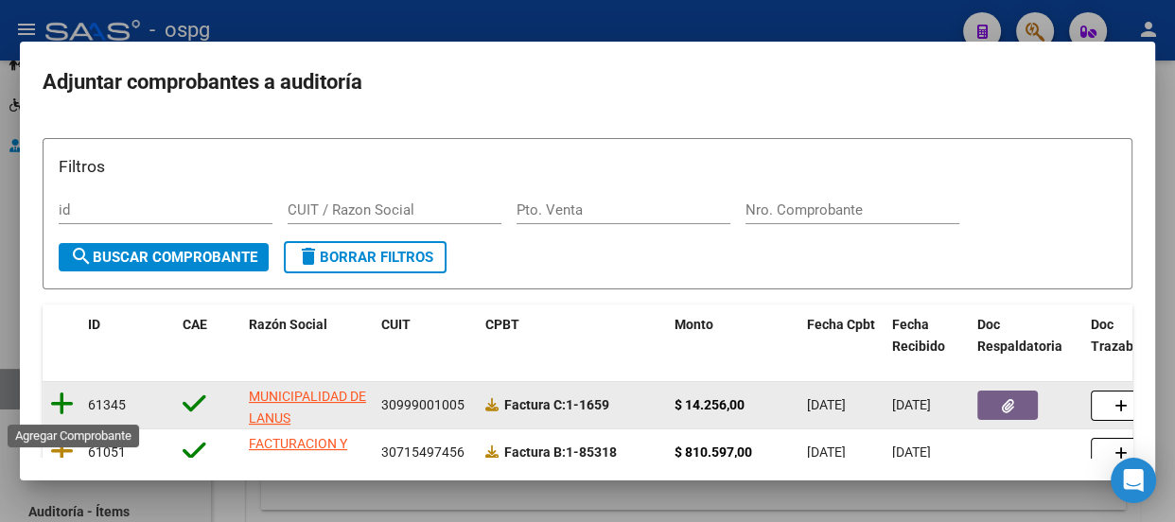
click at [61, 395] on icon at bounding box center [62, 404] width 24 height 26
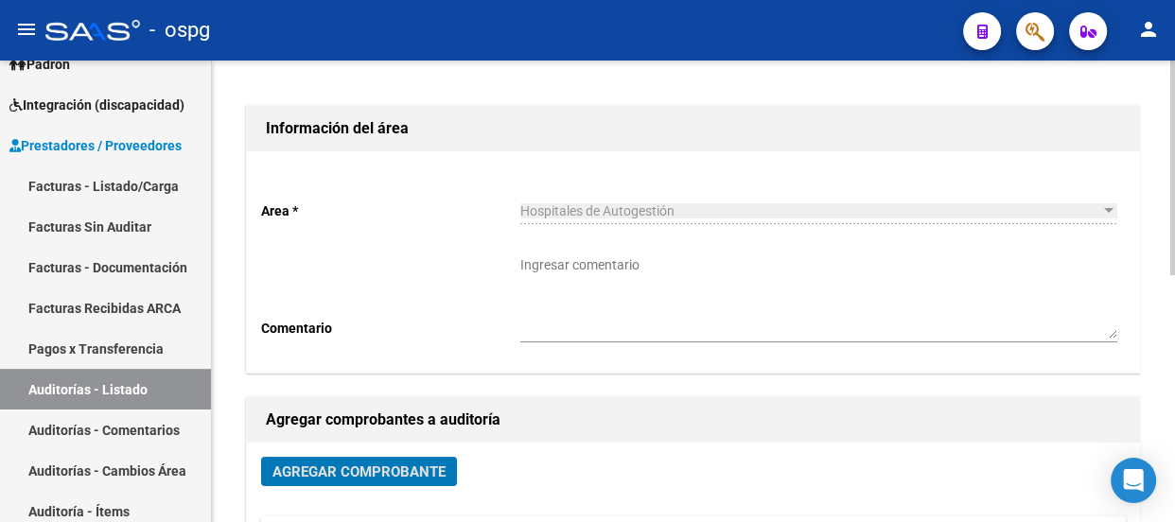
scroll to position [0, 0]
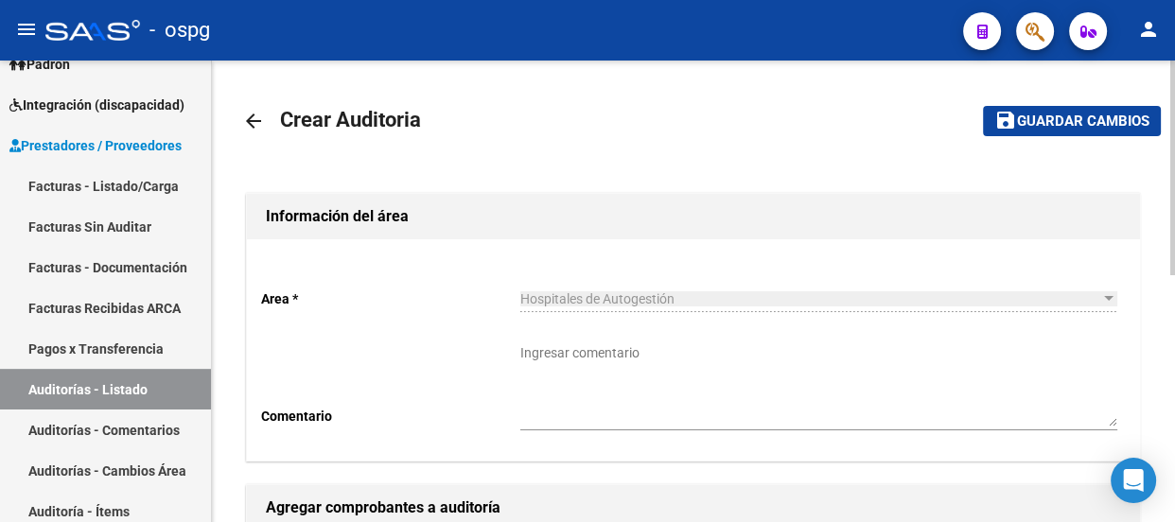
click at [1173, 70] on div at bounding box center [1172, 168] width 5 height 215
click at [1024, 116] on span "Guardar cambios" at bounding box center [1083, 121] width 132 height 17
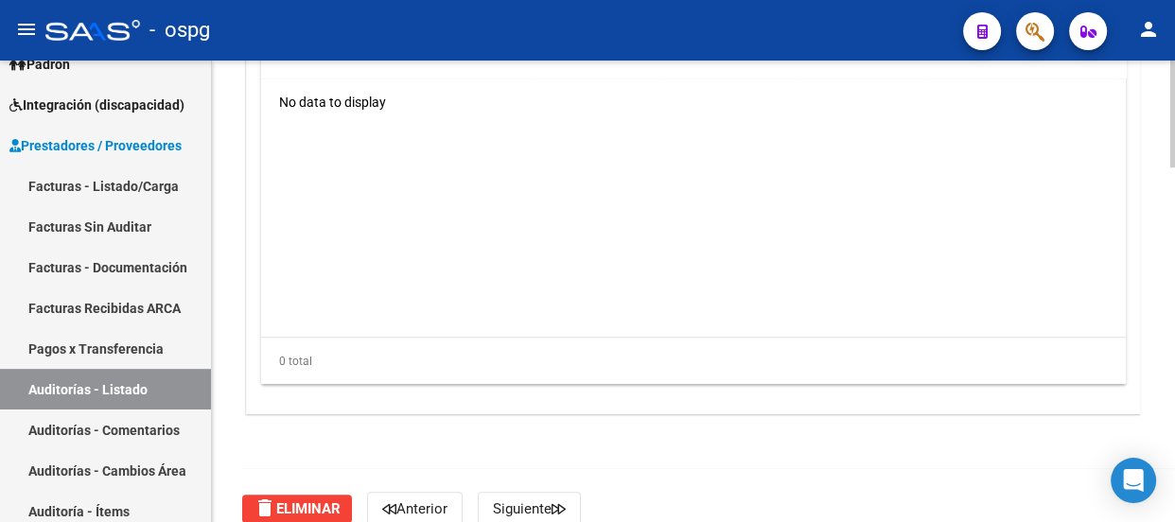
scroll to position [1530, 0]
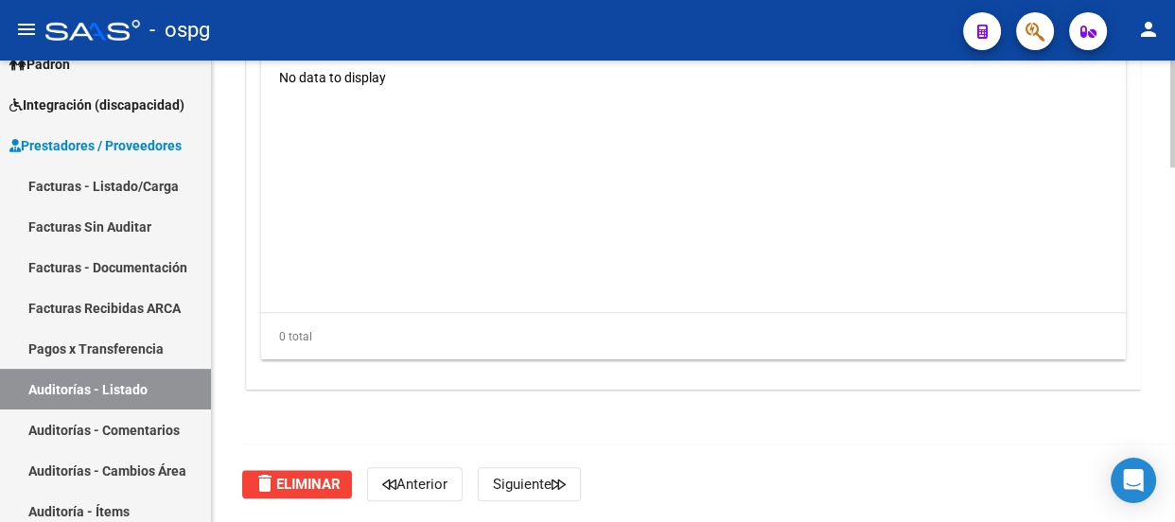
click at [1125, 521] on html "menu - ospg person Firma Express Inicio Calendario SSS Instructivos Contacto OS…" at bounding box center [587, 261] width 1175 height 522
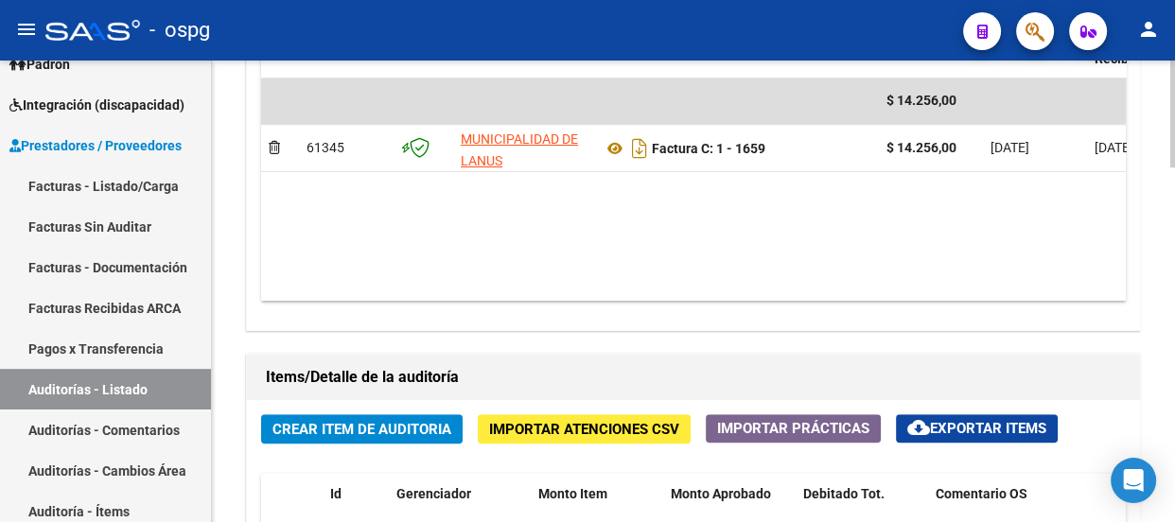
scroll to position [1047, 0]
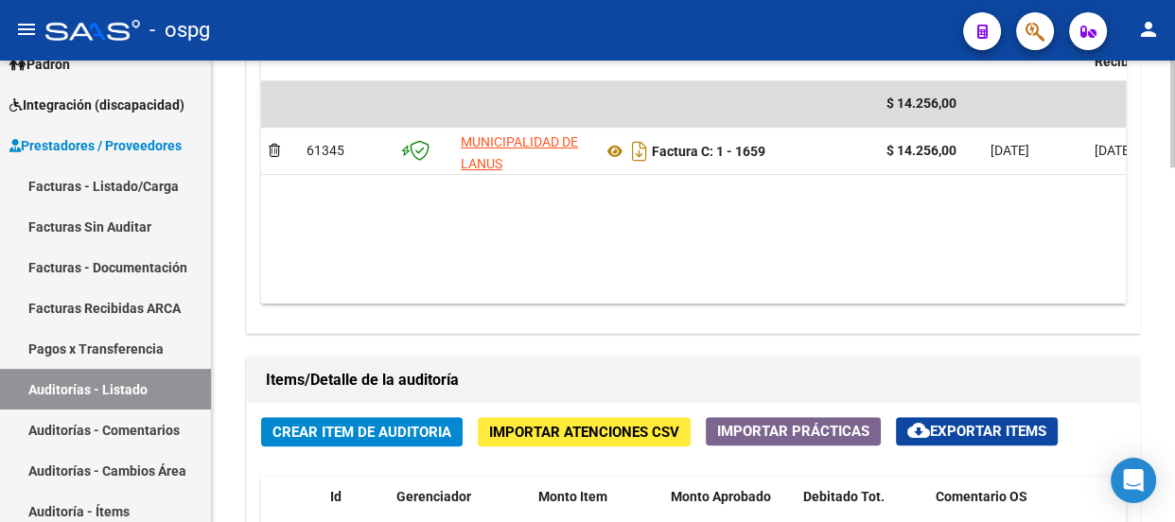
click at [1173, 317] on div at bounding box center [1172, 356] width 5 height 107
click at [381, 427] on span "Crear Item de Auditoria" at bounding box center [361, 432] width 179 height 17
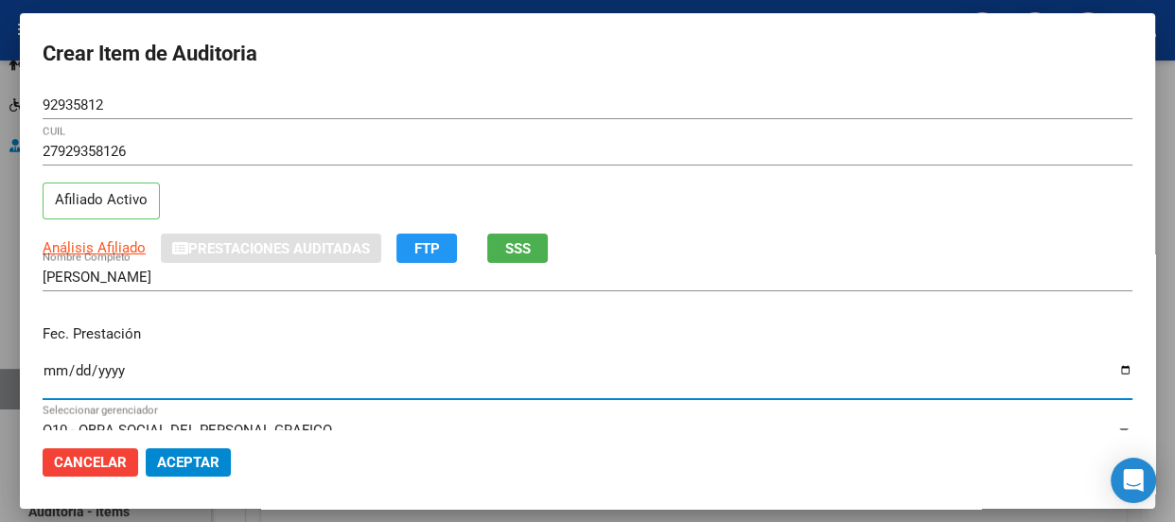
click at [53, 368] on input "Ingresar la fecha" at bounding box center [588, 378] width 1090 height 30
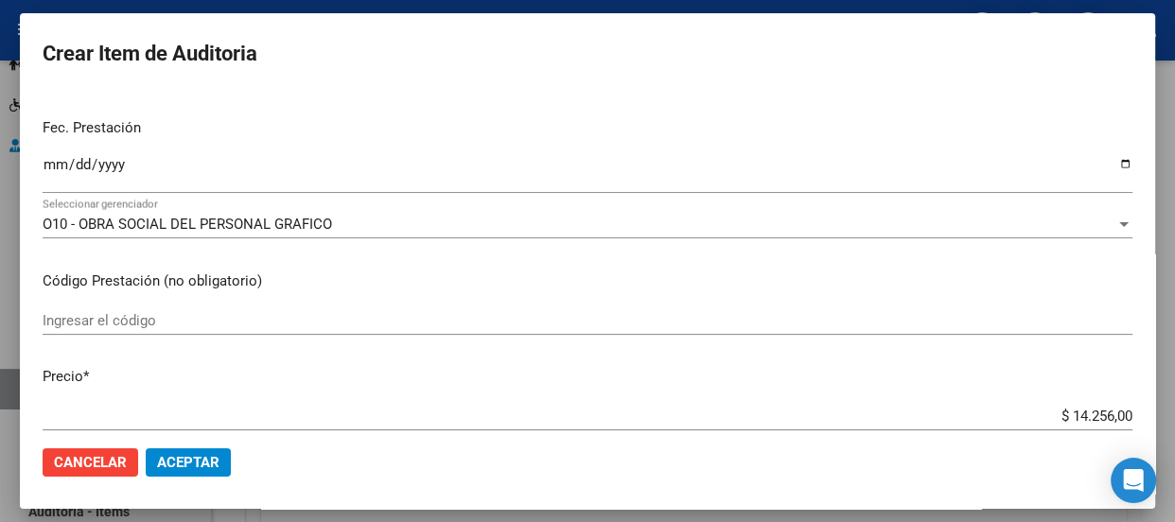
scroll to position [240, 0]
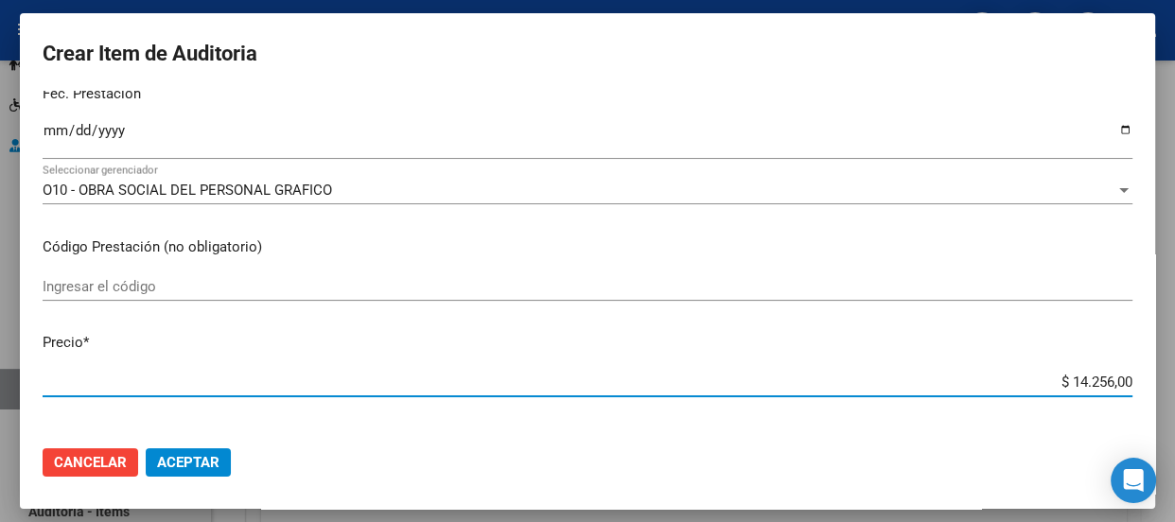
drag, startPoint x: 1024, startPoint y: 385, endPoint x: 1144, endPoint y: 371, distance: 121.0
click at [1144, 371] on mat-dialog-container "Crear Item de Auditoria 92935812 Nro Documento 27929358126 CUIL Afiliado Activo…" at bounding box center [587, 261] width 1135 height 496
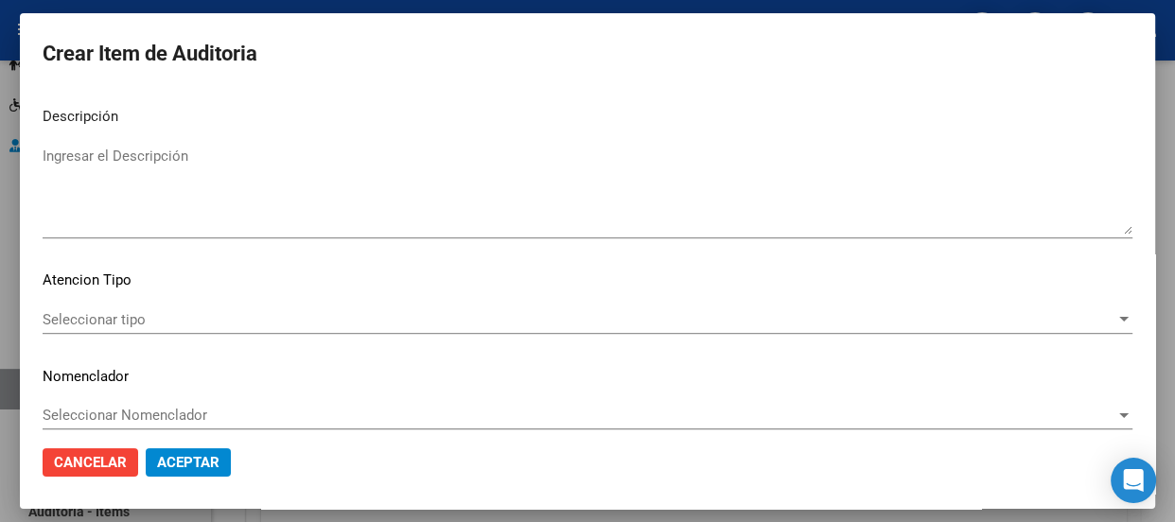
scroll to position [1357, 0]
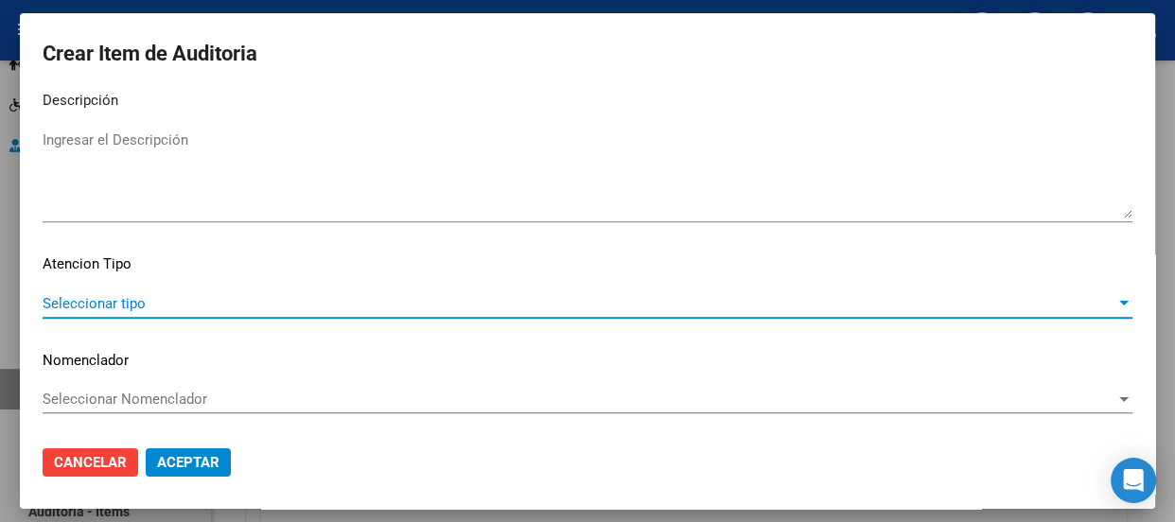
click at [113, 305] on span "Seleccionar tipo" at bounding box center [579, 303] width 1073 height 17
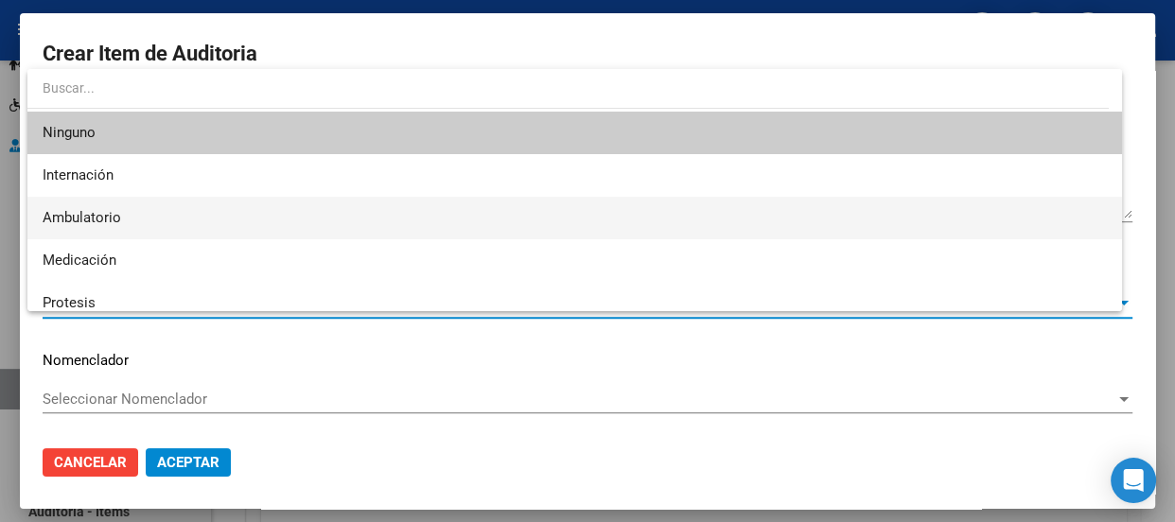
click at [88, 226] on span "Ambulatorio" at bounding box center [575, 218] width 1064 height 43
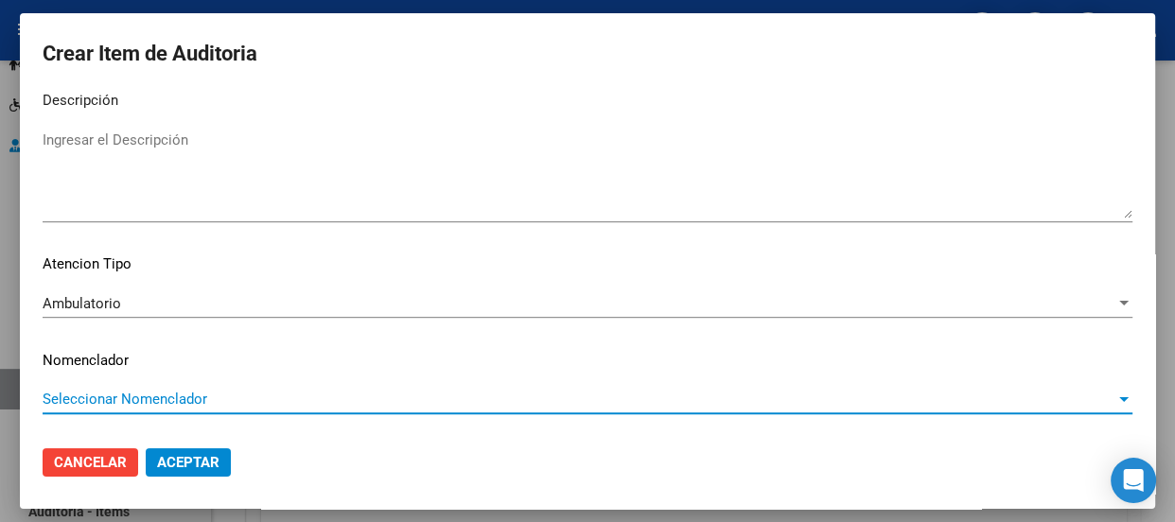
click at [94, 393] on span "Seleccionar Nomenclador" at bounding box center [579, 399] width 1073 height 17
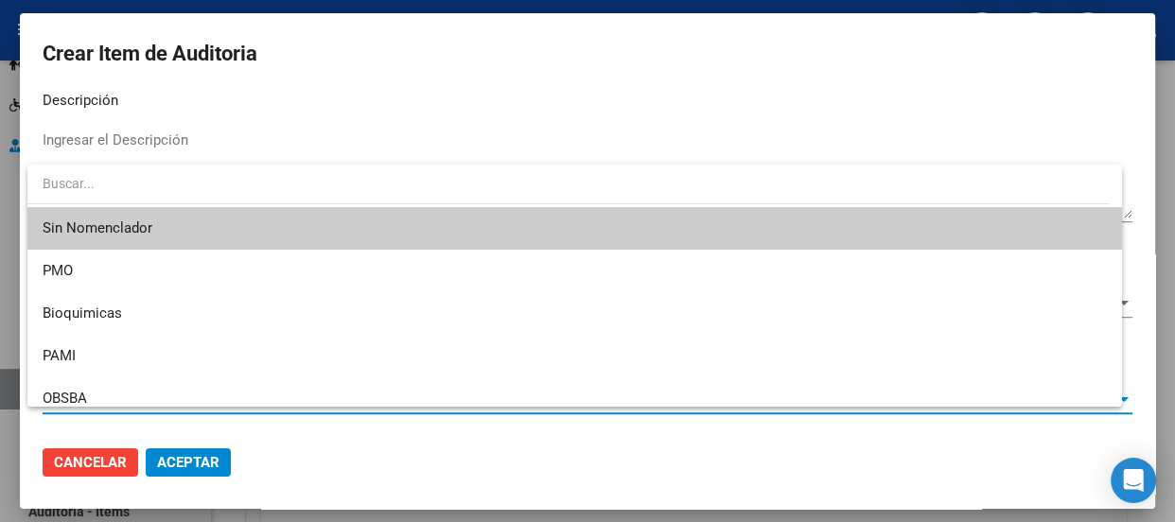
click at [76, 236] on span "Sin Nomenclador" at bounding box center [575, 228] width 1064 height 43
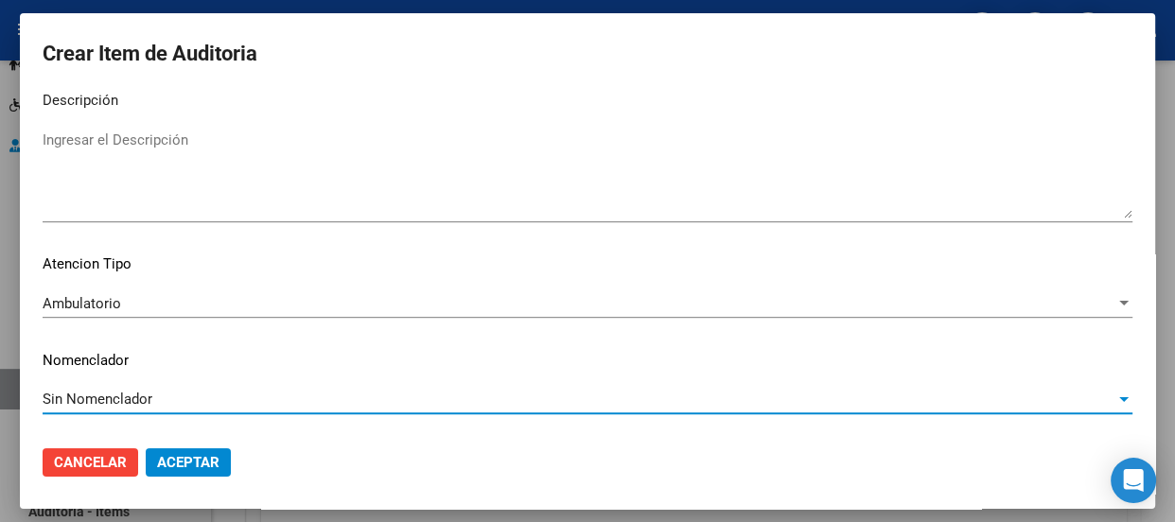
click at [209, 466] on span "Aceptar" at bounding box center [188, 462] width 62 height 17
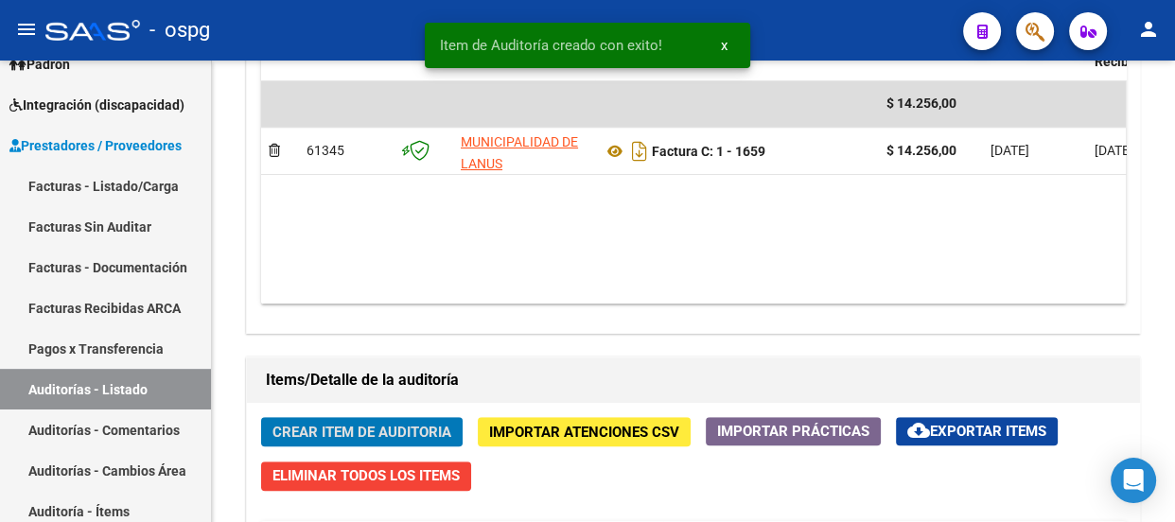
scroll to position [1049, 0]
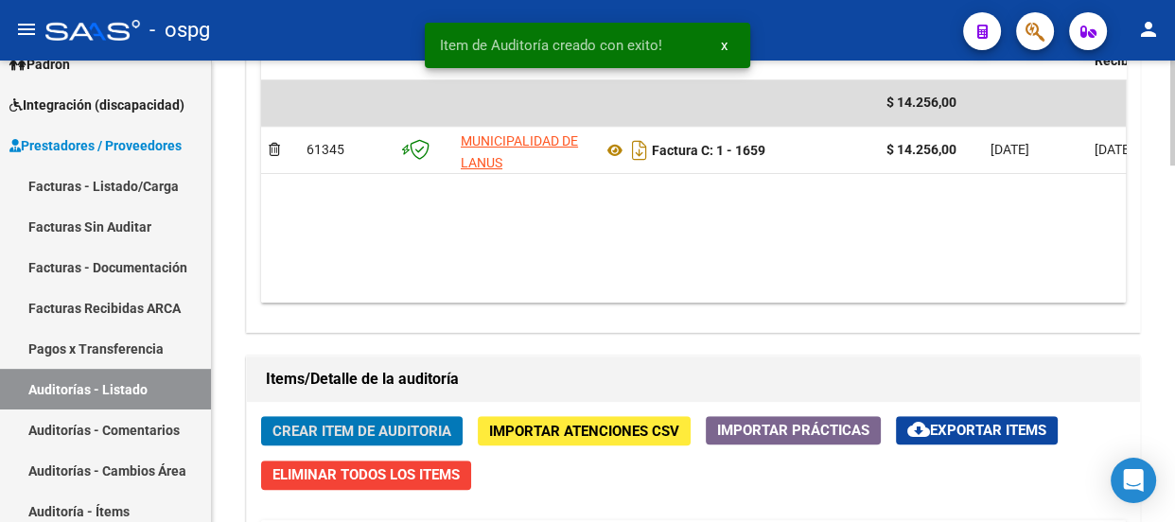
click at [369, 428] on span "Crear Item de Auditoria" at bounding box center [361, 431] width 179 height 17
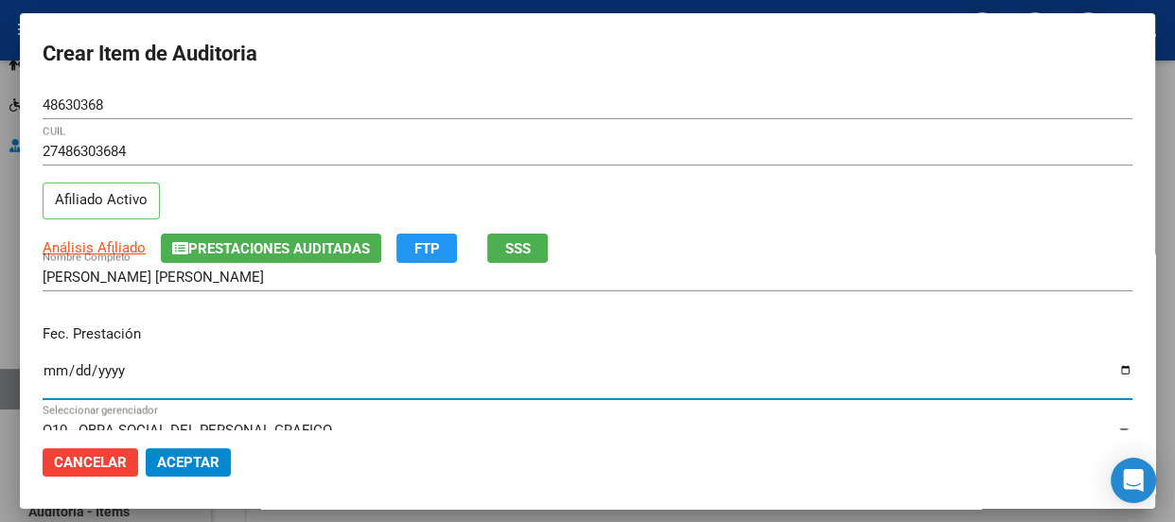
click at [51, 369] on input "Ingresar la fecha" at bounding box center [588, 378] width 1090 height 30
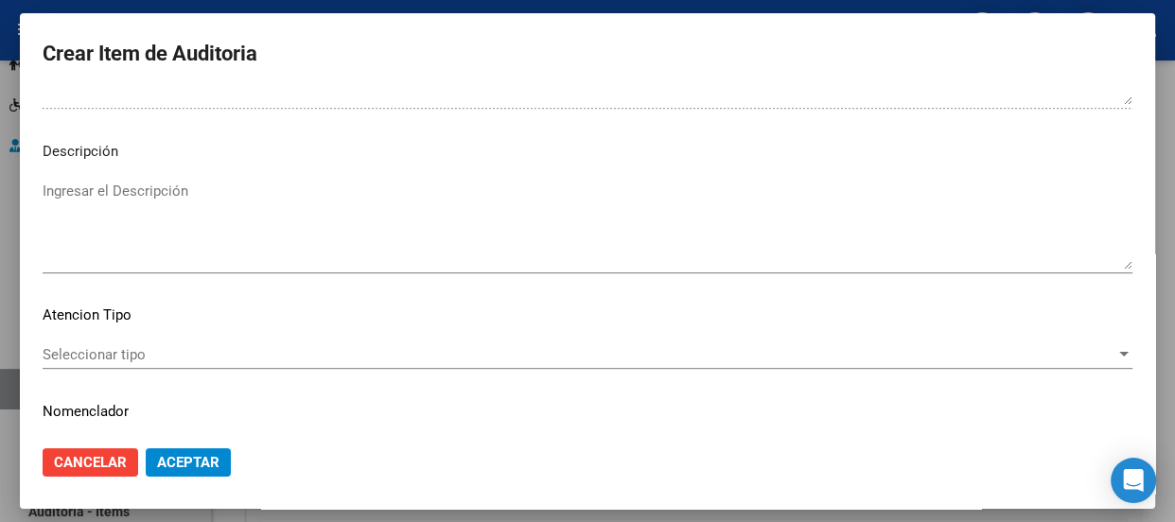
scroll to position [1357, 0]
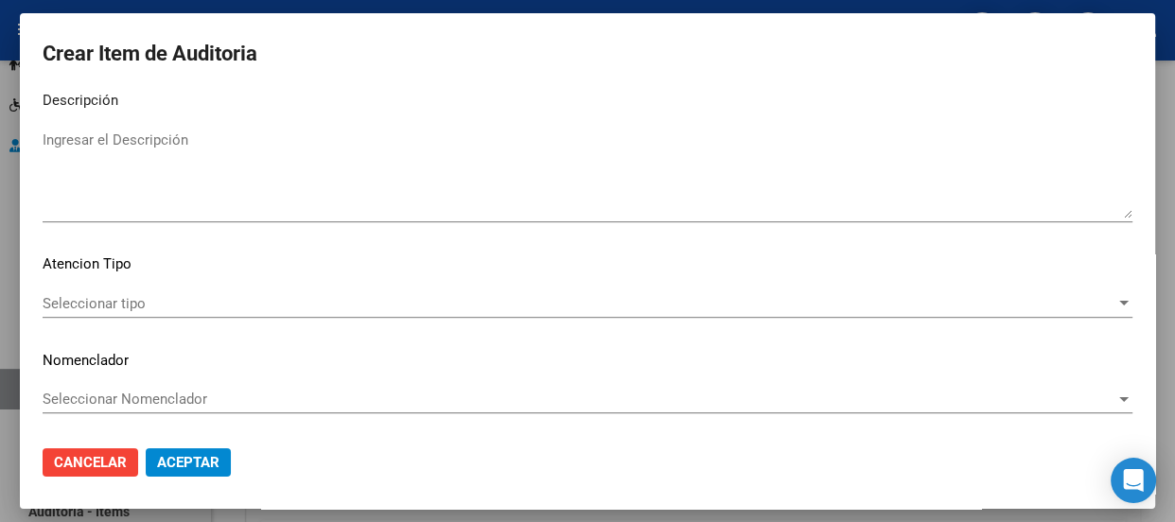
click at [79, 295] on span "Seleccionar tipo" at bounding box center [579, 303] width 1073 height 17
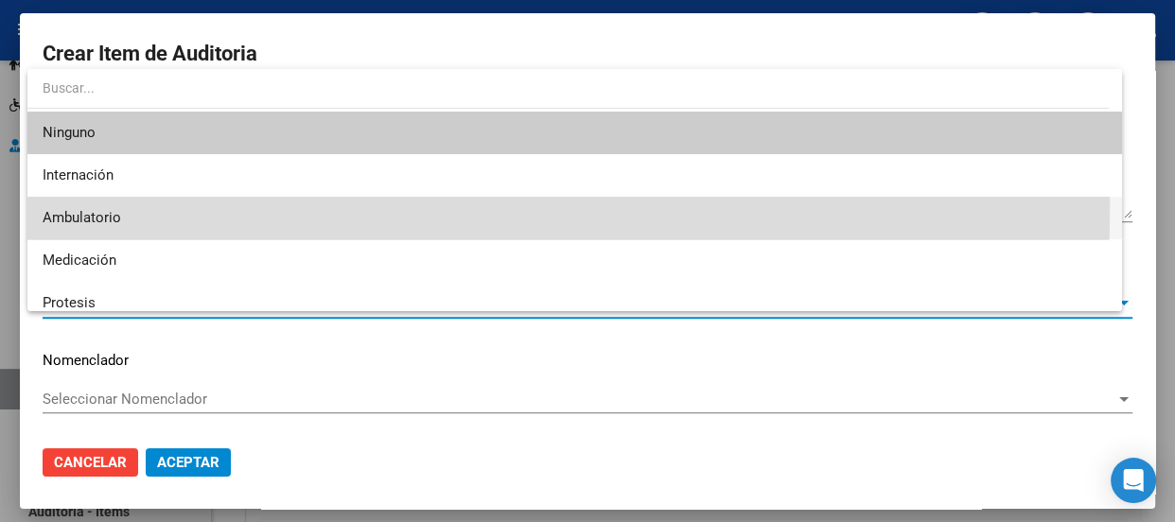
click at [63, 205] on span "Ambulatorio" at bounding box center [575, 218] width 1064 height 43
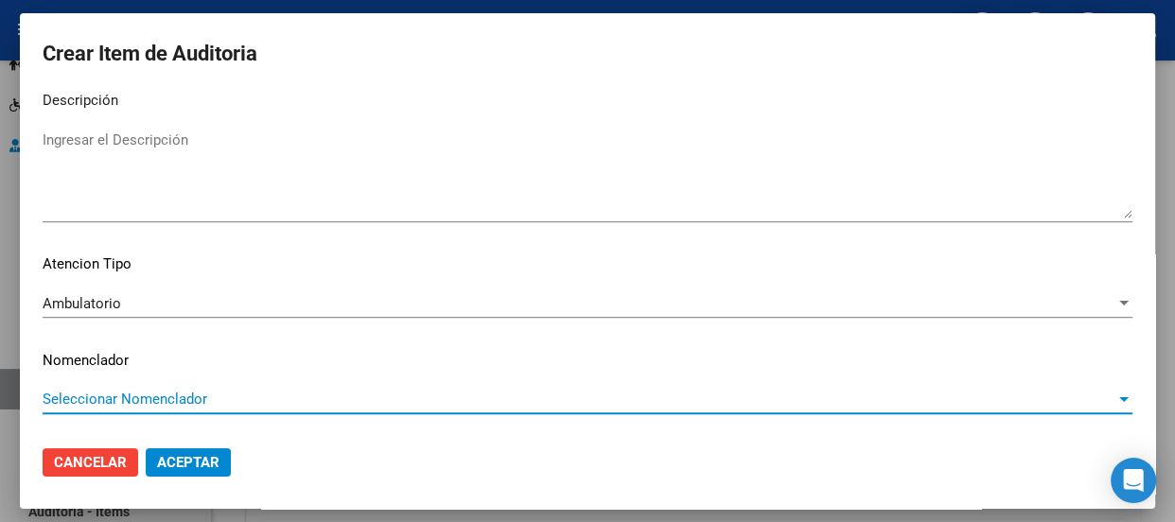
click at [113, 391] on span "Seleccionar Nomenclador" at bounding box center [579, 399] width 1073 height 17
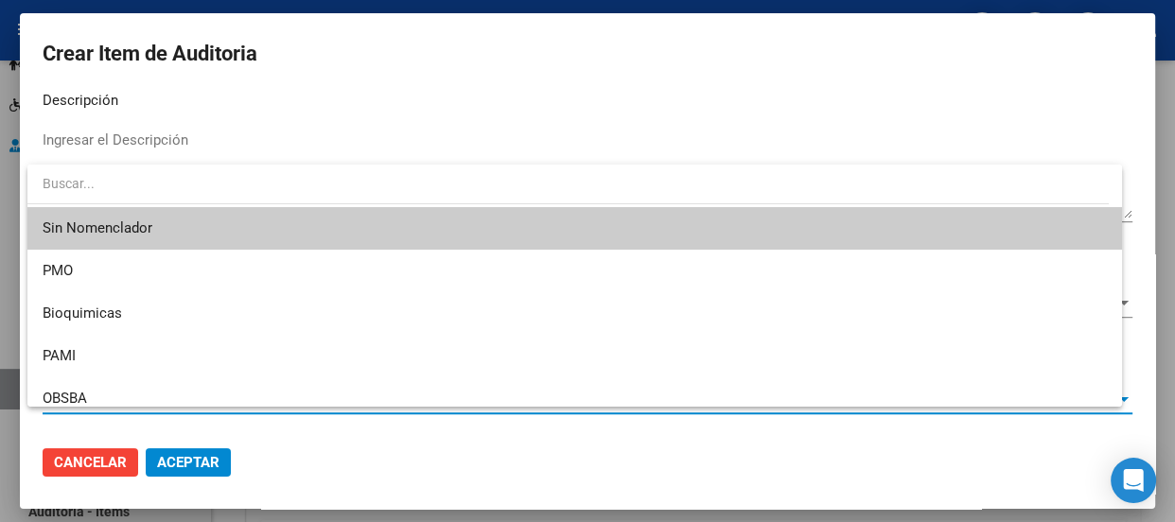
click at [85, 224] on span "Sin Nomenclador" at bounding box center [575, 228] width 1064 height 43
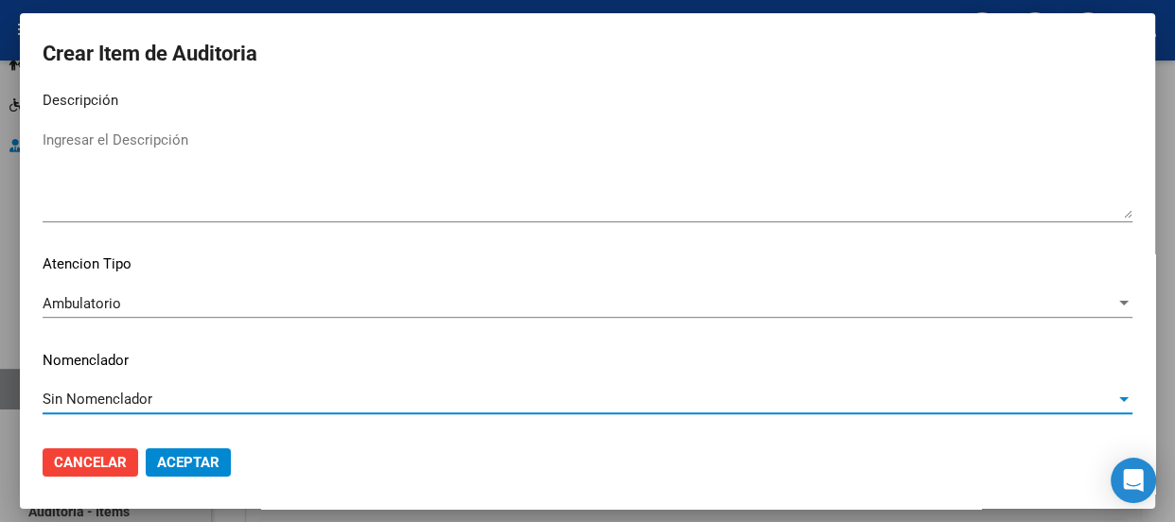
click at [192, 463] on span "Aceptar" at bounding box center [188, 462] width 62 height 17
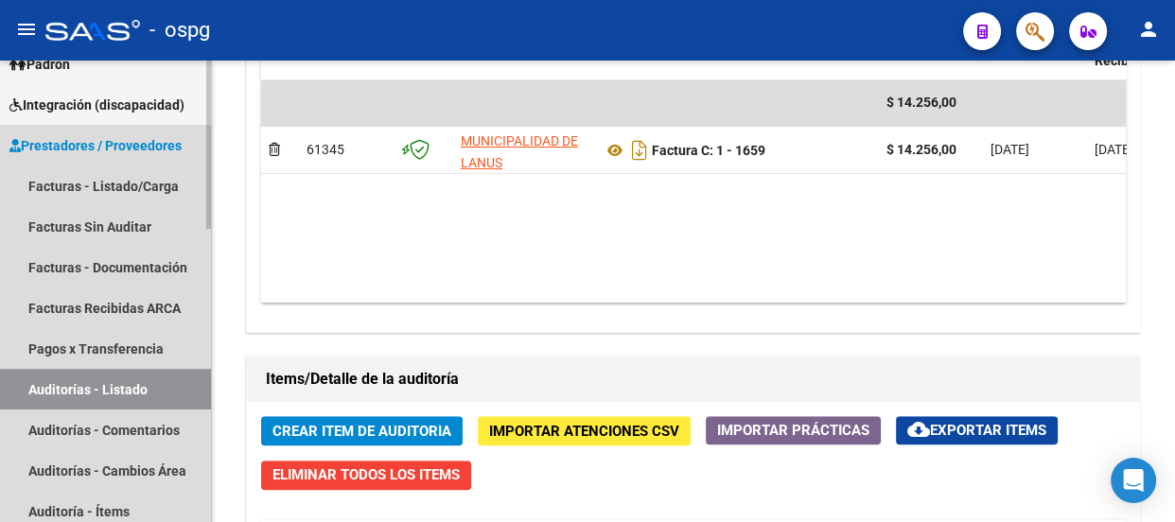
click at [76, 138] on span "Prestadores / Proveedores" at bounding box center [95, 145] width 172 height 21
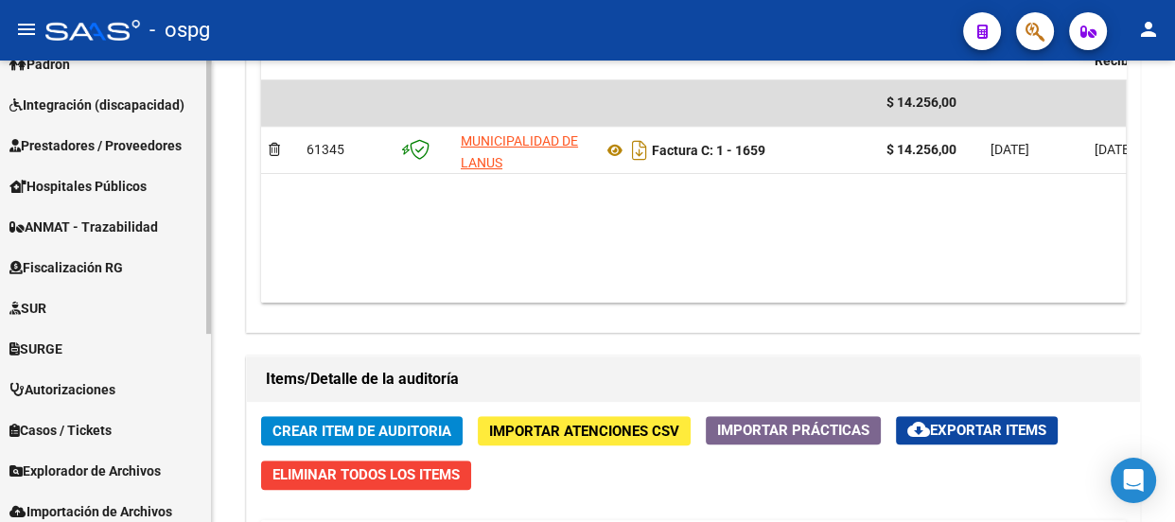
click at [76, 138] on span "Prestadores / Proveedores" at bounding box center [95, 145] width 172 height 21
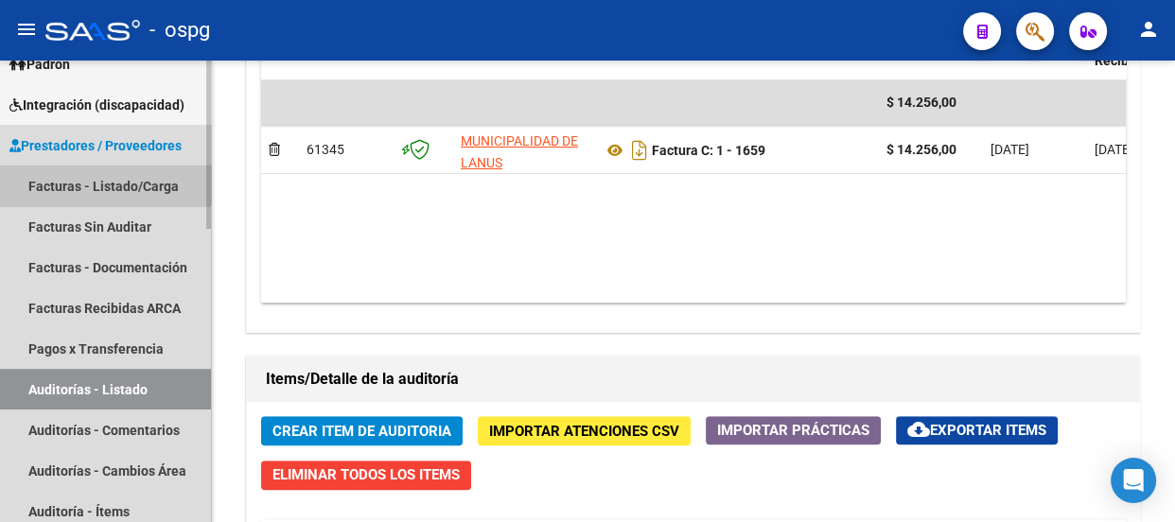
click at [79, 174] on link "Facturas - Listado/Carga" at bounding box center [105, 186] width 211 height 41
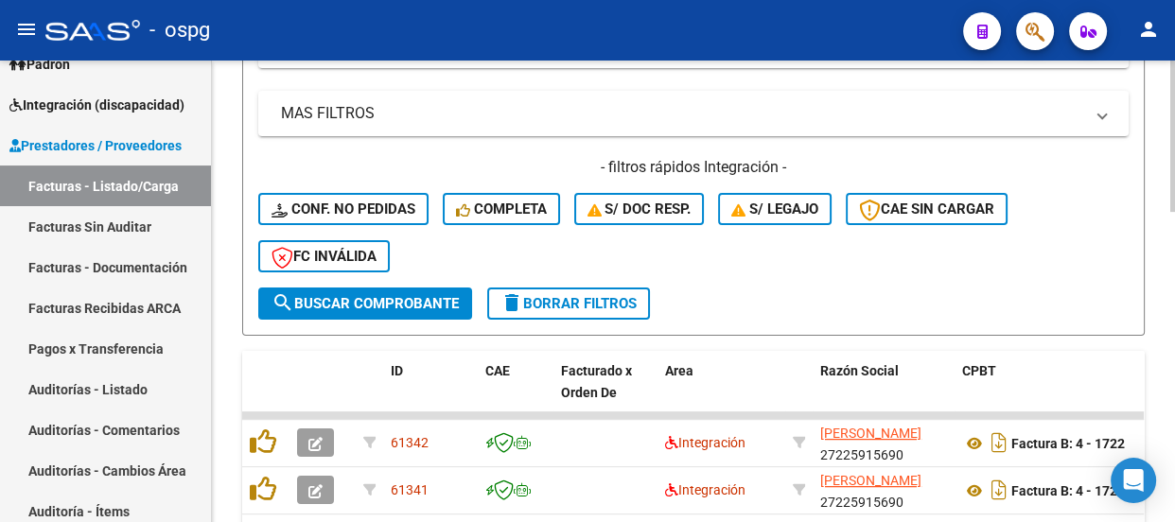
scroll to position [950, 0]
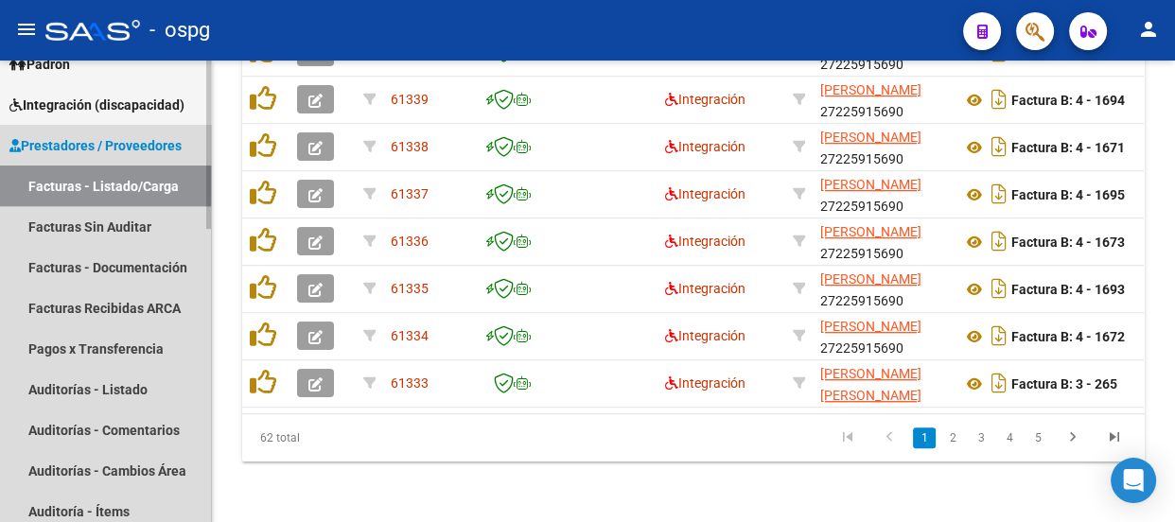
click at [87, 177] on link "Facturas - Listado/Carga" at bounding box center [105, 186] width 211 height 41
click at [139, 174] on link "Facturas - Listado/Carga" at bounding box center [105, 186] width 211 height 41
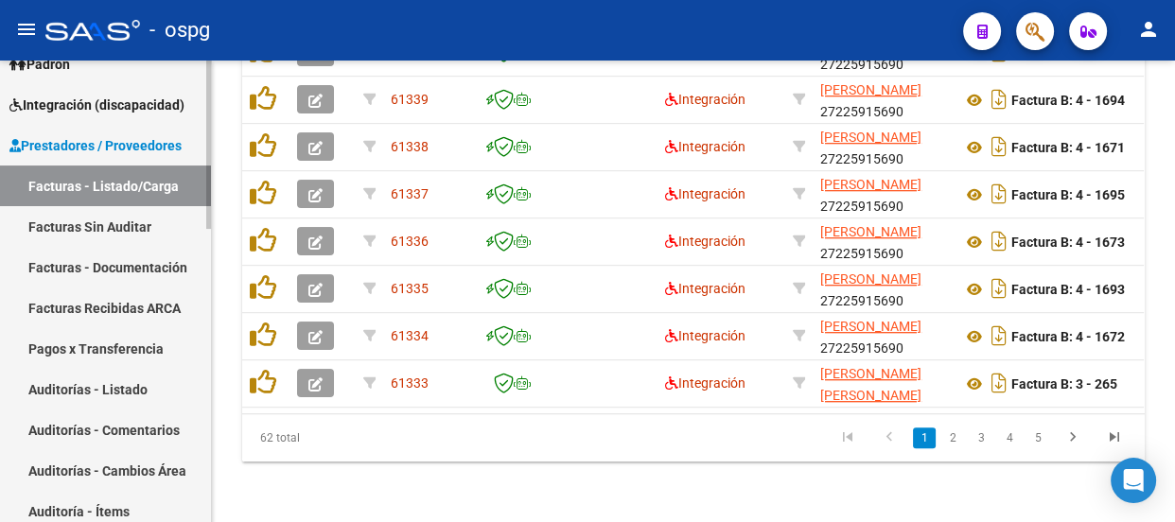
click at [145, 145] on span "Prestadores / Proveedores" at bounding box center [95, 145] width 172 height 21
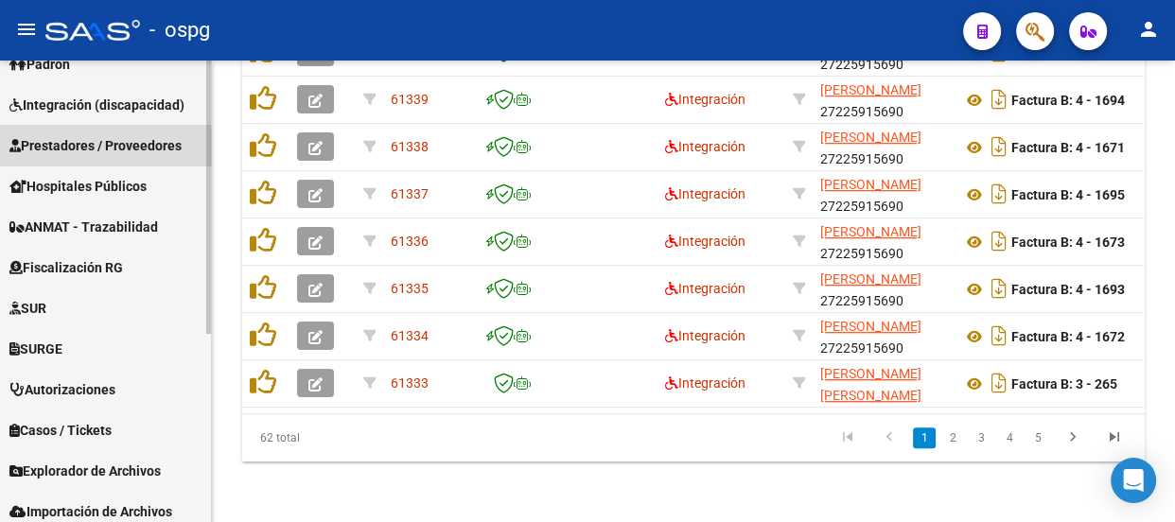
click at [96, 150] on span "Prestadores / Proveedores" at bounding box center [95, 145] width 172 height 21
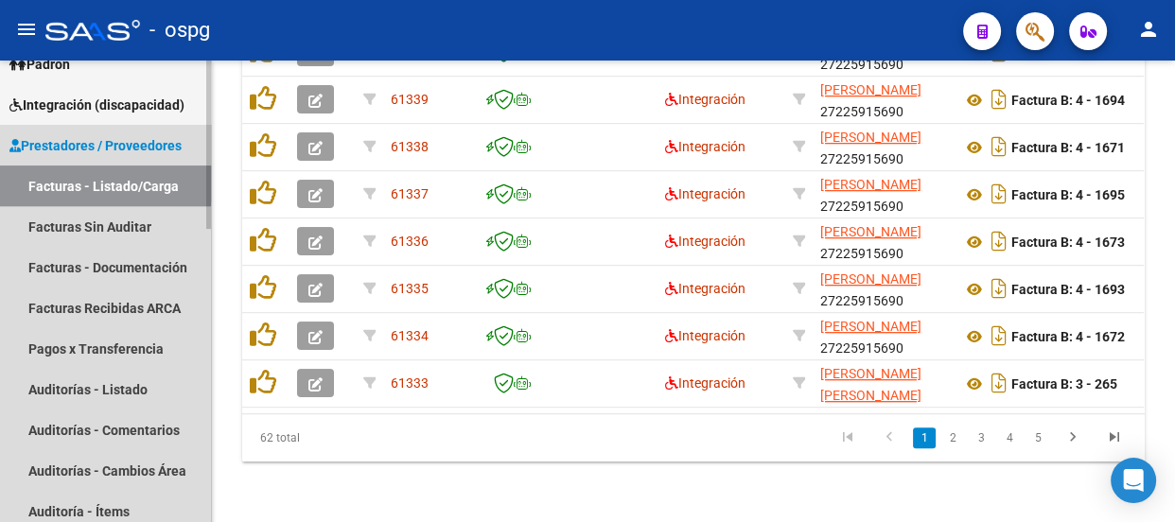
click at [58, 183] on link "Facturas - Listado/Carga" at bounding box center [105, 186] width 211 height 41
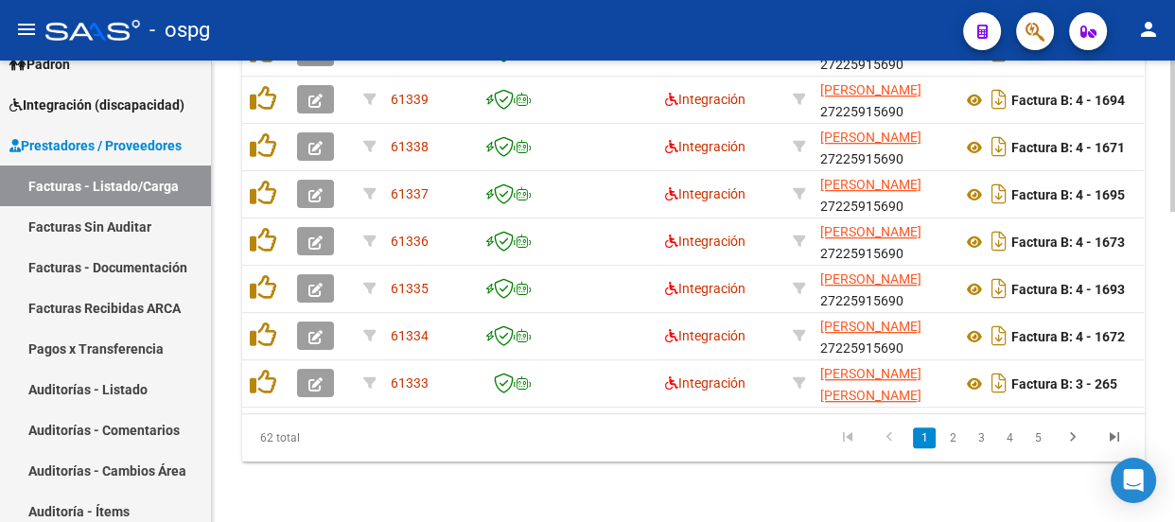
click at [1173, 166] on div at bounding box center [1172, 292] width 5 height 462
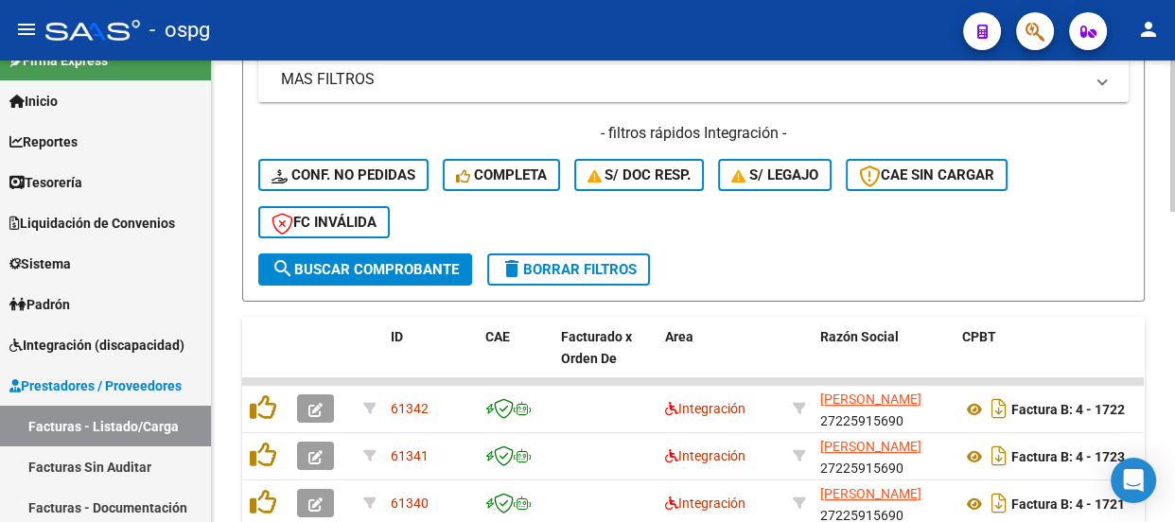
scroll to position [0, 0]
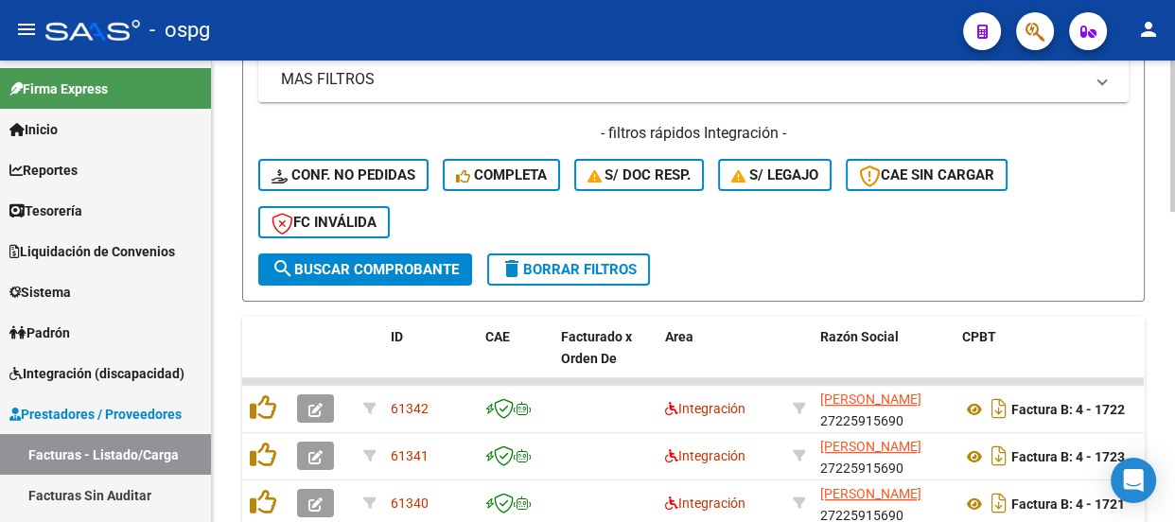
click at [1173, 166] on div at bounding box center [1172, 292] width 5 height 462
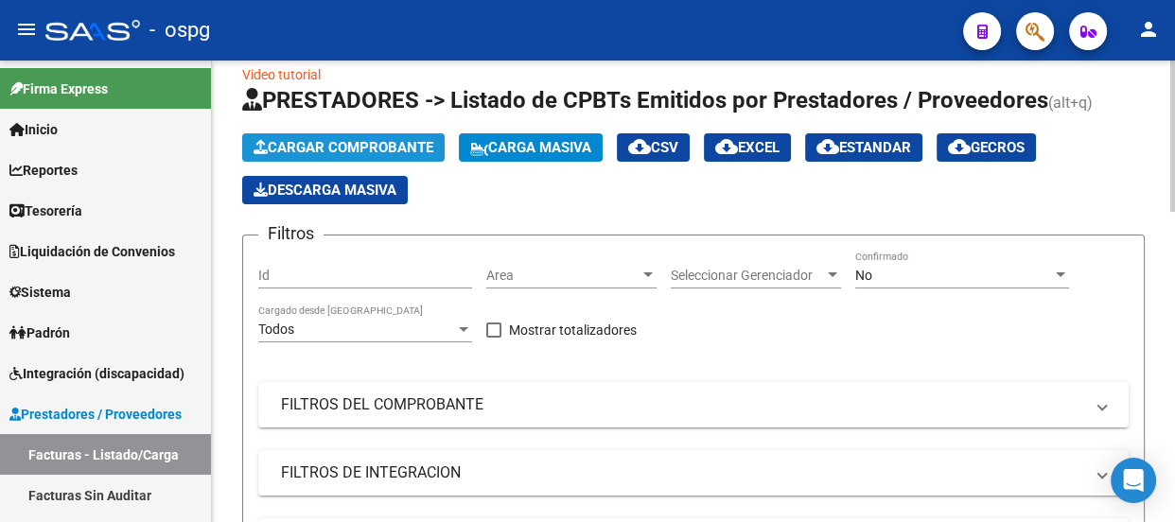
click at [339, 142] on span "Cargar Comprobante" at bounding box center [343, 147] width 180 height 17
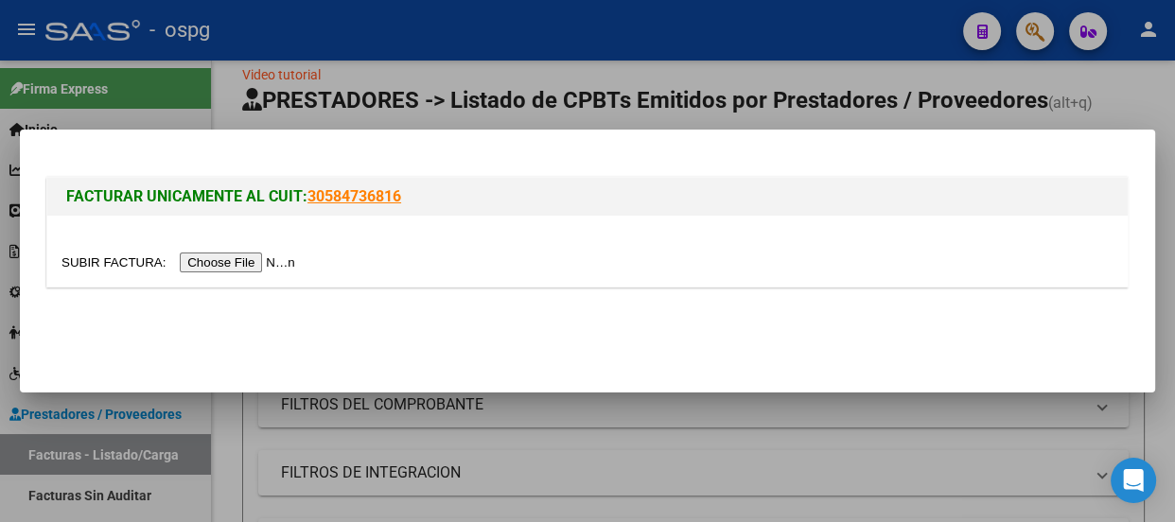
click at [253, 264] on input "file" at bounding box center [180, 263] width 239 height 20
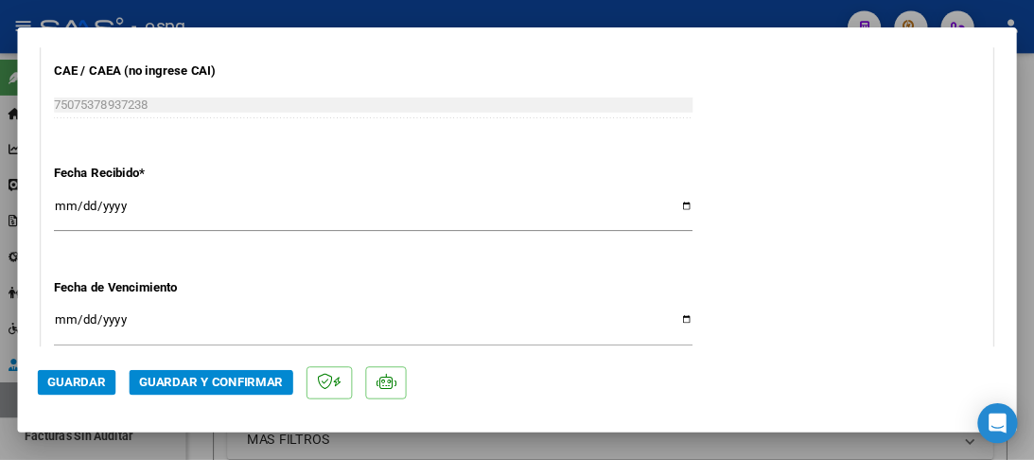
scroll to position [1088, 0]
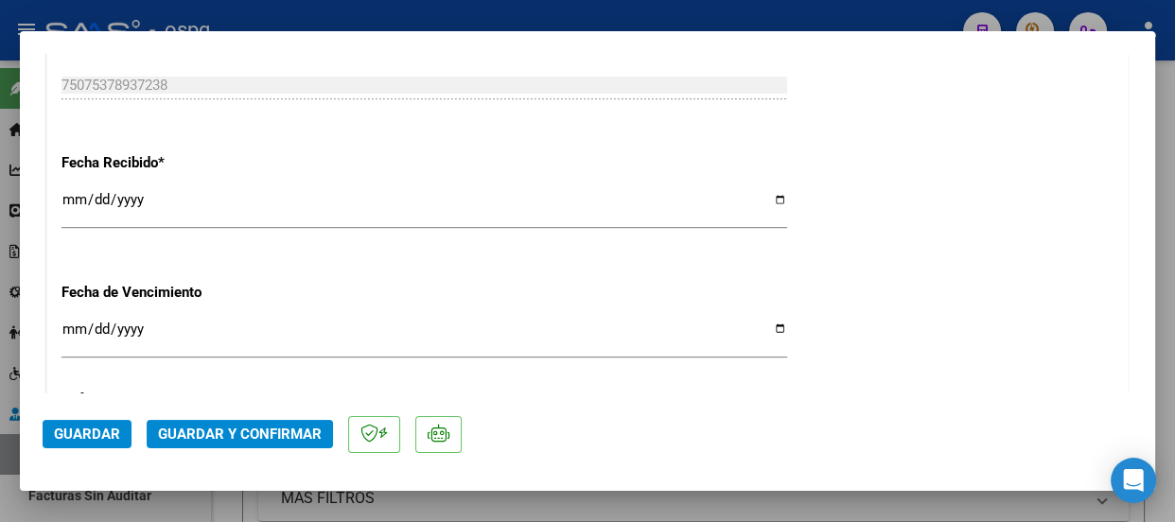
click at [66, 198] on input "[DATE]" at bounding box center [423, 207] width 725 height 30
click at [75, 331] on input "Ingresar la fecha" at bounding box center [423, 337] width 725 height 30
click at [103, 431] on span "Guardar" at bounding box center [87, 434] width 66 height 17
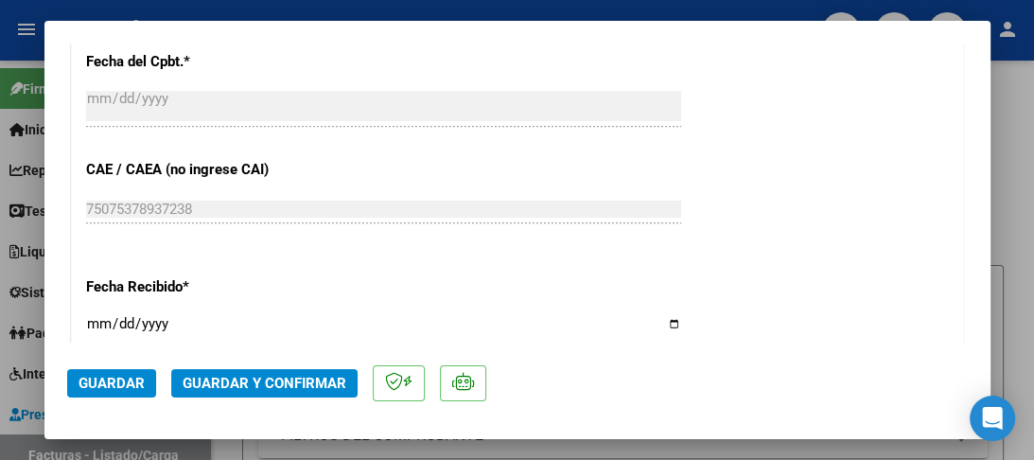
scroll to position [917, 0]
